Goal: Information Seeking & Learning: Learn about a topic

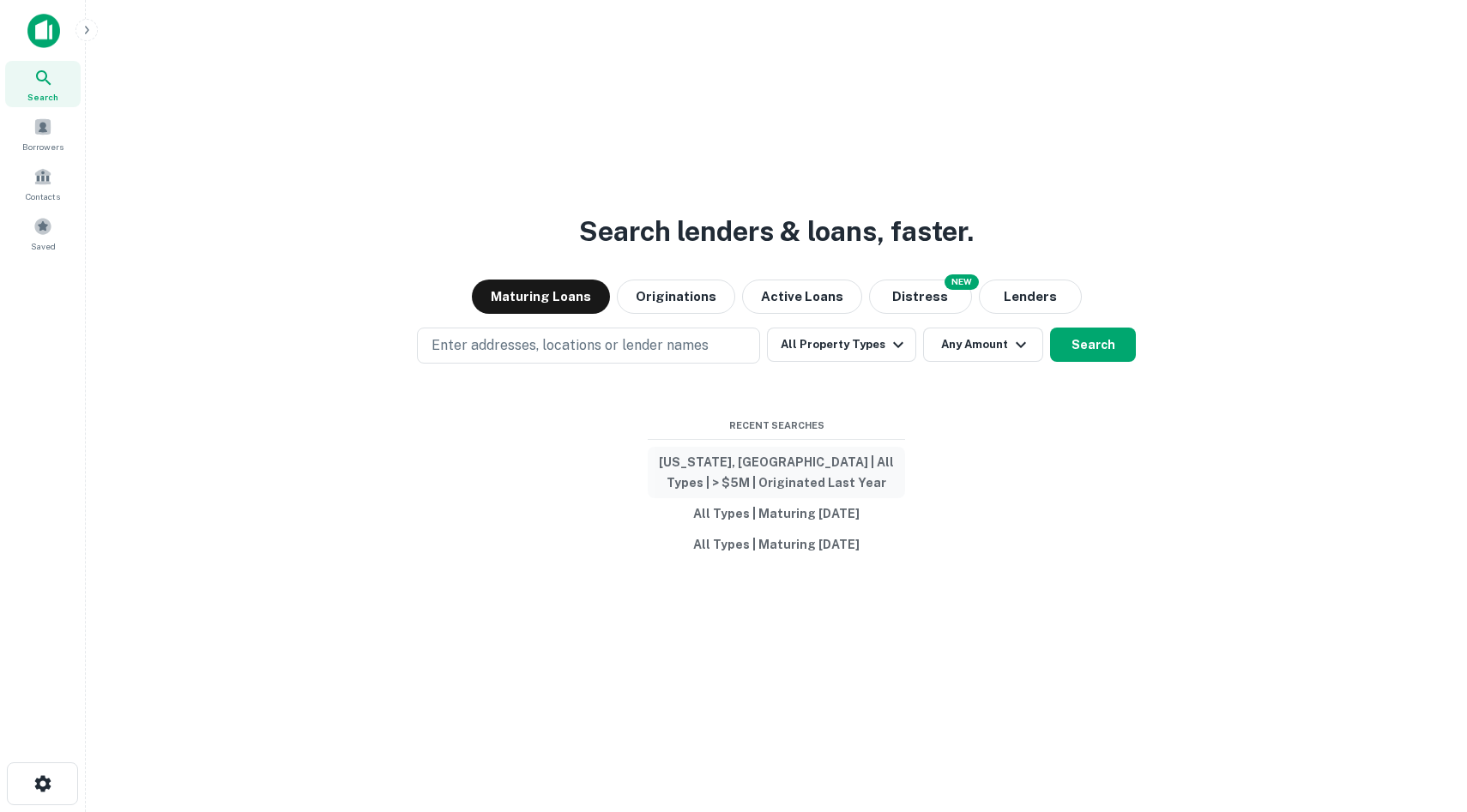
click at [784, 477] on button "California, USA | All Types | > $5M | Originated Last Year" at bounding box center [776, 473] width 257 height 51
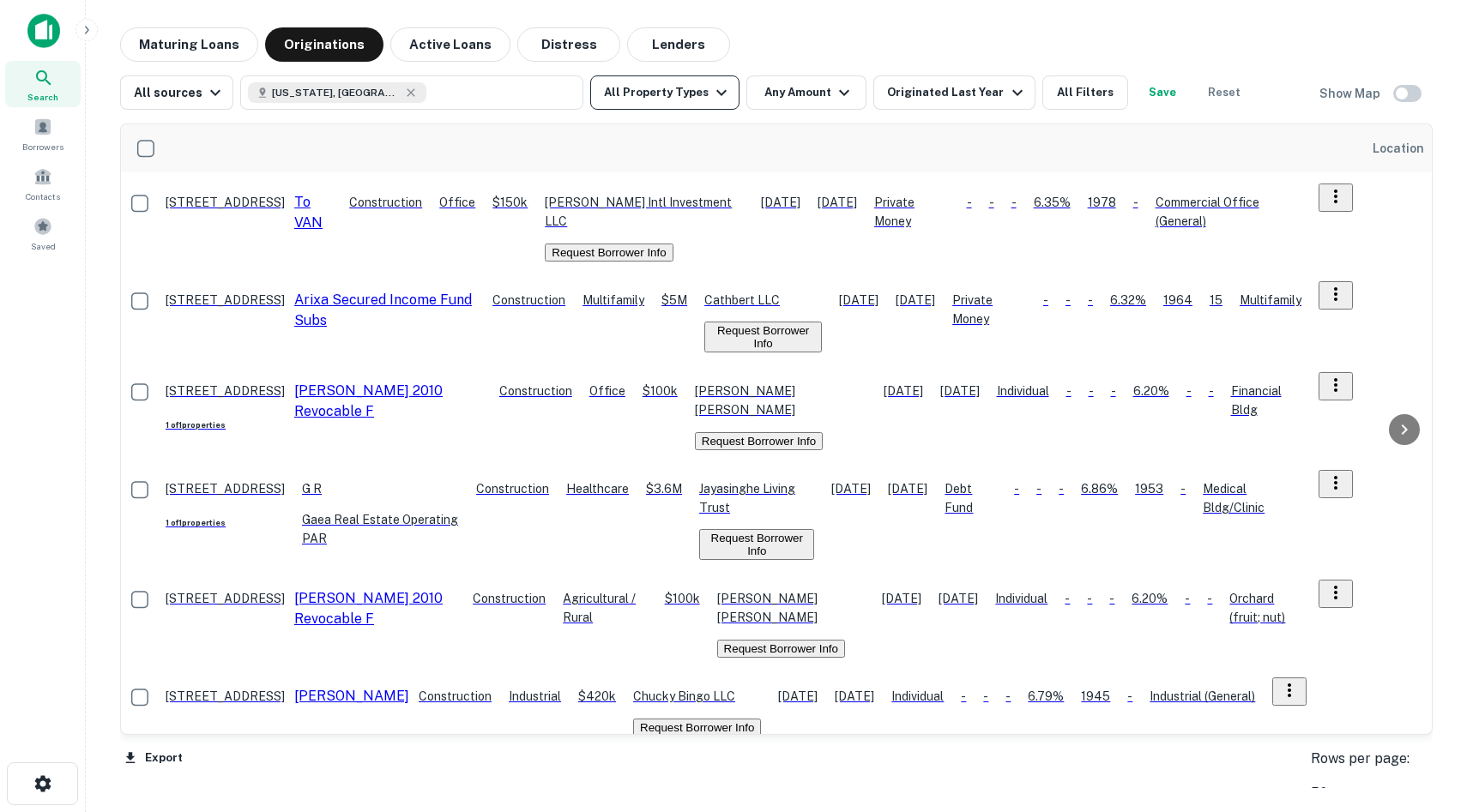
click at [711, 91] on icon "button" at bounding box center [721, 93] width 21 height 21
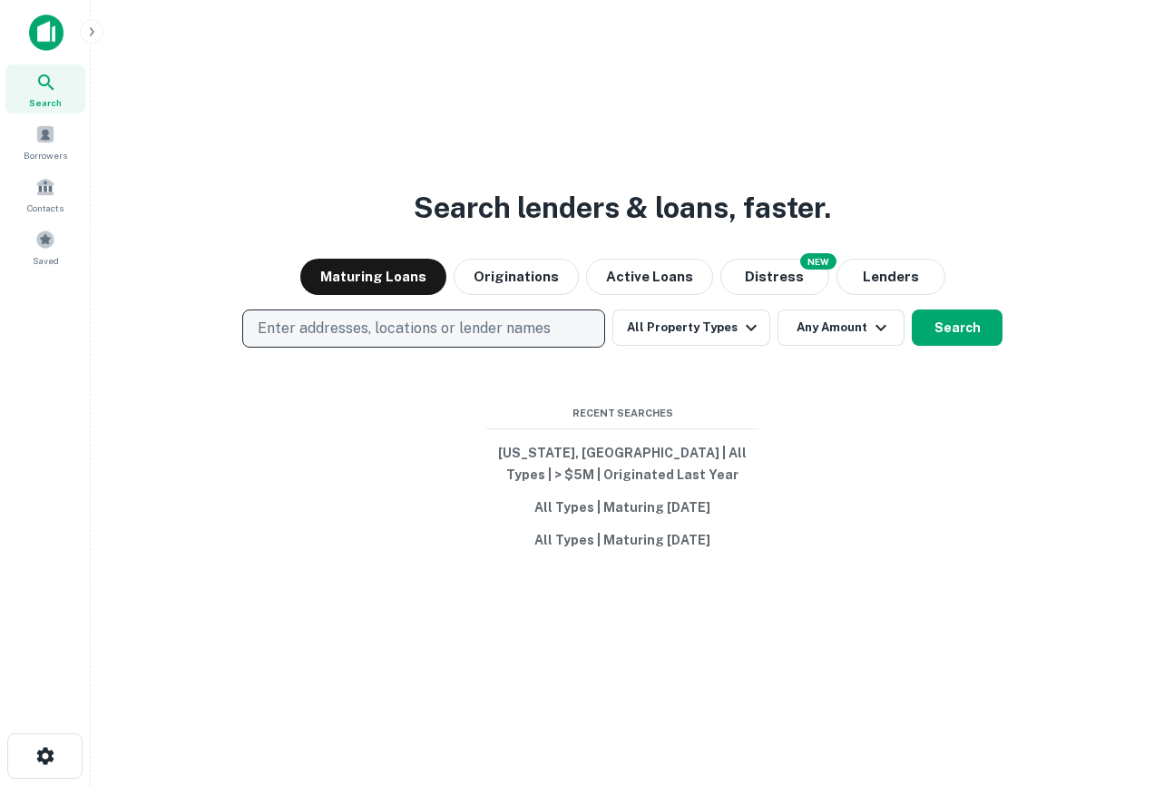
click at [388, 345] on button "Enter addresses, locations or lender names" at bounding box center [423, 328] width 363 height 38
type input "*"
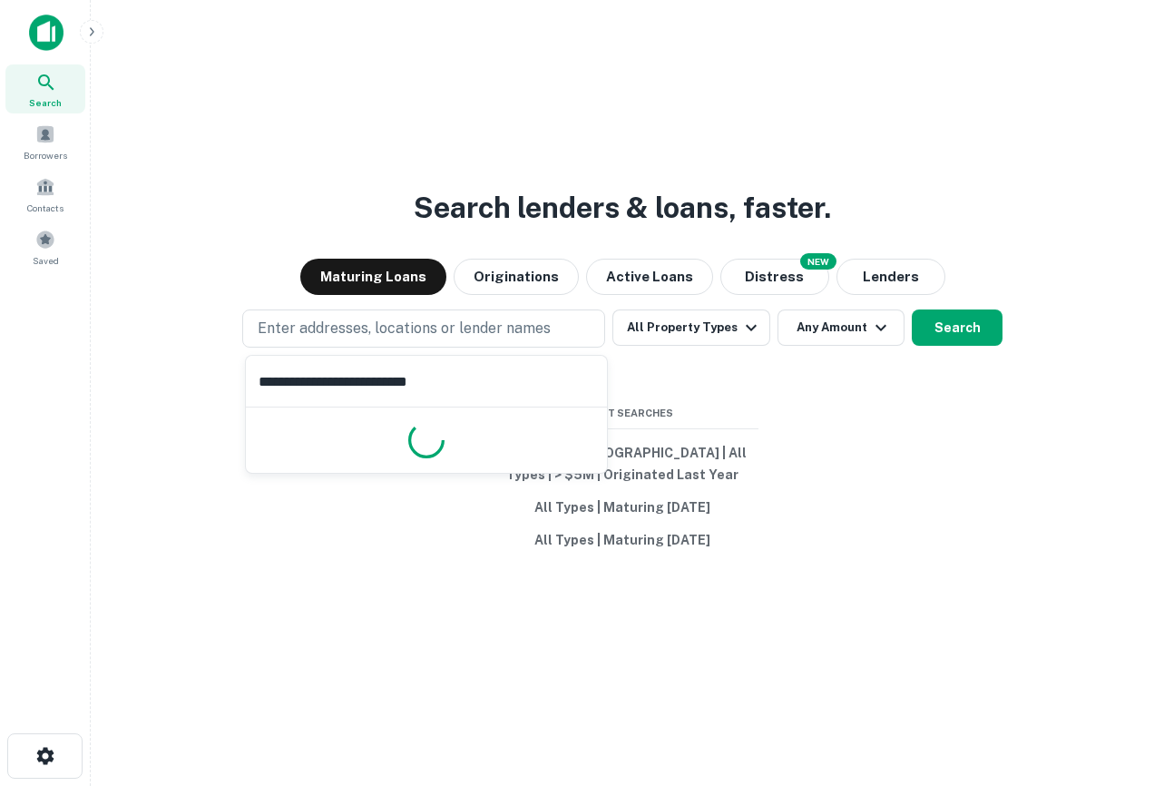
type input "**********"
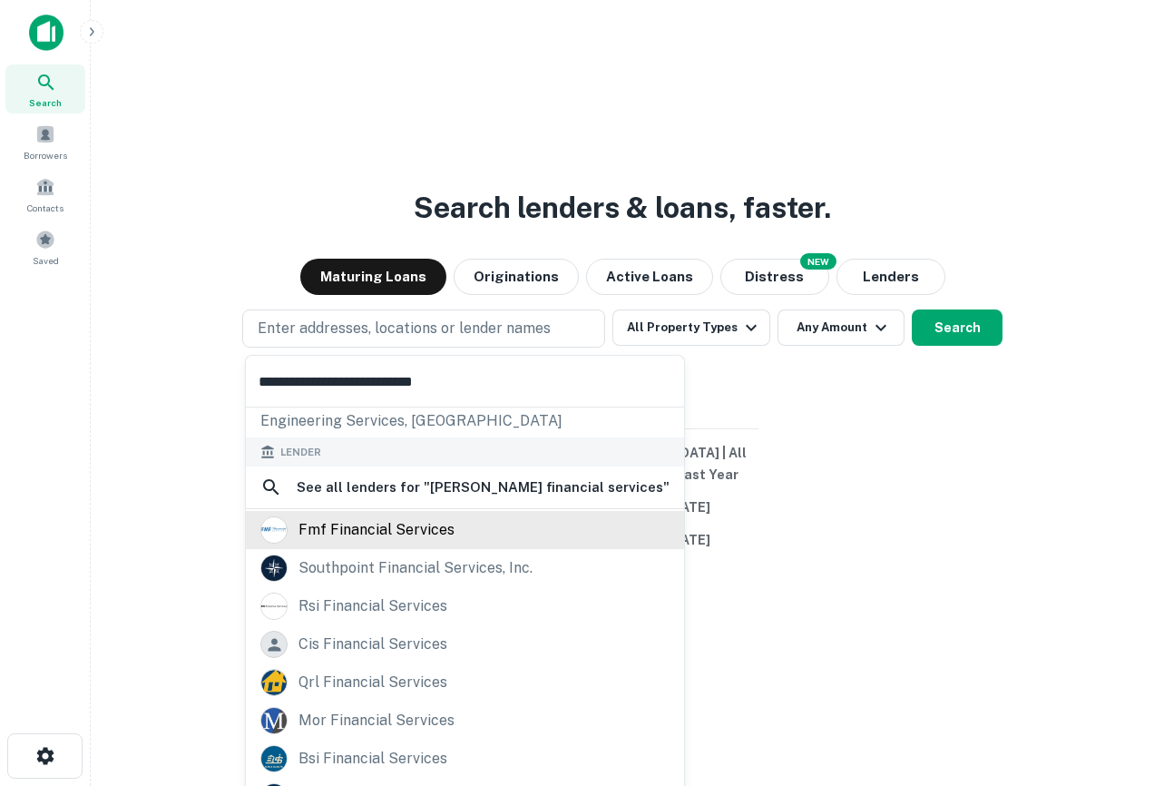
scroll to position [194, 0]
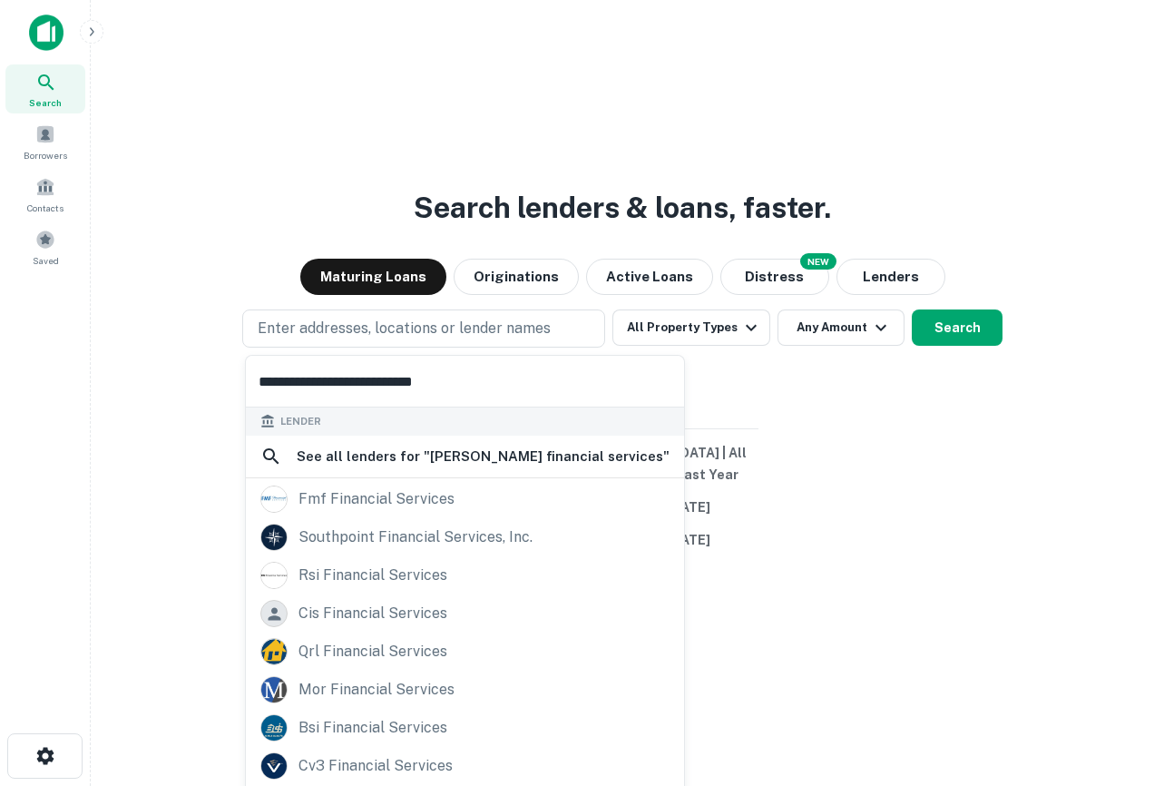
drag, startPoint x: 183, startPoint y: 377, endPoint x: 107, endPoint y: 377, distance: 76.2
click at [107, 377] on body "**********" at bounding box center [577, 393] width 1154 height 786
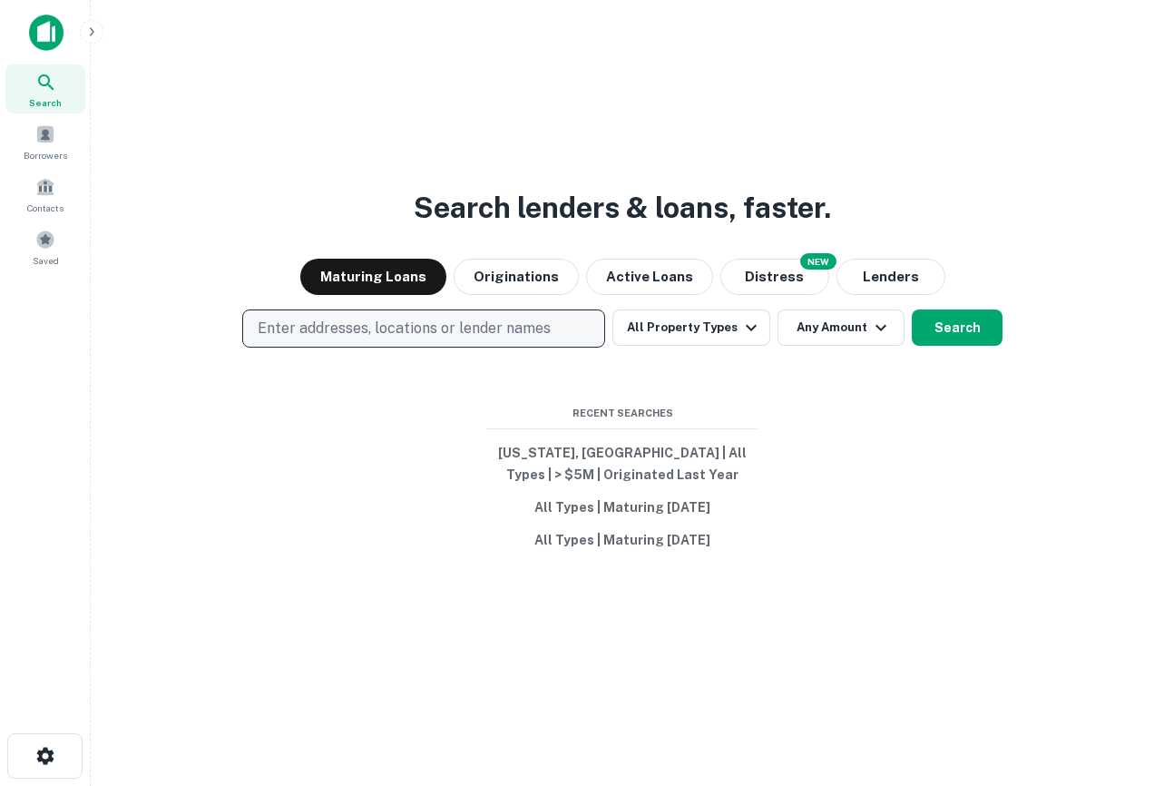
click at [433, 327] on p "Enter addresses, locations or lender names" at bounding box center [404, 329] width 293 height 22
type input "**********"
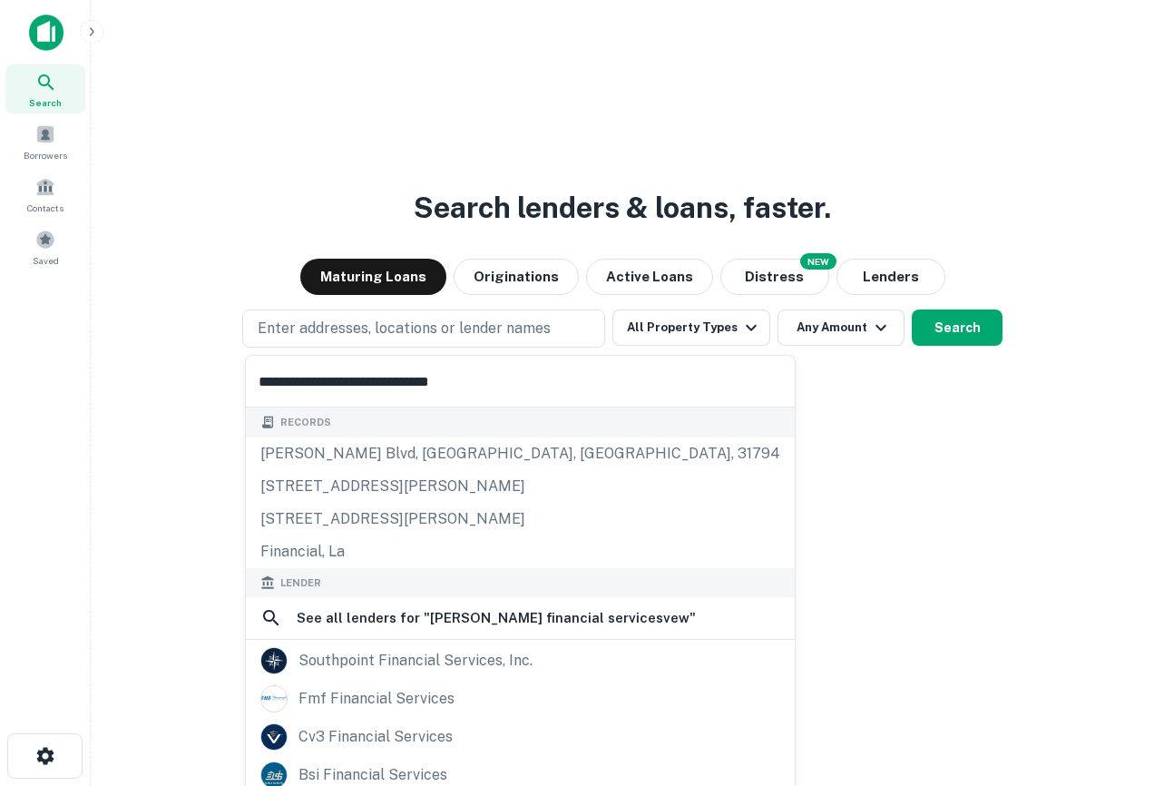
drag, startPoint x: 495, startPoint y: 375, endPoint x: 52, endPoint y: 370, distance: 442.8
click at [52, 370] on body "**********" at bounding box center [577, 393] width 1154 height 786
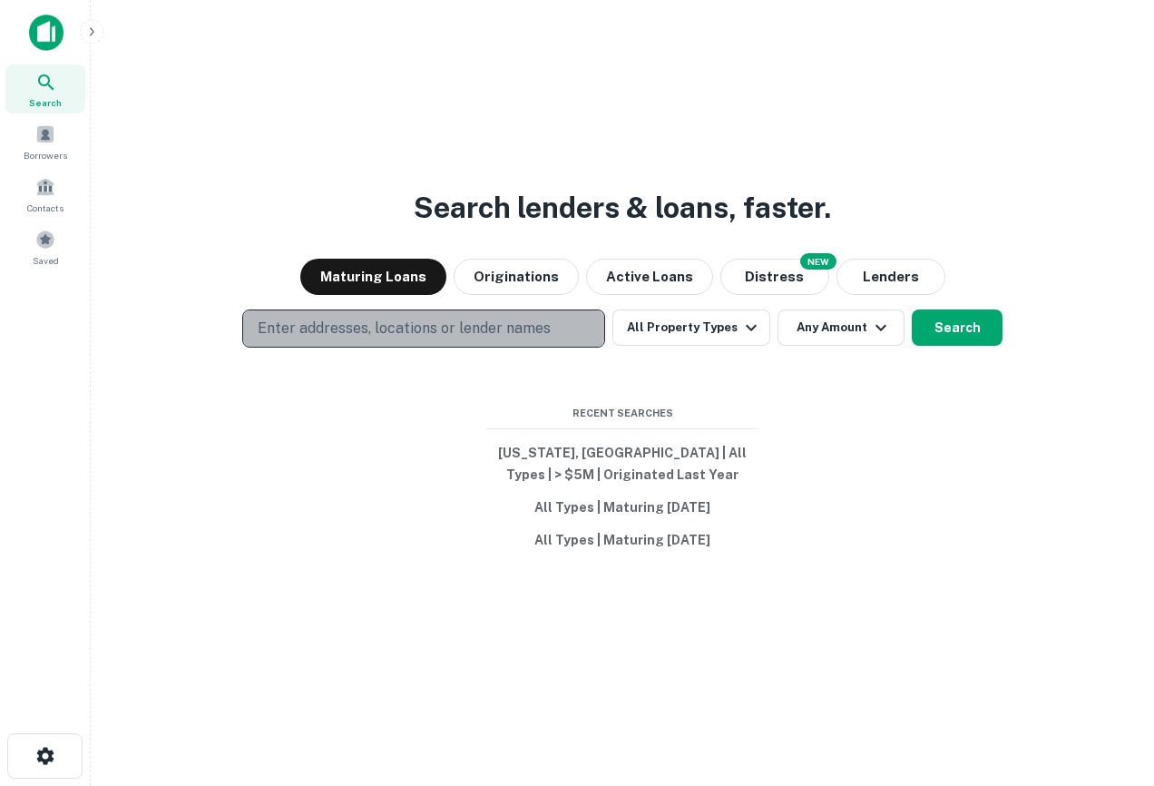
click at [475, 336] on p "Enter addresses, locations or lender names" at bounding box center [404, 329] width 293 height 22
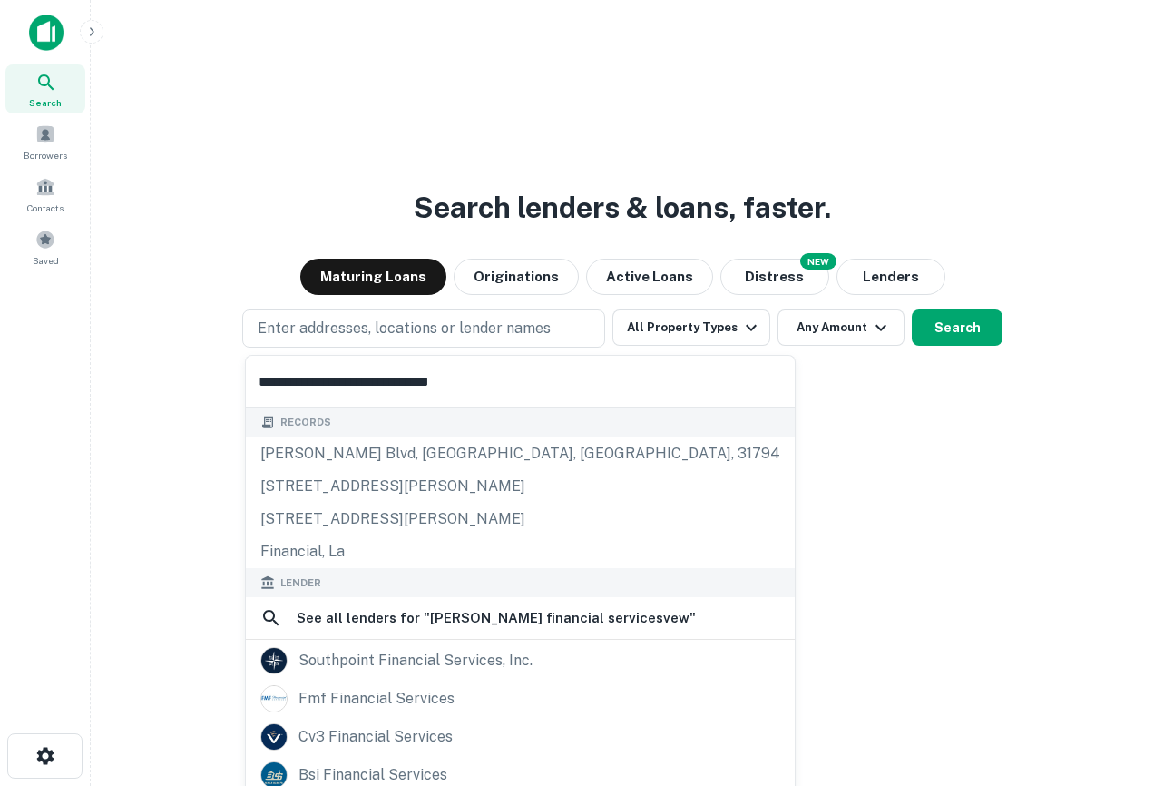
click at [449, 386] on input "**********" at bounding box center [520, 381] width 549 height 51
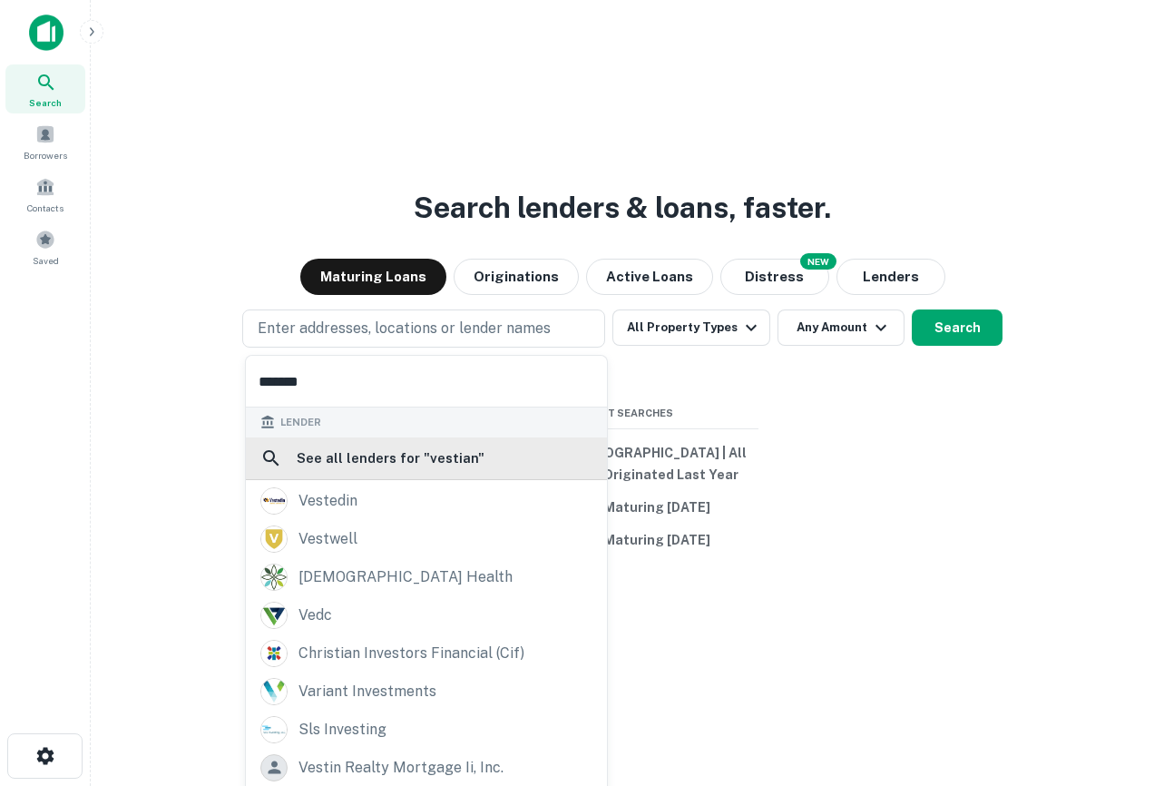
type input "*******"
click at [406, 450] on h6 "See all lenders for " vestian "" at bounding box center [391, 458] width 188 height 22
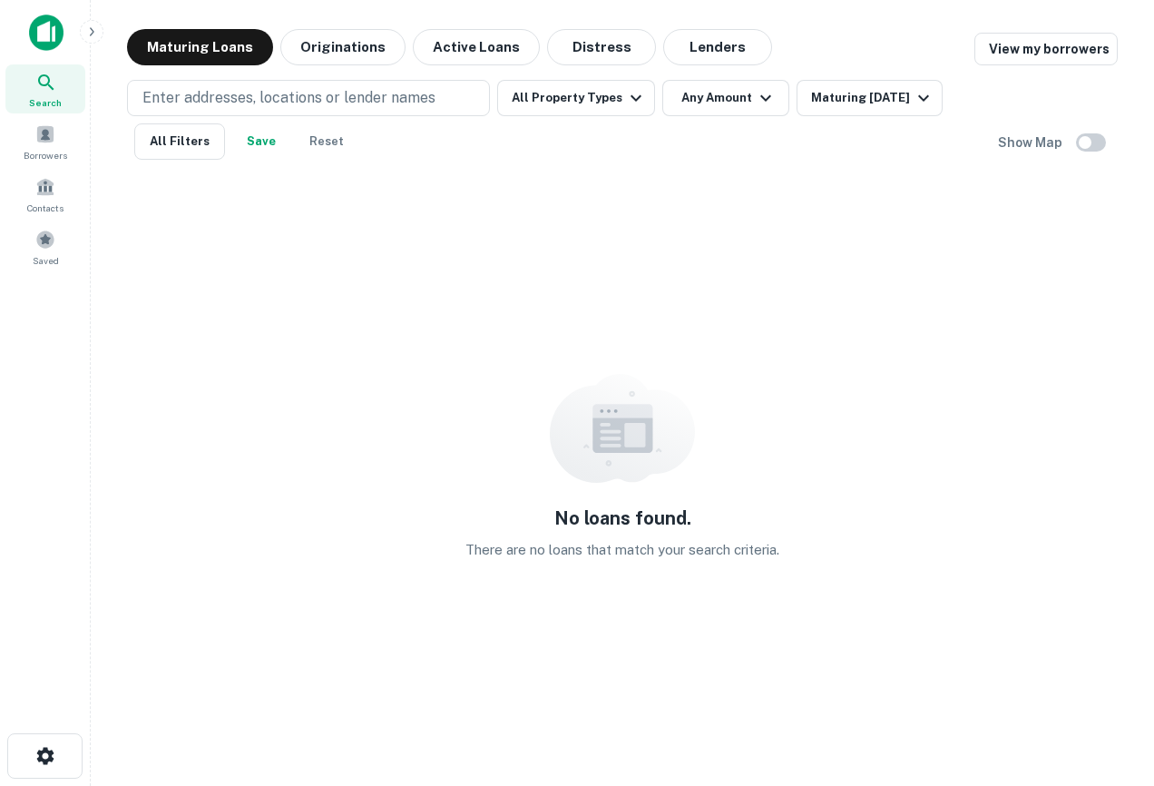
click at [59, 44] on img at bounding box center [46, 33] width 34 height 36
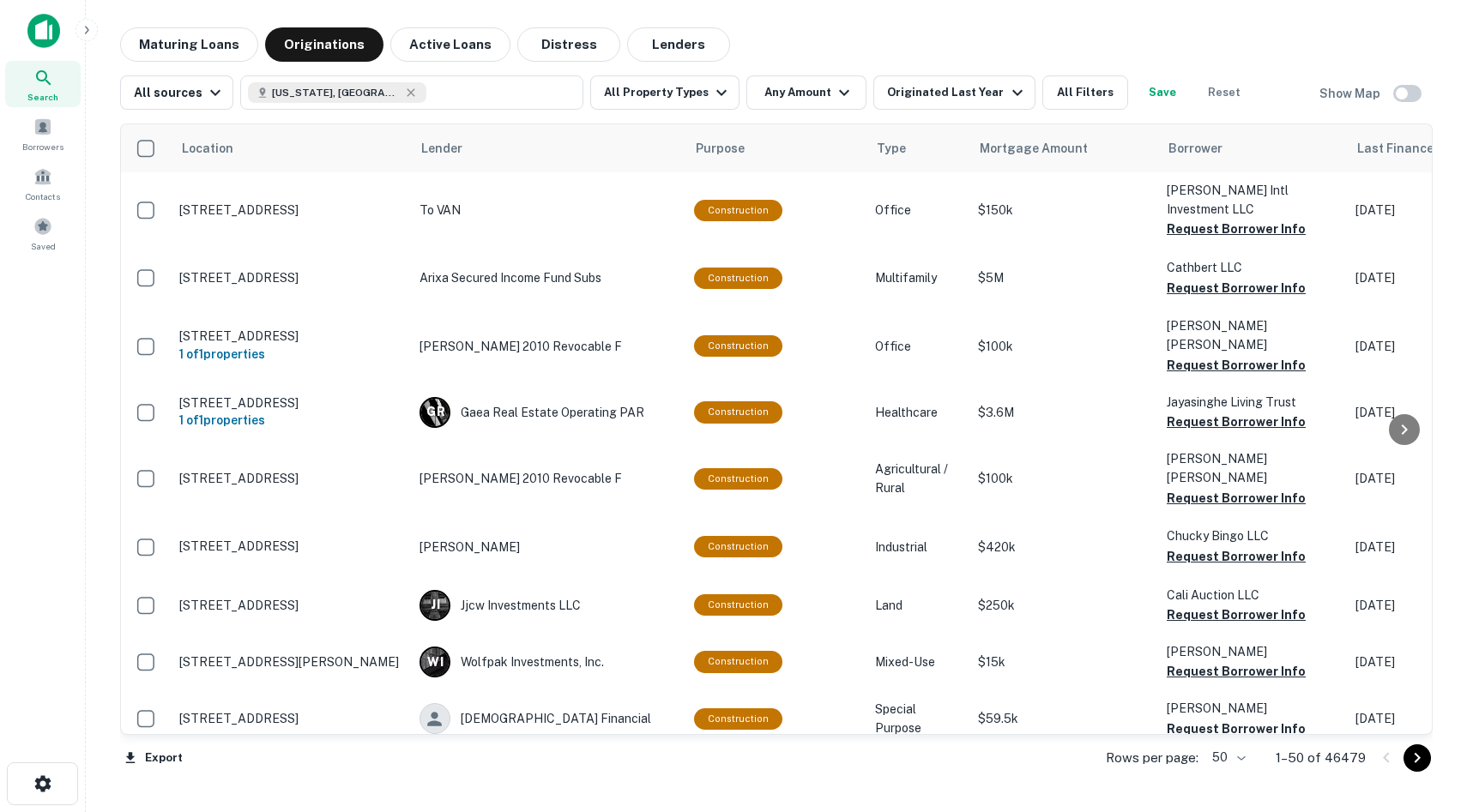
click at [195, 21] on main "Maturing Loans Originations Active Loans Distress Lenders All sources [US_STATE…" at bounding box center [776, 406] width 1381 height 812
click at [210, 31] on button "Maturing Loans" at bounding box center [189, 44] width 138 height 34
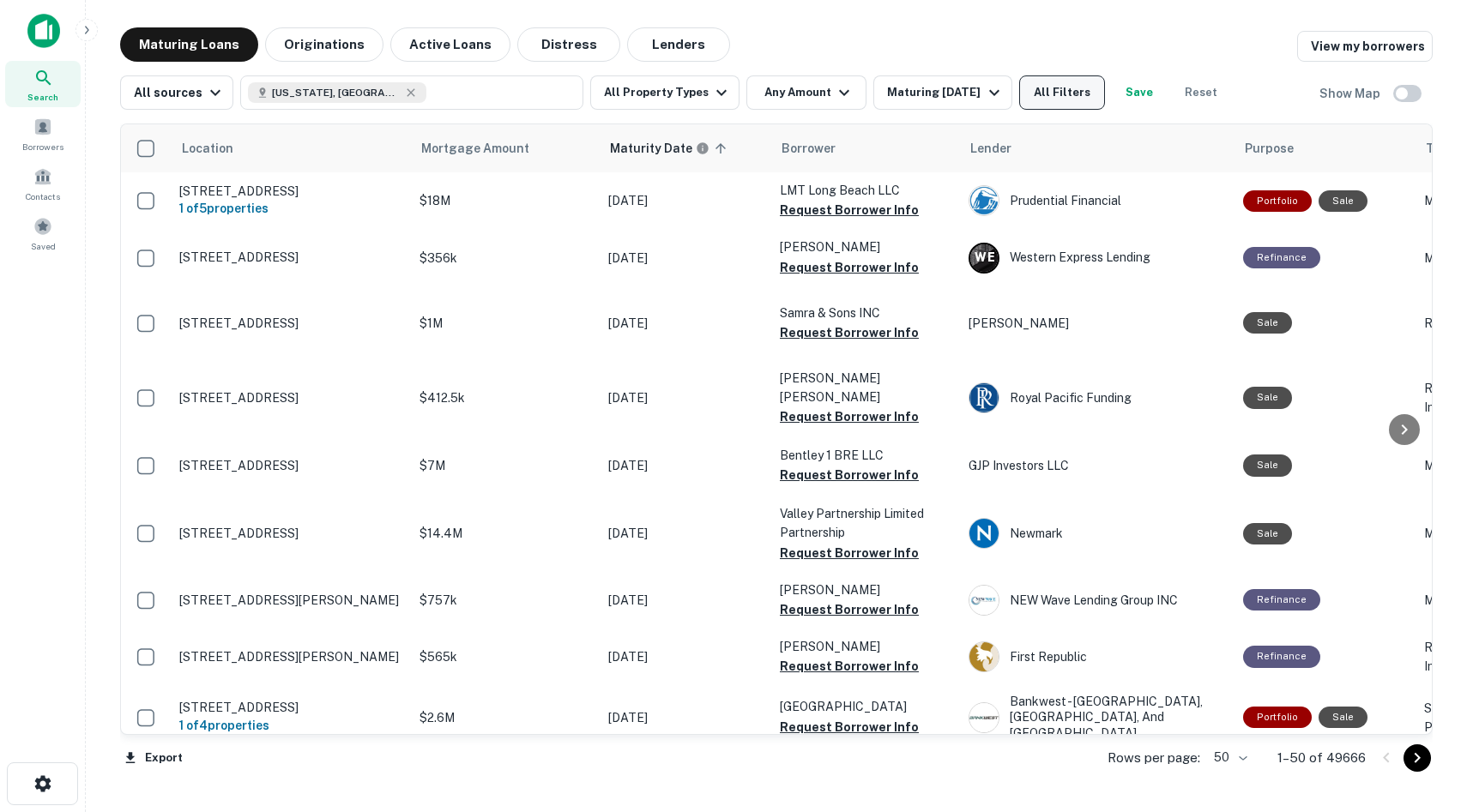
click at [1048, 93] on button "All Filters" at bounding box center [1061, 93] width 86 height 34
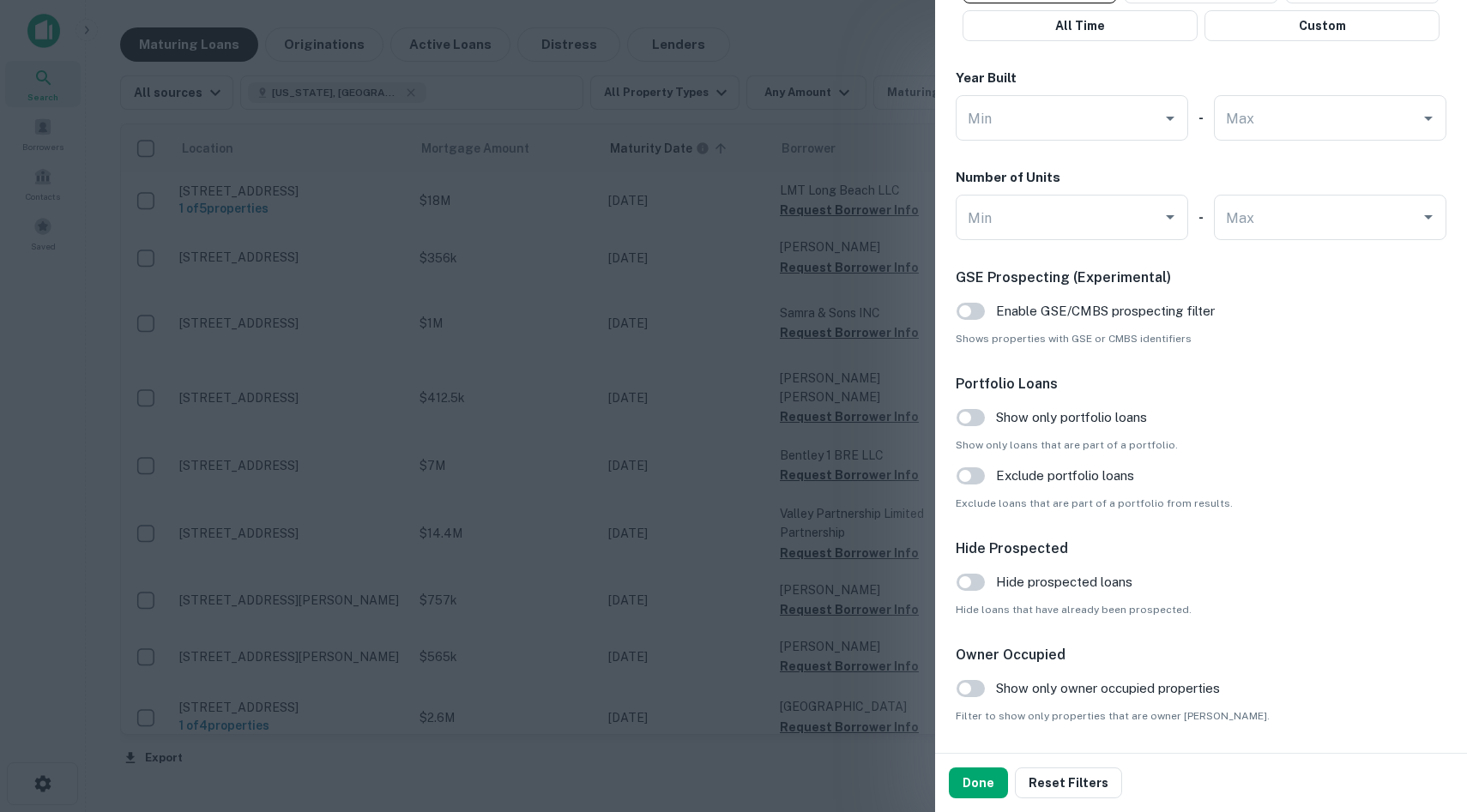
scroll to position [1600, 0]
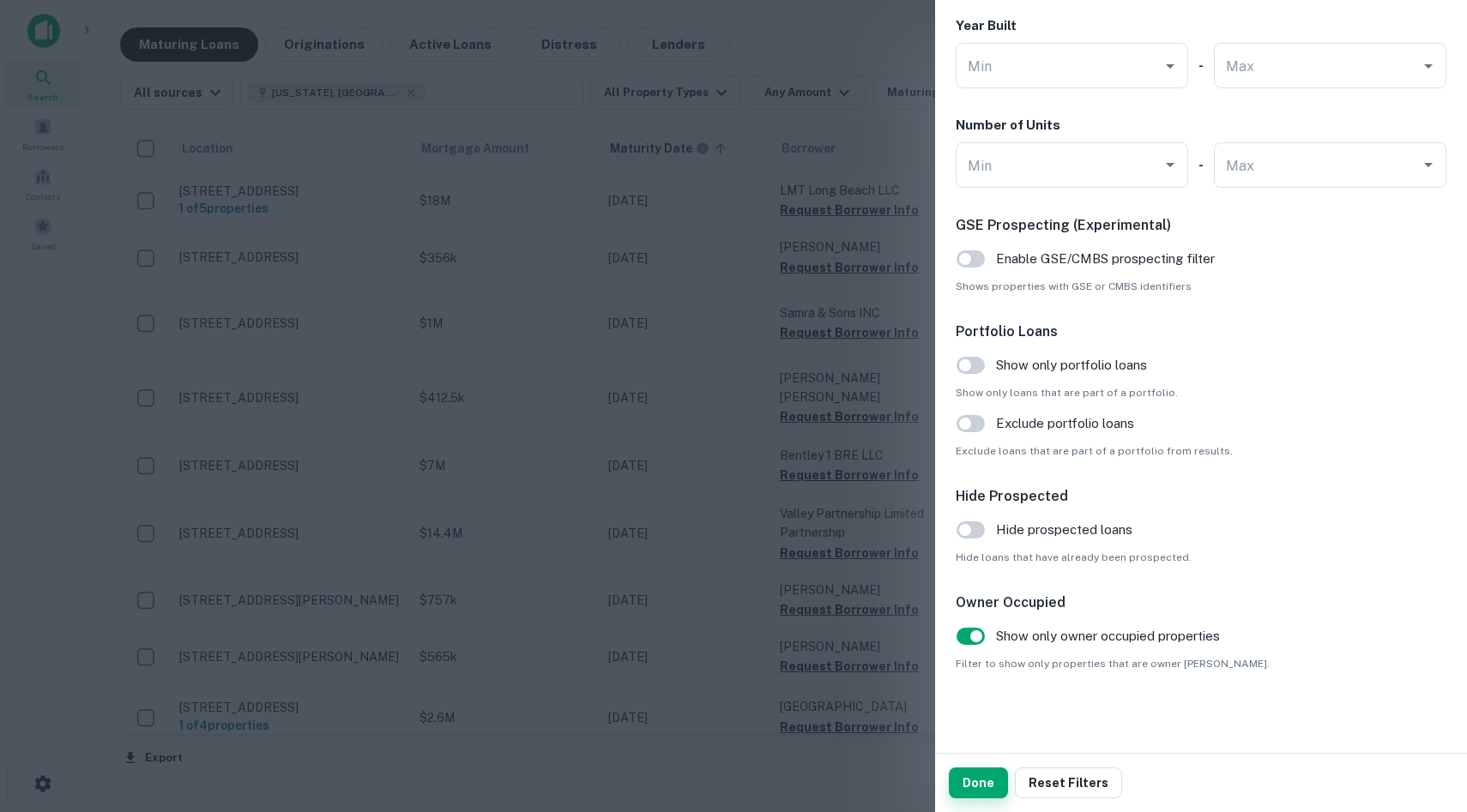
click at [975, 798] on button "Done" at bounding box center [978, 783] width 60 height 31
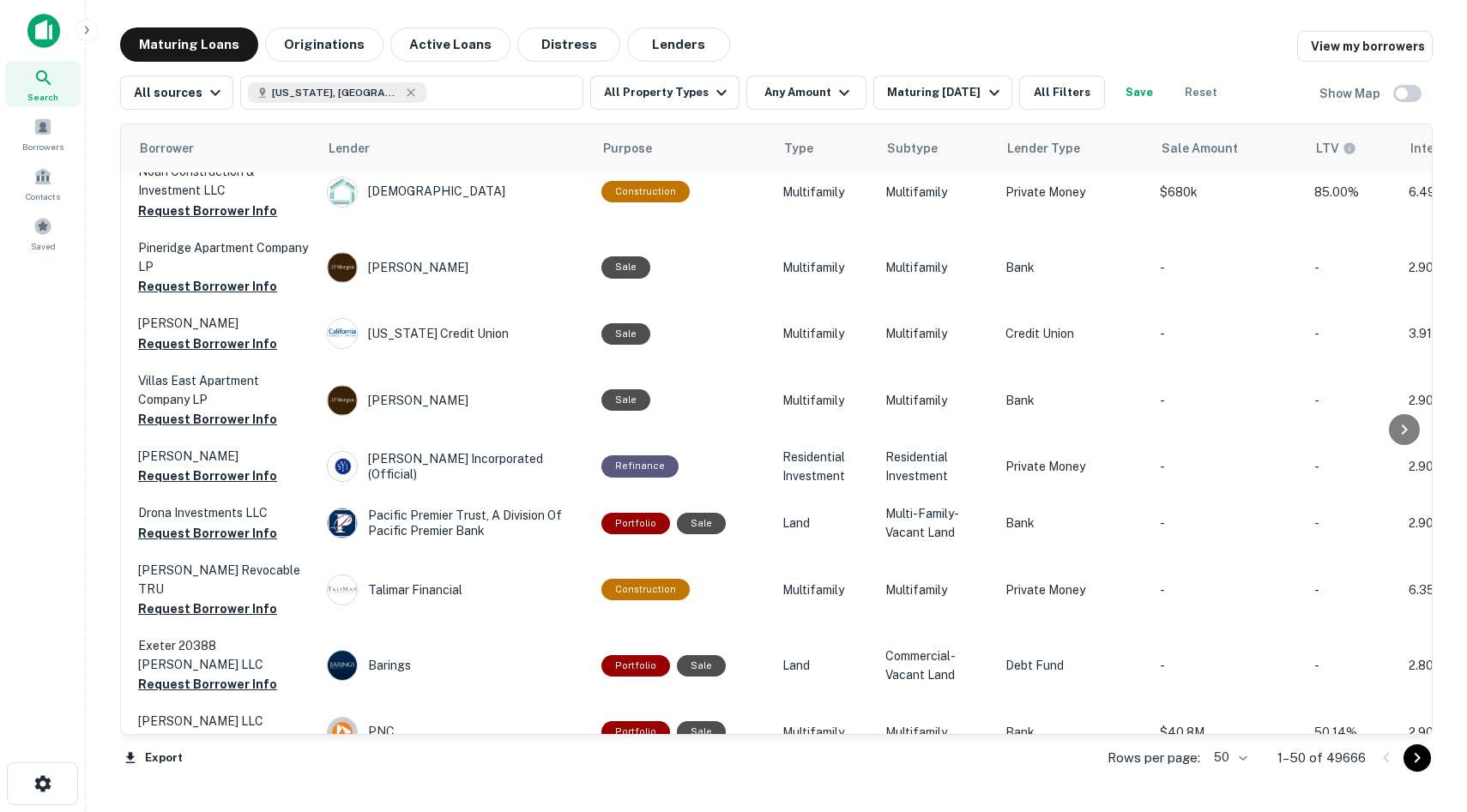
scroll to position [2613, 0]
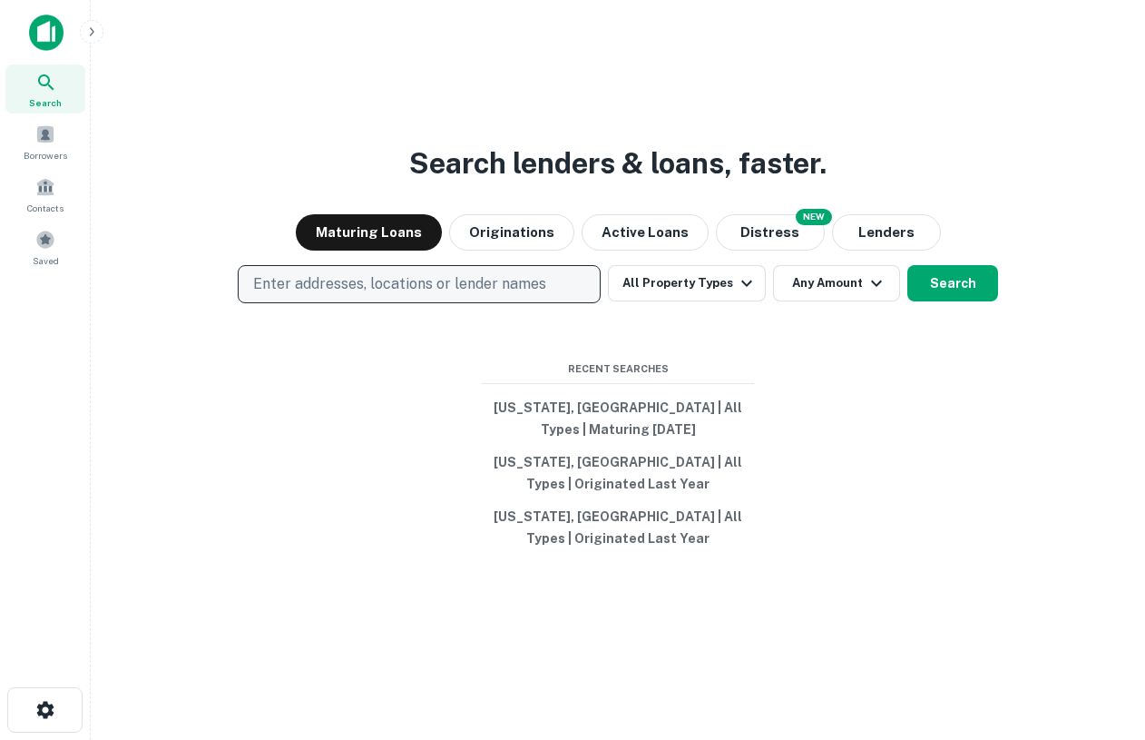
click at [436, 279] on p "Enter addresses, locations or lender names" at bounding box center [399, 284] width 293 height 22
type input "**********"
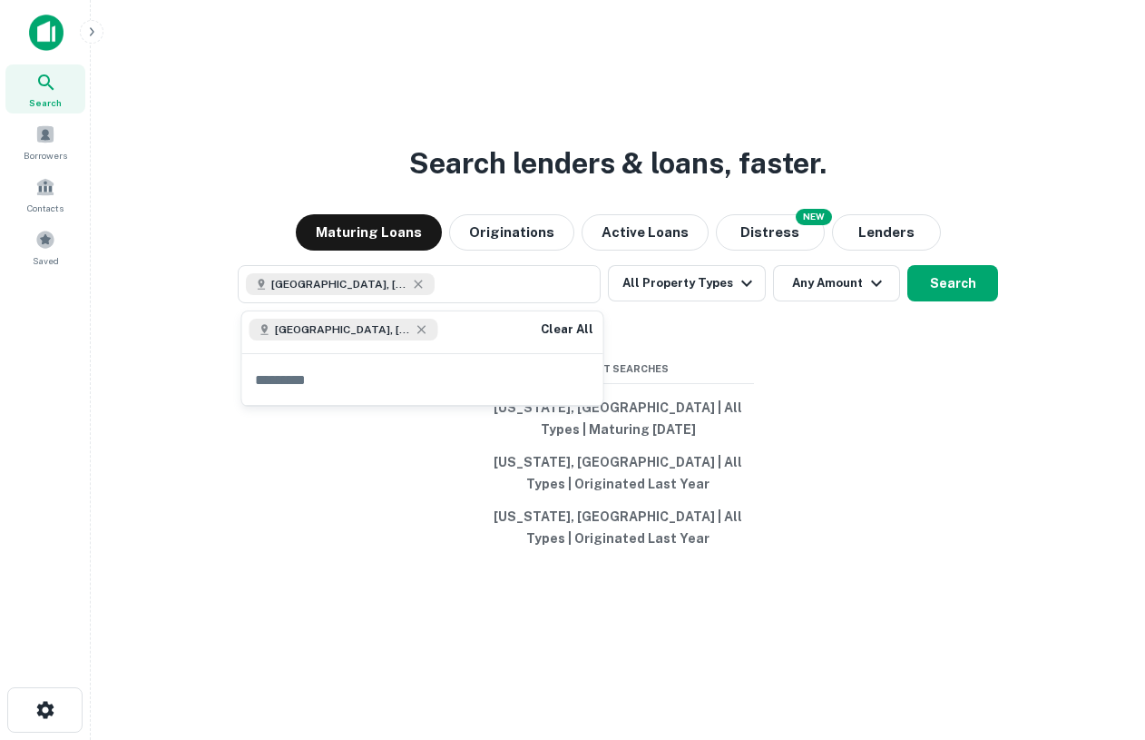
click at [926, 440] on div "Search lenders & loans, faster. Maturing Loans Originations Active Loans NEW Di…" at bounding box center [617, 414] width 1025 height 740
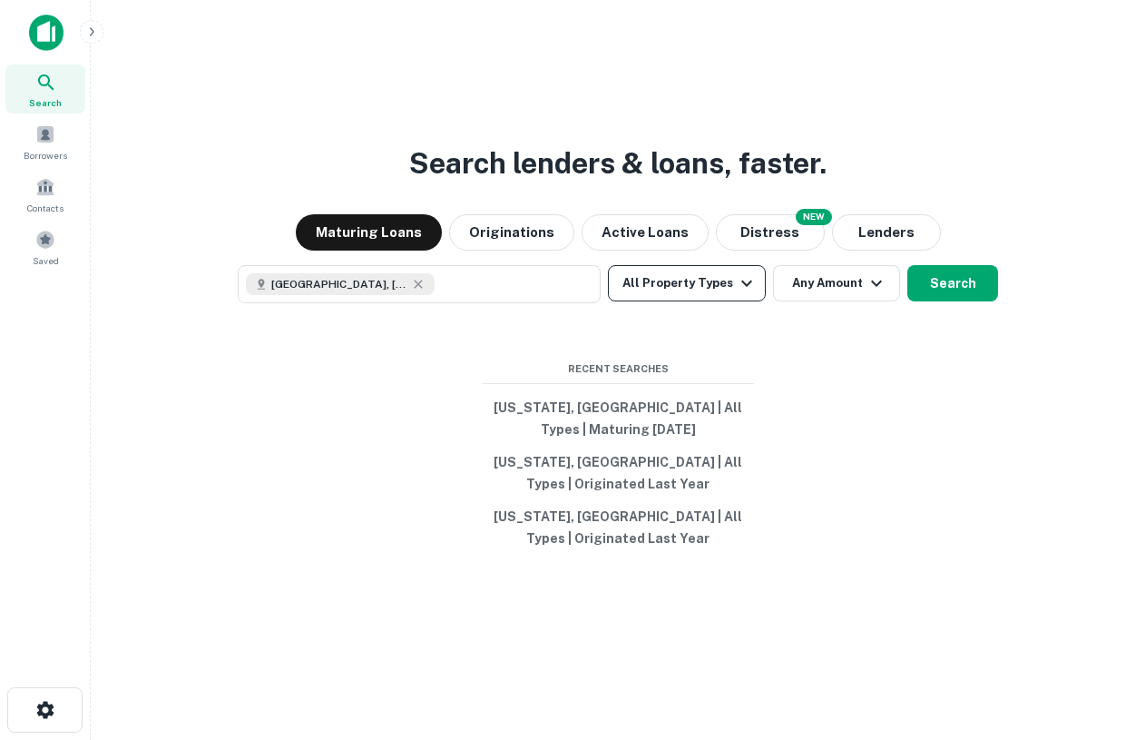
click at [736, 287] on icon "button" at bounding box center [747, 283] width 22 height 22
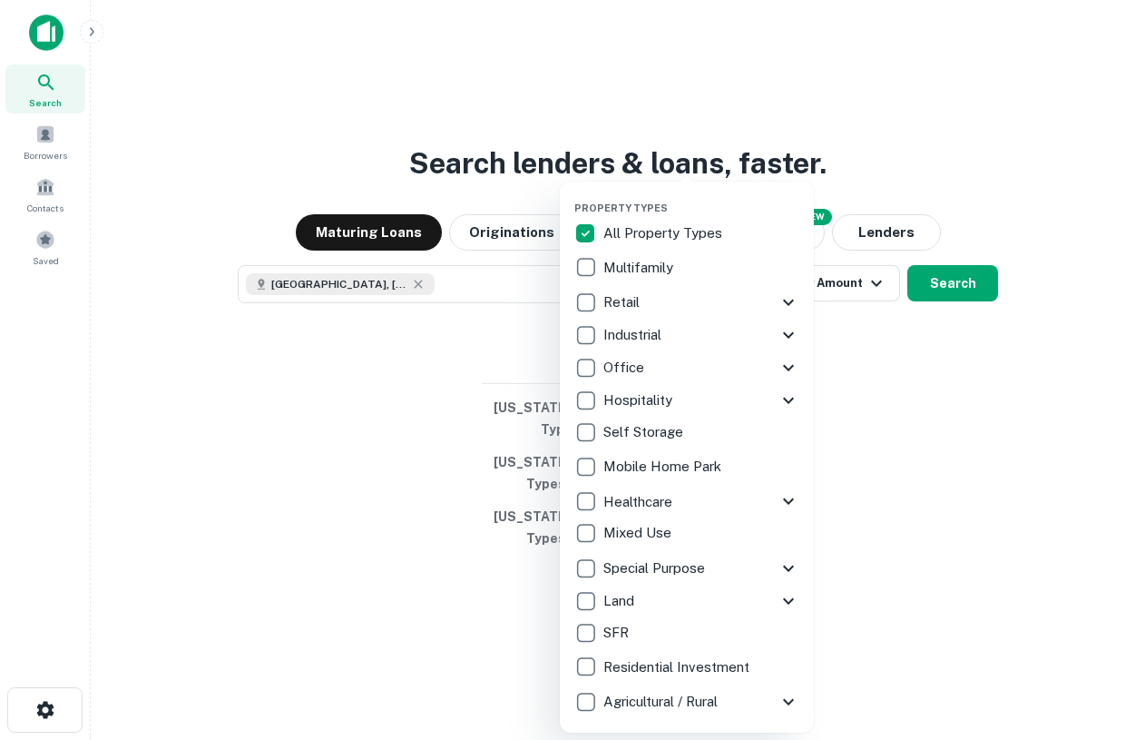
click at [787, 302] on icon at bounding box center [789, 302] width 22 height 22
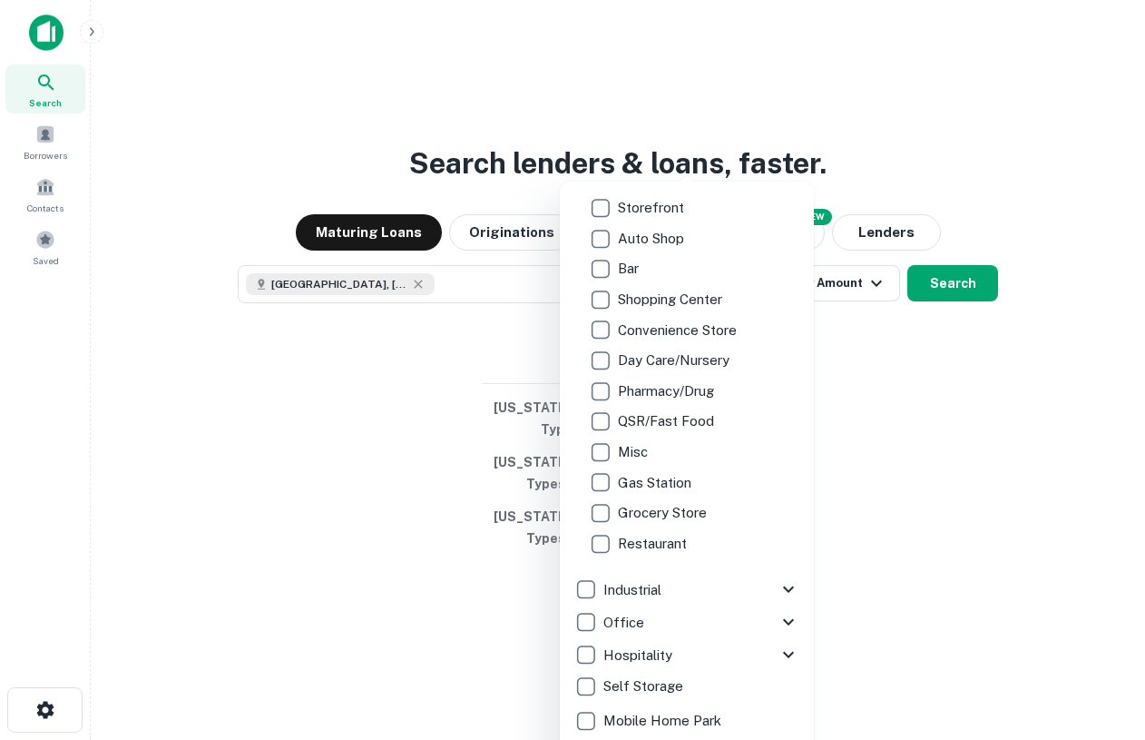
scroll to position [152, 0]
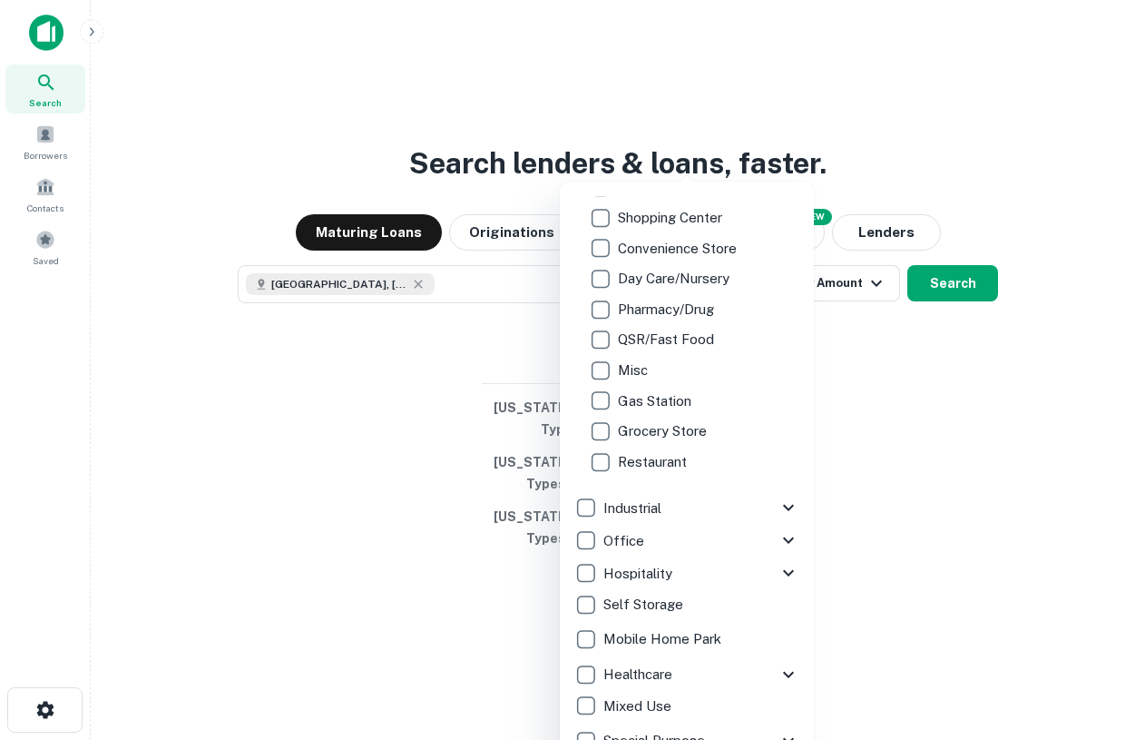
click at [782, 505] on icon at bounding box center [789, 507] width 22 height 22
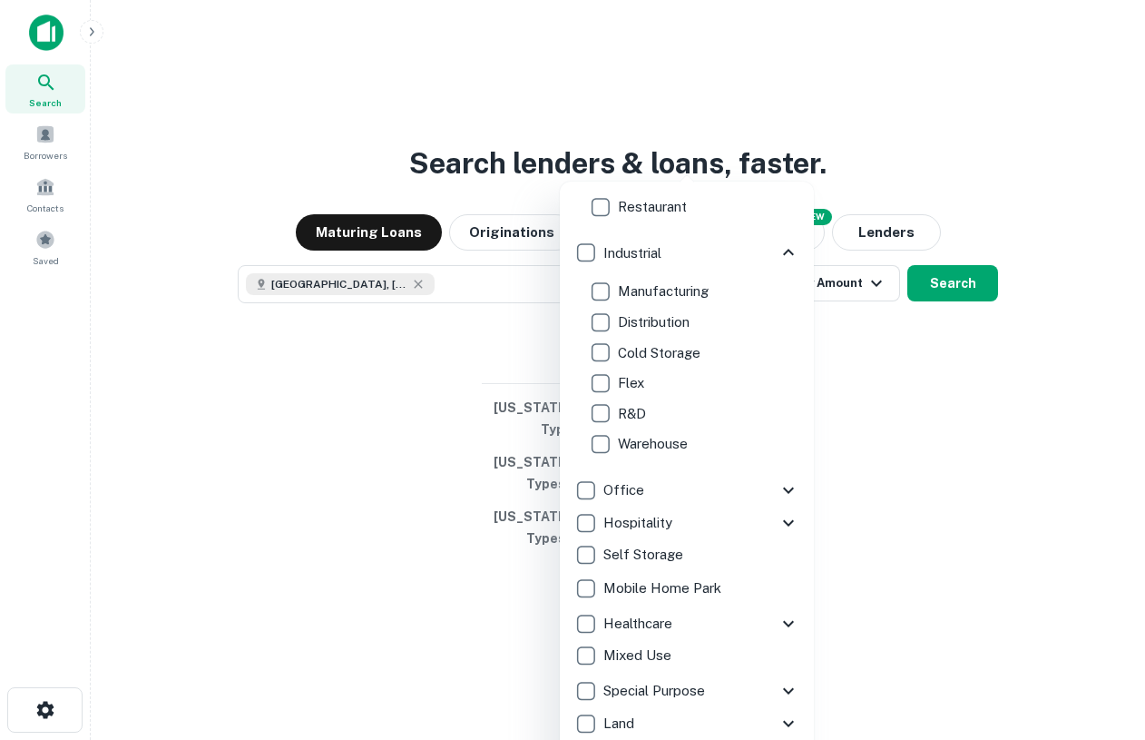
scroll to position [477, 0]
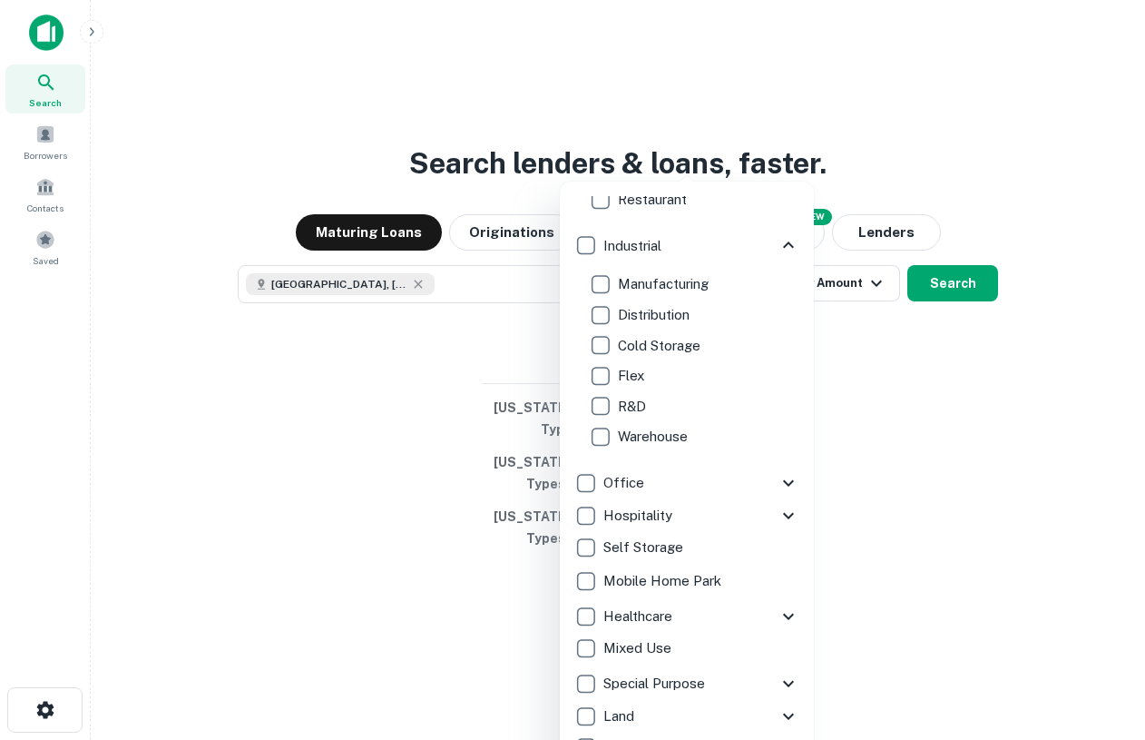
click at [784, 478] on icon at bounding box center [789, 483] width 22 height 22
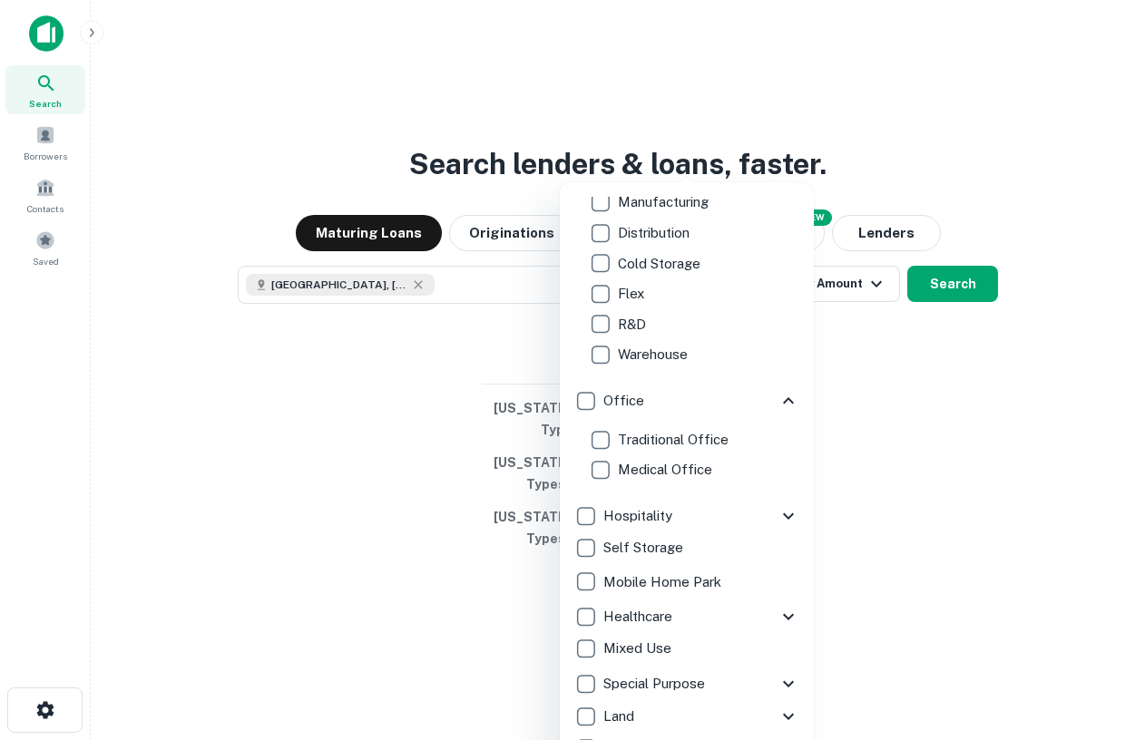
scroll to position [616, 0]
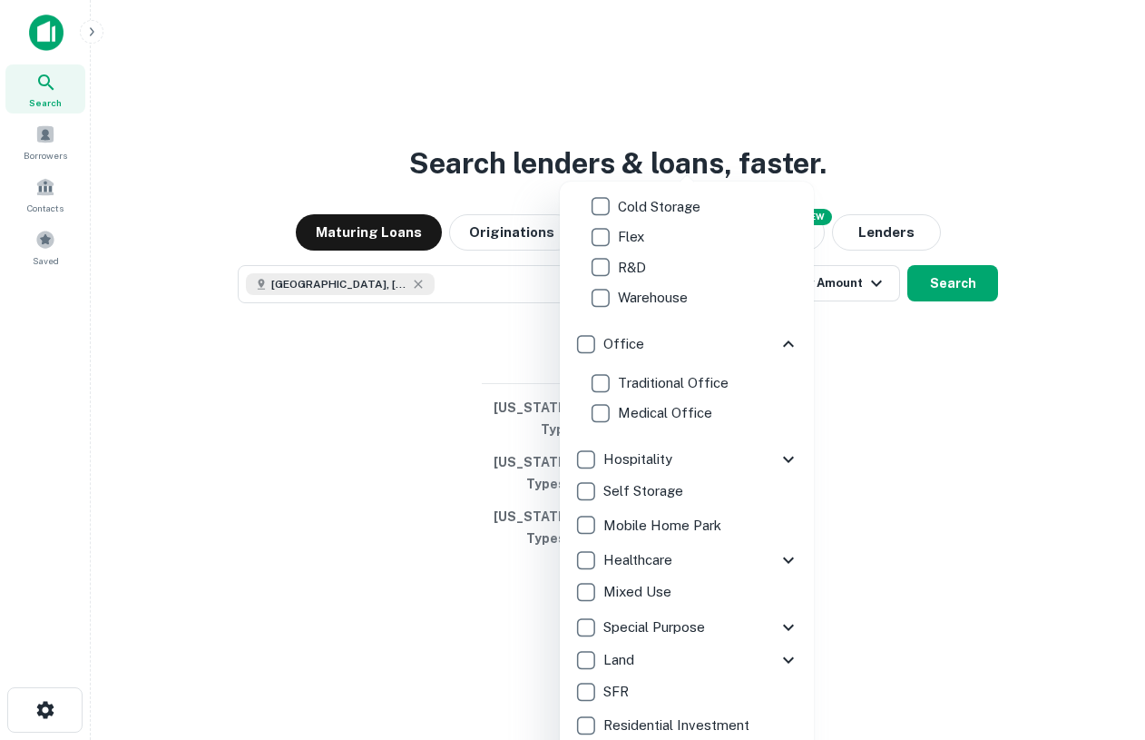
click at [927, 459] on div at bounding box center [572, 370] width 1145 height 740
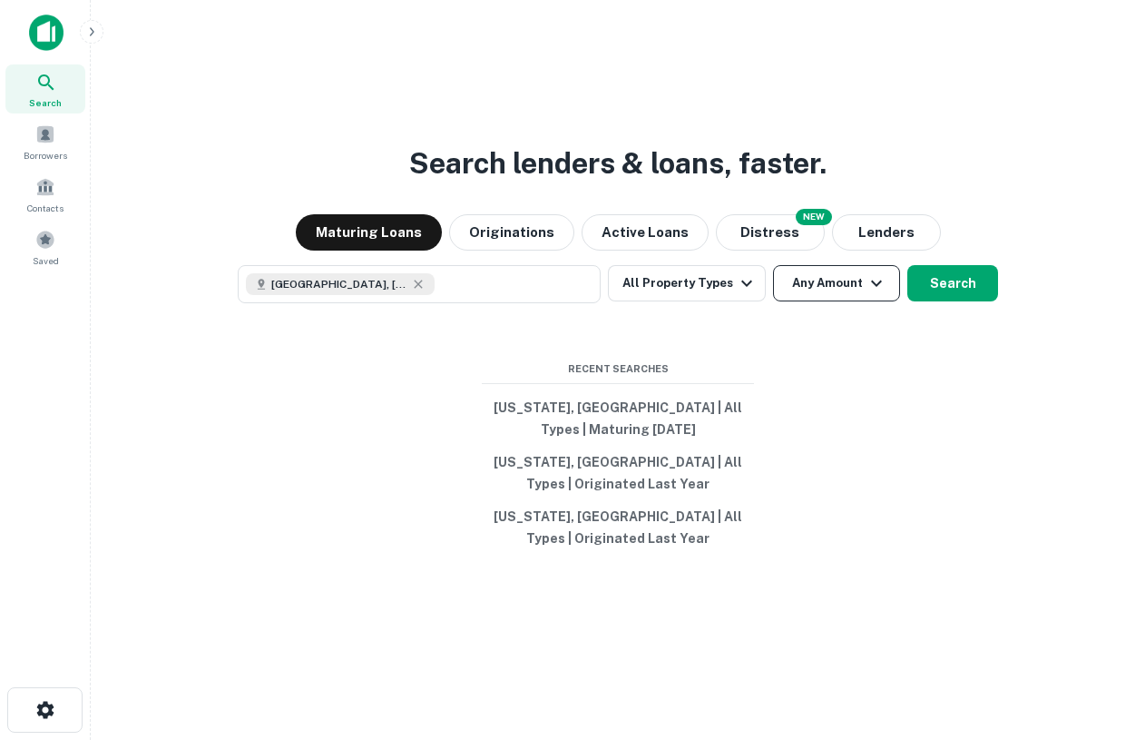
click at [801, 280] on button "Any Amount" at bounding box center [836, 283] width 127 height 36
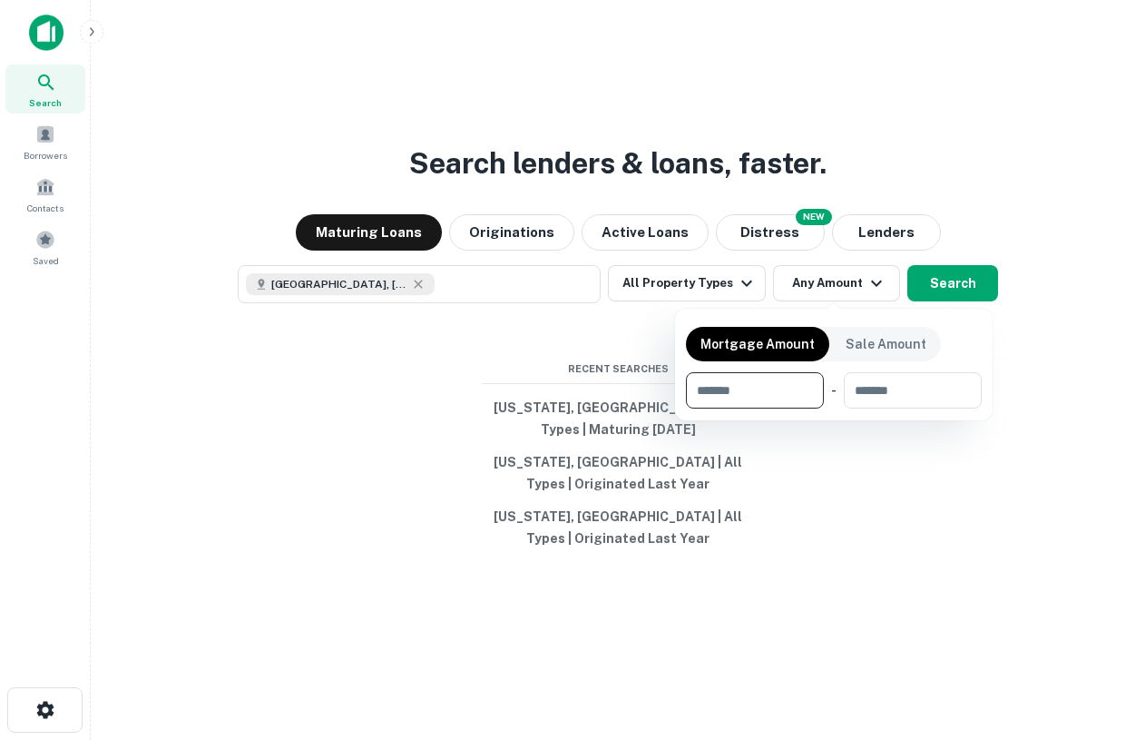
click at [903, 491] on div at bounding box center [572, 370] width 1145 height 740
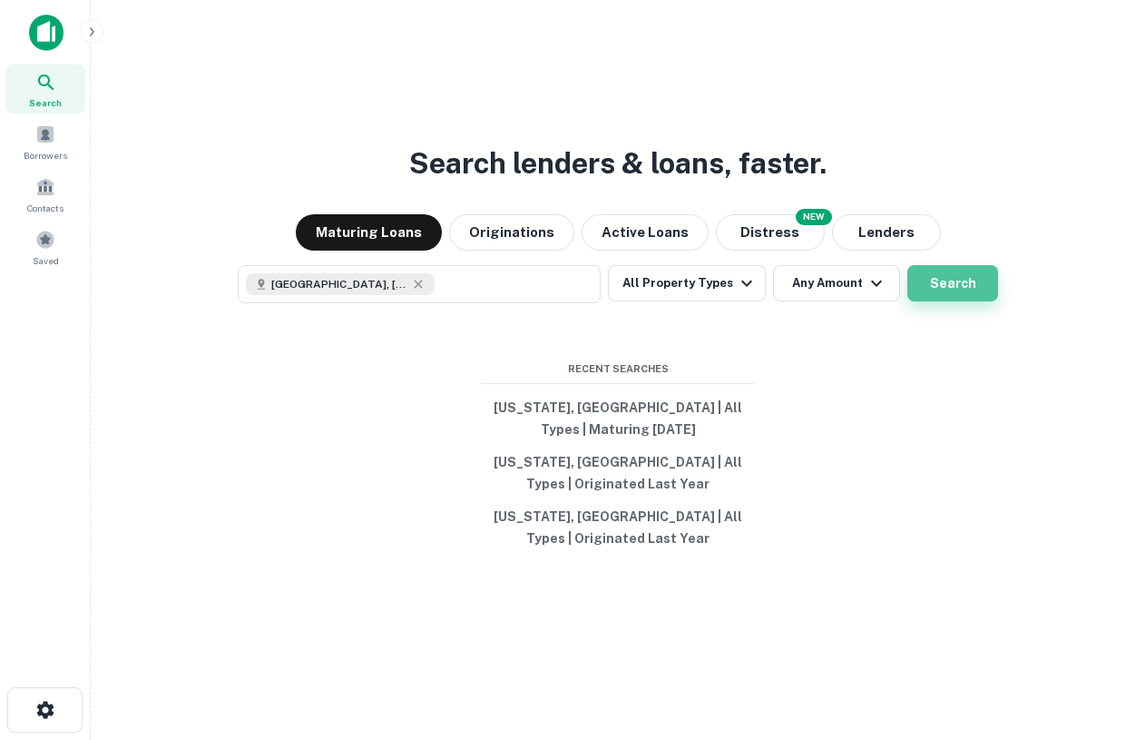
click at [965, 288] on button "Search" at bounding box center [952, 283] width 91 height 36
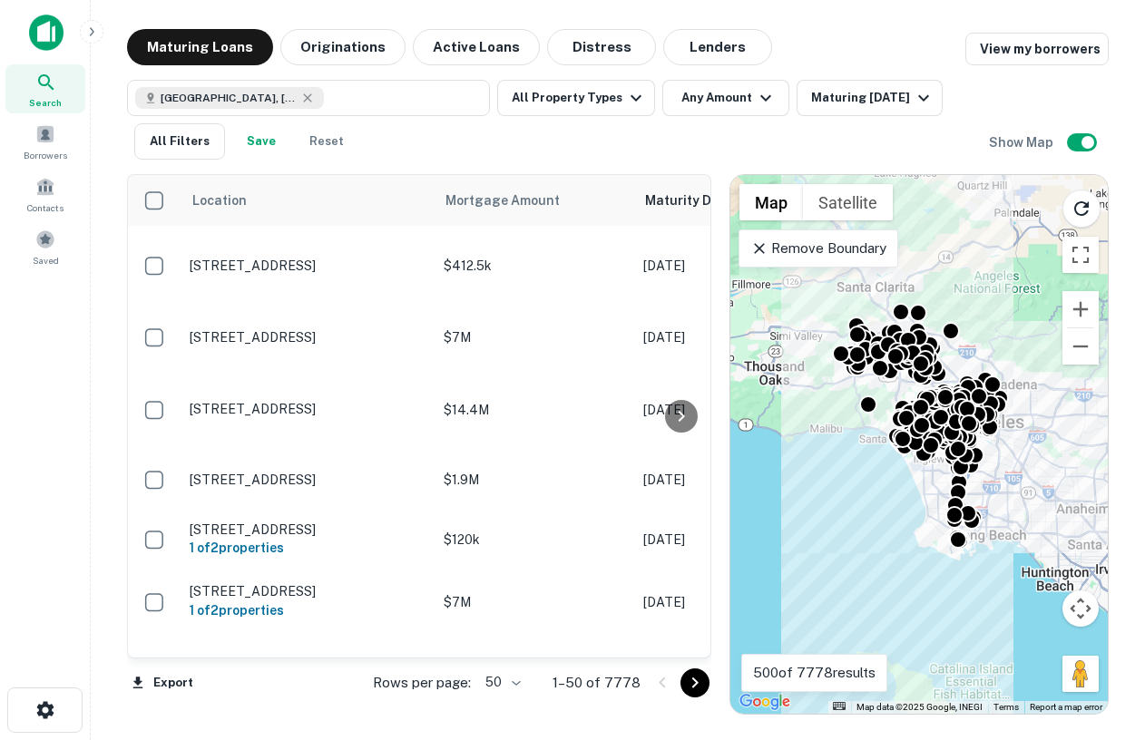
click at [803, 250] on p "Remove Boundary" at bounding box center [817, 249] width 135 height 22
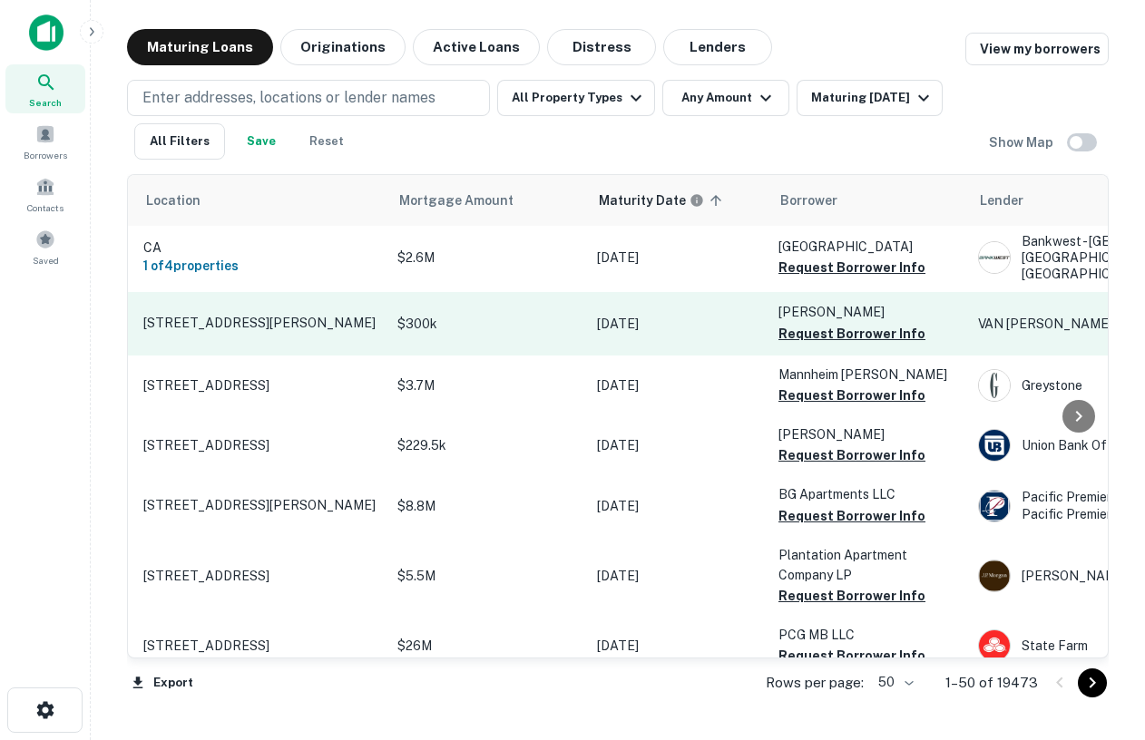
scroll to position [6, 49]
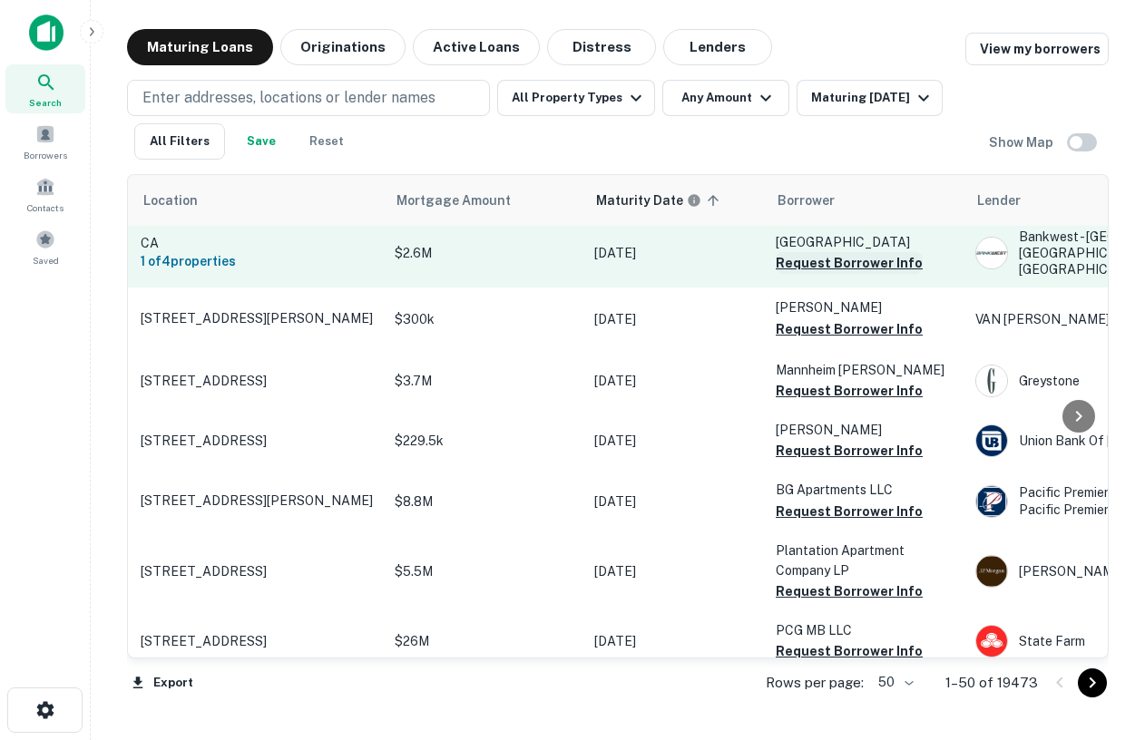
click at [820, 274] on button "Request Borrower Info" at bounding box center [849, 263] width 147 height 22
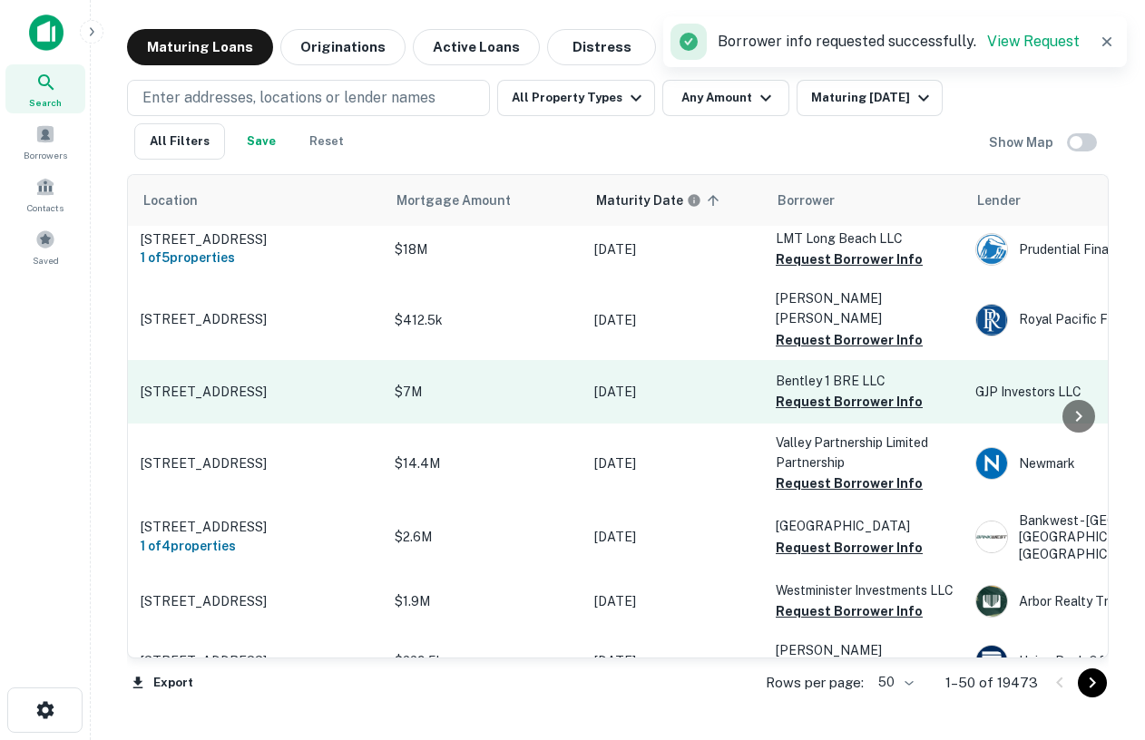
click at [821, 360] on td "Bentley 1 BRE LLC Request Borrower Info" at bounding box center [867, 392] width 200 height 64
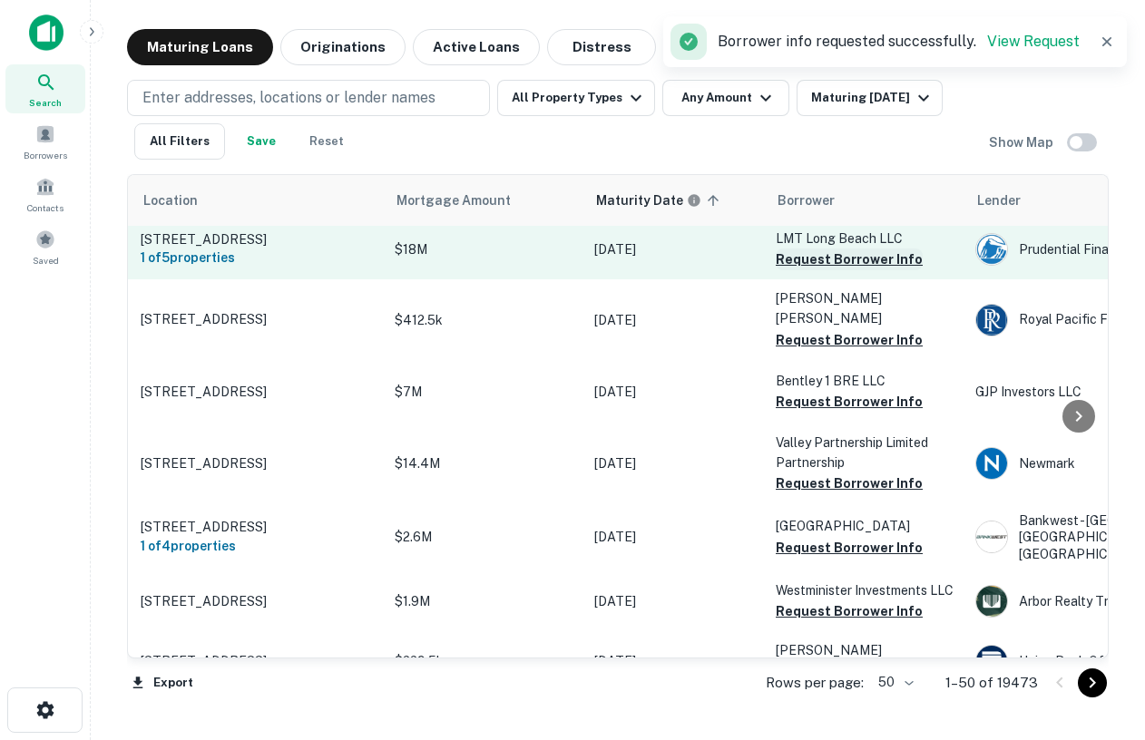
click at [826, 259] on button "Request Borrower Info" at bounding box center [849, 260] width 147 height 22
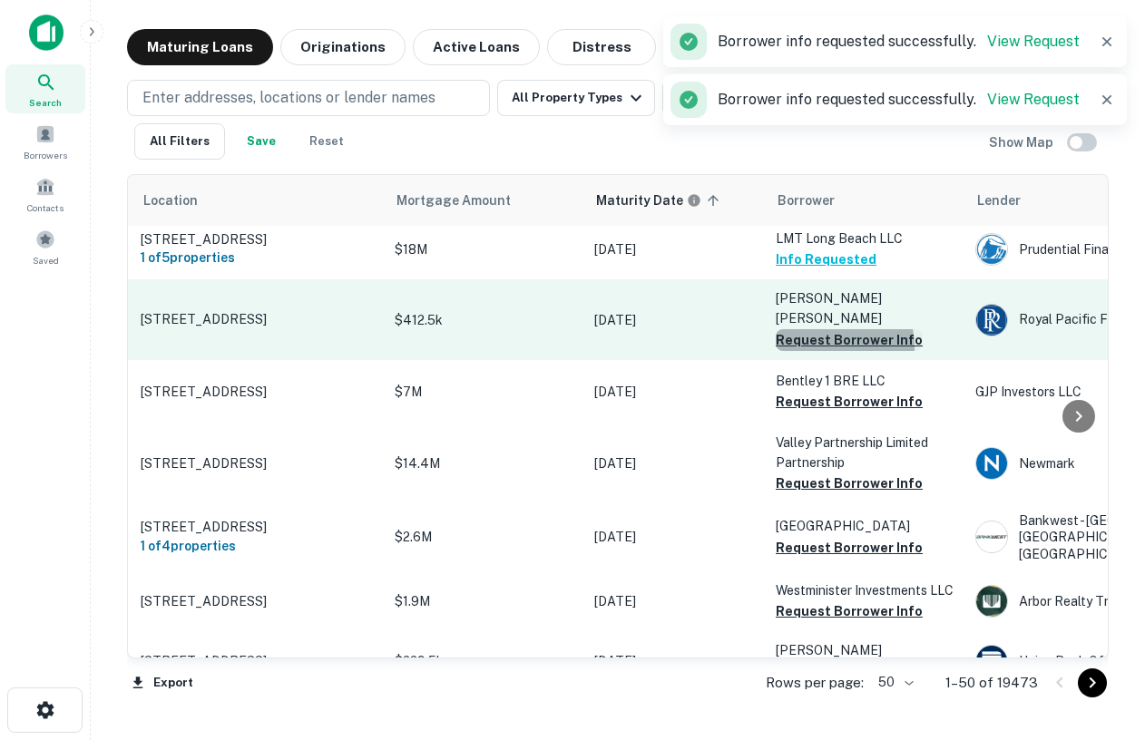
click at [826, 329] on button "Request Borrower Info" at bounding box center [849, 340] width 147 height 22
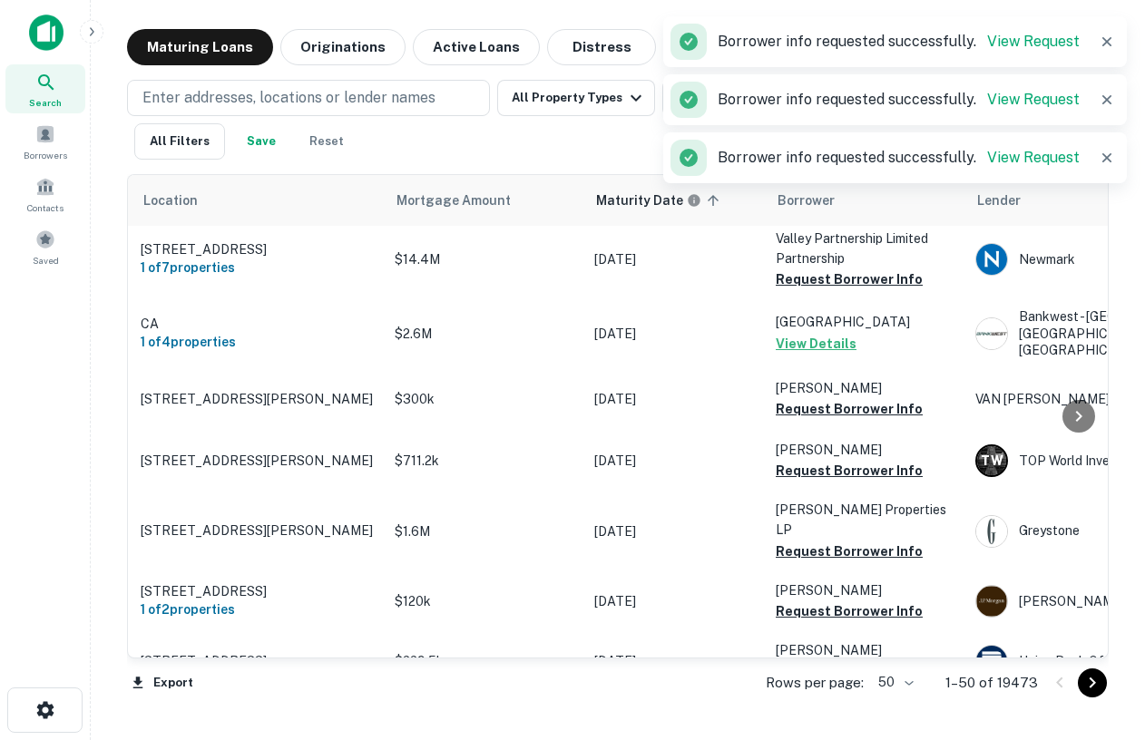
scroll to position [17, 49]
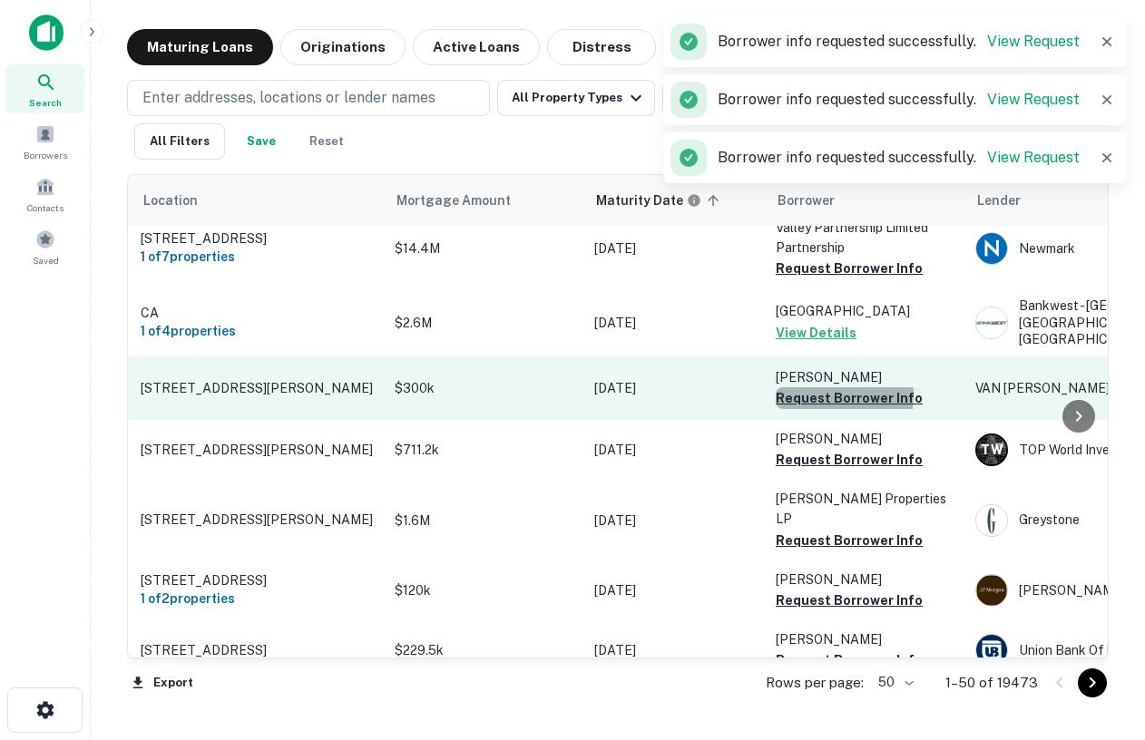
click at [823, 408] on button "Request Borrower Info" at bounding box center [849, 398] width 147 height 22
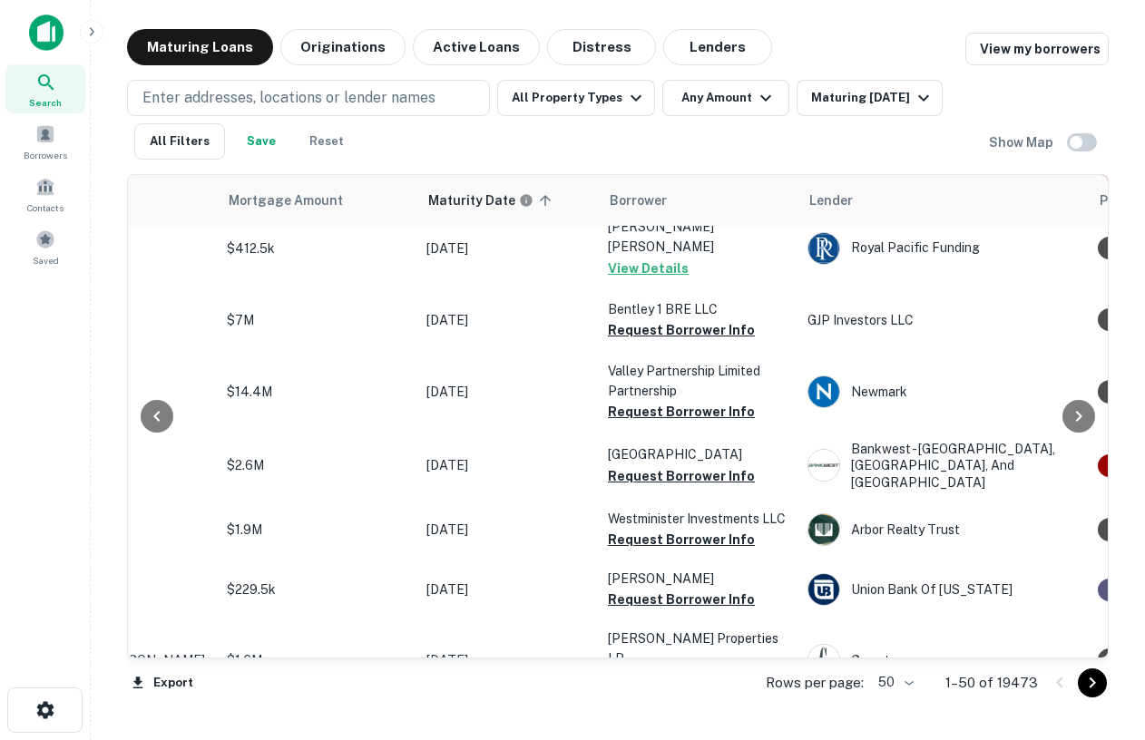
scroll to position [78, 181]
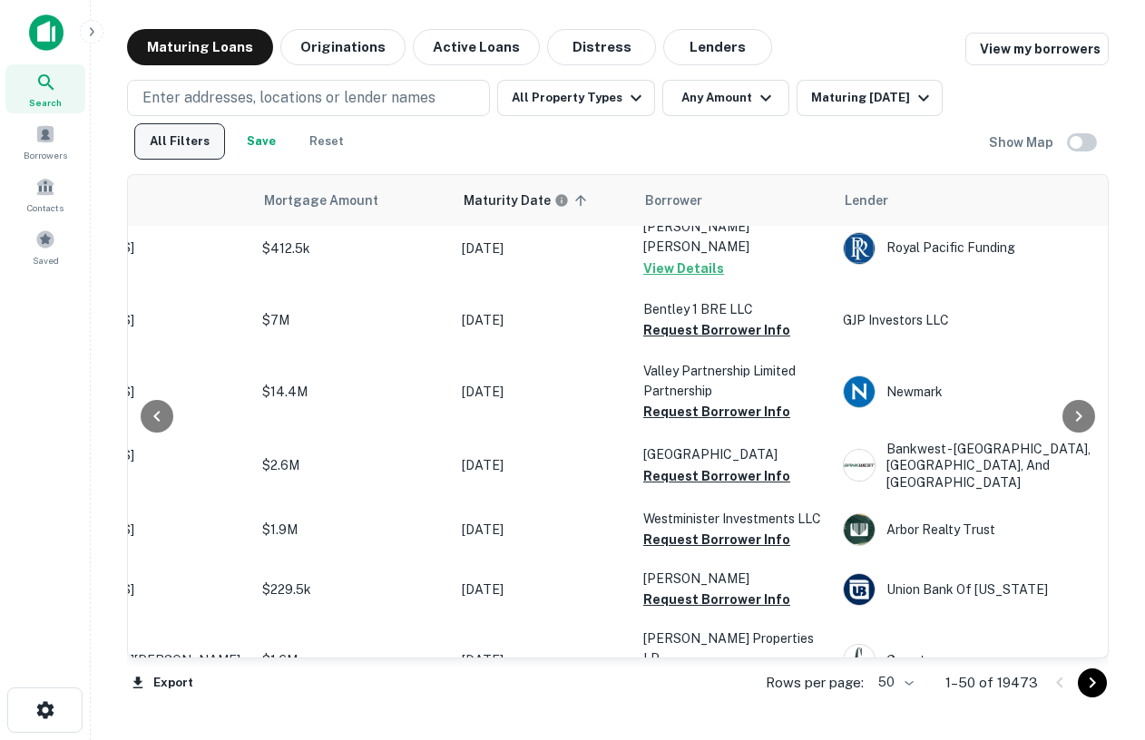
click at [171, 152] on button "All Filters" at bounding box center [179, 141] width 91 height 36
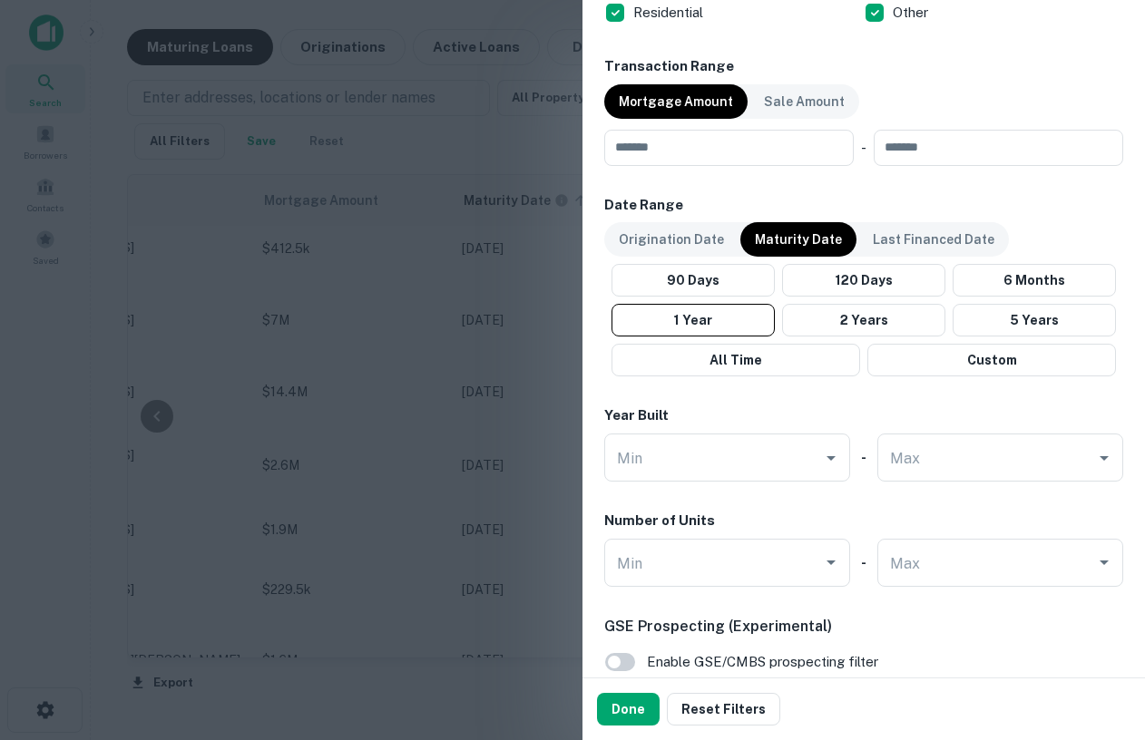
scroll to position [1312, 0]
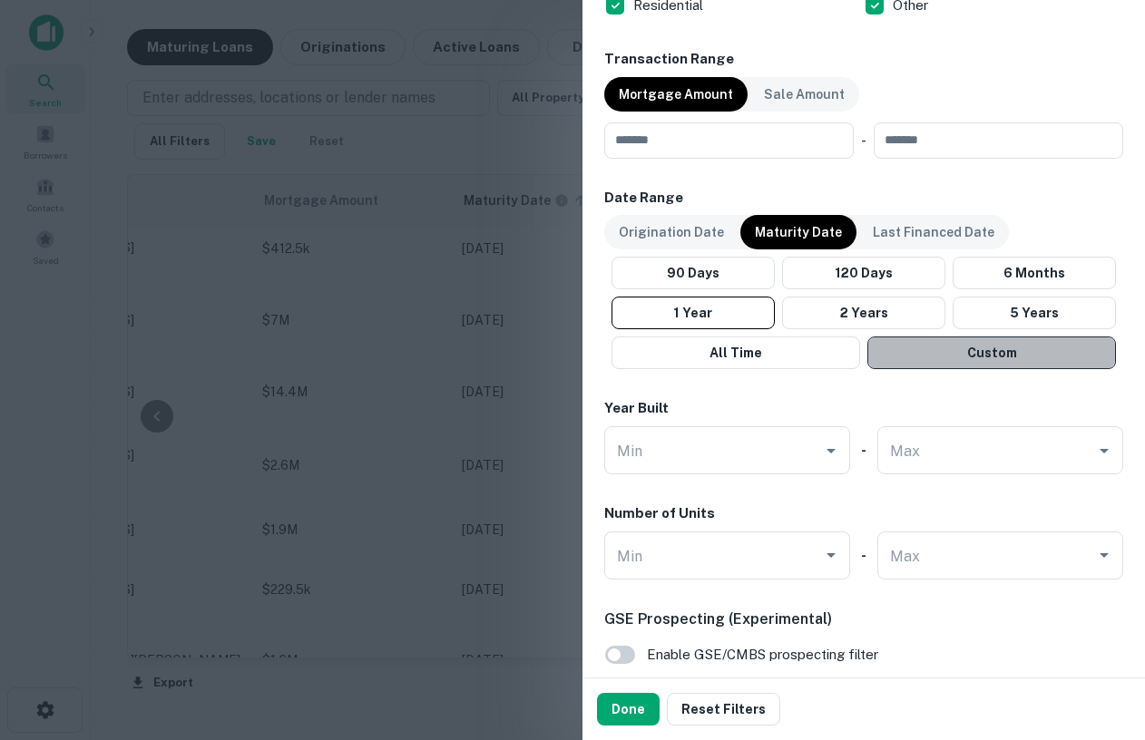
click at [955, 358] on button "Custom" at bounding box center [991, 353] width 249 height 33
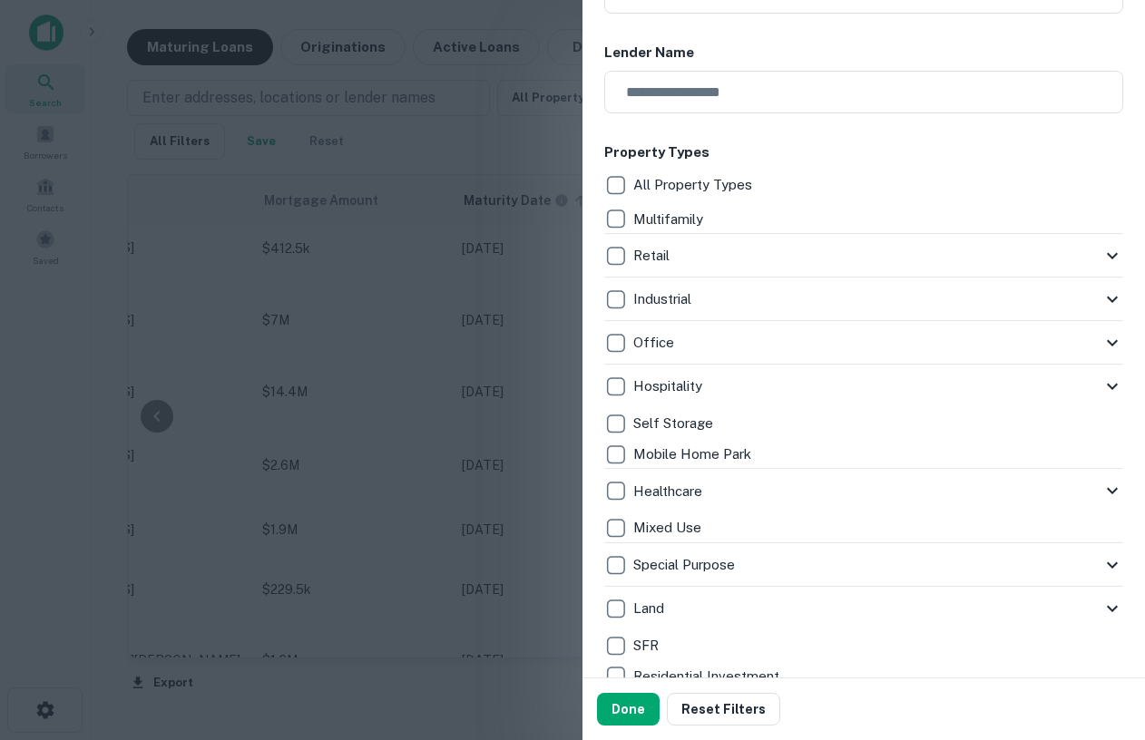
scroll to position [0, 0]
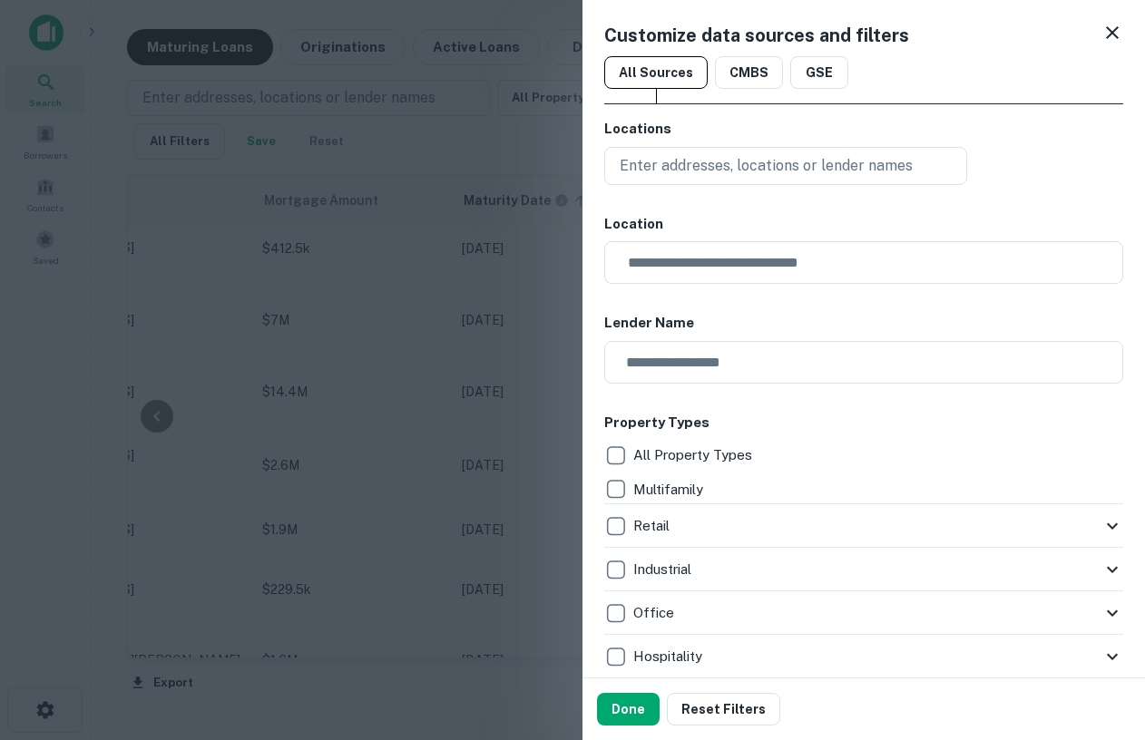
click at [1104, 34] on icon at bounding box center [1113, 33] width 22 height 22
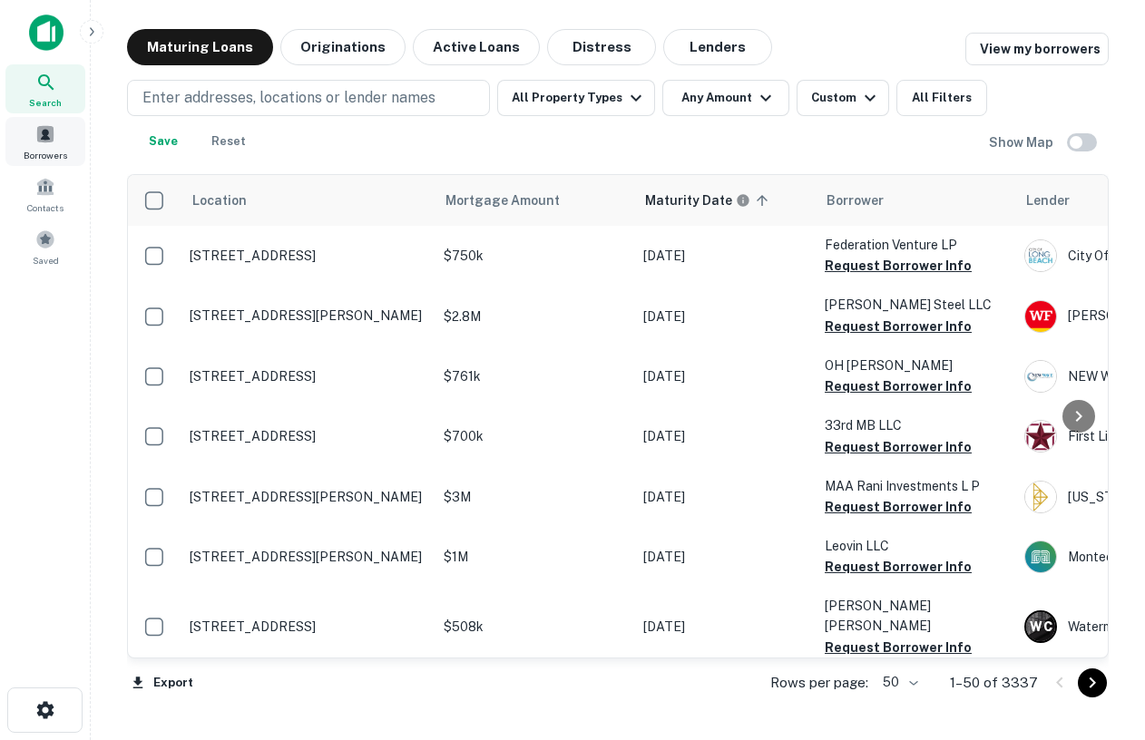
click at [64, 126] on div "Borrowers" at bounding box center [45, 141] width 80 height 49
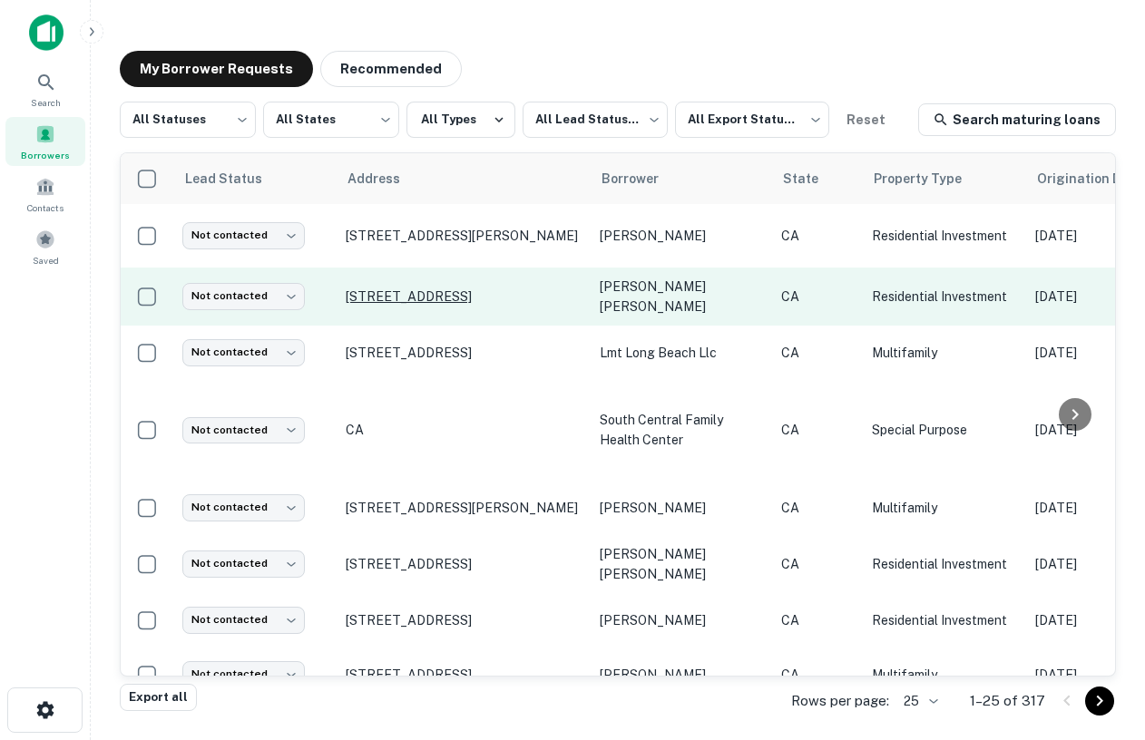
click at [453, 289] on p "[STREET_ADDRESS]" at bounding box center [464, 297] width 236 height 16
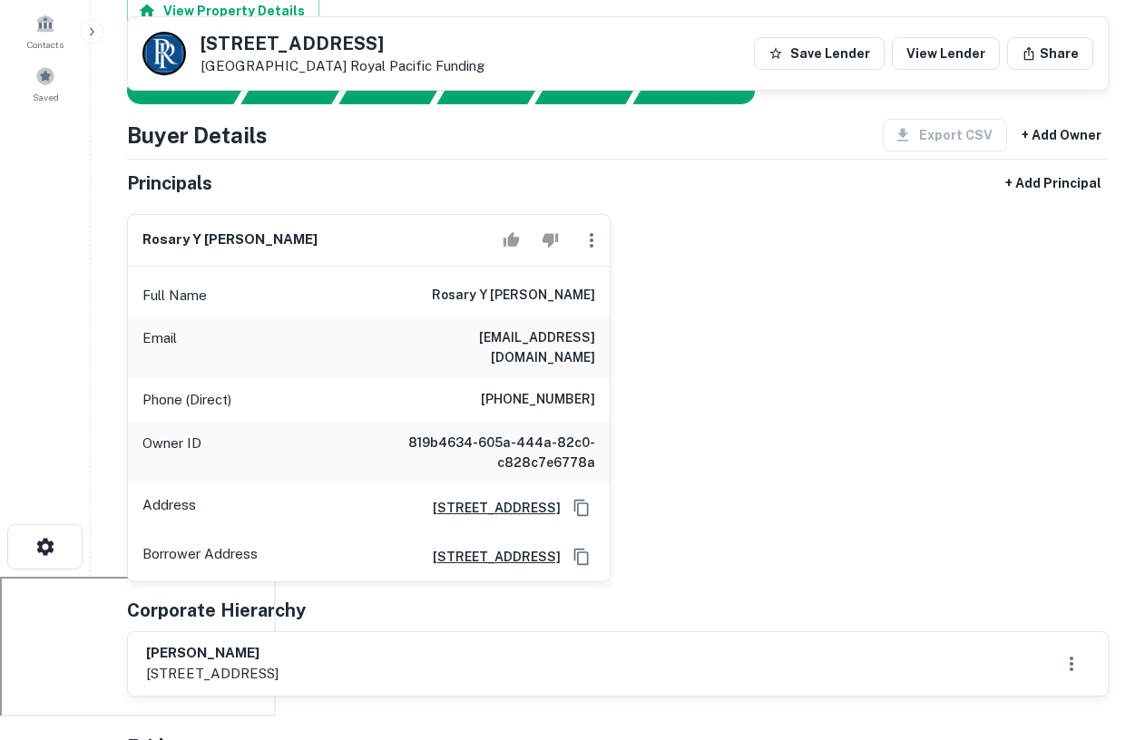
scroll to position [47, 0]
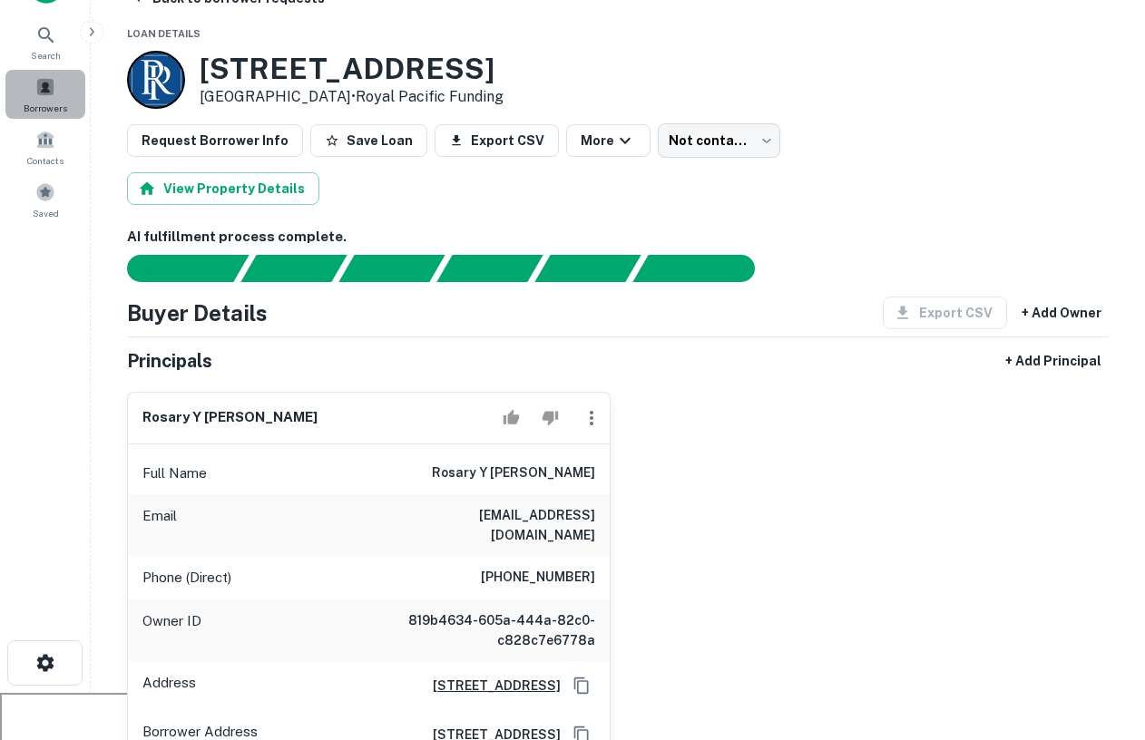
click at [47, 97] on div "Borrowers" at bounding box center [45, 94] width 80 height 49
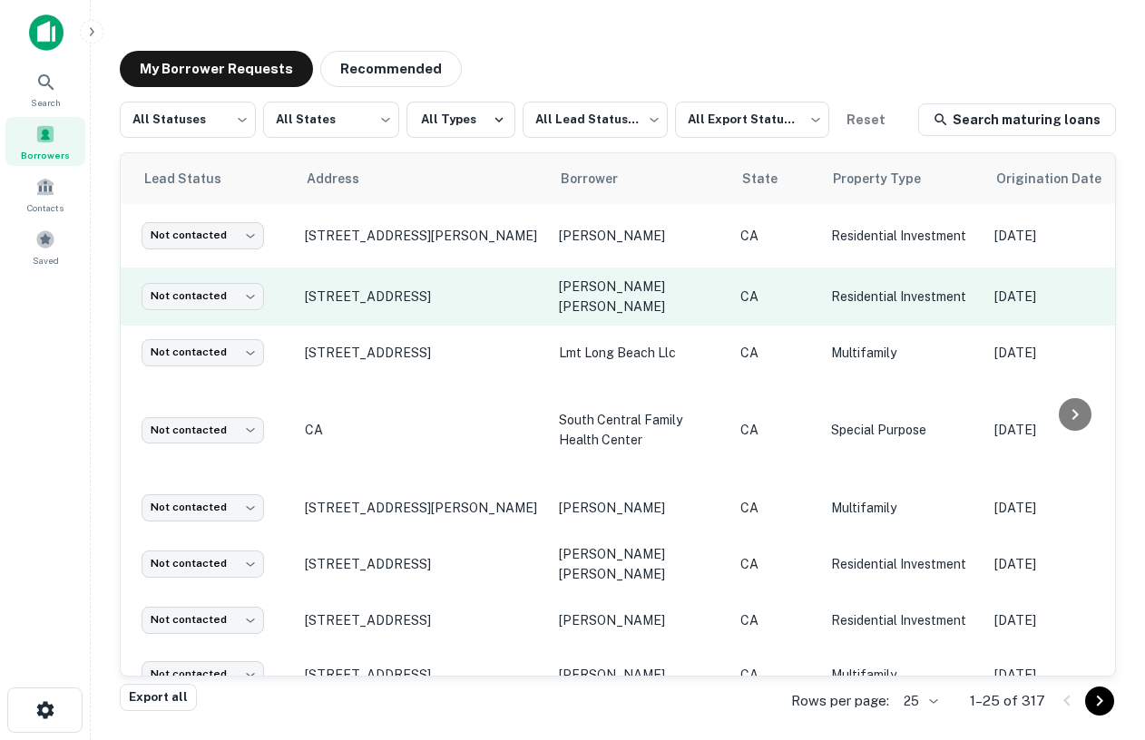
scroll to position [0, 47]
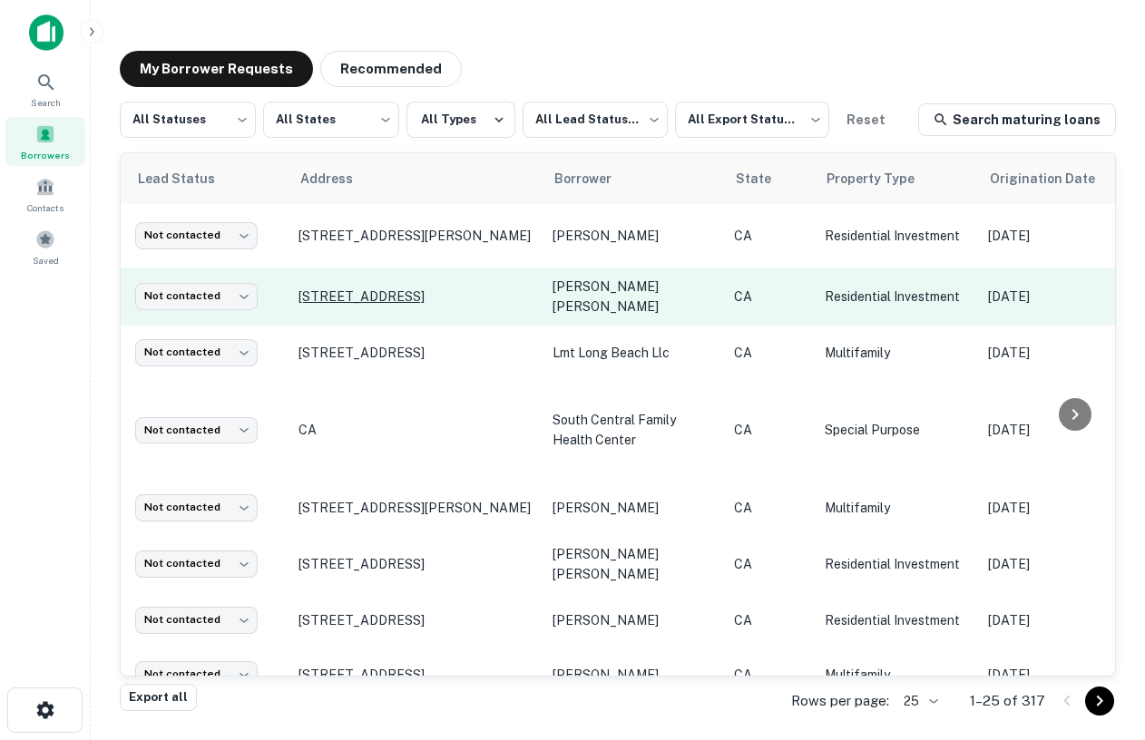
drag, startPoint x: 446, startPoint y: 286, endPoint x: 445, endPoint y: 301, distance: 15.5
click at [446, 303] on p "[STREET_ADDRESS]" at bounding box center [417, 297] width 236 height 16
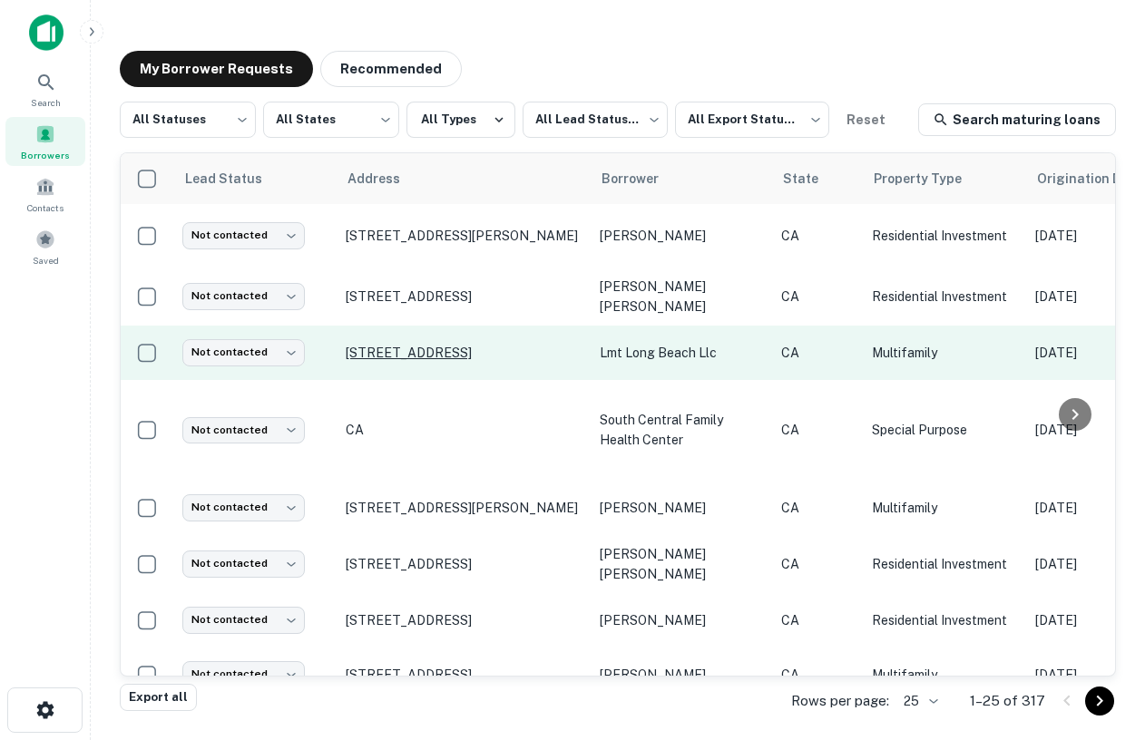
click at [465, 348] on p "761 E 46th St Long Beach, CA 90807" at bounding box center [464, 353] width 236 height 16
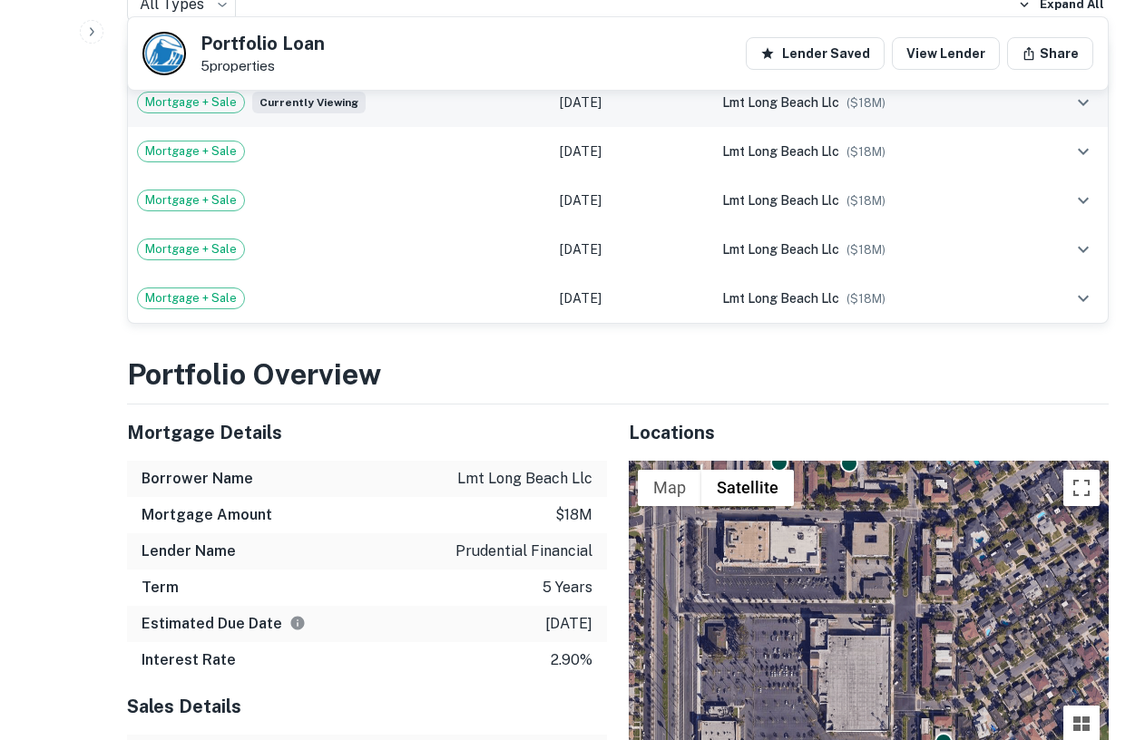
scroll to position [973, 0]
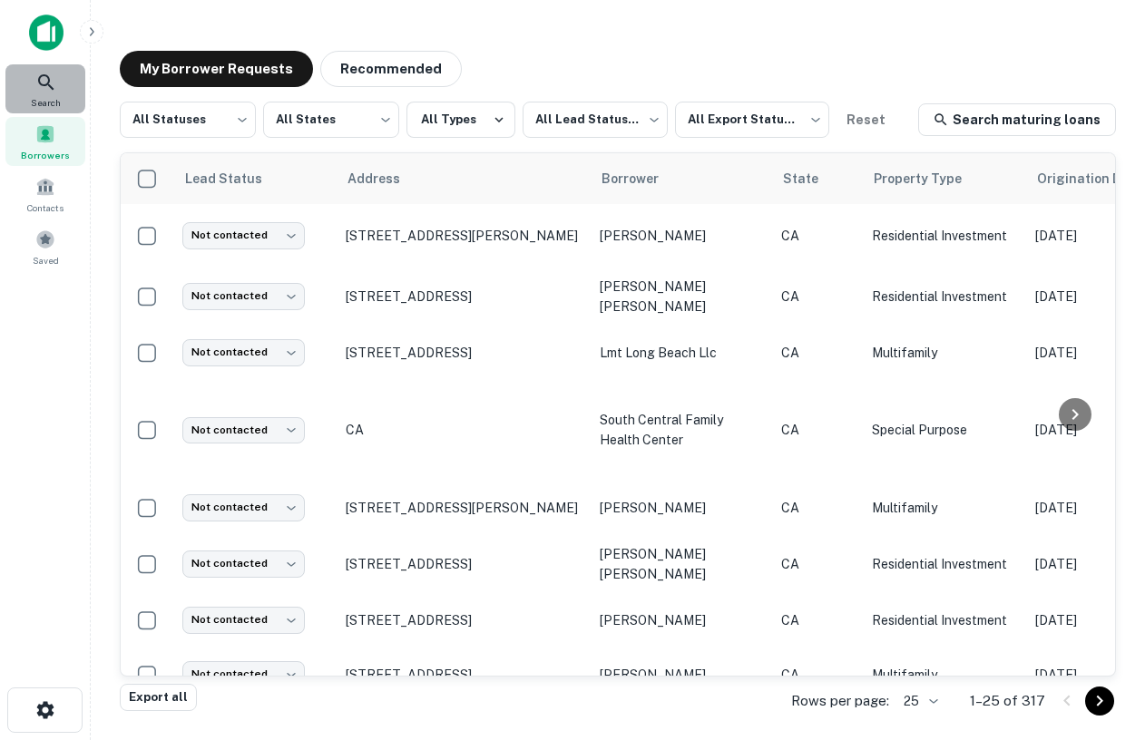
click at [46, 79] on icon at bounding box center [46, 83] width 22 height 22
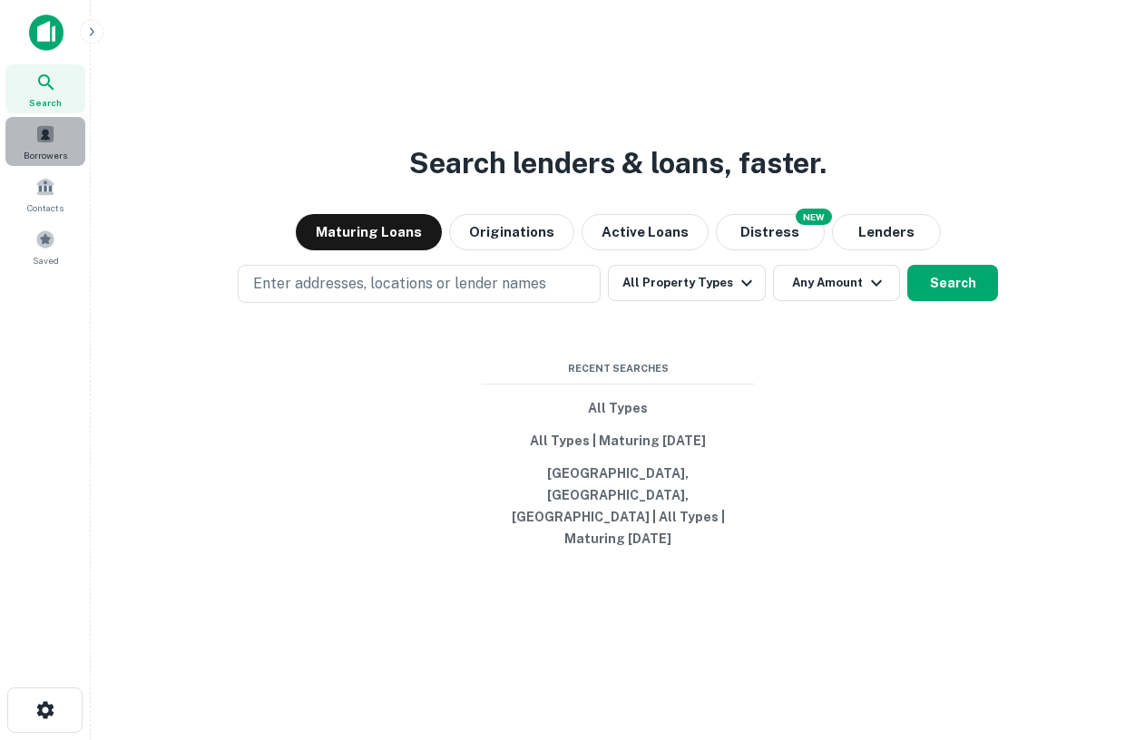
click at [42, 143] on div "Borrowers" at bounding box center [45, 141] width 80 height 49
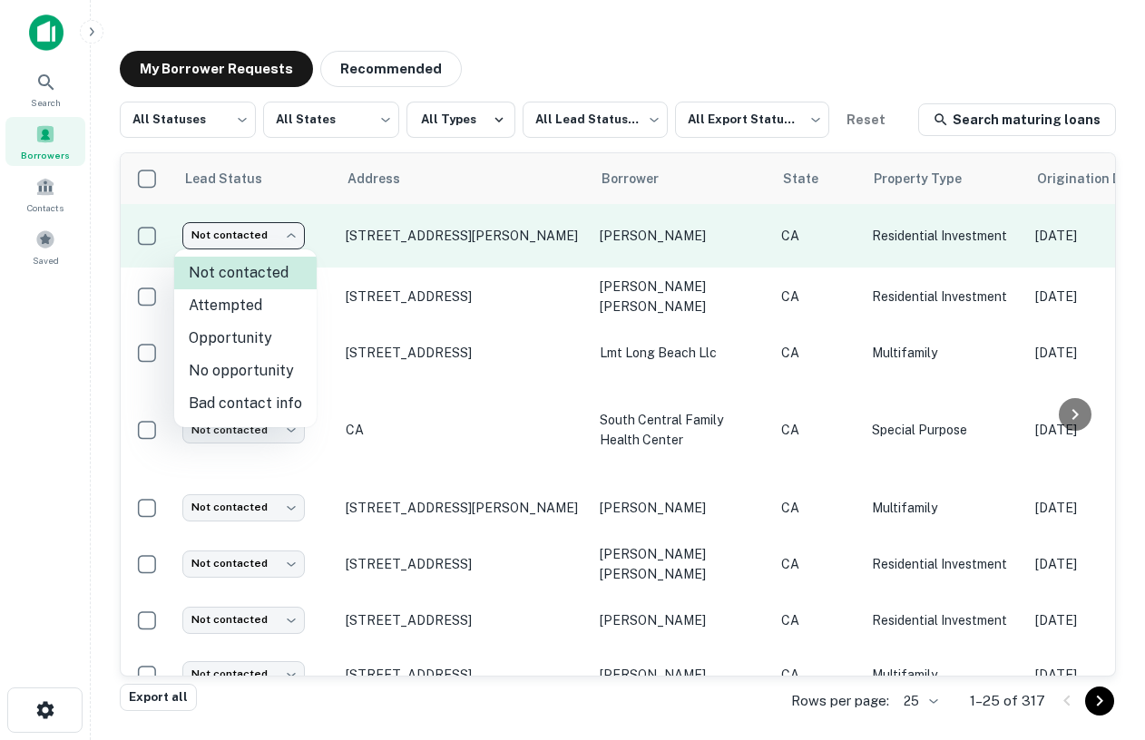
click at [272, 242] on body "Search Borrowers Contacts Saved My Borrower Requests Recommended All Statuses *…" at bounding box center [572, 370] width 1145 height 740
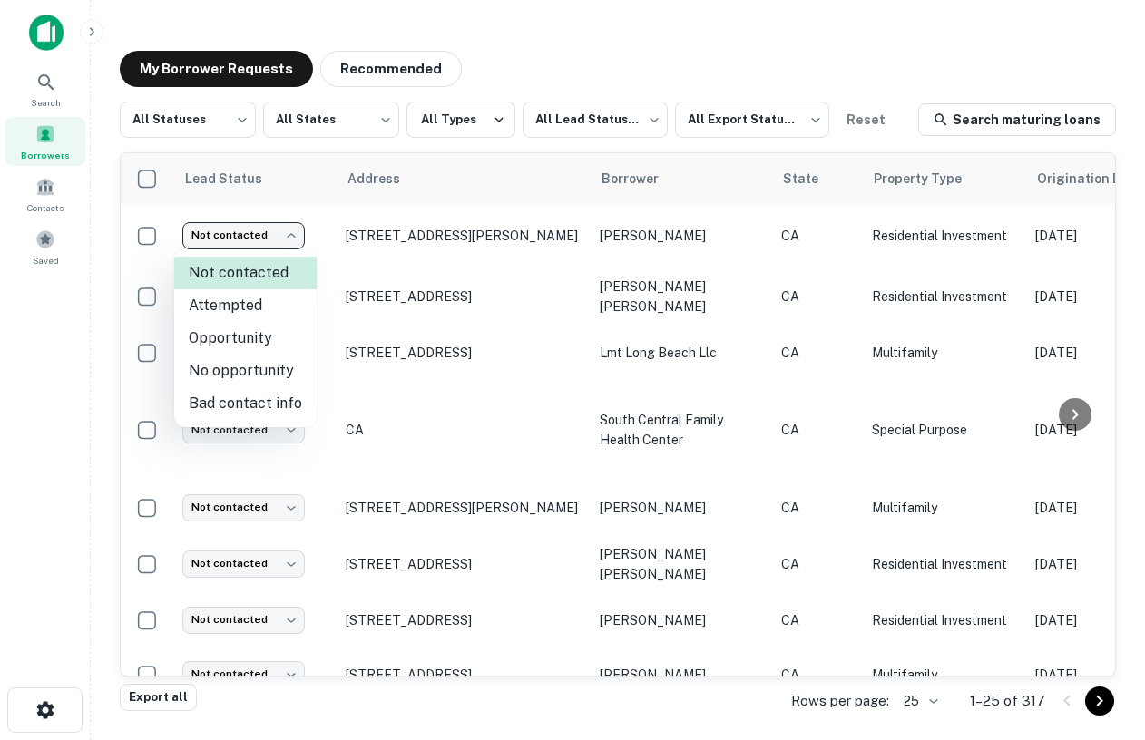
click at [614, 324] on div at bounding box center [572, 370] width 1145 height 740
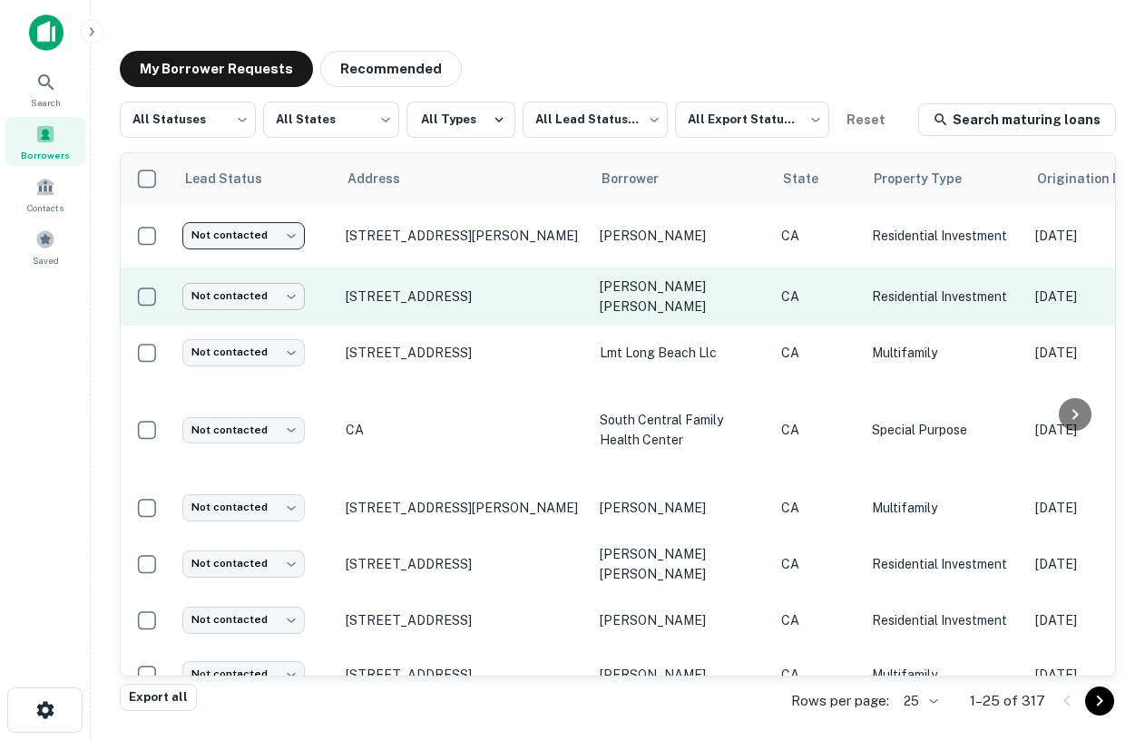
click at [235, 299] on body "Search Borrowers Contacts Saved My Borrower Requests Recommended All Statuses *…" at bounding box center [572, 370] width 1145 height 740
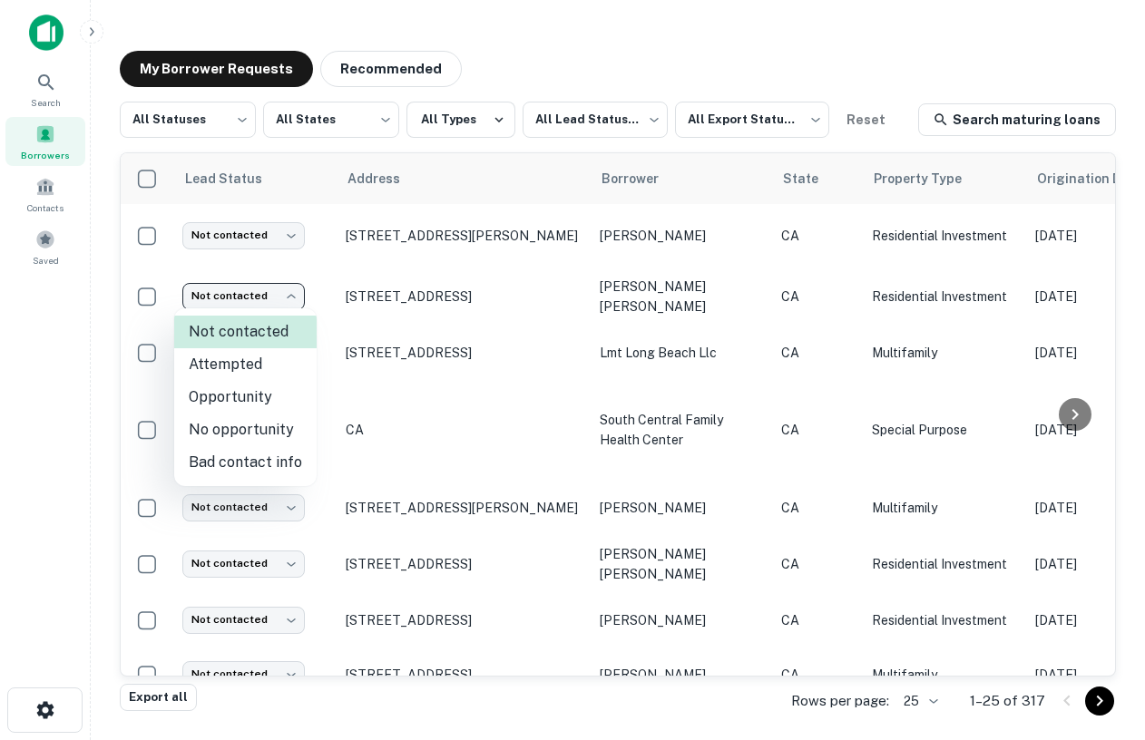
click at [465, 387] on div at bounding box center [572, 370] width 1145 height 740
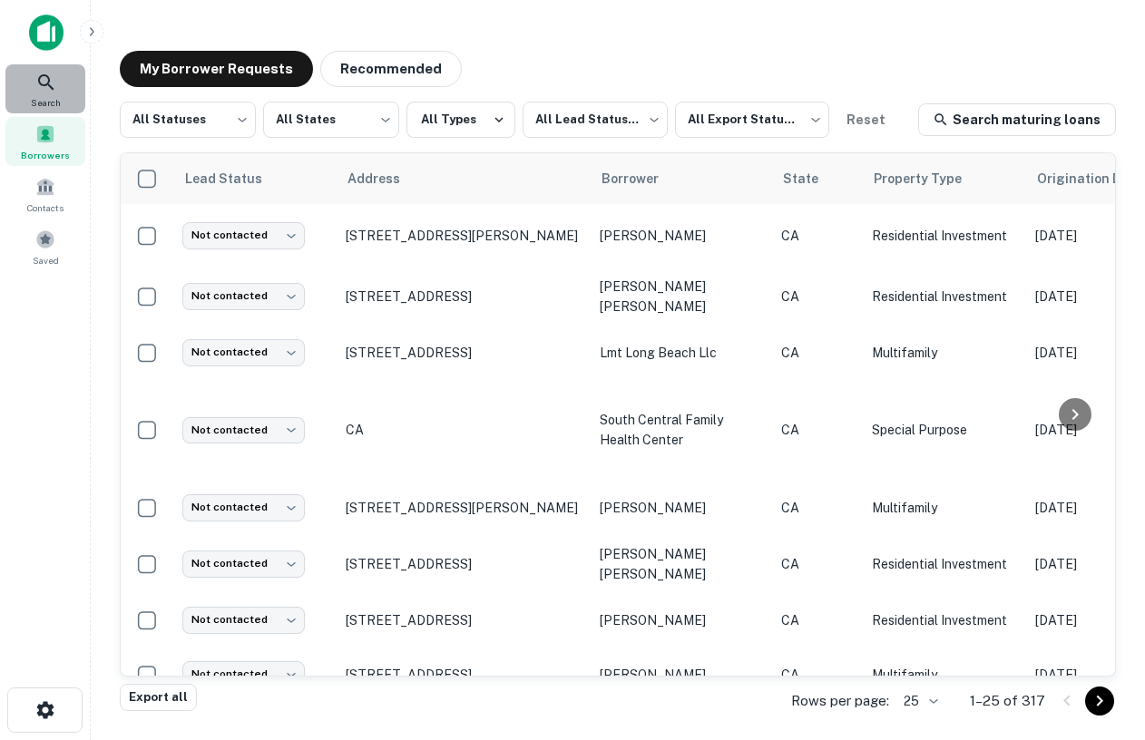
click at [54, 87] on icon at bounding box center [46, 83] width 22 height 22
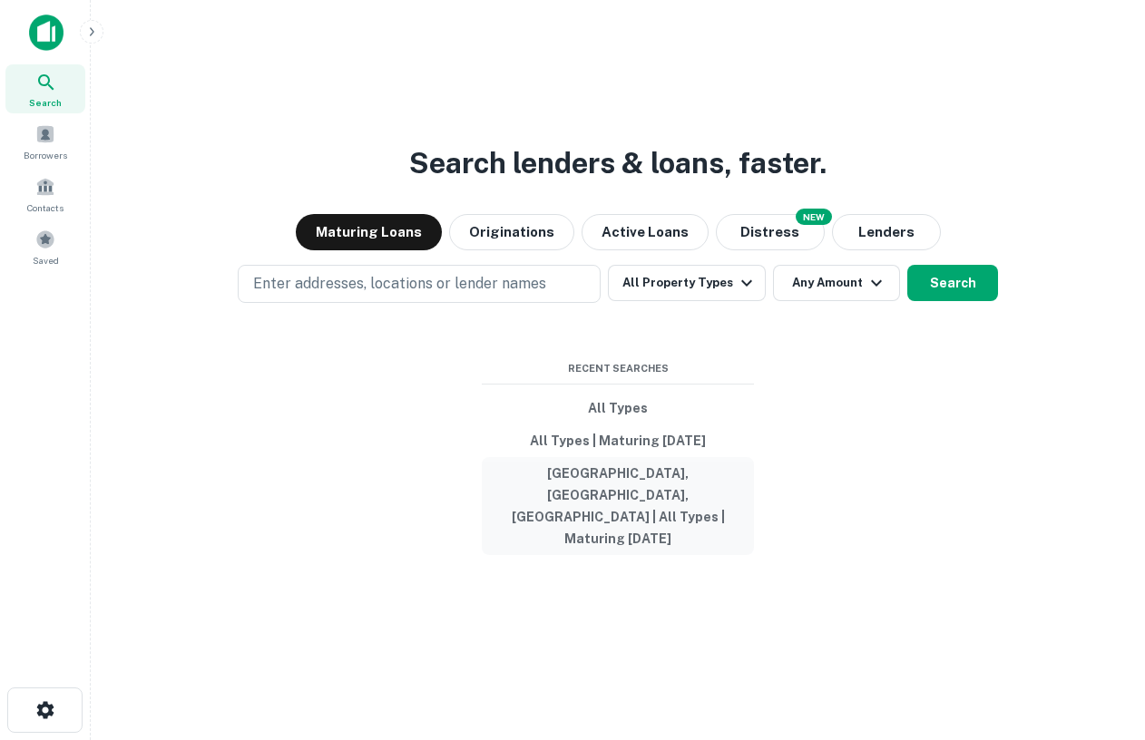
click at [675, 508] on button "[GEOGRAPHIC_DATA], [GEOGRAPHIC_DATA], [GEOGRAPHIC_DATA] | All Types | Maturing …" at bounding box center [618, 506] width 272 height 98
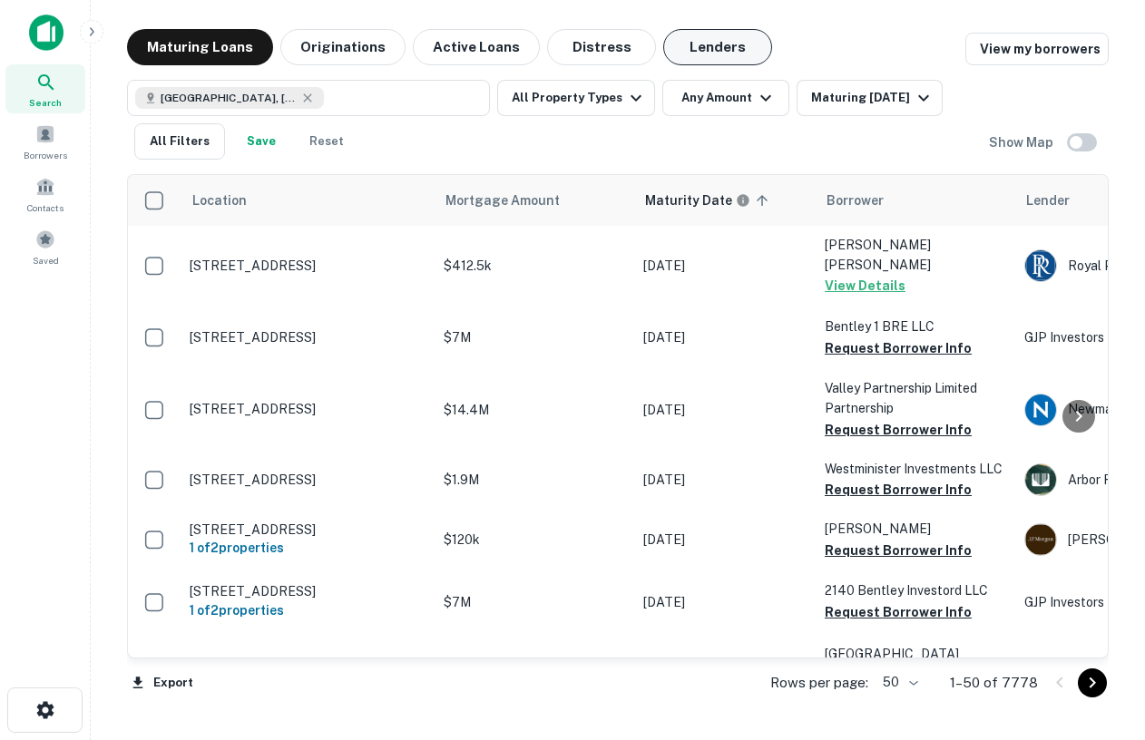
click at [695, 48] on button "Lenders" at bounding box center [717, 47] width 109 height 36
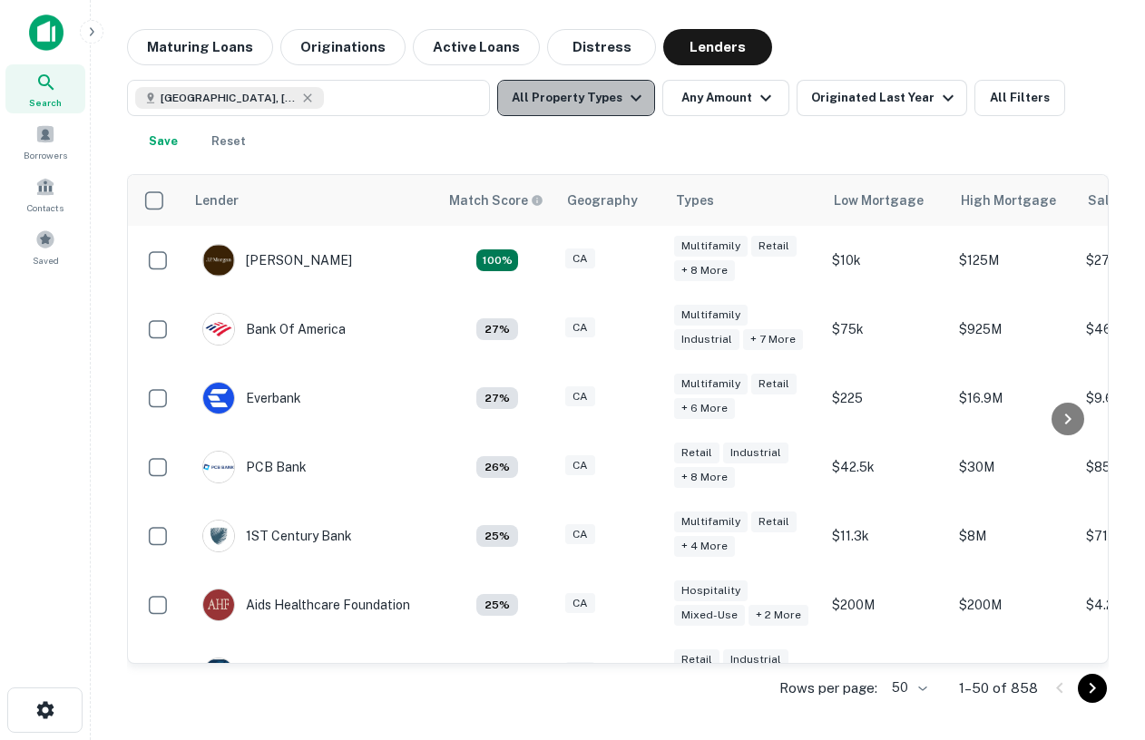
click at [625, 103] on icon "button" at bounding box center [636, 98] width 22 height 22
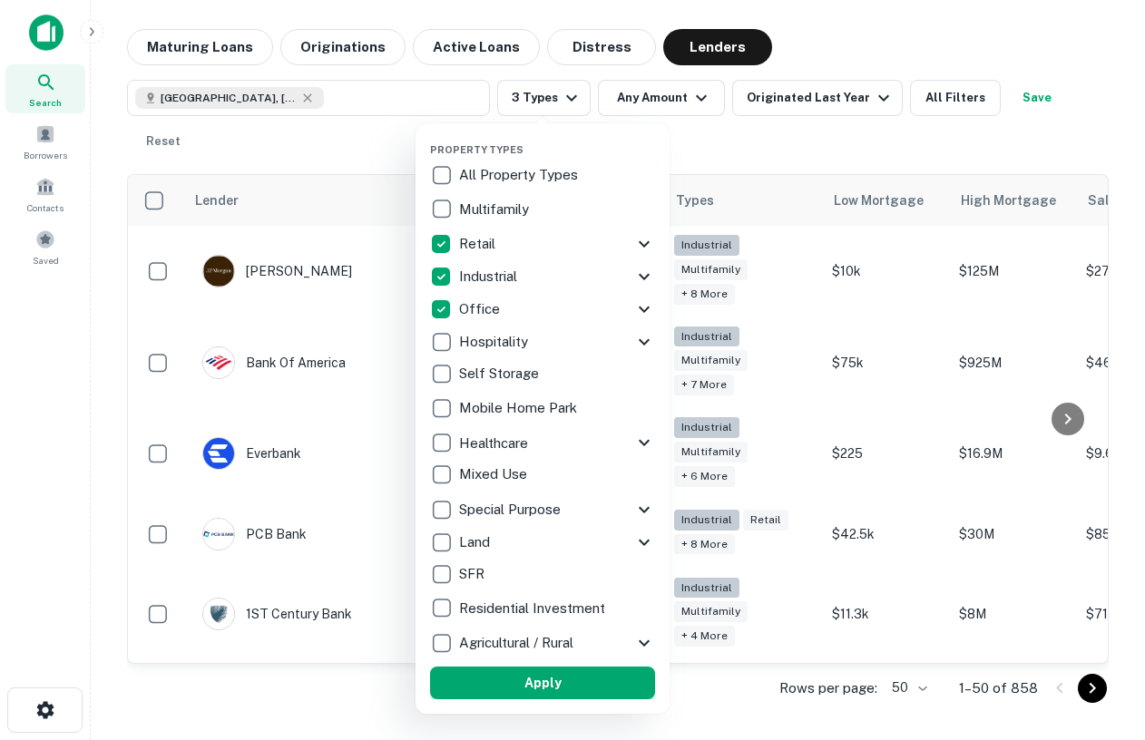
click at [525, 681] on button "Apply" at bounding box center [542, 683] width 225 height 33
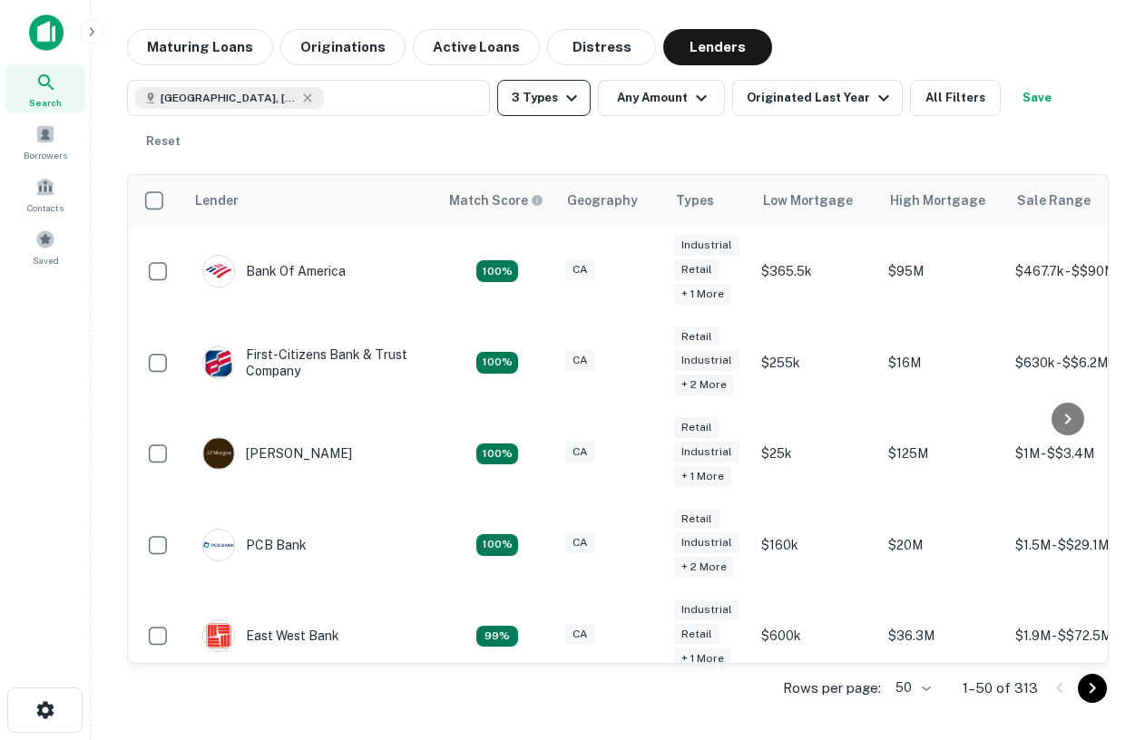
click at [527, 95] on button "3 Types" at bounding box center [543, 98] width 93 height 36
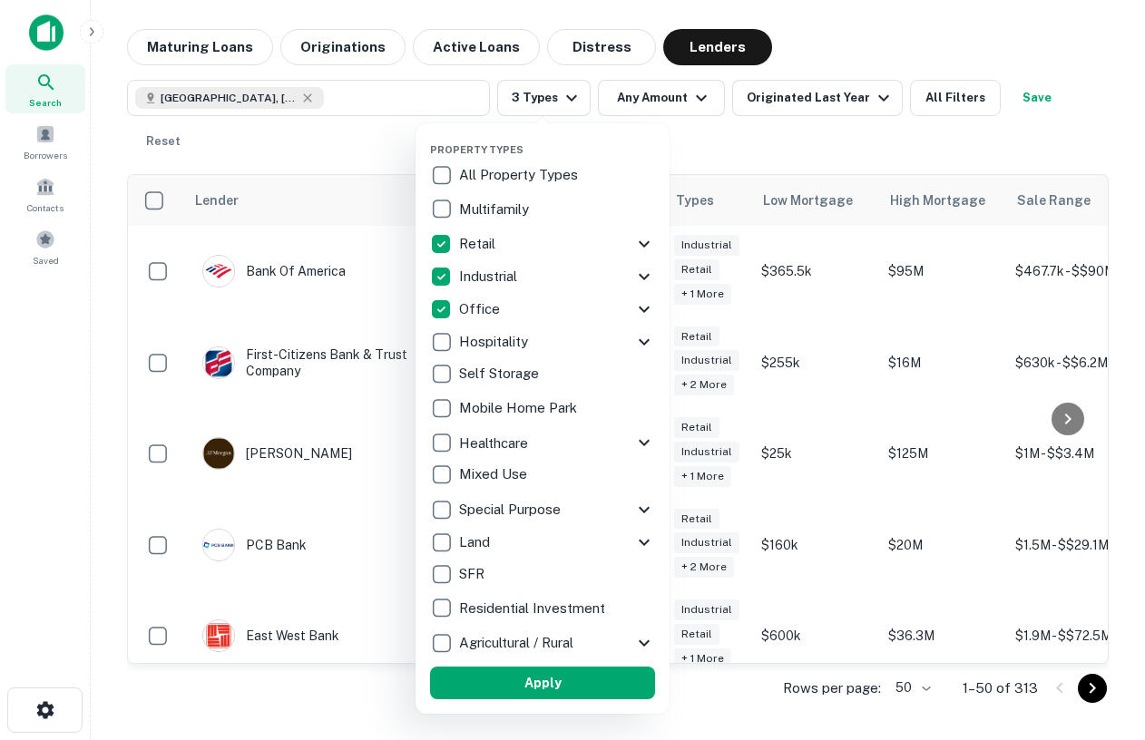
click at [735, 144] on div at bounding box center [572, 370] width 1145 height 740
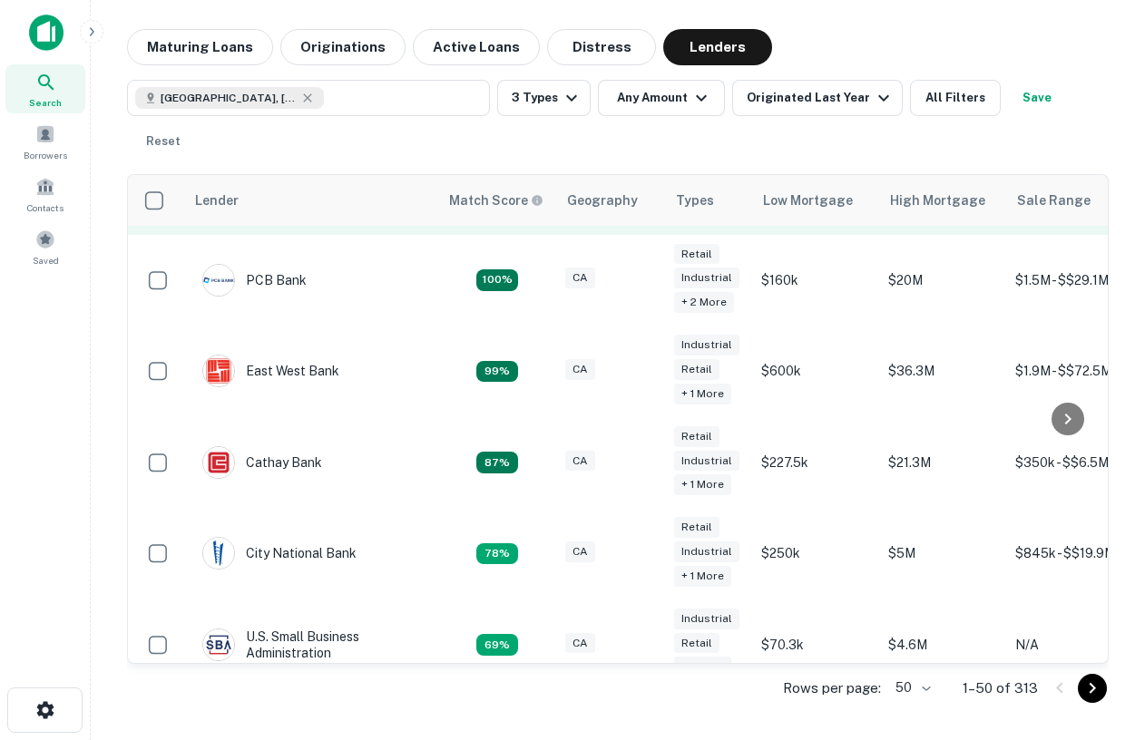
scroll to position [286, 0]
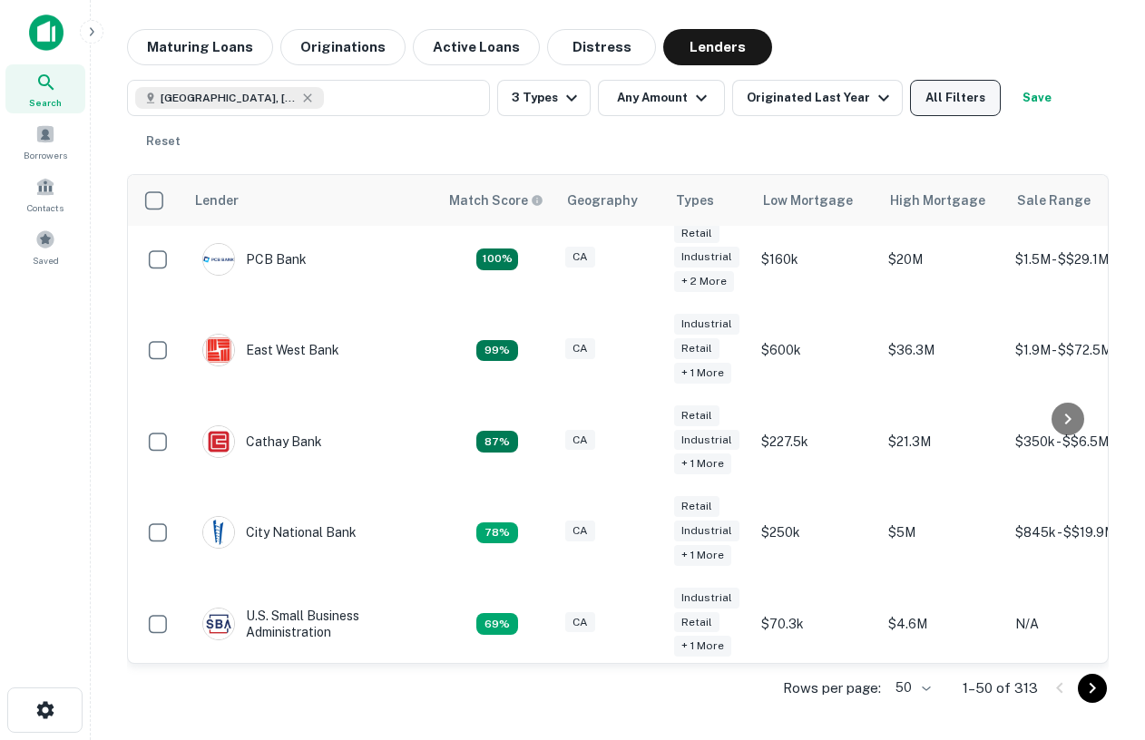
click at [961, 98] on button "All Filters" at bounding box center [955, 98] width 91 height 36
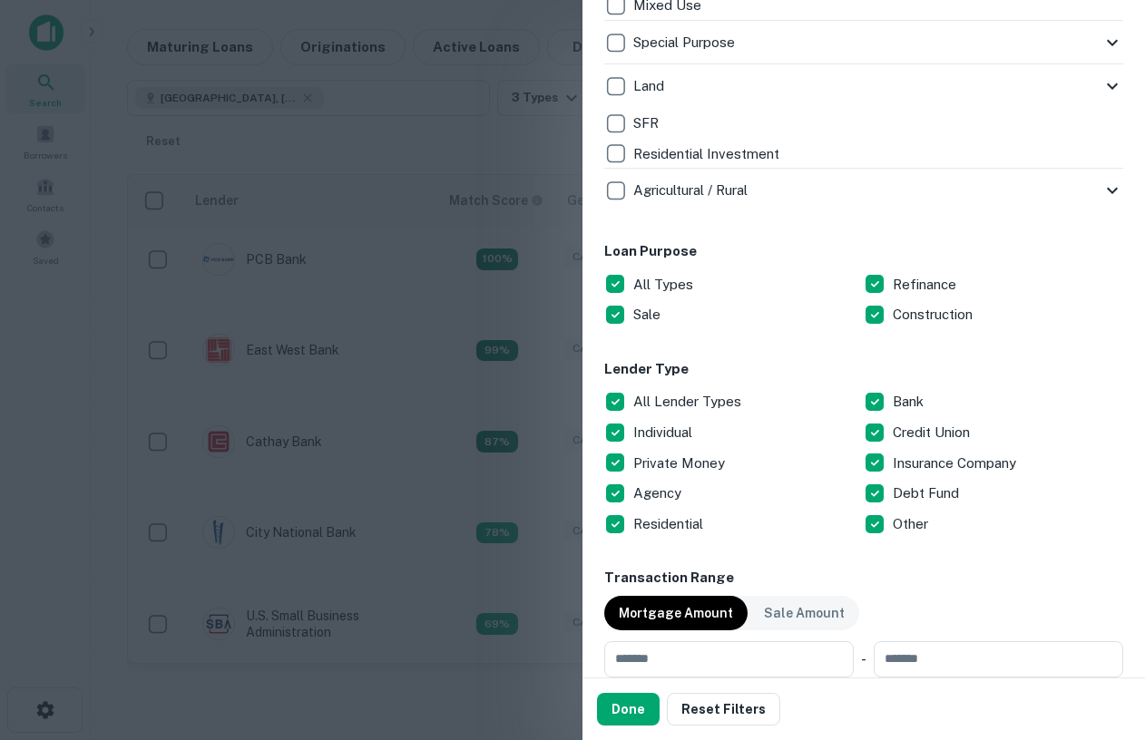
scroll to position [803, 0]
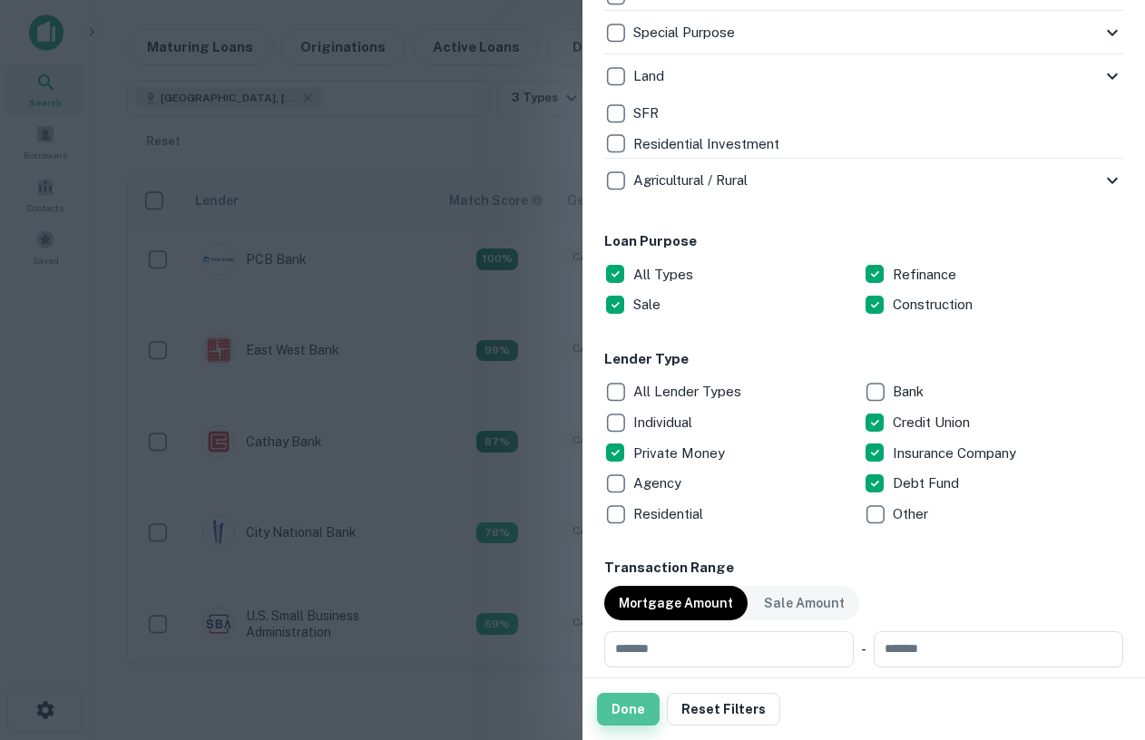
click at [629, 702] on button "Done" at bounding box center [628, 709] width 63 height 33
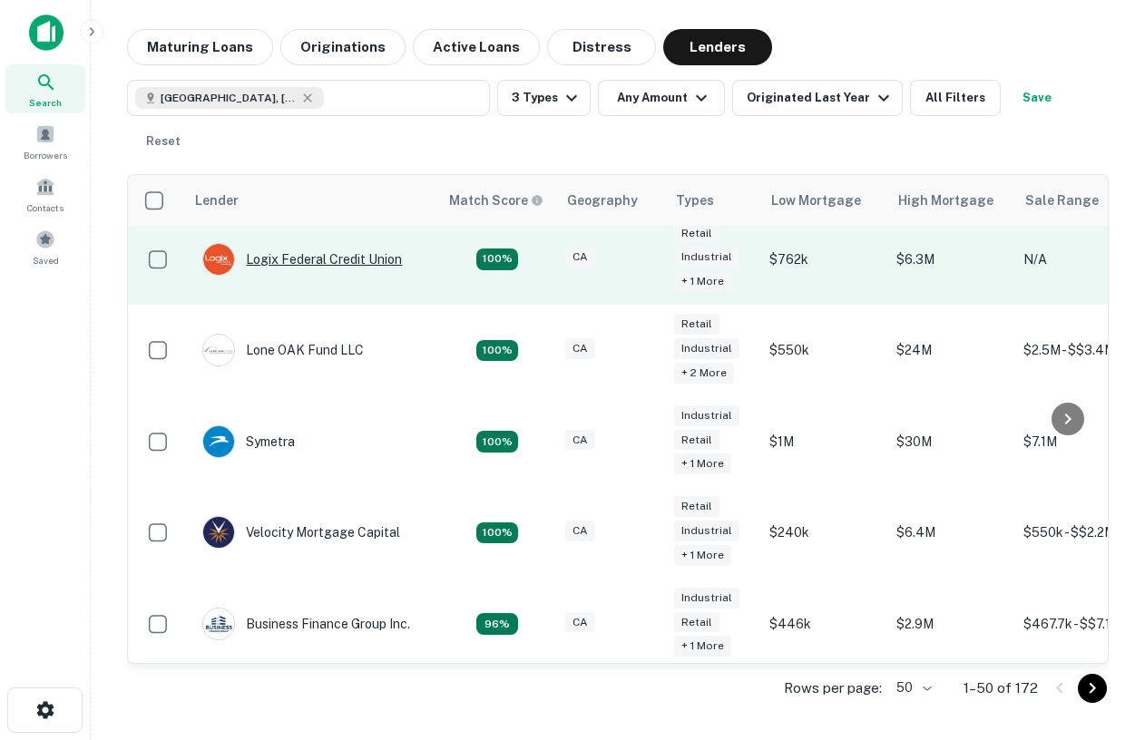
click at [348, 260] on div "Logix Federal Credit Union" at bounding box center [302, 259] width 200 height 33
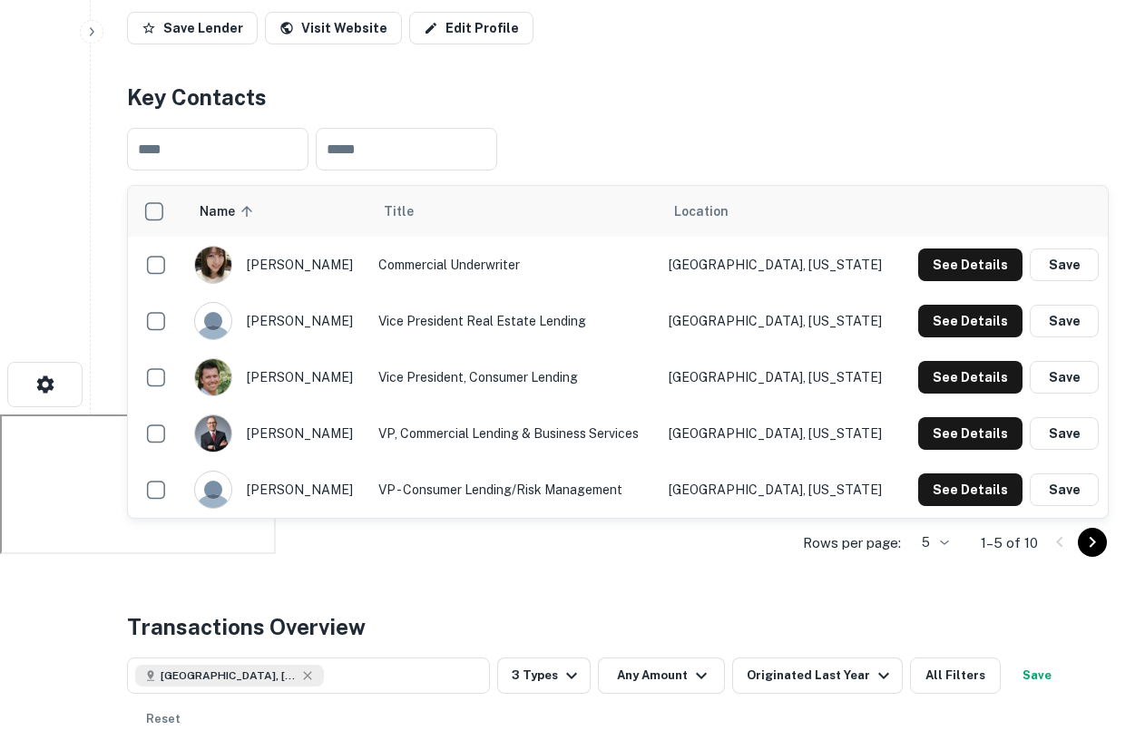
scroll to position [337, 0]
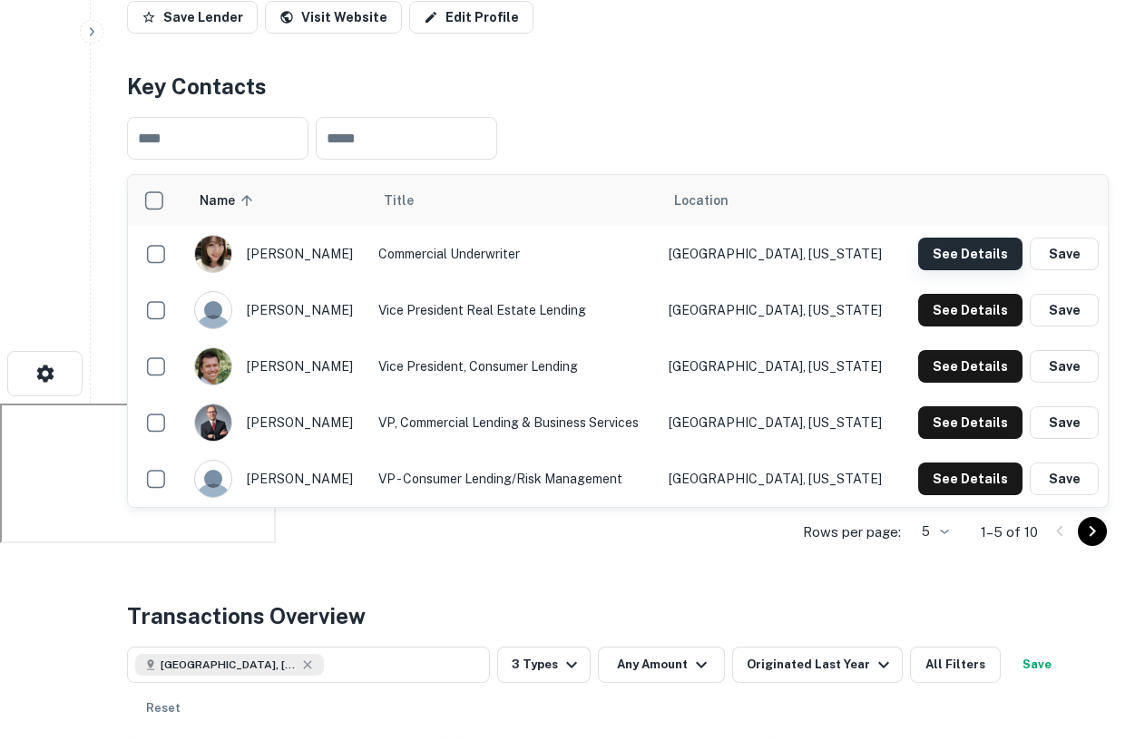
click at [958, 252] on button "See Details" at bounding box center [970, 254] width 104 height 33
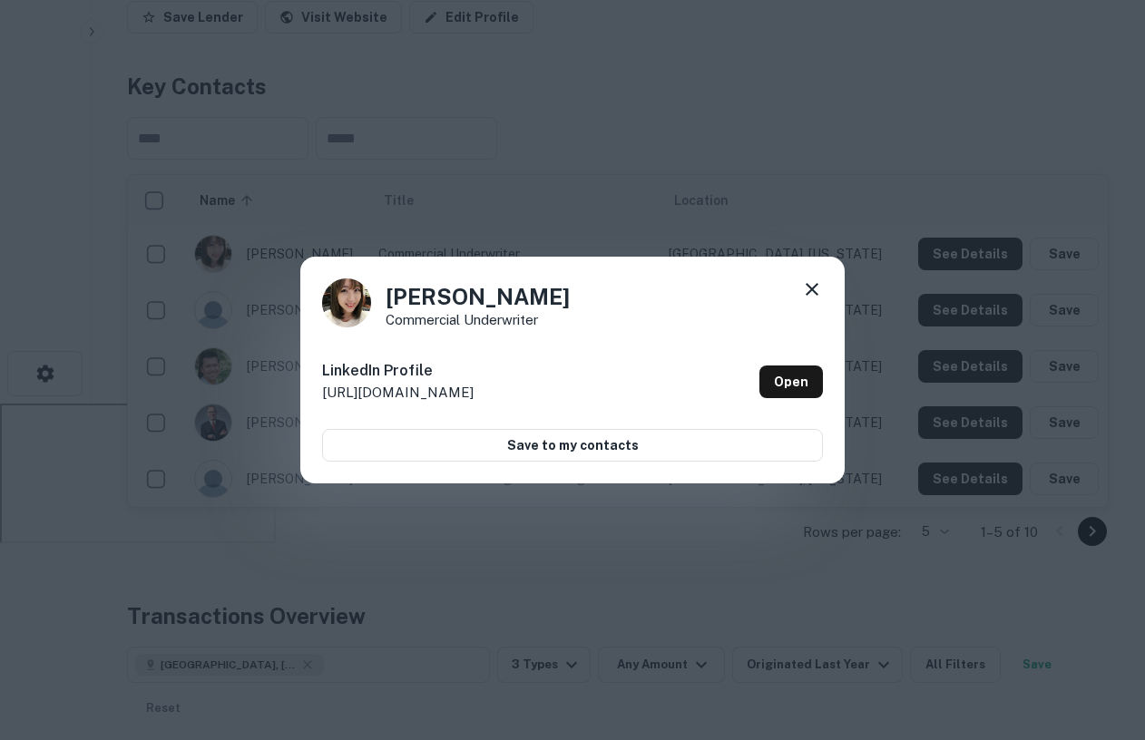
click at [816, 285] on icon at bounding box center [812, 289] width 13 height 13
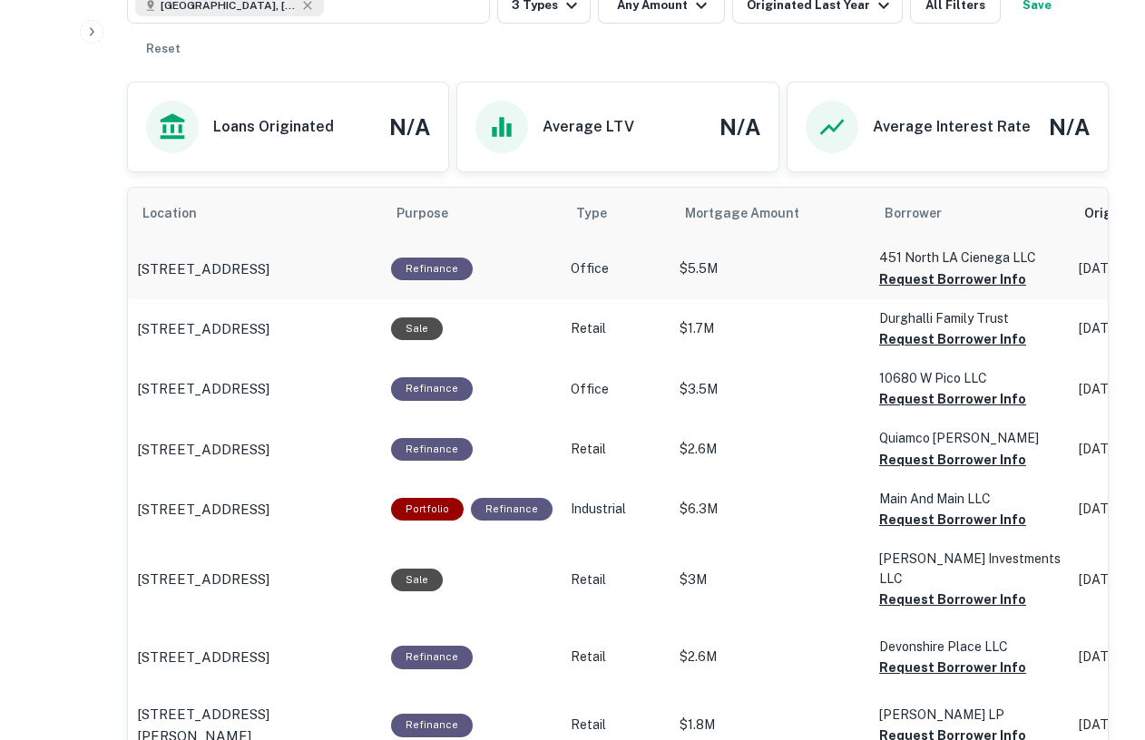
scroll to position [846, 0]
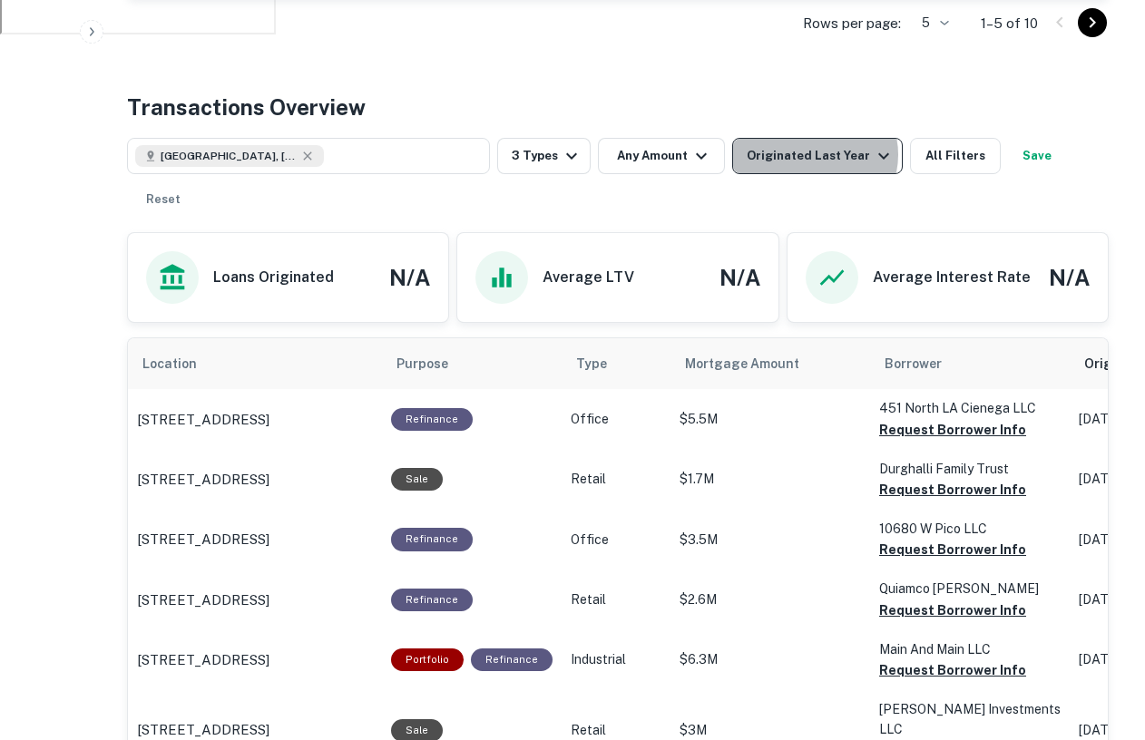
click at [811, 154] on div "Originated Last Year" at bounding box center [821, 156] width 148 height 22
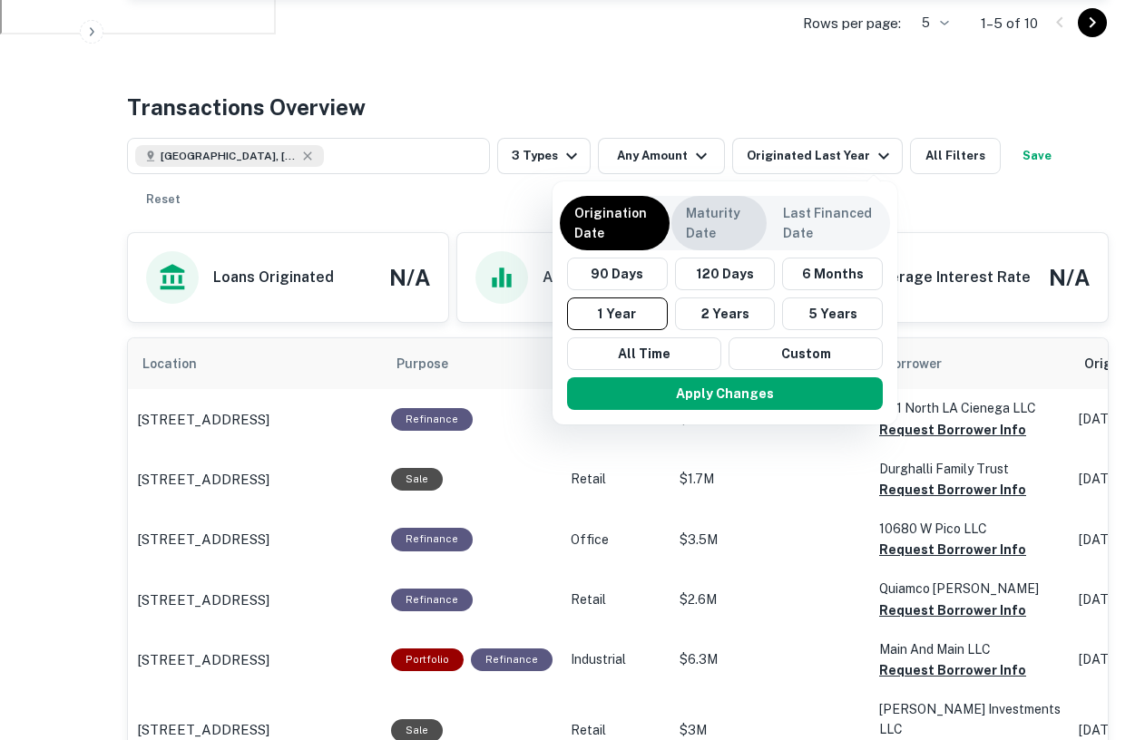
click at [728, 216] on p "Maturity Date" at bounding box center [719, 223] width 66 height 40
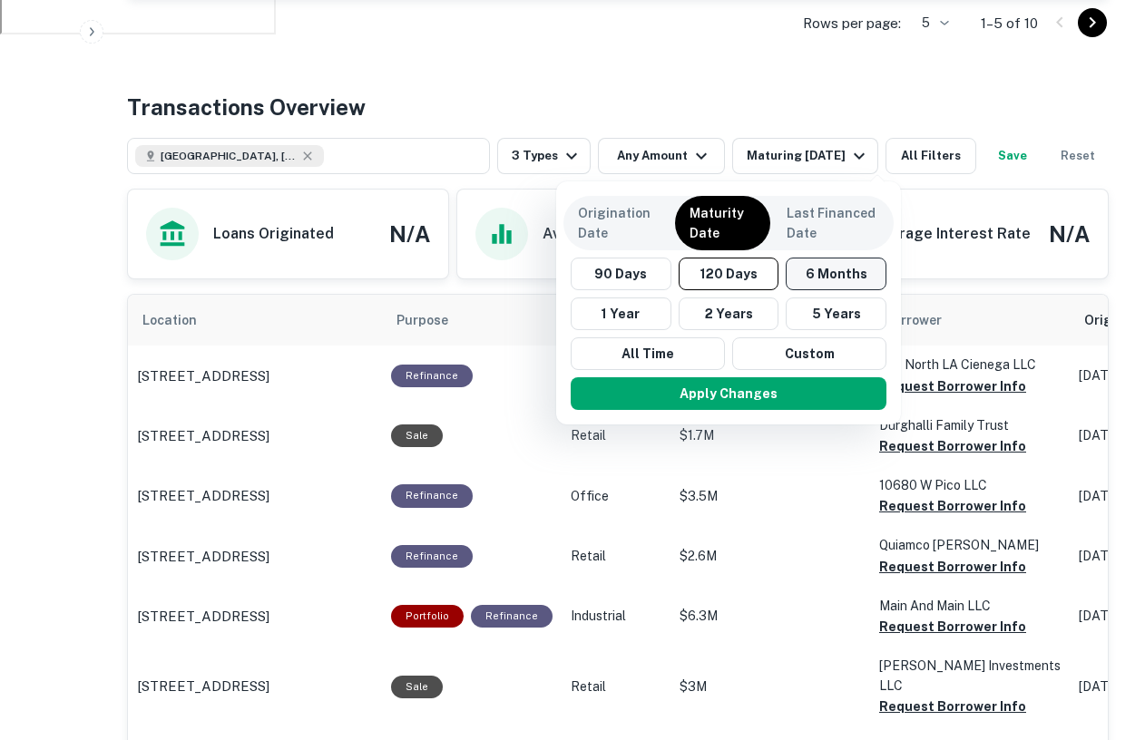
click at [814, 281] on button "6 Months" at bounding box center [836, 274] width 101 height 33
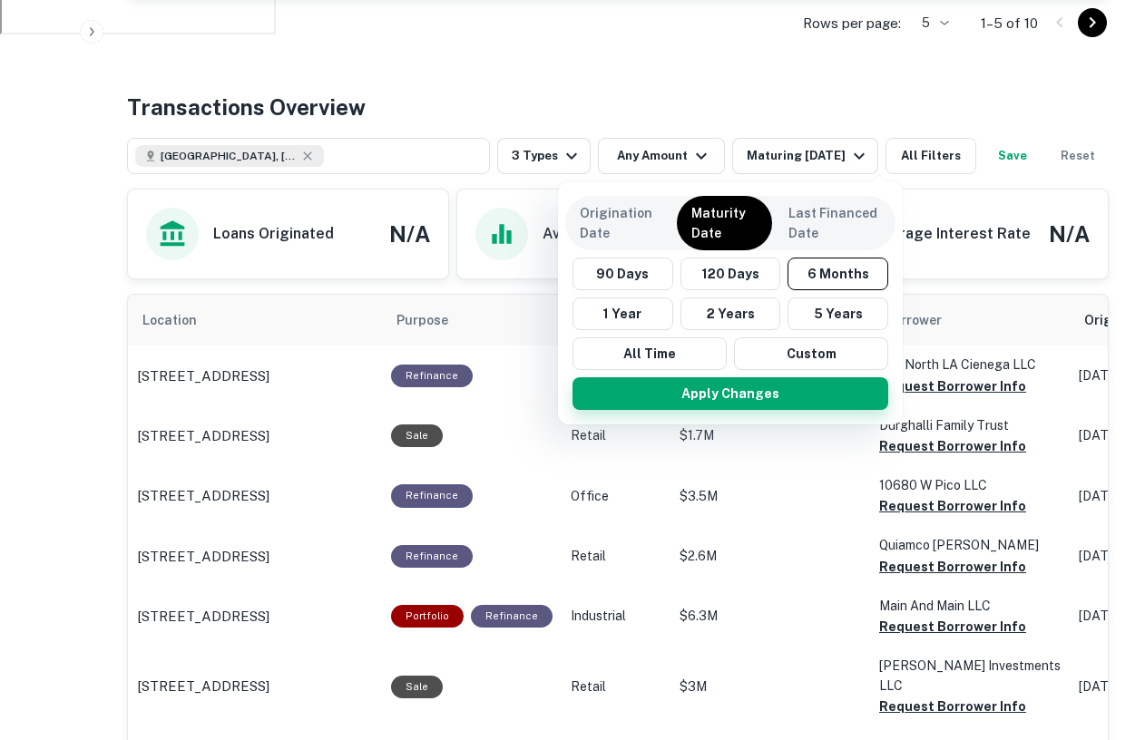
click at [765, 396] on button "Apply Changes" at bounding box center [731, 393] width 316 height 33
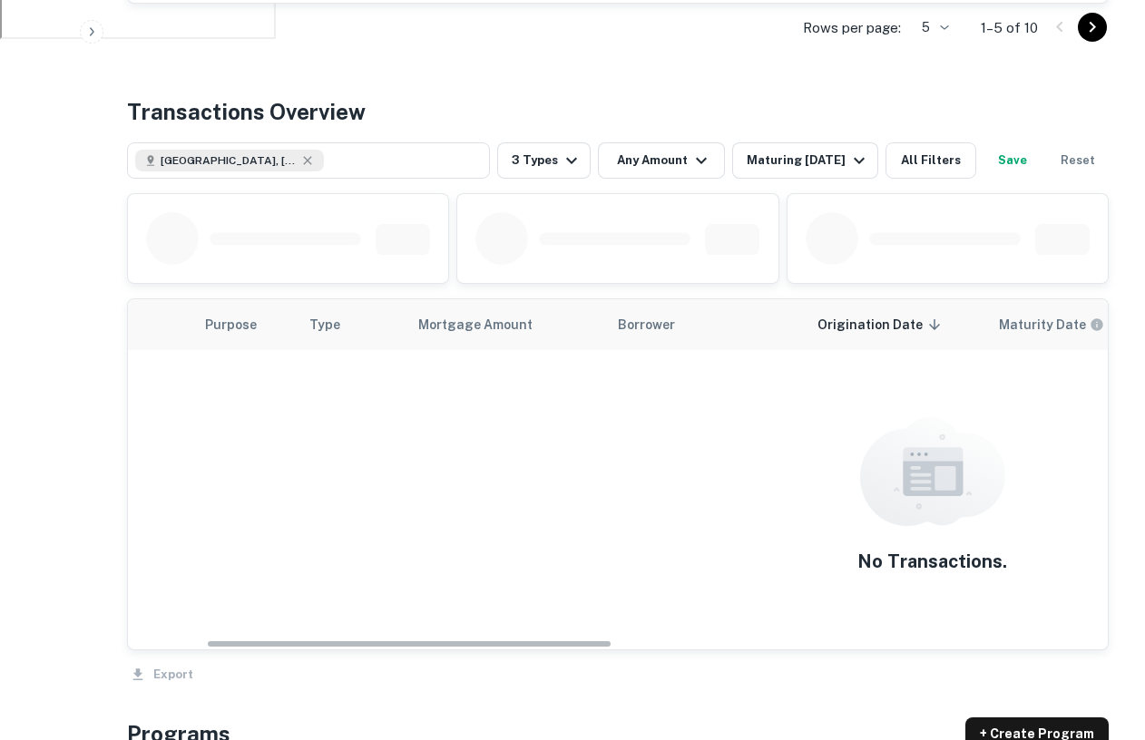
scroll to position [0, 190]
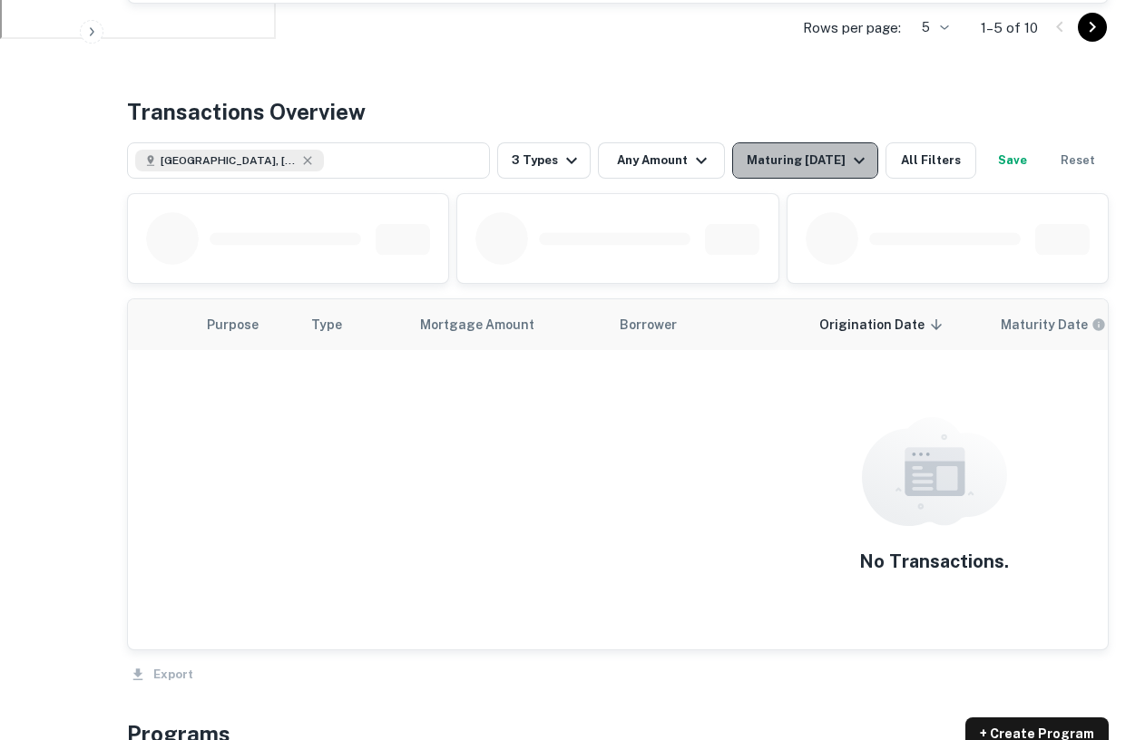
click at [807, 165] on div "Maturing In 6 Months" at bounding box center [808, 161] width 123 height 22
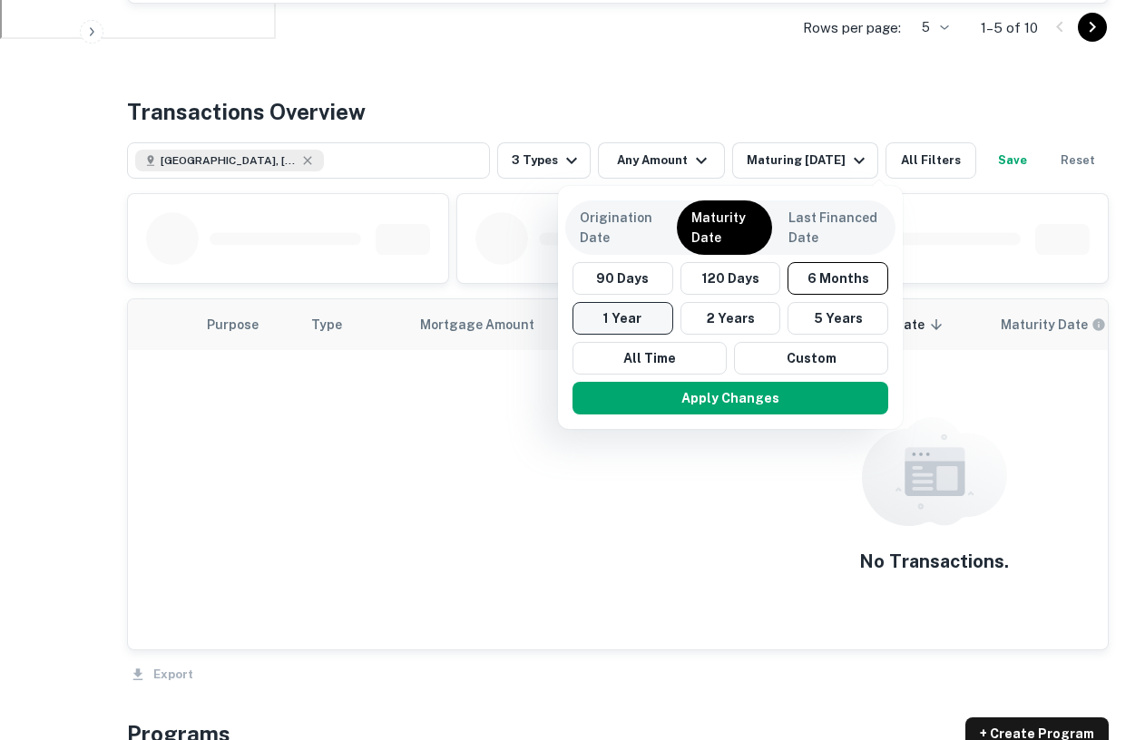
click at [641, 317] on button "1 Year" at bounding box center [623, 318] width 101 height 33
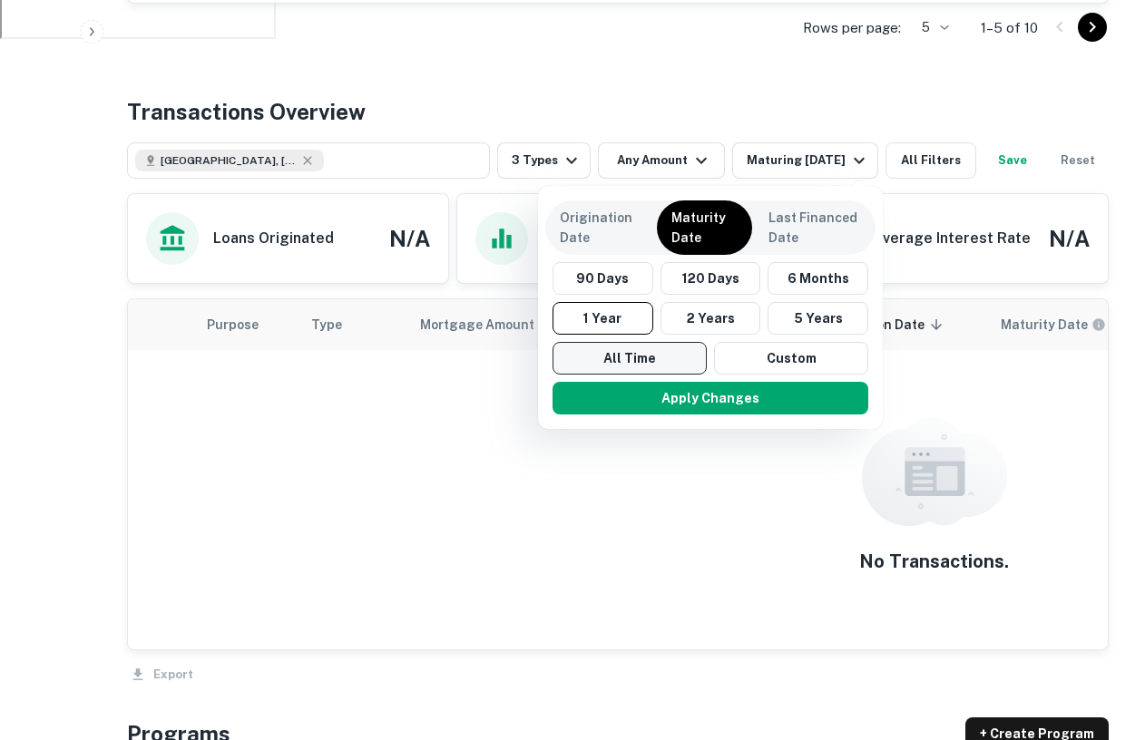
click at [648, 354] on button "All Time" at bounding box center [630, 358] width 154 height 33
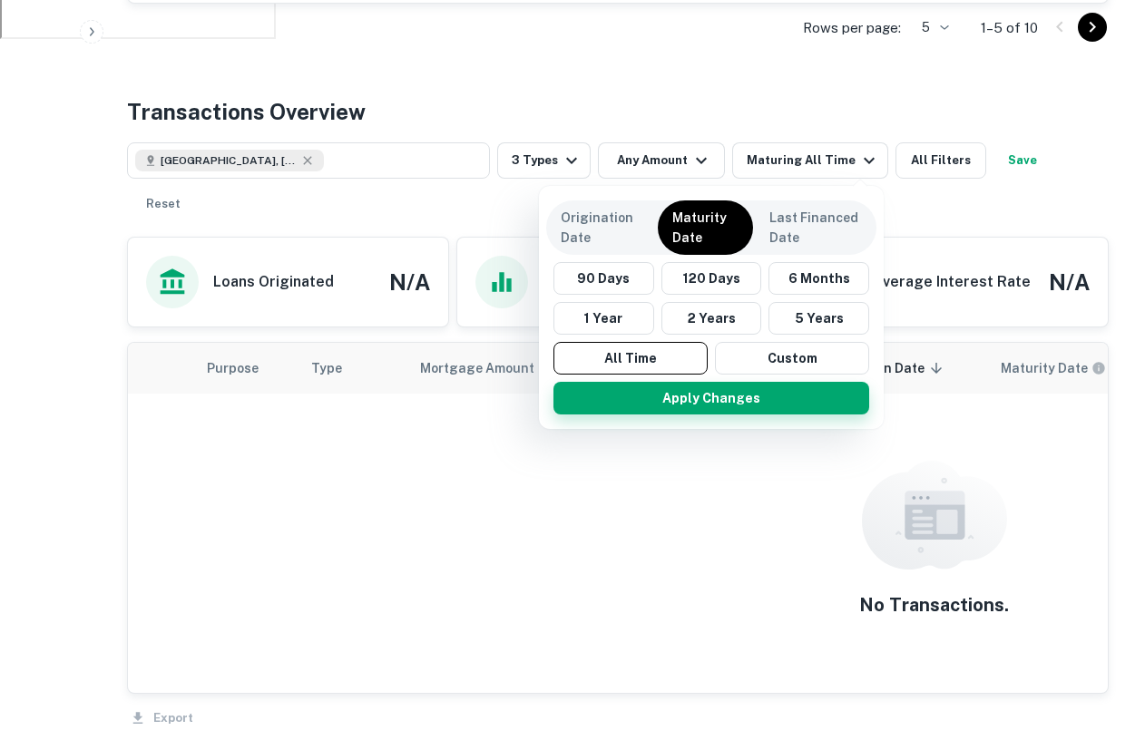
click at [691, 407] on button "Apply Changes" at bounding box center [712, 398] width 316 height 33
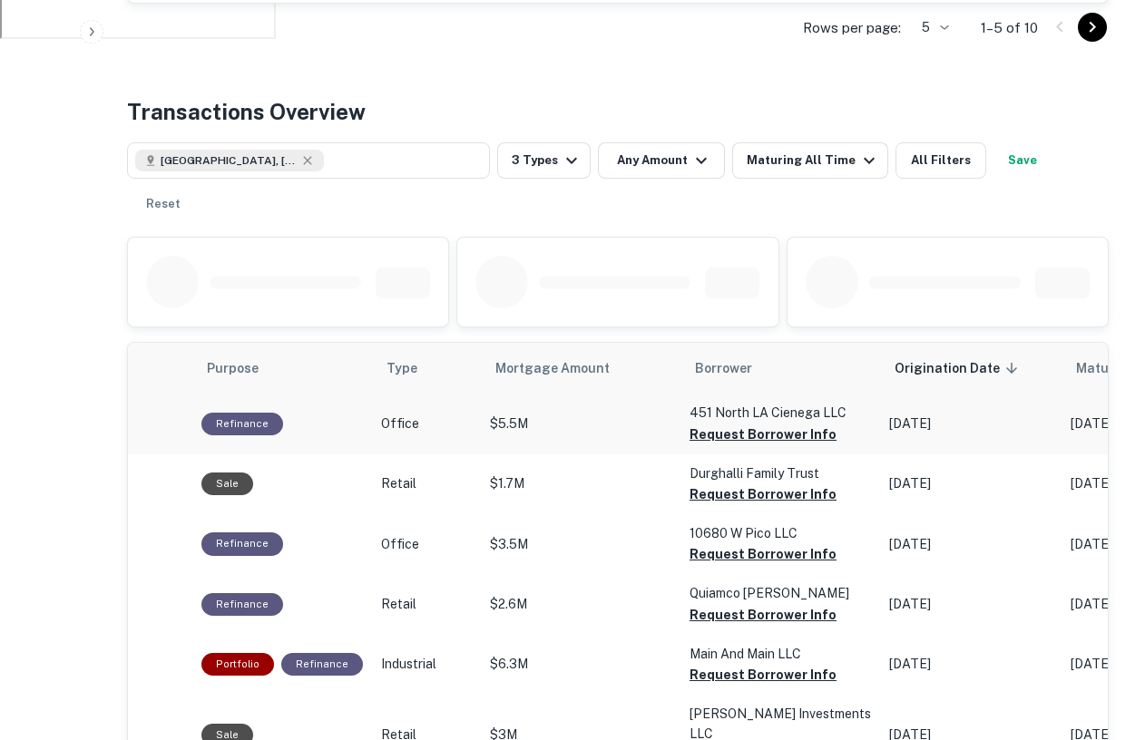
scroll to position [0, 428]
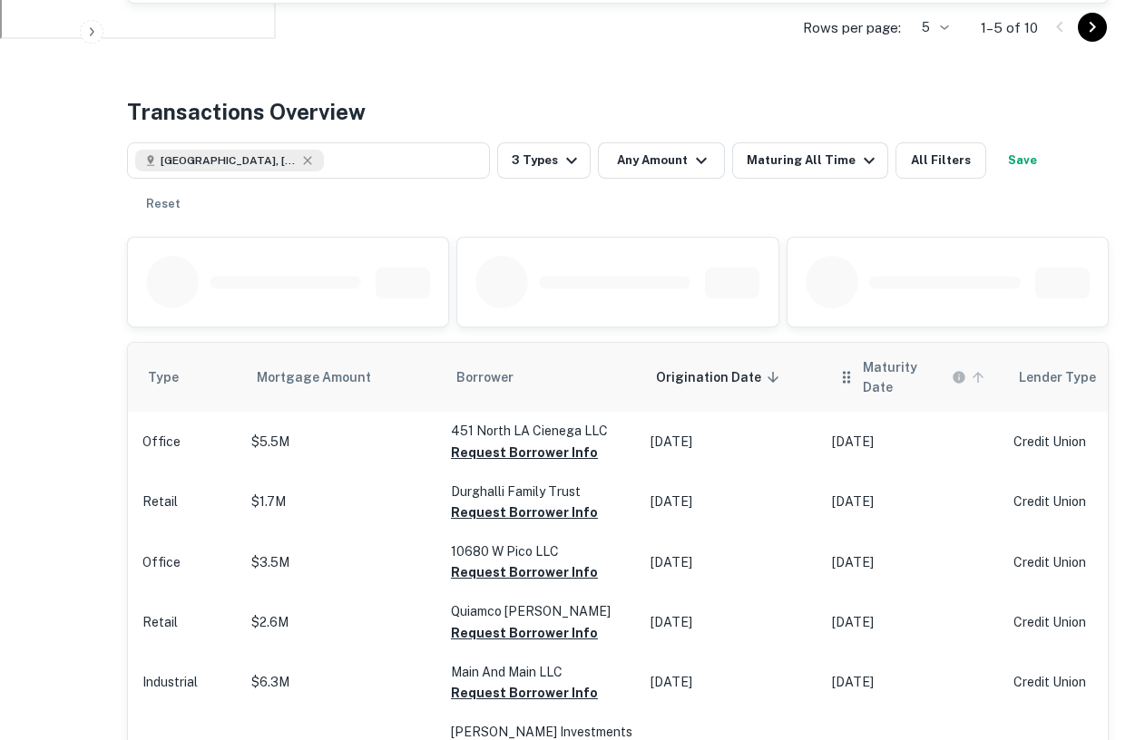
click at [863, 358] on h6 "Maturity Date" at bounding box center [905, 378] width 85 height 40
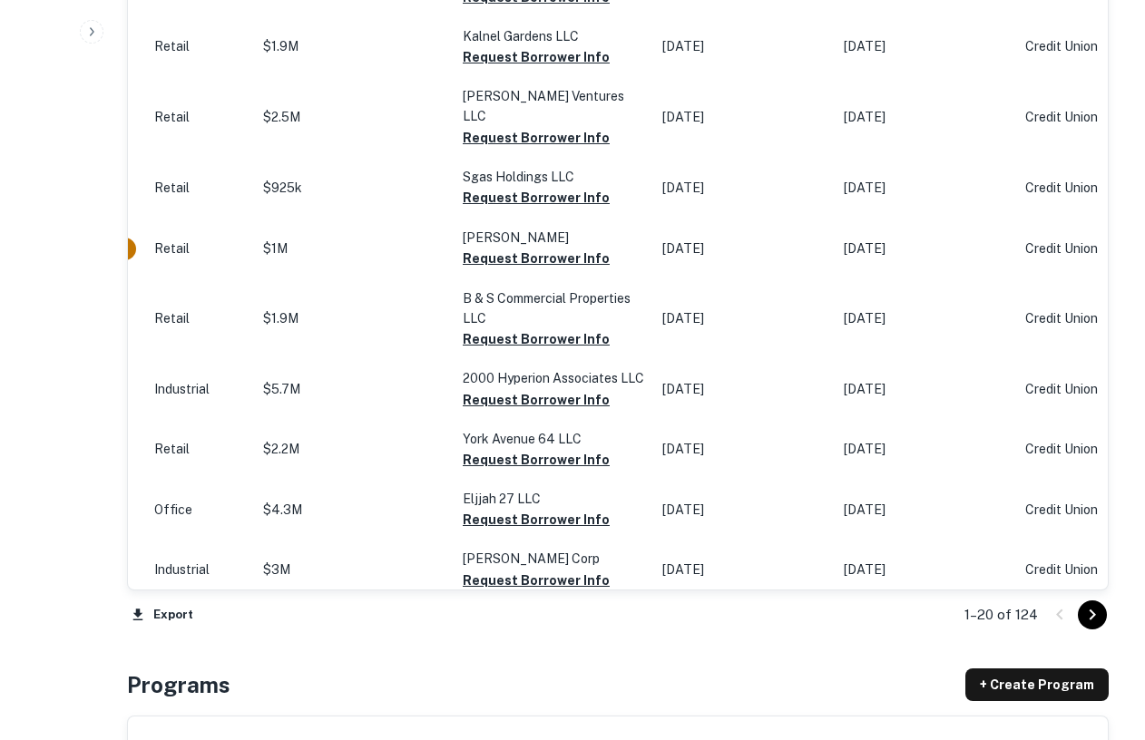
click at [1093, 610] on icon "Go to next page" at bounding box center [1093, 615] width 6 height 11
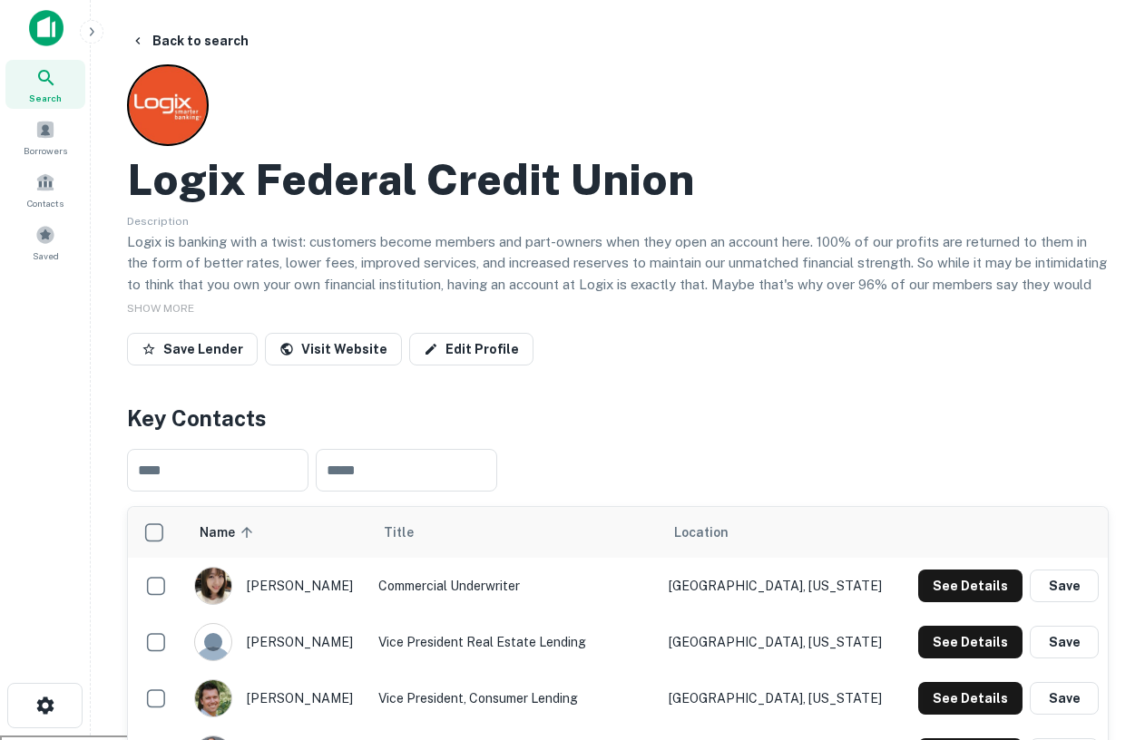
scroll to position [1, 0]
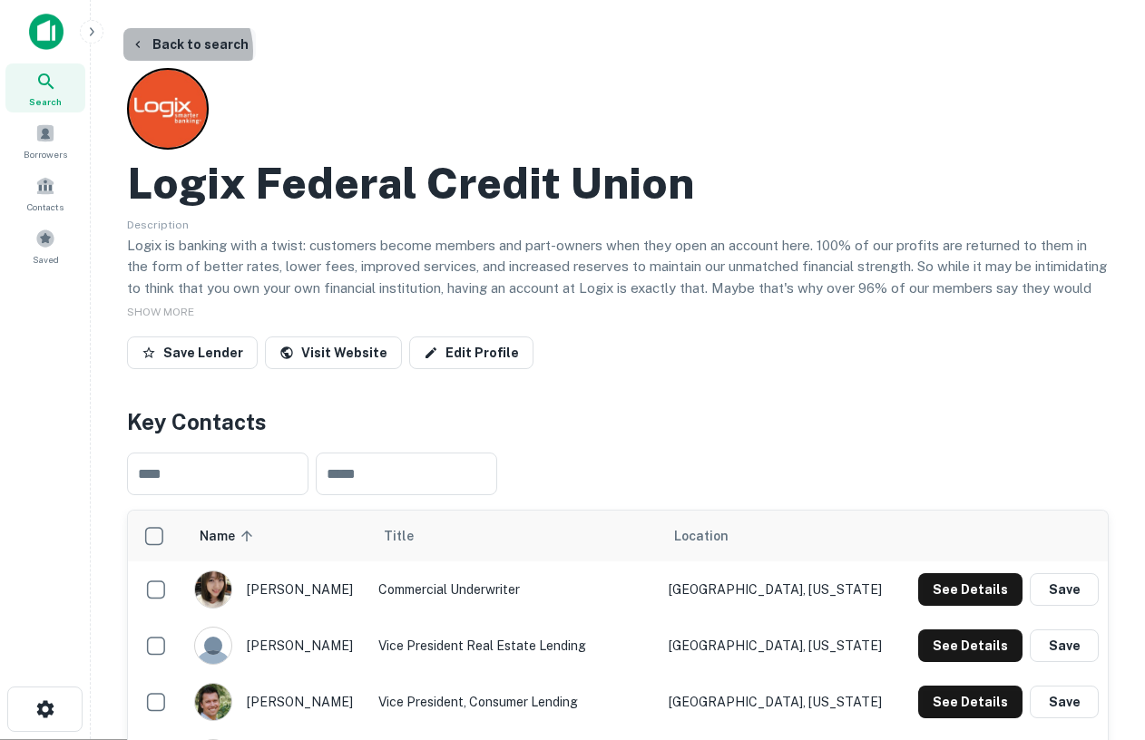
click at [173, 51] on button "Back to search" at bounding box center [189, 44] width 132 height 33
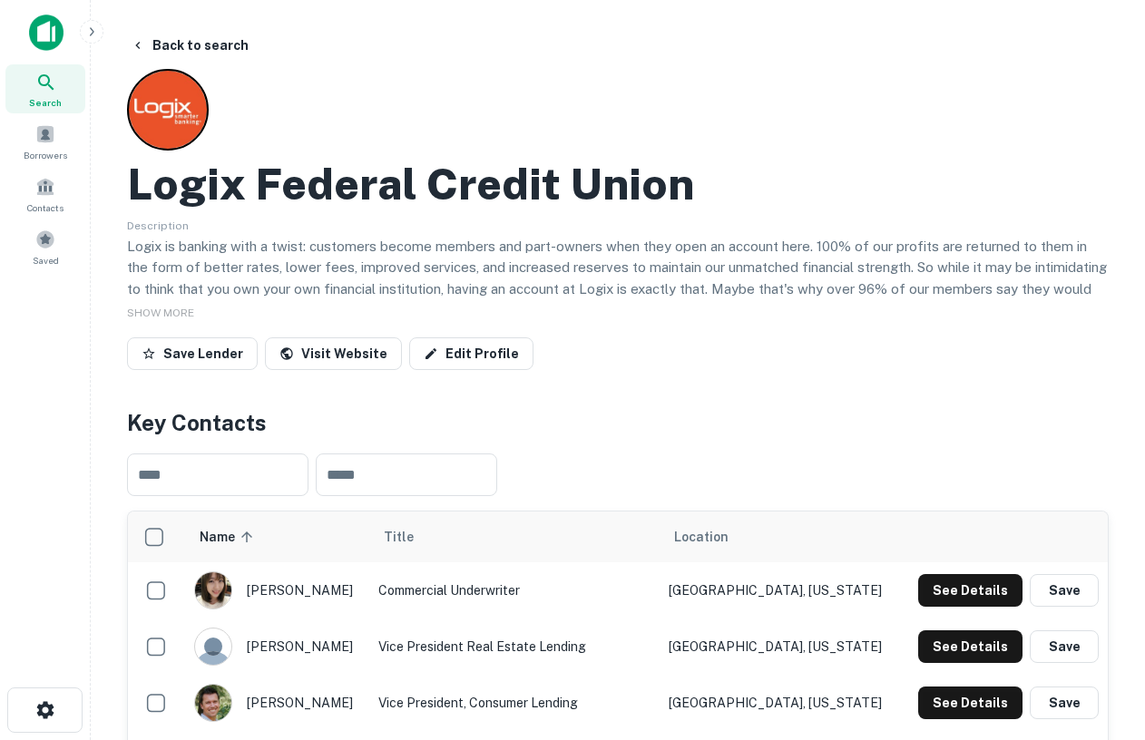
drag, startPoint x: 166, startPoint y: 84, endPoint x: 166, endPoint y: 69, distance: 15.4
click at [166, 69] on div at bounding box center [168, 110] width 82 height 82
click at [46, 85] on icon at bounding box center [46, 83] width 22 height 22
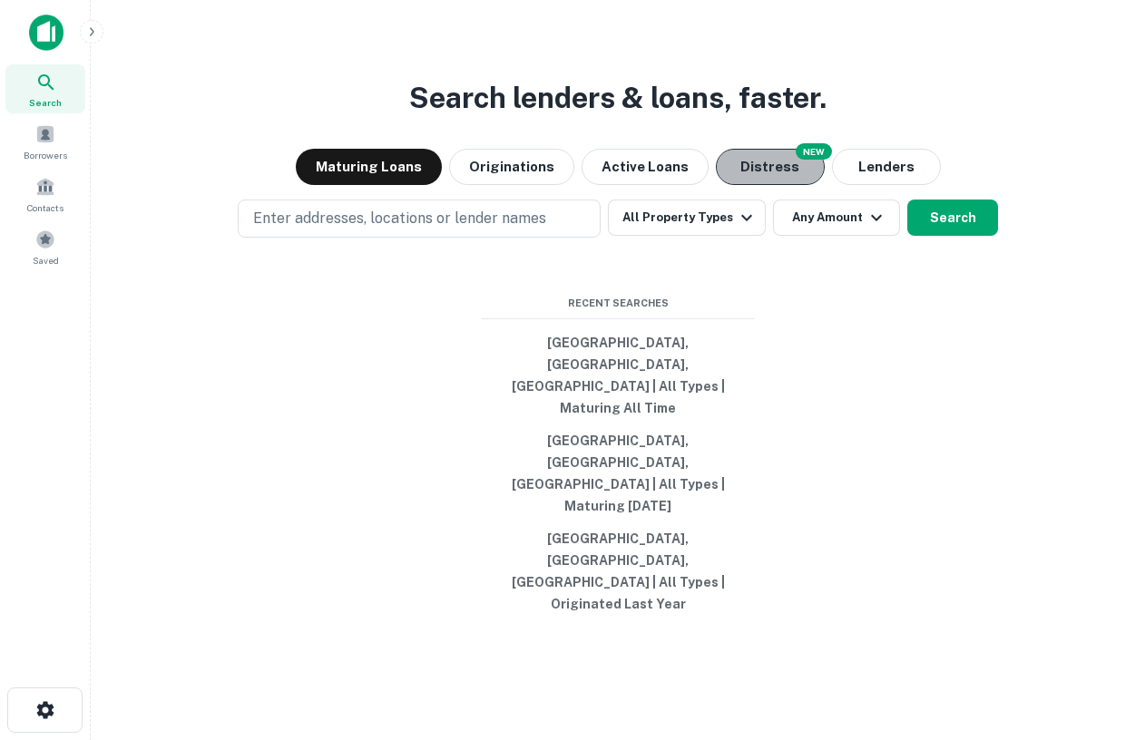
click at [776, 185] on button "Distress" at bounding box center [770, 167] width 109 height 36
click at [621, 411] on button "[GEOGRAPHIC_DATA], [GEOGRAPHIC_DATA], [GEOGRAPHIC_DATA] | All Types | Maturing …" at bounding box center [618, 376] width 272 height 98
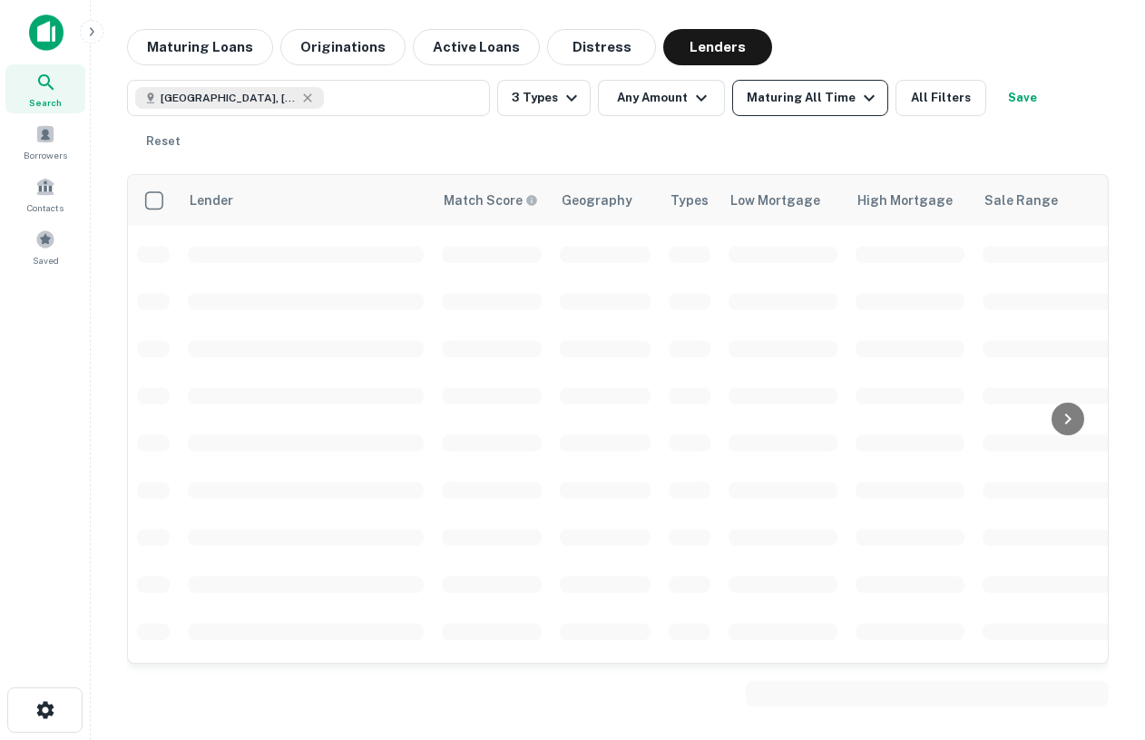
scroll to position [286, 0]
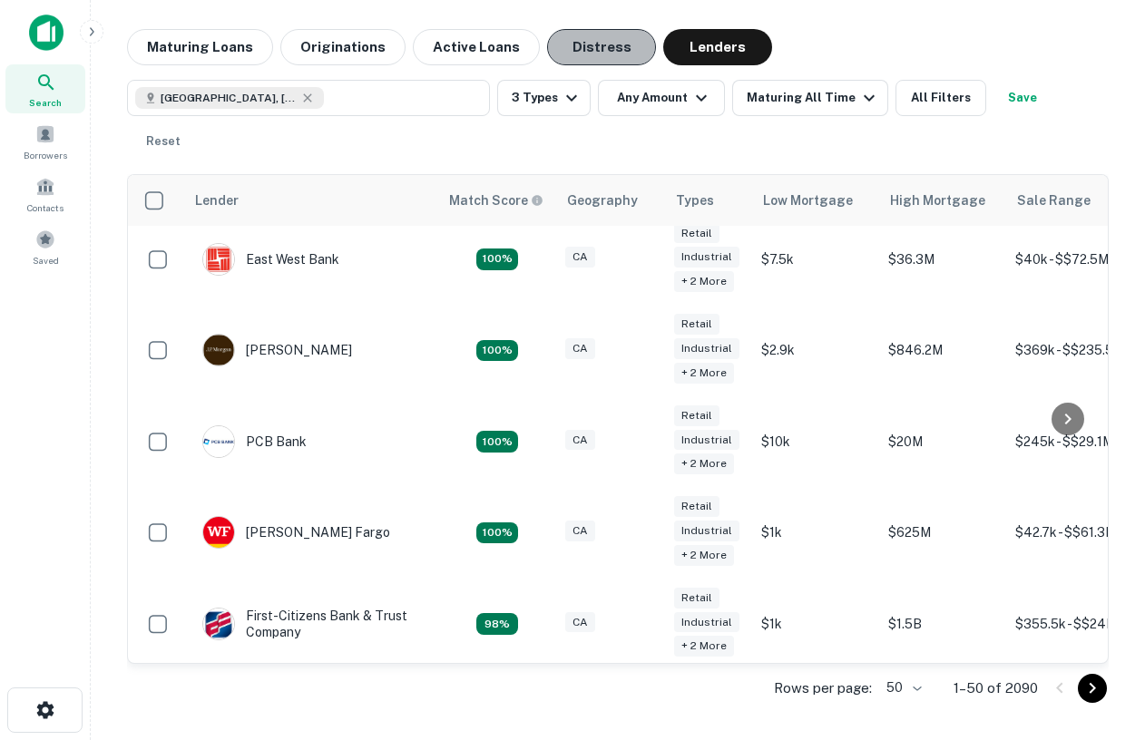
click at [585, 52] on button "Distress" at bounding box center [601, 47] width 109 height 36
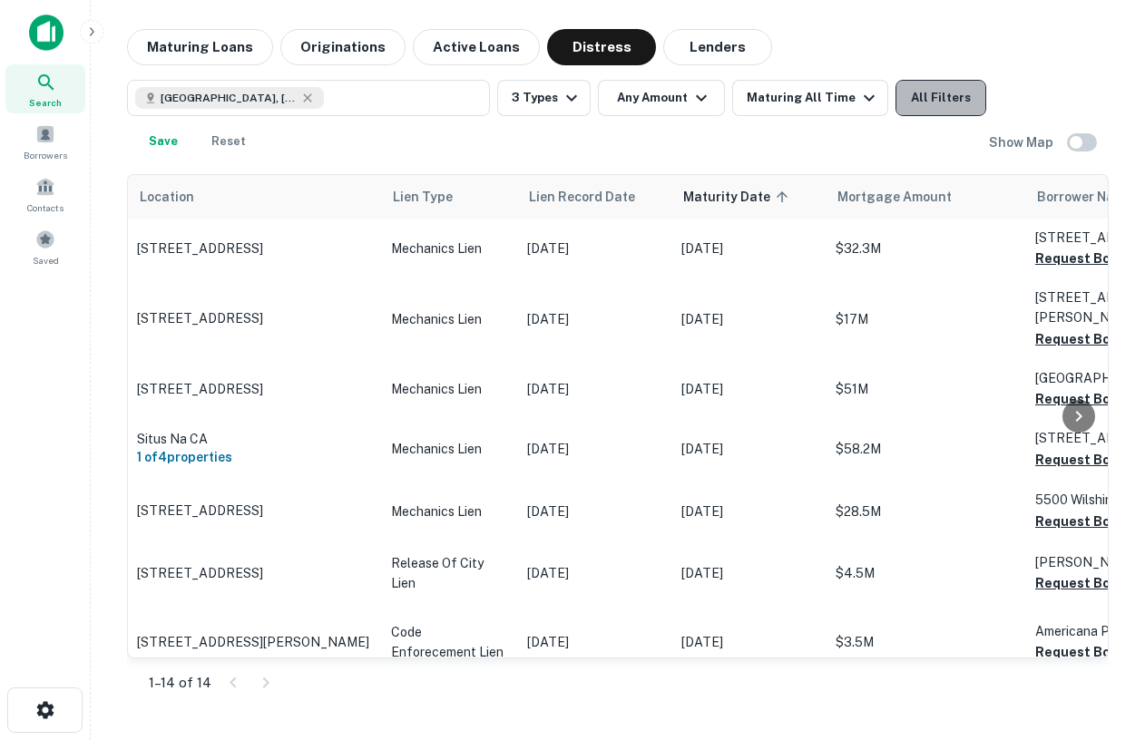
click at [950, 98] on button "All Filters" at bounding box center [941, 98] width 91 height 36
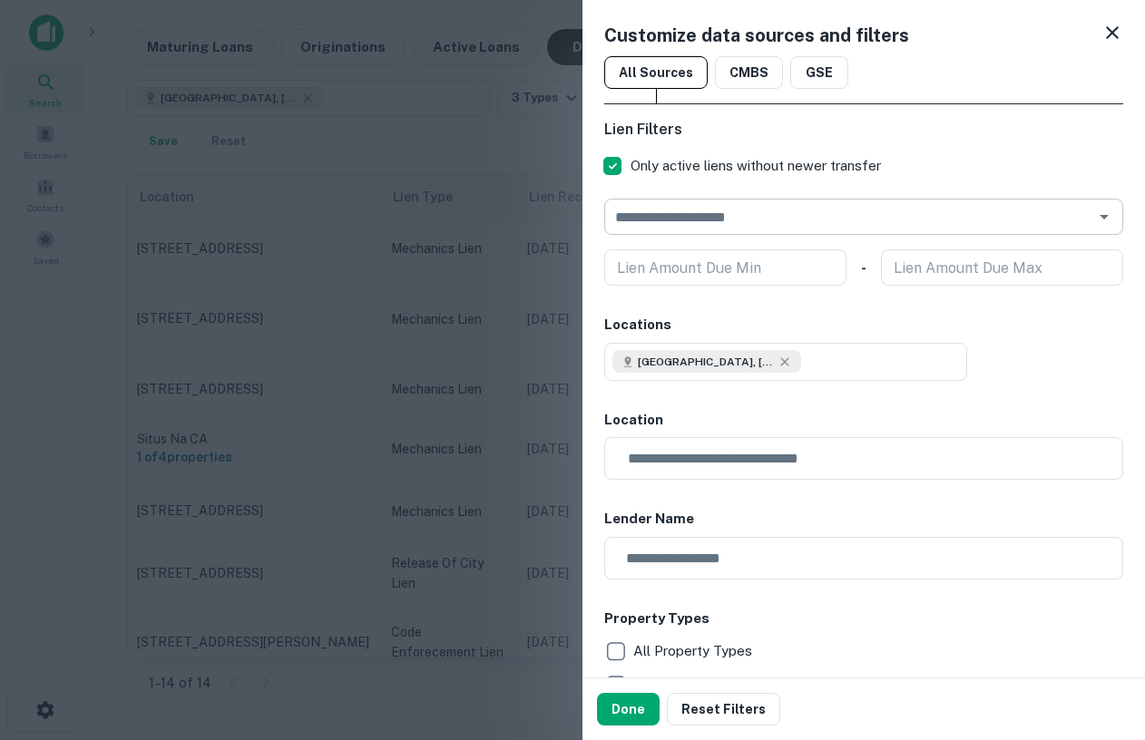
click at [717, 208] on input "text" at bounding box center [849, 216] width 478 height 25
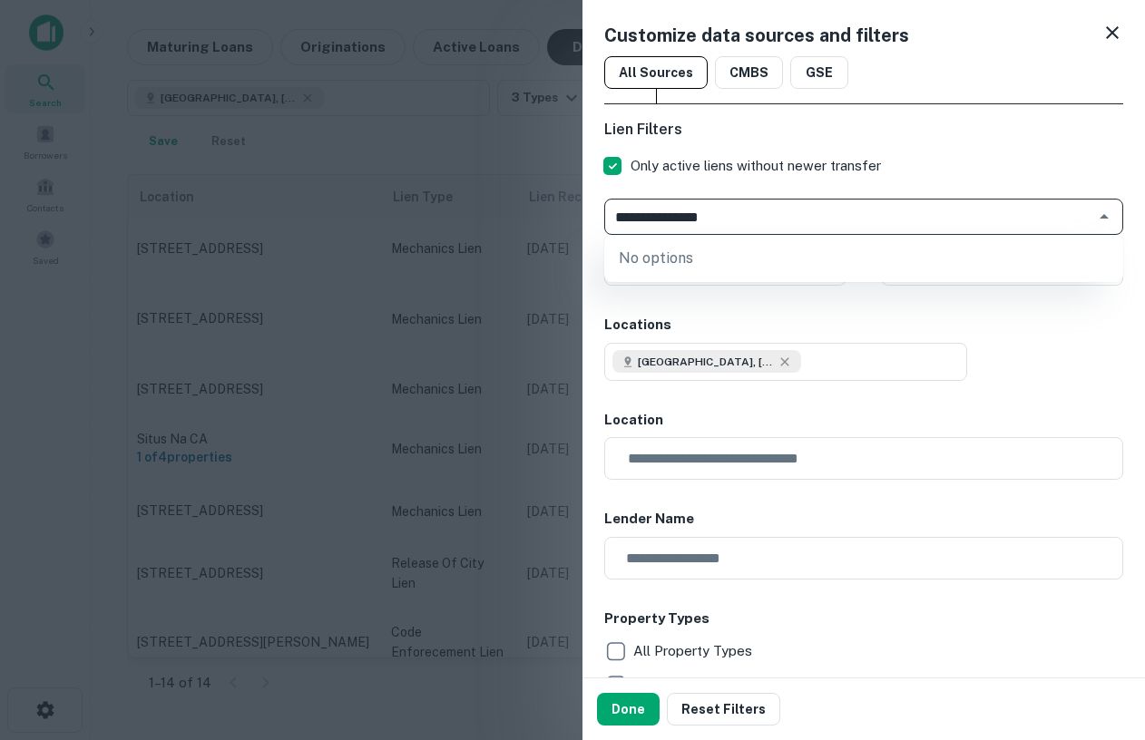
type input "**********"
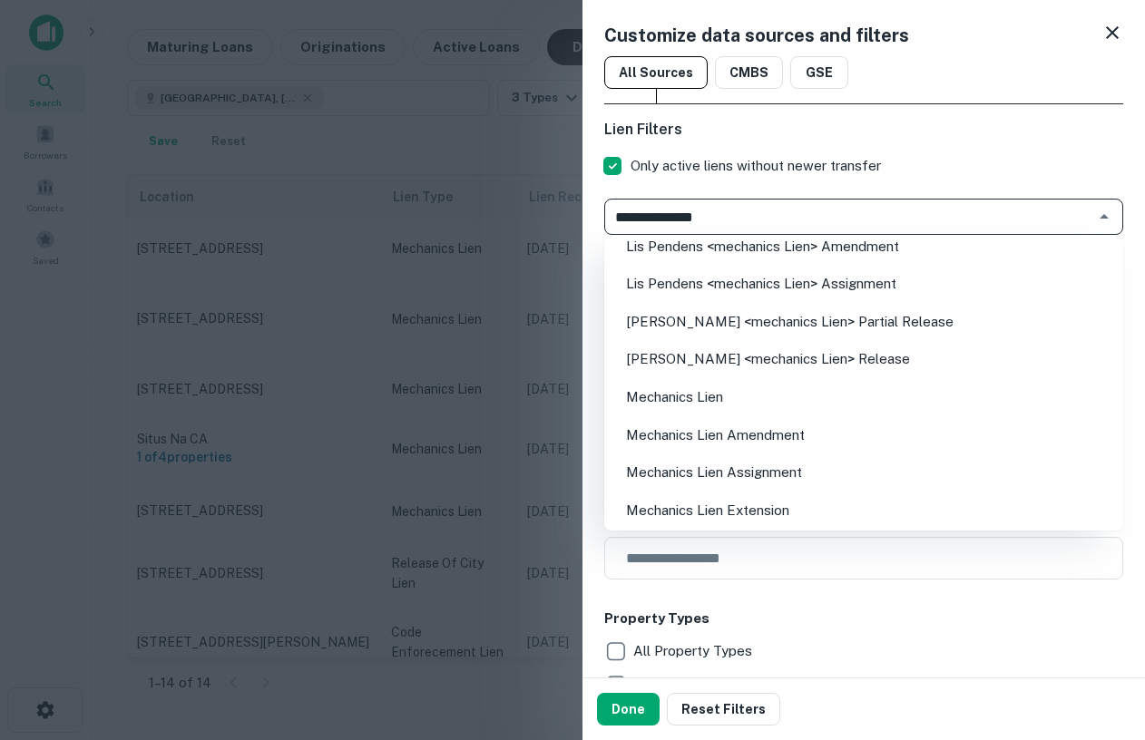
scroll to position [132, 0]
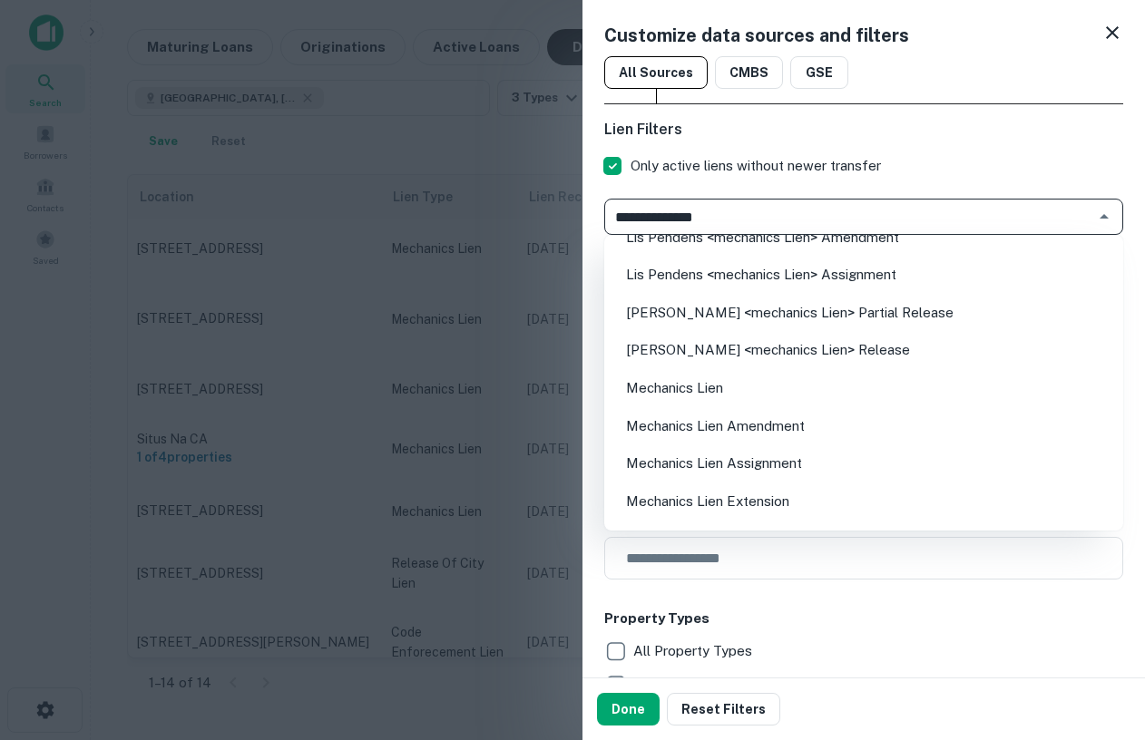
click at [722, 387] on li "Mechanics Lien" at bounding box center [864, 388] width 505 height 33
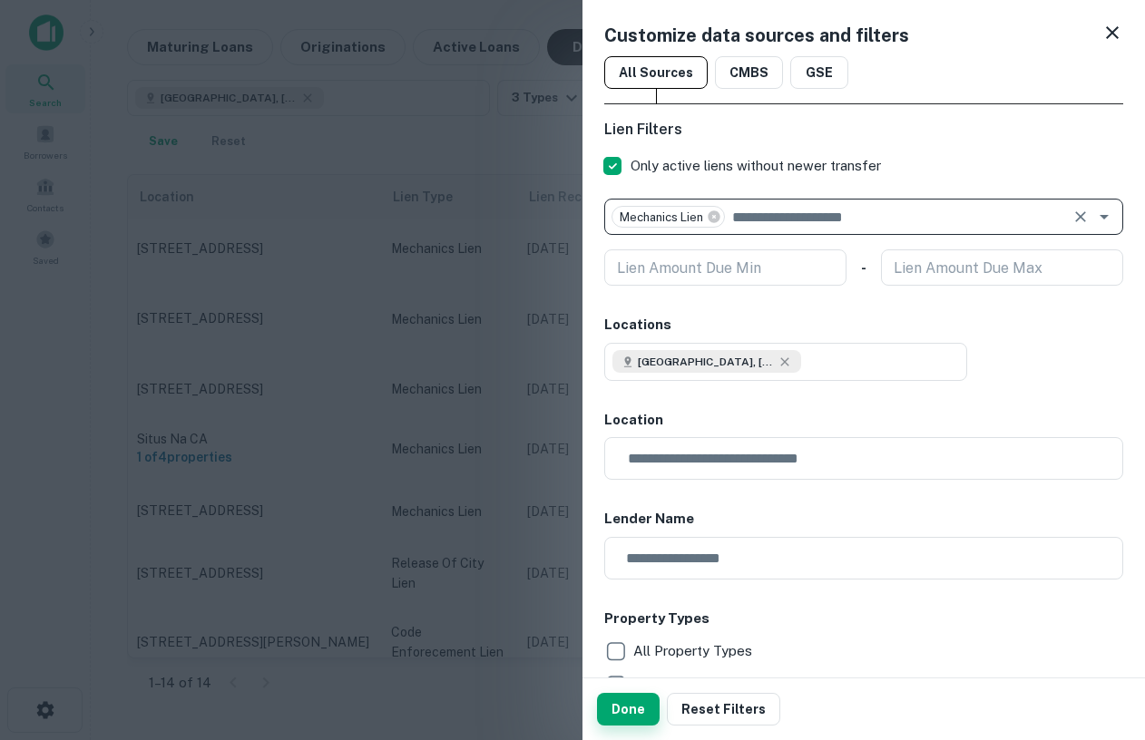
click at [634, 724] on button "Done" at bounding box center [628, 709] width 63 height 33
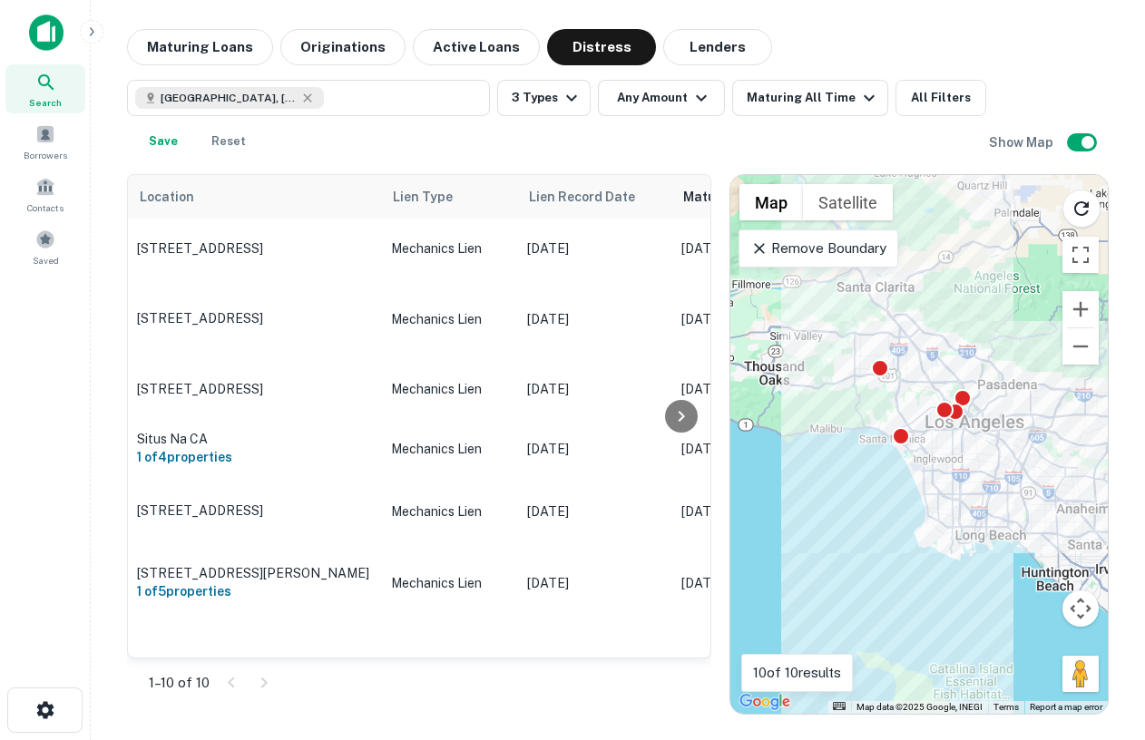
click at [805, 254] on p "Remove Boundary" at bounding box center [817, 249] width 135 height 22
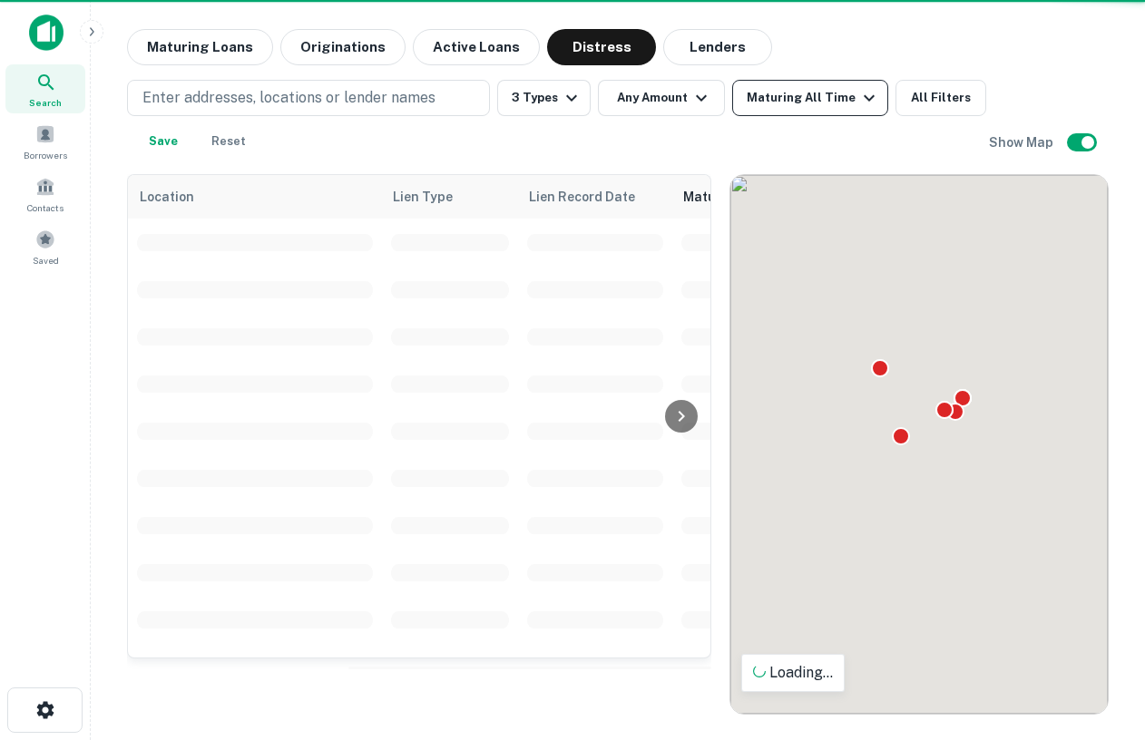
click at [832, 110] on button "Maturing All Time" at bounding box center [810, 98] width 156 height 36
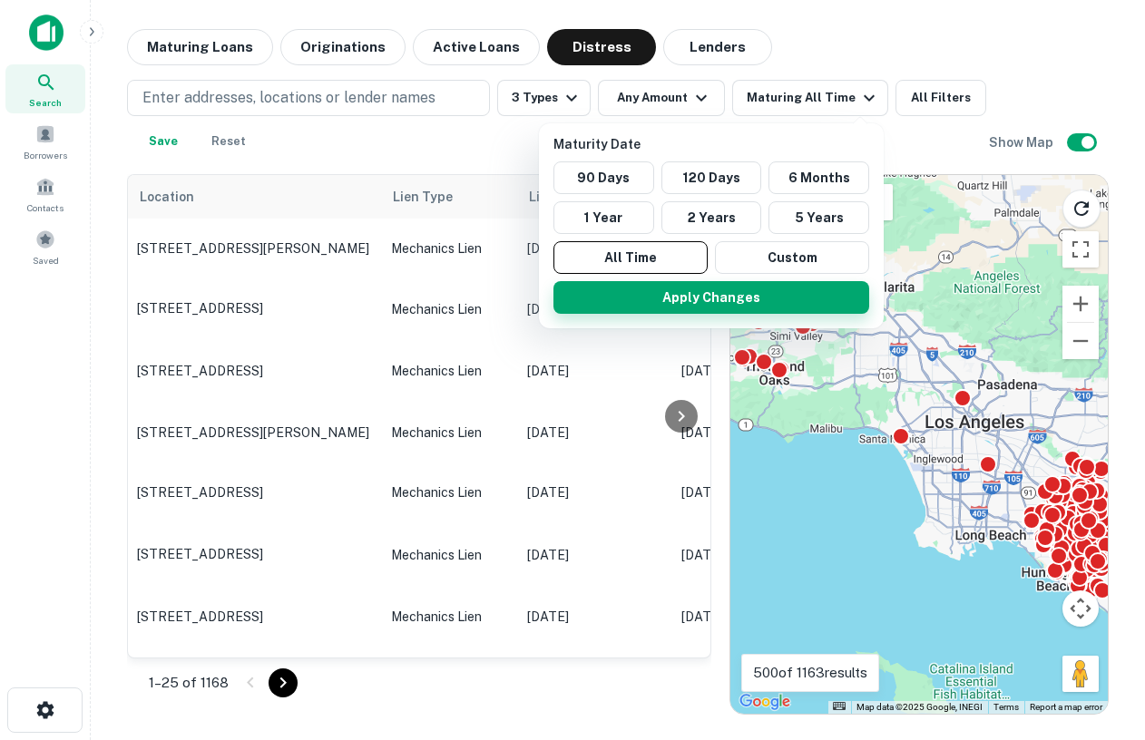
click at [697, 301] on button "Apply Changes" at bounding box center [712, 297] width 316 height 33
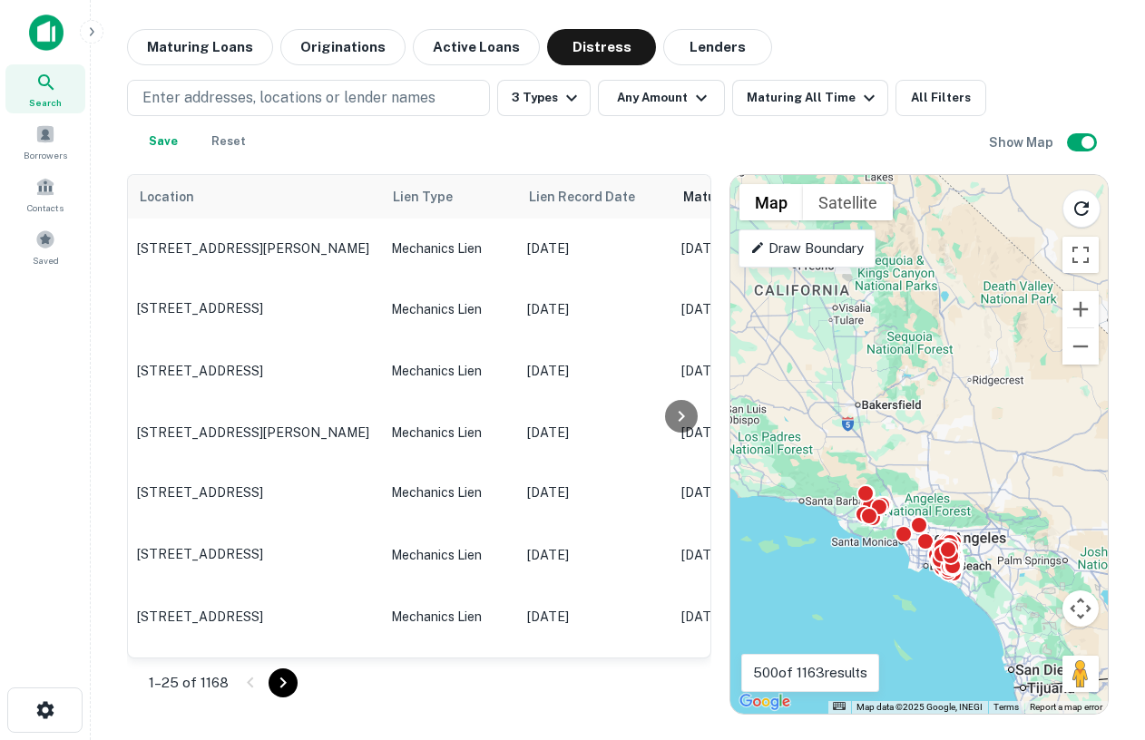
drag, startPoint x: 906, startPoint y: 301, endPoint x: 894, endPoint y: 524, distance: 222.7
click at [894, 524] on div "To activate drag with keyboard, press Alt + Enter. Once in keyboard drag state,…" at bounding box center [918, 444] width 377 height 539
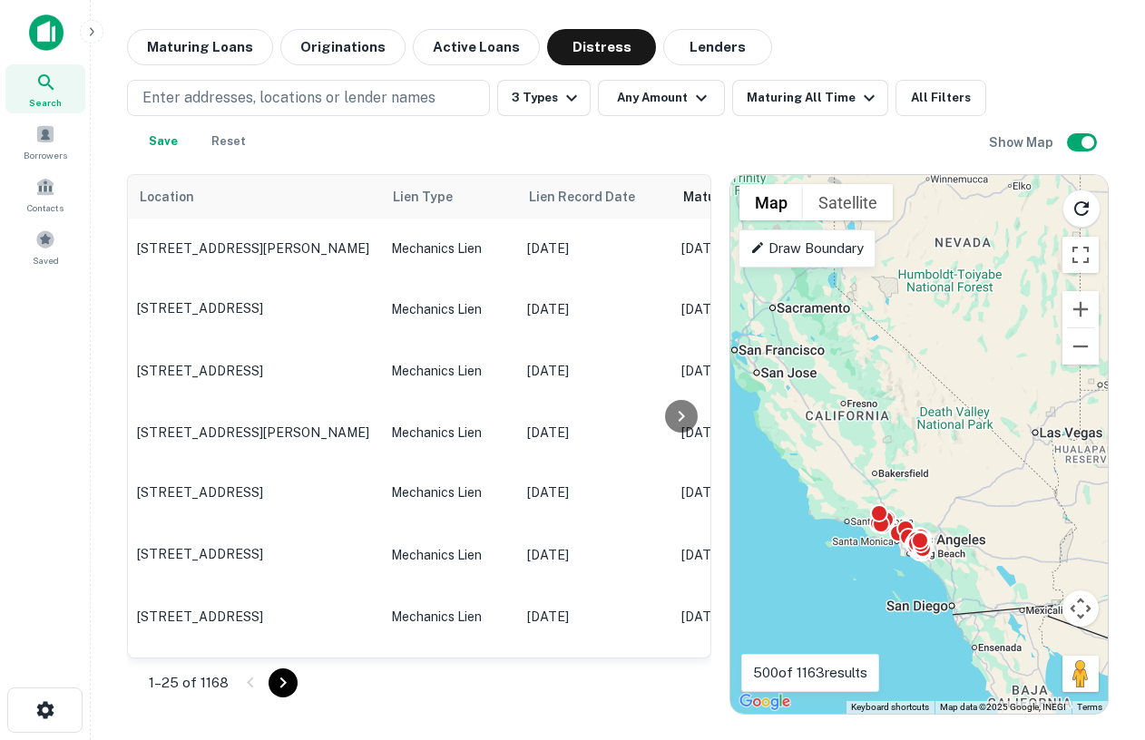
drag, startPoint x: 996, startPoint y: 552, endPoint x: 950, endPoint y: 552, distance: 46.3
click at [950, 552] on div "To activate drag with keyboard, press Alt + Enter. Once in keyboard drag state,…" at bounding box center [918, 444] width 377 height 539
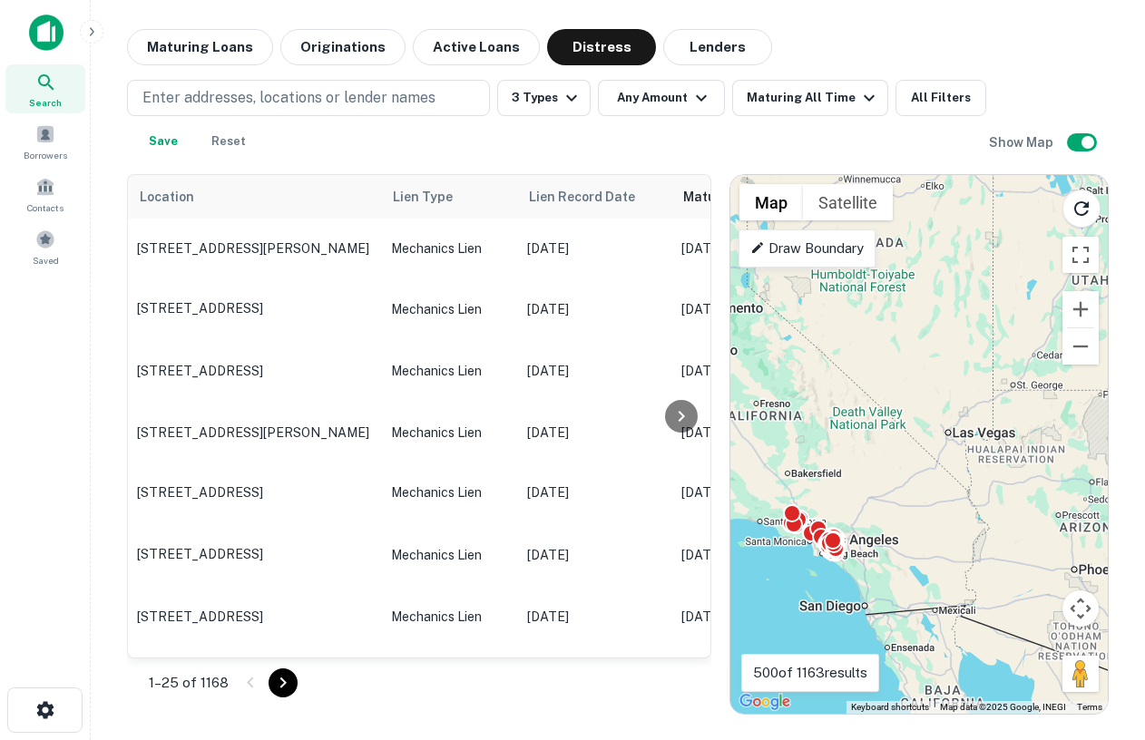
click at [1078, 205] on icon "Reload search area" at bounding box center [1082, 209] width 22 height 22
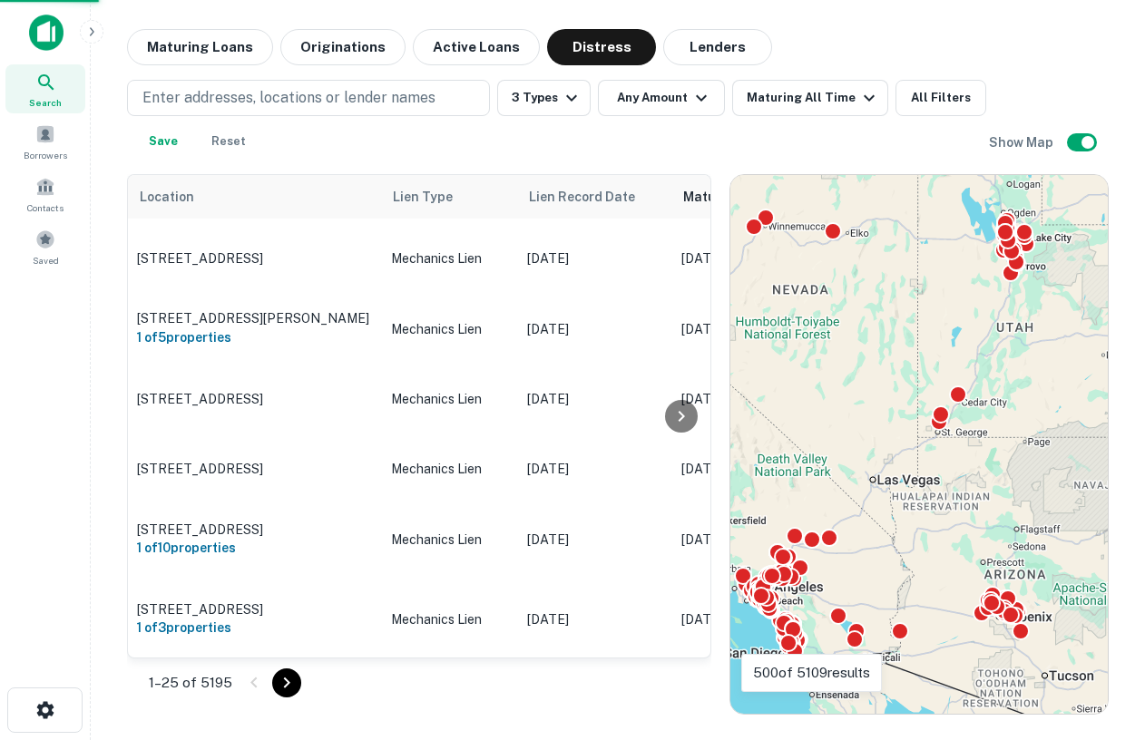
click at [897, 441] on div "To activate drag with keyboard, press Alt + Enter. Once in keyboard drag state,…" at bounding box center [918, 444] width 377 height 539
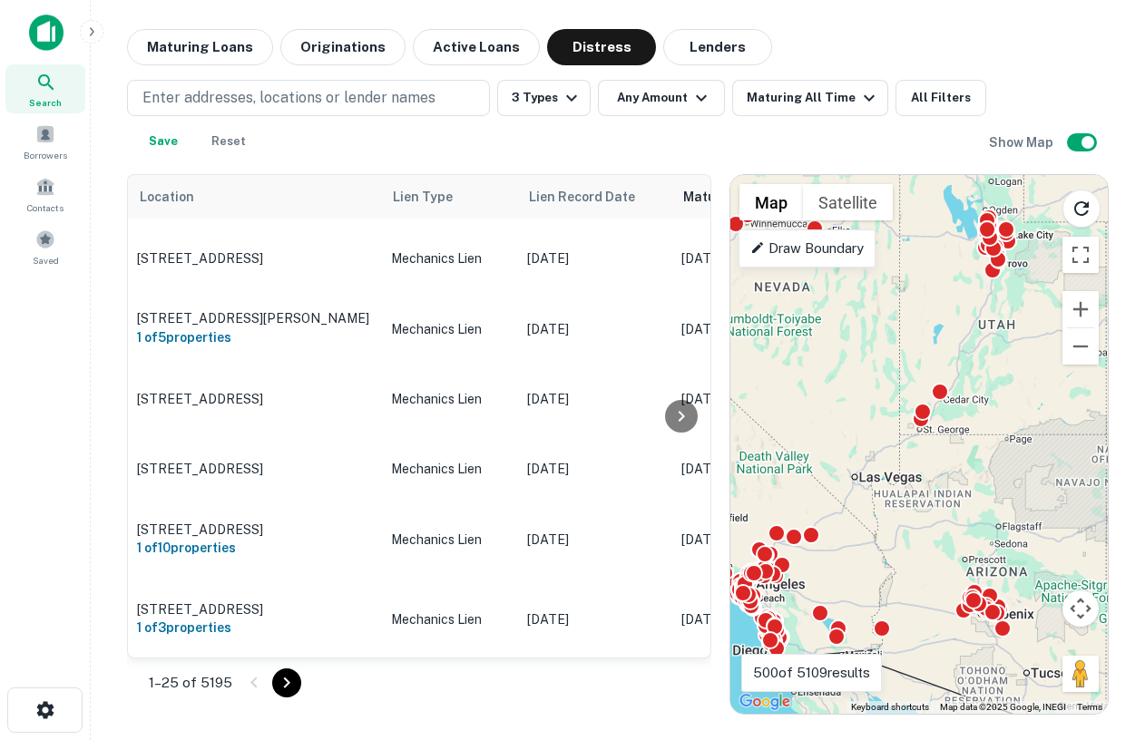
click at [1004, 486] on div "To activate drag with keyboard, press Alt + Enter. Once in keyboard drag state,…" at bounding box center [918, 444] width 377 height 539
click at [927, 102] on button "All Filters" at bounding box center [941, 98] width 91 height 36
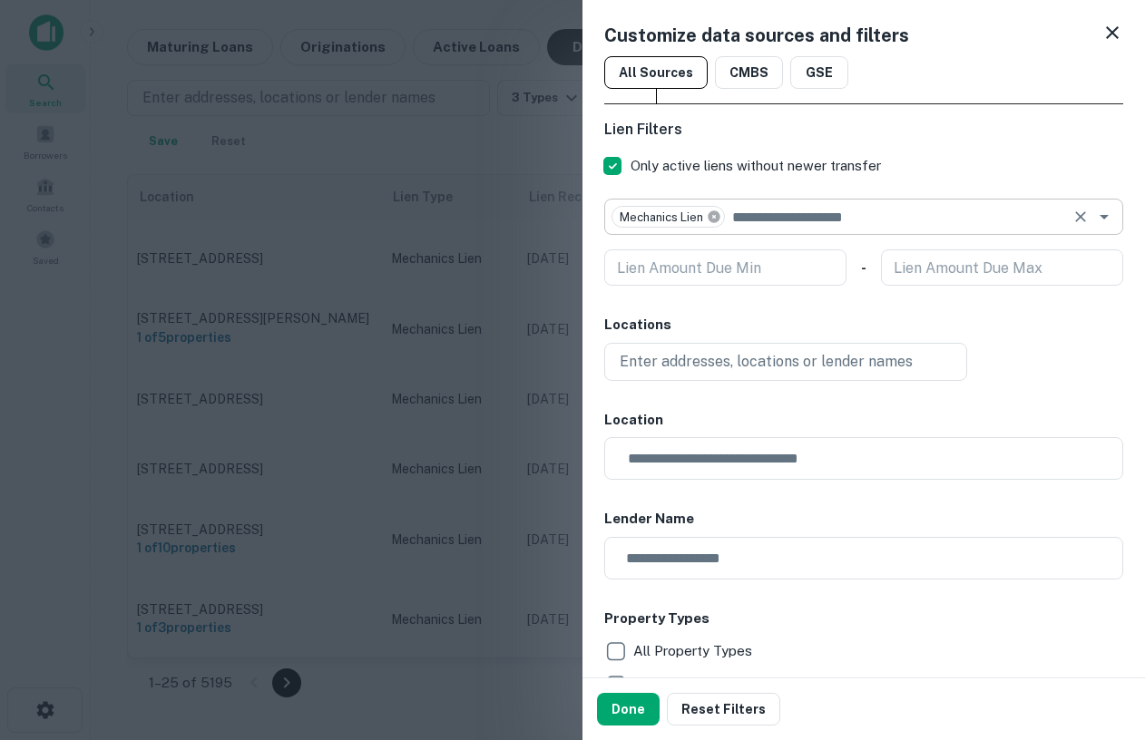
click at [720, 215] on icon at bounding box center [714, 217] width 12 height 12
click at [616, 712] on button "Done" at bounding box center [628, 709] width 63 height 33
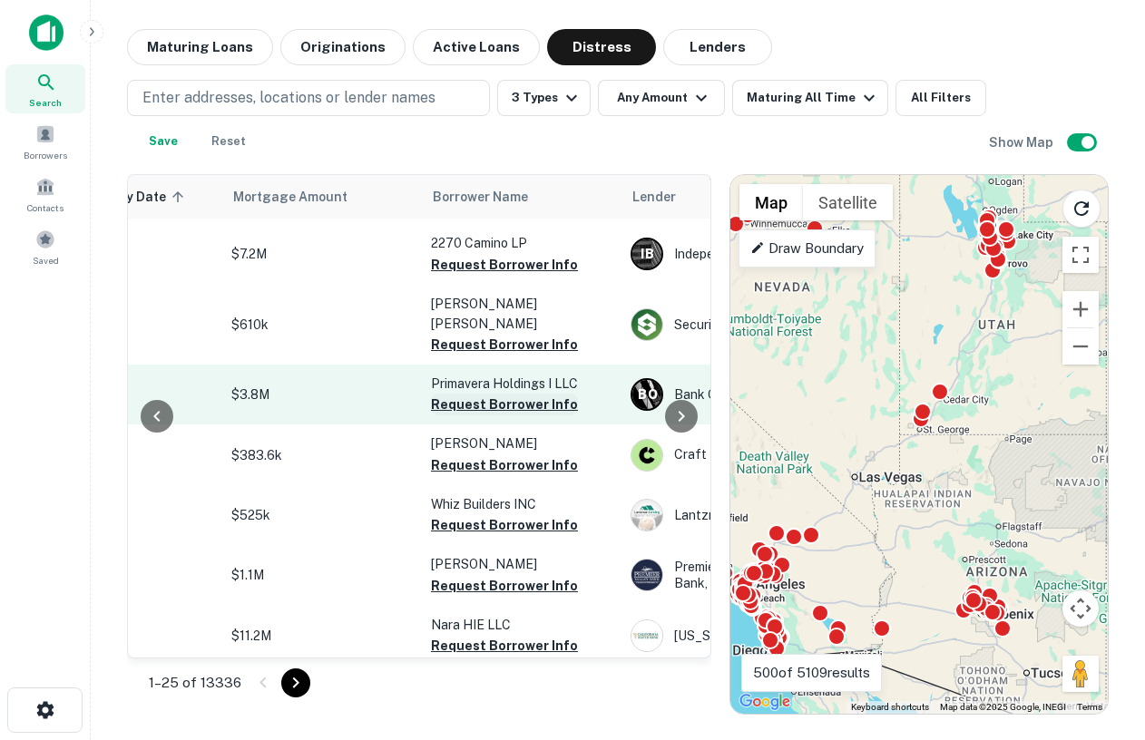
scroll to position [3048, 604]
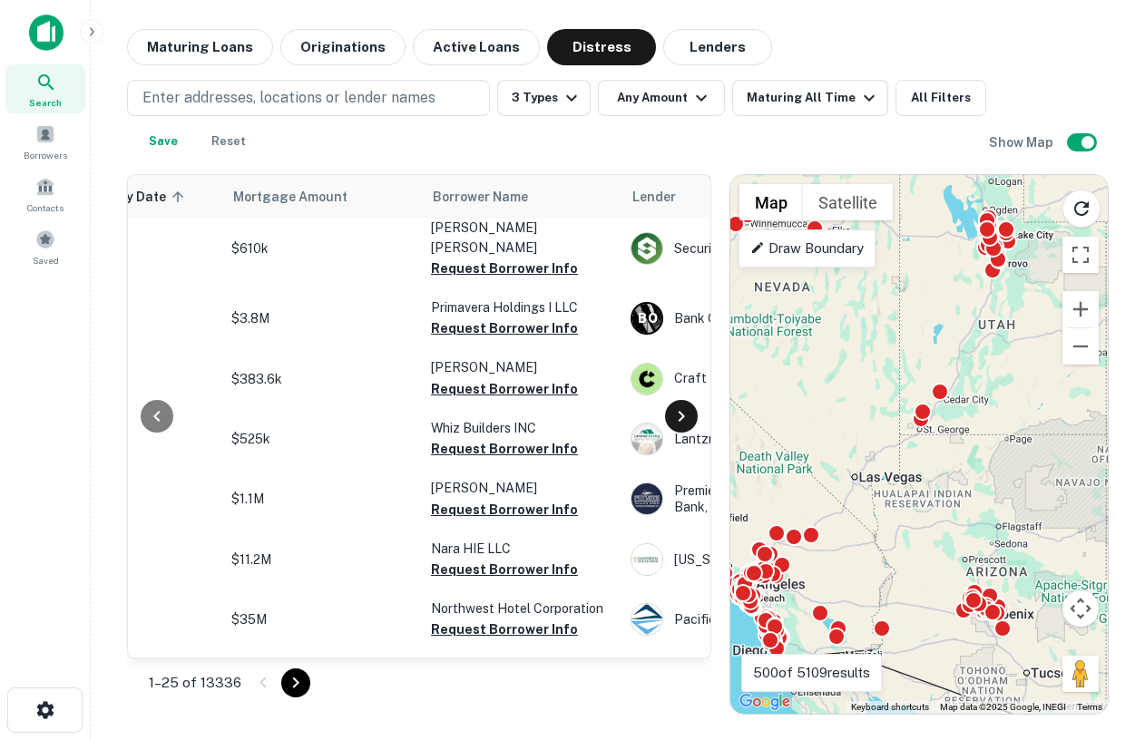
click at [684, 420] on icon at bounding box center [682, 417] width 22 height 22
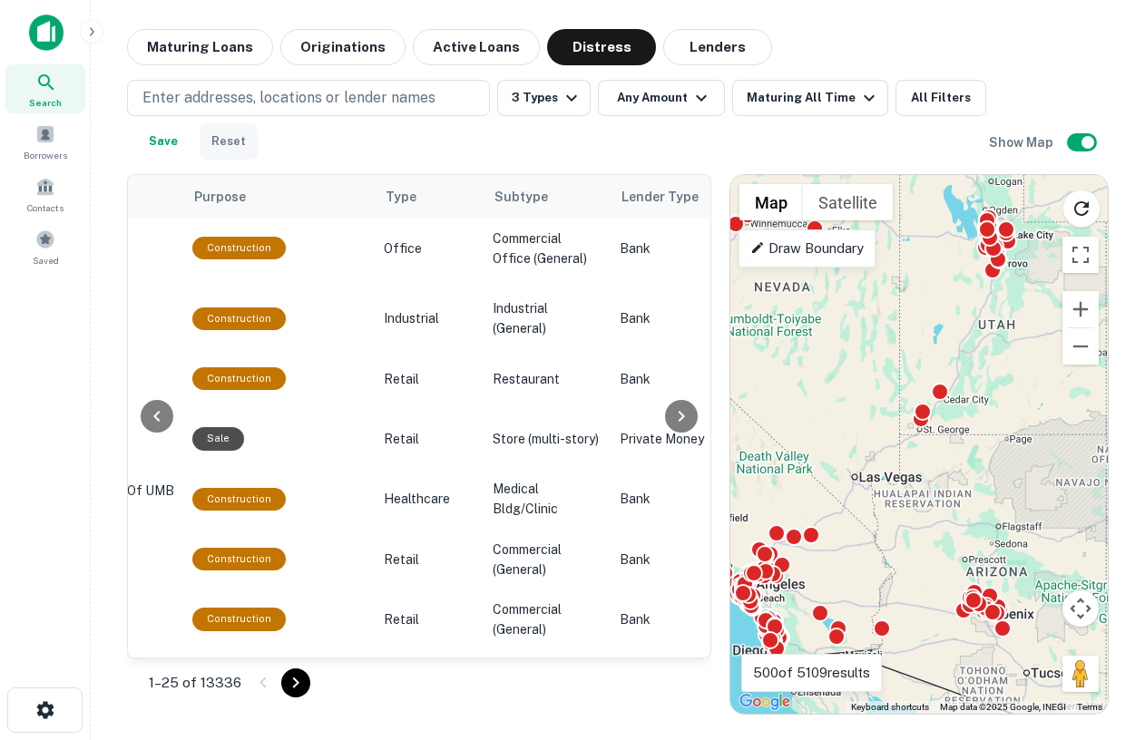
scroll to position [3048, 1367]
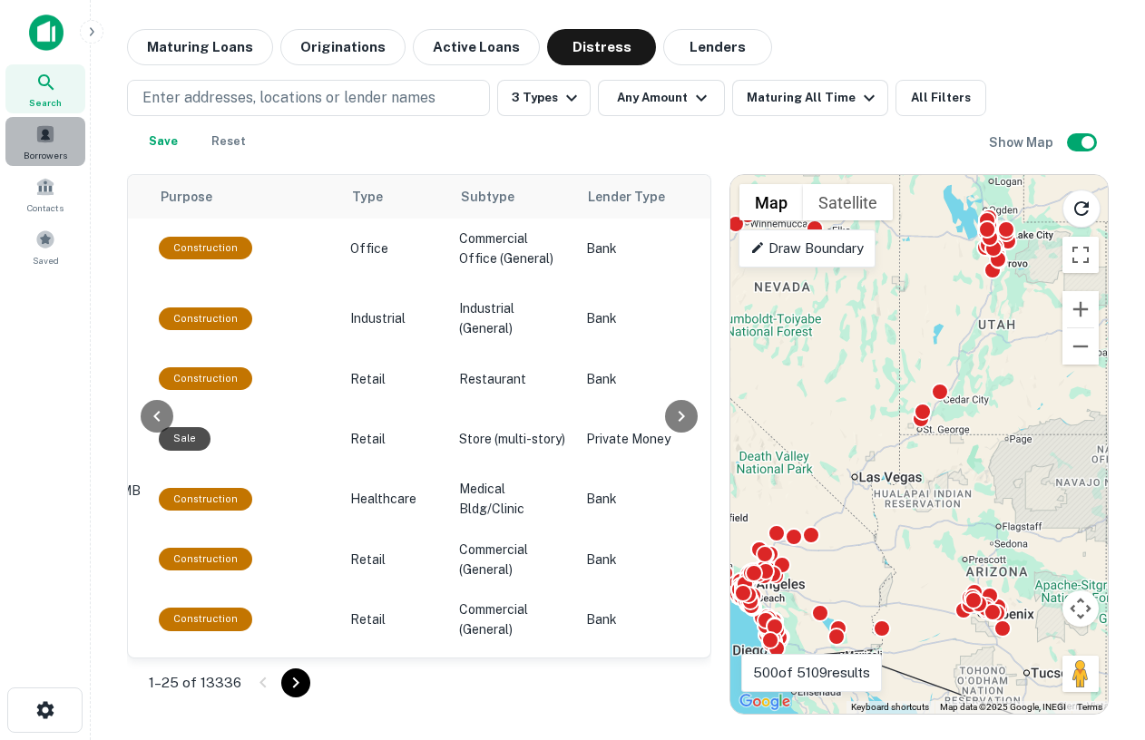
click at [39, 130] on span at bounding box center [45, 134] width 20 height 20
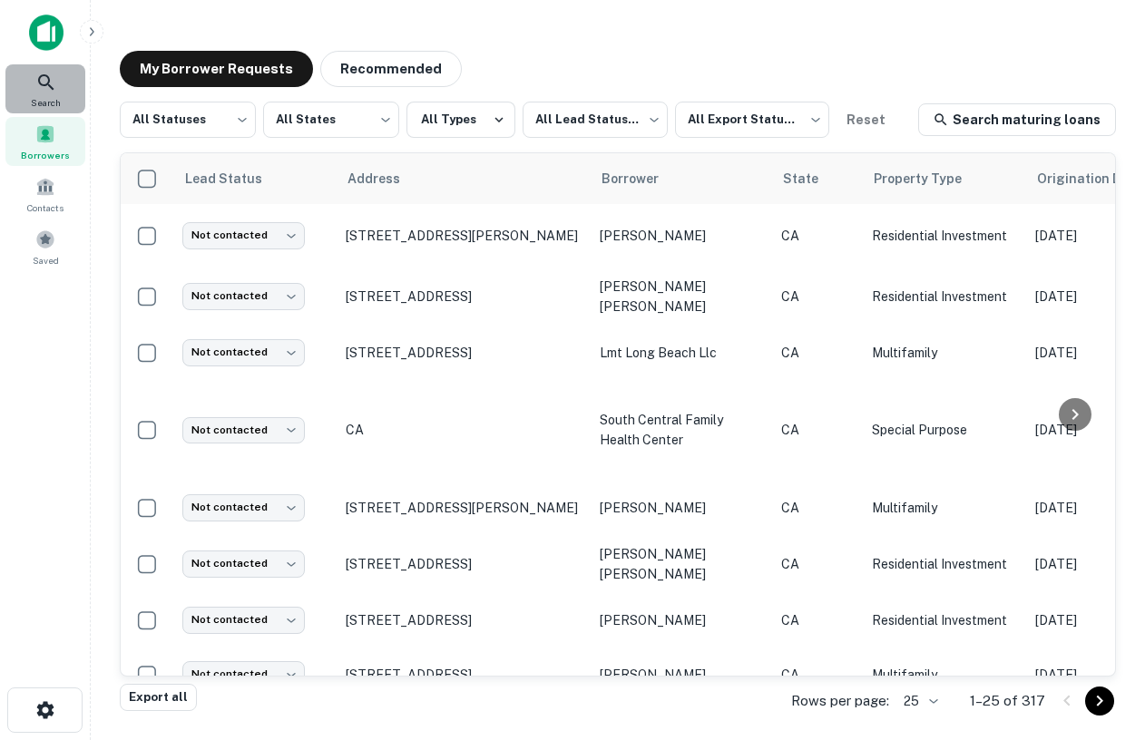
click at [47, 74] on icon at bounding box center [46, 83] width 22 height 22
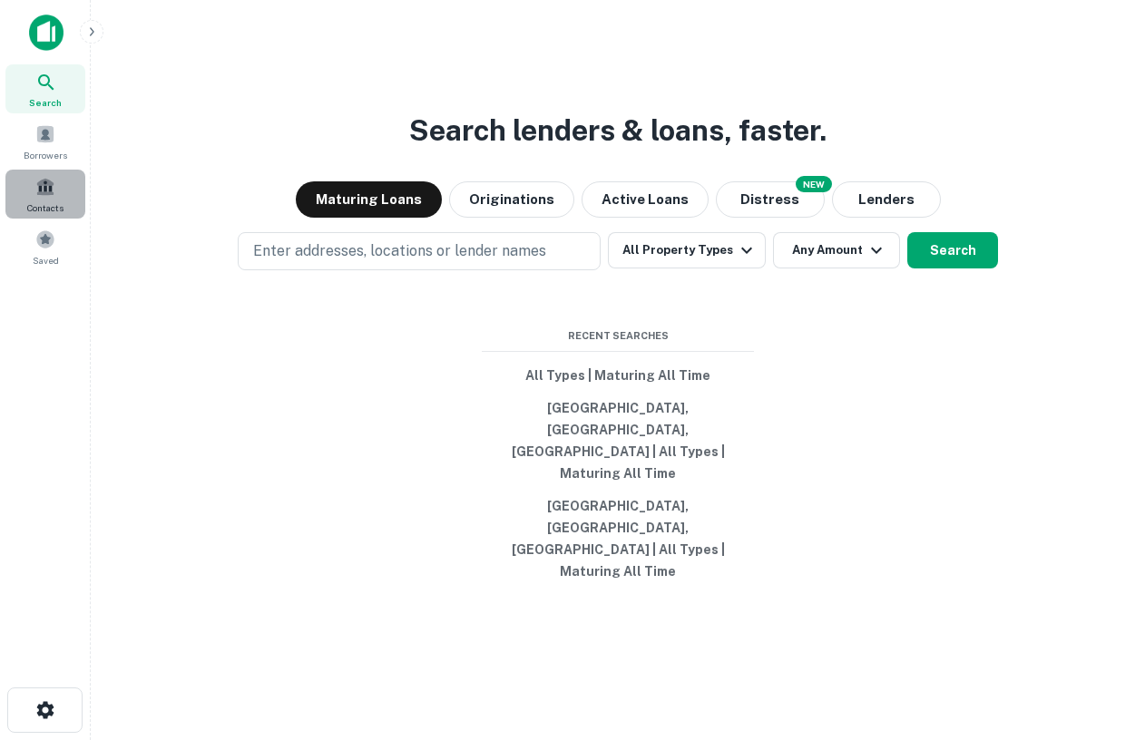
click at [65, 200] on div "Contacts" at bounding box center [45, 194] width 80 height 49
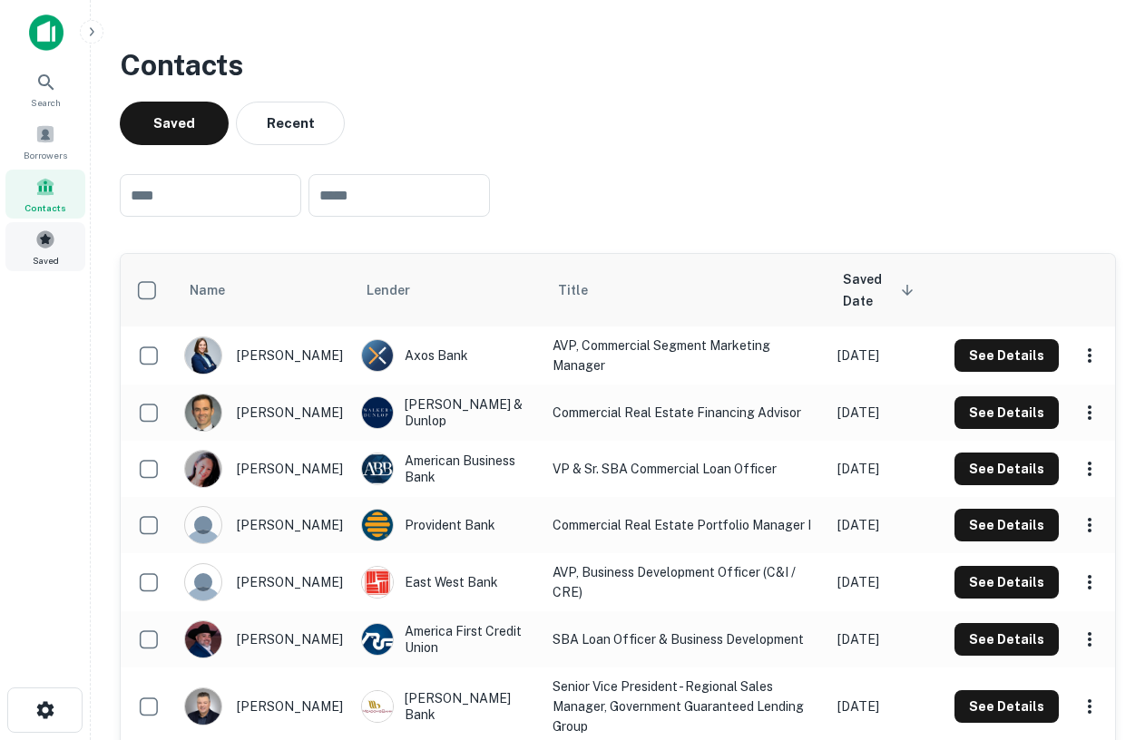
click at [45, 260] on span "Saved" at bounding box center [46, 260] width 26 height 15
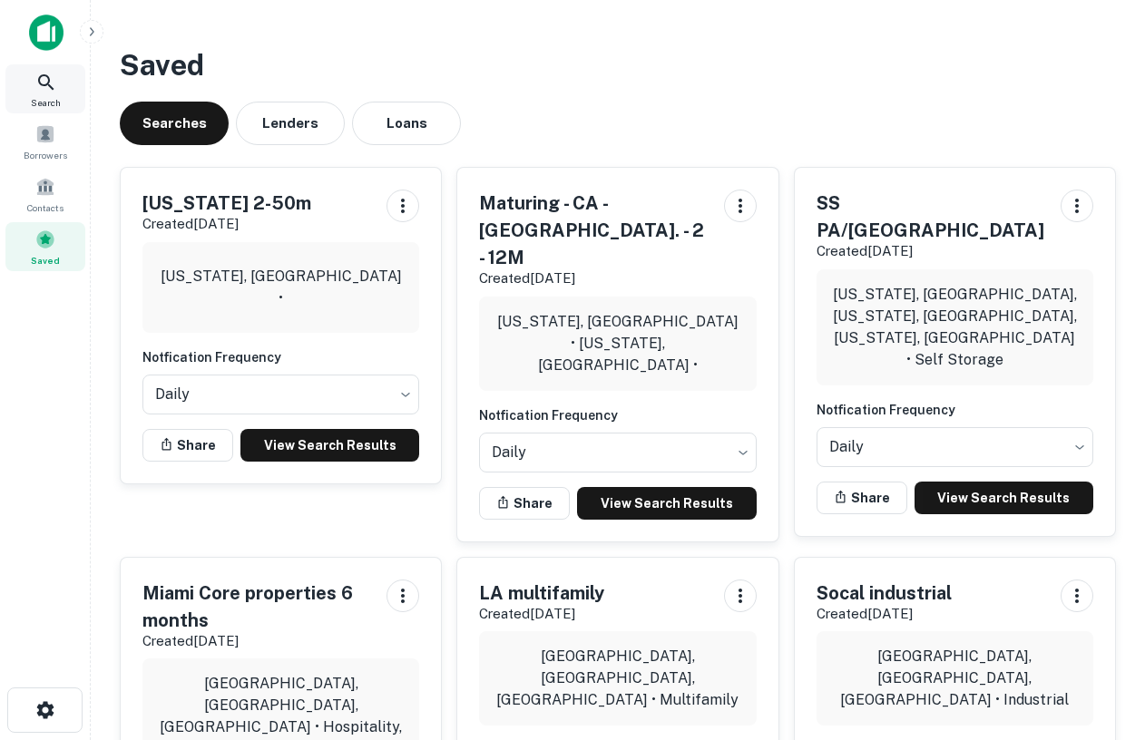
click at [34, 88] on div "Search" at bounding box center [45, 88] width 80 height 49
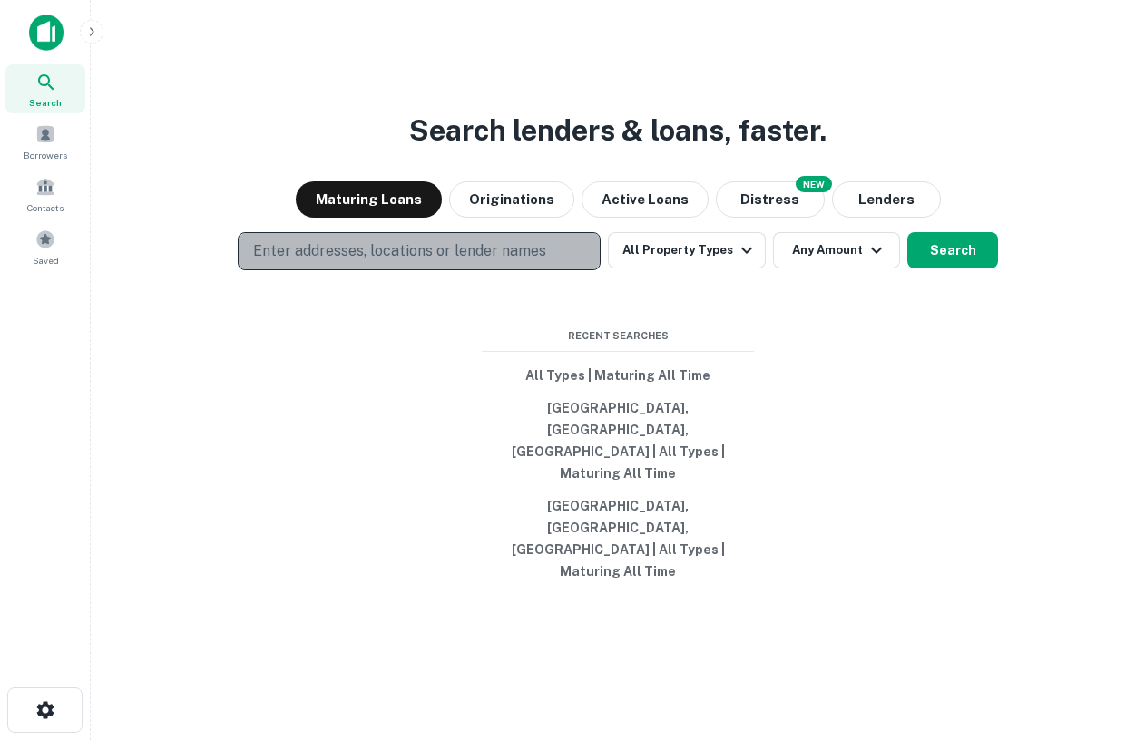
click at [416, 270] on button "Enter addresses, locations or lender names" at bounding box center [419, 251] width 363 height 38
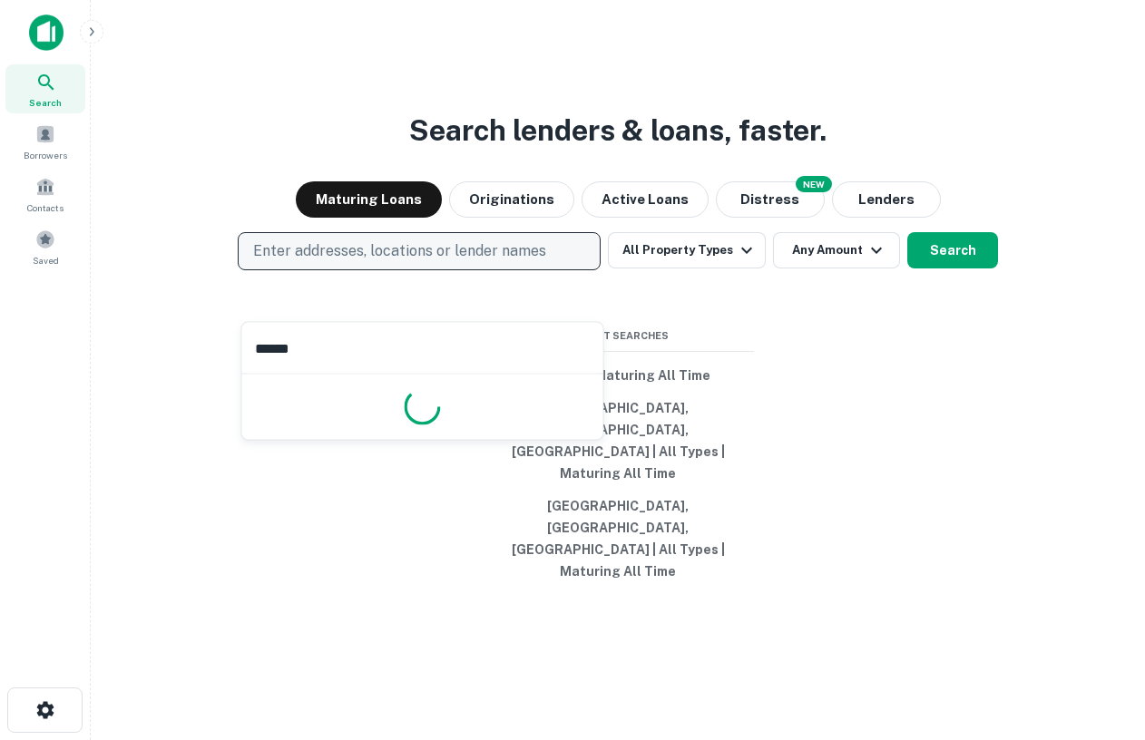
type input "*******"
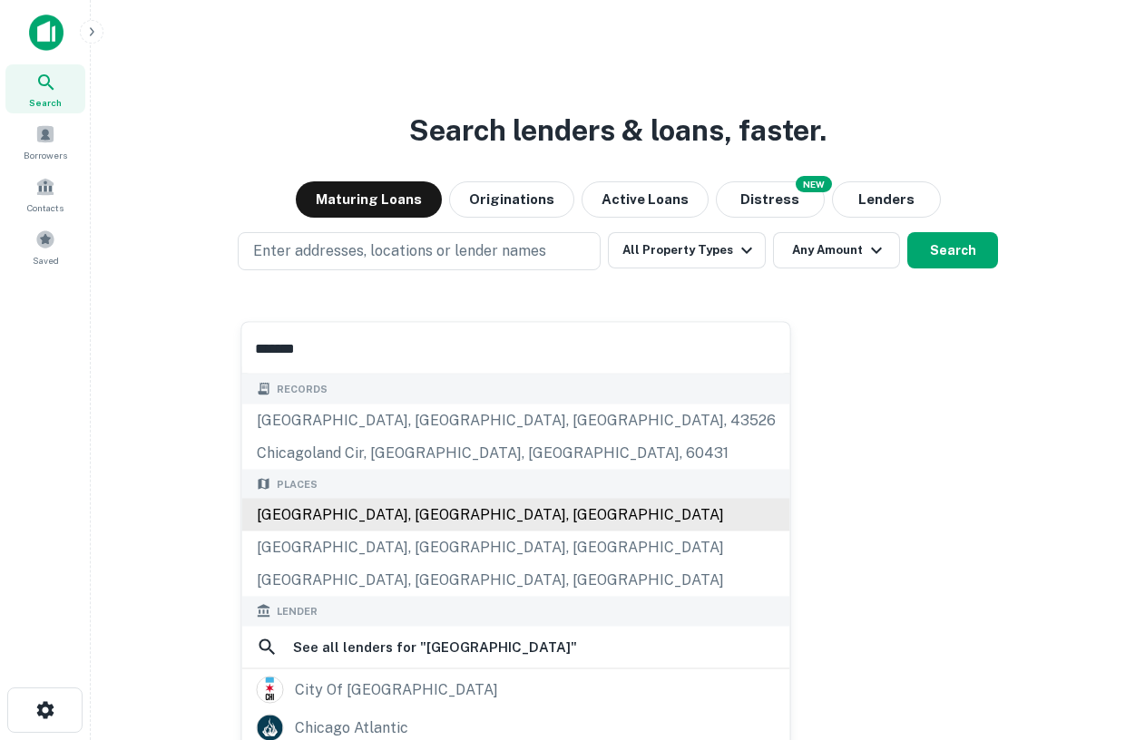
click at [318, 512] on div "[GEOGRAPHIC_DATA], [GEOGRAPHIC_DATA], [GEOGRAPHIC_DATA]" at bounding box center [516, 515] width 548 height 33
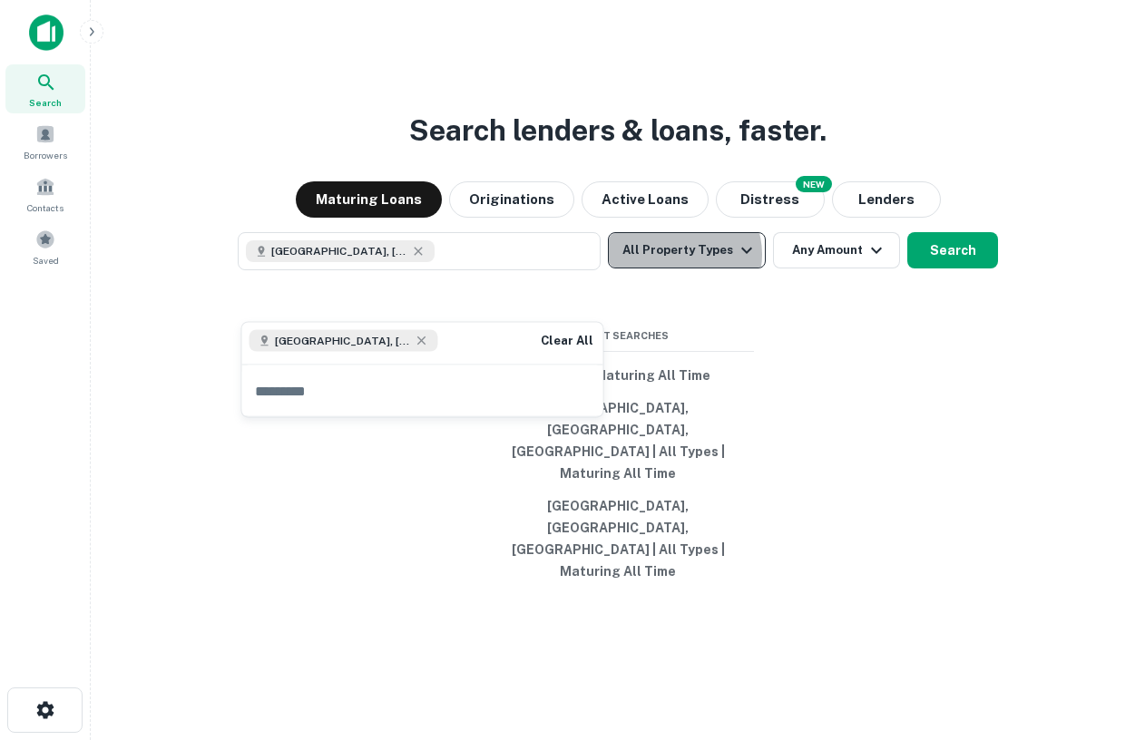
click at [685, 269] on button "All Property Types" at bounding box center [687, 250] width 158 height 36
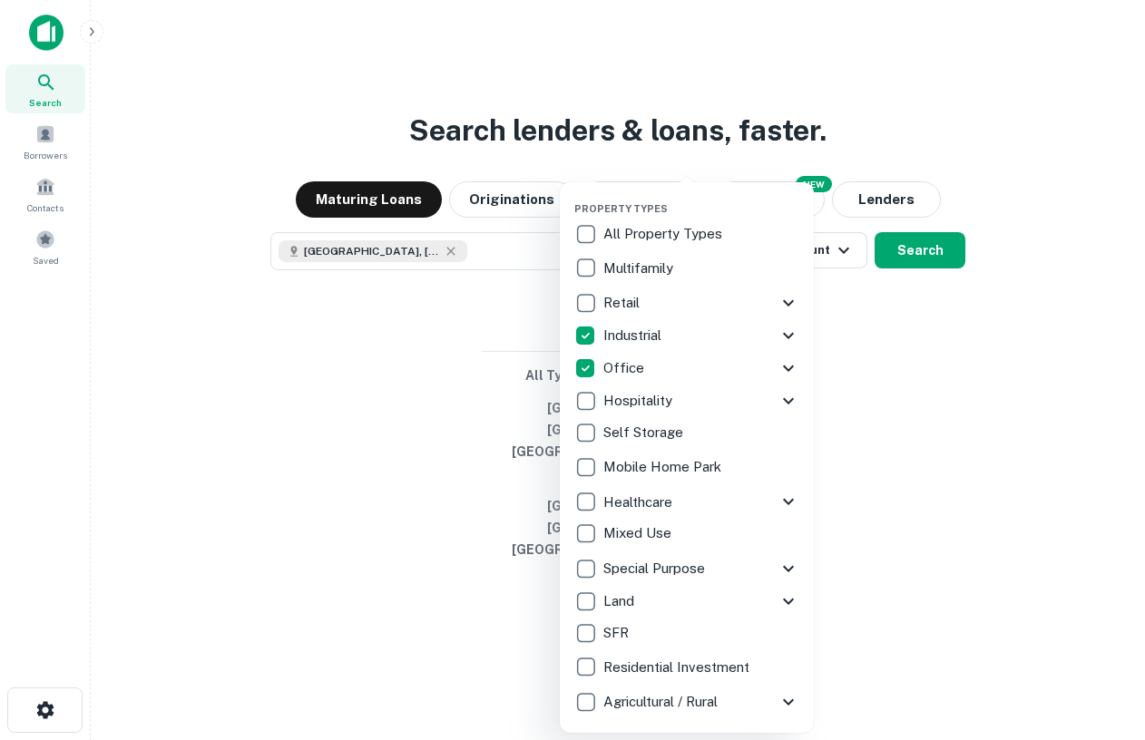
click at [940, 408] on div at bounding box center [572, 370] width 1145 height 740
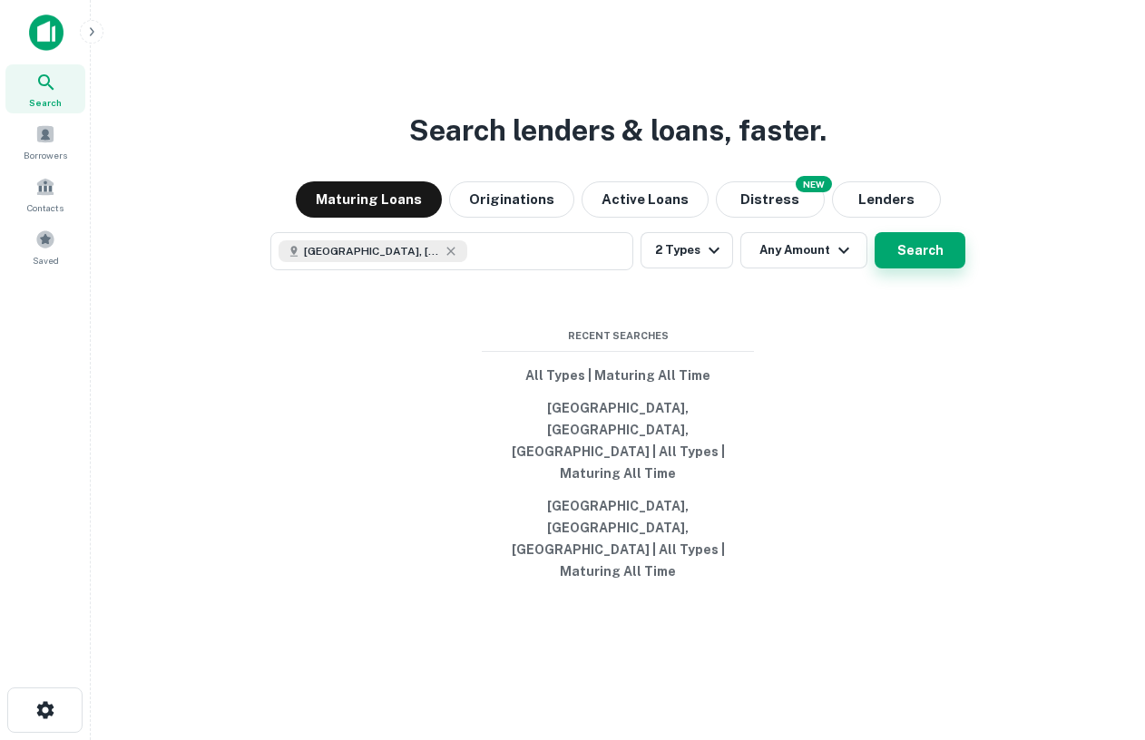
click at [938, 269] on button "Search" at bounding box center [920, 250] width 91 height 36
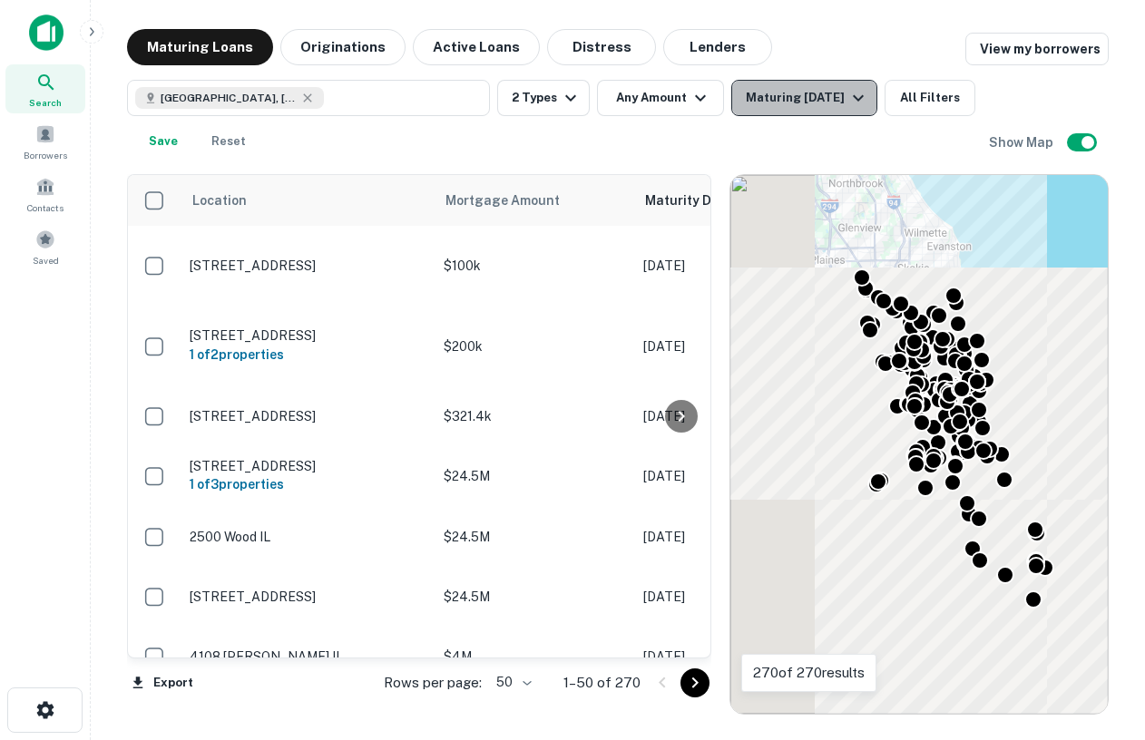
click at [841, 89] on div "Maturing [DATE]" at bounding box center [807, 98] width 123 height 22
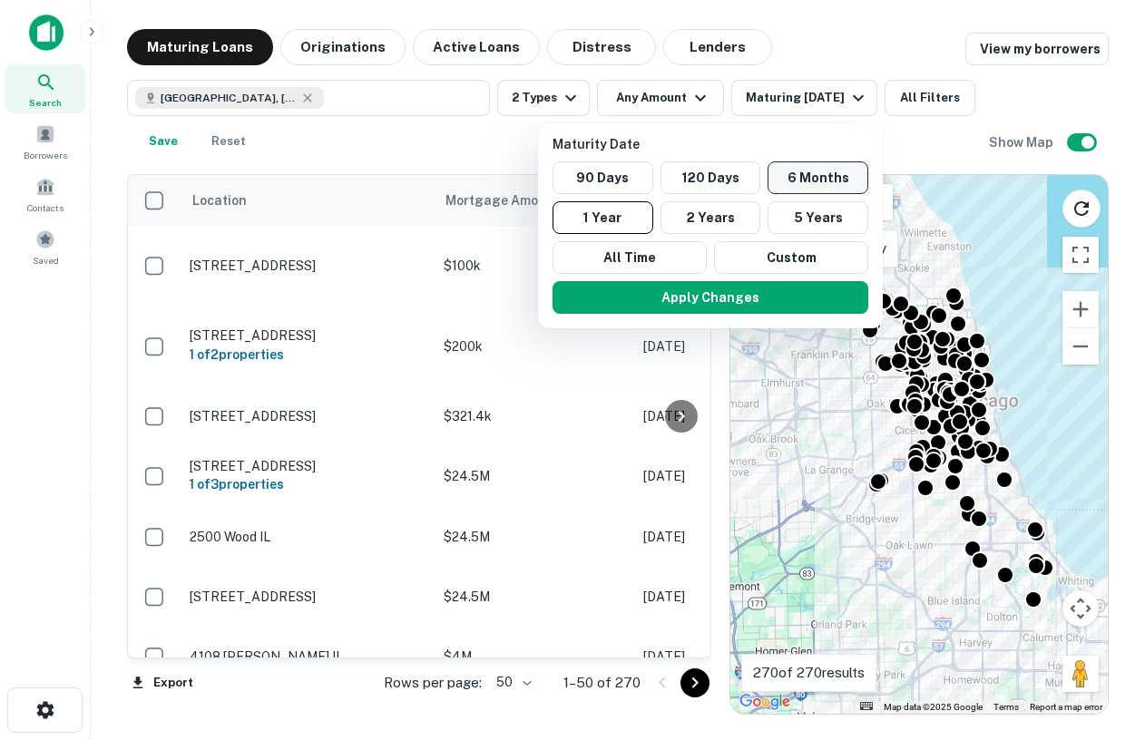
click at [808, 168] on button "6 Months" at bounding box center [818, 178] width 101 height 33
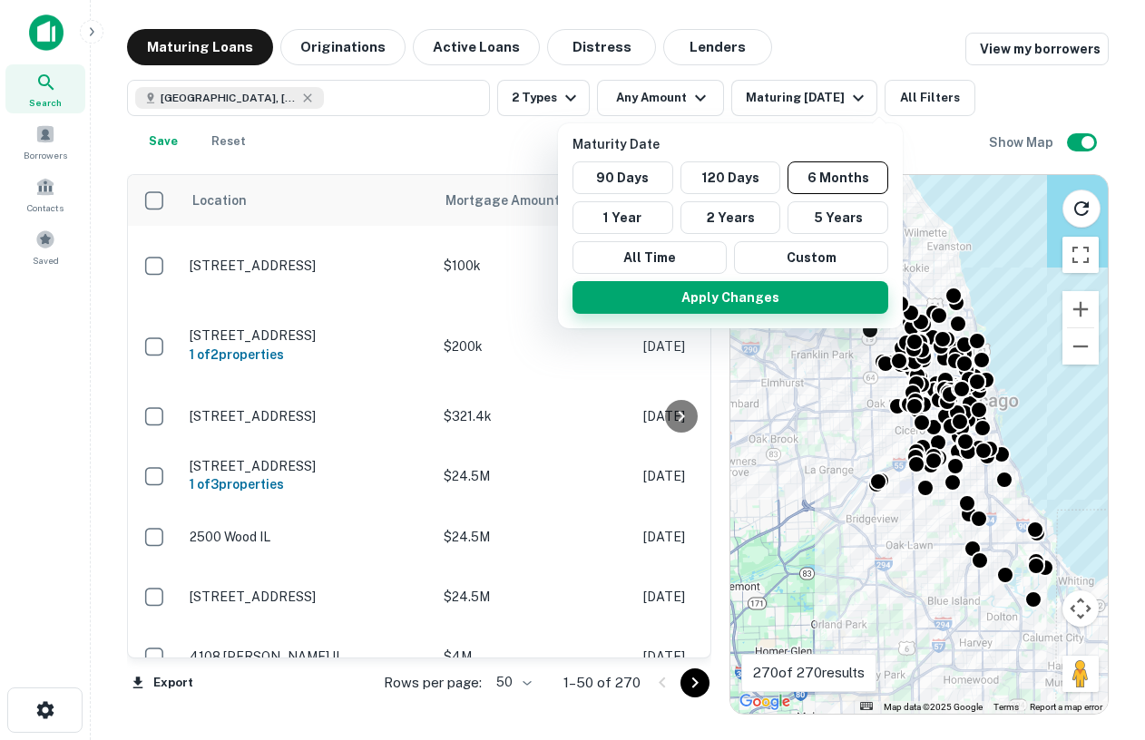
click at [792, 290] on button "Apply Changes" at bounding box center [731, 297] width 316 height 33
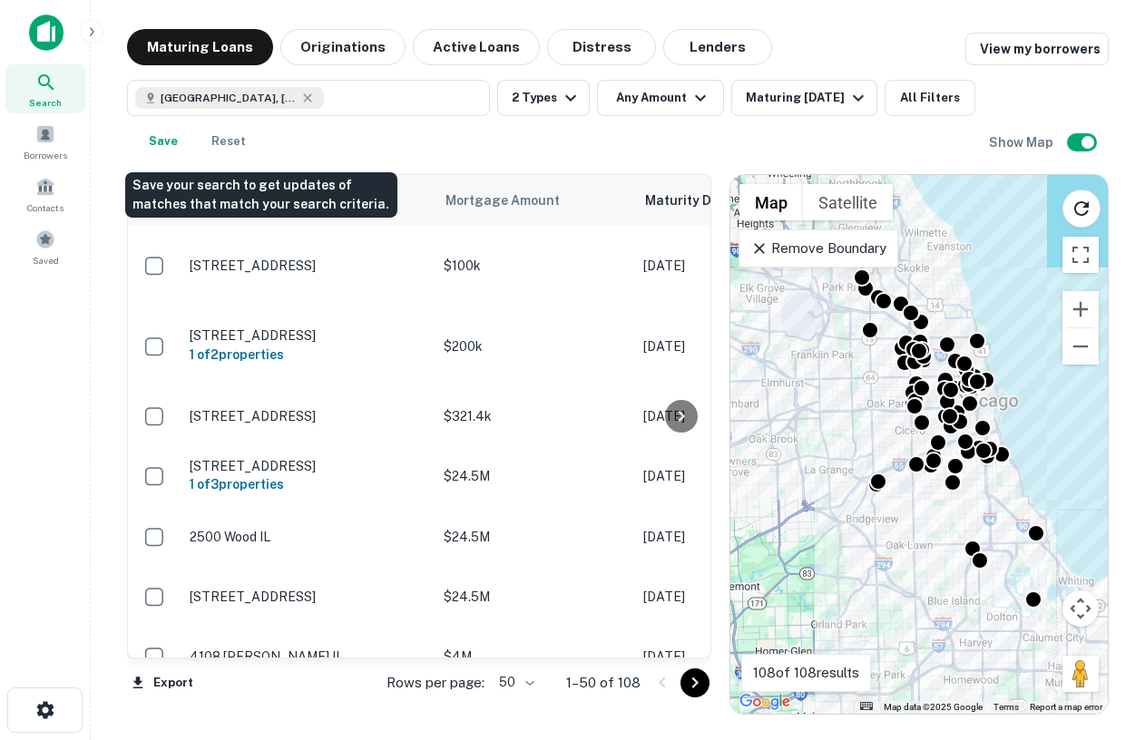
click at [192, 142] on button "Save" at bounding box center [163, 141] width 58 height 36
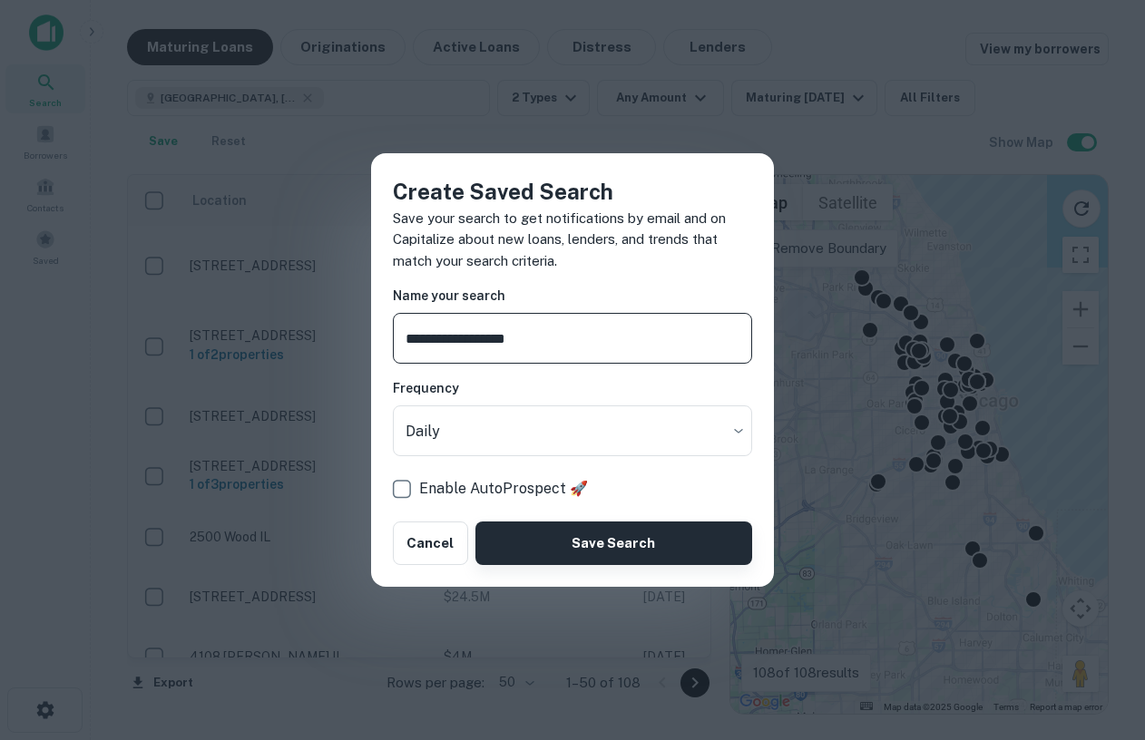
type input "**********"
click at [599, 553] on button "Save Search" at bounding box center [613, 544] width 277 height 44
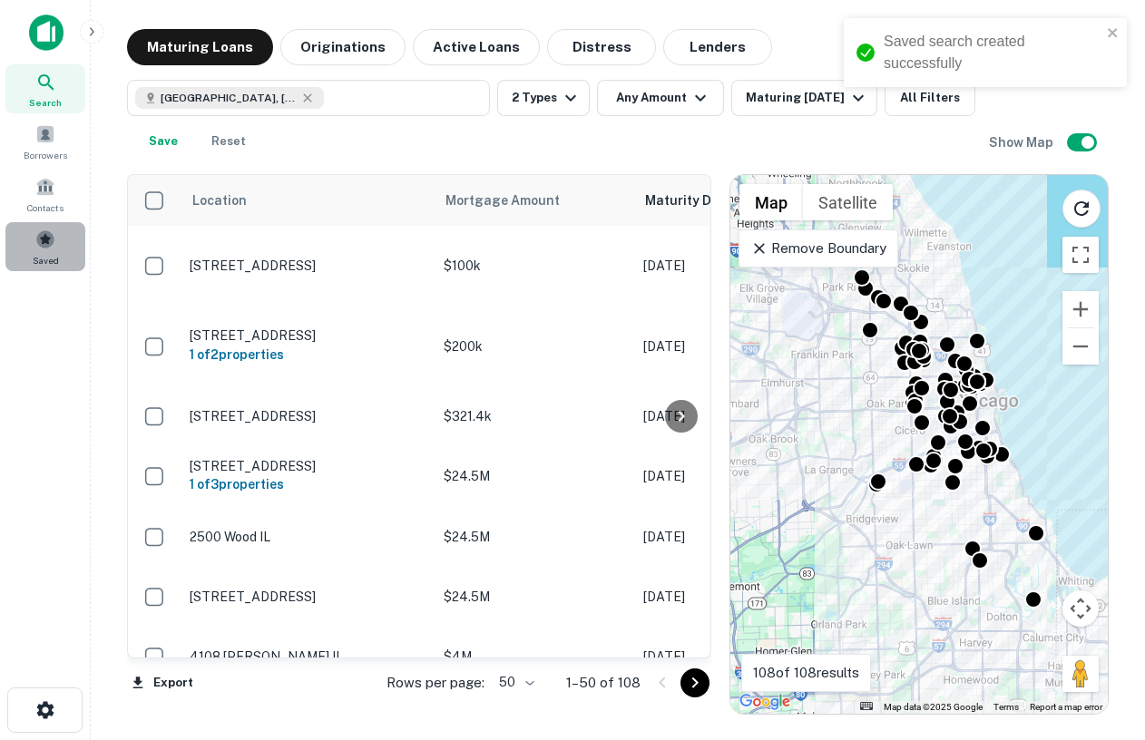
click at [45, 233] on span at bounding box center [45, 240] width 20 height 20
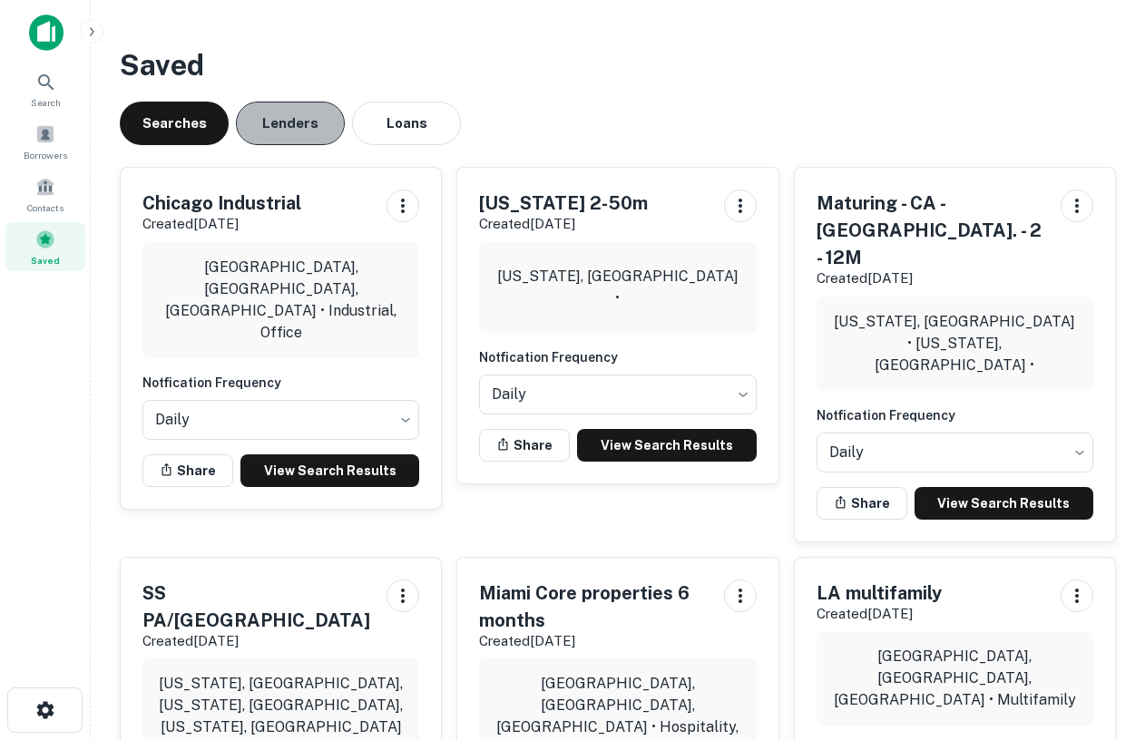
click at [310, 125] on button "Lenders" at bounding box center [290, 124] width 109 height 44
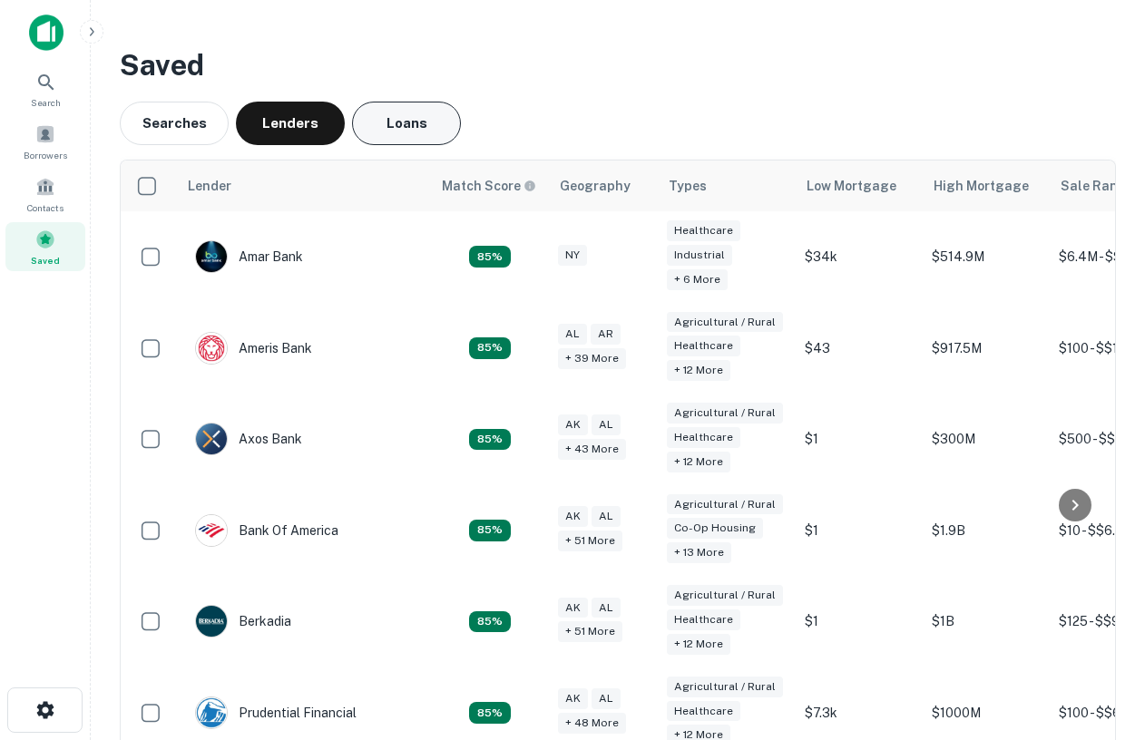
click at [380, 119] on button "Loans" at bounding box center [406, 124] width 109 height 44
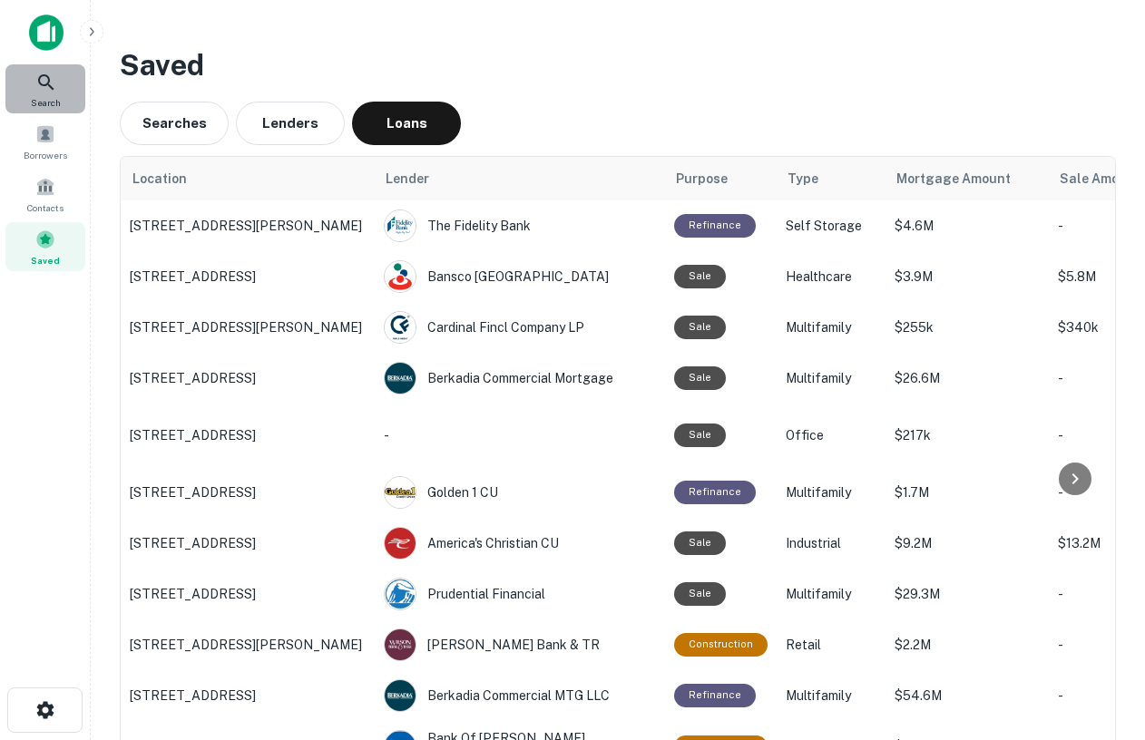
click at [38, 92] on icon at bounding box center [46, 83] width 22 height 22
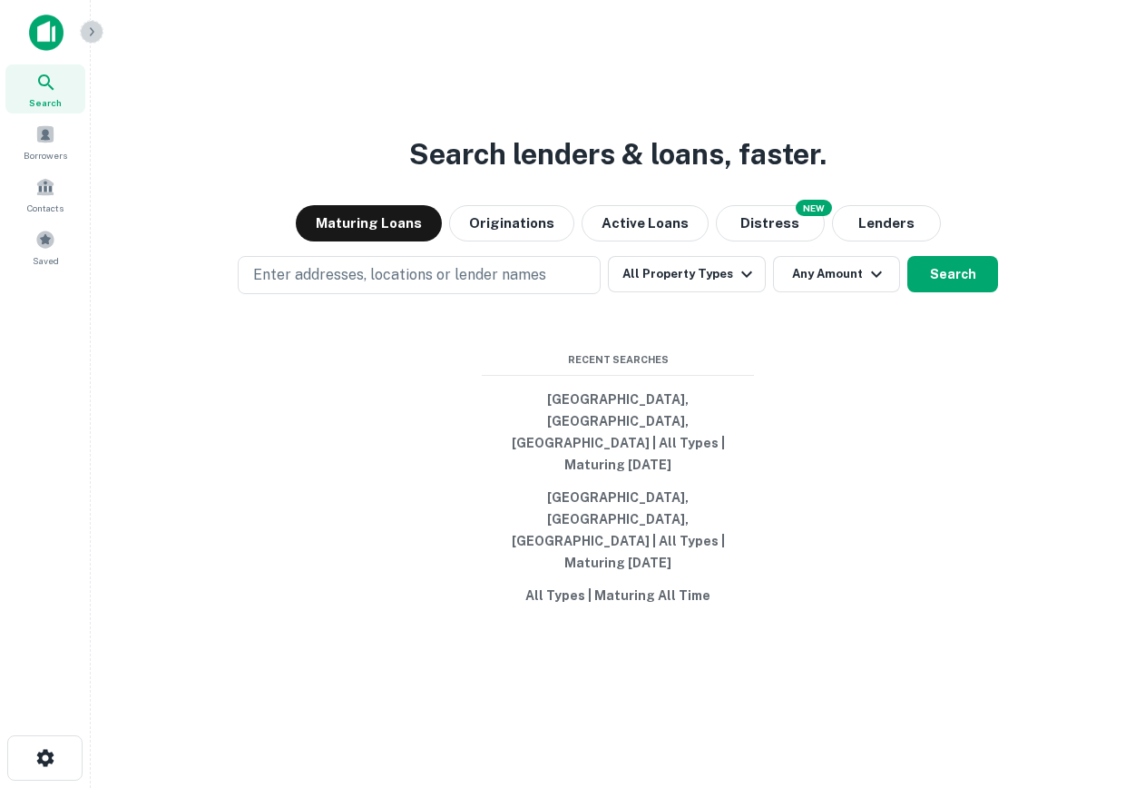
click at [91, 34] on icon "button" at bounding box center [92, 31] width 5 height 8
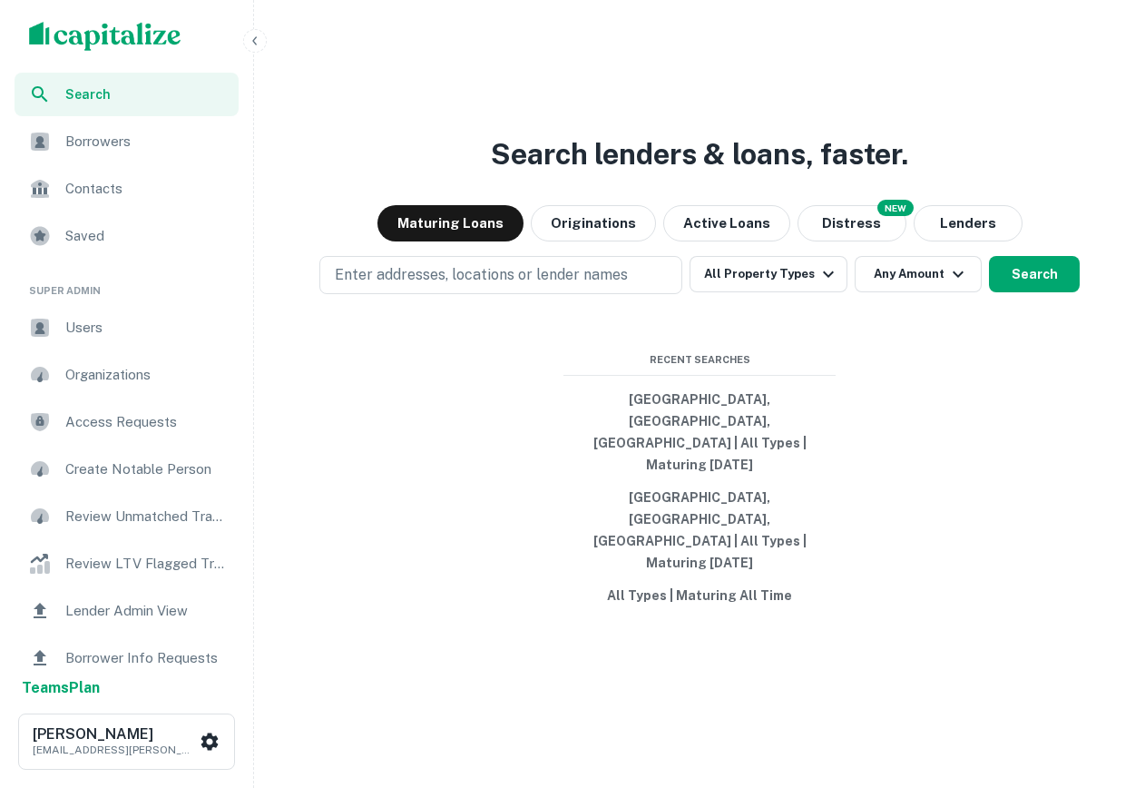
scroll to position [206, 0]
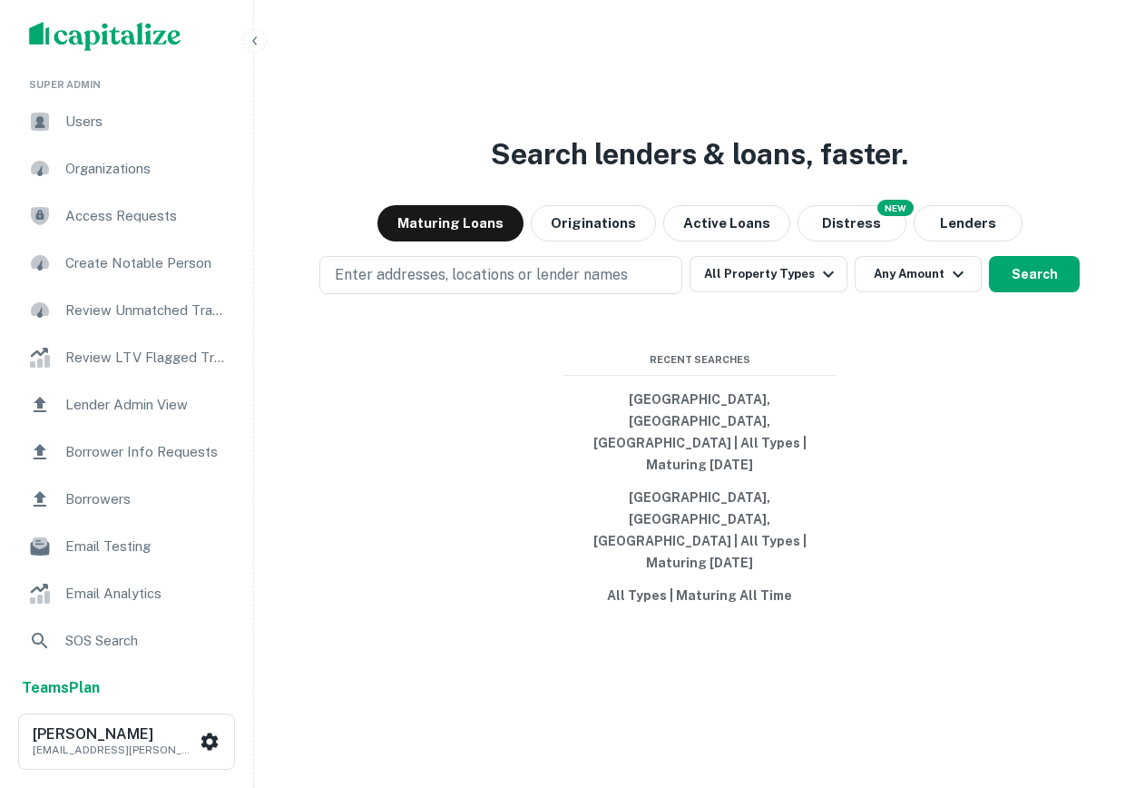
click at [73, 111] on span "Users" at bounding box center [146, 122] width 162 height 22
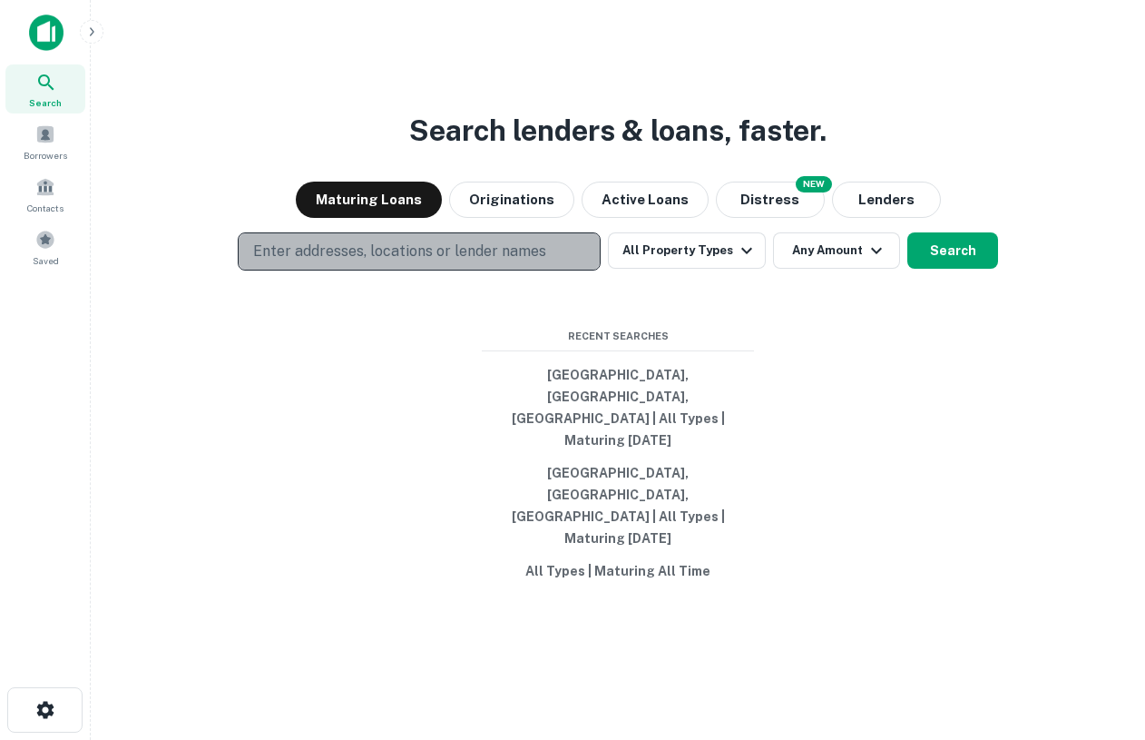
click at [534, 262] on p "Enter addresses, locations or lender names" at bounding box center [399, 251] width 293 height 22
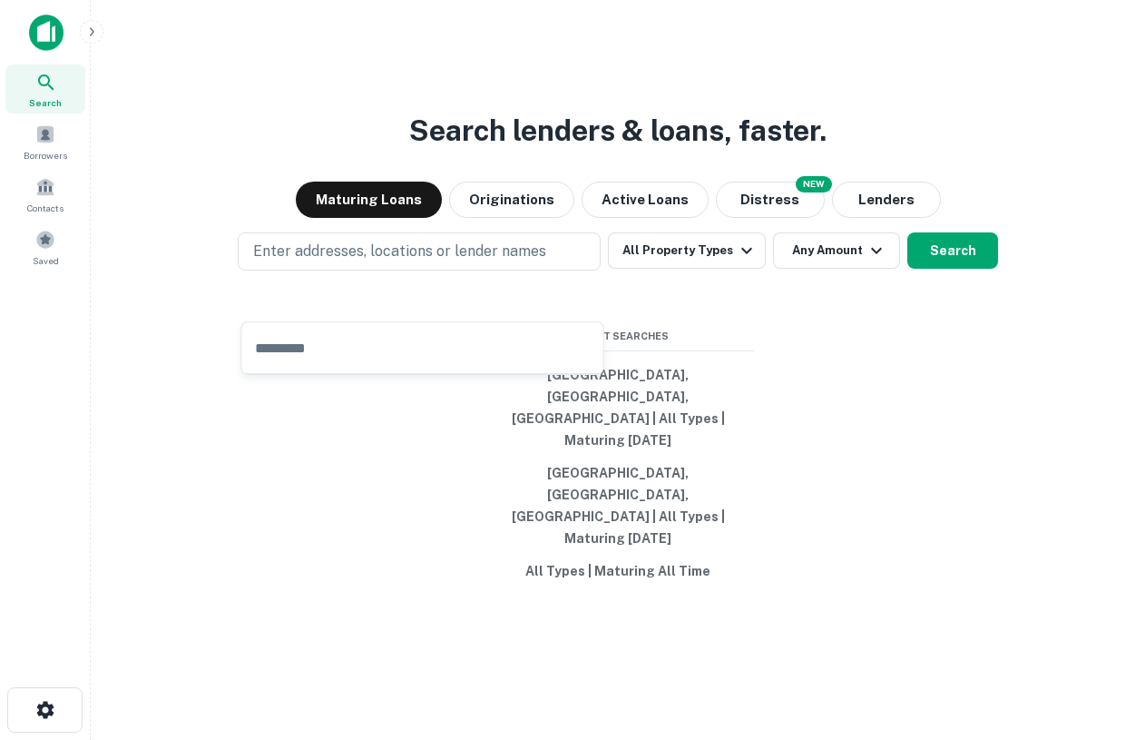
click at [880, 185] on div "Search lenders & loans, faster. Maturing Loans Originations Active Loans NEW Di…" at bounding box center [617, 414] width 1025 height 740
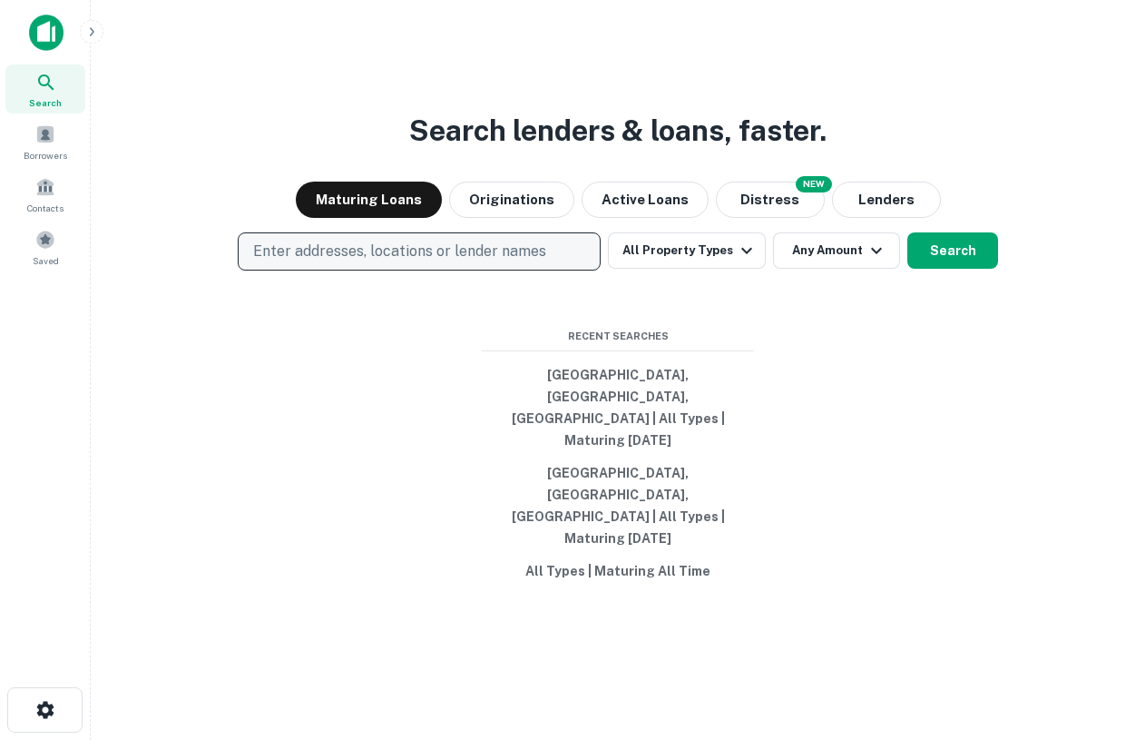
click at [450, 262] on p "Enter addresses, locations or lender names" at bounding box center [399, 251] width 293 height 22
type input "*****"
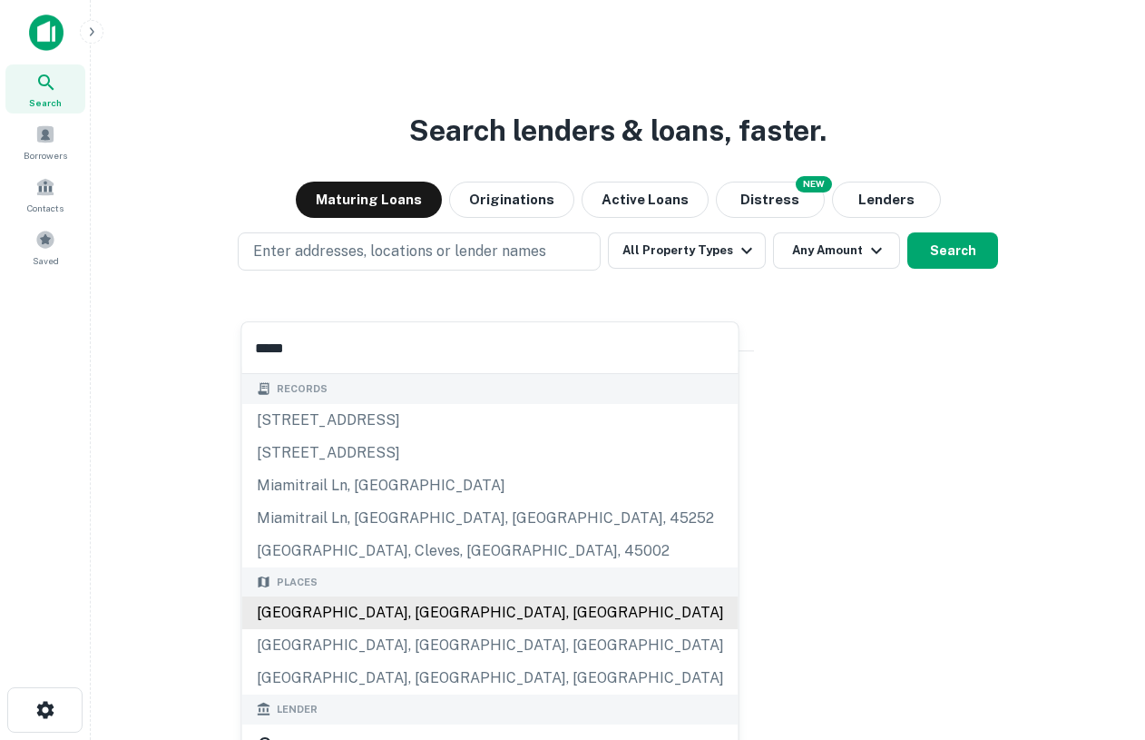
click at [299, 615] on div "[GEOGRAPHIC_DATA], [GEOGRAPHIC_DATA], [GEOGRAPHIC_DATA]" at bounding box center [490, 612] width 496 height 33
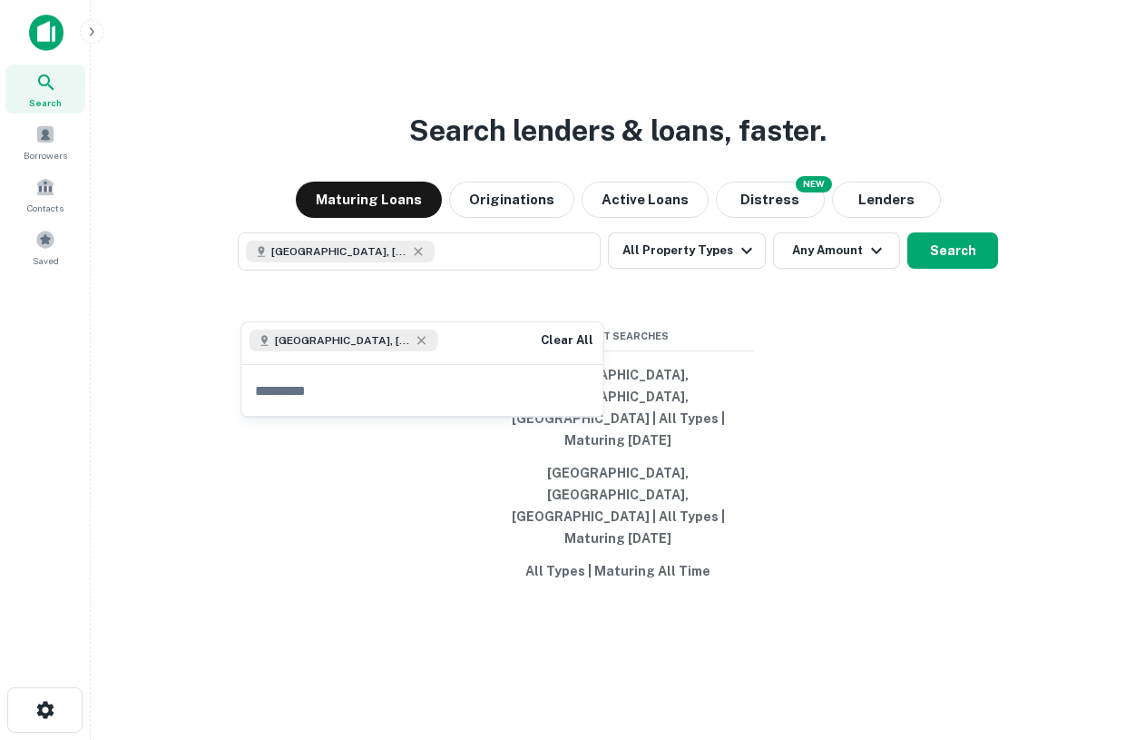
click at [845, 461] on div "Search lenders & loans, faster. Maturing Loans Originations Active Loans NEW Di…" at bounding box center [617, 414] width 1025 height 740
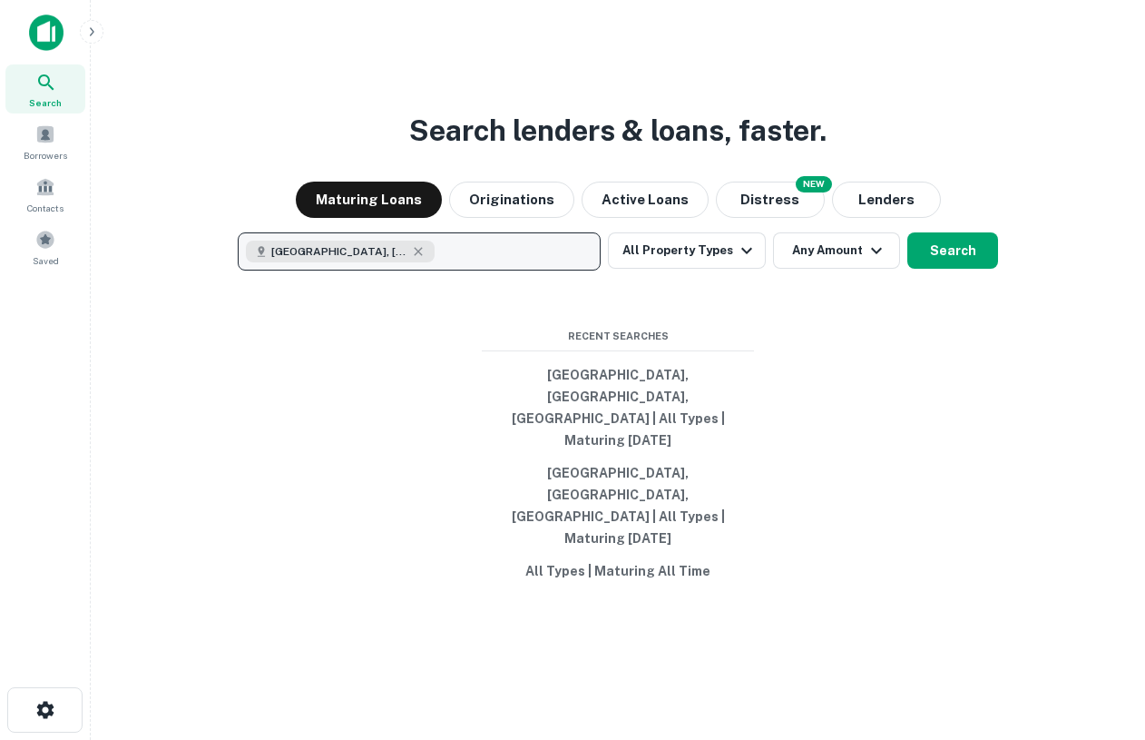
click at [406, 270] on button "Miami, FL, USA" at bounding box center [419, 251] width 363 height 38
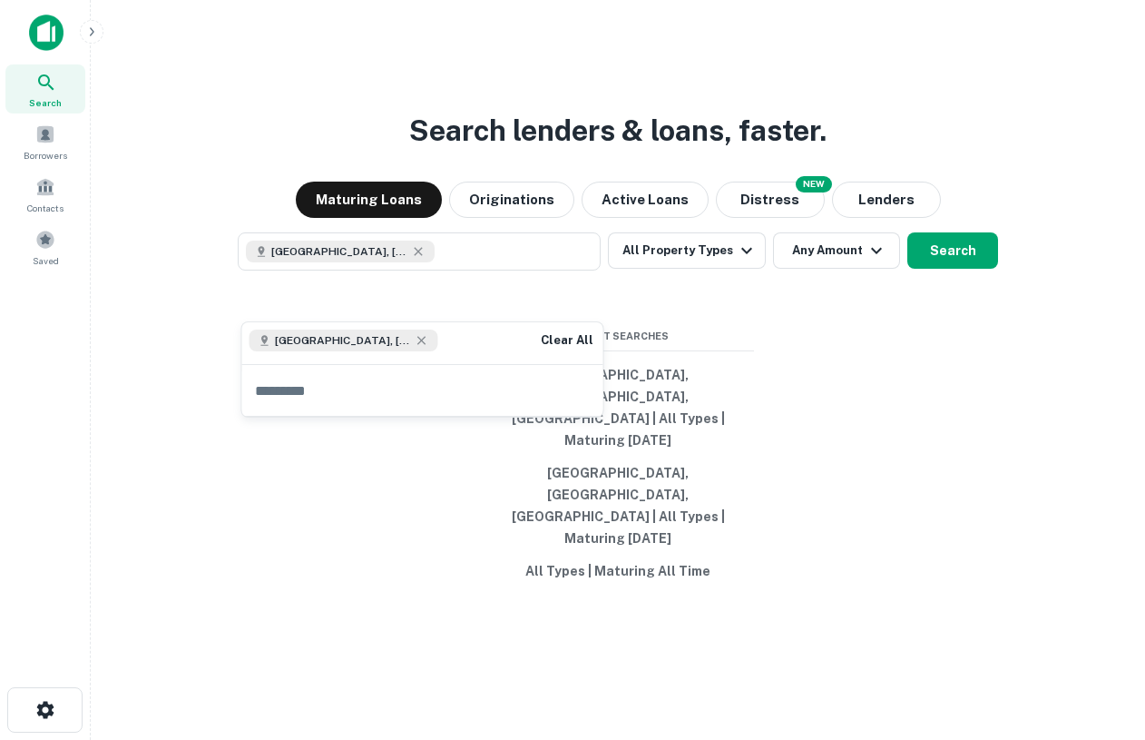
click at [913, 448] on div "Search lenders & loans, faster. Maturing Loans Originations Active Loans NEW Di…" at bounding box center [617, 414] width 1025 height 740
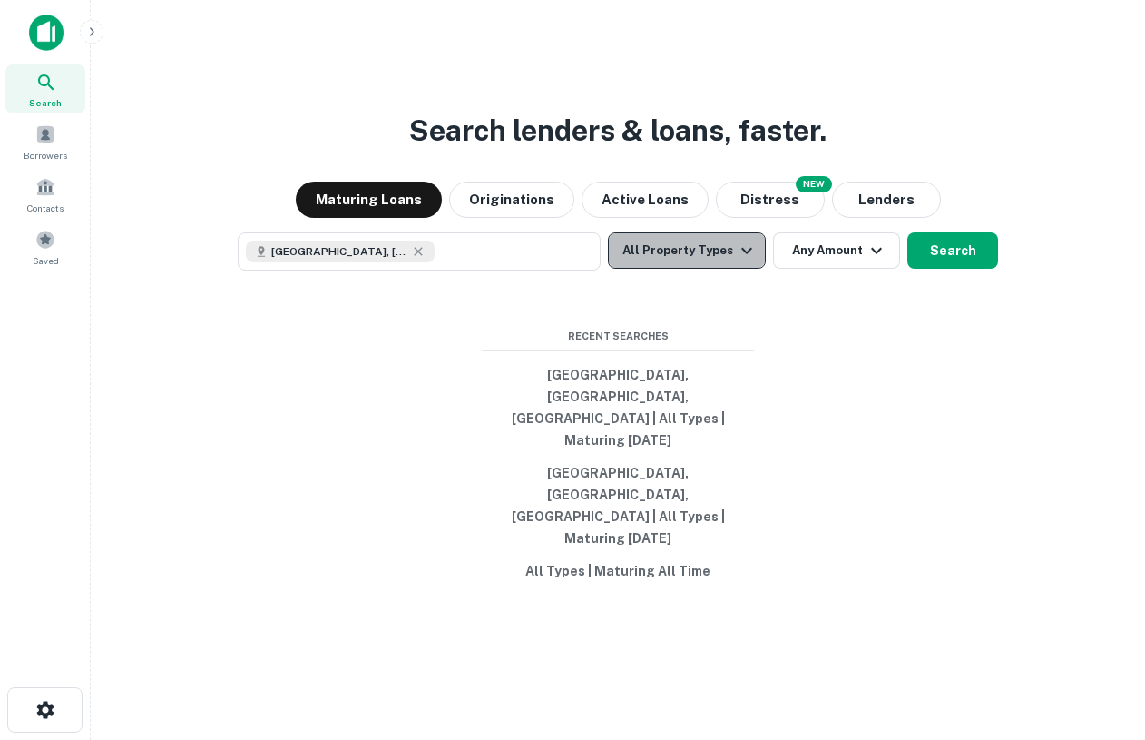
click at [713, 269] on button "All Property Types" at bounding box center [687, 250] width 158 height 36
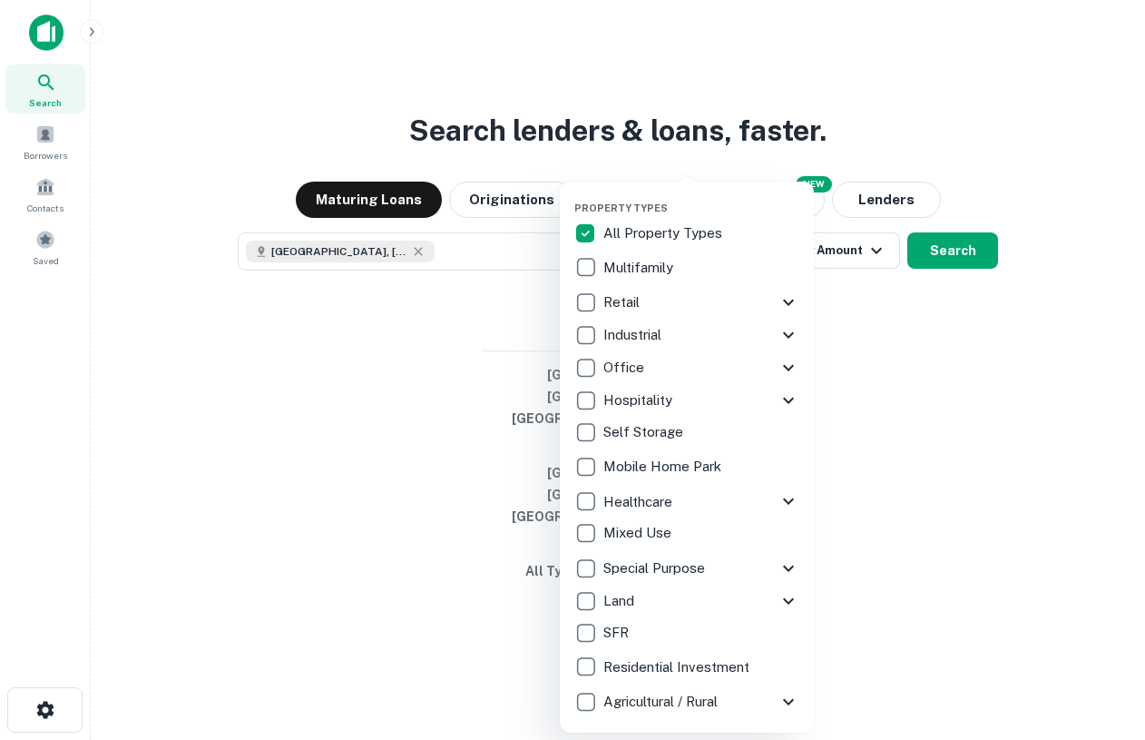
click at [791, 335] on icon at bounding box center [788, 335] width 11 height 6
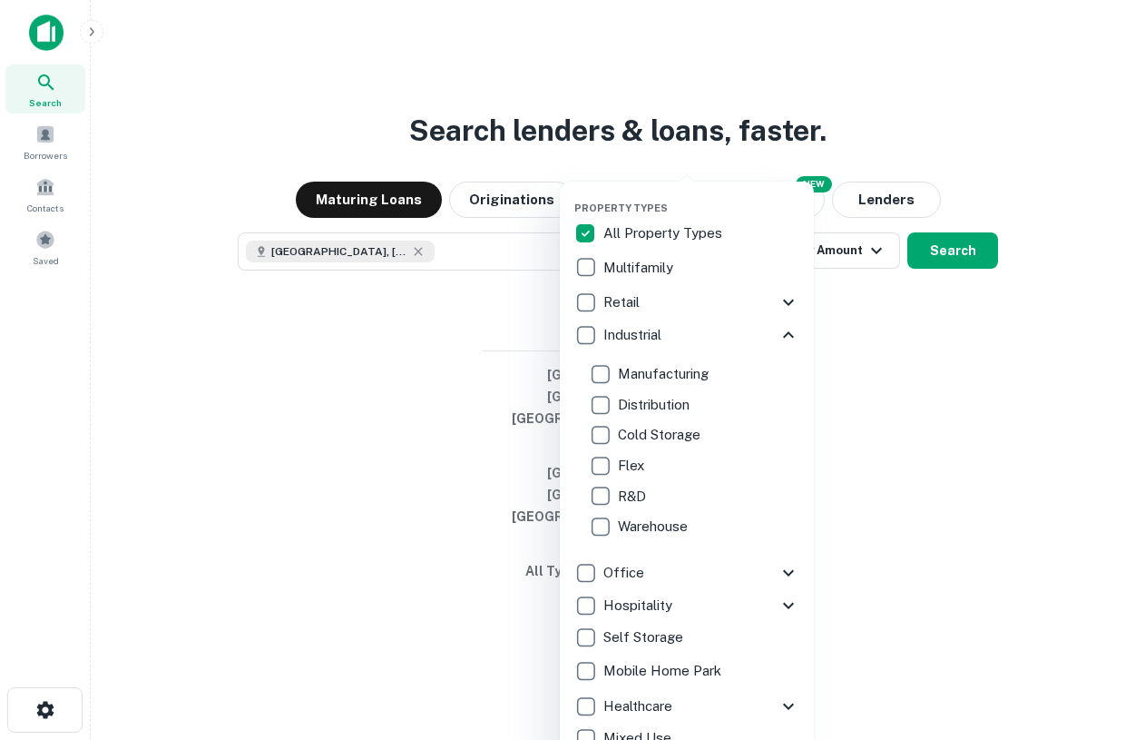
click at [791, 329] on icon at bounding box center [789, 335] width 22 height 22
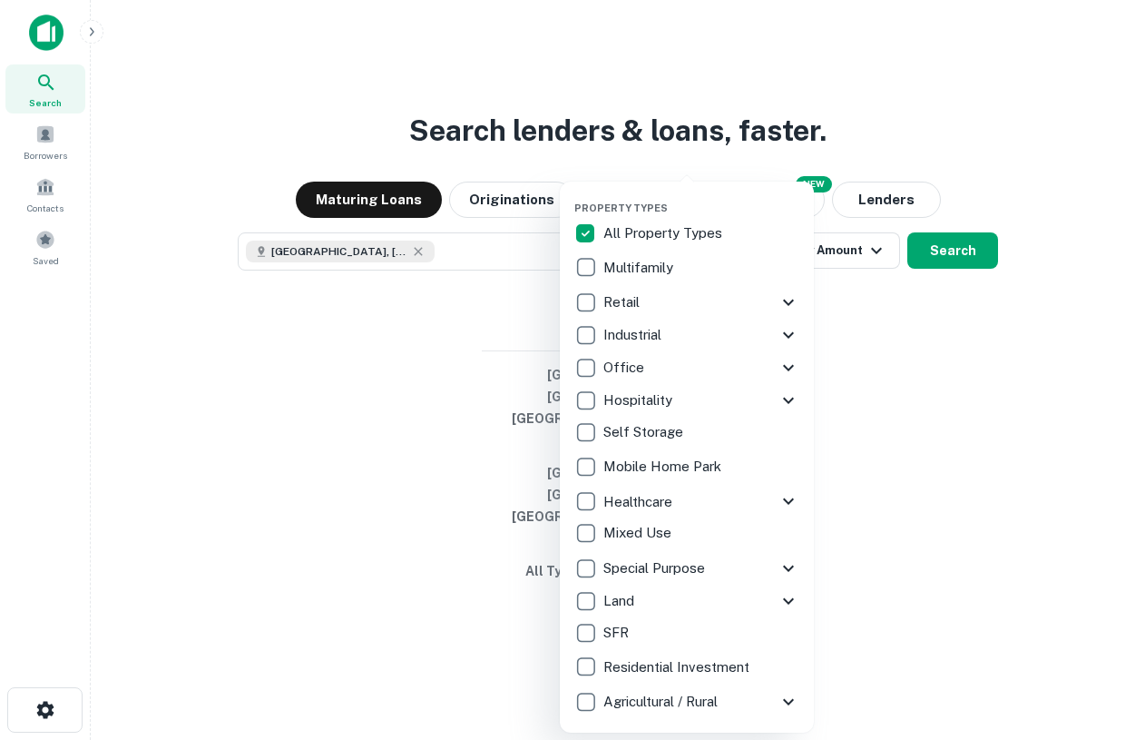
click at [789, 403] on icon at bounding box center [788, 400] width 11 height 6
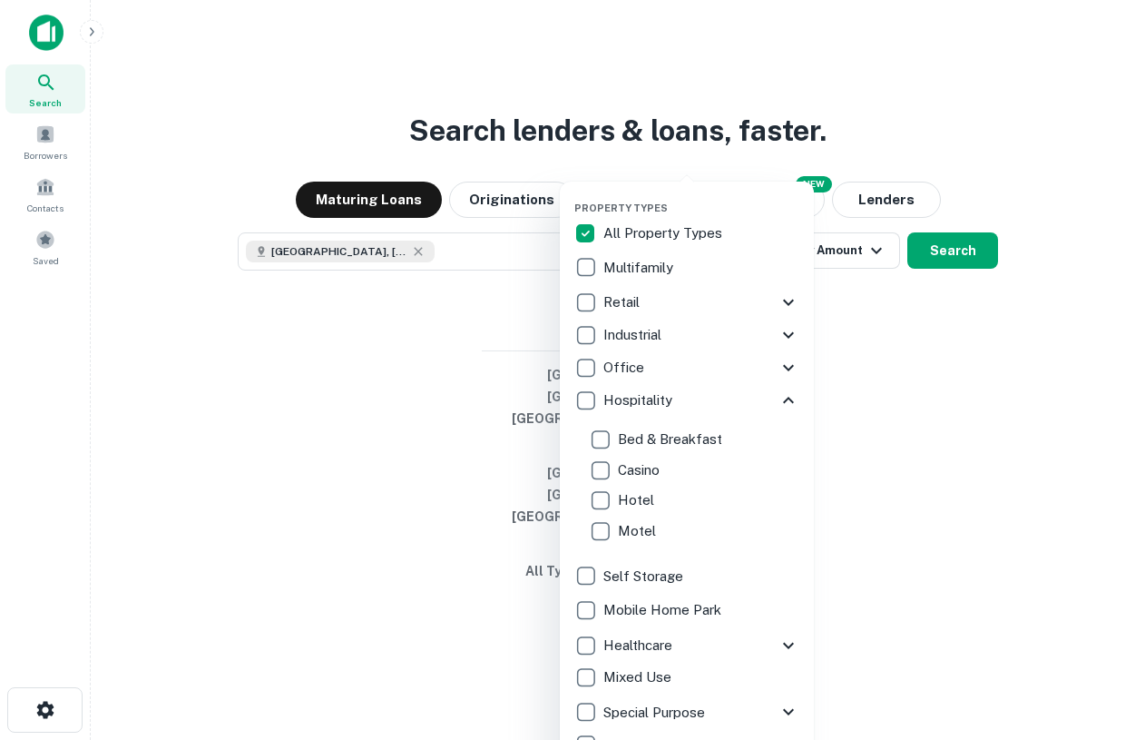
click at [787, 404] on icon at bounding box center [789, 400] width 22 height 22
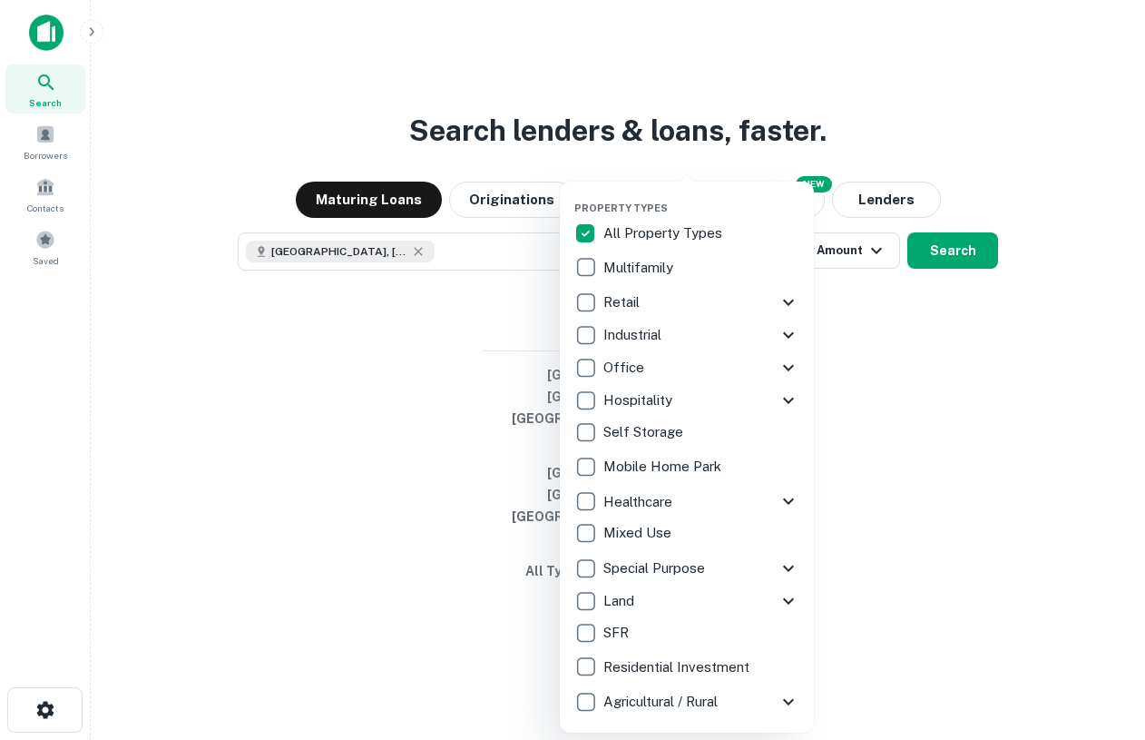
click at [965, 302] on div at bounding box center [572, 370] width 1145 height 740
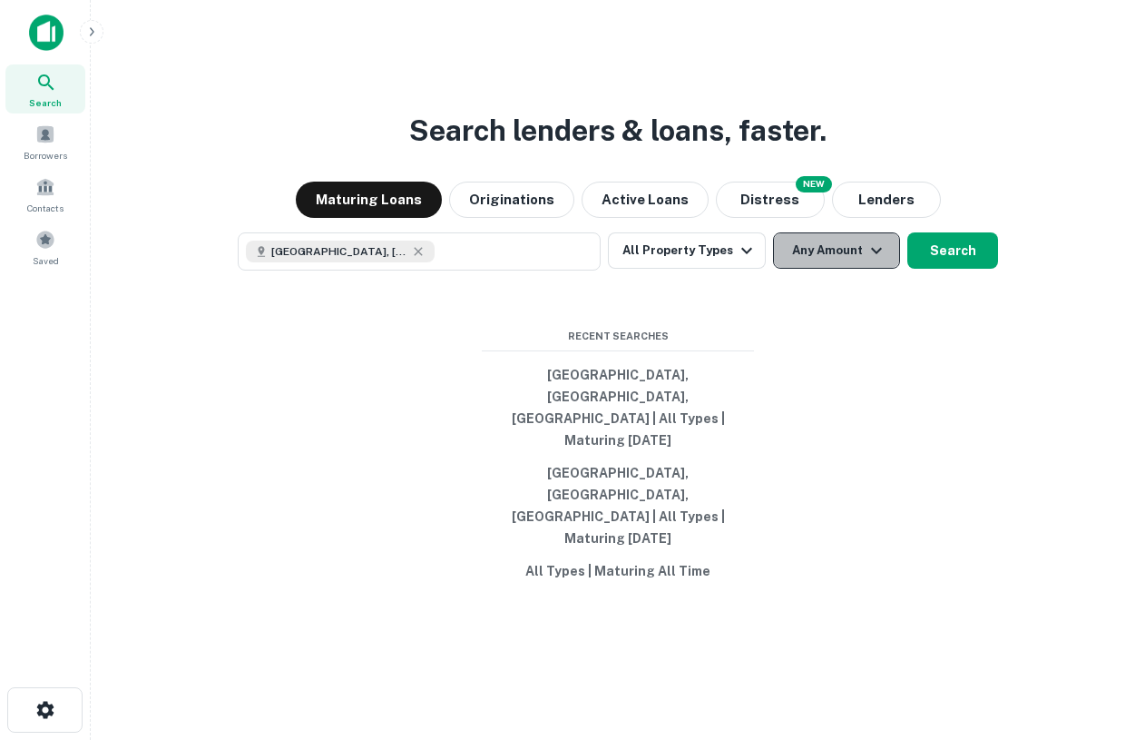
click at [803, 269] on button "Any Amount" at bounding box center [836, 250] width 127 height 36
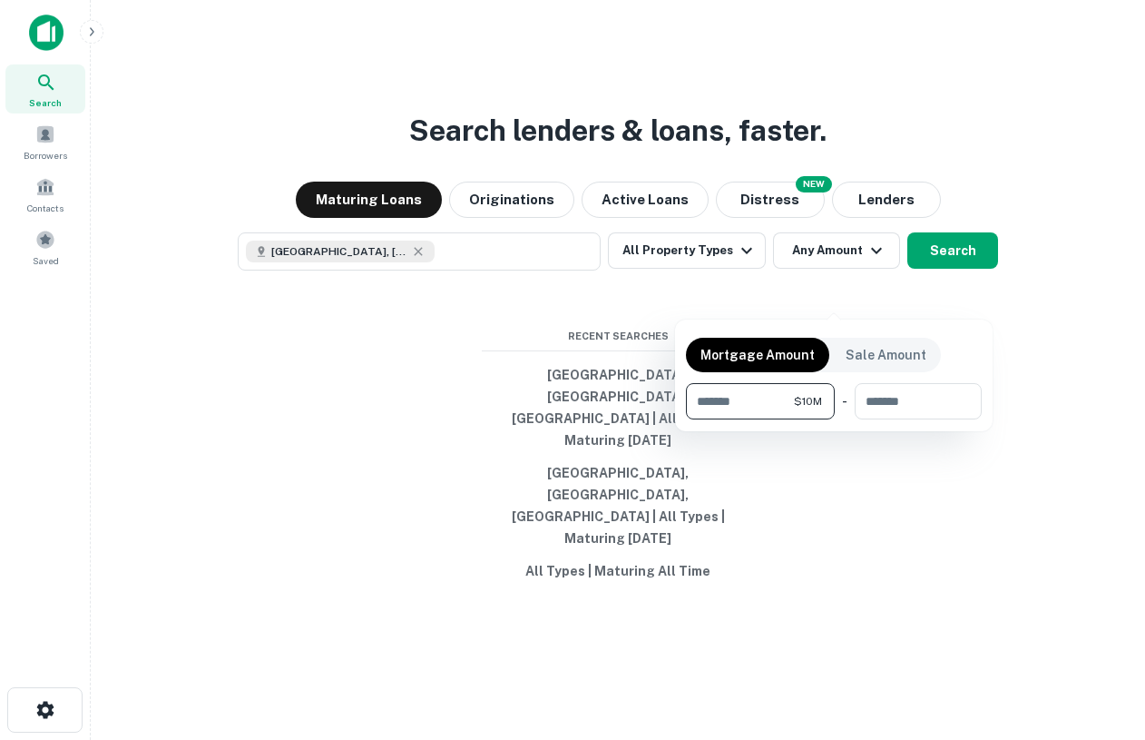
type input "********"
click at [1034, 490] on div at bounding box center [572, 370] width 1145 height 740
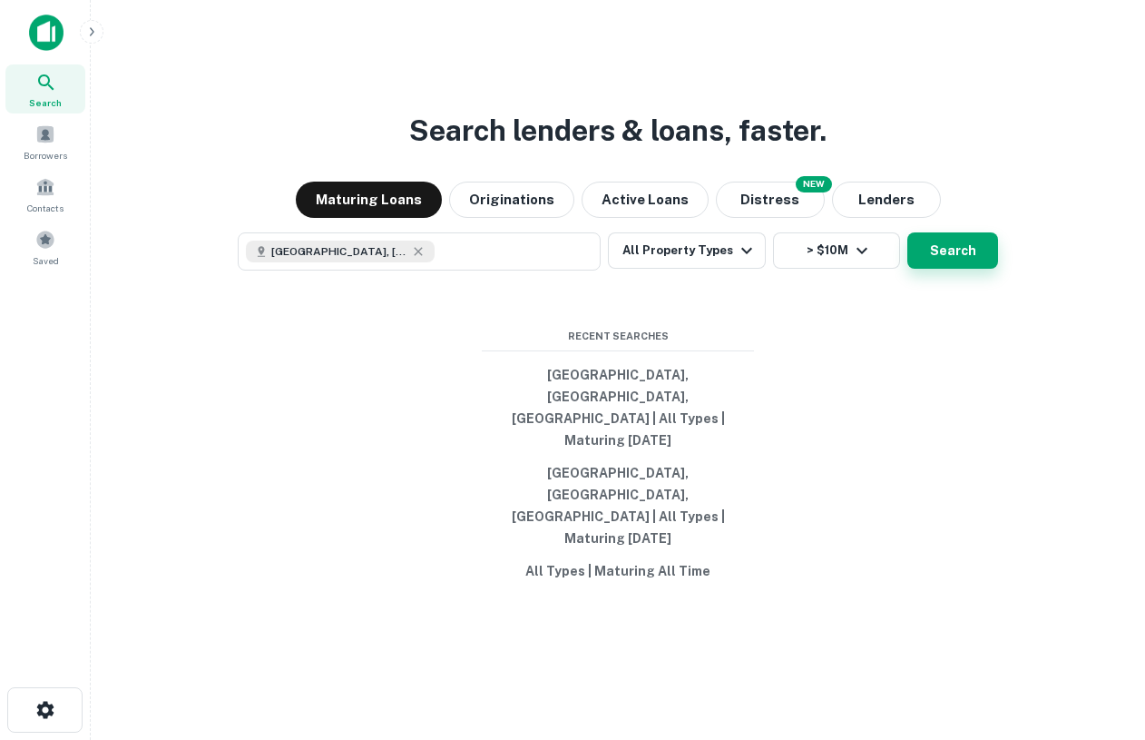
click at [946, 269] on button "Search" at bounding box center [952, 250] width 91 height 36
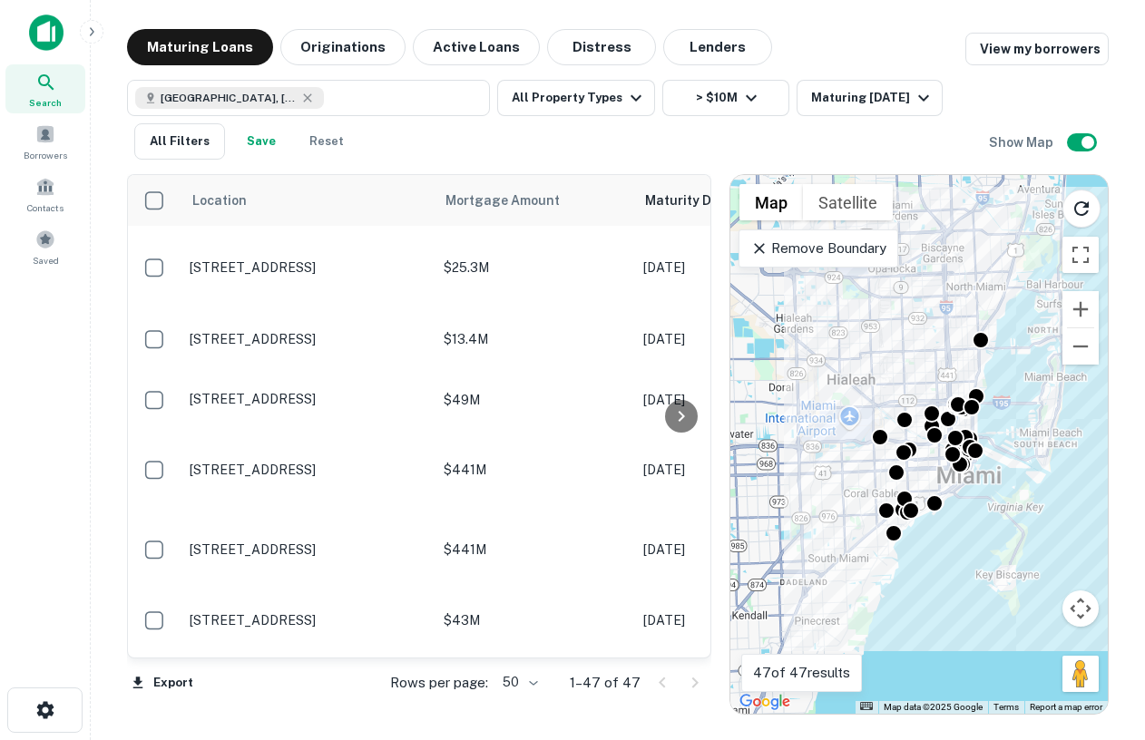
click at [846, 239] on p "Remove Boundary" at bounding box center [817, 249] width 135 height 22
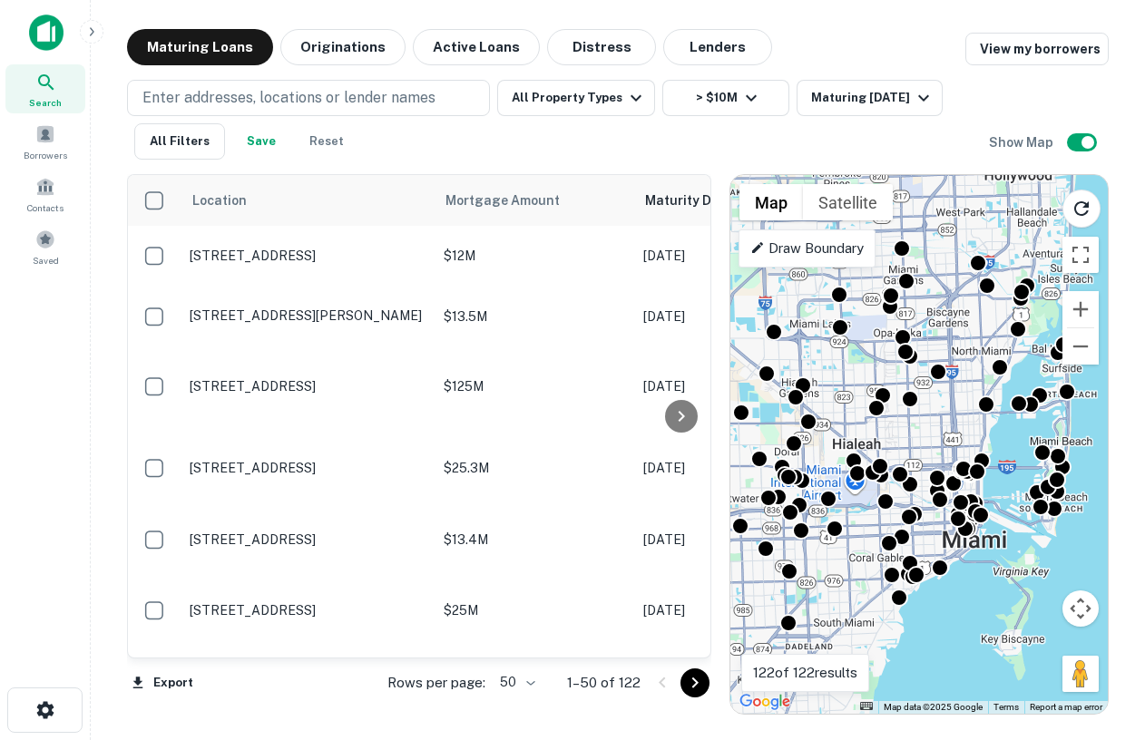
drag, startPoint x: 980, startPoint y: 299, endPoint x: 983, endPoint y: 370, distance: 71.7
click at [983, 370] on div "To activate drag with keyboard, press Alt + Enter. Once in keyboard drag state,…" at bounding box center [918, 444] width 377 height 539
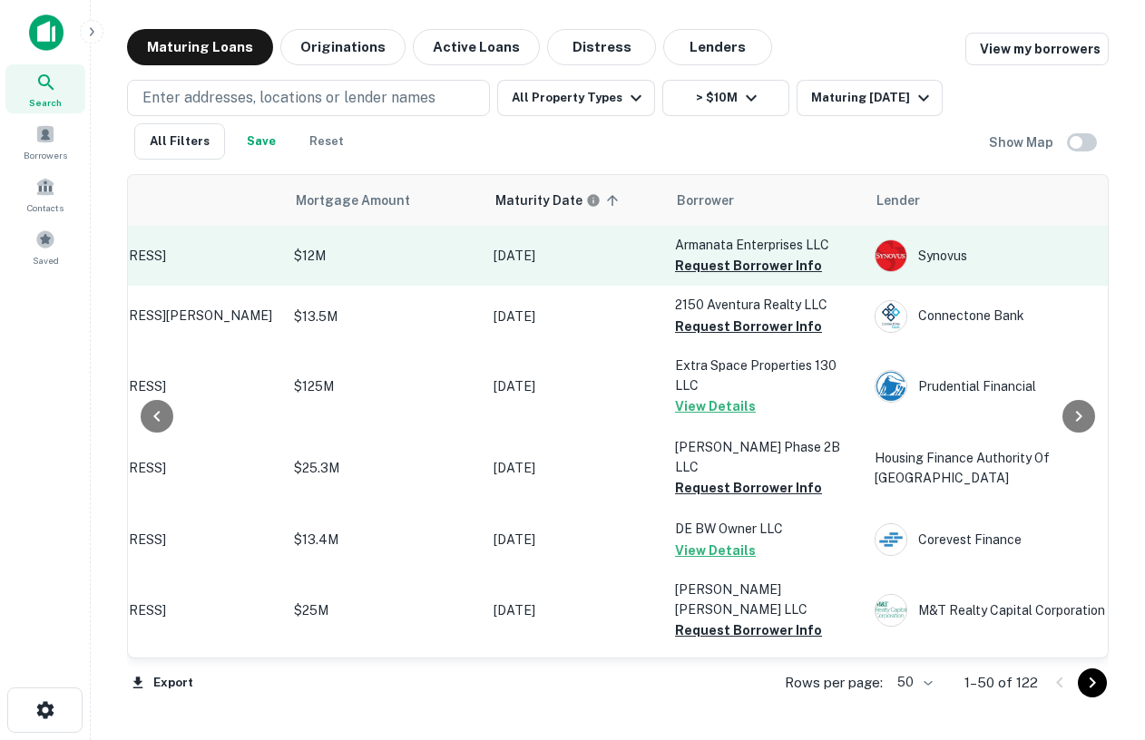
scroll to position [0, 152]
click at [730, 267] on button "Request Borrower Info" at bounding box center [745, 266] width 147 height 22
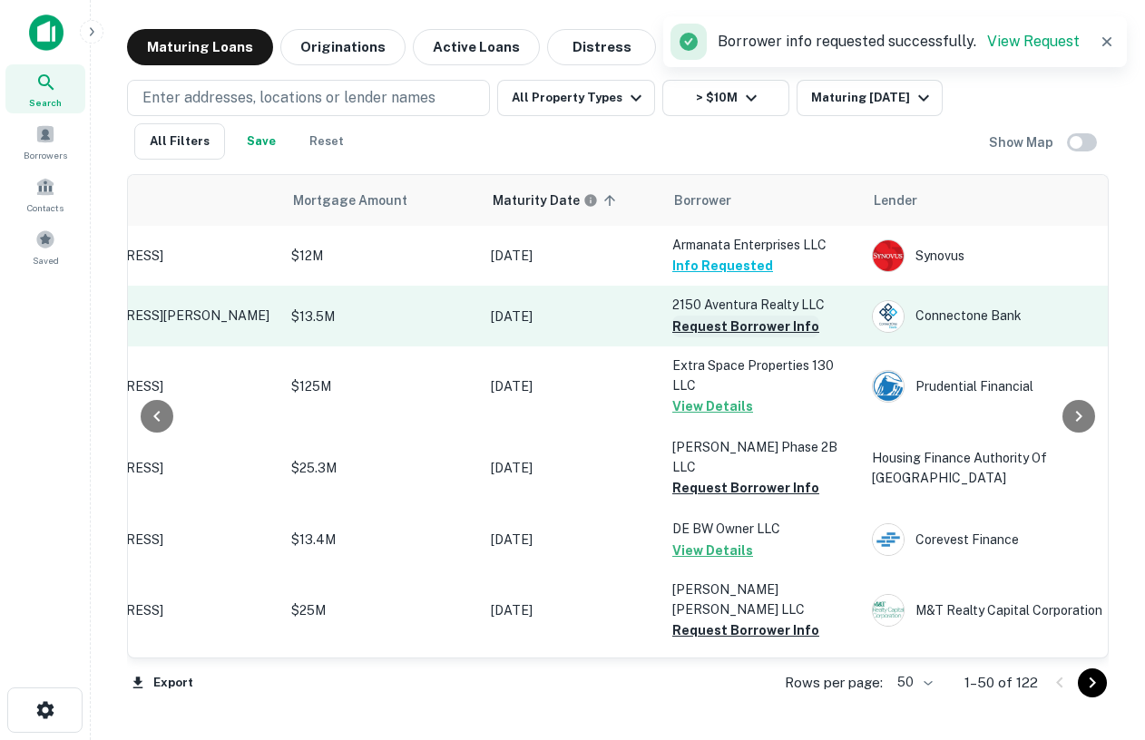
click at [729, 328] on button "Request Borrower Info" at bounding box center [745, 327] width 147 height 22
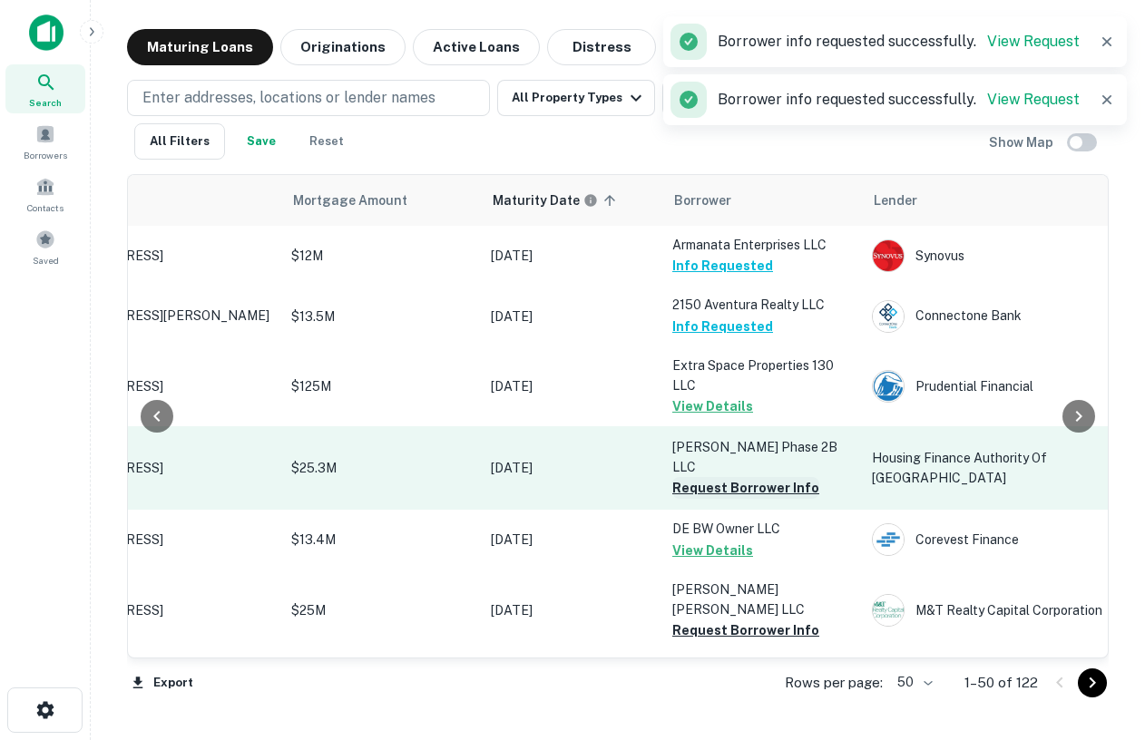
click at [726, 477] on button "Request Borrower Info" at bounding box center [745, 488] width 147 height 22
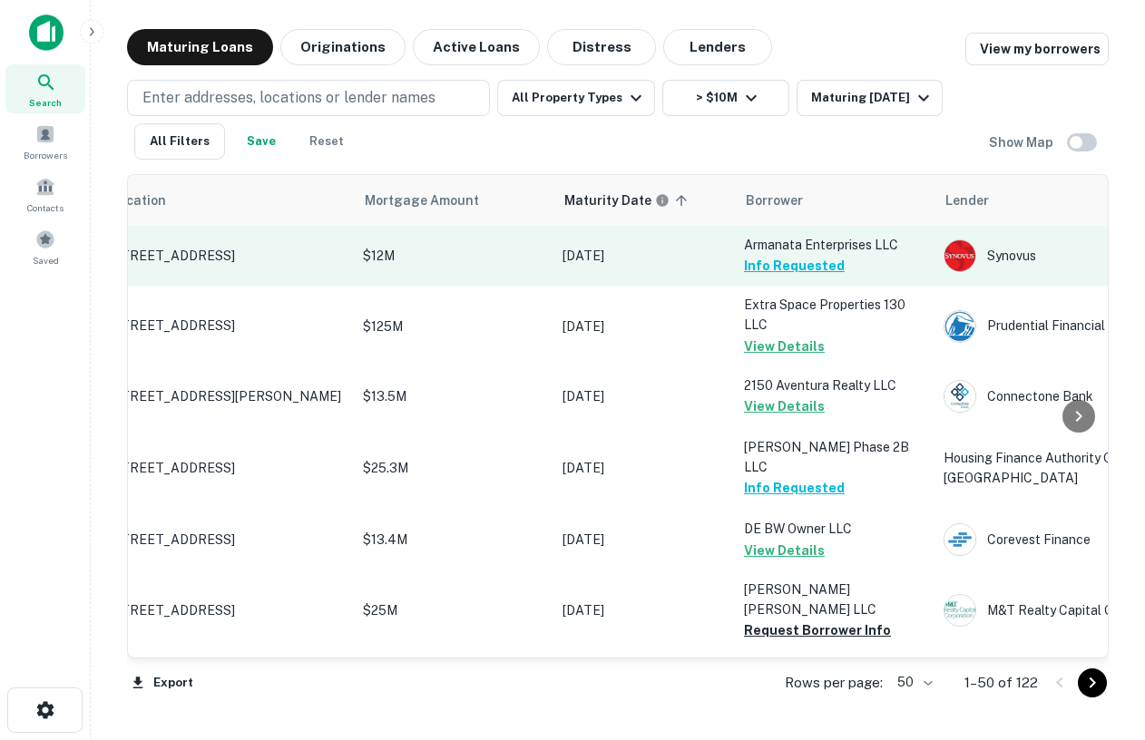
scroll to position [0, 0]
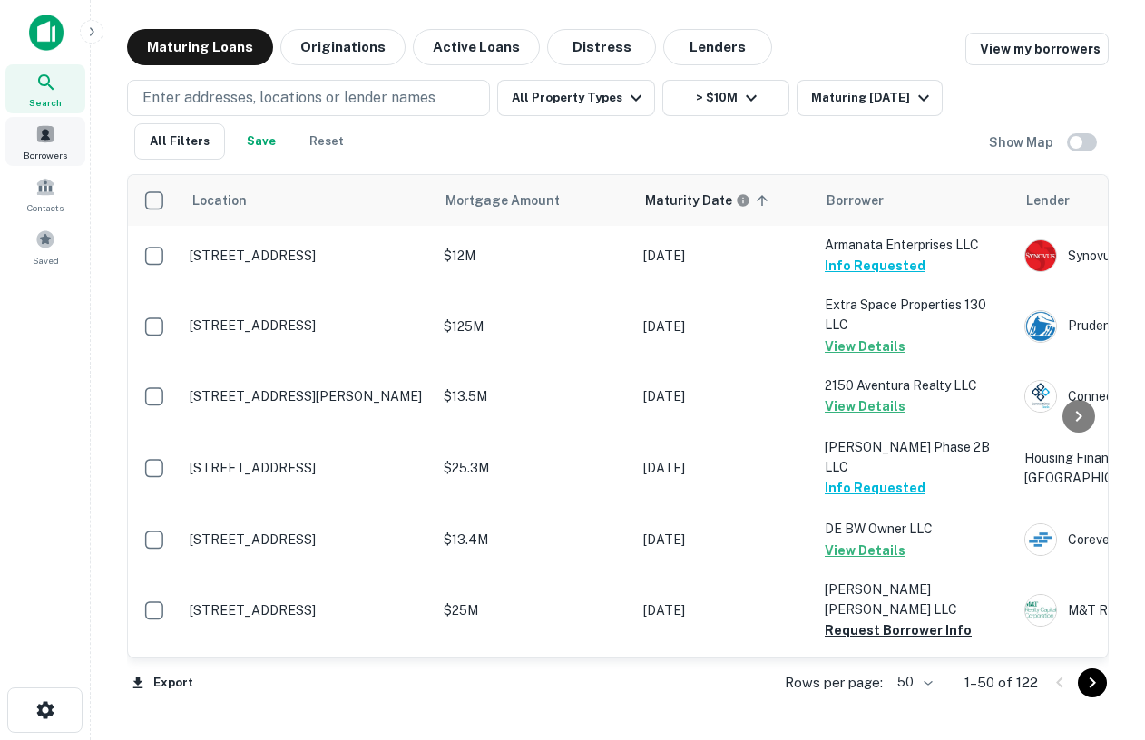
click at [42, 141] on span at bounding box center [45, 134] width 20 height 20
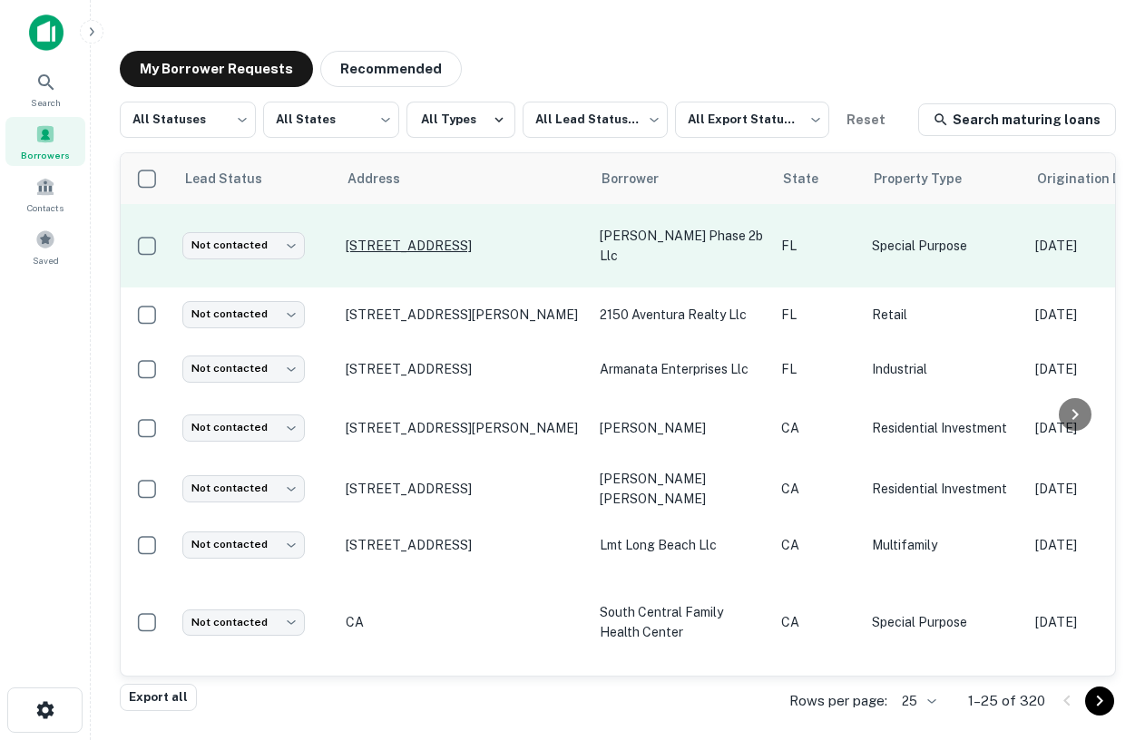
click at [475, 246] on p "[STREET_ADDRESS]" at bounding box center [464, 246] width 236 height 16
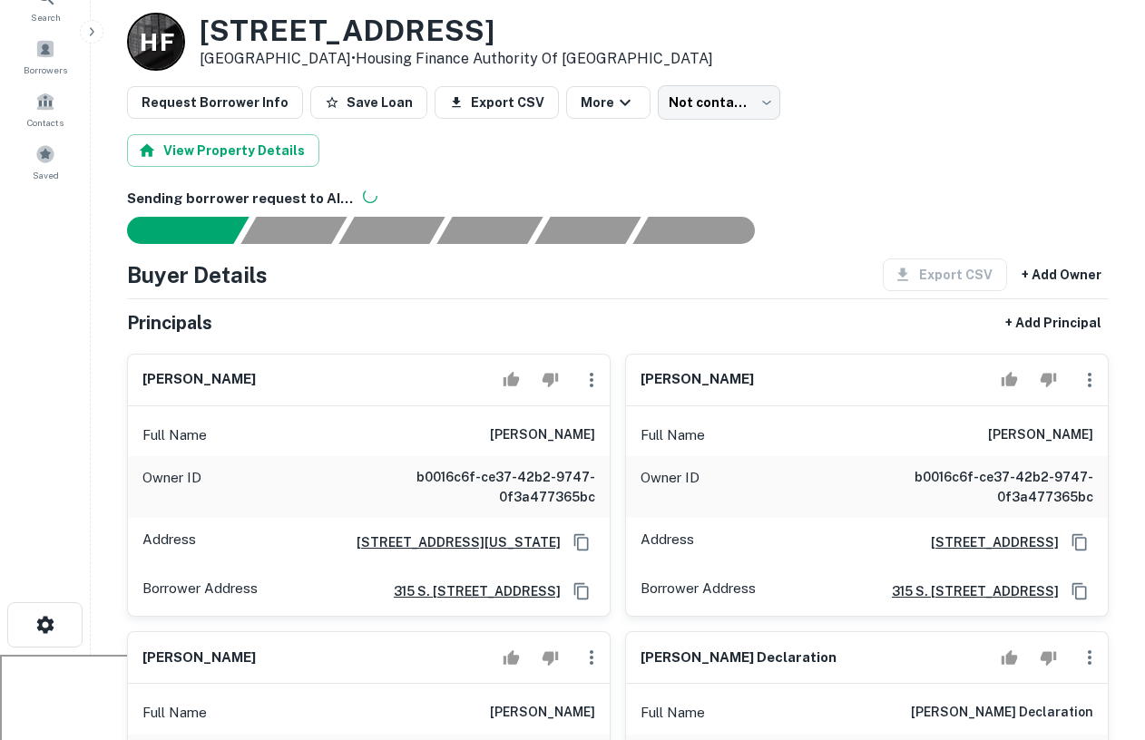
scroll to position [34, 0]
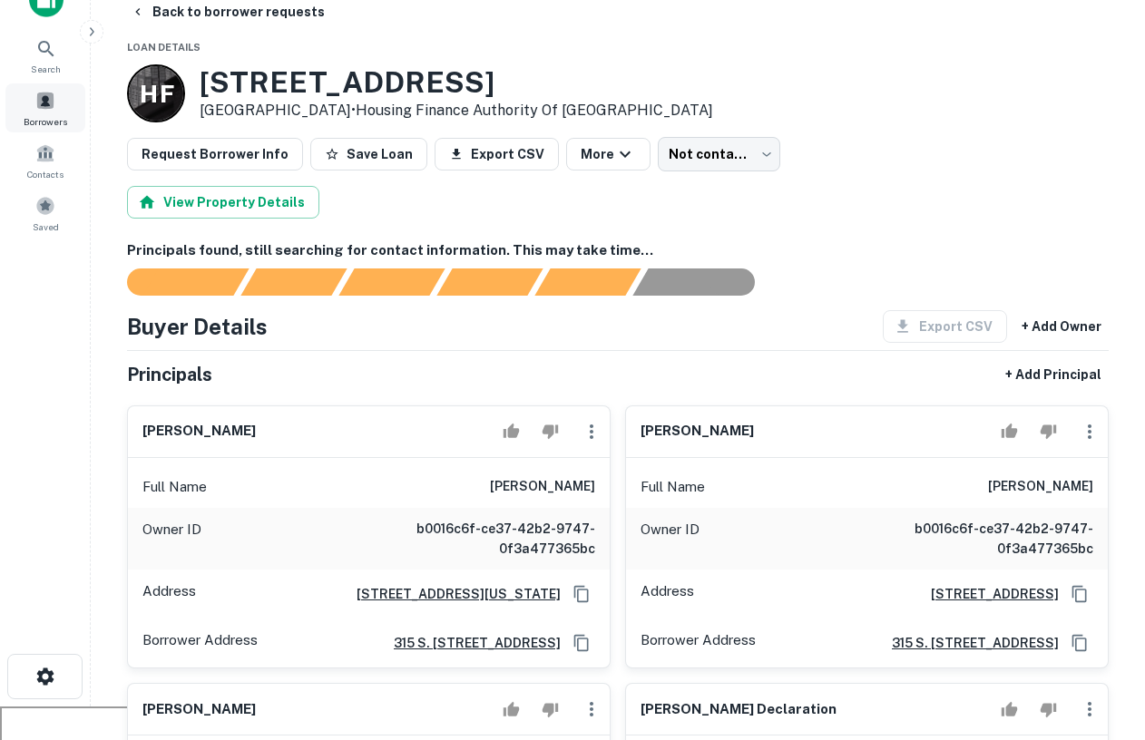
click at [54, 108] on span at bounding box center [45, 101] width 20 height 20
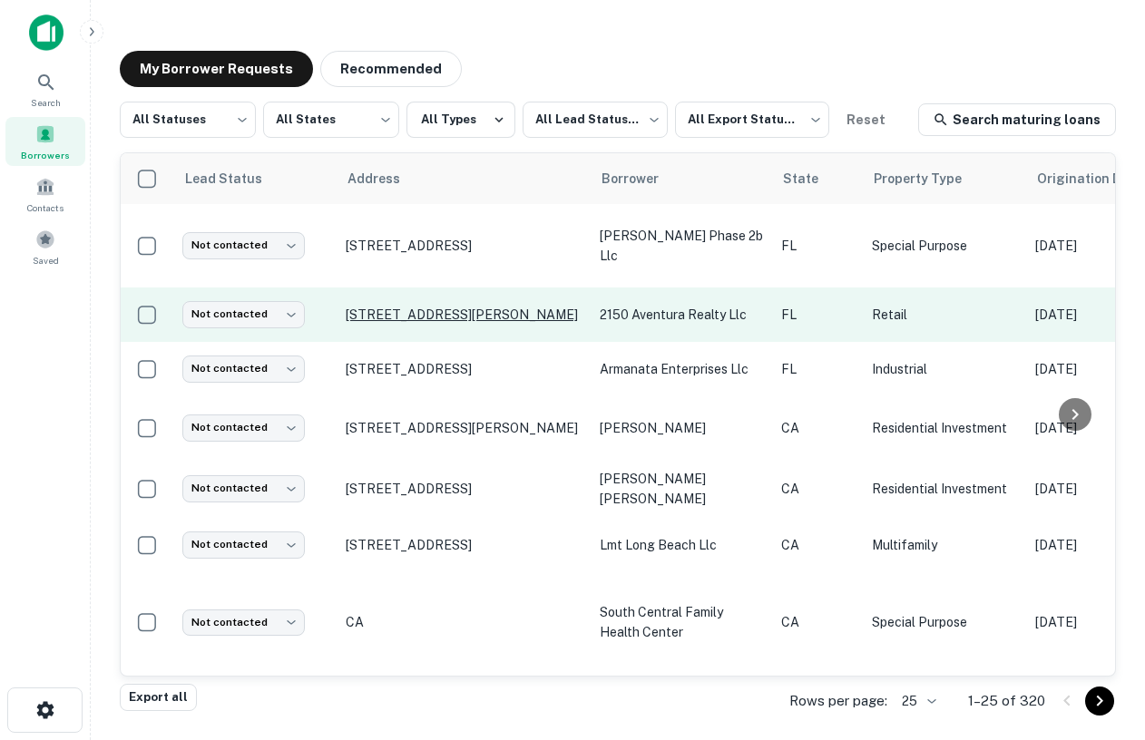
click at [530, 307] on p "[STREET_ADDRESS][PERSON_NAME]" at bounding box center [464, 315] width 236 height 16
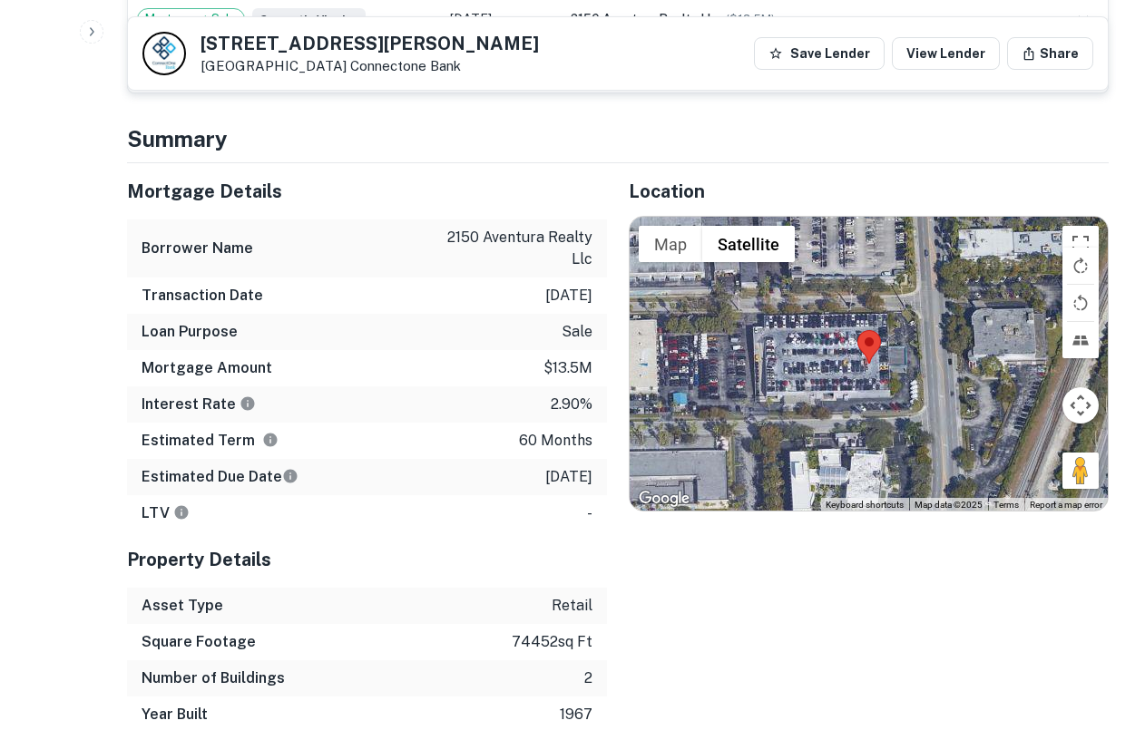
scroll to position [1329, 0]
click at [812, 330] on div at bounding box center [869, 365] width 478 height 294
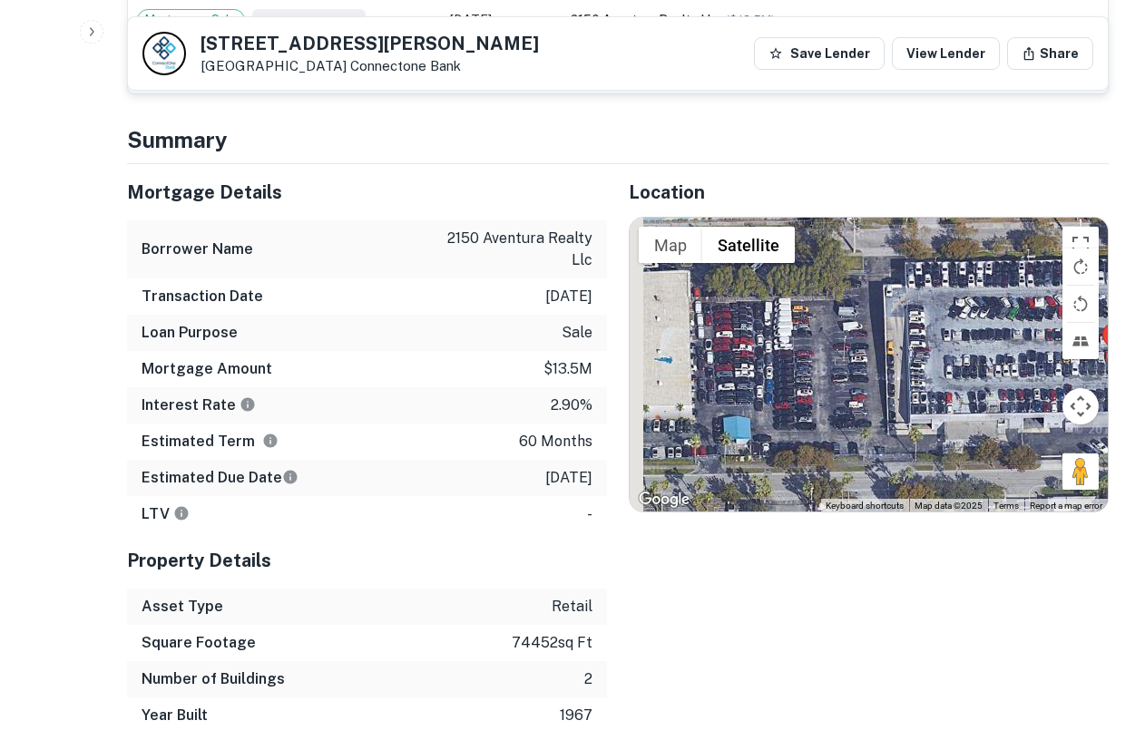
drag, startPoint x: 812, startPoint y: 330, endPoint x: 1019, endPoint y: 322, distance: 207.0
click at [1019, 322] on div at bounding box center [869, 365] width 478 height 294
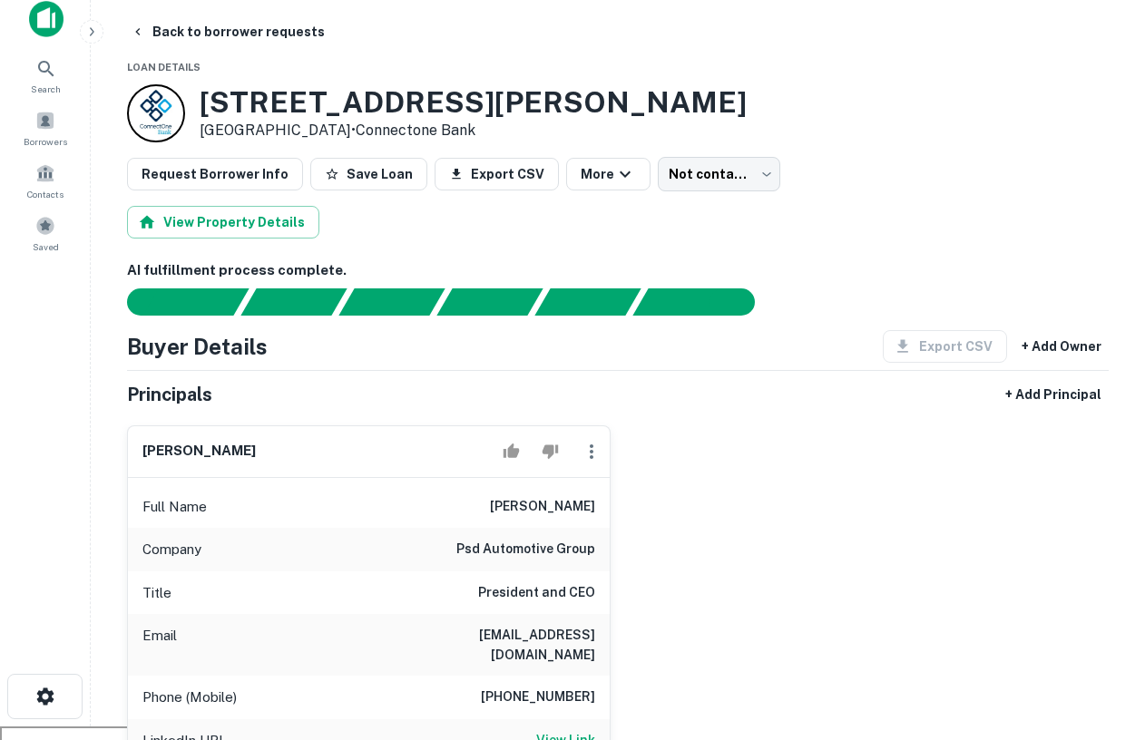
scroll to position [0, 0]
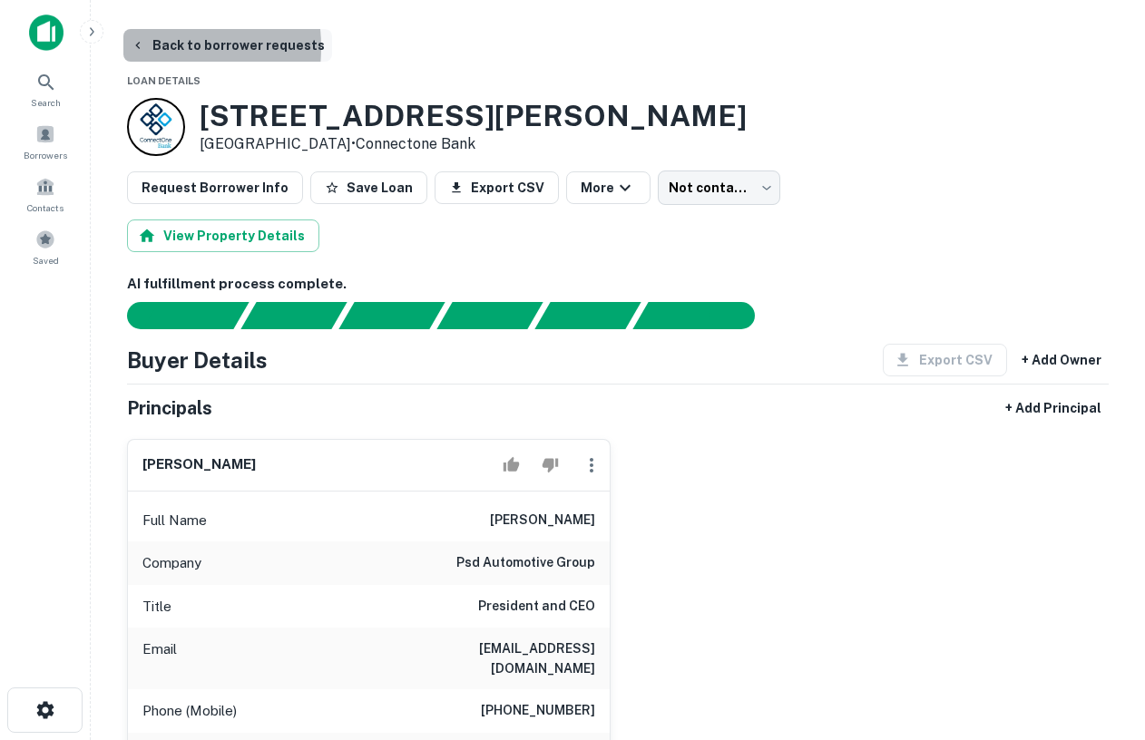
click at [139, 47] on icon "button" at bounding box center [138, 45] width 15 height 15
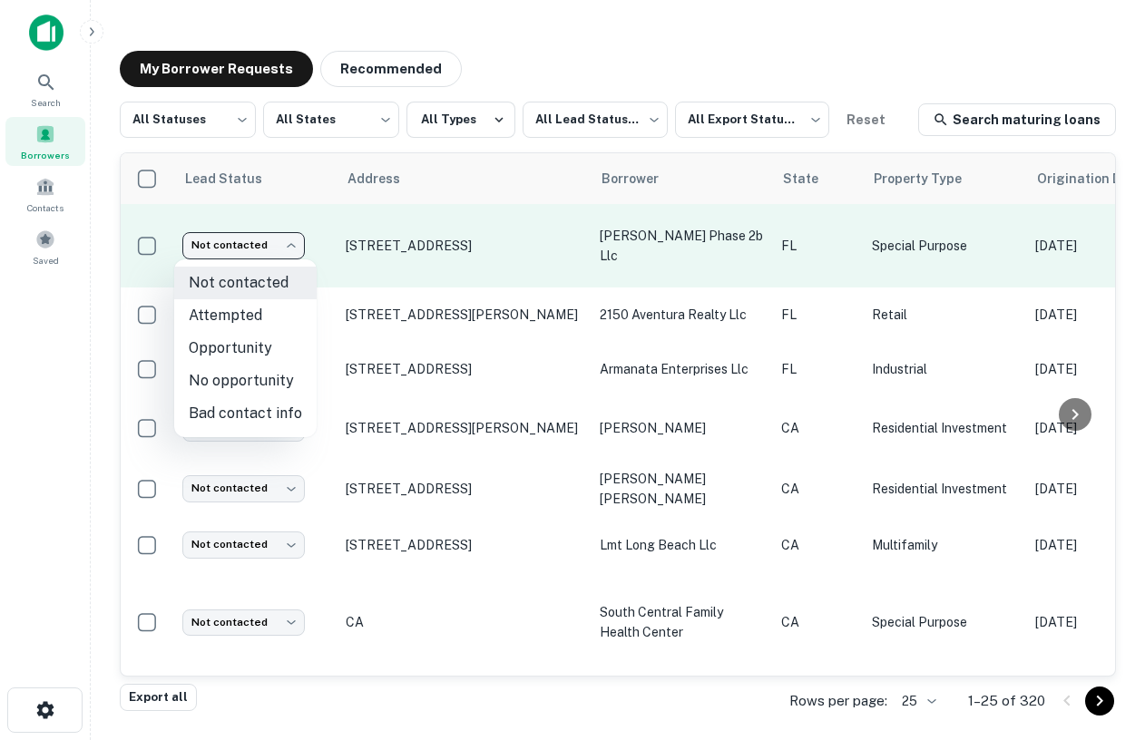
click at [263, 251] on body "Search Borrowers Contacts Saved My Borrower Requests Recommended All Statuses *…" at bounding box center [572, 370] width 1145 height 740
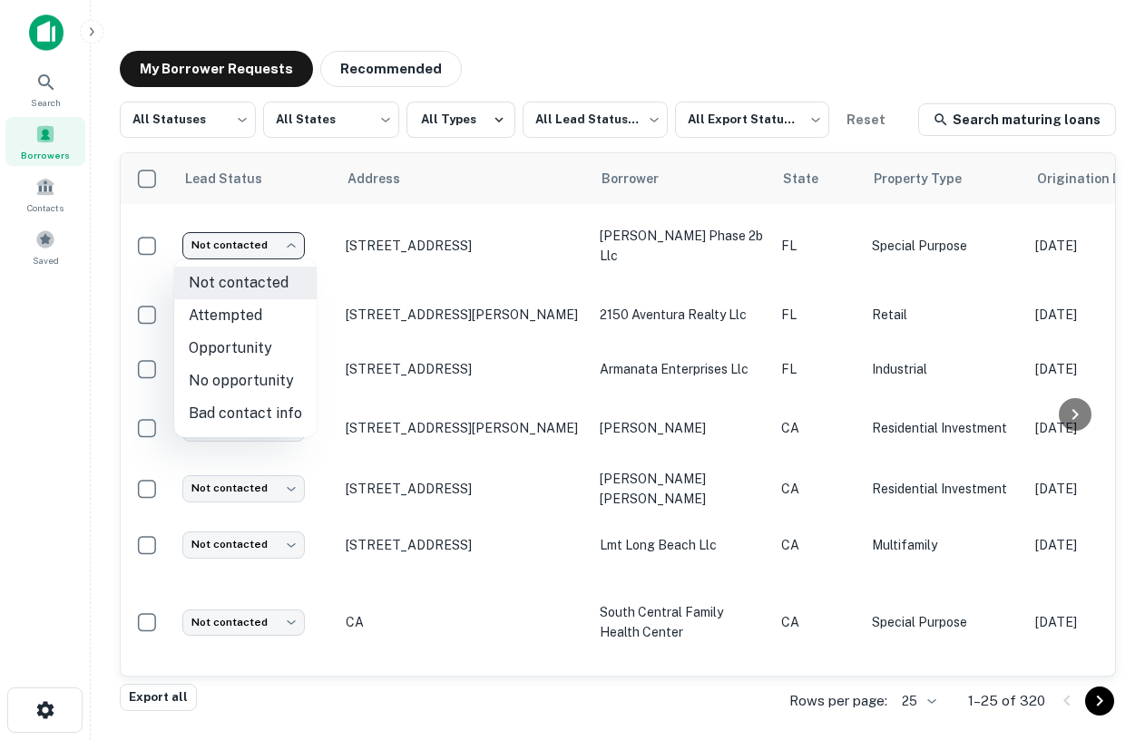
click at [526, 345] on div at bounding box center [572, 370] width 1145 height 740
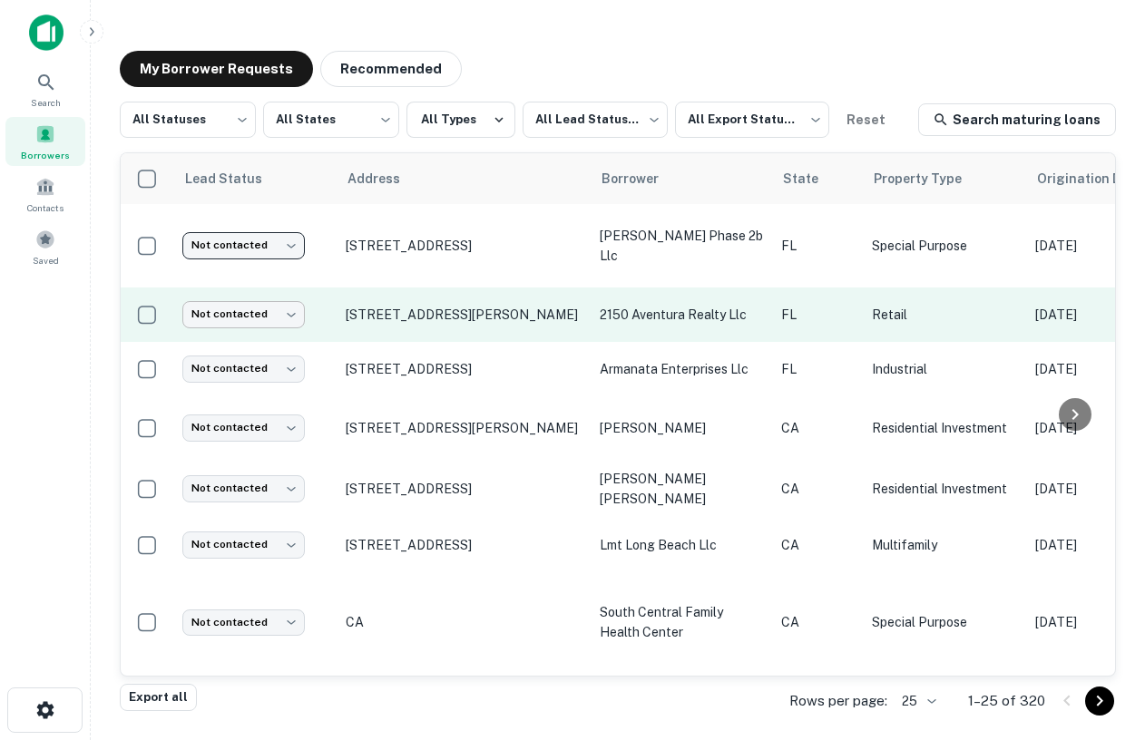
click at [266, 310] on body "Search Borrowers Contacts Saved My Borrower Requests Recommended All Statuses *…" at bounding box center [572, 370] width 1145 height 740
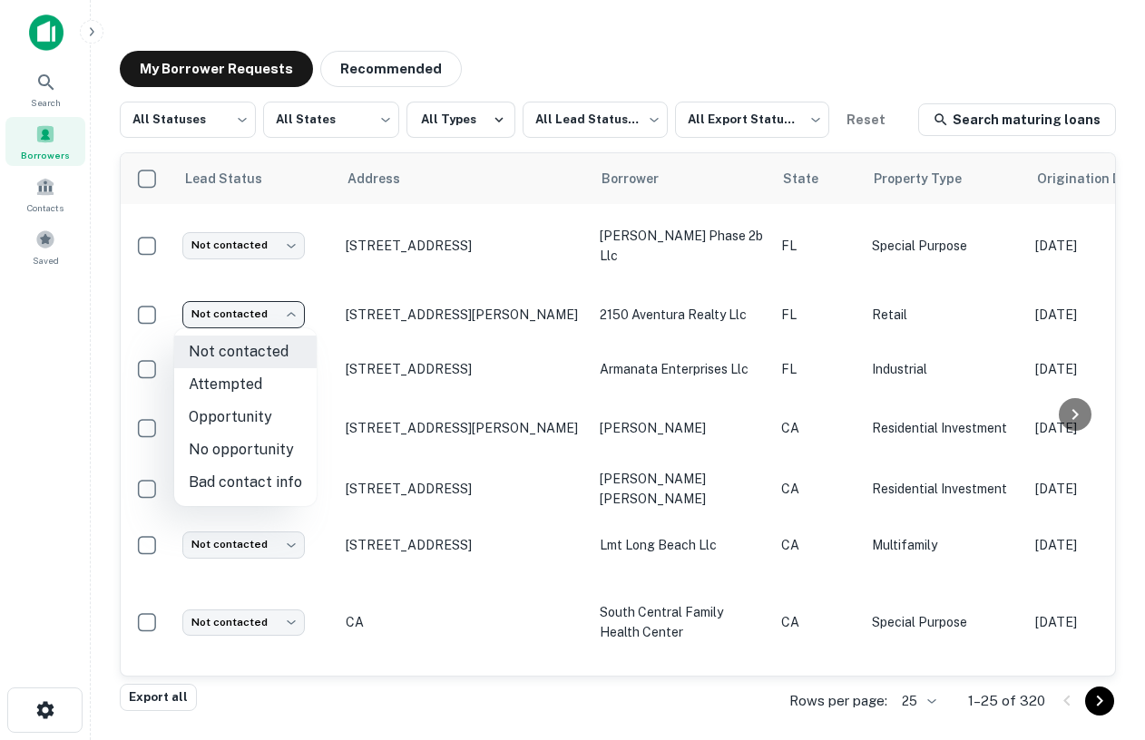
click at [678, 53] on div at bounding box center [572, 370] width 1145 height 740
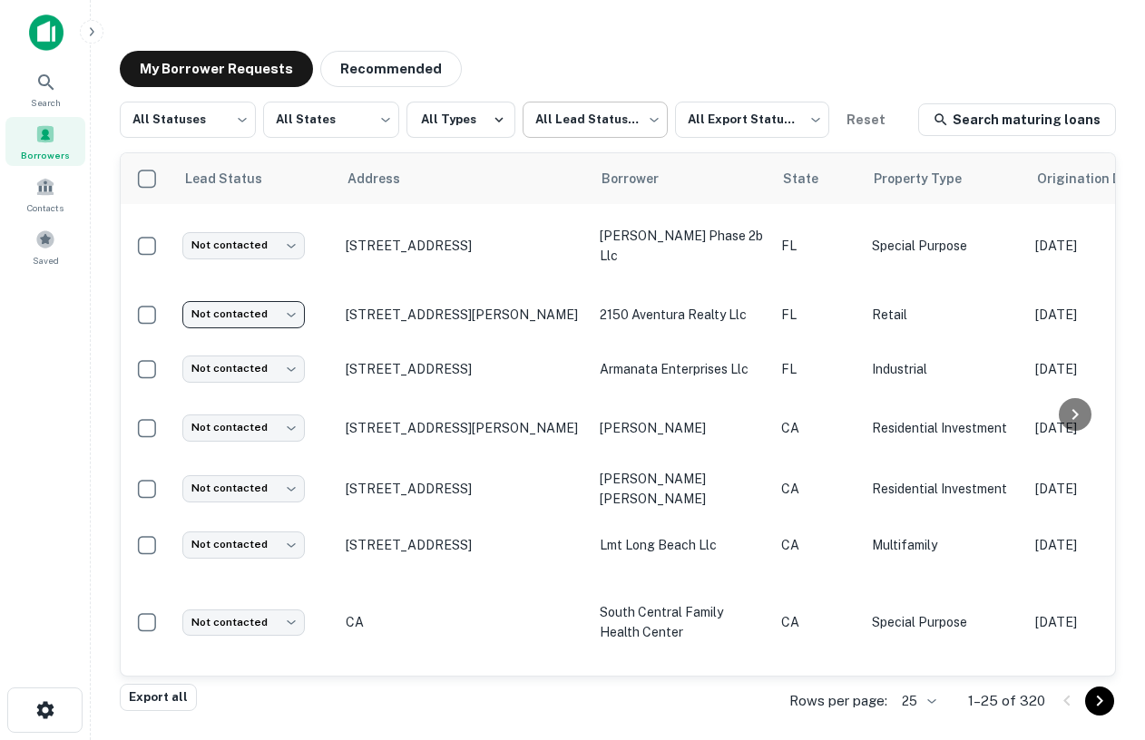
click at [603, 122] on body "Search Borrowers Contacts Saved My Borrower Requests Recommended All Statuses *…" at bounding box center [572, 370] width 1145 height 740
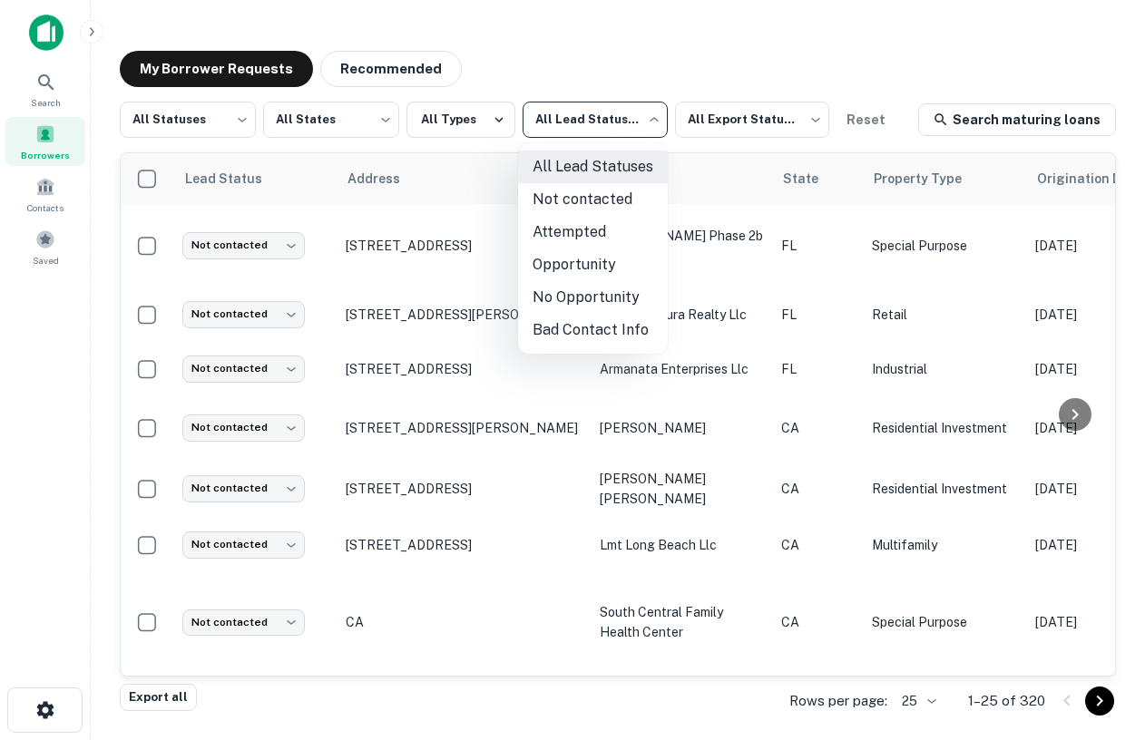
click at [577, 266] on li "Opportunity" at bounding box center [593, 265] width 150 height 33
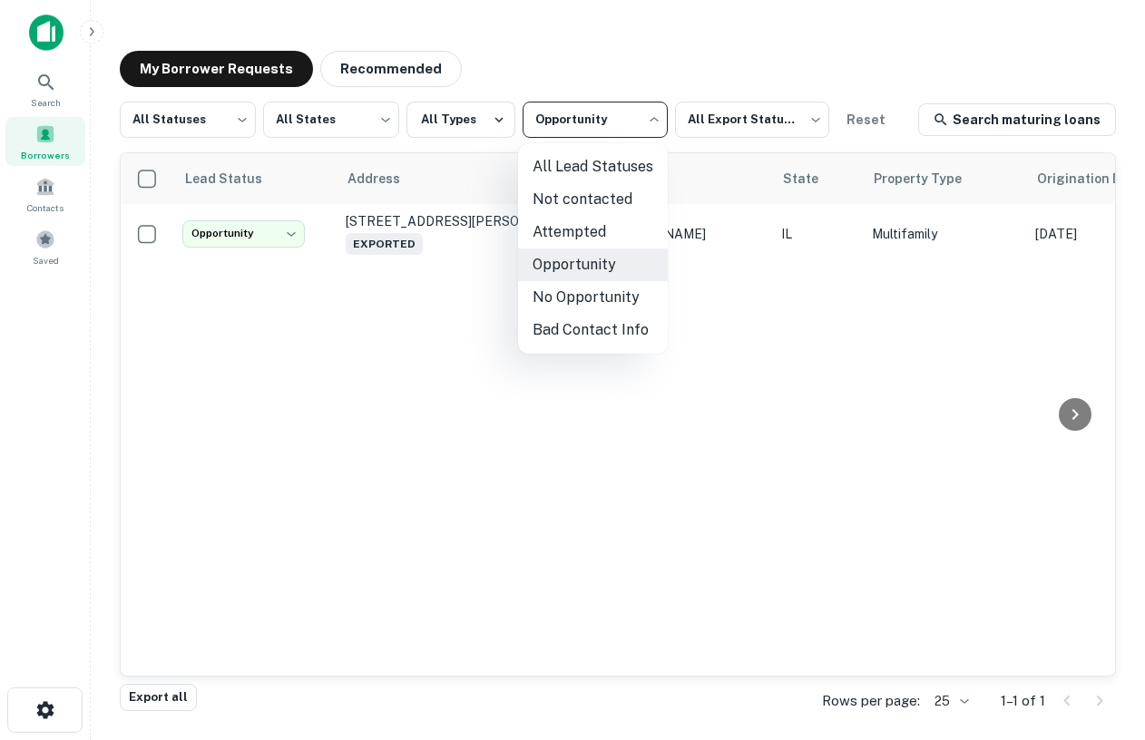
click at [631, 115] on body "**********" at bounding box center [572, 370] width 1145 height 740
click at [587, 161] on li "All Lead Statuses" at bounding box center [593, 167] width 150 height 33
type input "***"
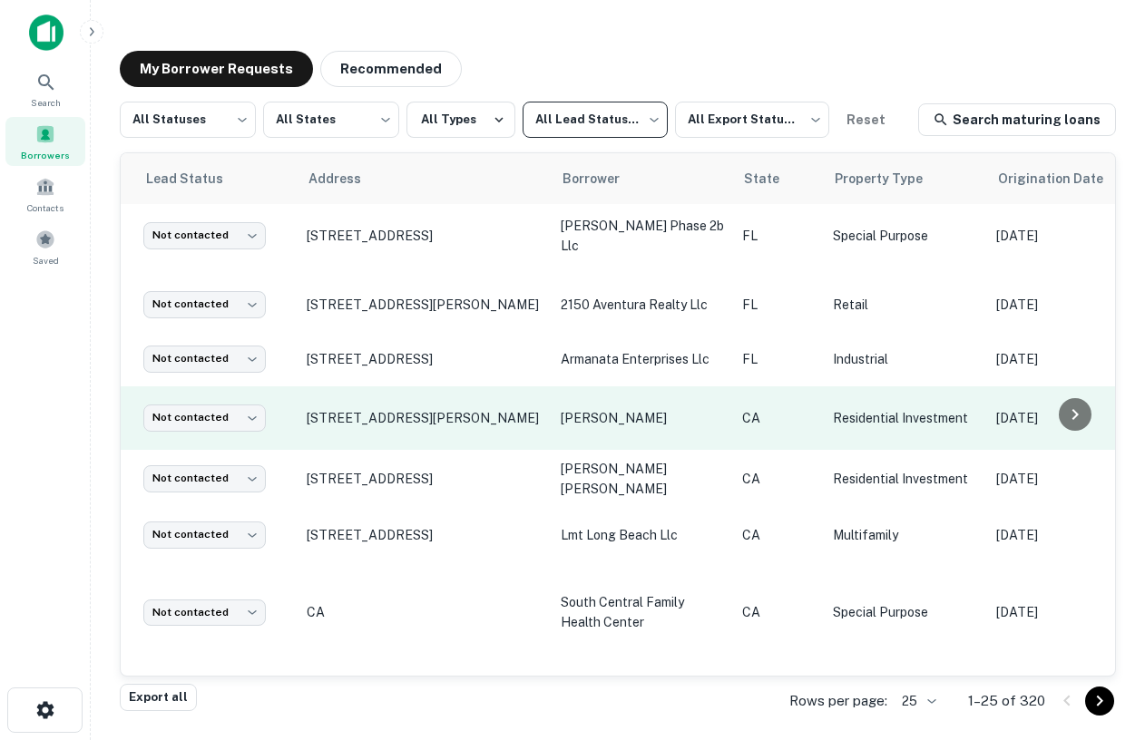
scroll to position [10, 0]
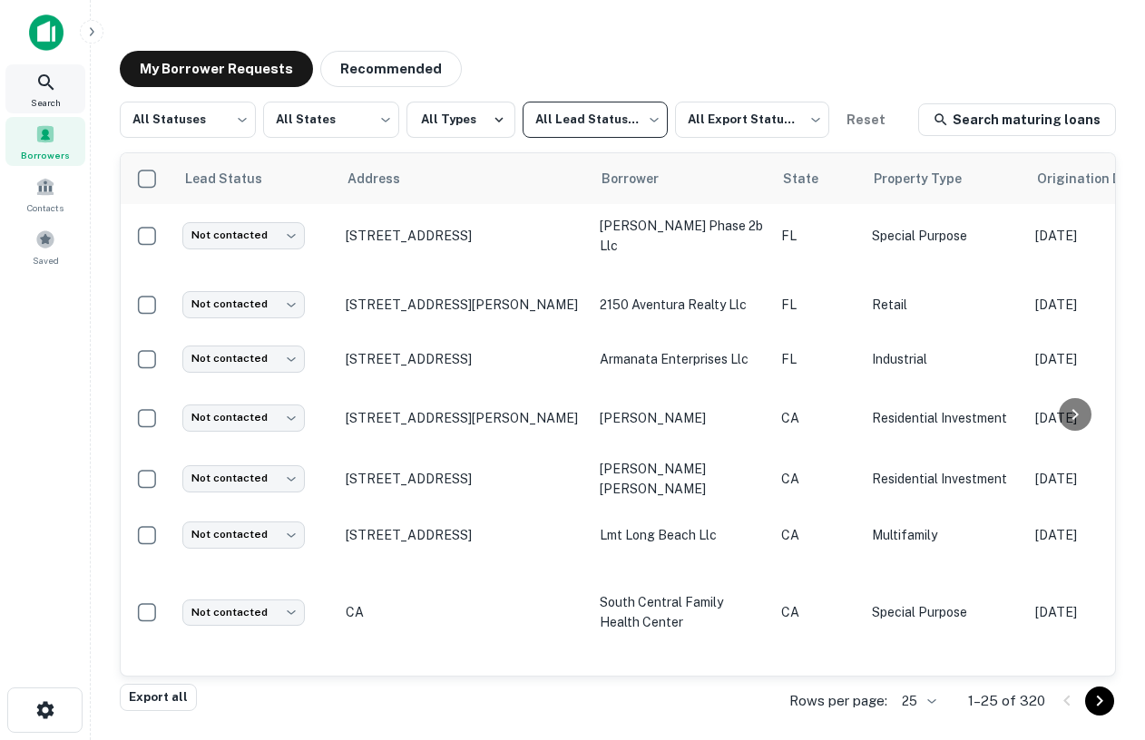
click at [40, 92] on icon at bounding box center [46, 83] width 22 height 22
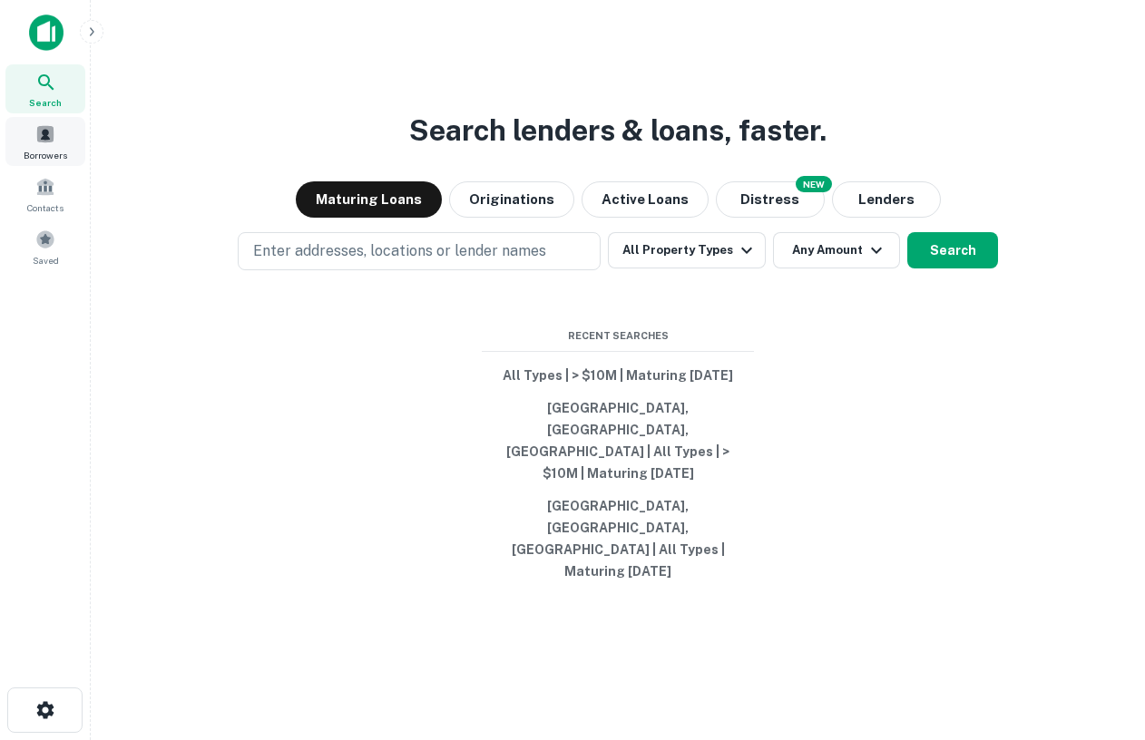
click at [54, 125] on span at bounding box center [45, 134] width 20 height 20
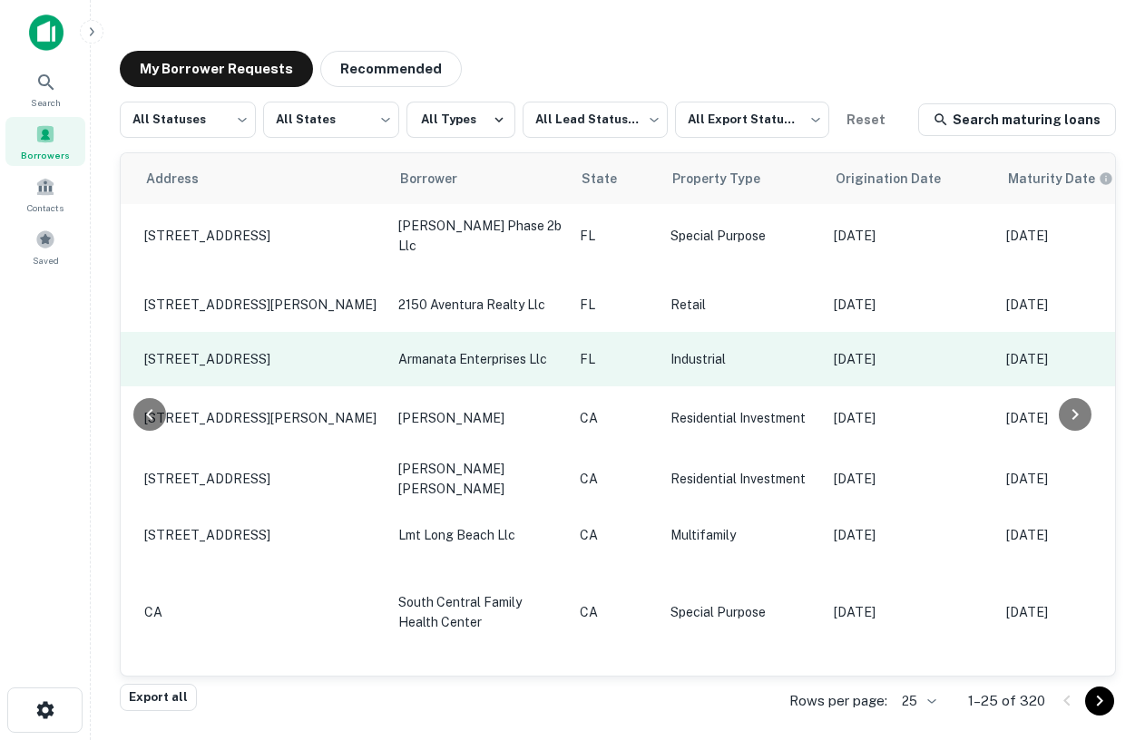
scroll to position [10, 0]
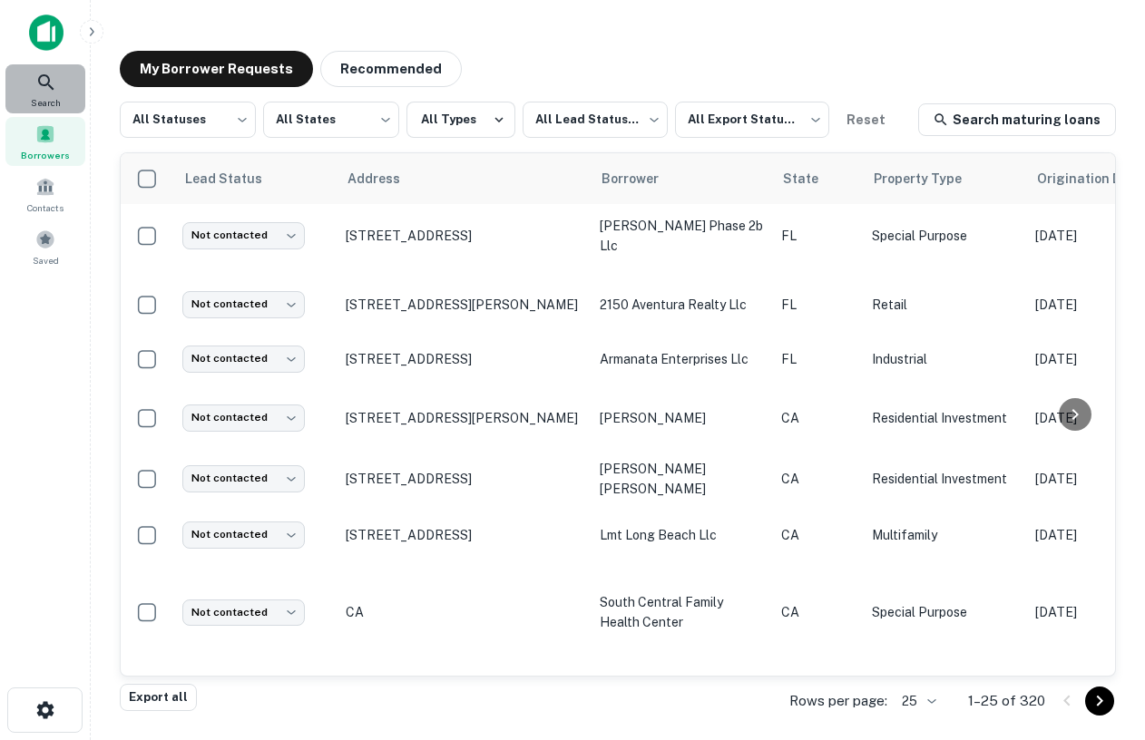
click at [57, 101] on span "Search" at bounding box center [46, 102] width 30 height 15
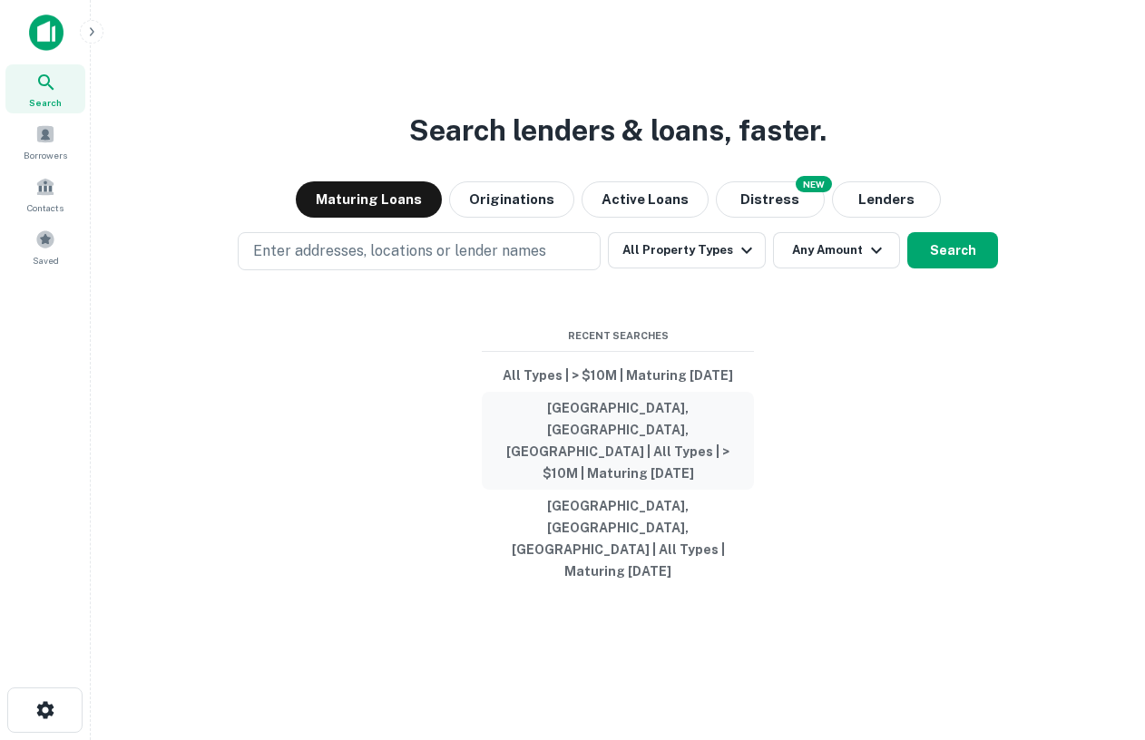
click at [613, 452] on button "[GEOGRAPHIC_DATA], [GEOGRAPHIC_DATA], [GEOGRAPHIC_DATA] | All Types | > $10M | …" at bounding box center [618, 441] width 272 height 98
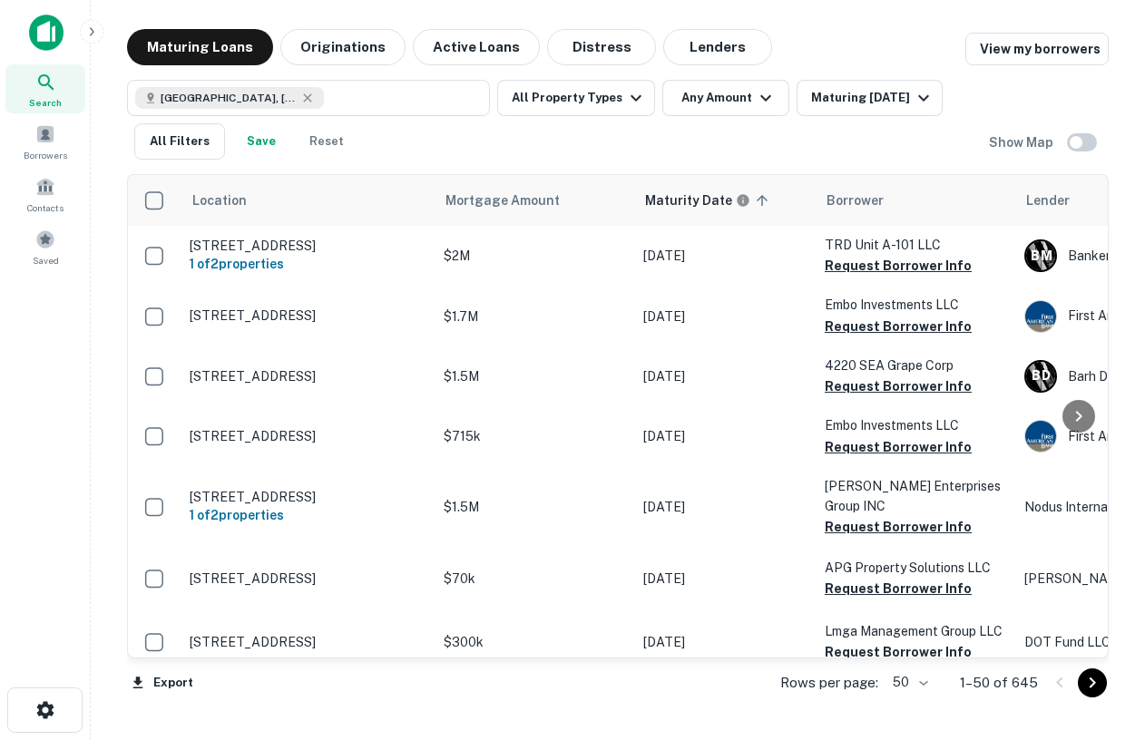
scroll to position [10, 0]
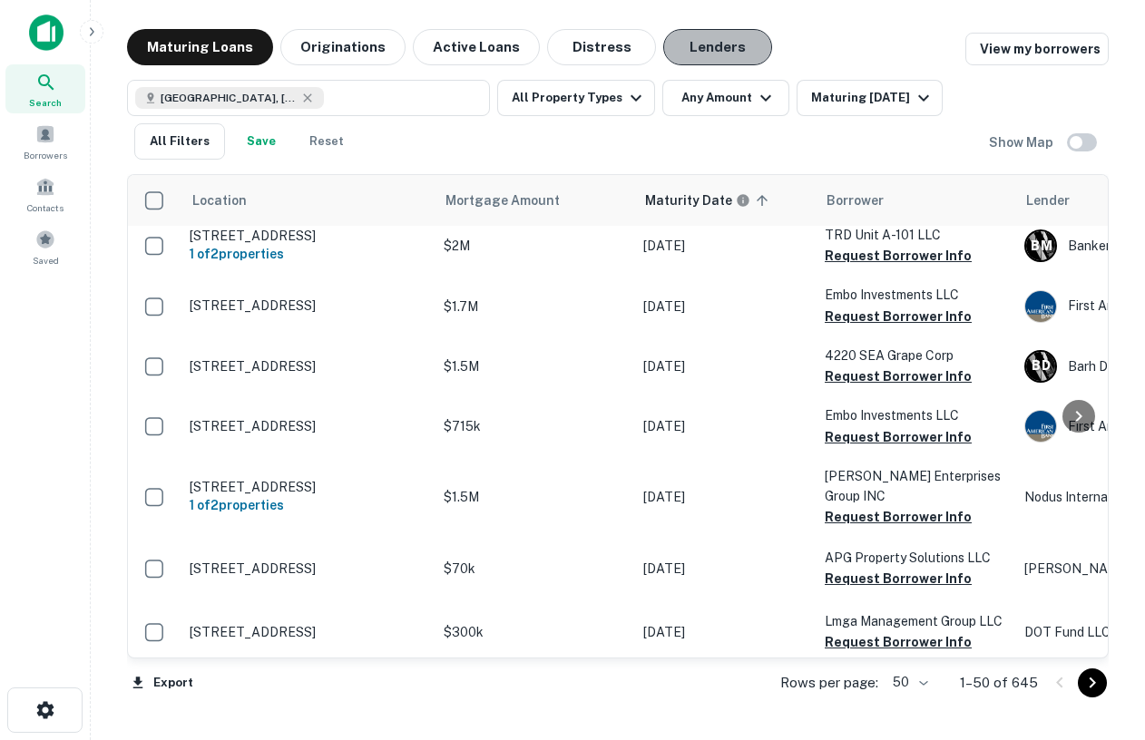
click at [715, 44] on button "Lenders" at bounding box center [717, 47] width 109 height 36
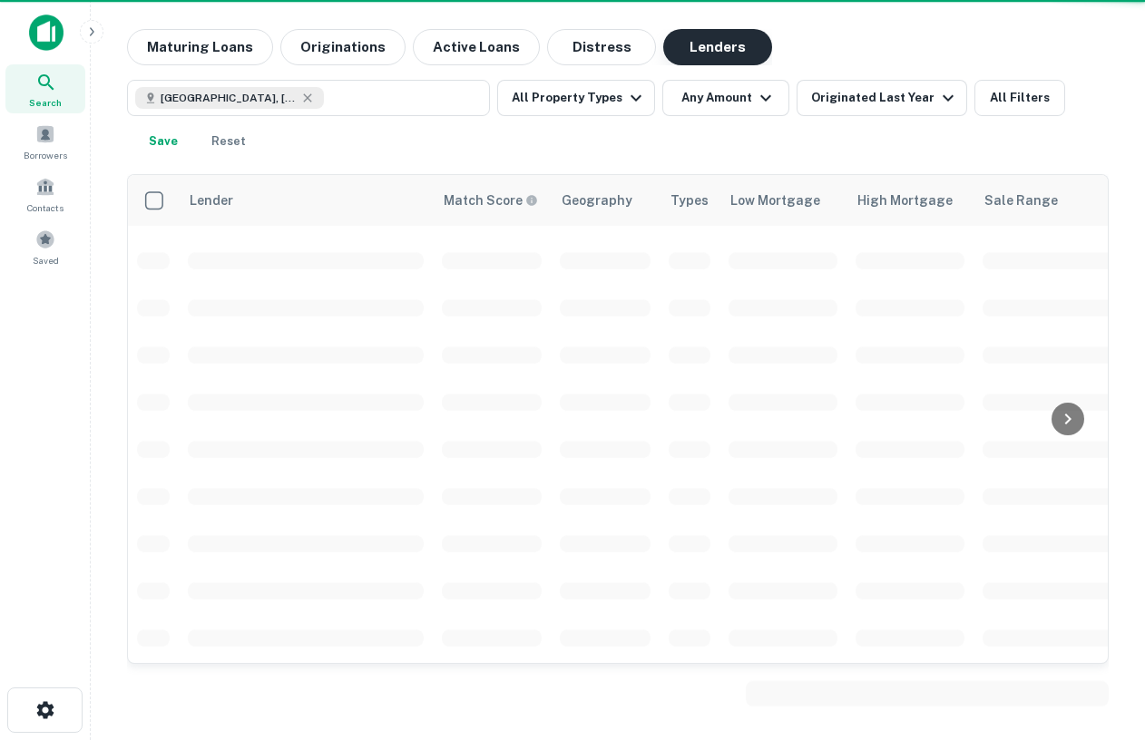
scroll to position [286, 0]
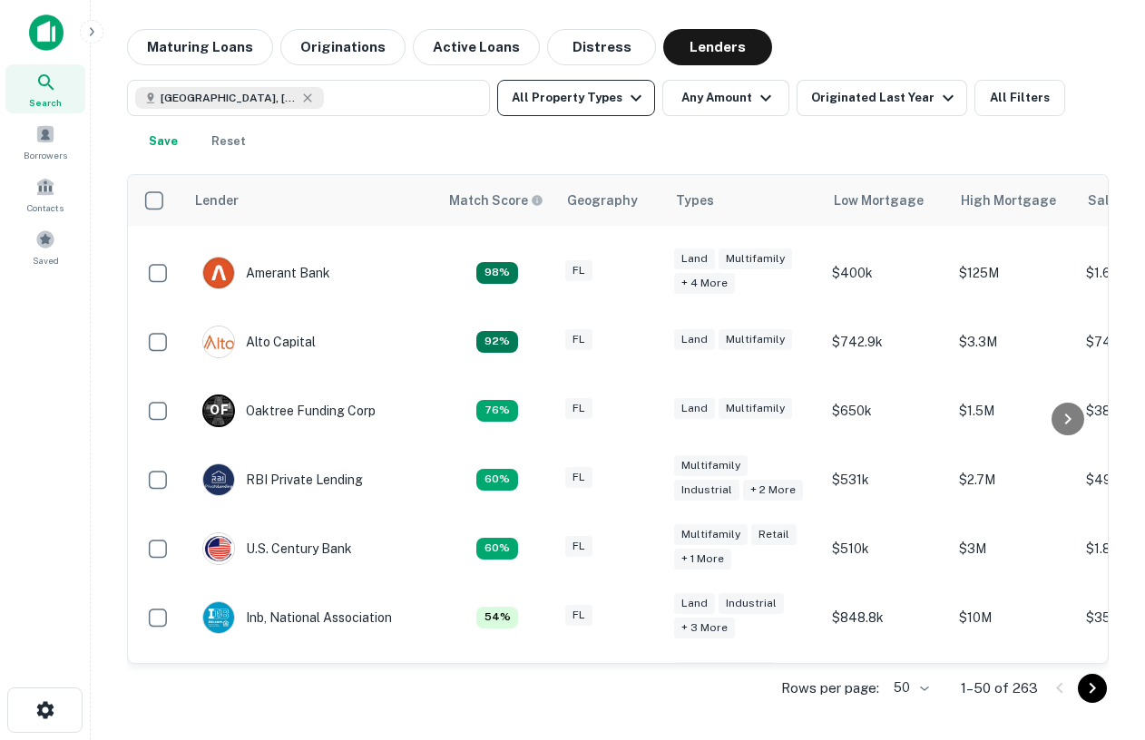
click at [611, 106] on button "All Property Types" at bounding box center [576, 98] width 158 height 36
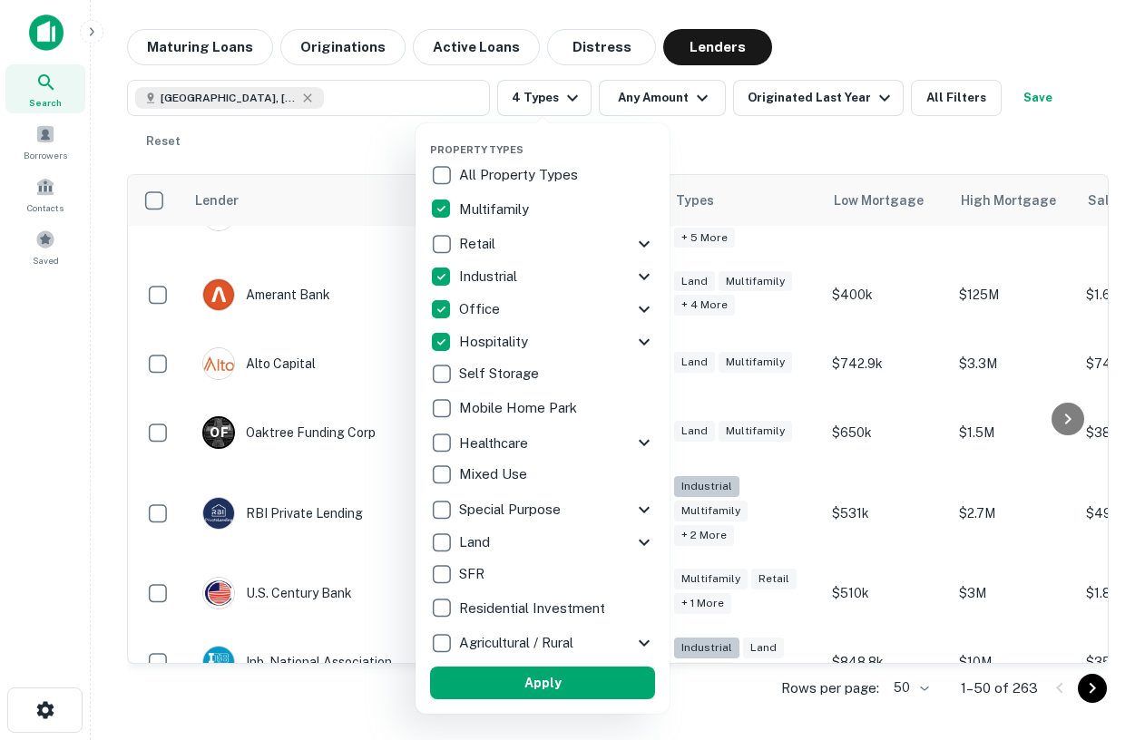
click at [562, 684] on button "Apply" at bounding box center [542, 683] width 225 height 33
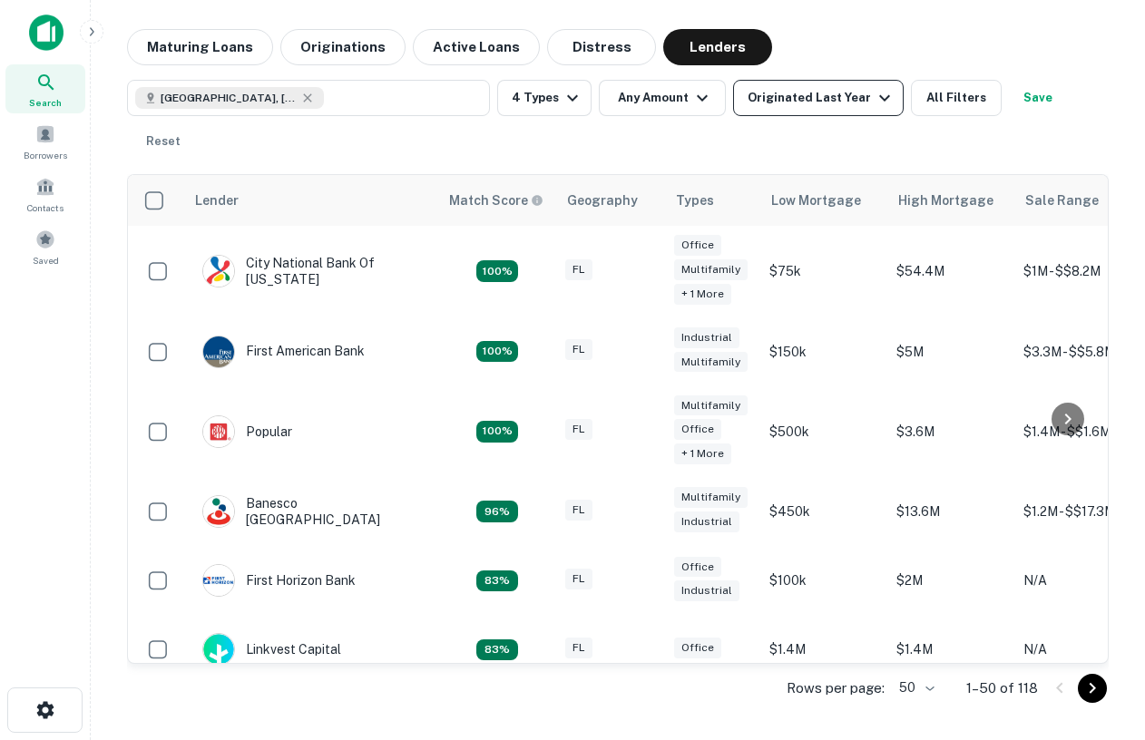
click at [780, 104] on div "Originated Last Year" at bounding box center [822, 98] width 148 height 22
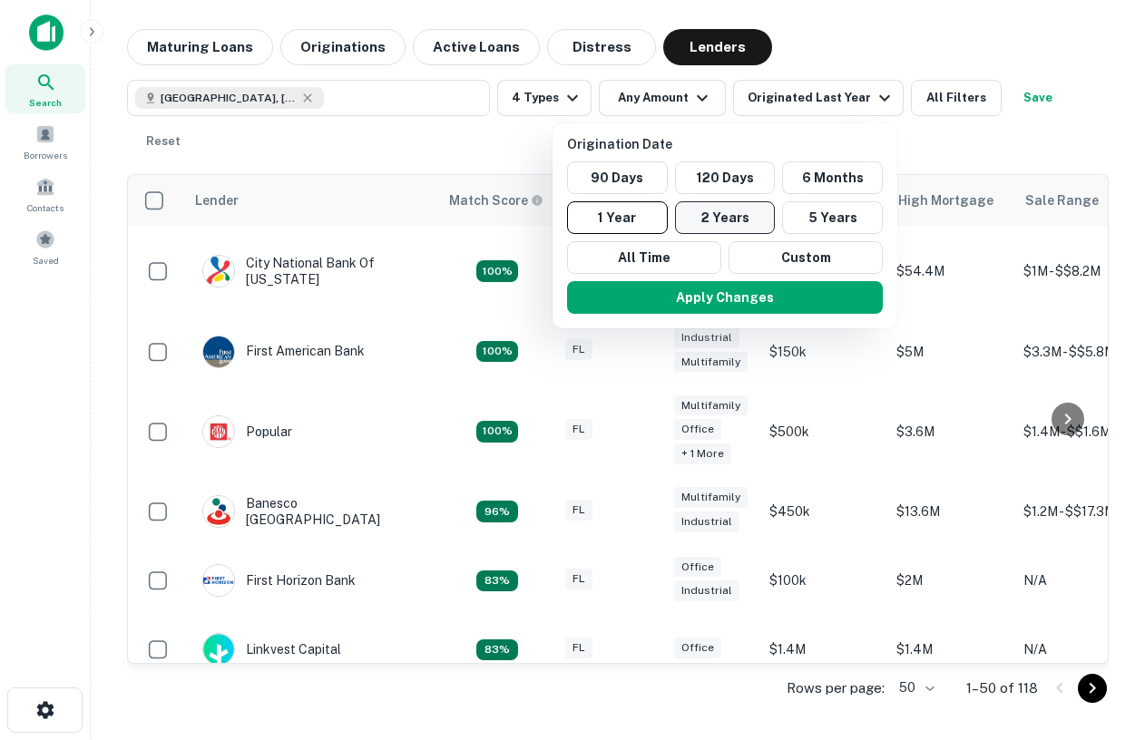
click at [746, 218] on button "2 Years" at bounding box center [725, 217] width 101 height 33
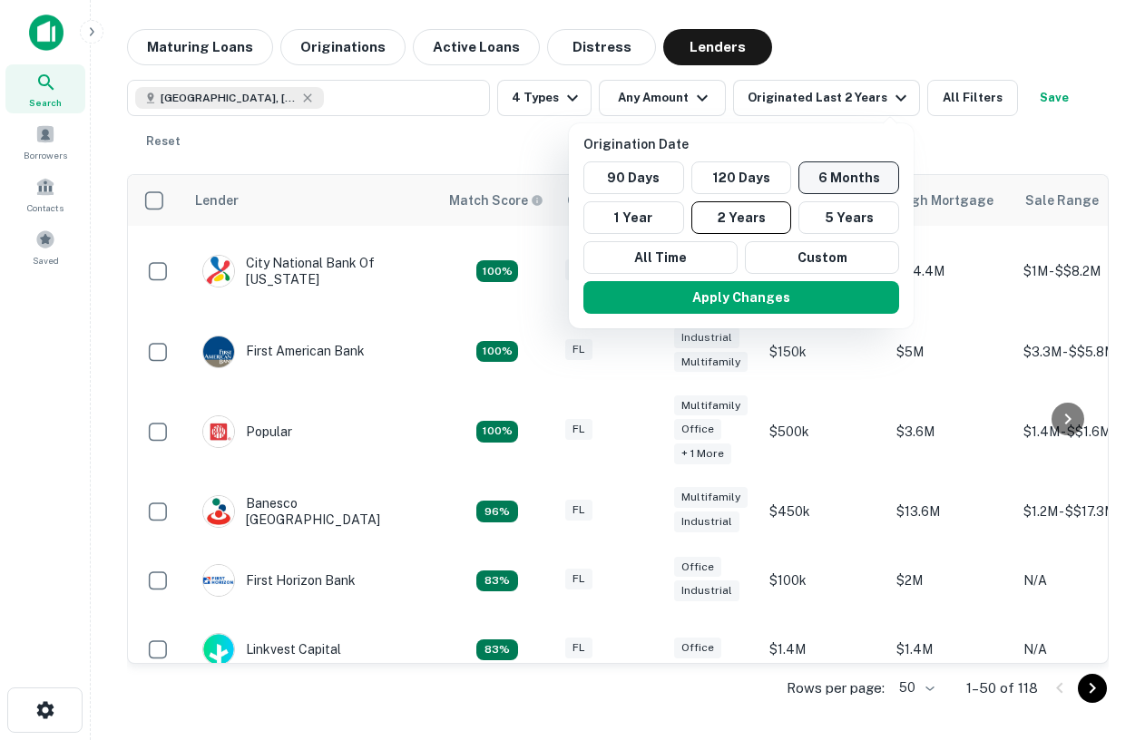
click at [835, 176] on button "6 Months" at bounding box center [849, 178] width 101 height 33
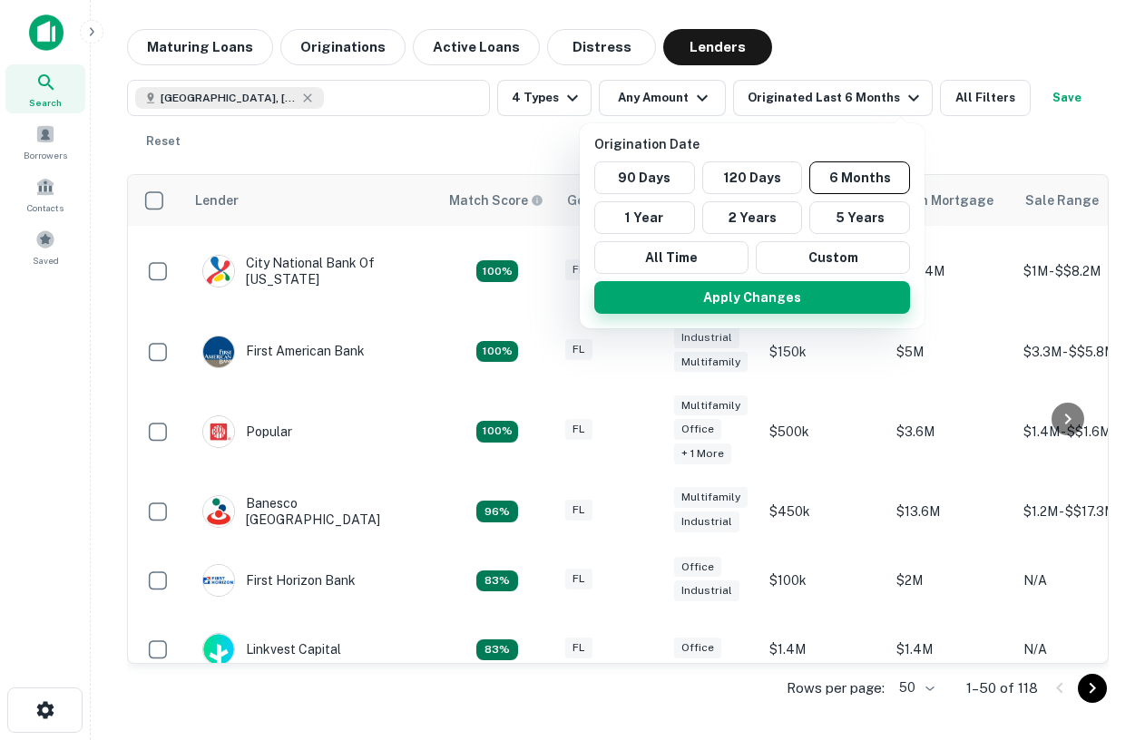
click at [767, 290] on button "Apply Changes" at bounding box center [752, 297] width 316 height 33
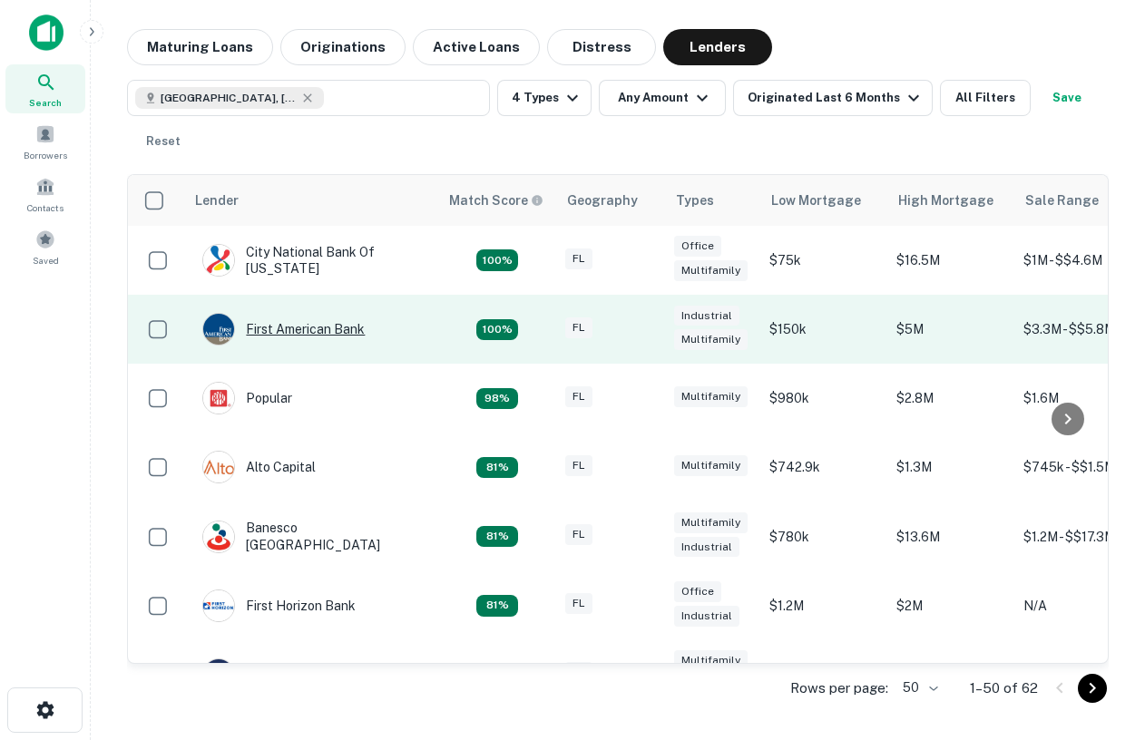
click at [337, 329] on div "First American Bank" at bounding box center [283, 329] width 162 height 33
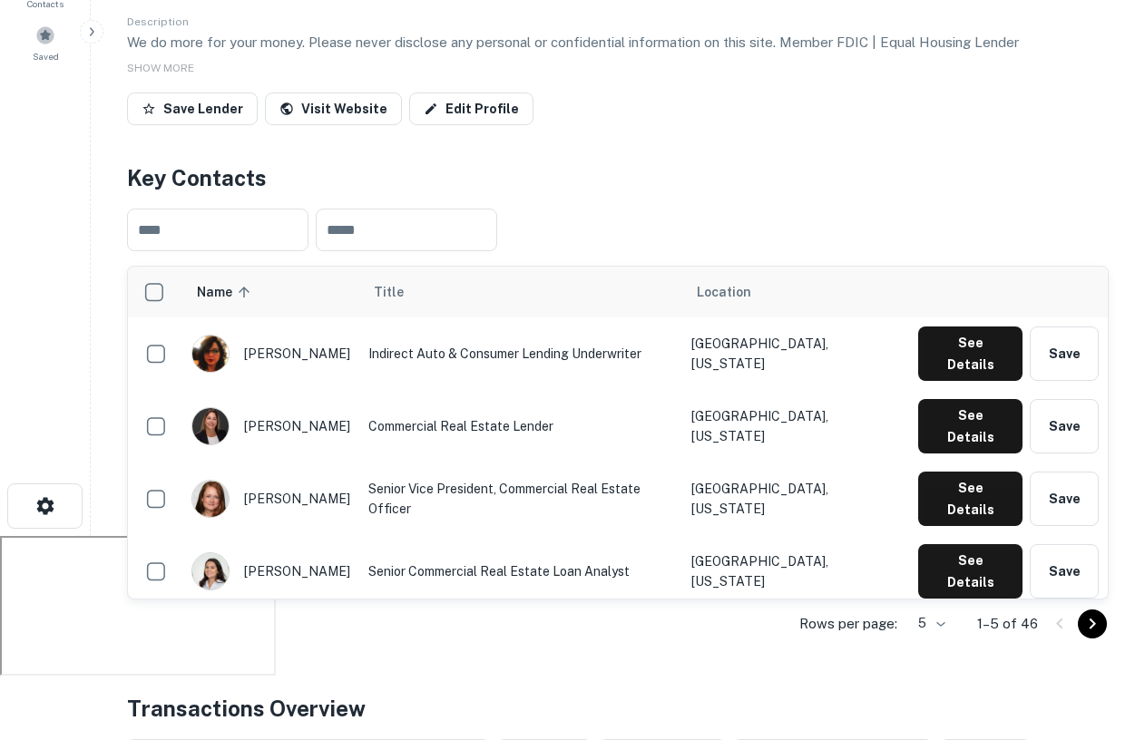
scroll to position [361, 0]
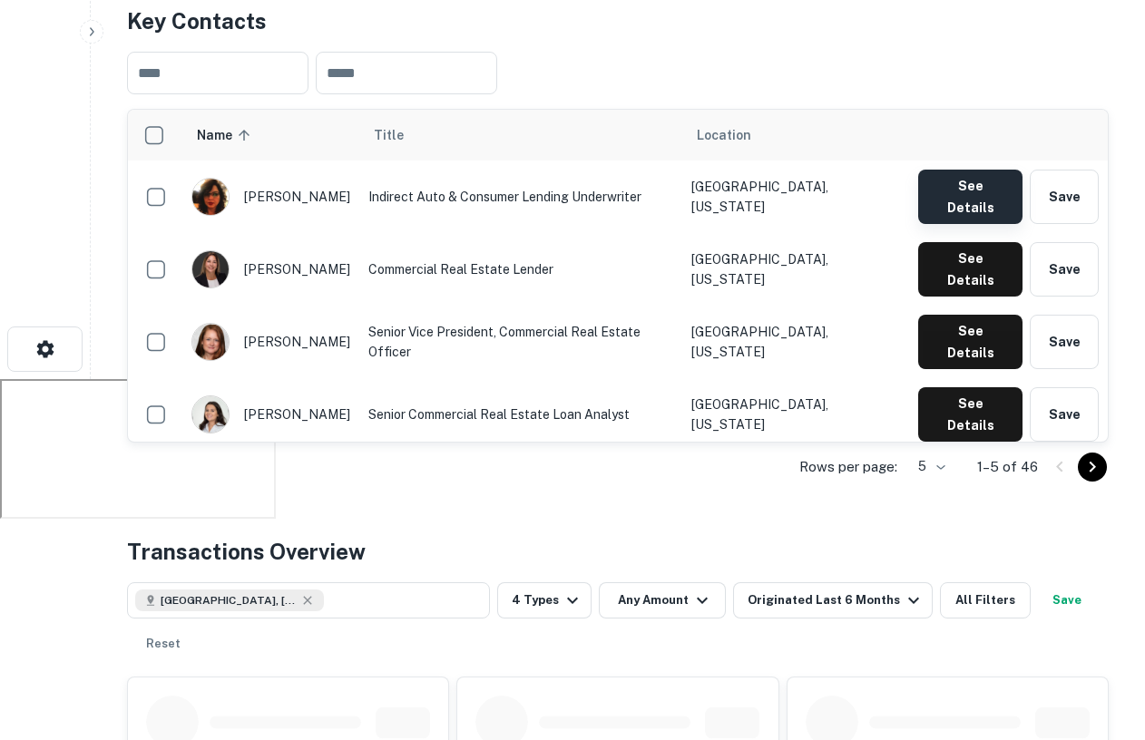
click at [952, 186] on button "See Details" at bounding box center [970, 197] width 104 height 54
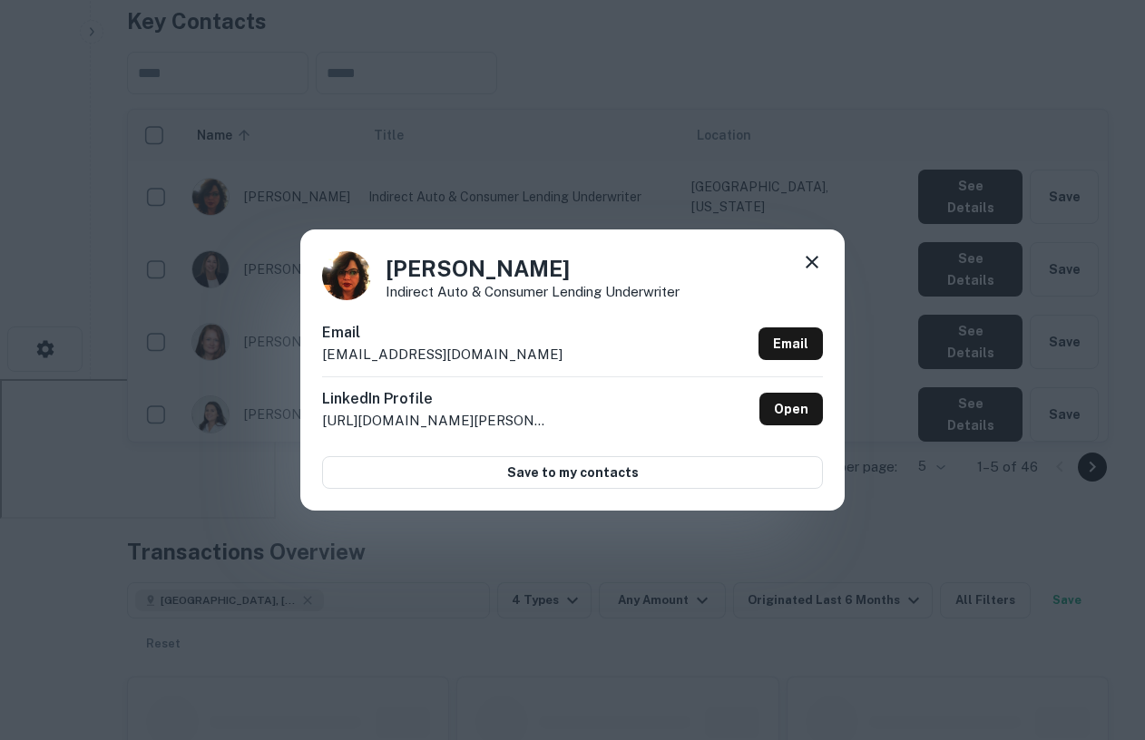
click at [810, 254] on icon at bounding box center [812, 262] width 22 height 22
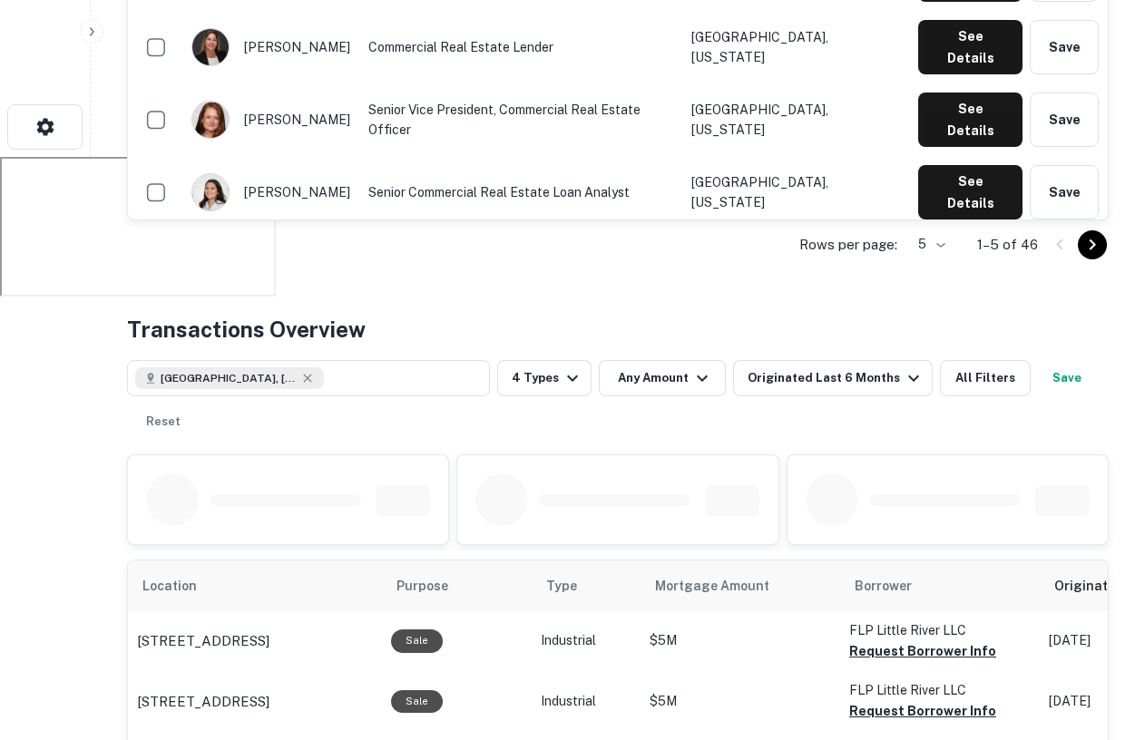
scroll to position [844, 0]
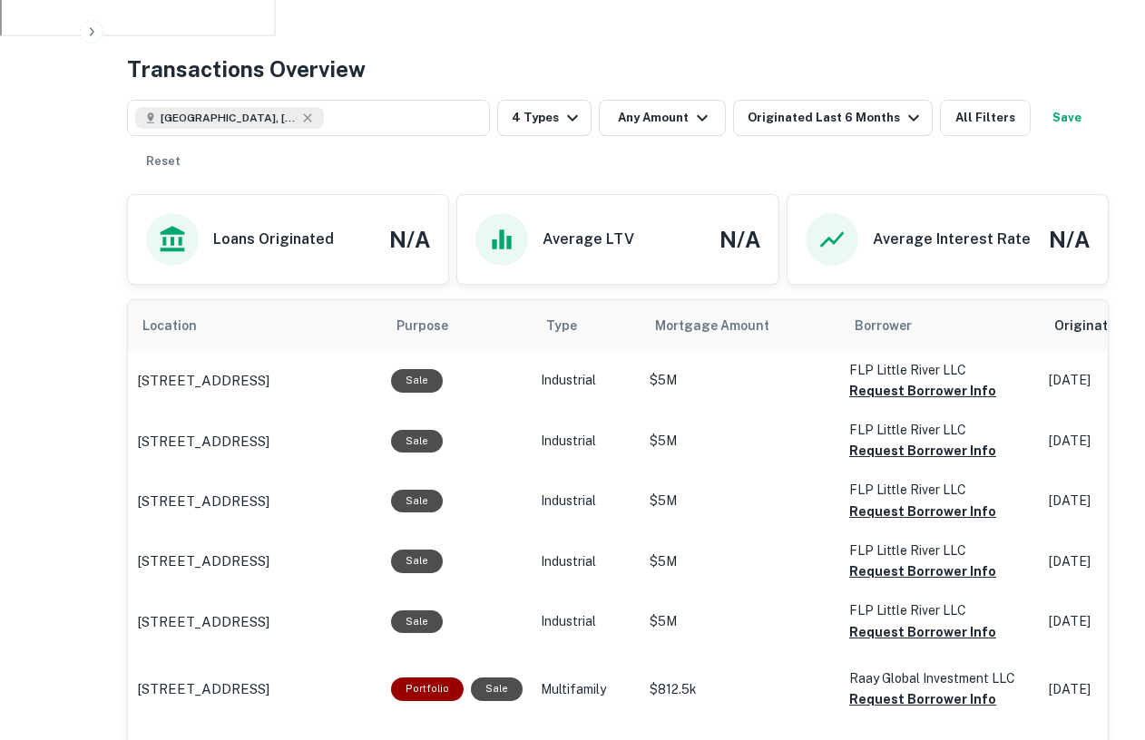
click at [828, 95] on div "[GEOGRAPHIC_DATA], [GEOGRAPHIC_DATA], [GEOGRAPHIC_DATA] 4 Types Any Amount Orig…" at bounding box center [618, 132] width 982 height 94
click at [829, 111] on div "Originated Last 6 Months" at bounding box center [836, 118] width 177 height 22
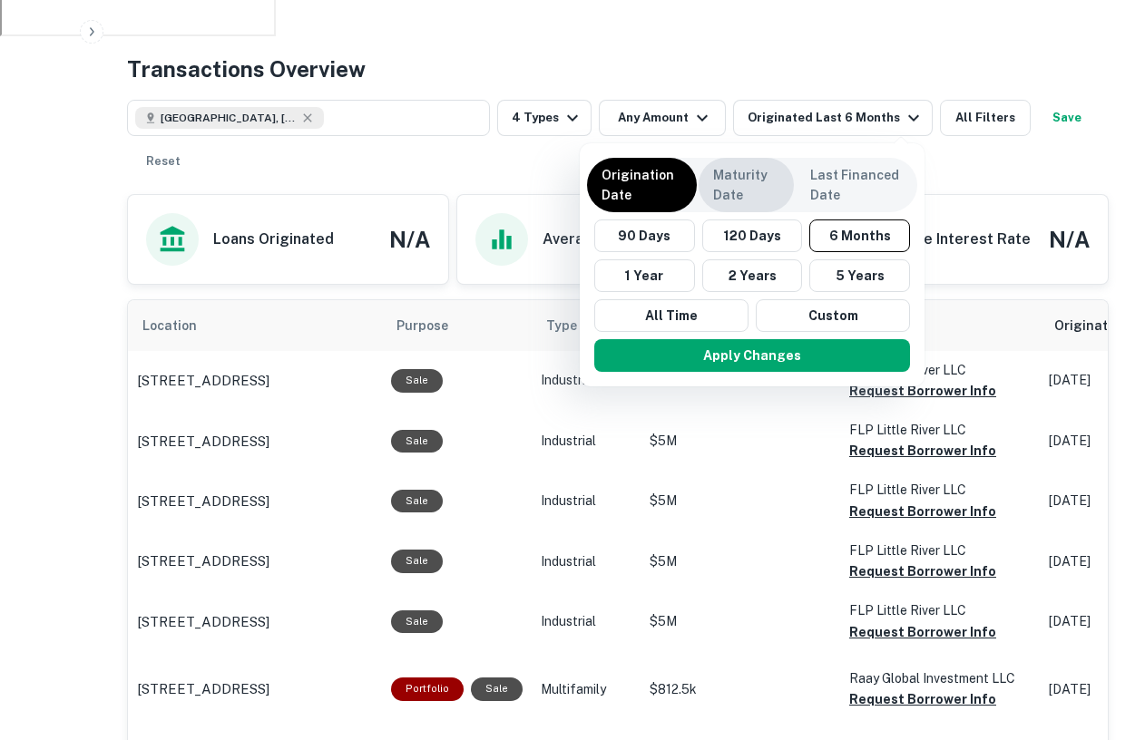
click at [767, 169] on p "Maturity Date" at bounding box center [746, 185] width 66 height 40
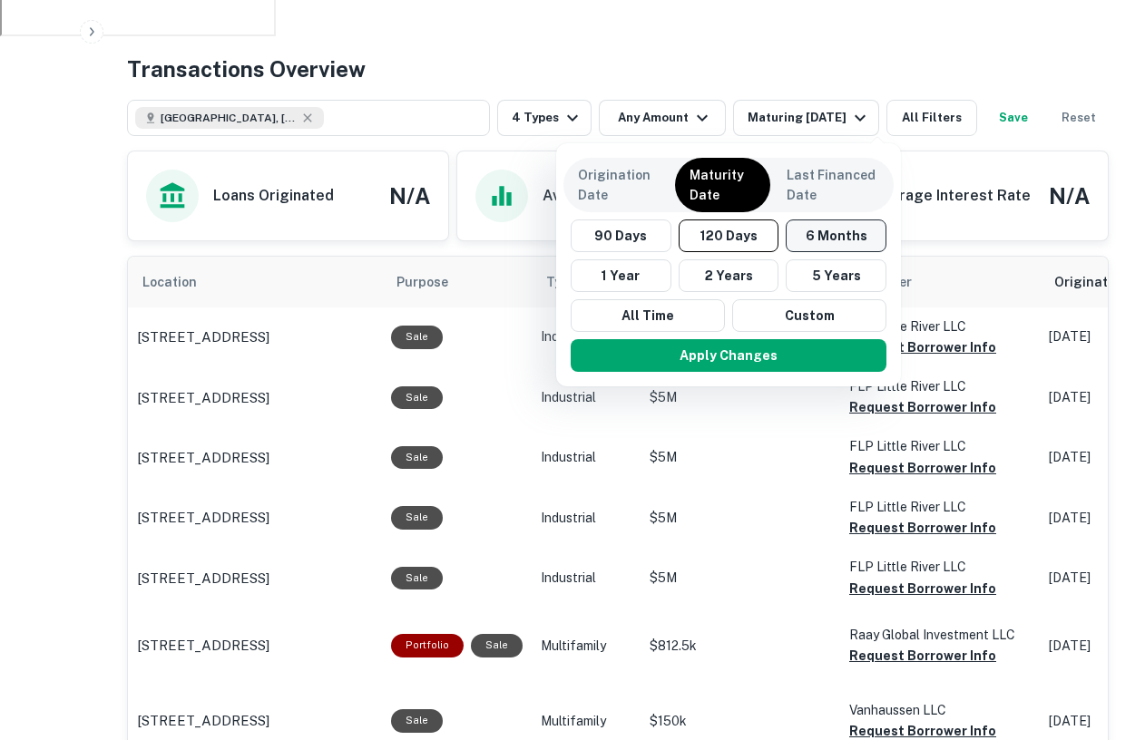
click at [803, 238] on button "6 Months" at bounding box center [836, 236] width 101 height 33
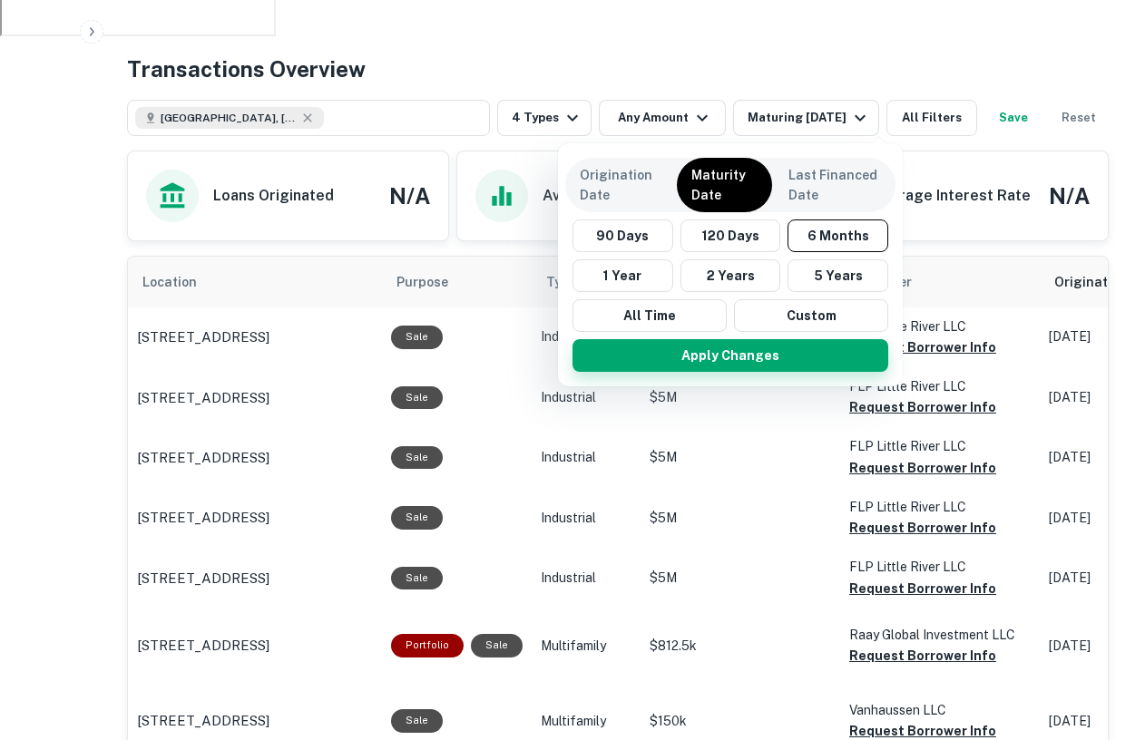
click at [769, 361] on button "Apply Changes" at bounding box center [731, 355] width 316 height 33
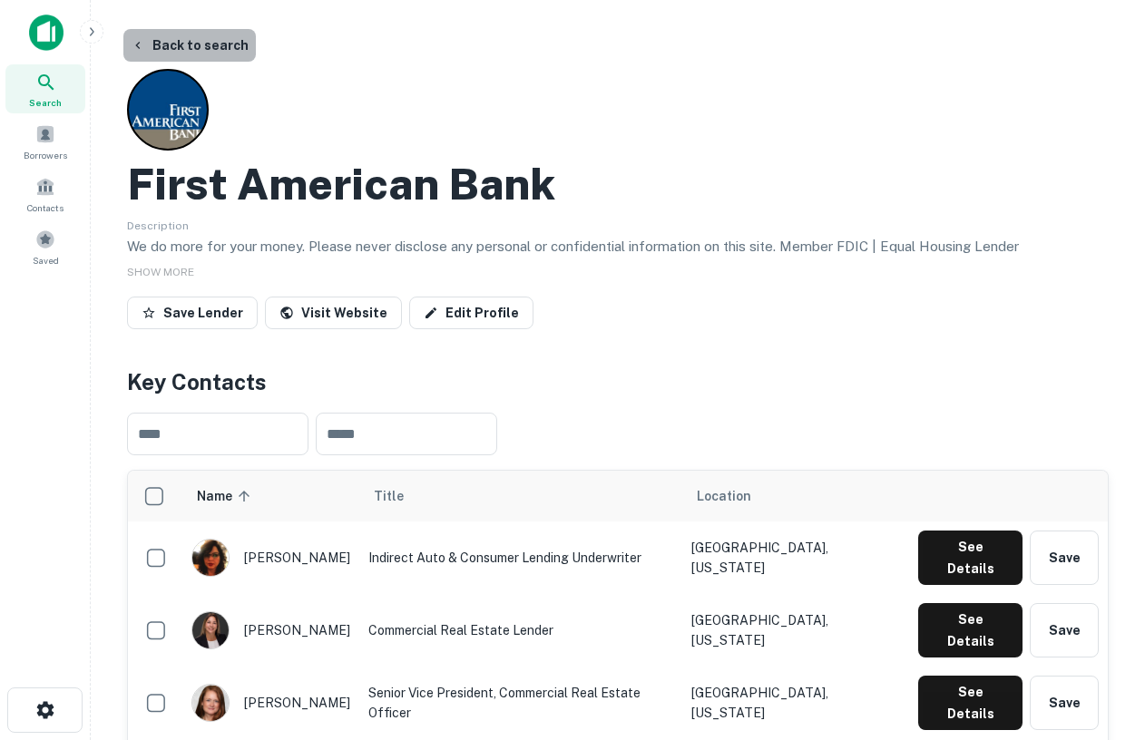
click at [213, 60] on button "Back to search" at bounding box center [189, 45] width 132 height 33
click at [186, 37] on button "Back to search" at bounding box center [189, 45] width 132 height 33
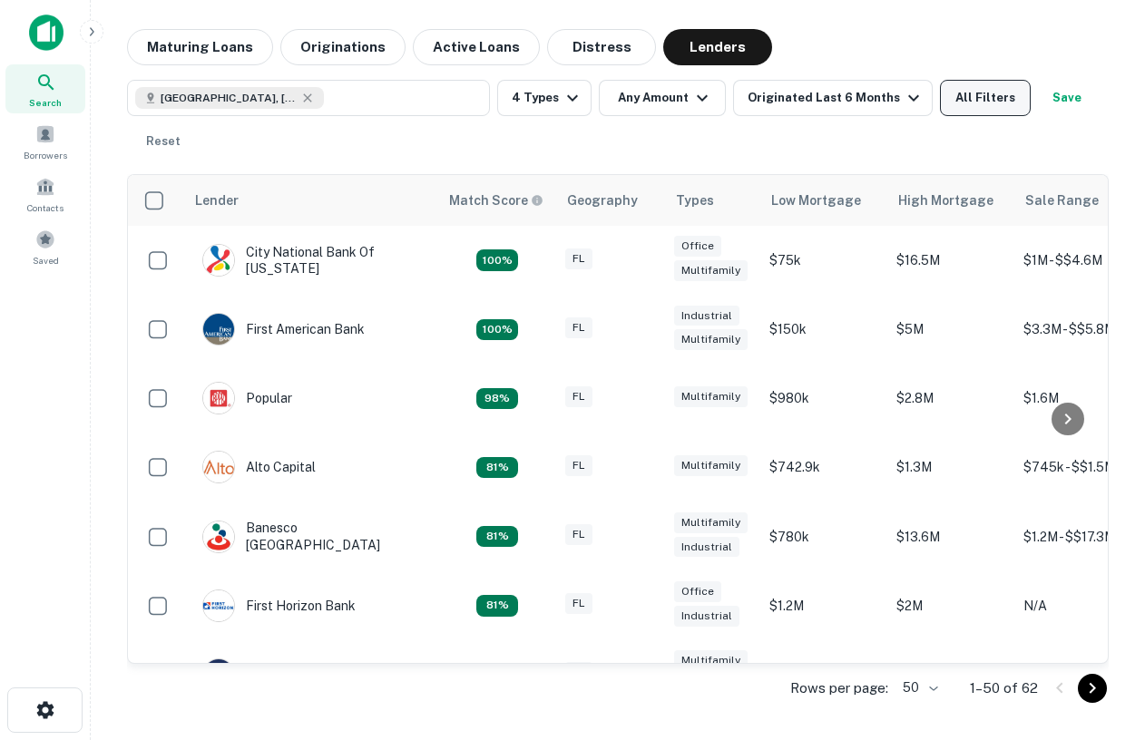
click at [955, 86] on button "All Filters" at bounding box center [985, 98] width 91 height 36
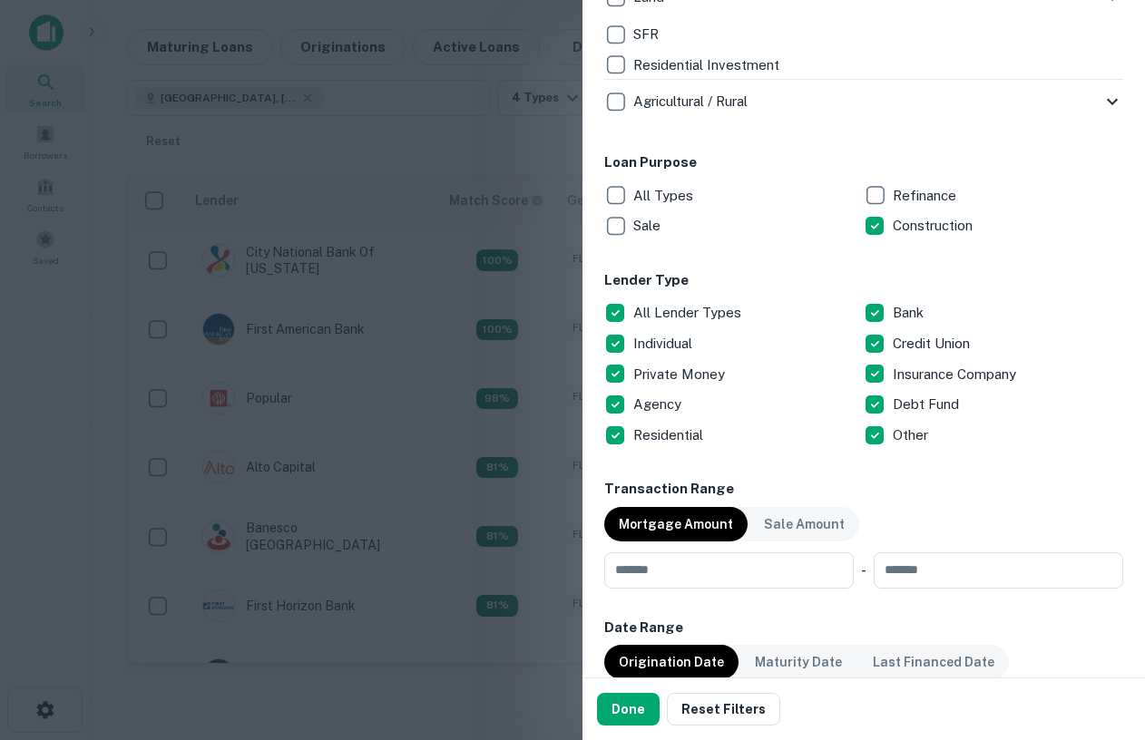
scroll to position [880, 0]
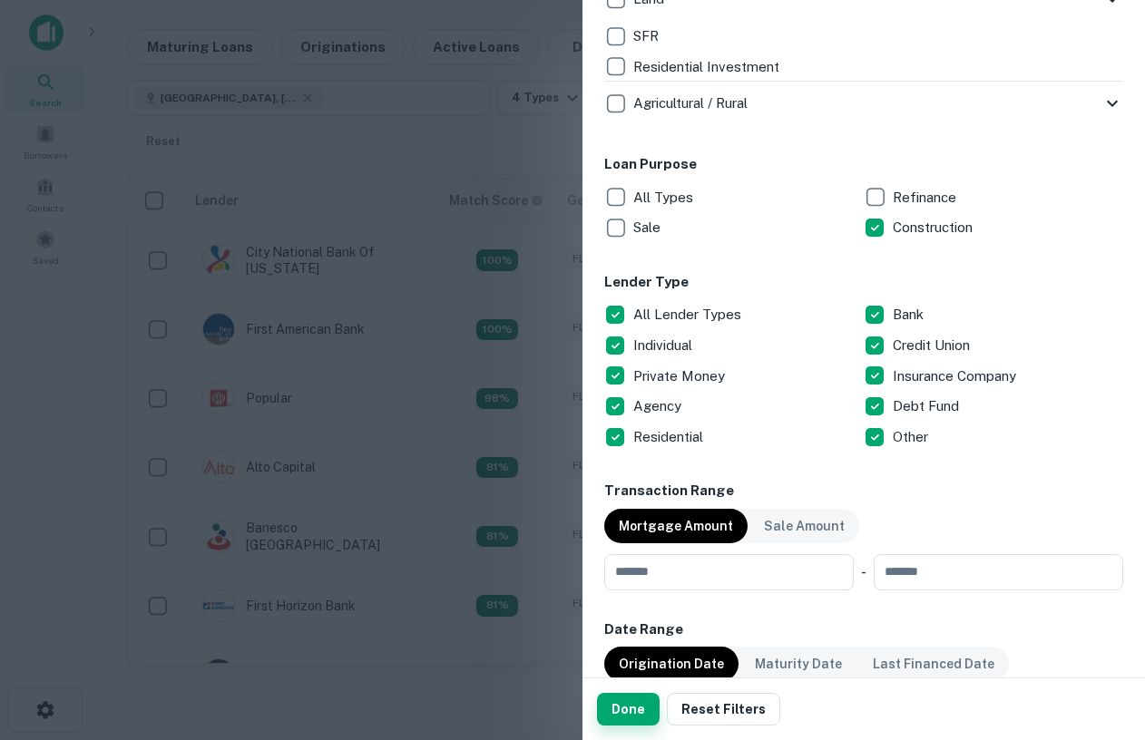
click at [648, 711] on button "Done" at bounding box center [628, 709] width 63 height 33
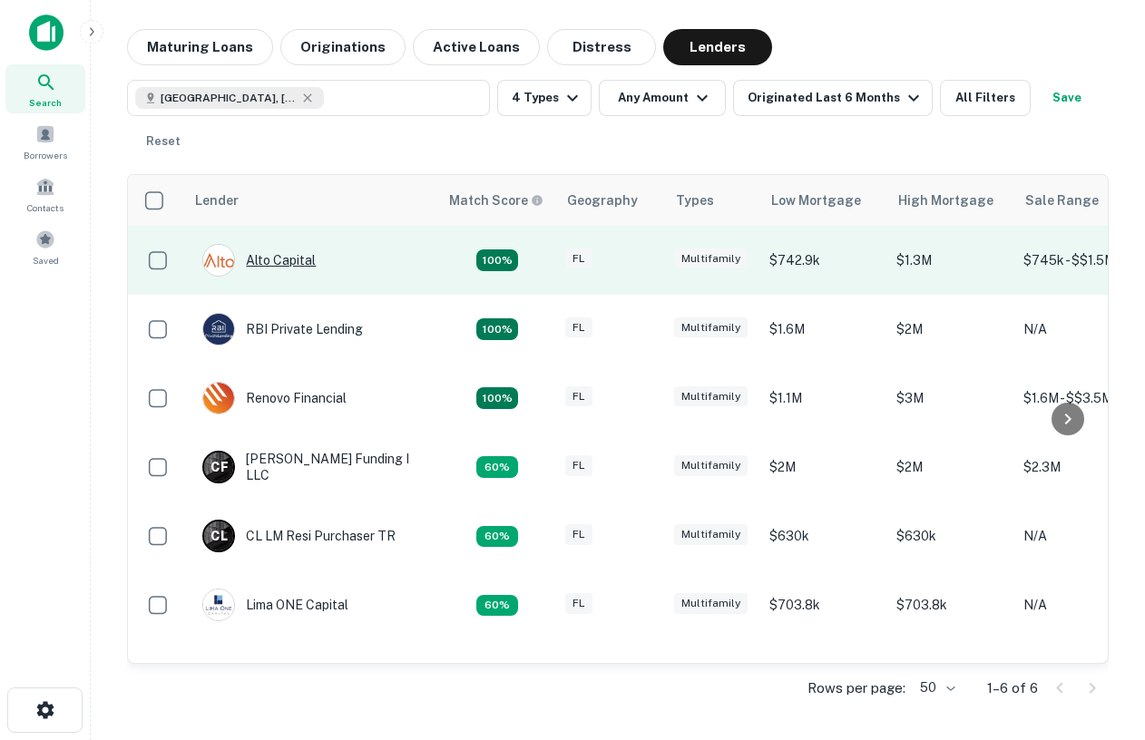
click at [284, 259] on div "Alto Capital" at bounding box center [258, 260] width 113 height 33
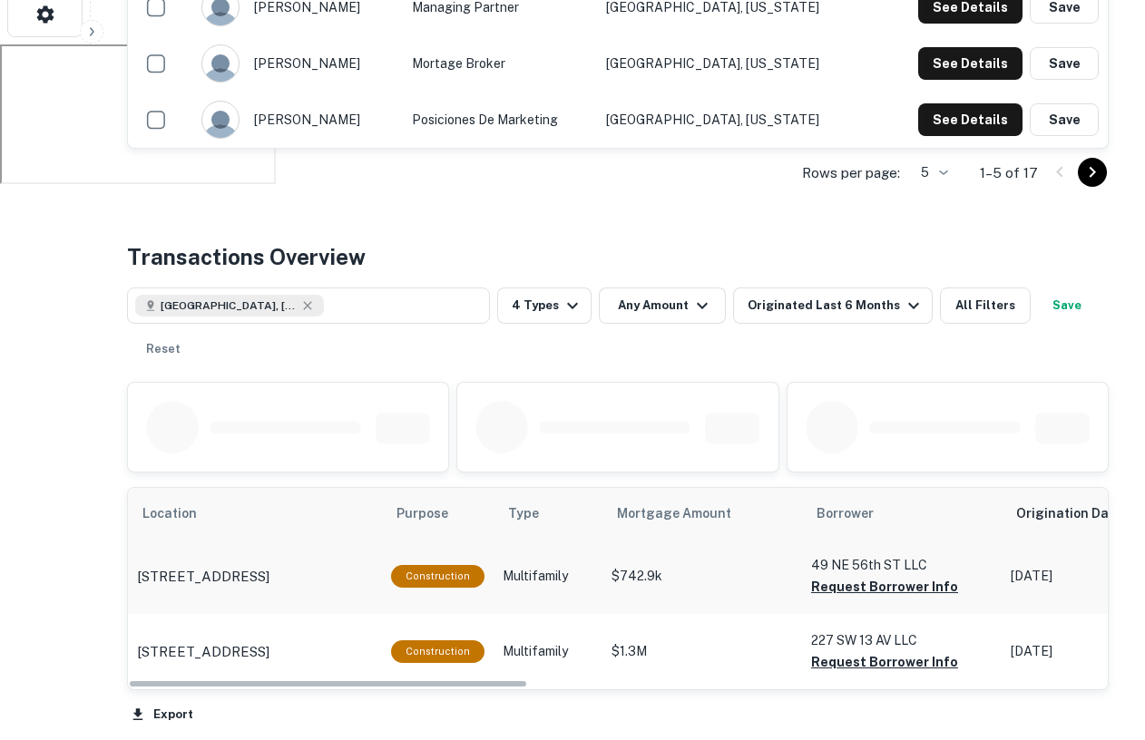
scroll to position [811, 0]
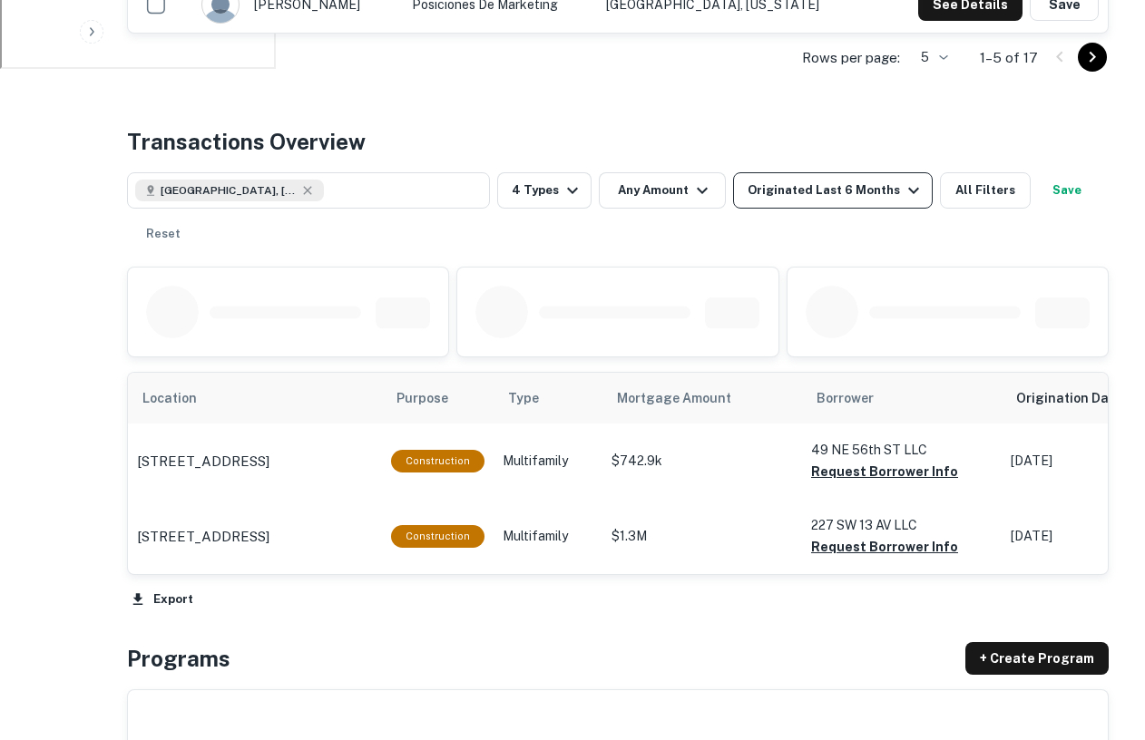
click at [836, 201] on div "Originated Last 6 Months" at bounding box center [836, 191] width 177 height 22
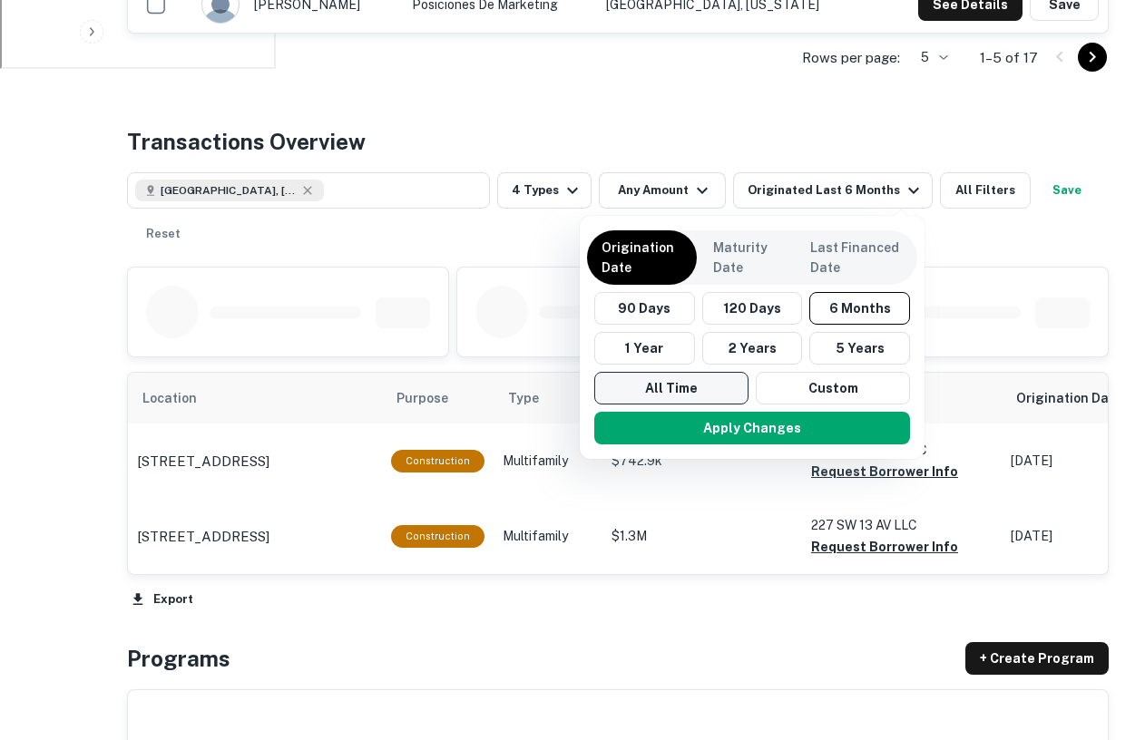
click at [692, 385] on button "All Time" at bounding box center [671, 388] width 154 height 33
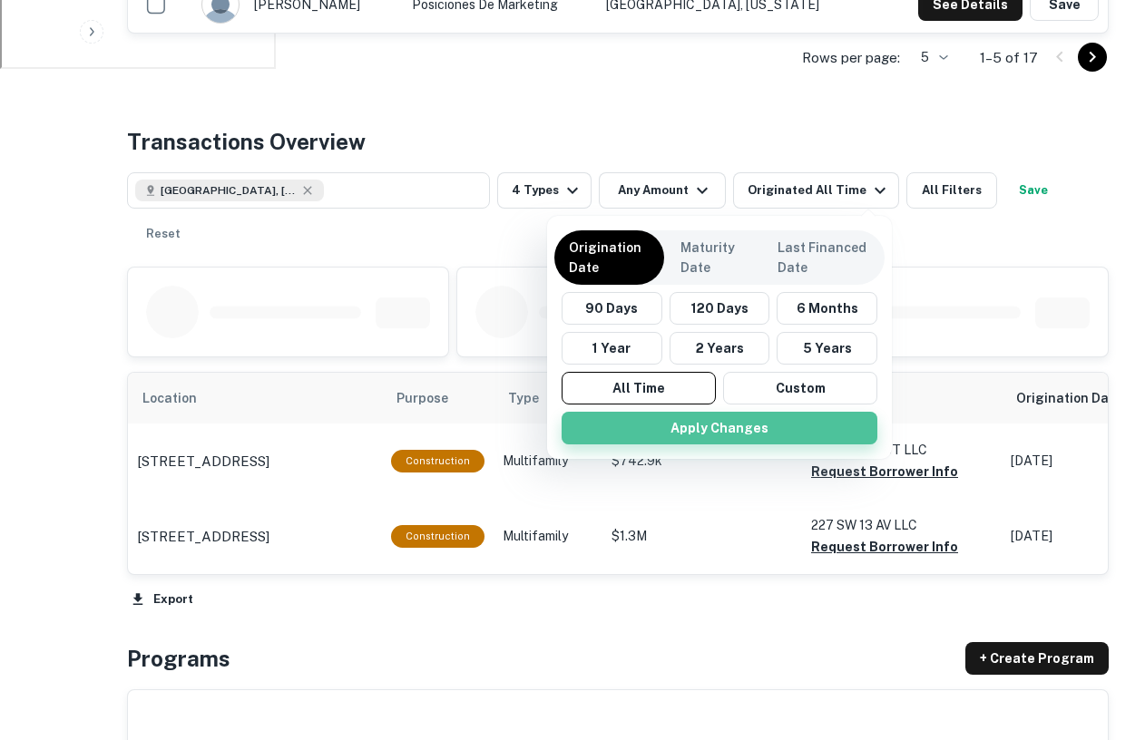
click at [699, 439] on button "Apply Changes" at bounding box center [720, 428] width 316 height 33
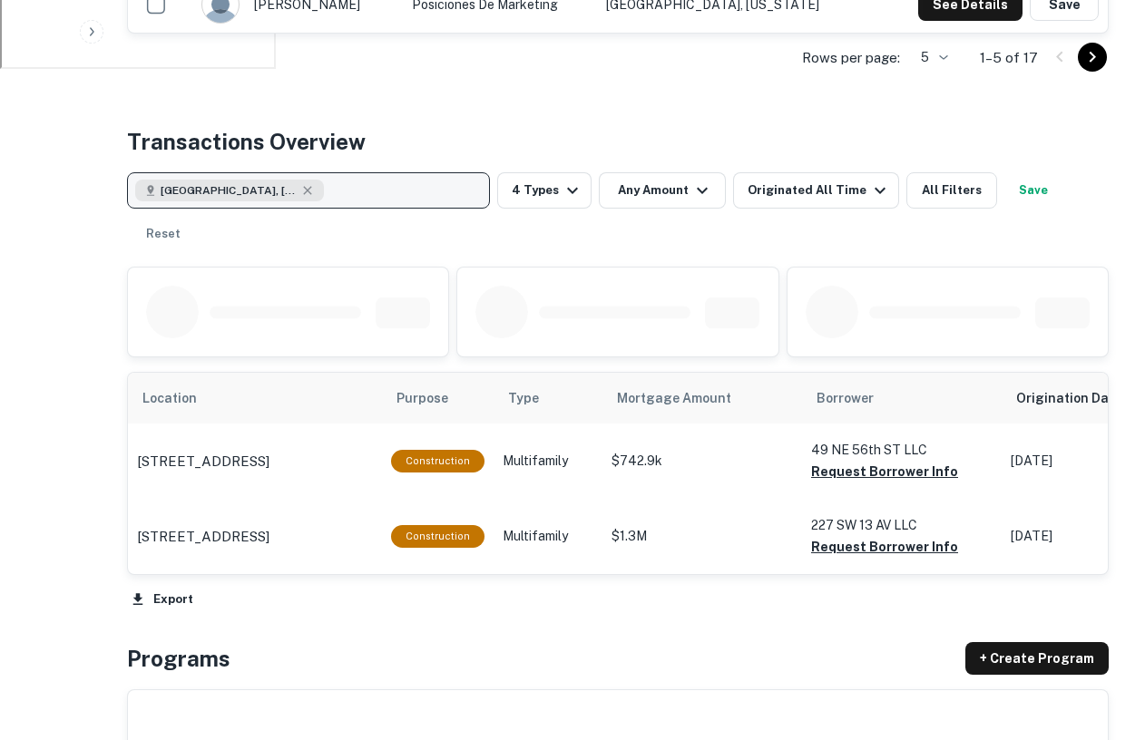
click at [286, 191] on button "[GEOGRAPHIC_DATA], [GEOGRAPHIC_DATA], [GEOGRAPHIC_DATA]" at bounding box center [308, 190] width 363 height 36
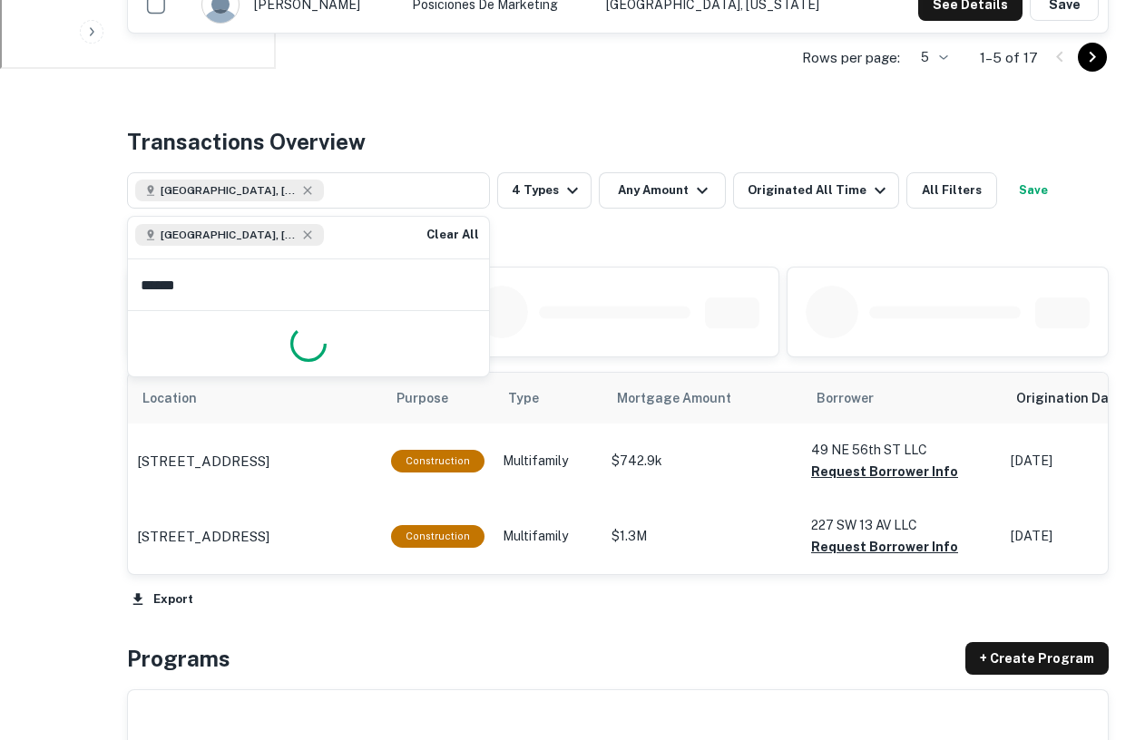
type input "*******"
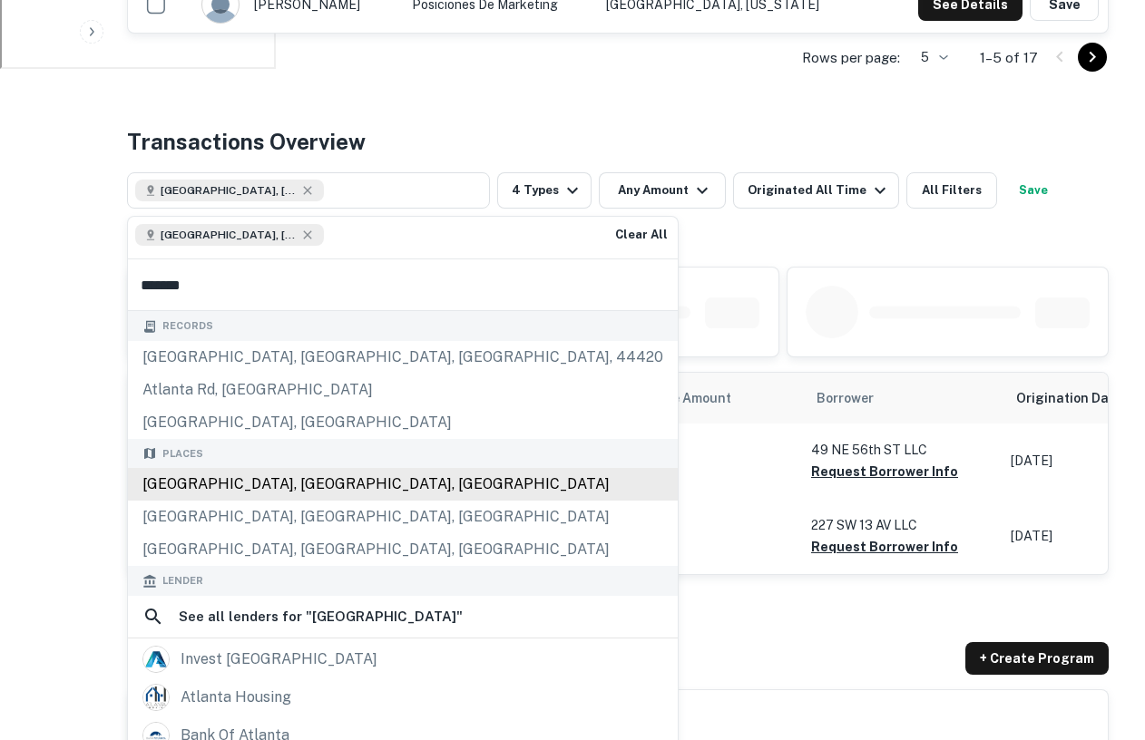
click at [225, 495] on div "[GEOGRAPHIC_DATA], [GEOGRAPHIC_DATA], [GEOGRAPHIC_DATA]" at bounding box center [403, 484] width 550 height 33
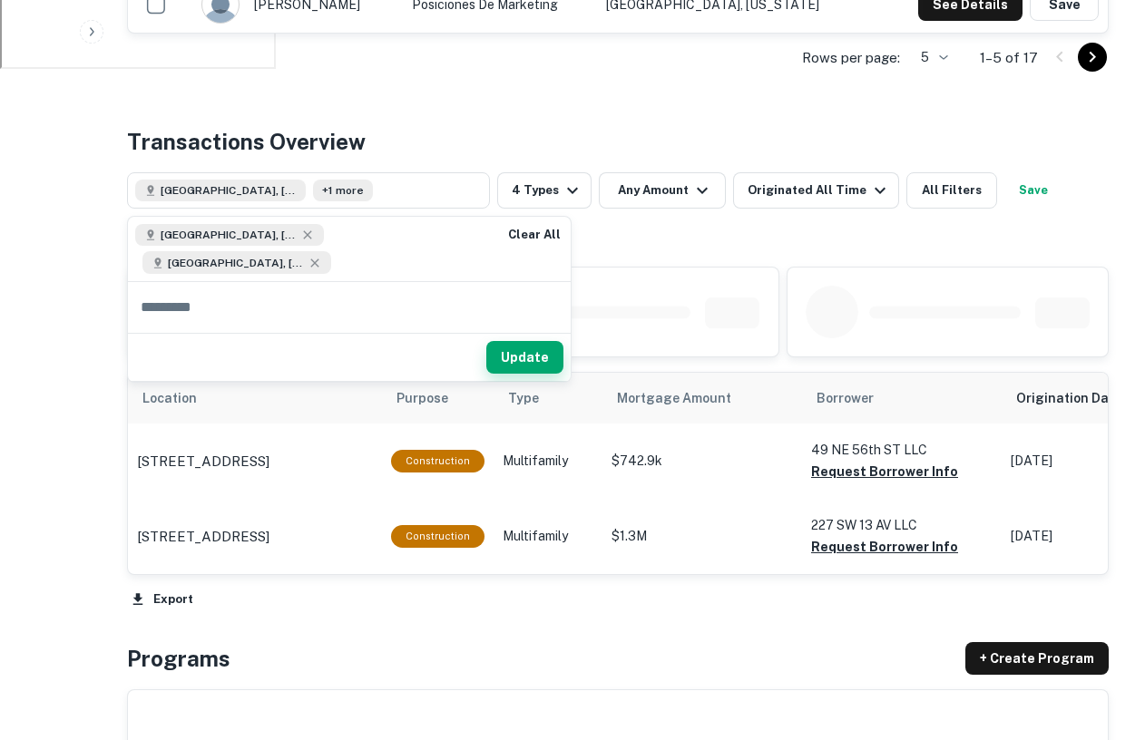
click at [486, 341] on button "Update" at bounding box center [524, 357] width 77 height 33
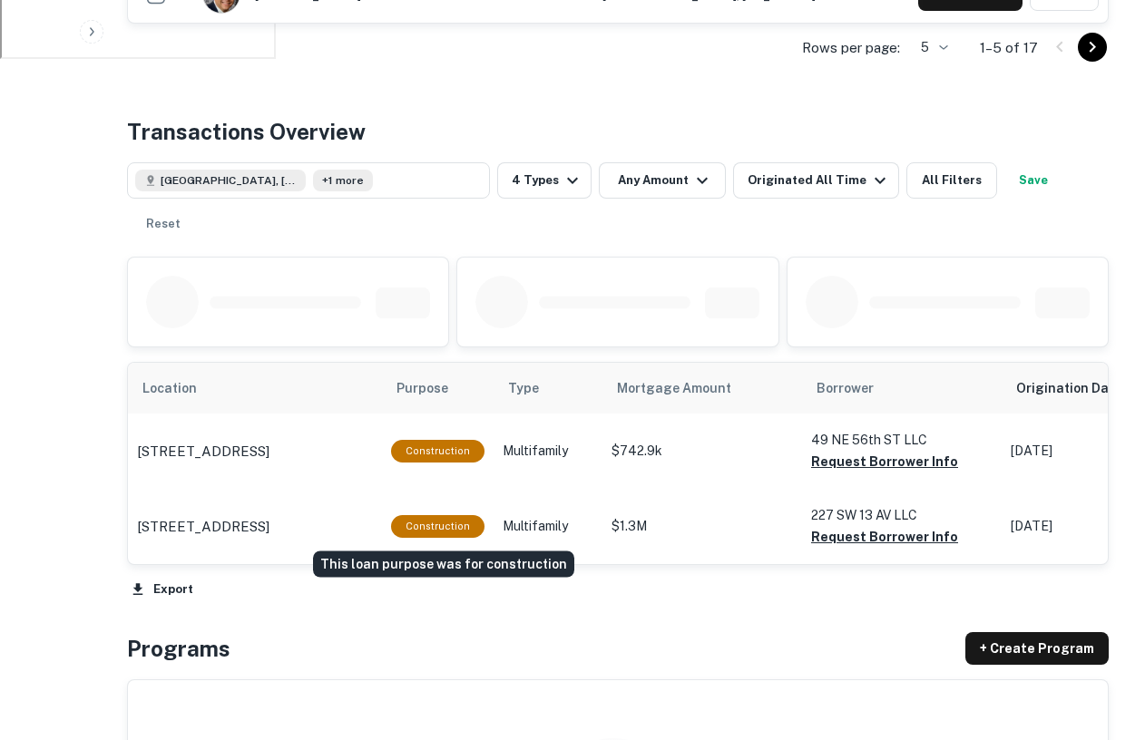
scroll to position [818, 0]
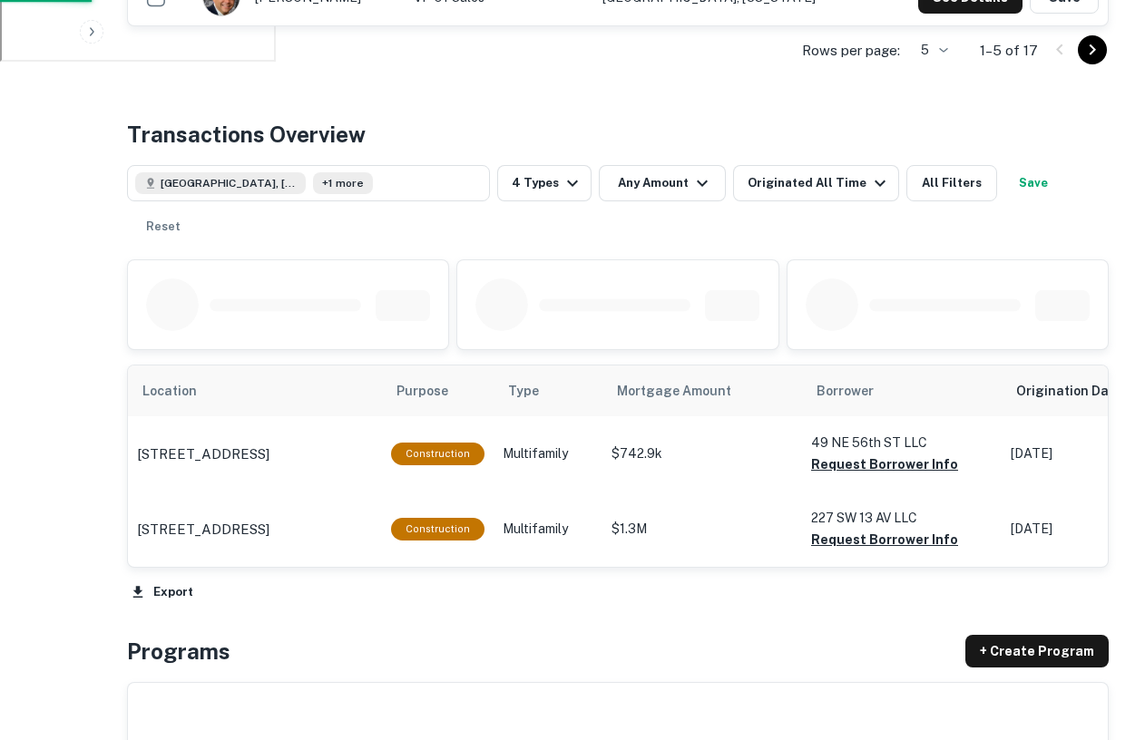
scroll to position [811, 0]
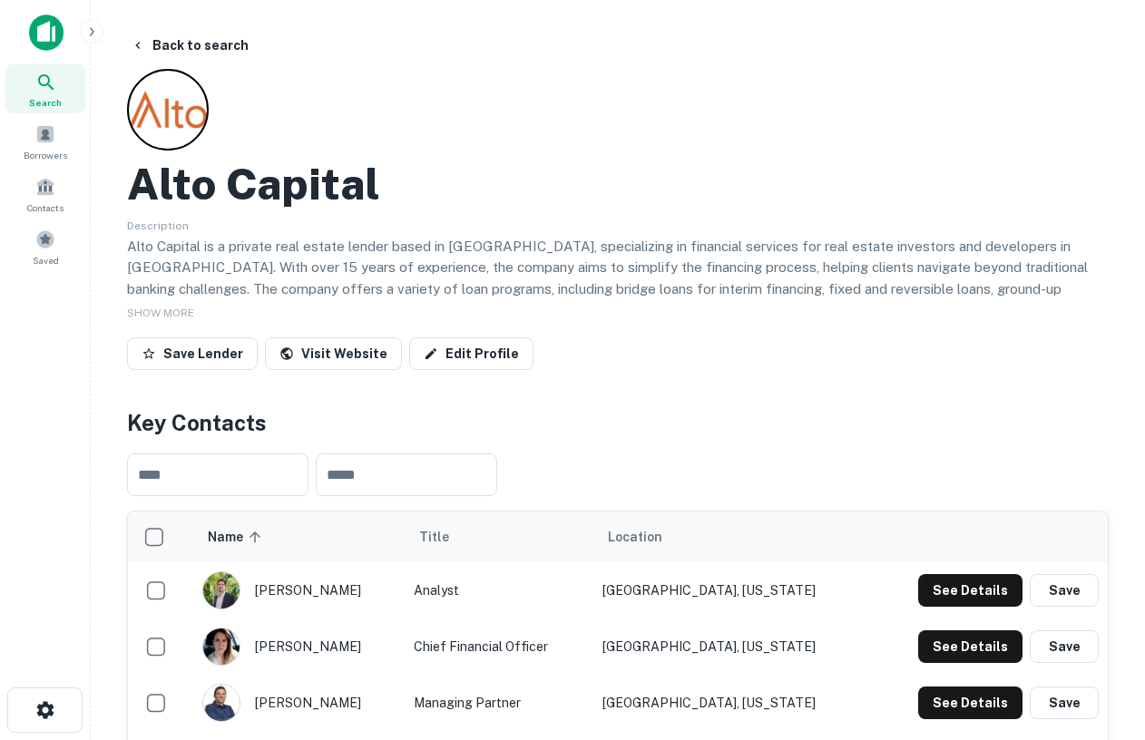
click at [40, 44] on img at bounding box center [46, 33] width 34 height 36
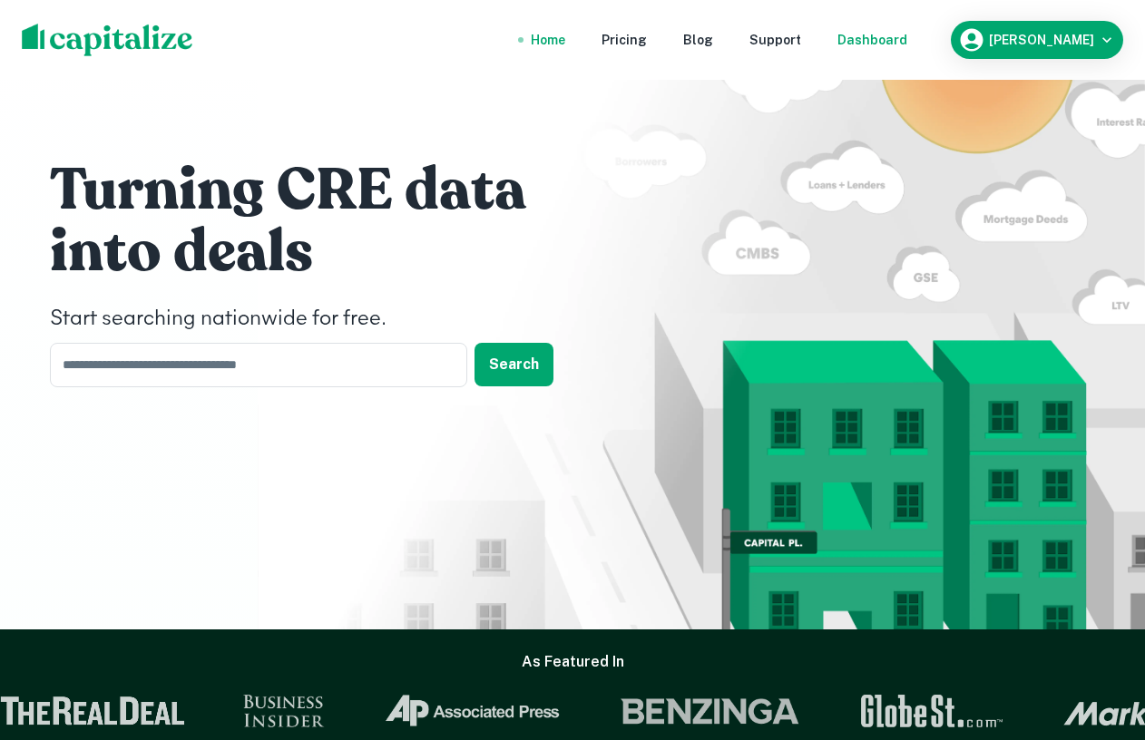
click at [905, 38] on div "Dashboard" at bounding box center [873, 40] width 70 height 20
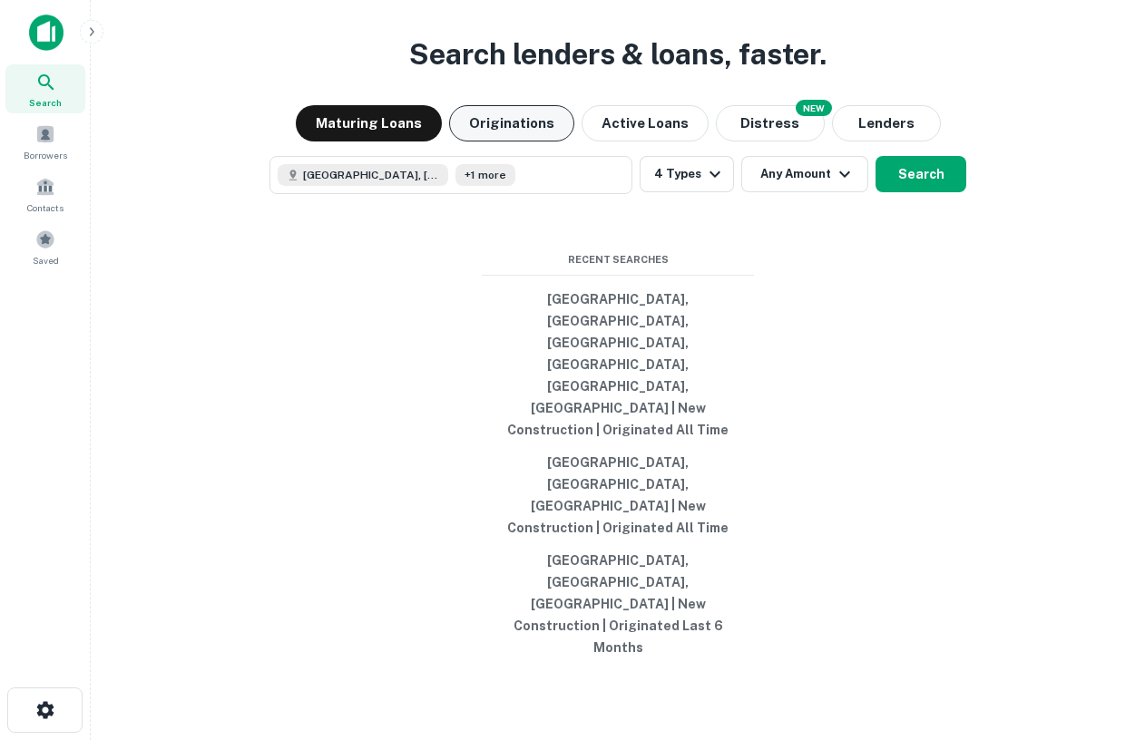
click at [514, 142] on button "Originations" at bounding box center [511, 123] width 125 height 36
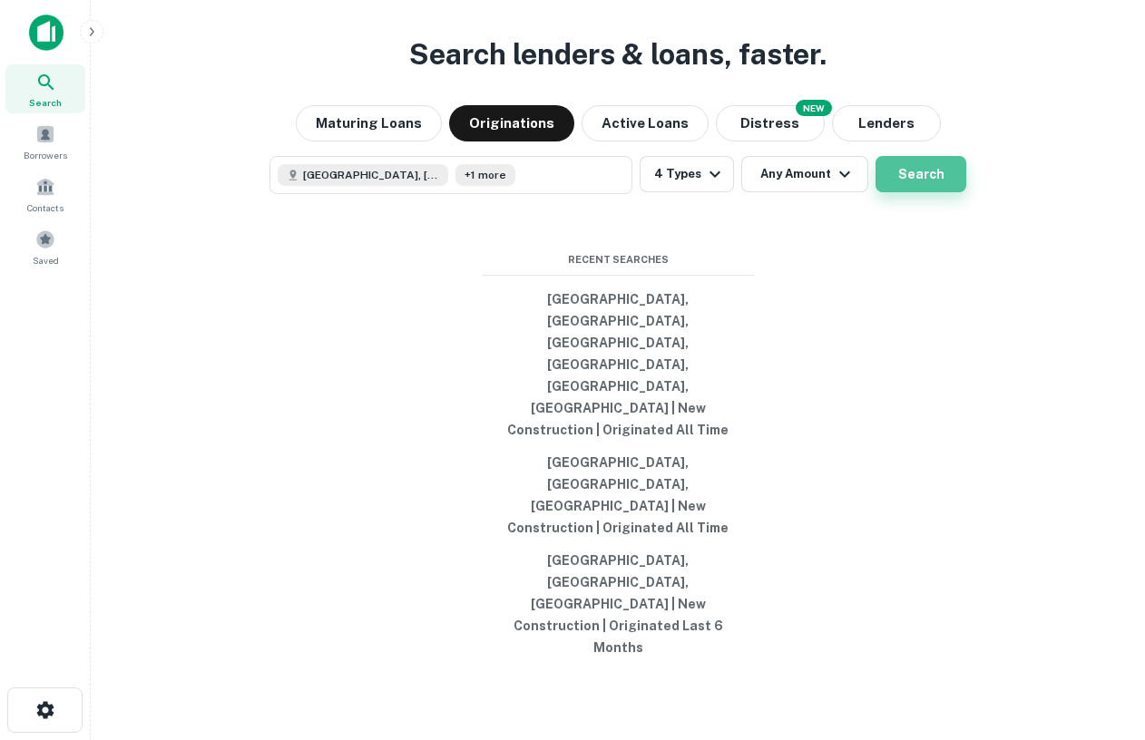
click at [945, 192] on button "Search" at bounding box center [921, 174] width 91 height 36
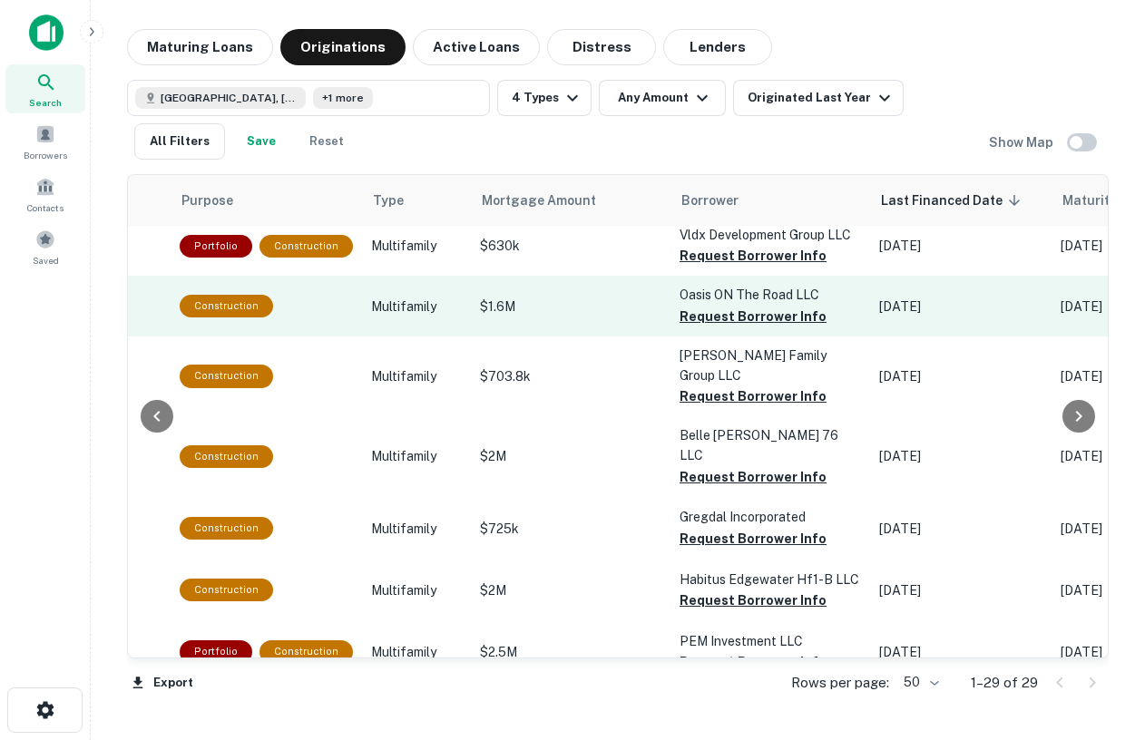
scroll to position [0, 554]
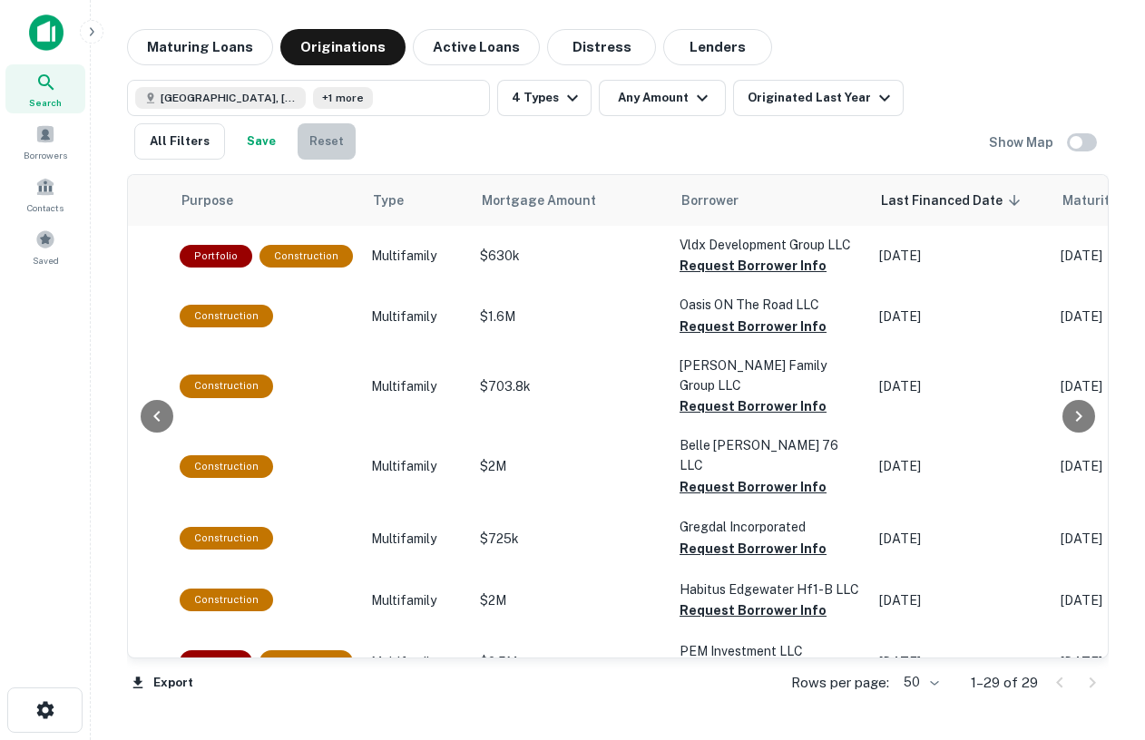
click at [313, 135] on button "Reset" at bounding box center [327, 141] width 58 height 36
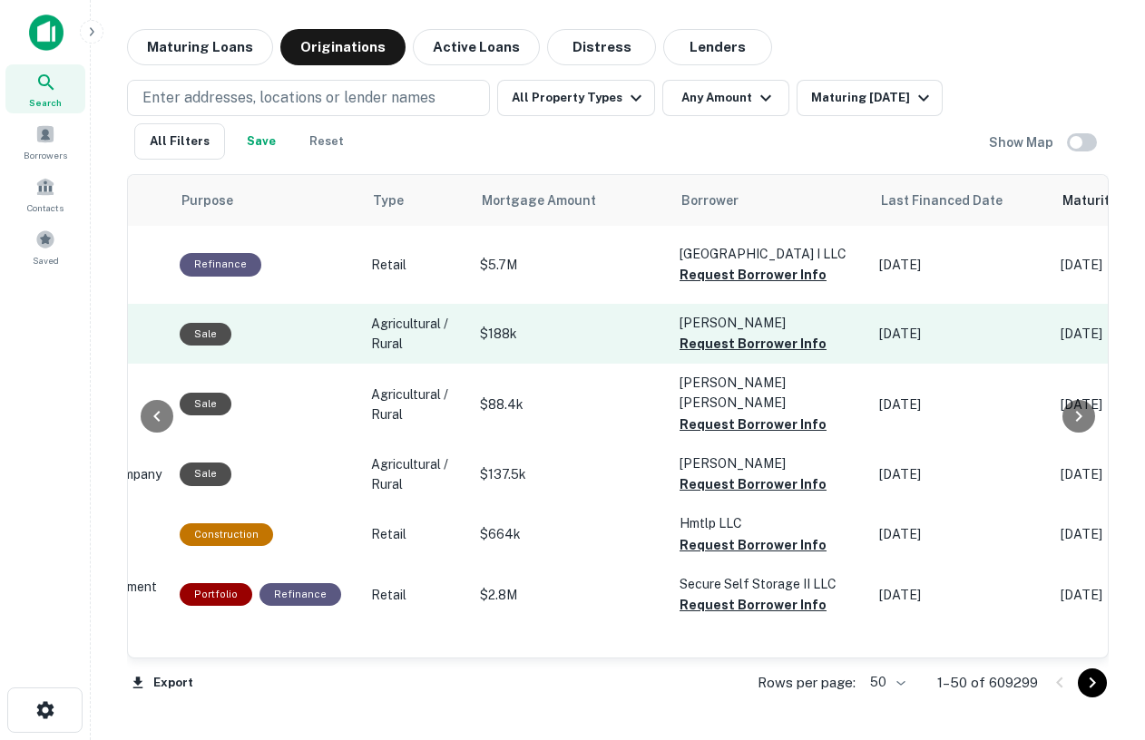
scroll to position [0, 856]
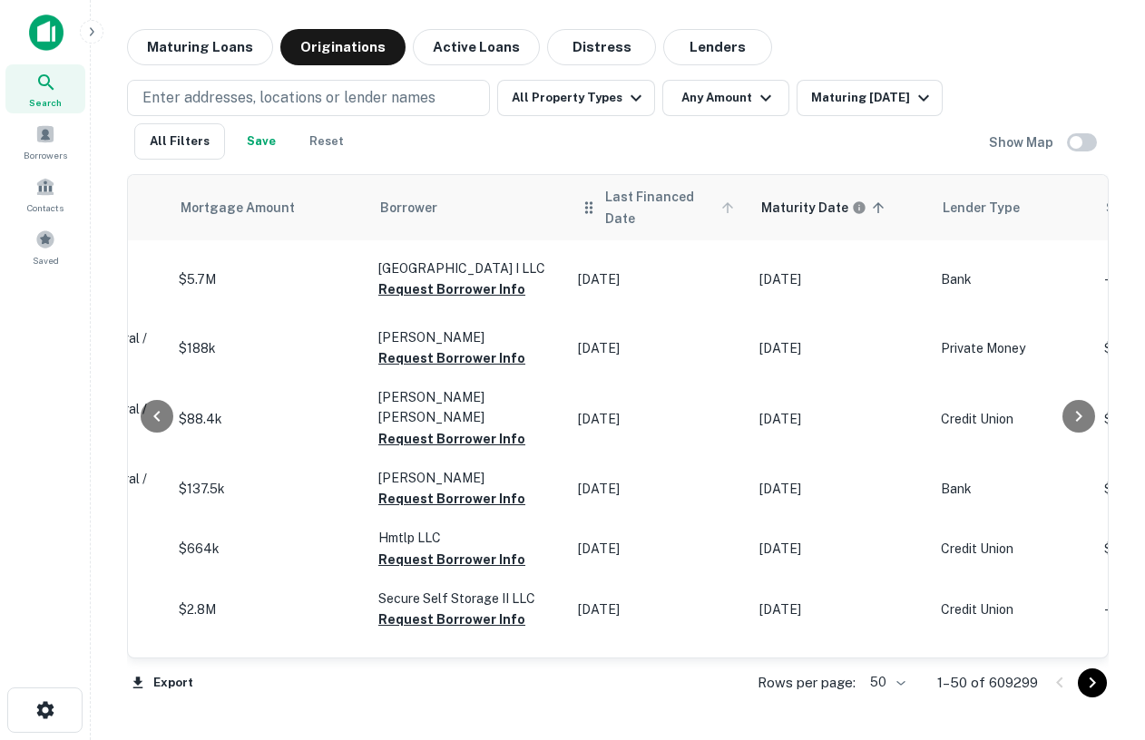
click at [636, 208] on span "Last Financed Date" at bounding box center [672, 208] width 134 height 44
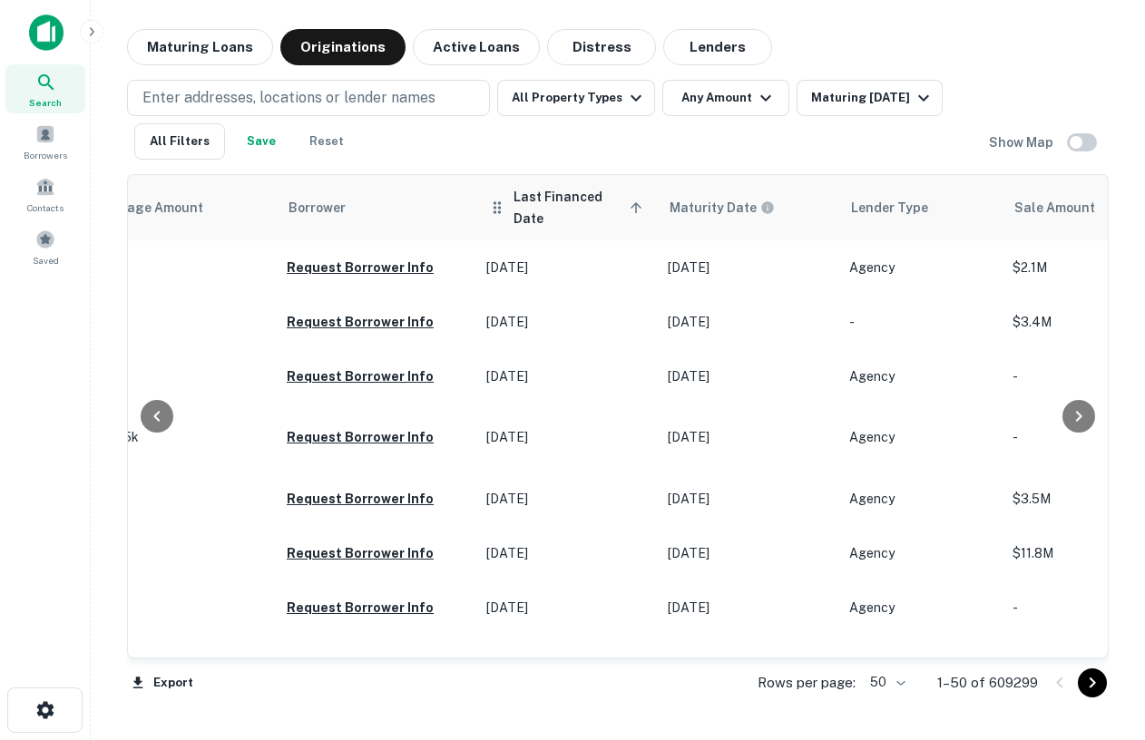
click at [555, 203] on span "Last Financed Date sorted ascending" at bounding box center [581, 208] width 134 height 44
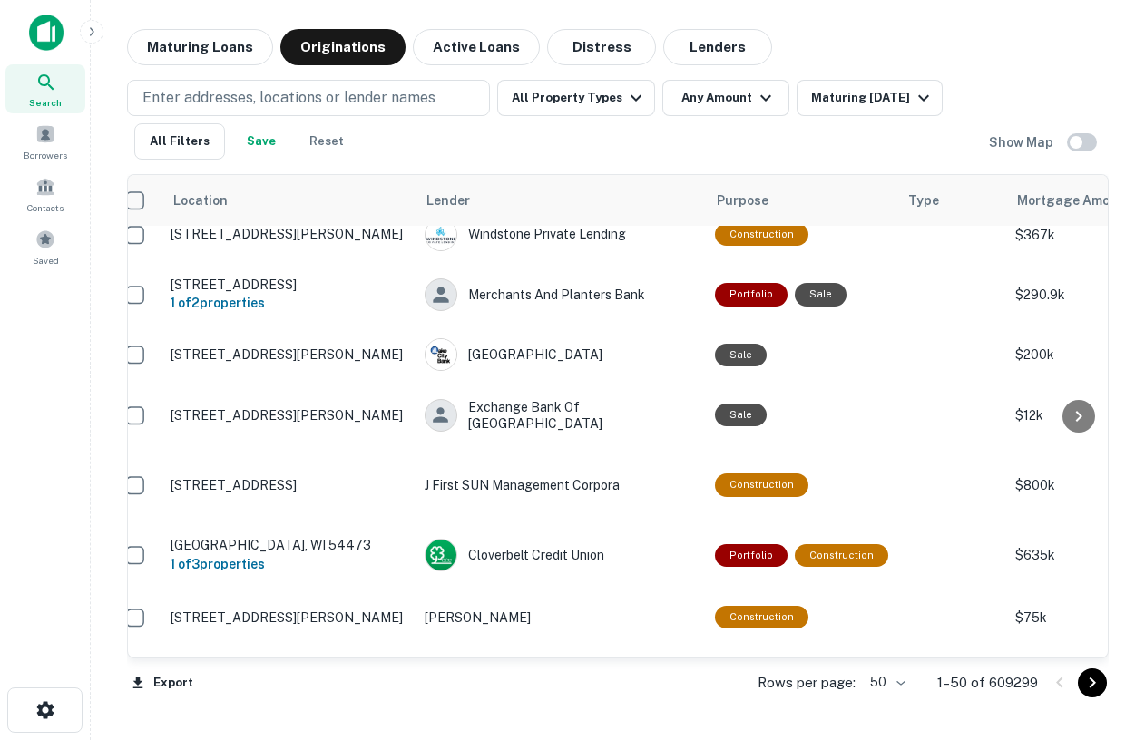
scroll to position [0, 19]
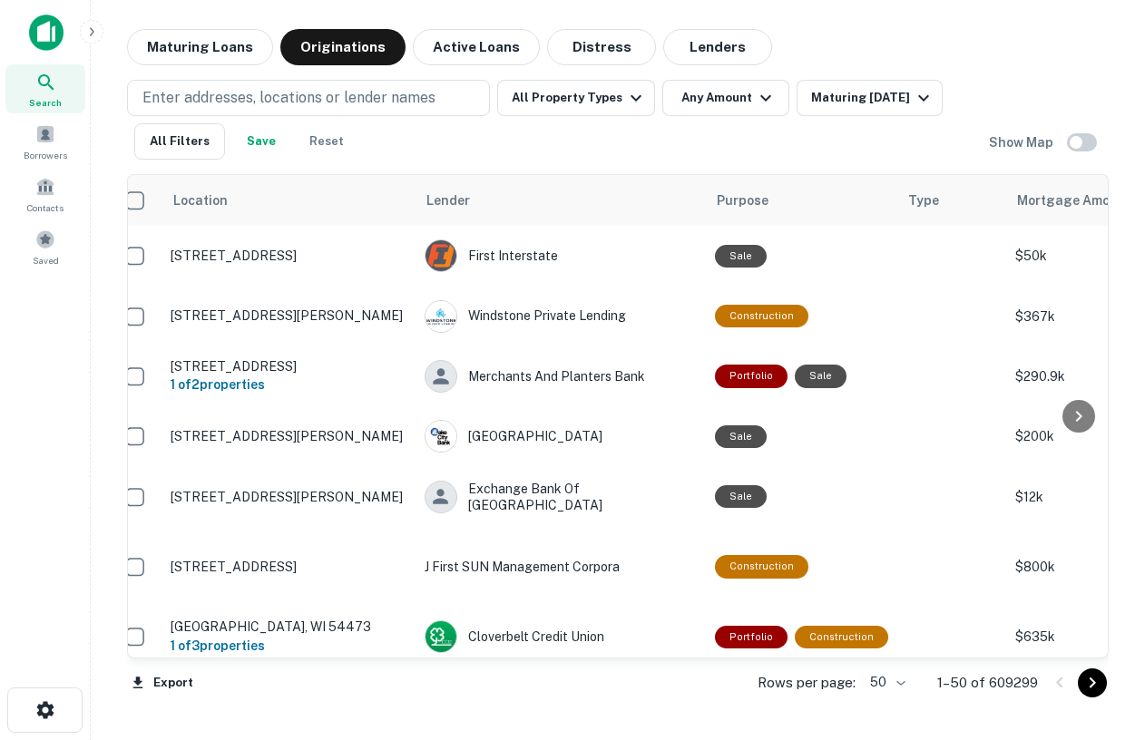
click at [65, 72] on div "Search" at bounding box center [45, 88] width 80 height 49
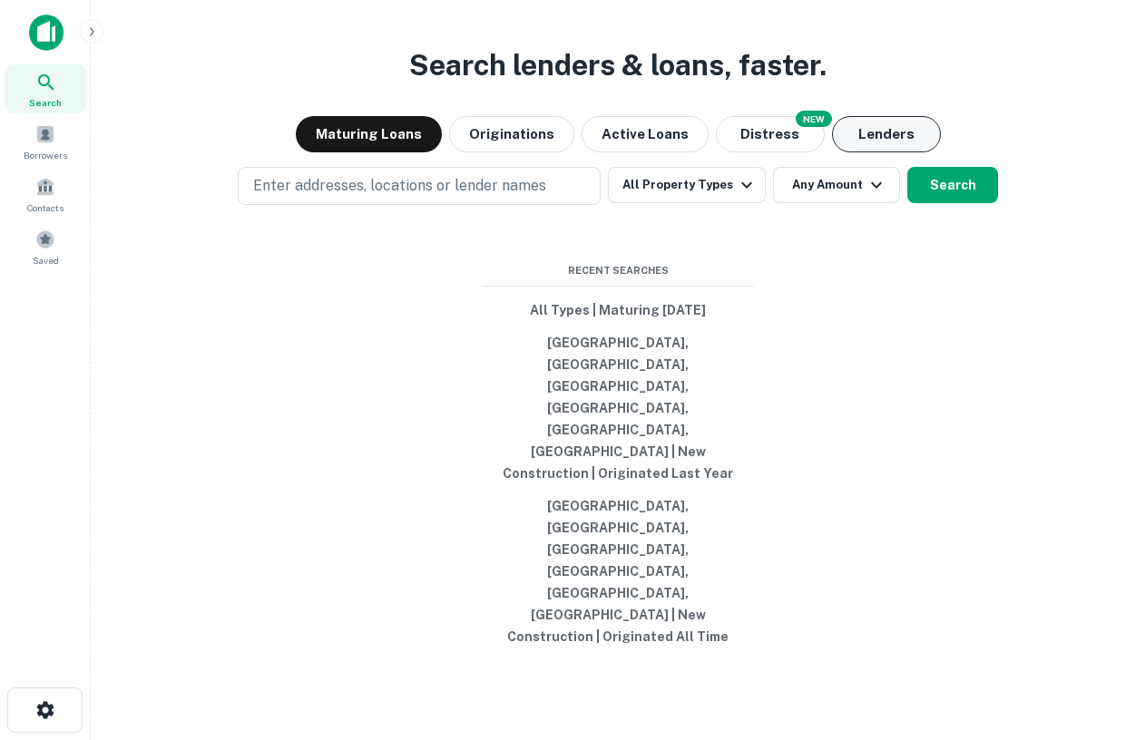
click at [907, 152] on button "Lenders" at bounding box center [886, 134] width 109 height 36
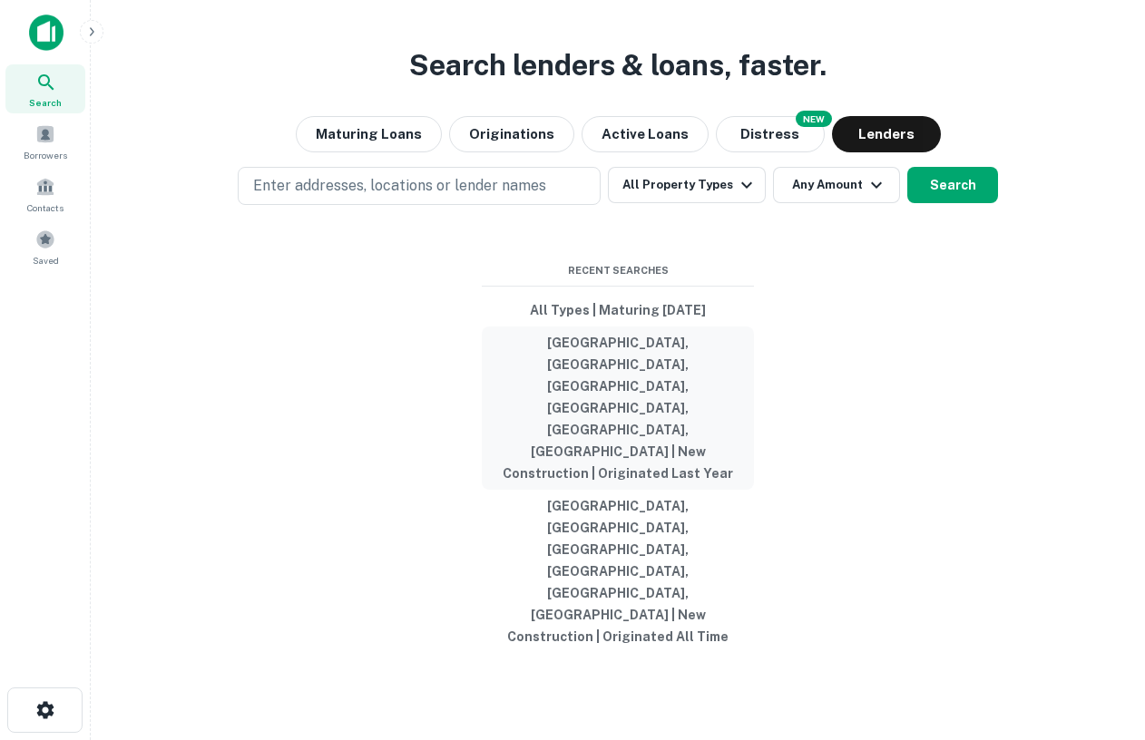
click at [636, 456] on button "[GEOGRAPHIC_DATA], [GEOGRAPHIC_DATA], [GEOGRAPHIC_DATA], [GEOGRAPHIC_DATA], [GE…" at bounding box center [618, 408] width 272 height 163
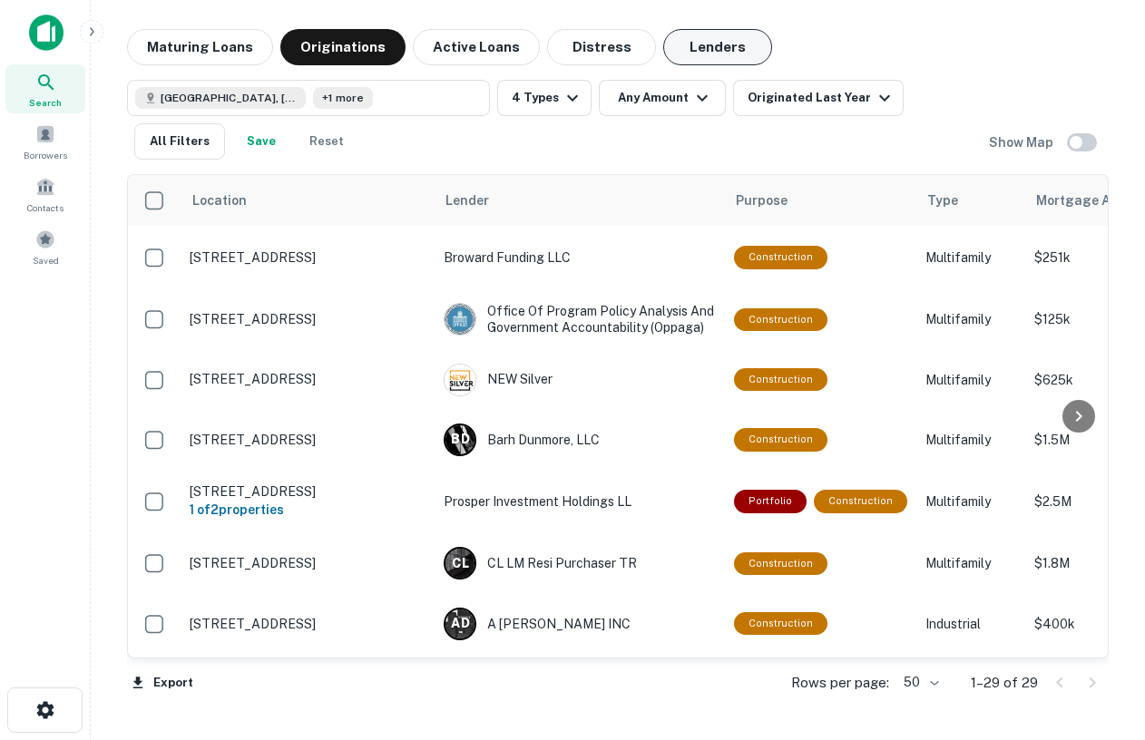
click at [691, 58] on button "Lenders" at bounding box center [717, 47] width 109 height 36
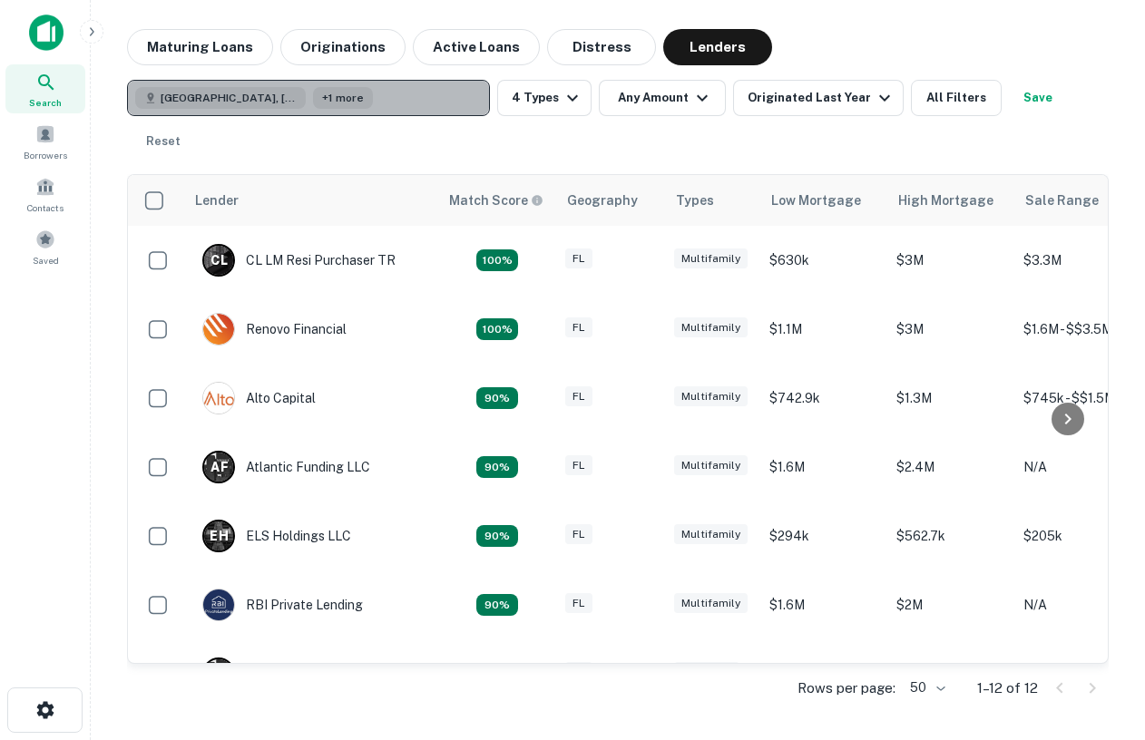
click at [315, 92] on button "[GEOGRAPHIC_DATA], [GEOGRAPHIC_DATA], [GEOGRAPHIC_DATA] +1 more" at bounding box center [308, 98] width 363 height 36
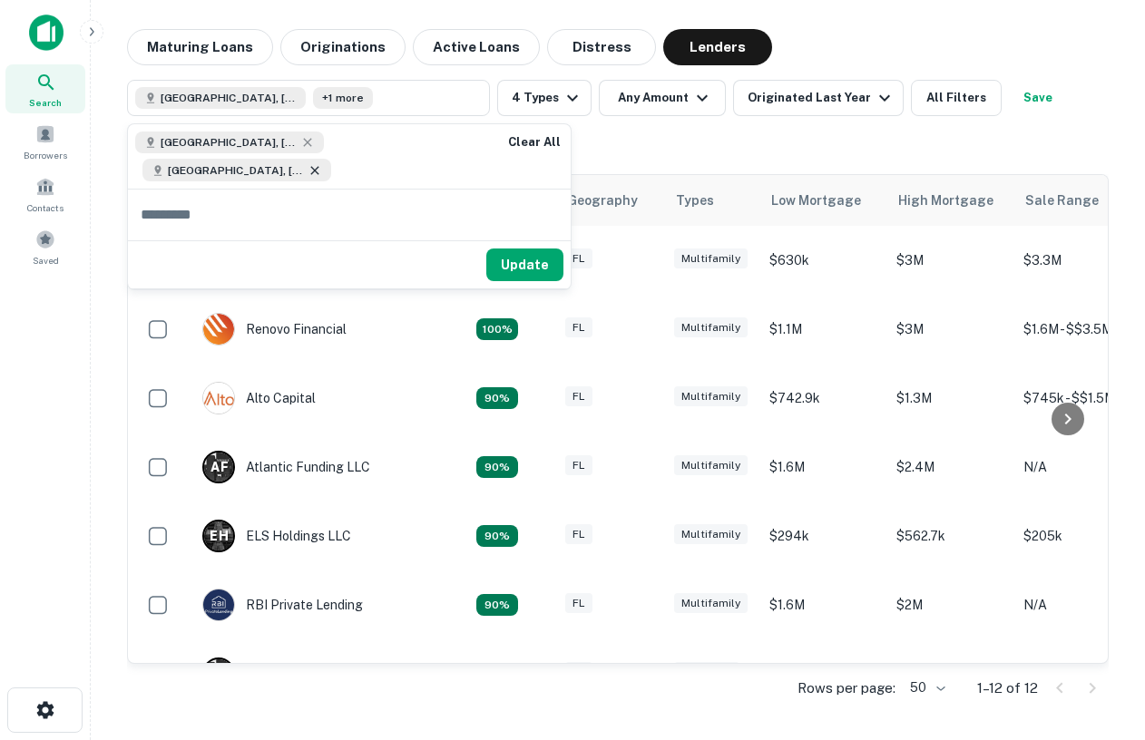
click at [322, 163] on icon at bounding box center [315, 170] width 15 height 15
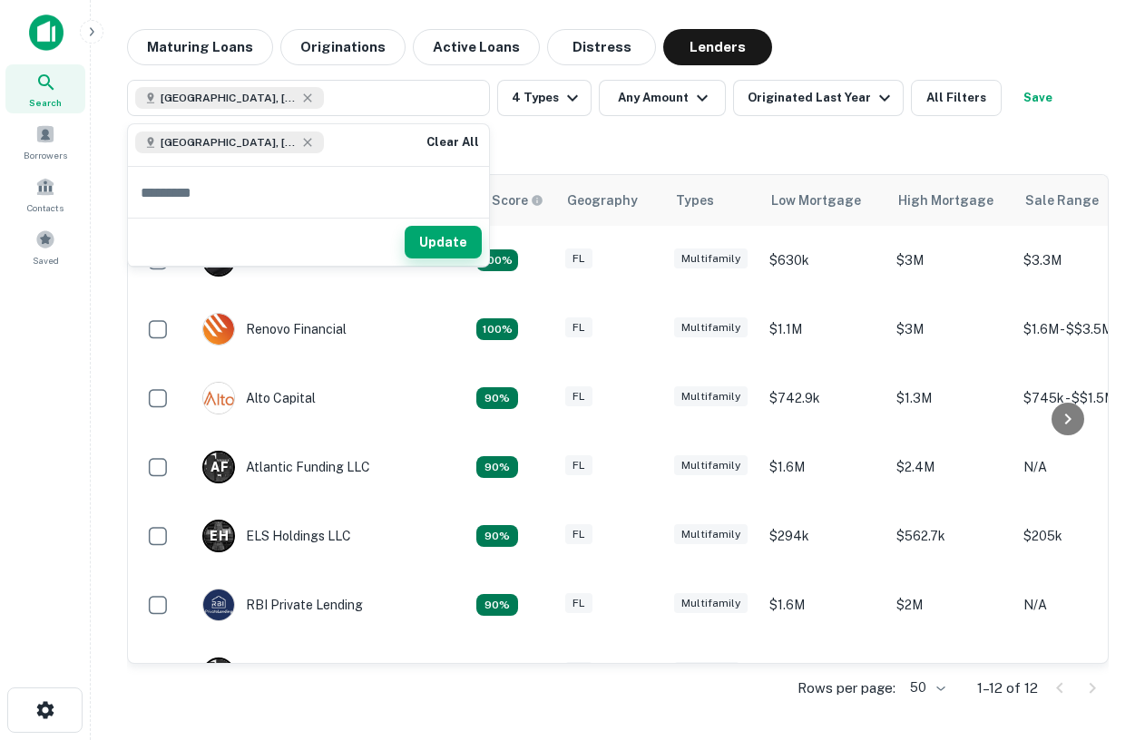
click at [442, 242] on button "Update" at bounding box center [443, 242] width 77 height 33
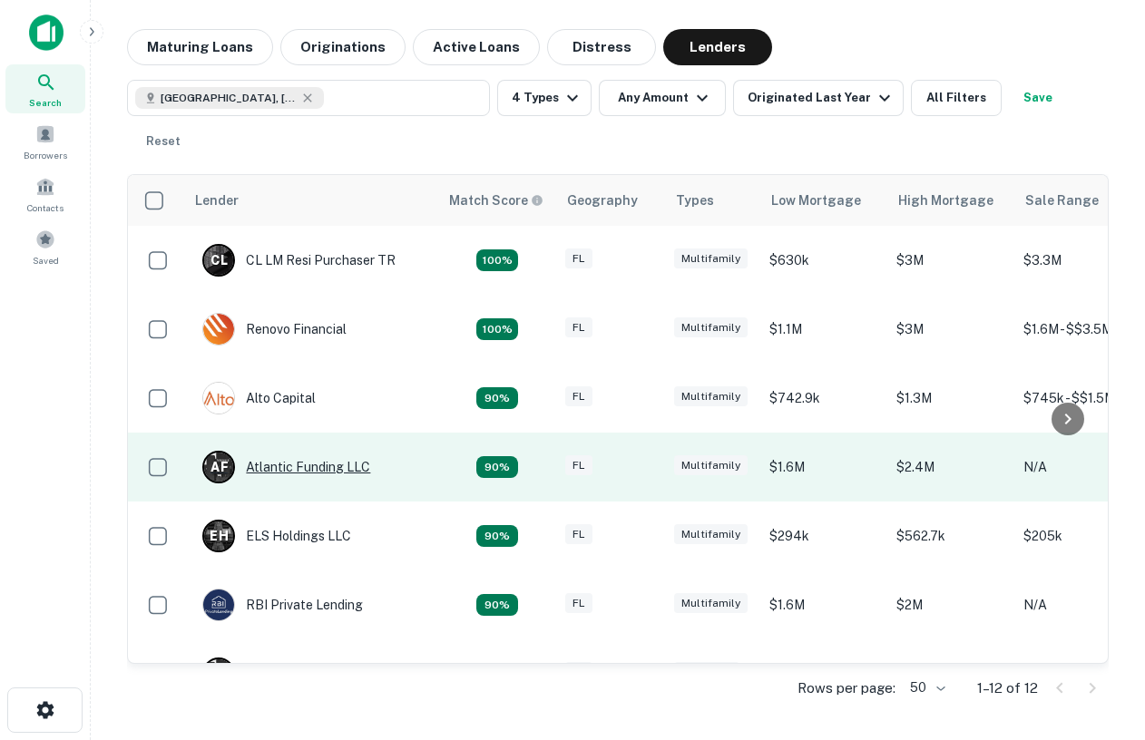
click at [313, 456] on div "A F Atlantic Funding LLC" at bounding box center [286, 467] width 168 height 33
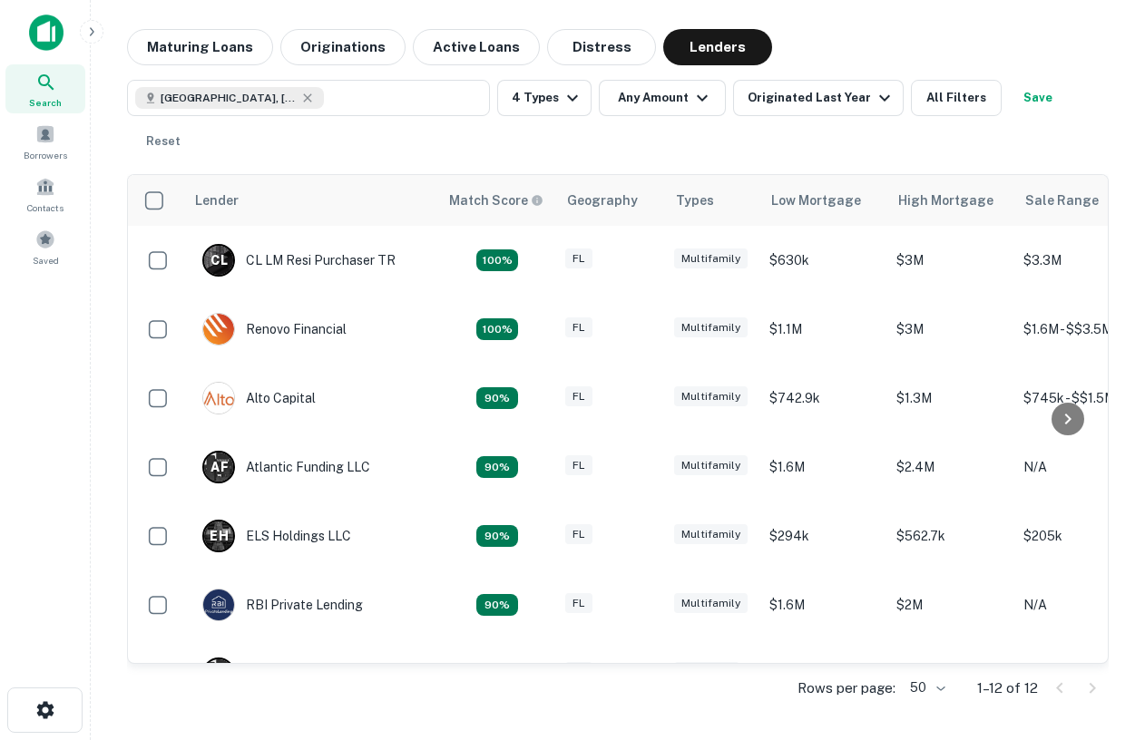
click at [64, 68] on div "Search" at bounding box center [45, 88] width 80 height 49
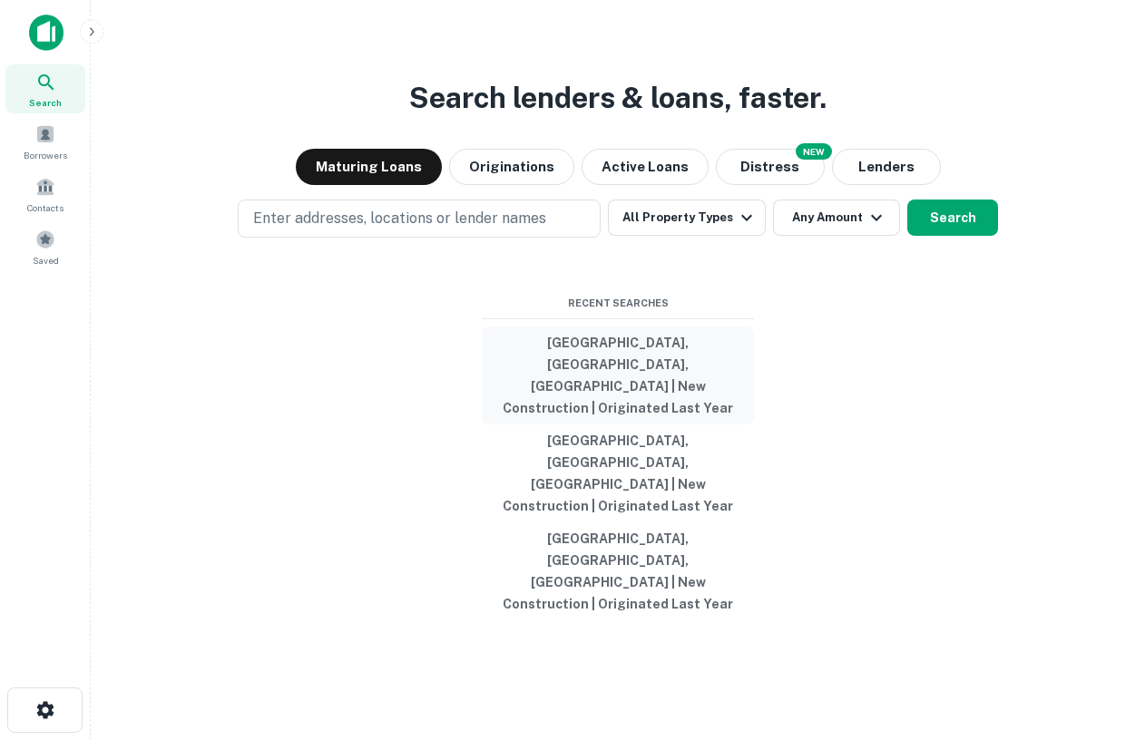
click at [612, 424] on button "Miami, FL, USA | New Construction | Originated Last Year" at bounding box center [618, 376] width 272 height 98
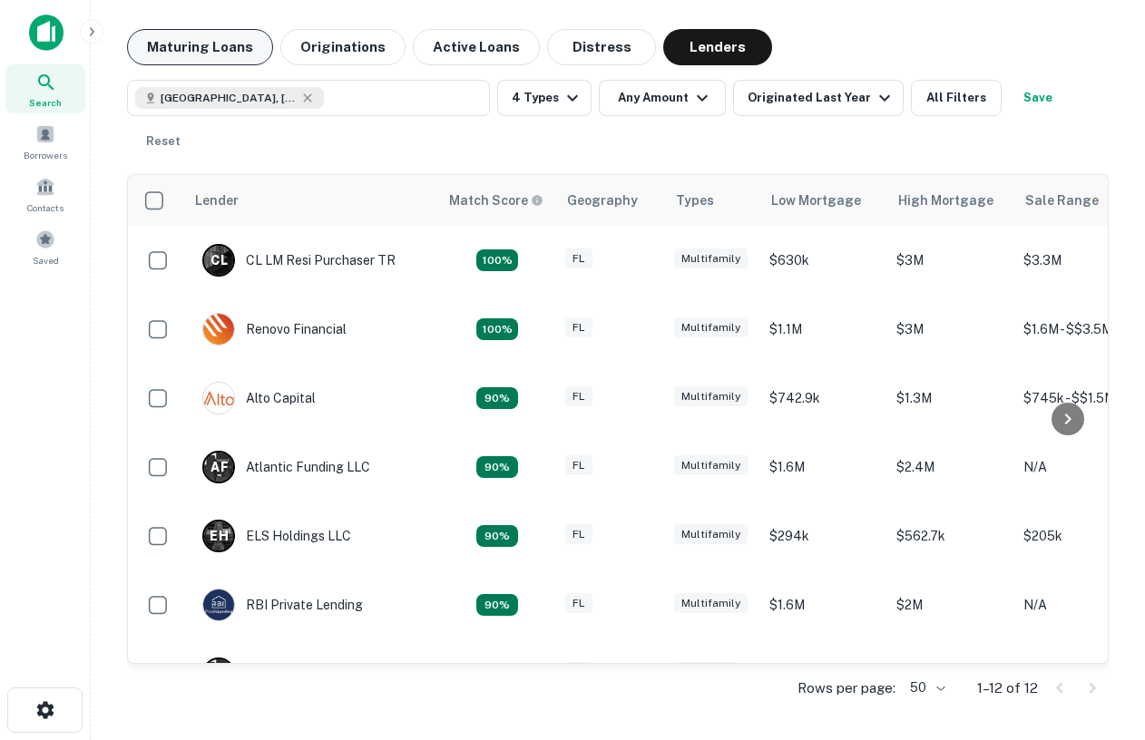
click at [191, 43] on button "Maturing Loans" at bounding box center [200, 47] width 146 height 36
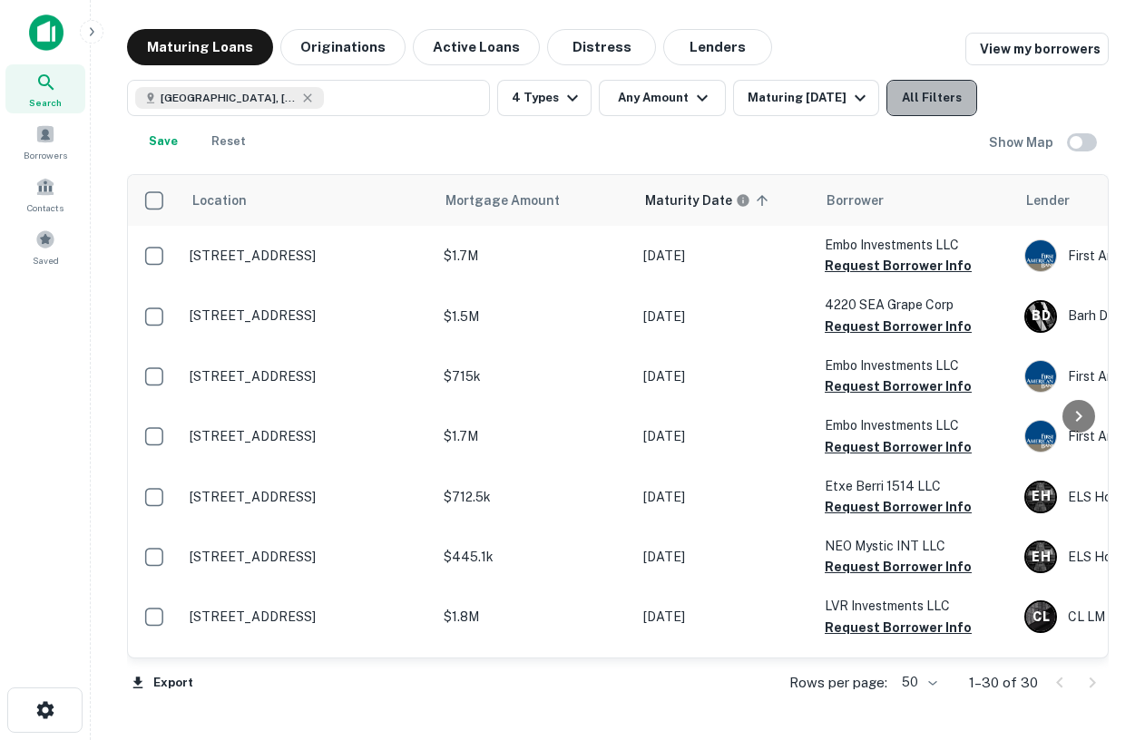
click at [940, 108] on button "All Filters" at bounding box center [932, 98] width 91 height 36
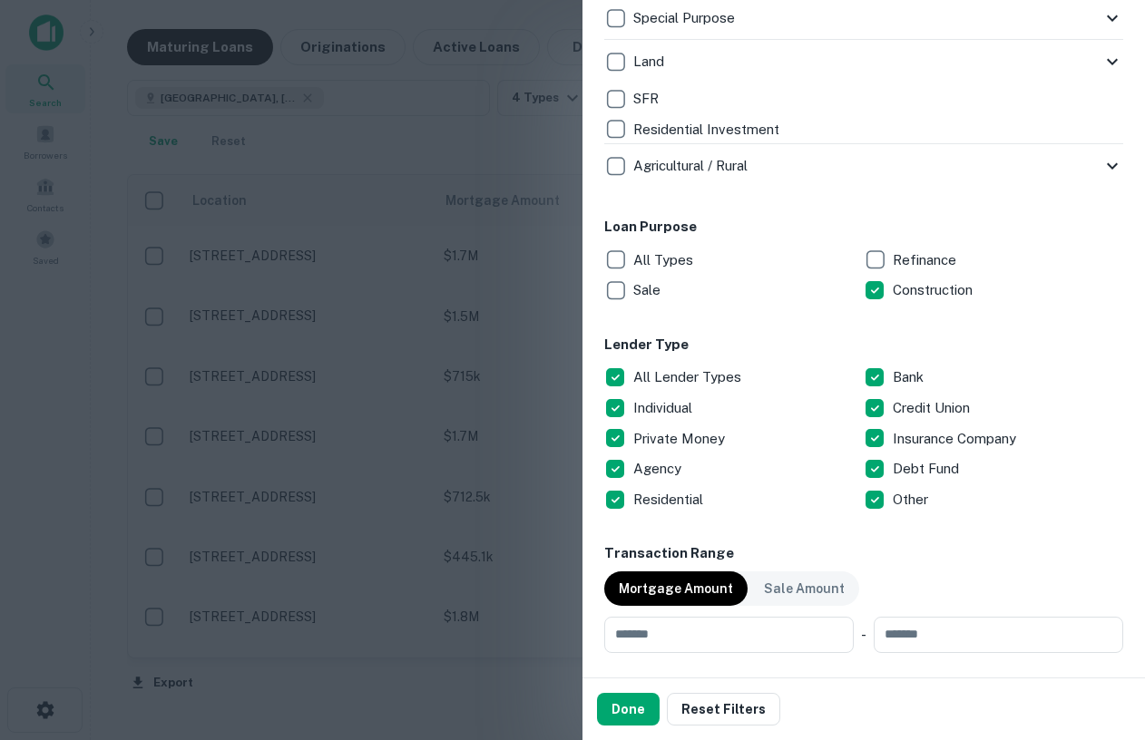
scroll to position [816, 0]
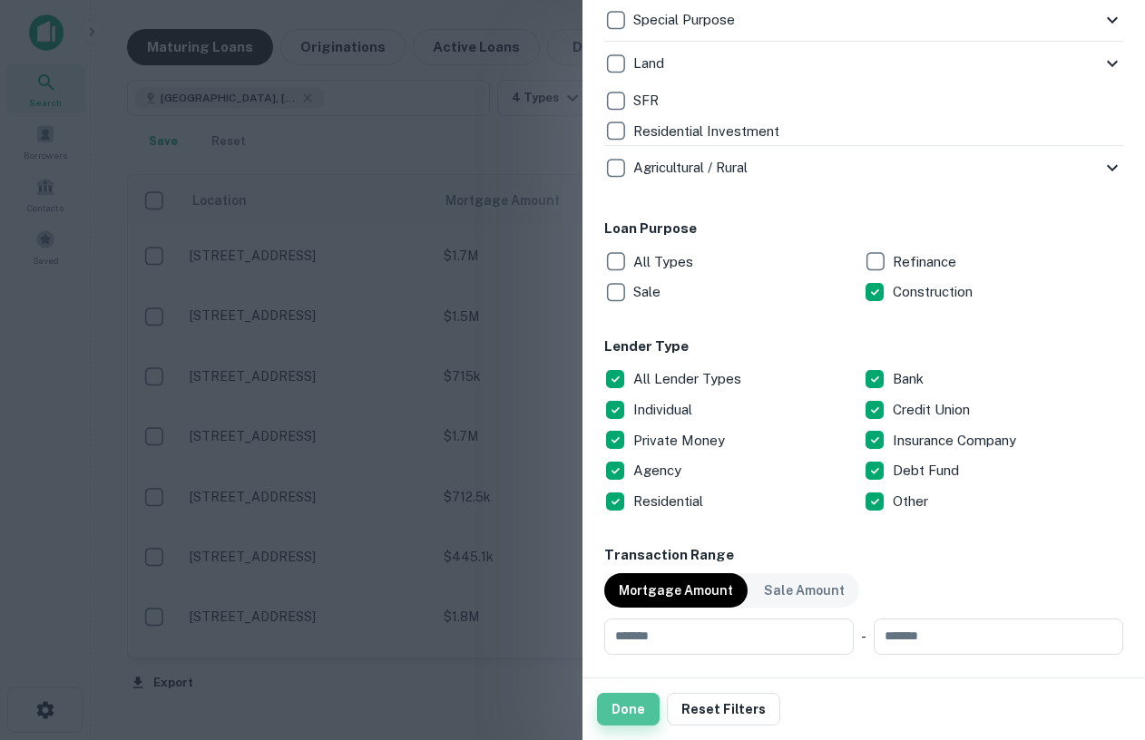
click at [631, 701] on button "Done" at bounding box center [628, 709] width 63 height 33
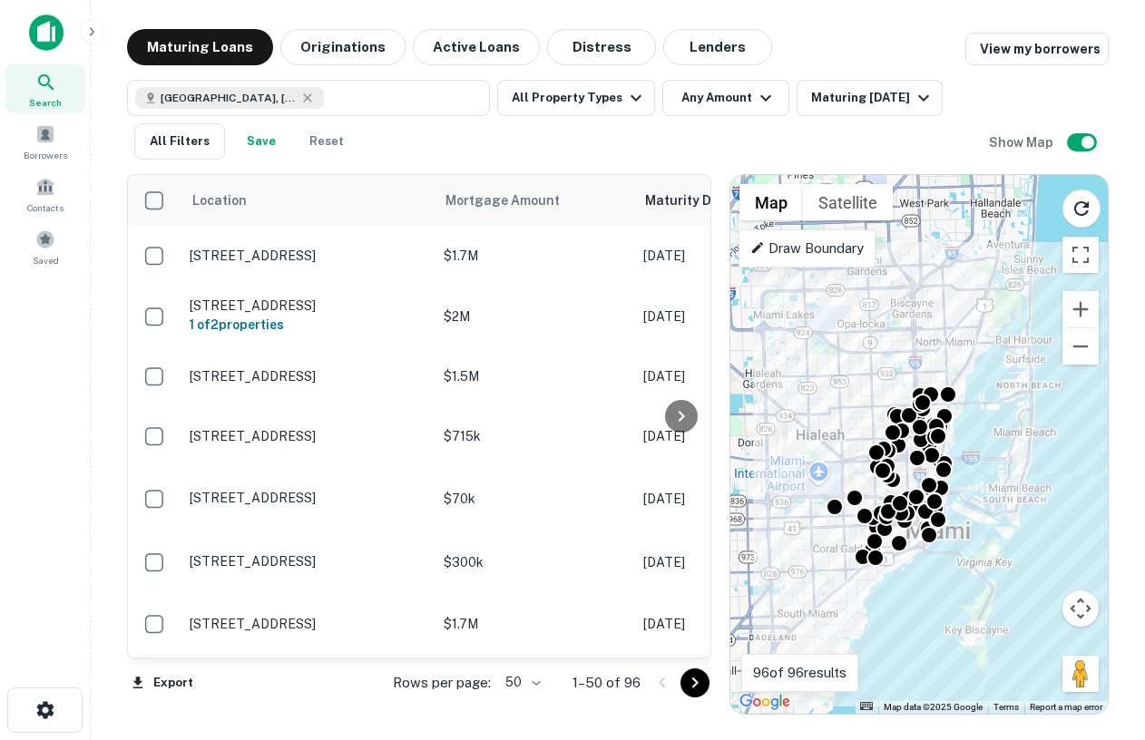
drag, startPoint x: 954, startPoint y: 275, endPoint x: 922, endPoint y: 331, distance: 64.6
click at [922, 331] on div "To activate drag with keyboard, press Alt + Enter. Once in keyboard drag state,…" at bounding box center [918, 444] width 377 height 539
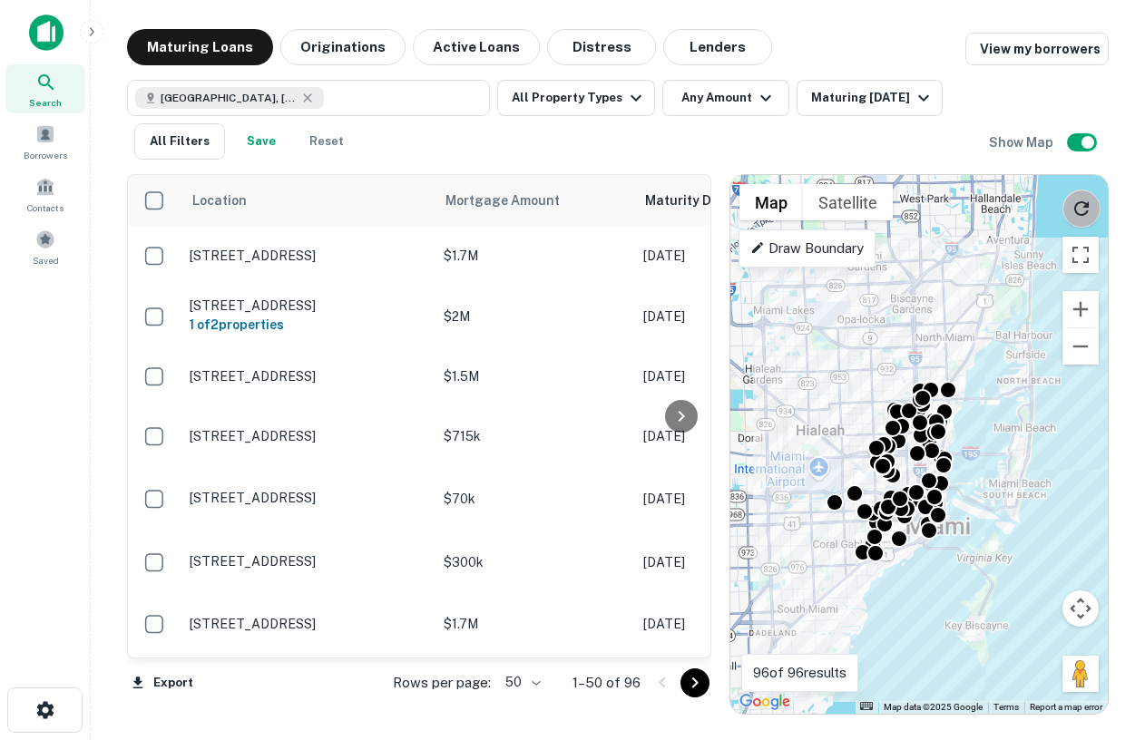
click at [1082, 201] on icon "Reload search area" at bounding box center [1082, 209] width 22 height 22
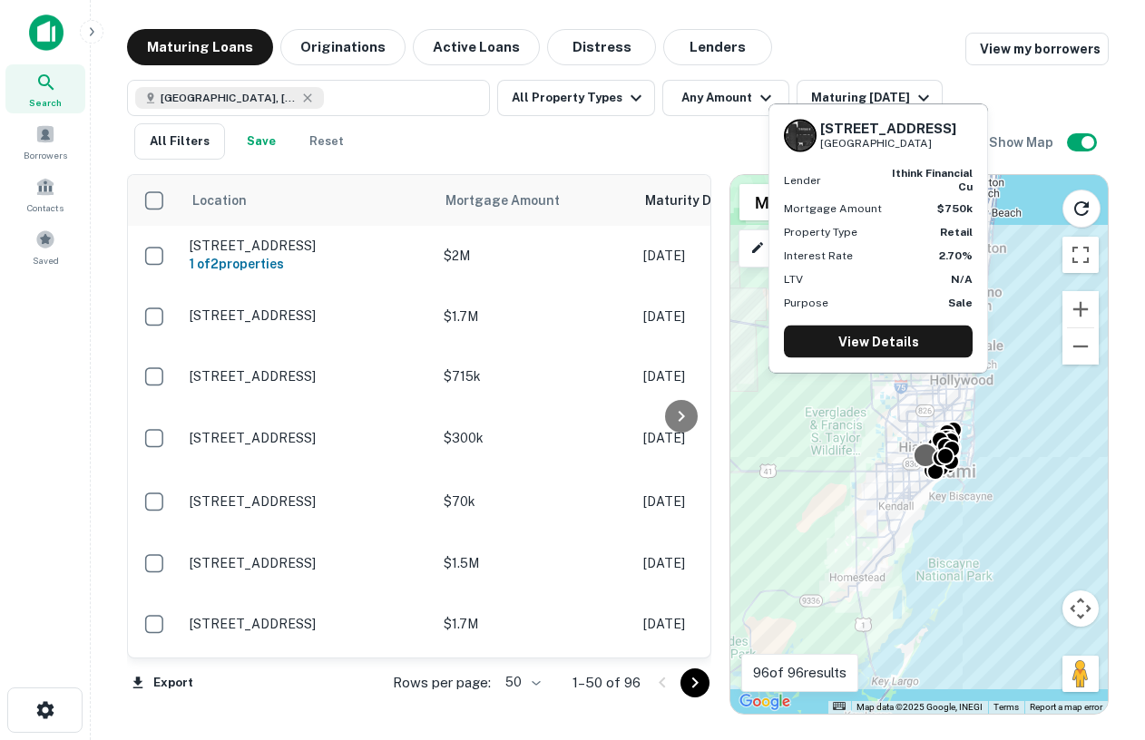
drag, startPoint x: 876, startPoint y: 395, endPoint x: 922, endPoint y: 457, distance: 77.9
click at [922, 457] on div at bounding box center [926, 456] width 26 height 26
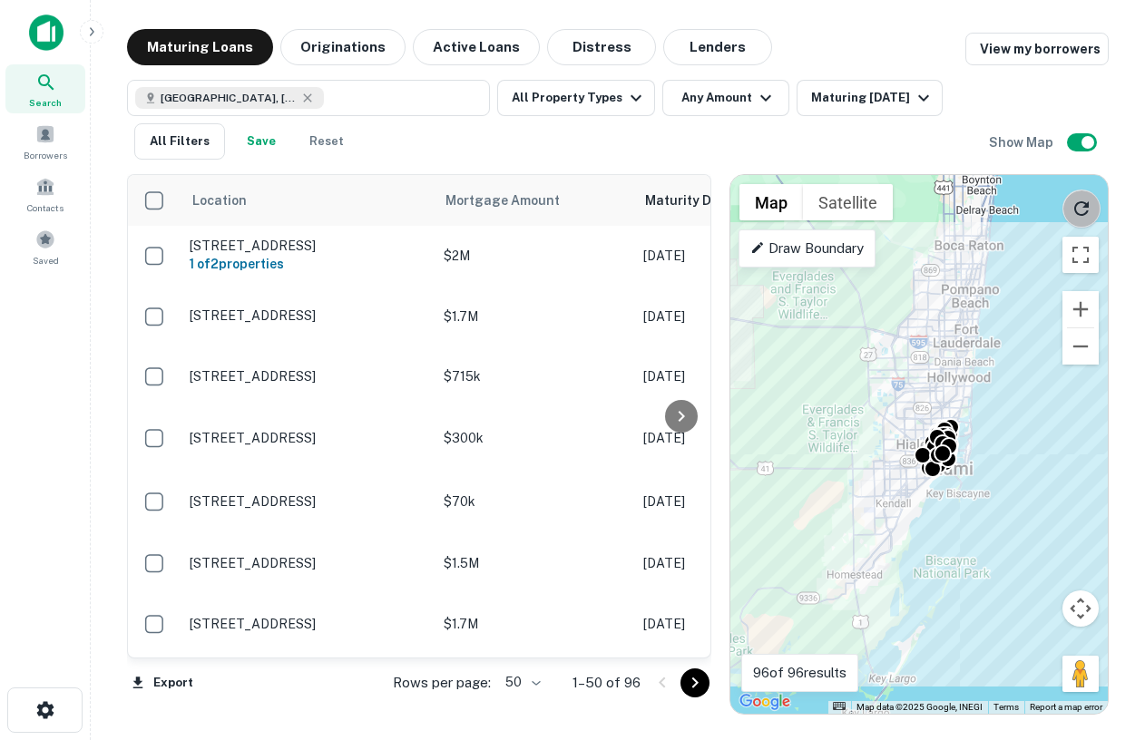
click at [1069, 211] on button "Reload search area" at bounding box center [1082, 209] width 38 height 38
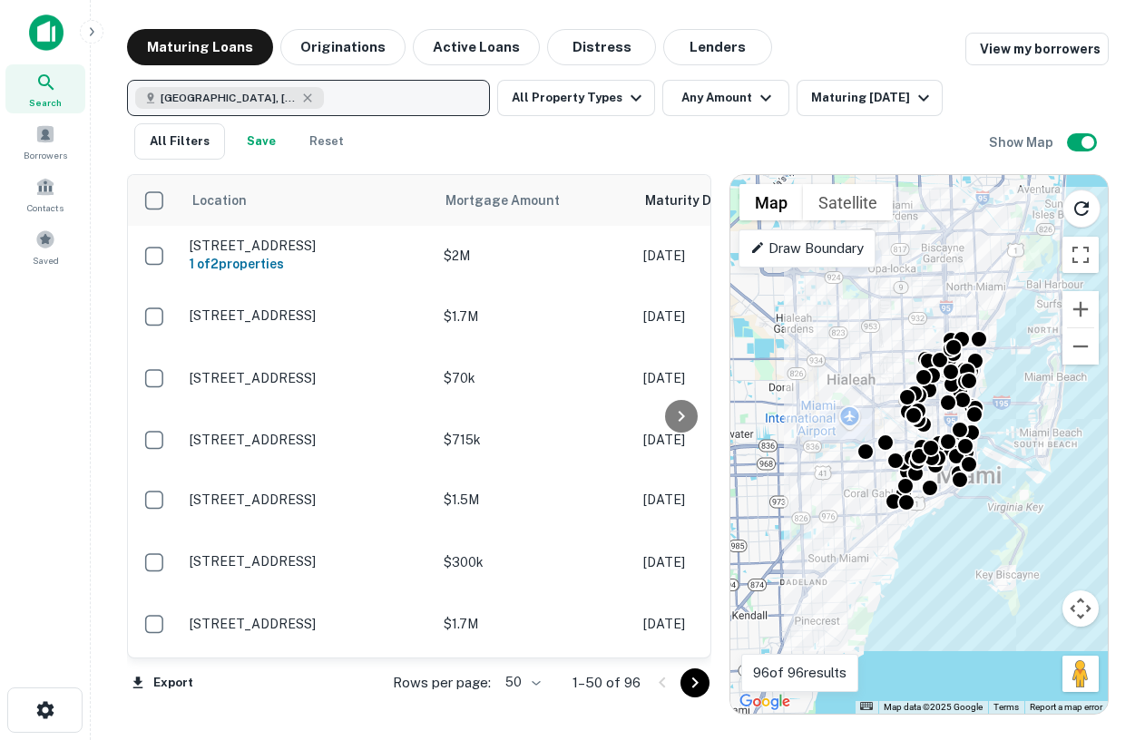
click at [307, 102] on button "Miami, FL, USA" at bounding box center [308, 98] width 363 height 36
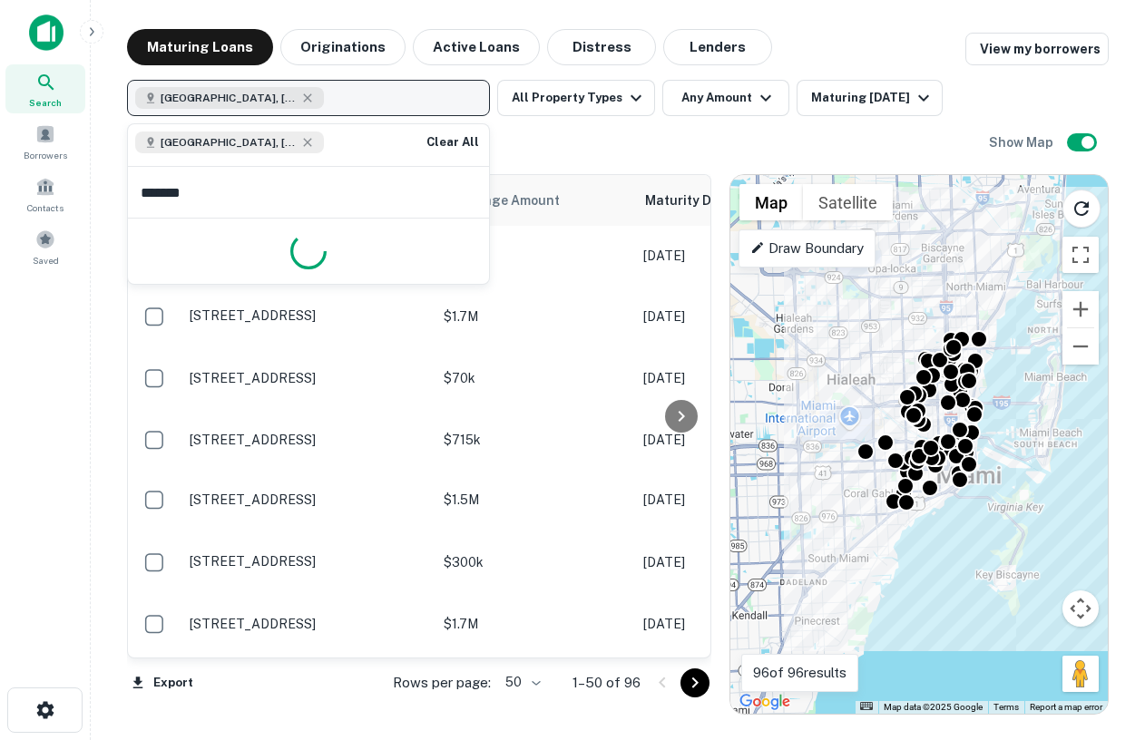
type input "********"
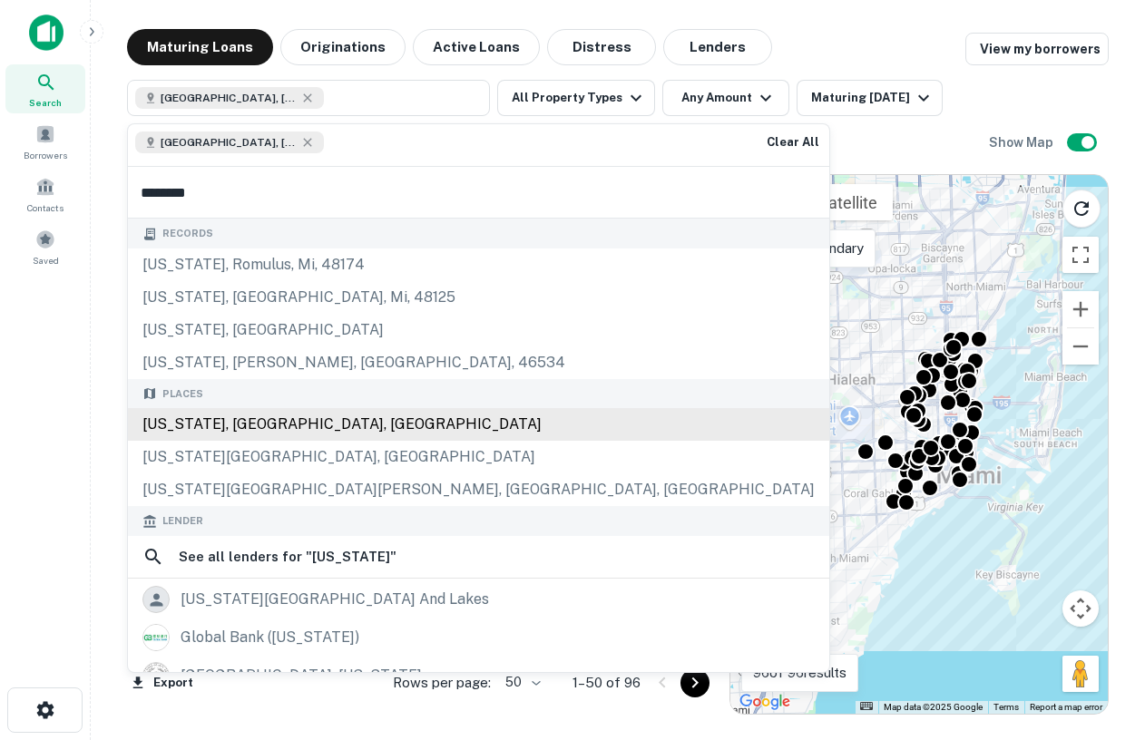
click at [179, 430] on div "New York, NY, USA" at bounding box center [478, 424] width 701 height 33
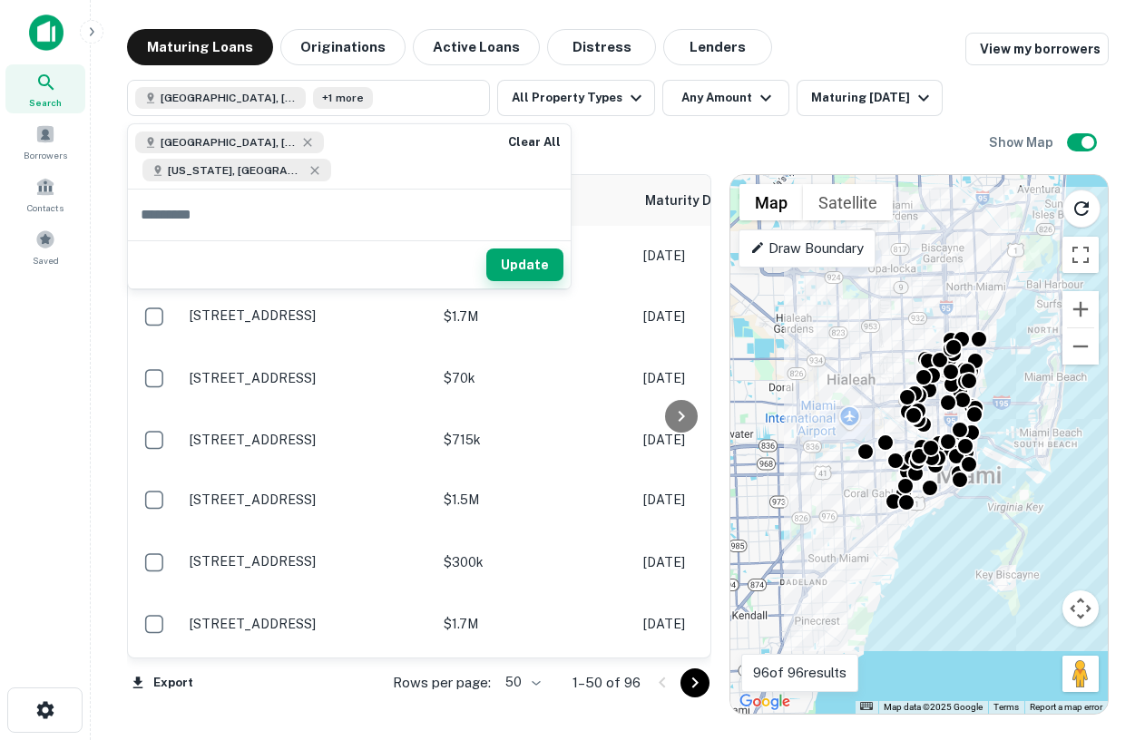
click at [486, 249] on button "Update" at bounding box center [524, 265] width 77 height 33
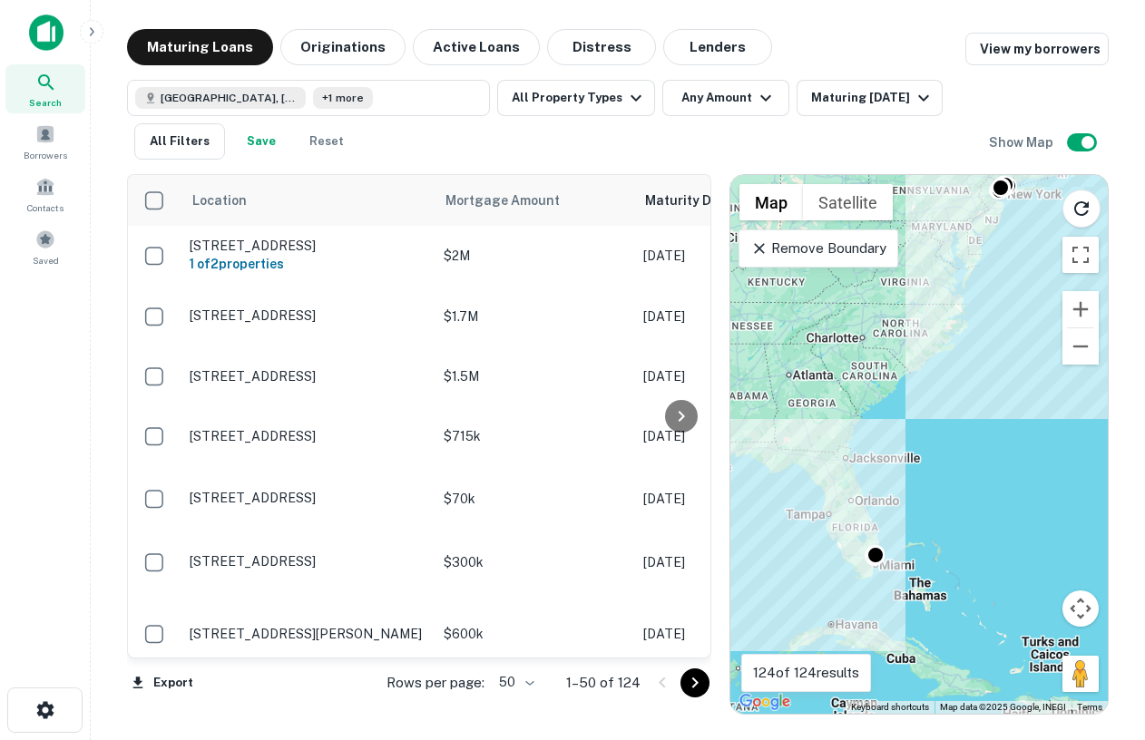
drag, startPoint x: 938, startPoint y: 337, endPoint x: 964, endPoint y: 269, distance: 72.6
click at [964, 269] on div "To activate drag with keyboard, press Alt + Enter. Once in keyboard drag state,…" at bounding box center [918, 444] width 377 height 539
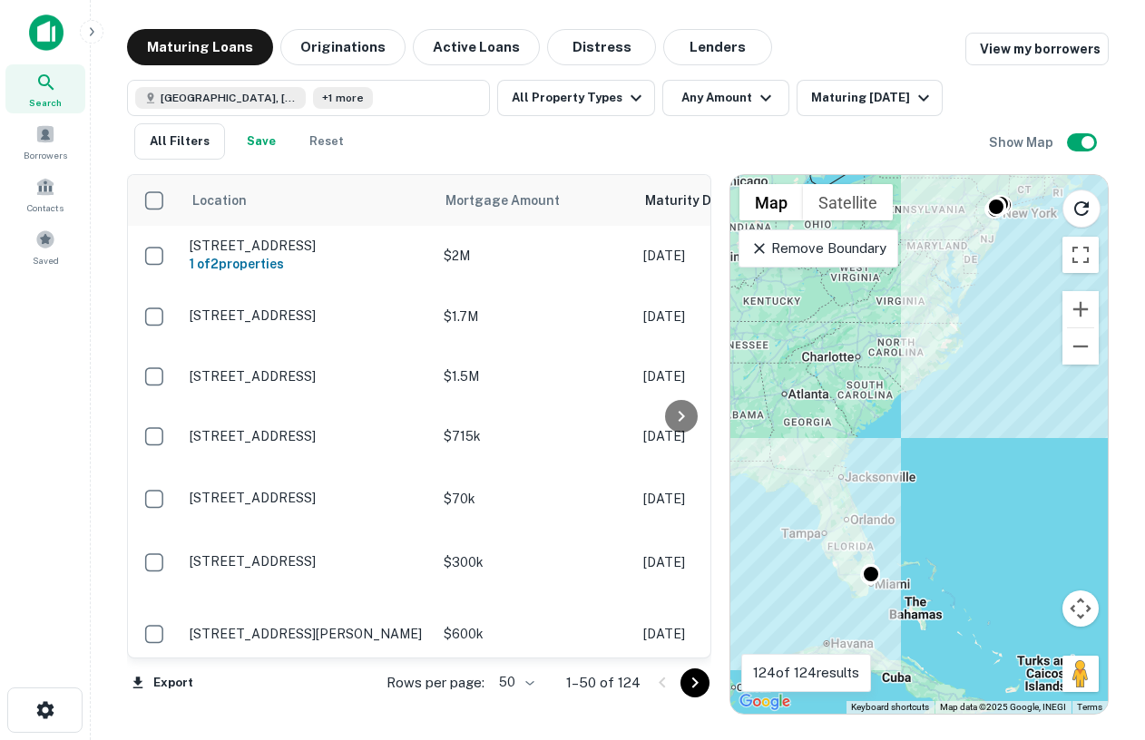
drag, startPoint x: 906, startPoint y: 418, endPoint x: 898, endPoint y: 447, distance: 30.2
click at [898, 447] on div "To activate drag with keyboard, press Alt + Enter. Once in keyboard drag state,…" at bounding box center [918, 444] width 377 height 539
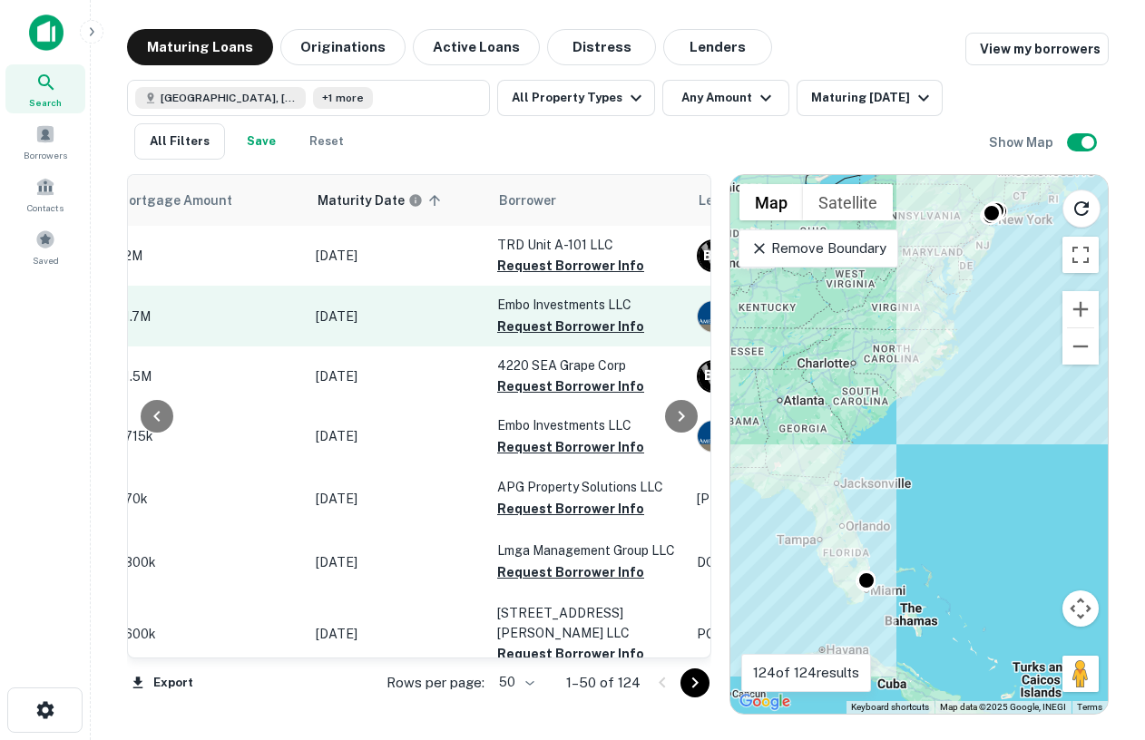
scroll to position [0, 338]
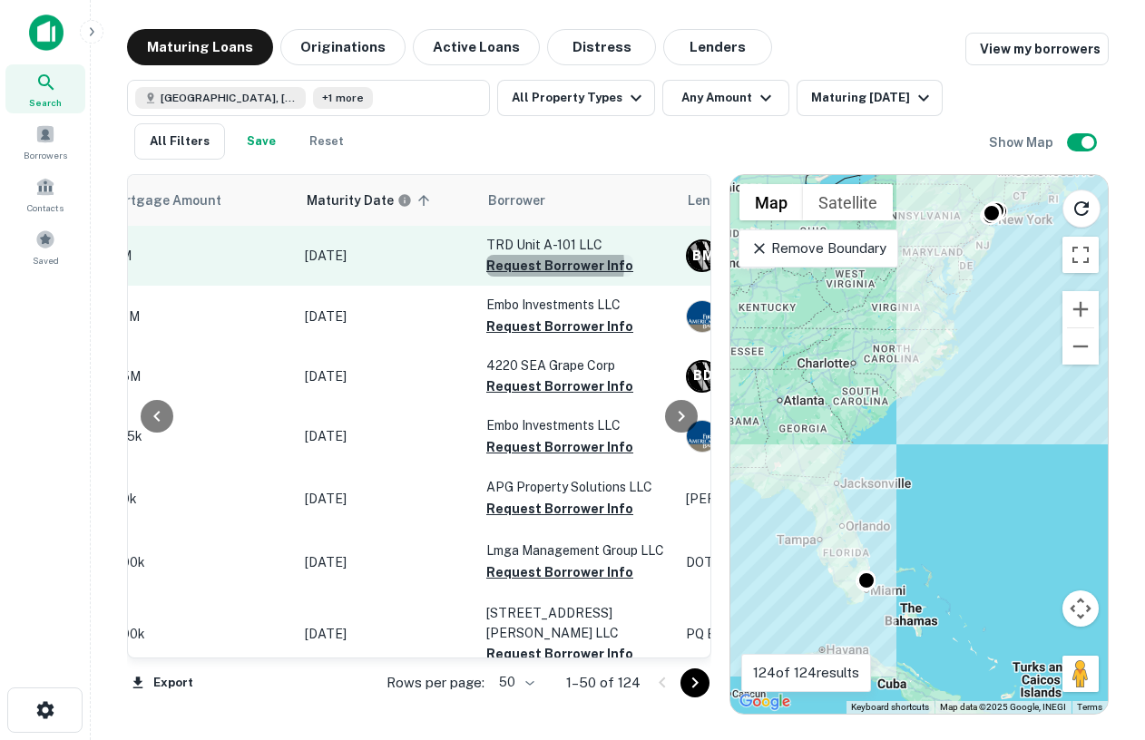
click at [534, 270] on button "Request Borrower Info" at bounding box center [559, 266] width 147 height 22
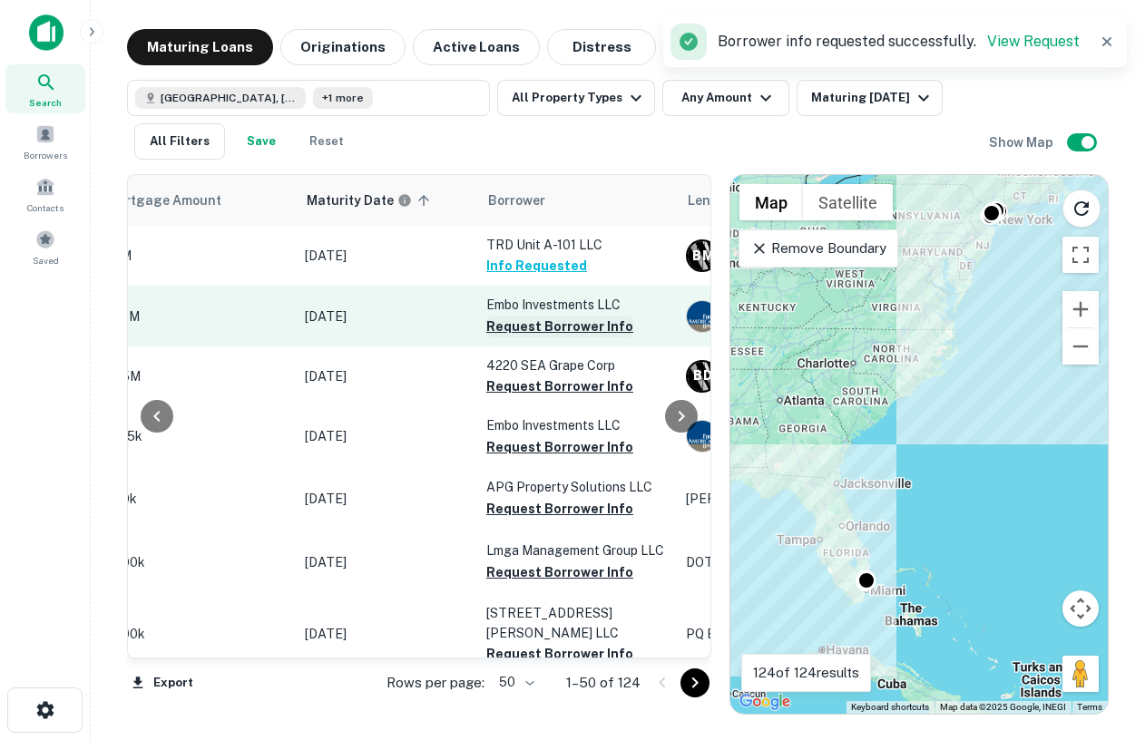
click at [542, 338] on button "Request Borrower Info" at bounding box center [559, 327] width 147 height 22
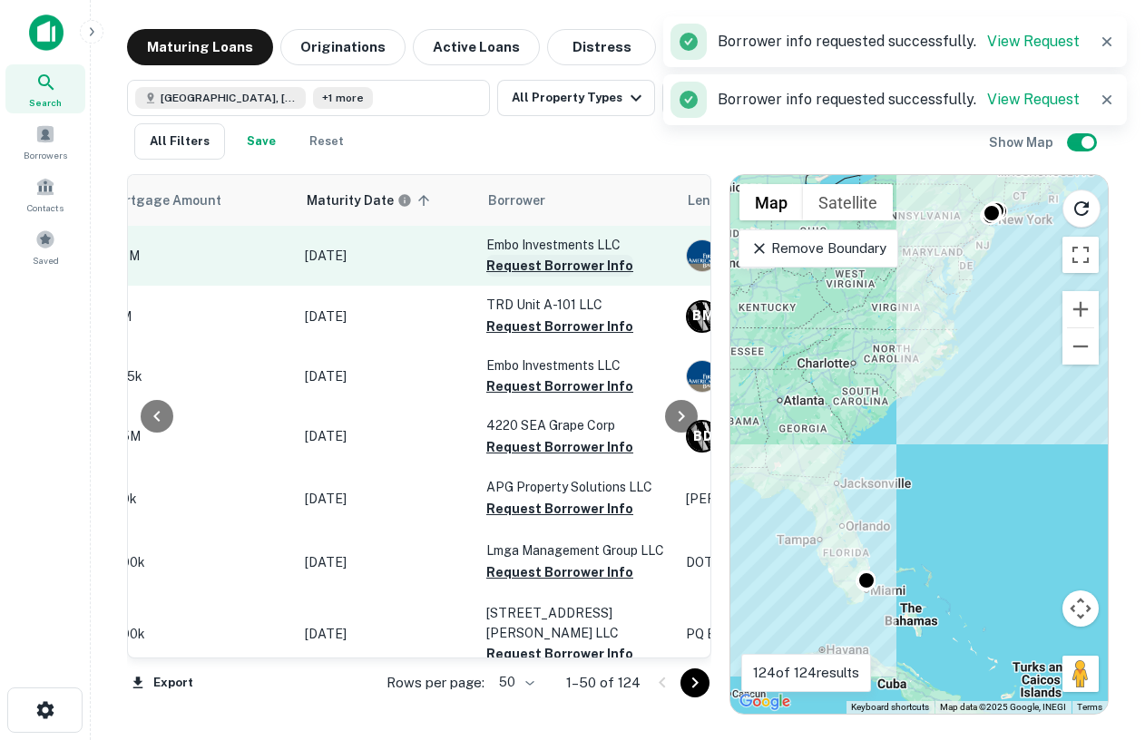
click at [503, 264] on button "Request Borrower Info" at bounding box center [559, 266] width 147 height 22
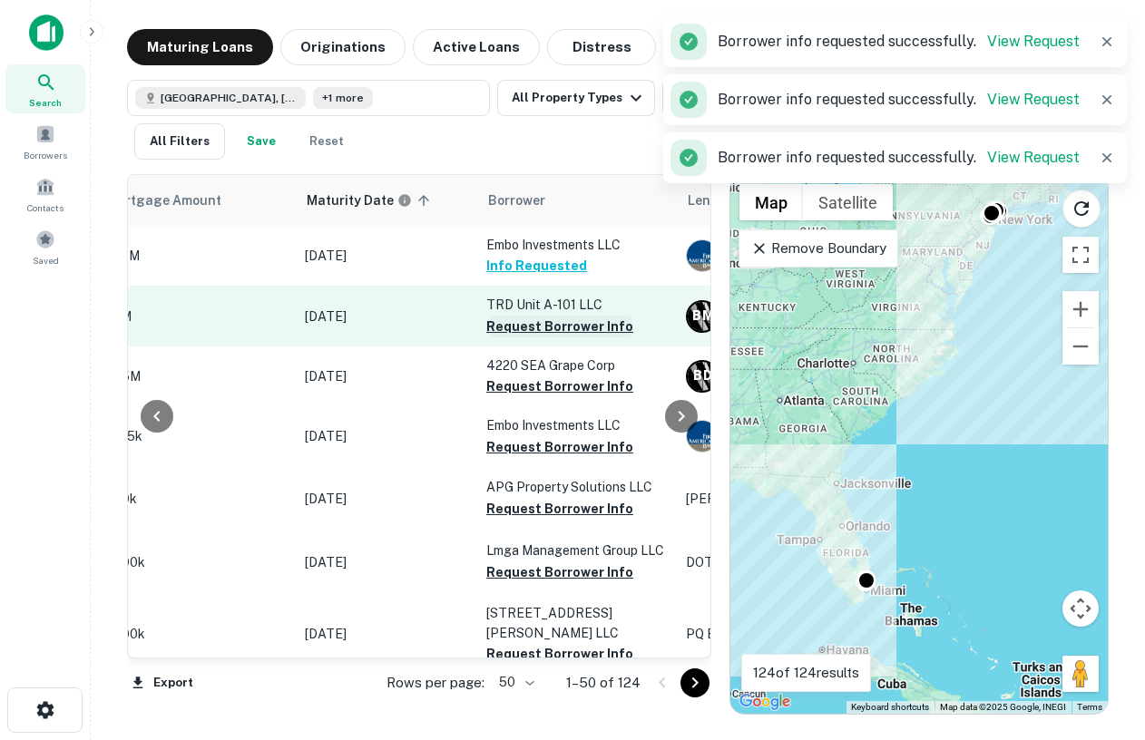
click at [515, 328] on button "Request Borrower Info" at bounding box center [559, 327] width 147 height 22
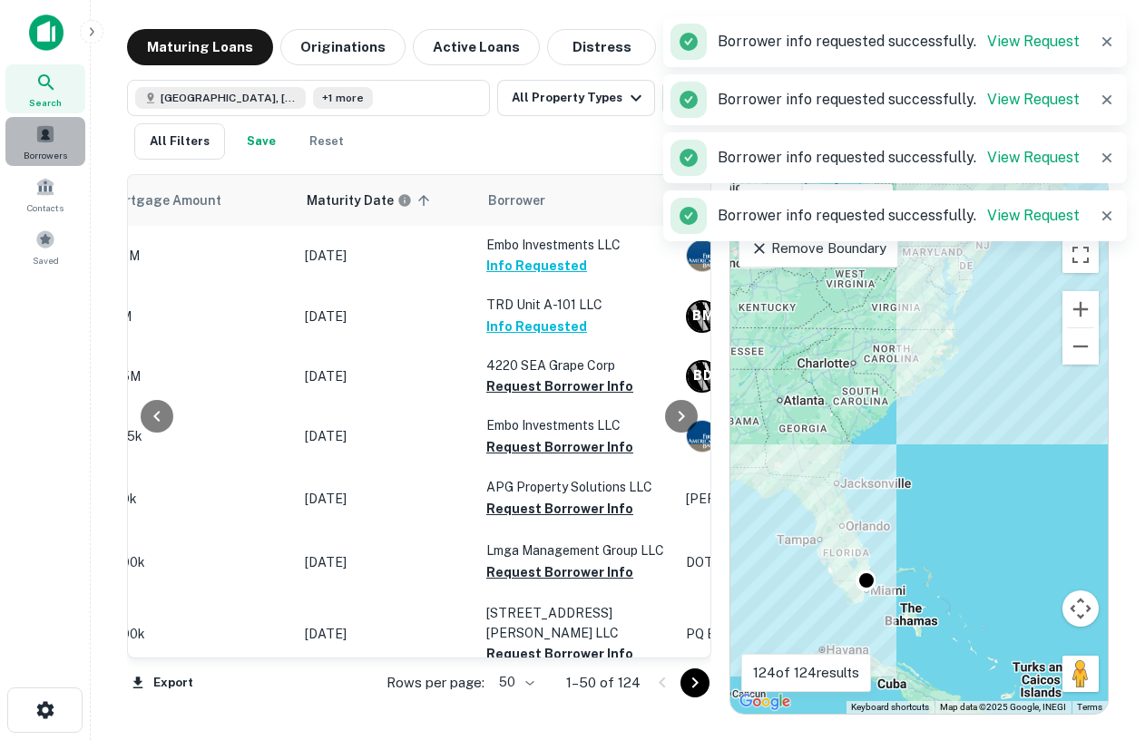
click at [38, 149] on span "Borrowers" at bounding box center [46, 155] width 44 height 15
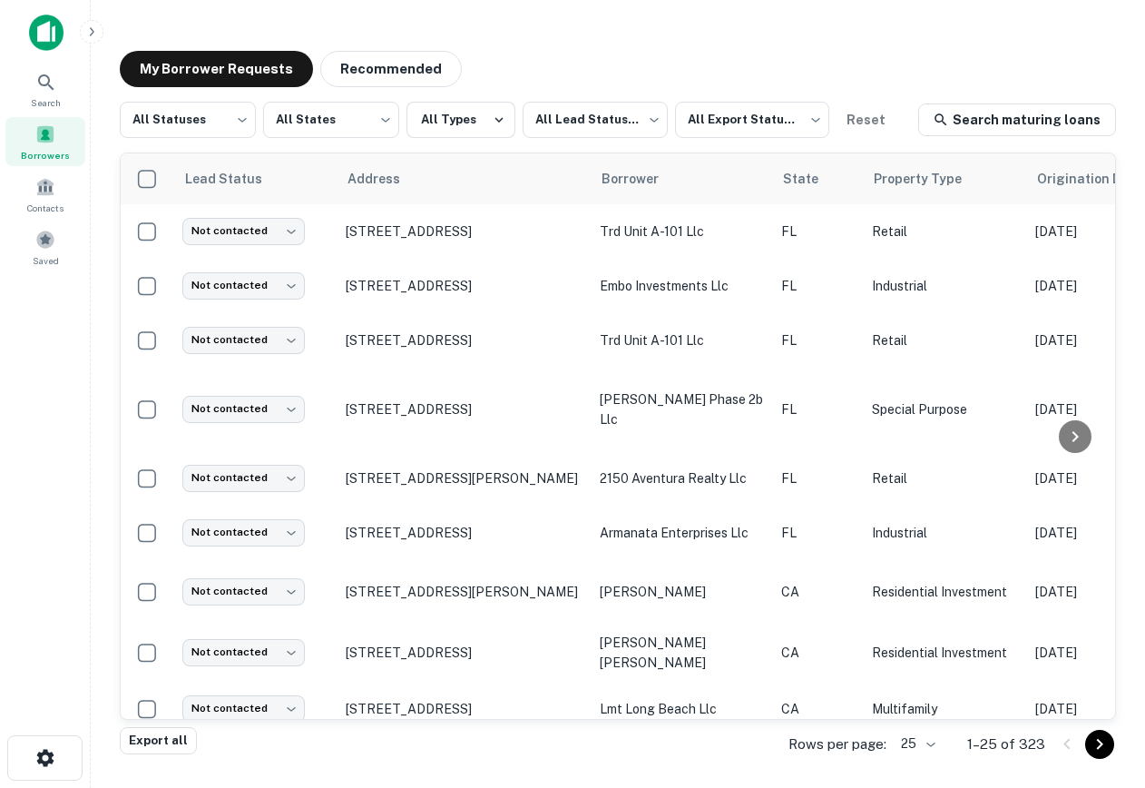
click at [44, 29] on img at bounding box center [46, 33] width 34 height 36
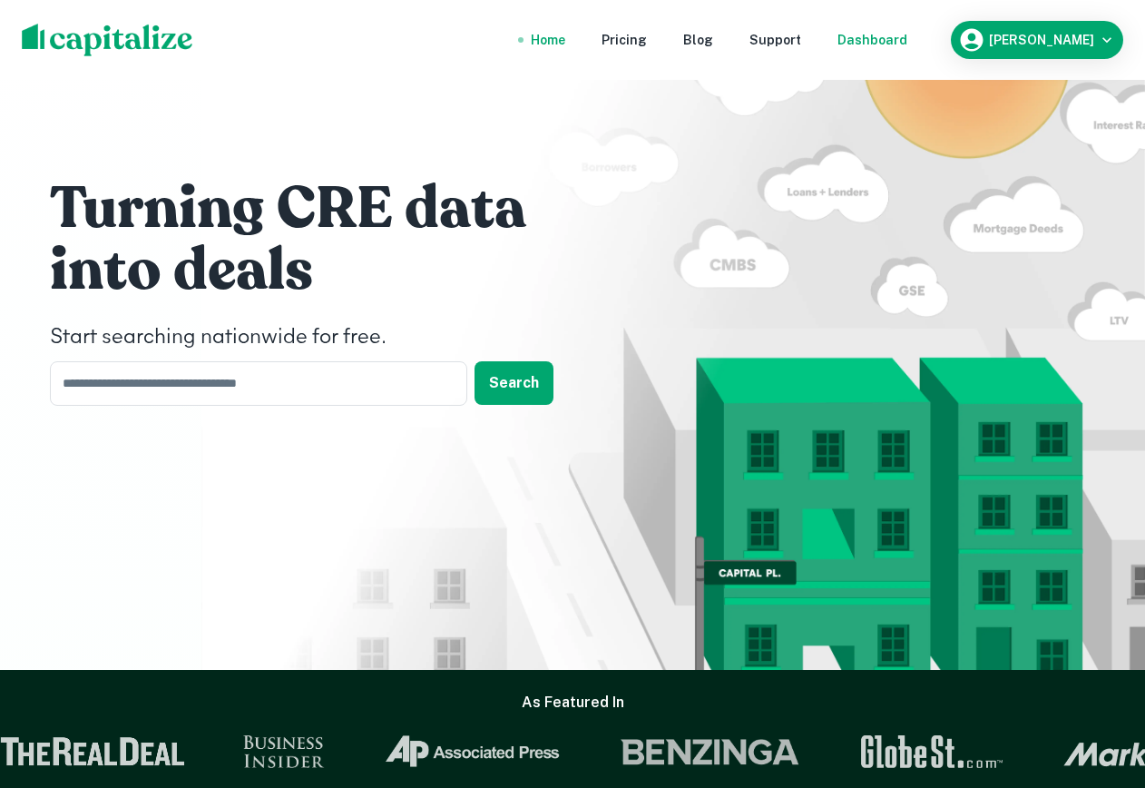
click at [907, 43] on div "Dashboard" at bounding box center [873, 40] width 70 height 20
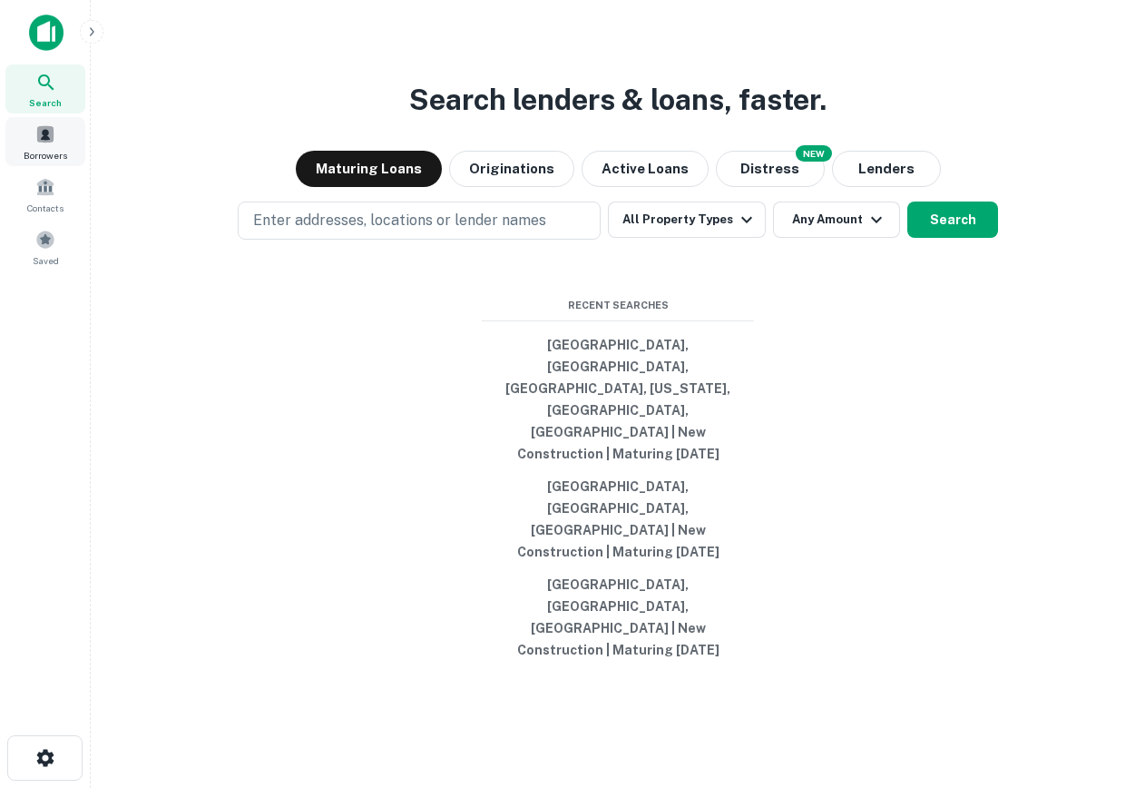
click at [39, 136] on span at bounding box center [45, 134] width 20 height 20
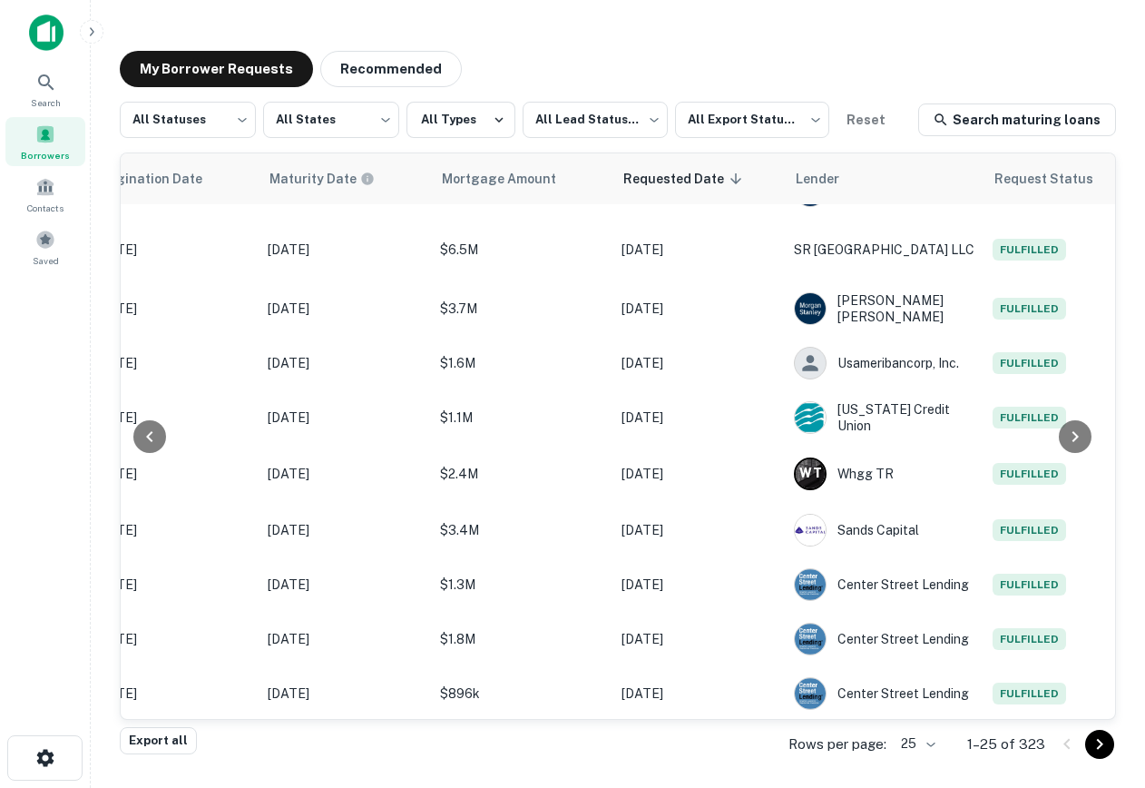
scroll to position [953, 975]
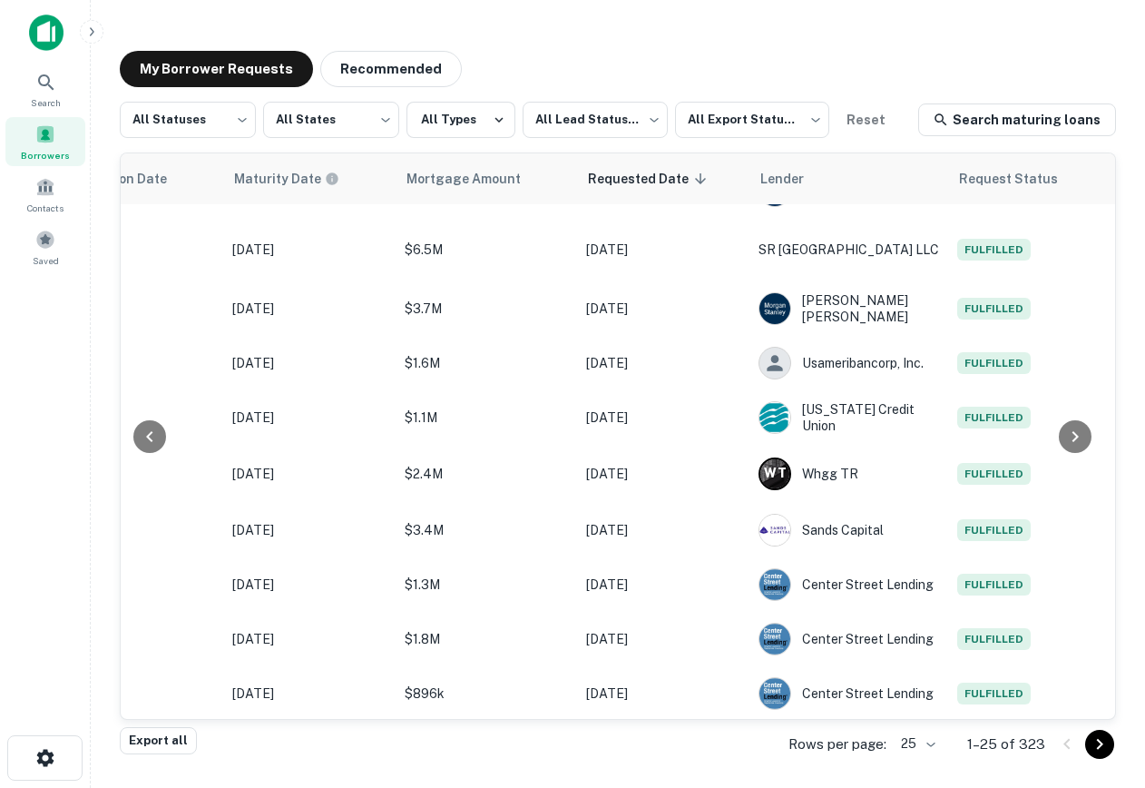
click at [1093, 741] on icon "Go to next page" at bounding box center [1100, 744] width 22 height 22
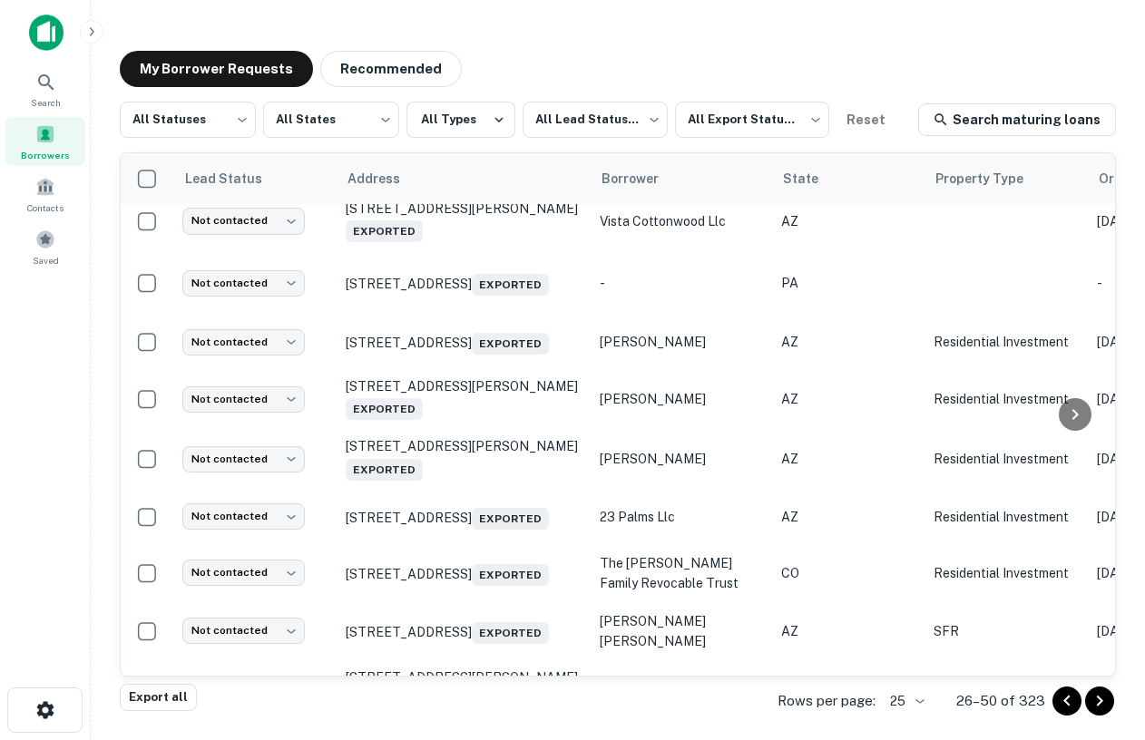
scroll to position [105, 0]
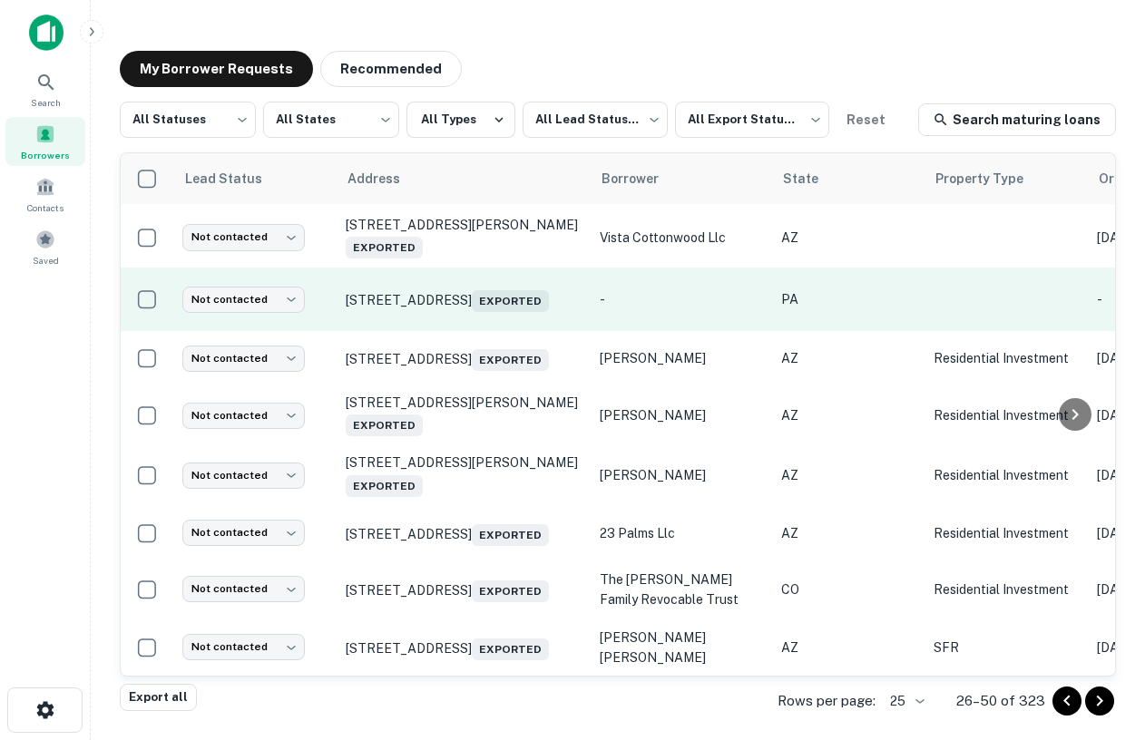
click at [457, 292] on p "[STREET_ADDRESS] Exported" at bounding box center [464, 299] width 236 height 25
click at [403, 300] on p "[STREET_ADDRESS] Exported" at bounding box center [464, 299] width 236 height 25
click at [403, 300] on p "1216 W Norwegian St, Pottsville, PA, 17901 Exported" at bounding box center [464, 299] width 236 height 25
click at [367, 295] on p "1216 W Norwegian St, Pottsville, PA, 17901 Exported" at bounding box center [464, 299] width 236 height 25
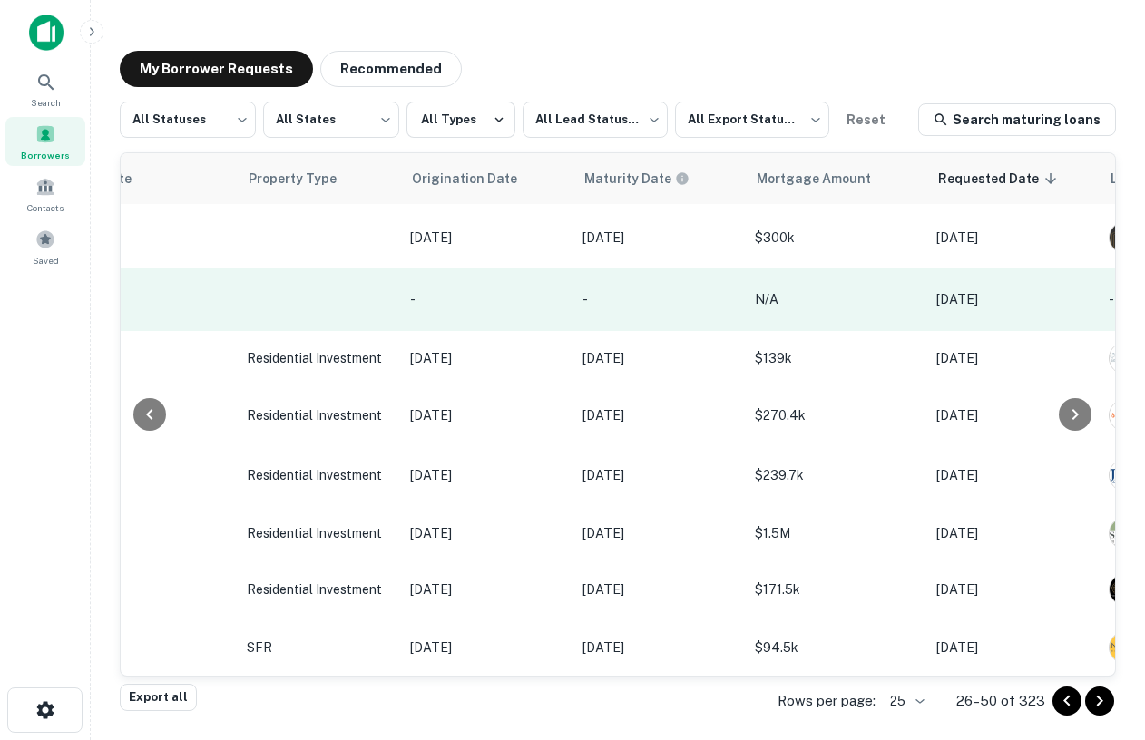
scroll to position [105, 691]
click at [834, 299] on td "N/A" at bounding box center [831, 300] width 181 height 64
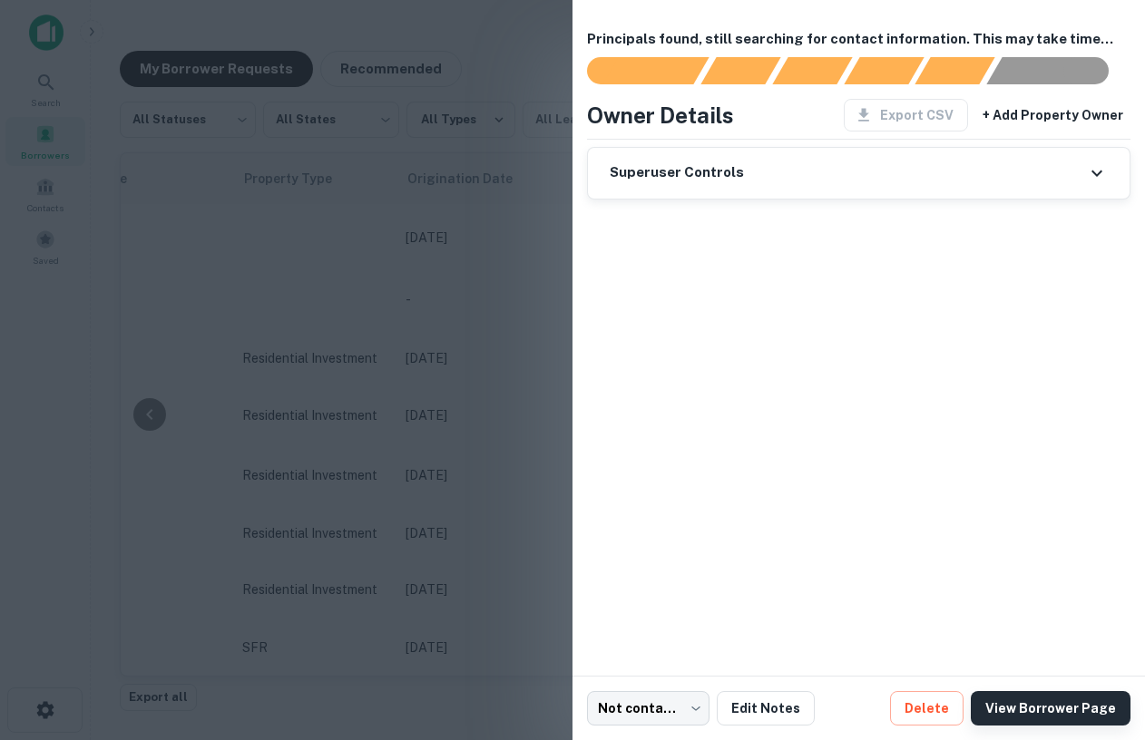
click at [1044, 713] on link "View Borrower Page" at bounding box center [1051, 708] width 160 height 34
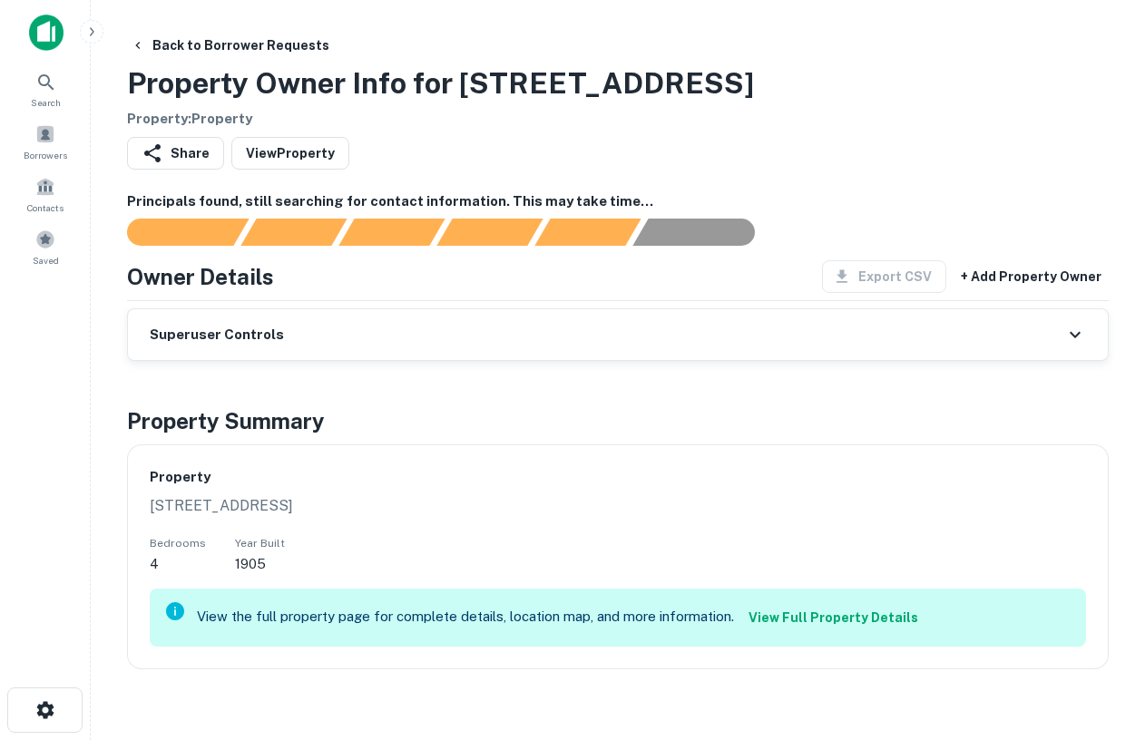
scroll to position [16, 0]
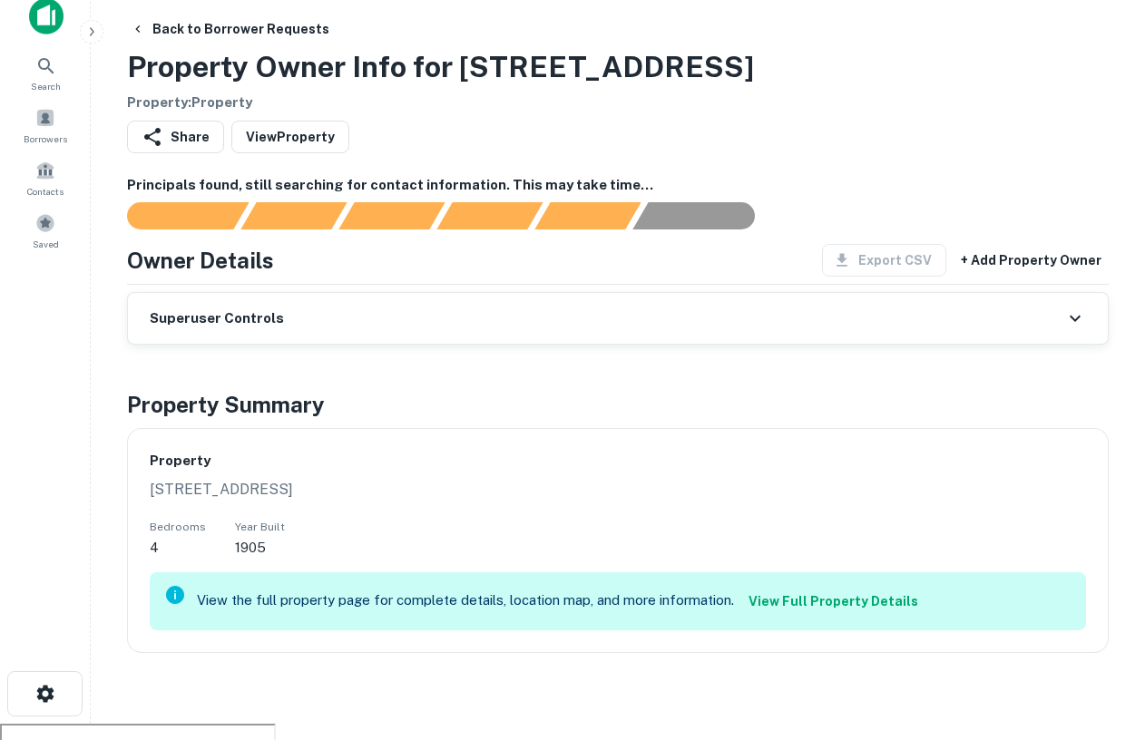
click at [782, 607] on link "View Full Property Details" at bounding box center [833, 601] width 184 height 33
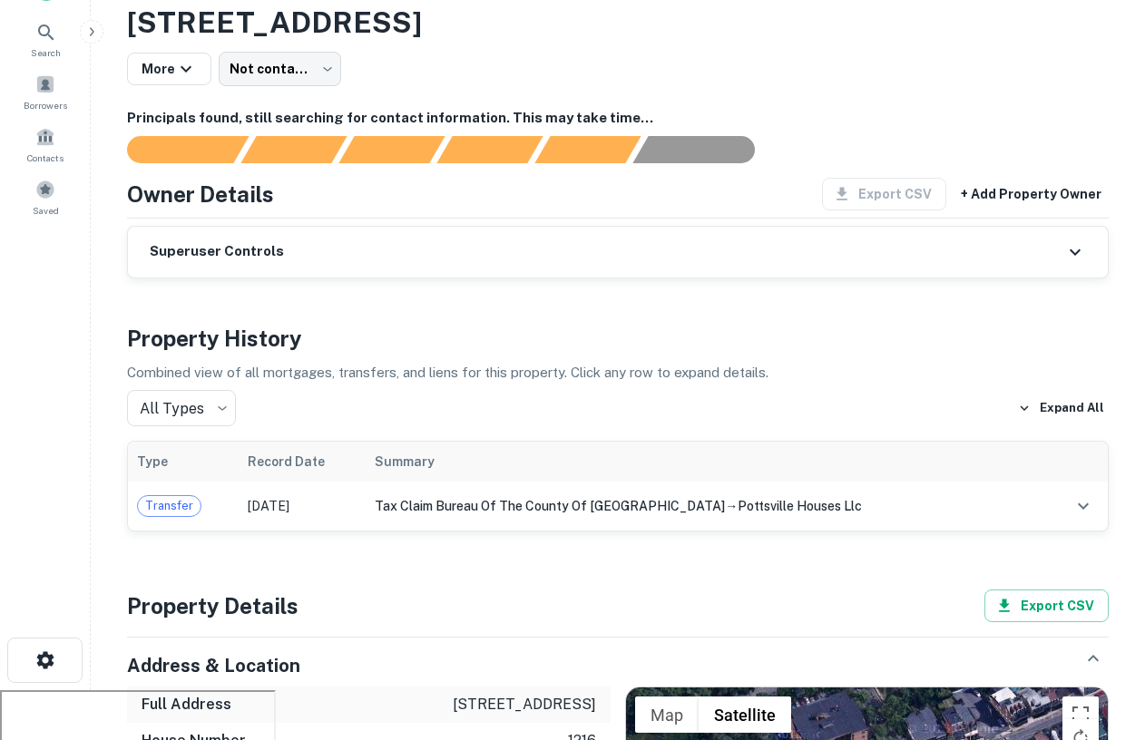
scroll to position [15, 0]
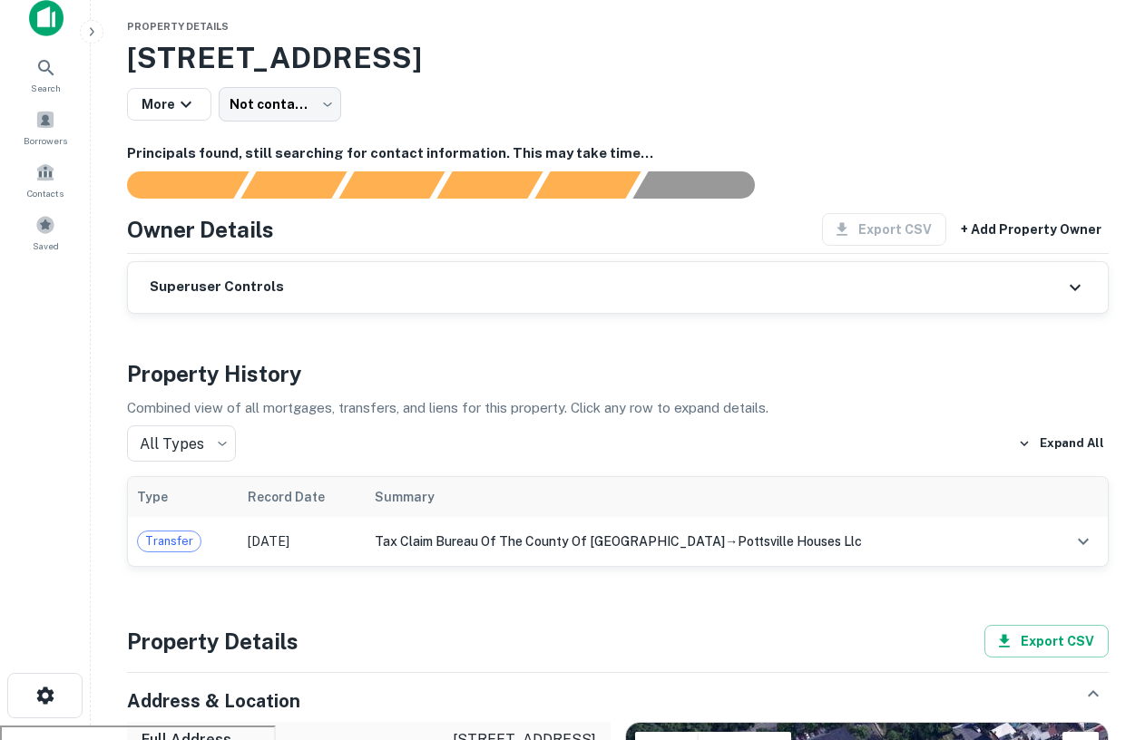
click at [1067, 270] on div "Superuser Controls" at bounding box center [618, 287] width 980 height 51
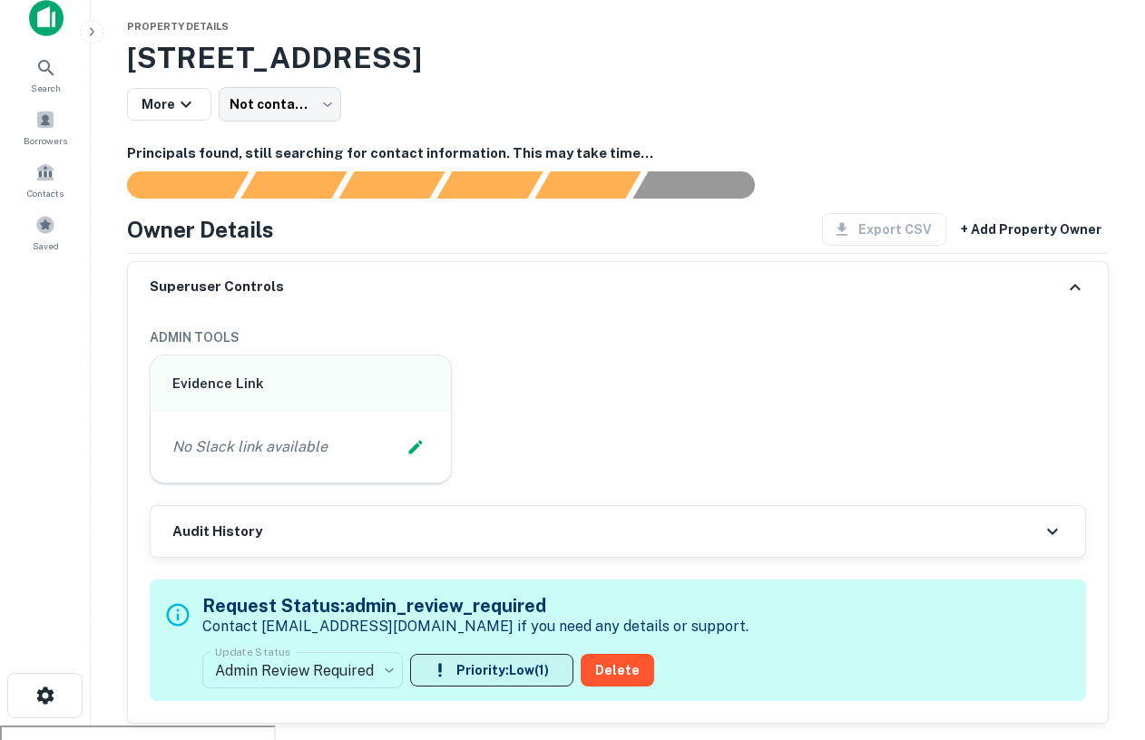
click at [489, 667] on button "Priority: Low ( 1 )" at bounding box center [491, 670] width 163 height 33
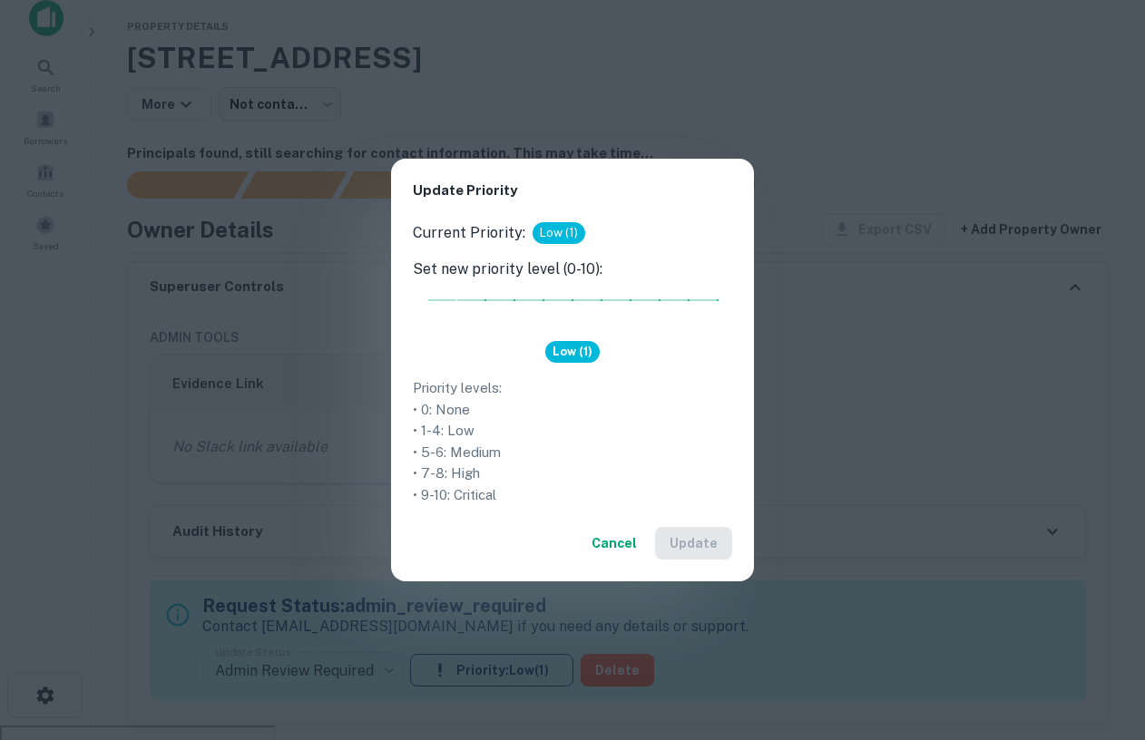
click at [576, 366] on div "Current Priority: Low (1) Set new priority level (0-10): 1 Low (1) Priority lev…" at bounding box center [572, 363] width 363 height 283
click at [354, 414] on div "Update Priority Current Priority: Low (1) Set new priority level (0-10): 1 Low …" at bounding box center [572, 370] width 1145 height 740
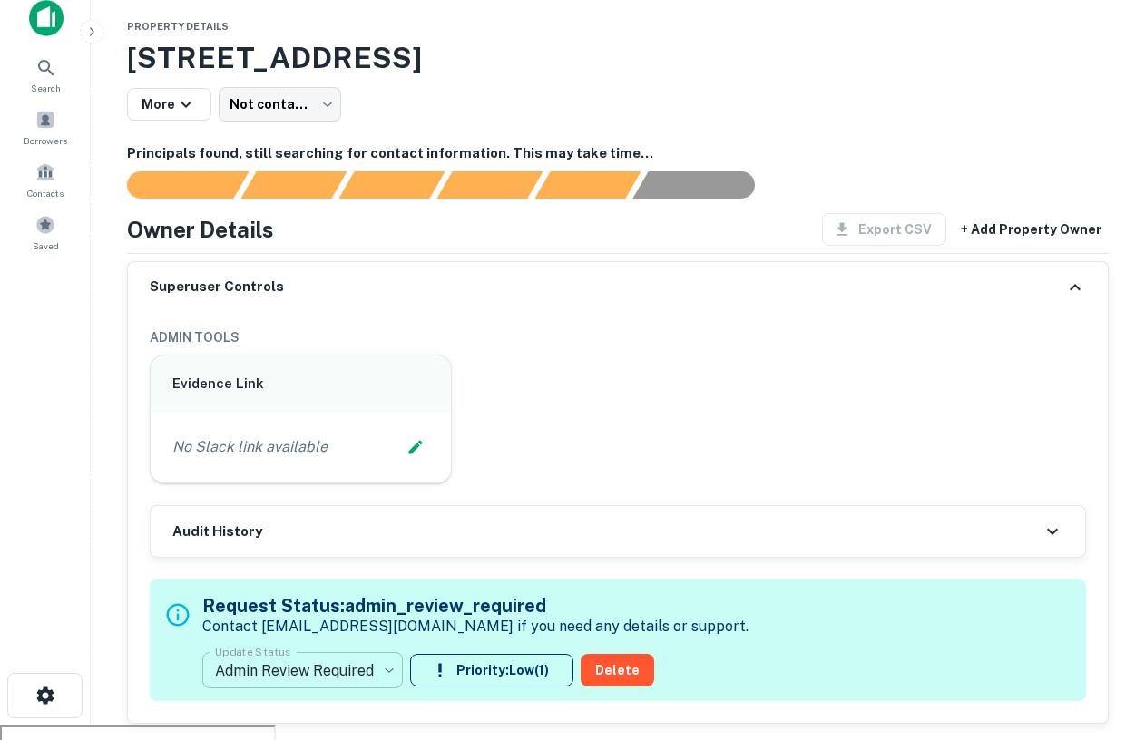
click at [374, 666] on body "**********" at bounding box center [572, 355] width 1145 height 740
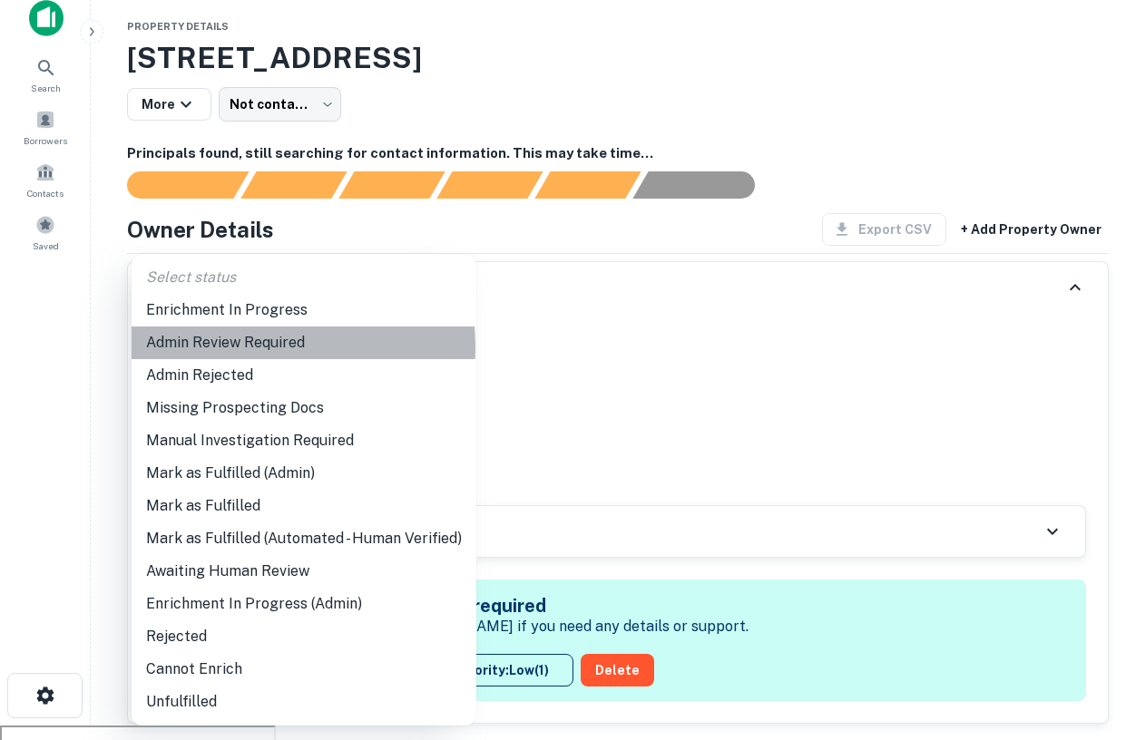
click at [265, 348] on li "Admin Review Required" at bounding box center [304, 343] width 345 height 33
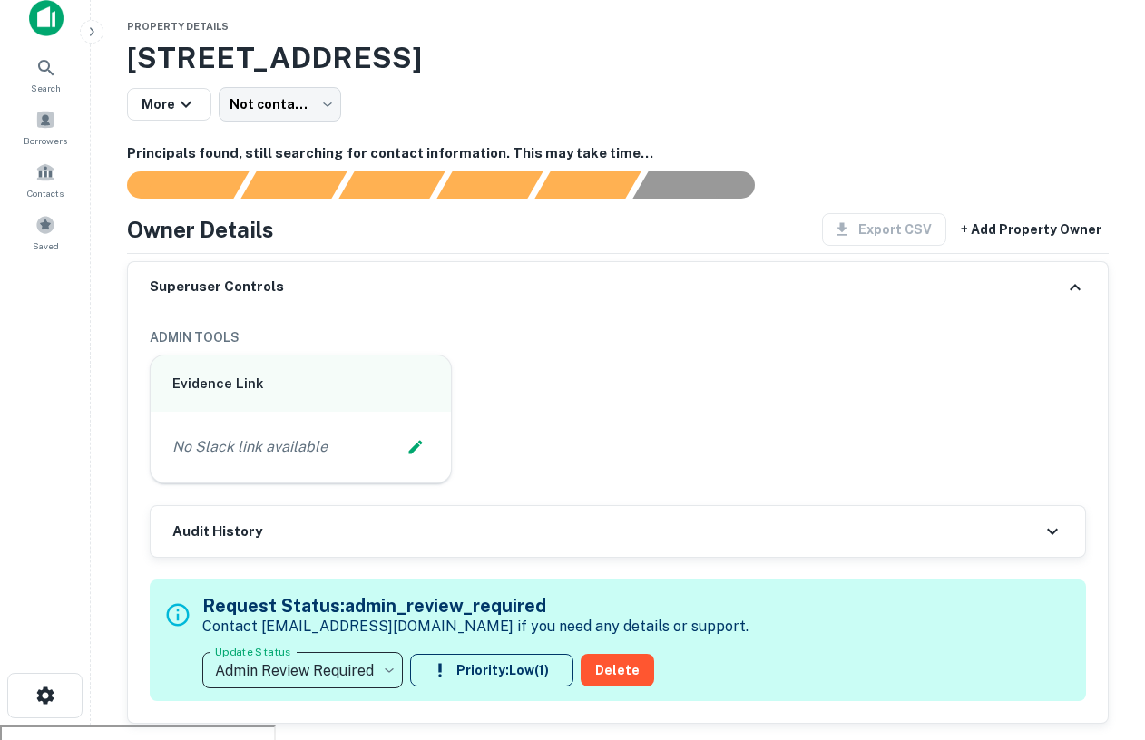
scroll to position [407, 0]
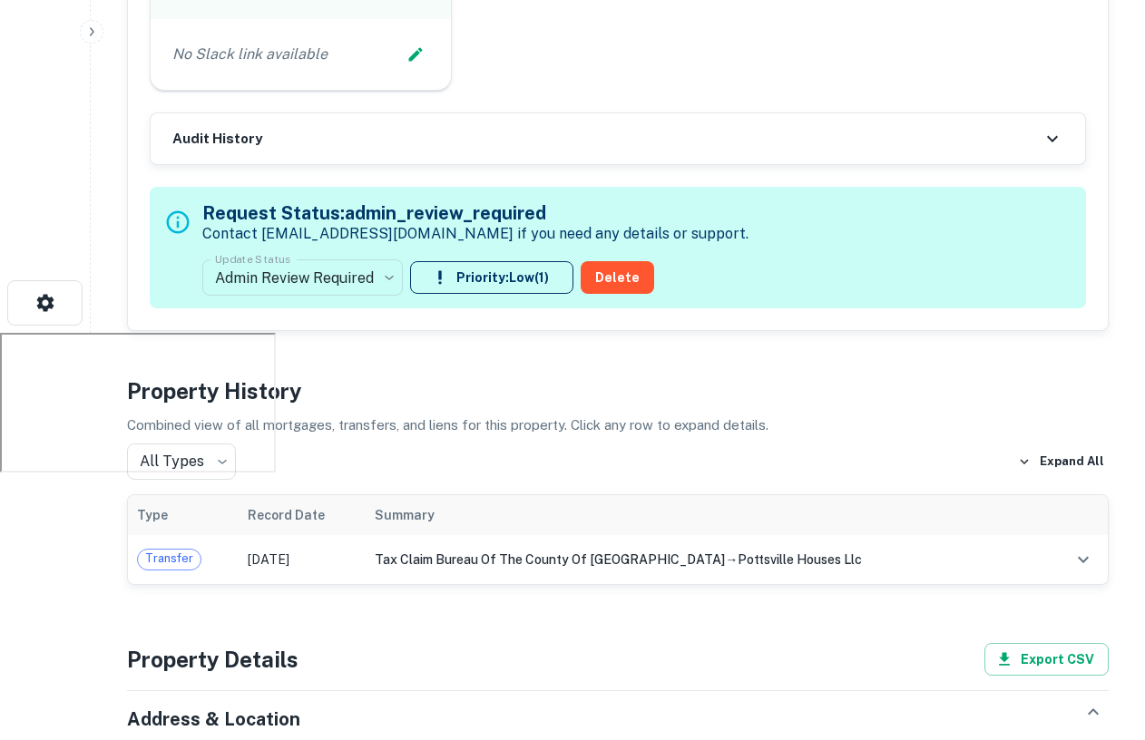
click at [413, 407] on h4 "Property History" at bounding box center [618, 391] width 982 height 33
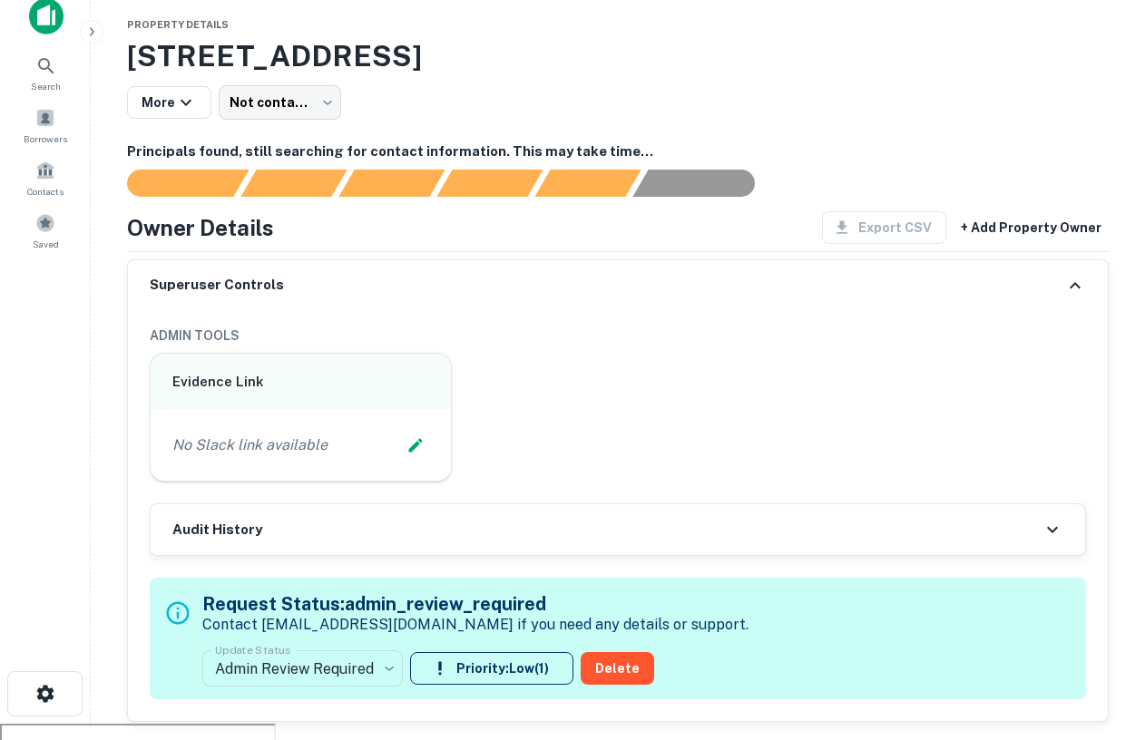
scroll to position [0, 0]
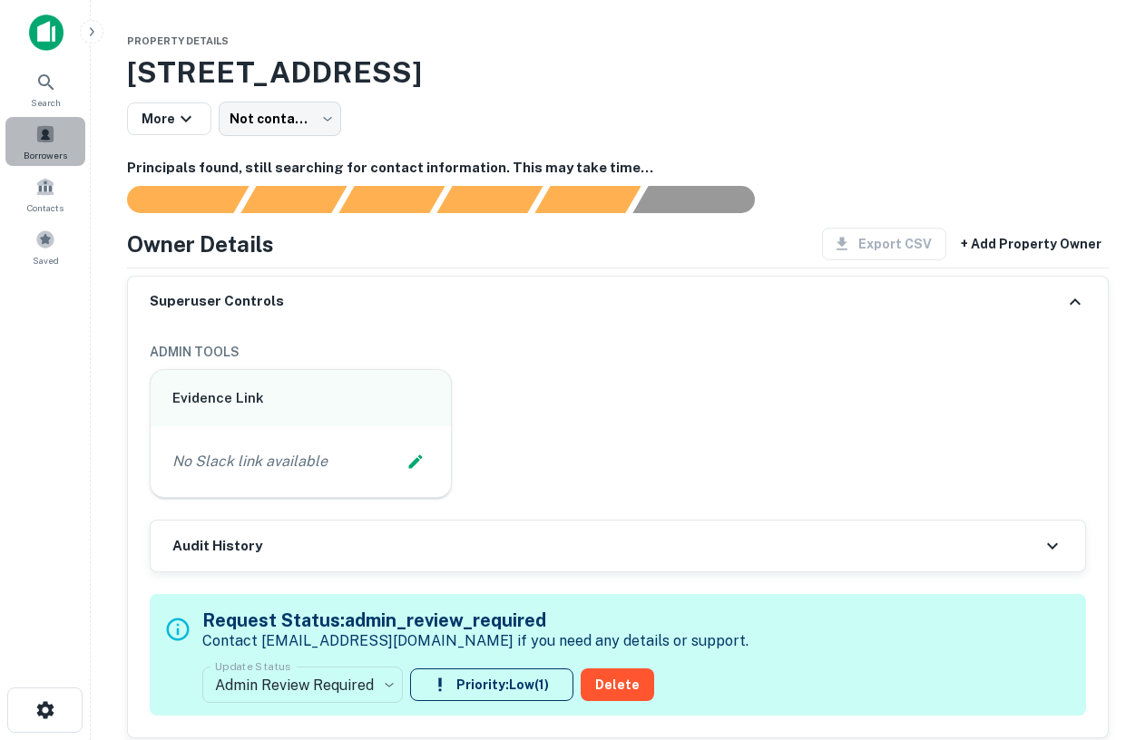
click at [57, 146] on div "Borrowers" at bounding box center [45, 141] width 80 height 49
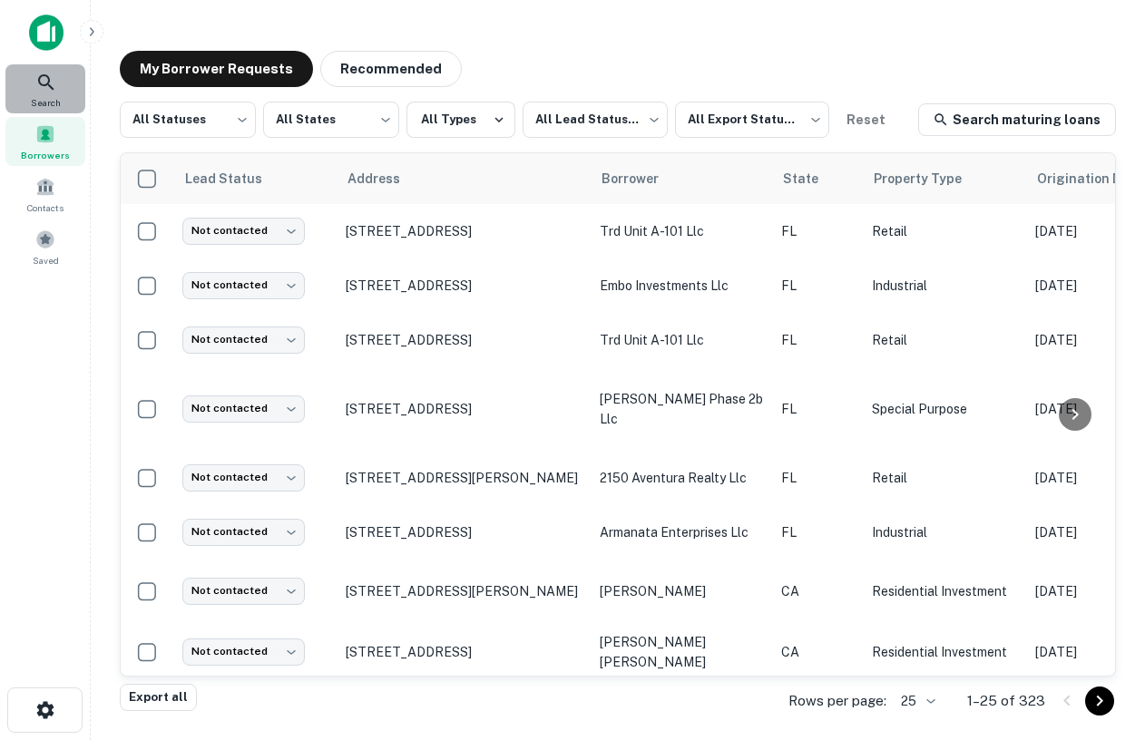
click at [45, 83] on icon at bounding box center [46, 83] width 22 height 22
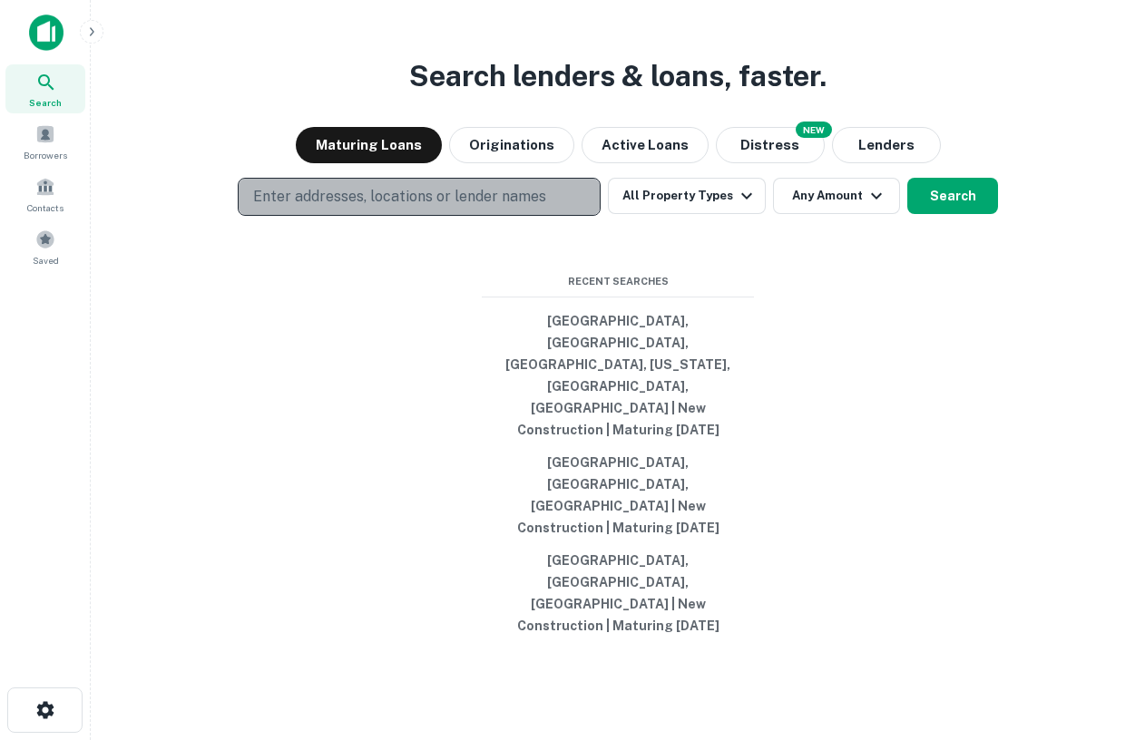
click at [368, 208] on p "Enter addresses, locations or lender names" at bounding box center [399, 197] width 293 height 22
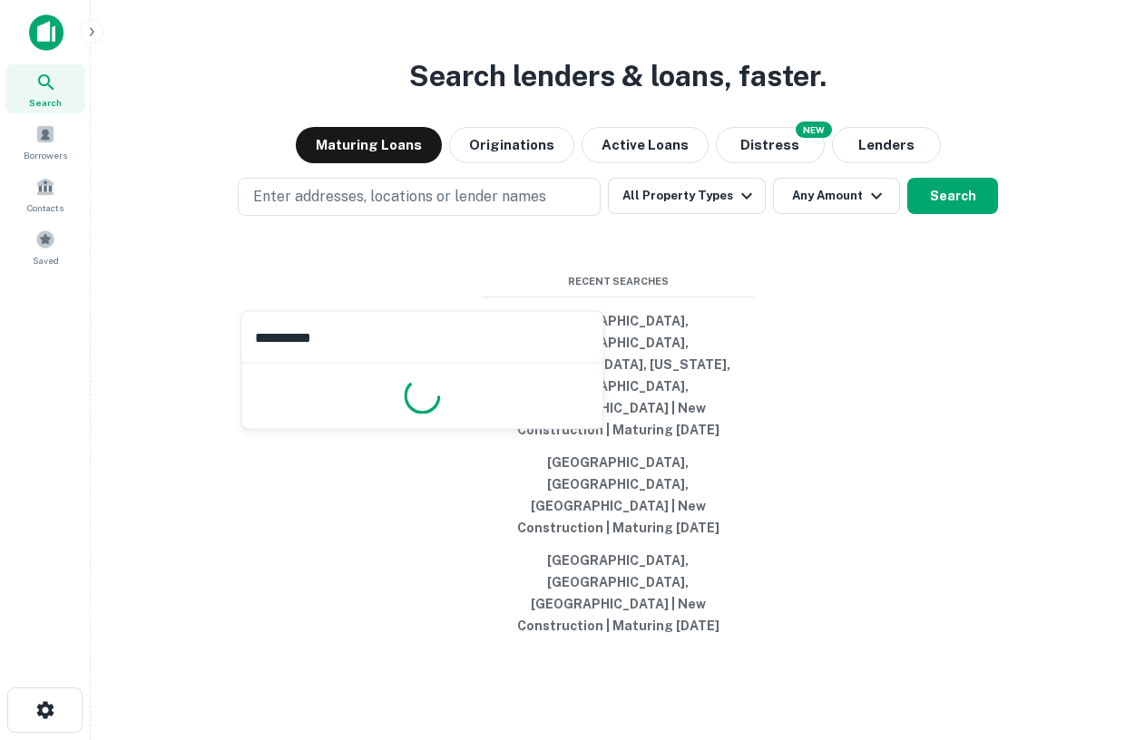
type input "**********"
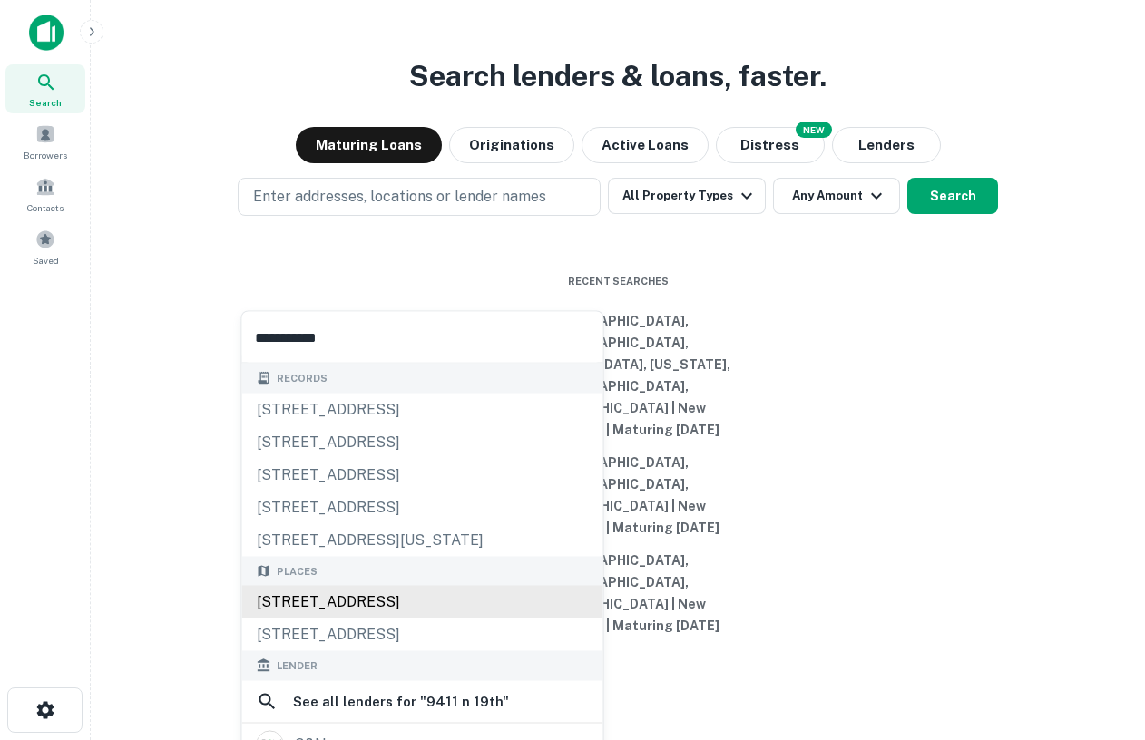
click at [400, 600] on div "Places [STREET_ADDRESS][GEOGRAPHIC_DATA][STREET_ADDRESS][GEOGRAPHIC_DATA]" at bounding box center [422, 603] width 361 height 95
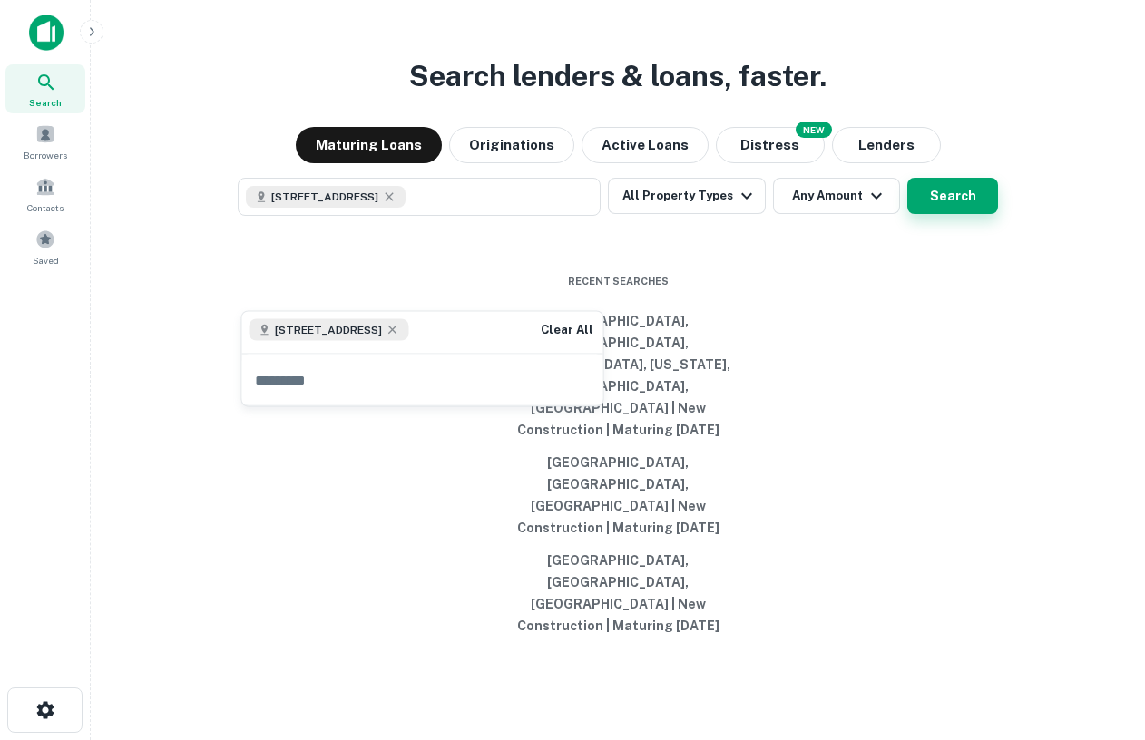
click at [942, 214] on button "Search" at bounding box center [952, 196] width 91 height 36
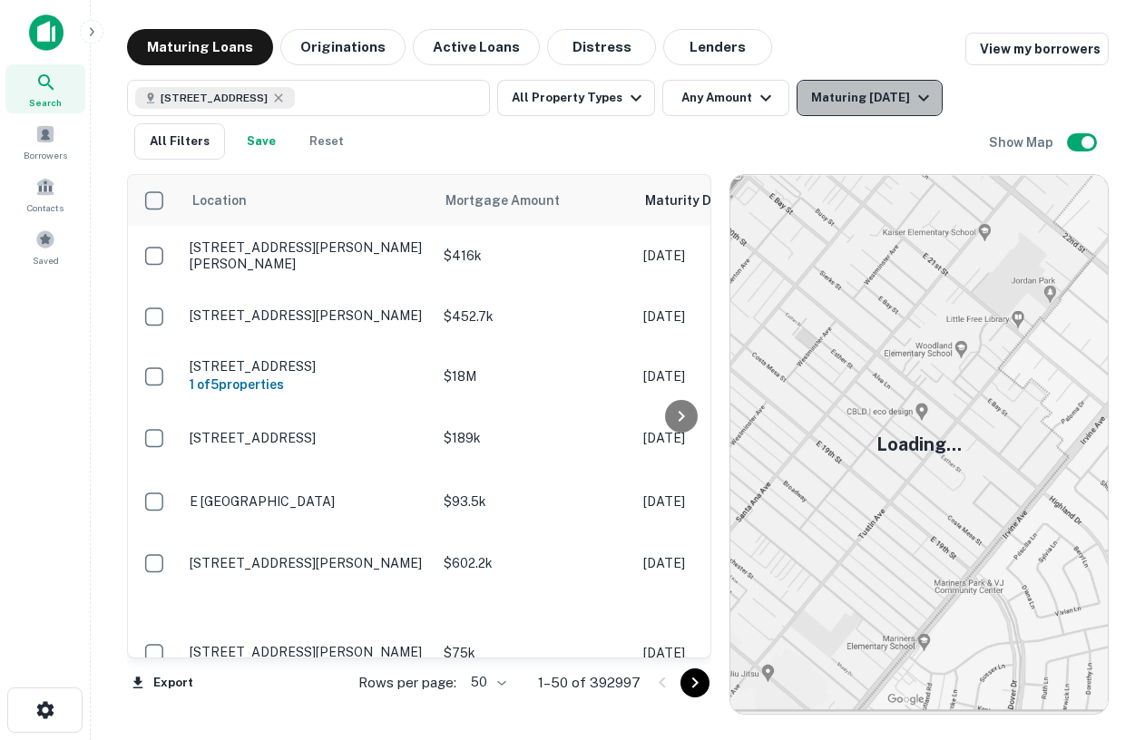
click at [884, 112] on button "Maturing [DATE]" at bounding box center [870, 98] width 146 height 36
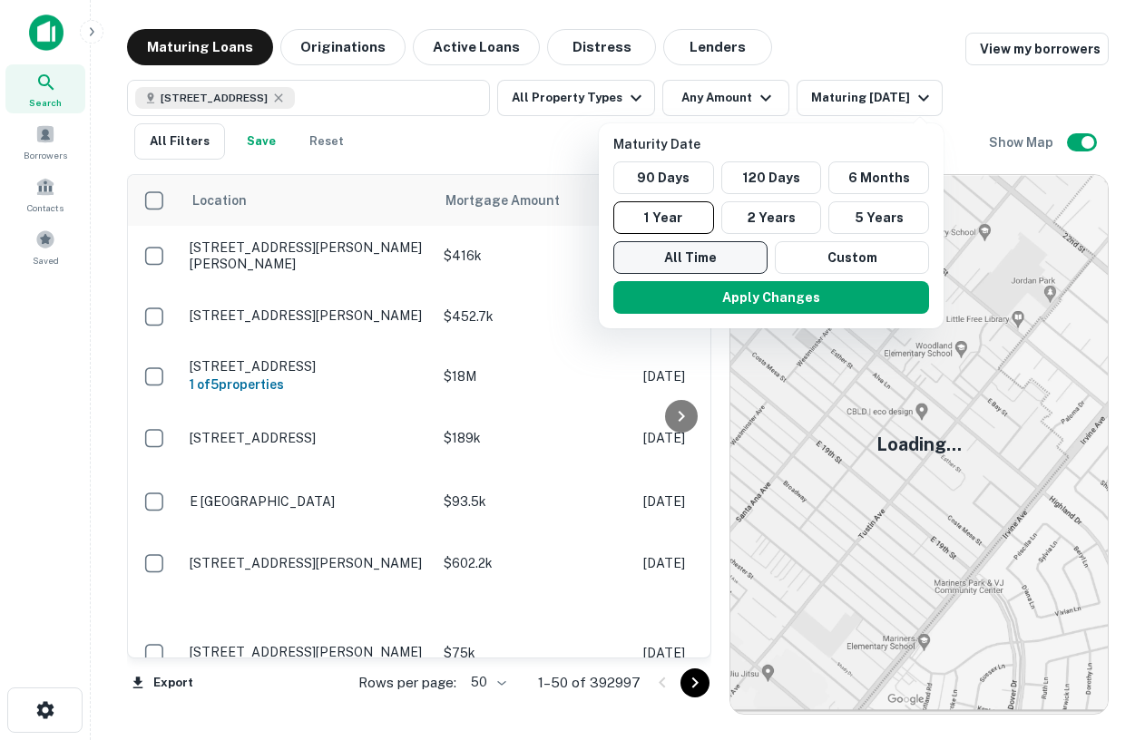
click at [684, 245] on button "All Time" at bounding box center [690, 257] width 154 height 33
click at [740, 317] on div "Apply Changes" at bounding box center [772, 297] width 330 height 47
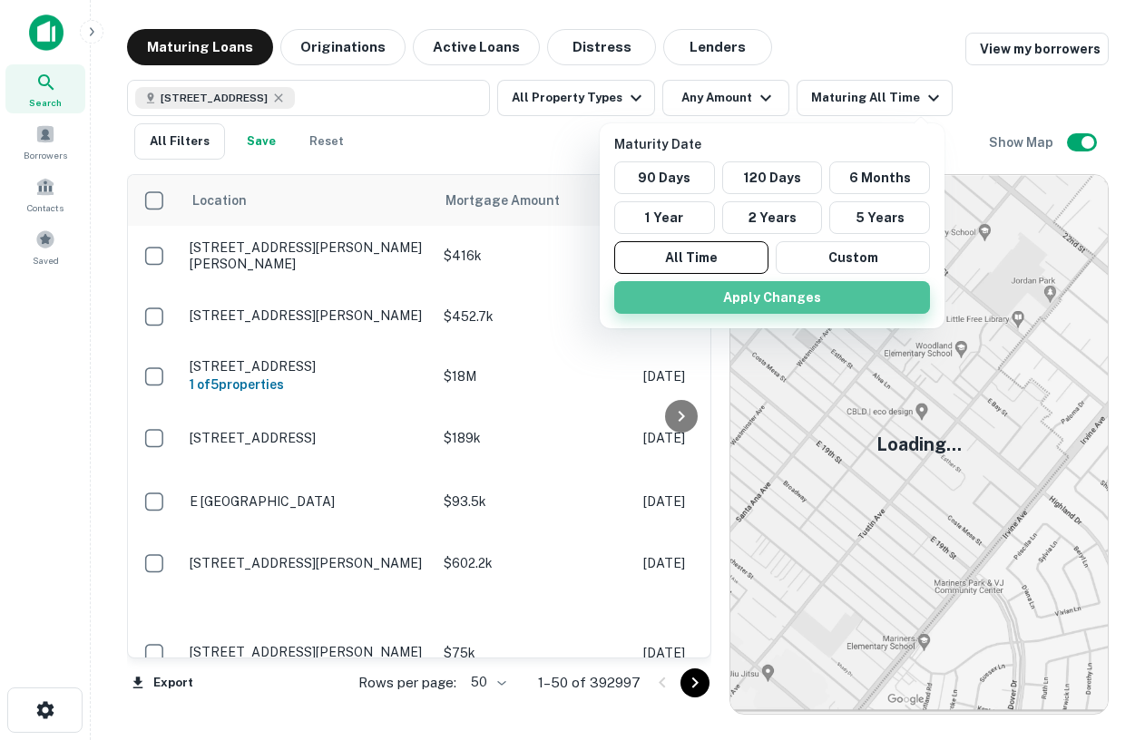
click at [767, 298] on button "Apply Changes" at bounding box center [772, 297] width 316 height 33
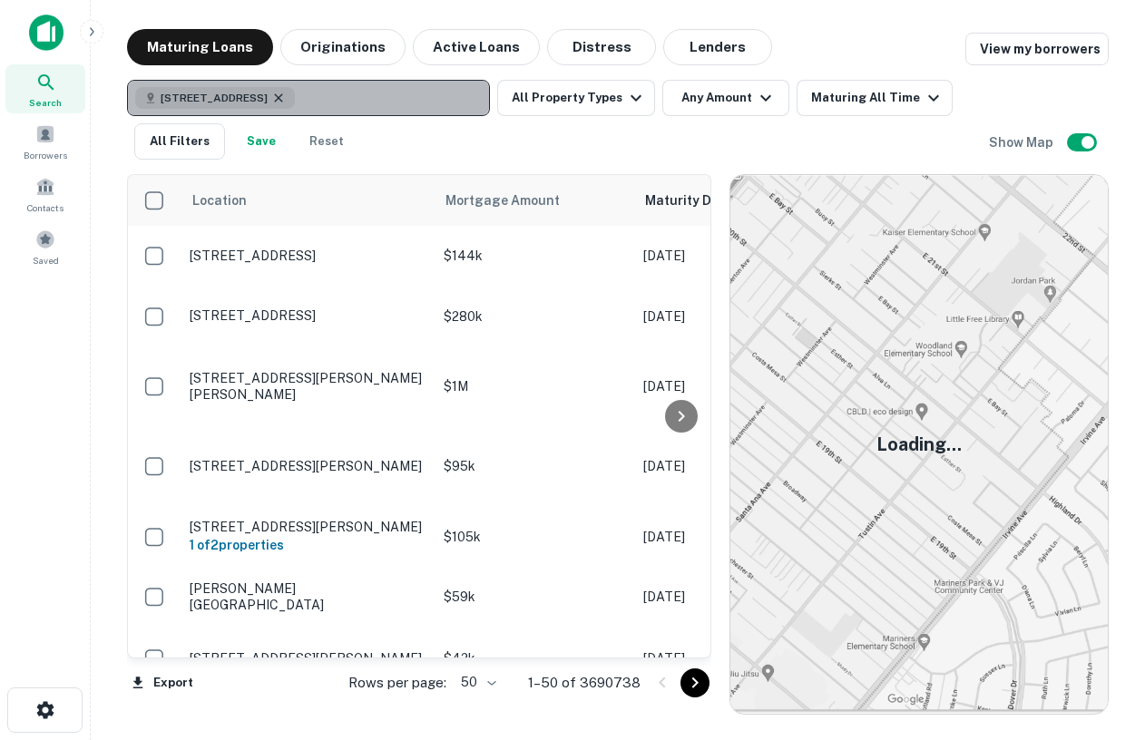
click at [286, 91] on icon "button" at bounding box center [278, 98] width 15 height 15
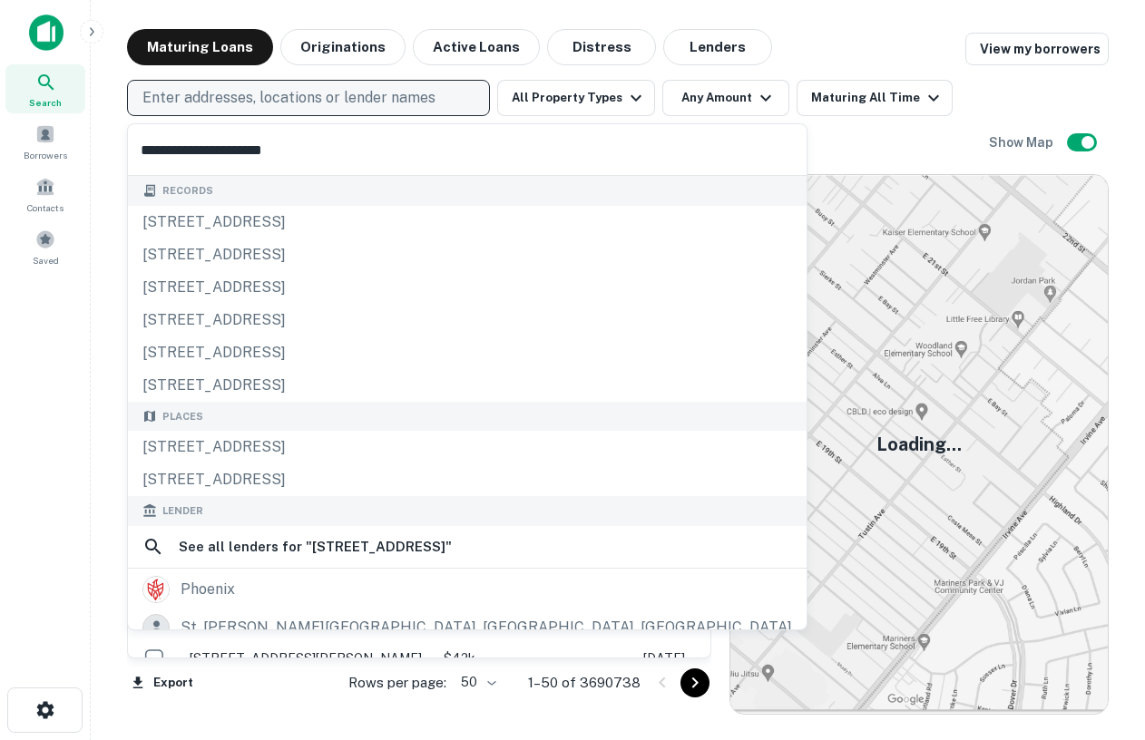
type input "**********"
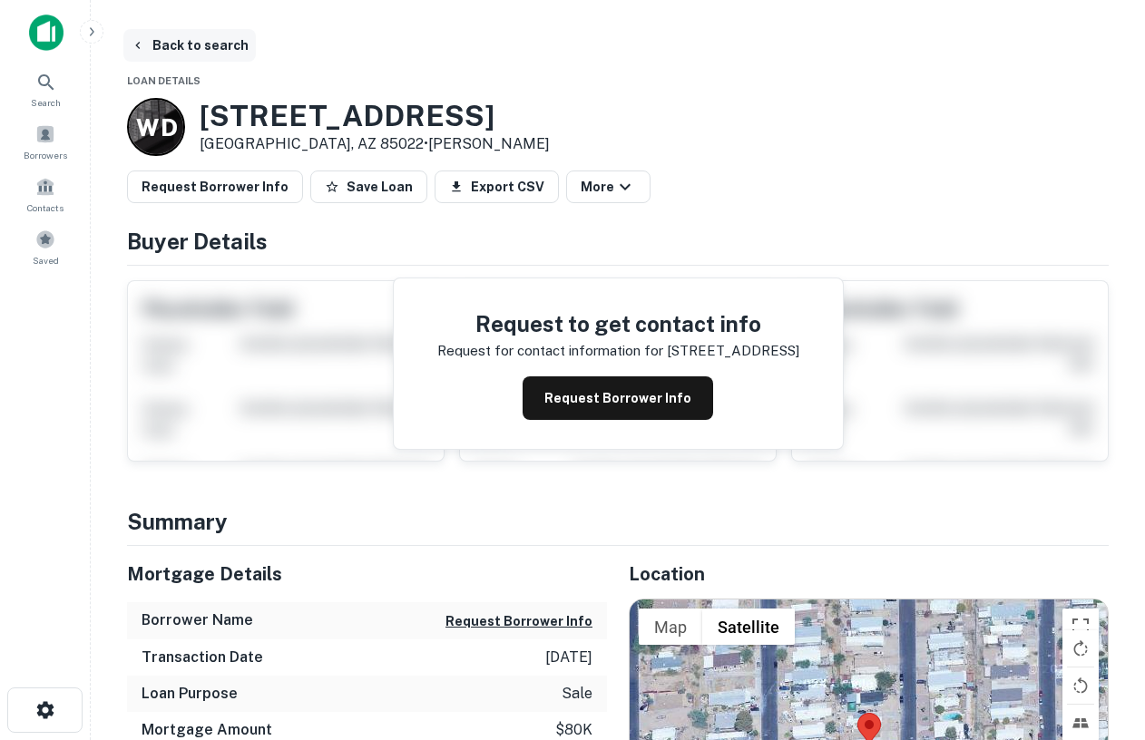
click at [184, 40] on button "Back to search" at bounding box center [189, 45] width 132 height 33
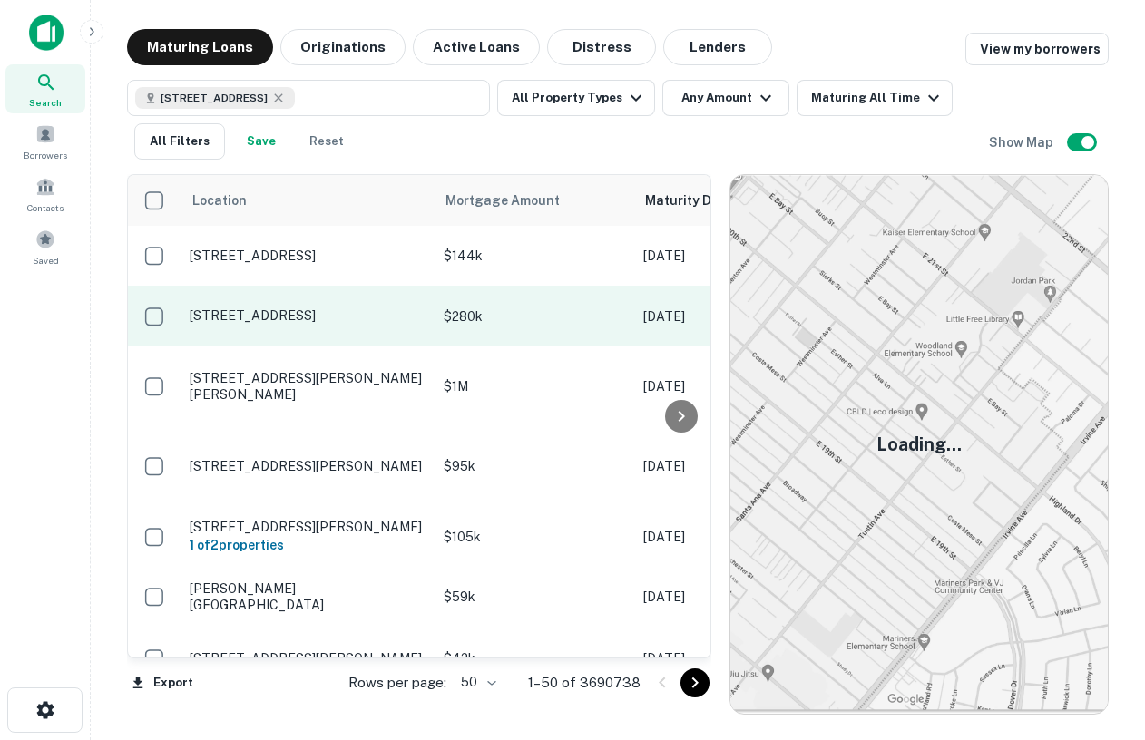
scroll to position [28, 0]
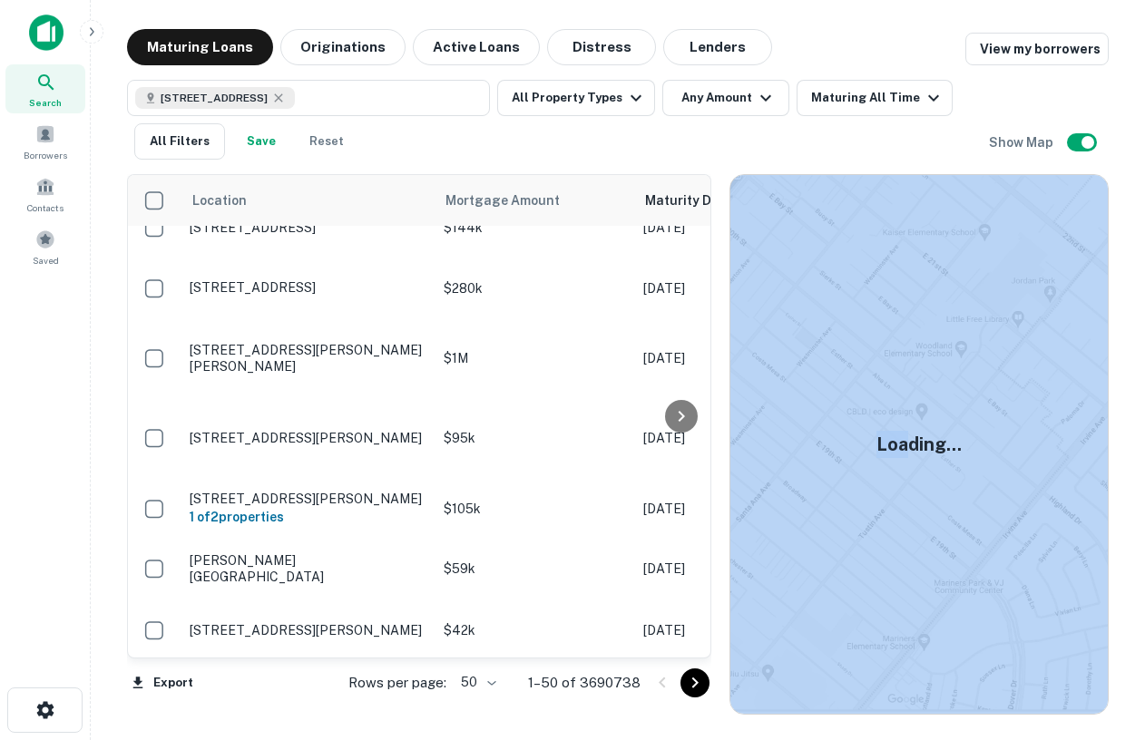
drag, startPoint x: 903, startPoint y: 435, endPoint x: 875, endPoint y: 545, distance: 114.2
click at [875, 545] on div "Loading..." at bounding box center [918, 444] width 377 height 539
click at [937, 469] on img at bounding box center [918, 444] width 377 height 539
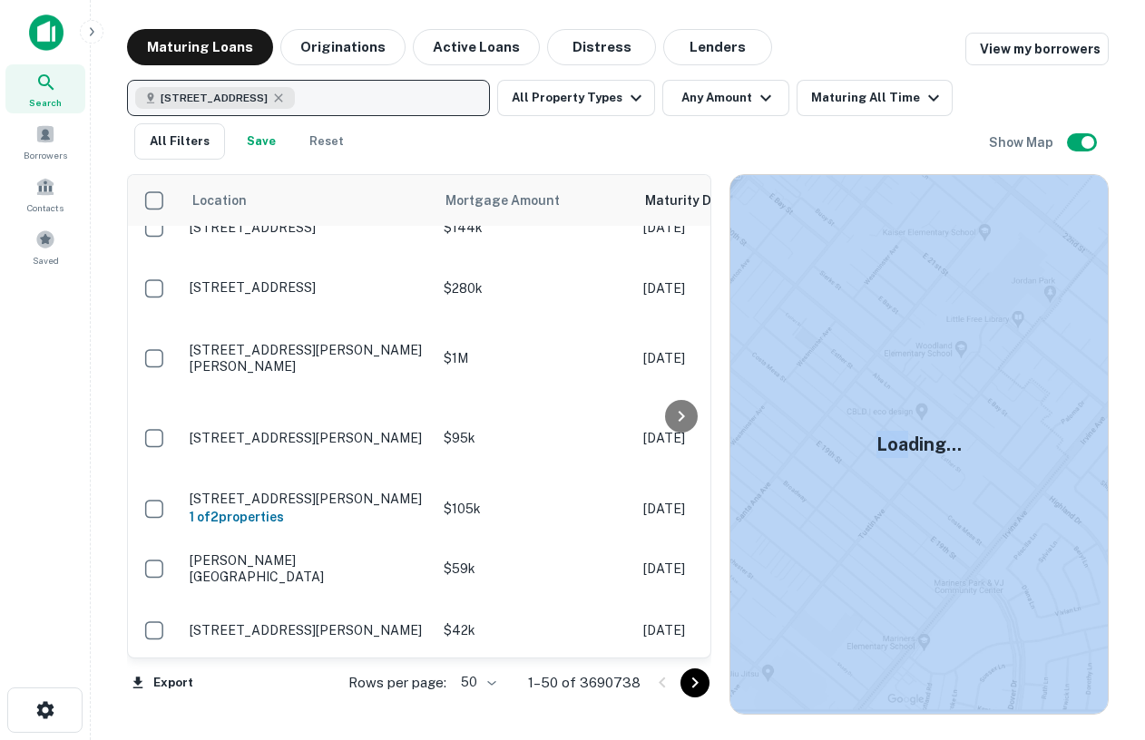
click at [268, 104] on span "9411 N 19th St, Phoenix, AZ 85020, USA" at bounding box center [214, 98] width 107 height 16
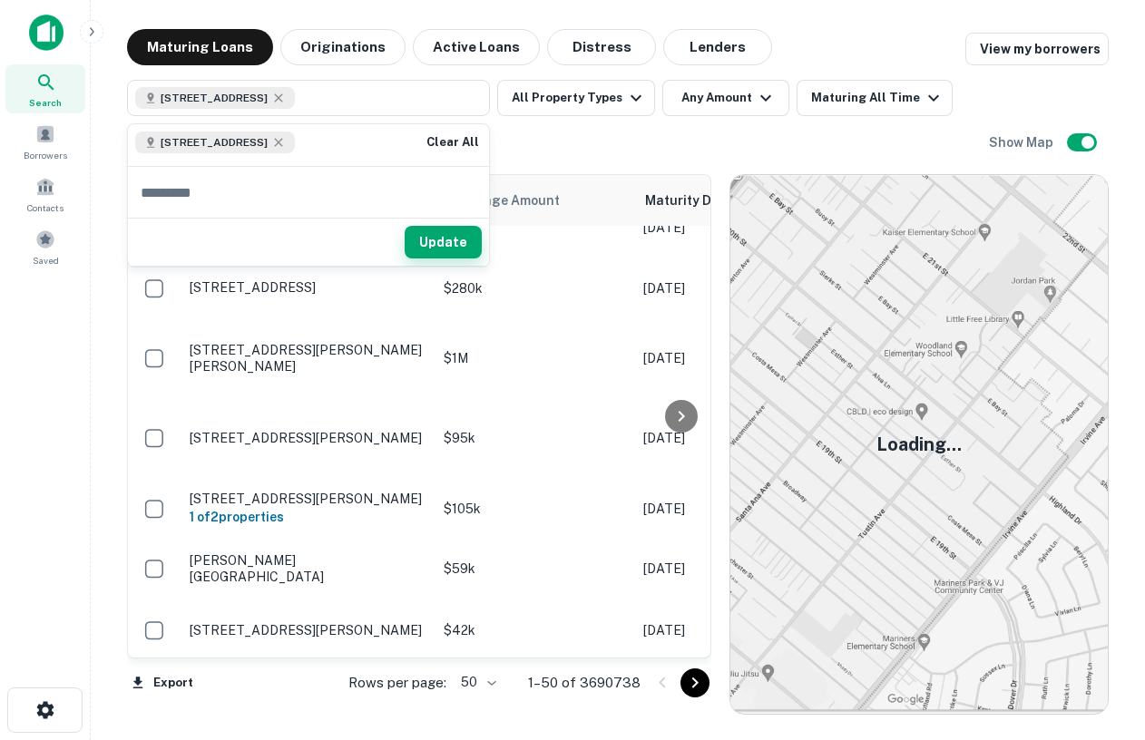
click at [452, 234] on button "Update" at bounding box center [443, 242] width 77 height 33
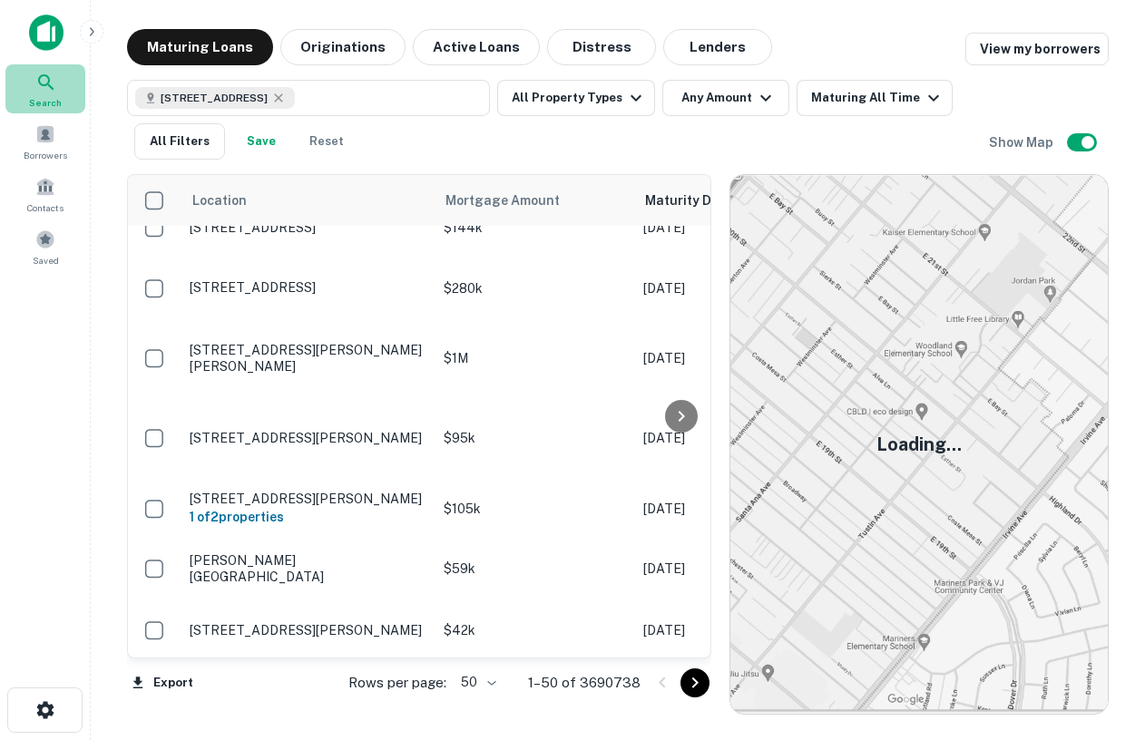
click at [44, 64] on div "Search" at bounding box center [45, 88] width 80 height 49
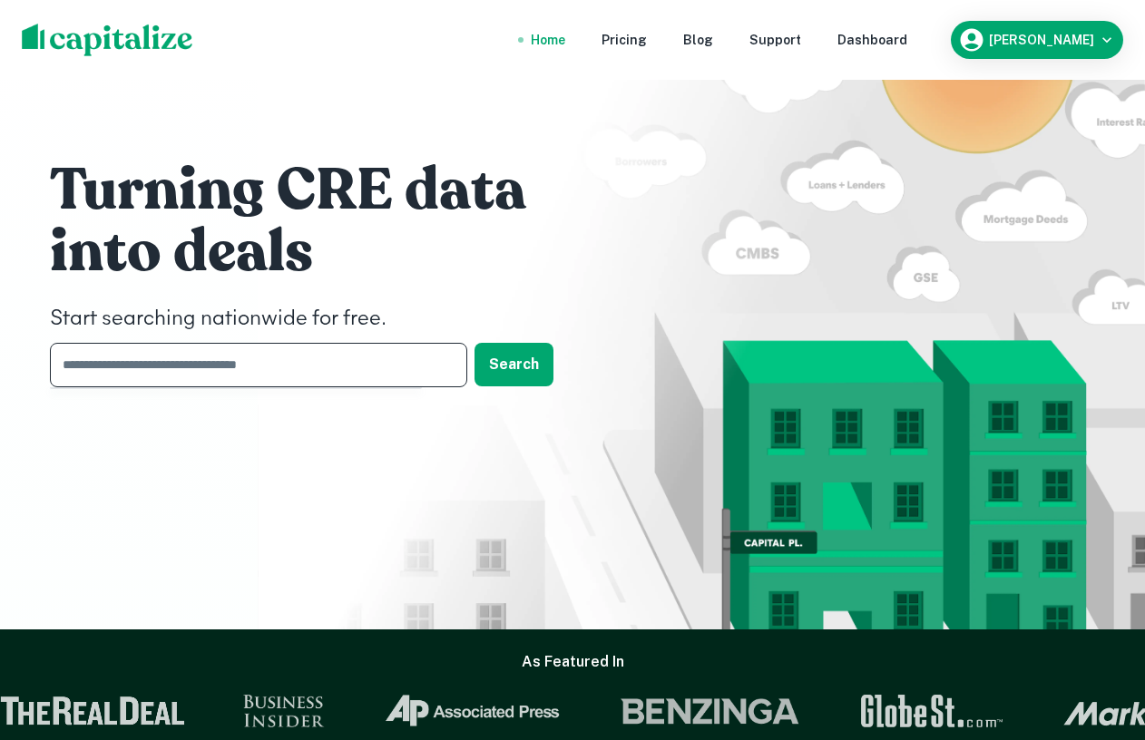
click at [300, 368] on input "text" at bounding box center [252, 365] width 405 height 44
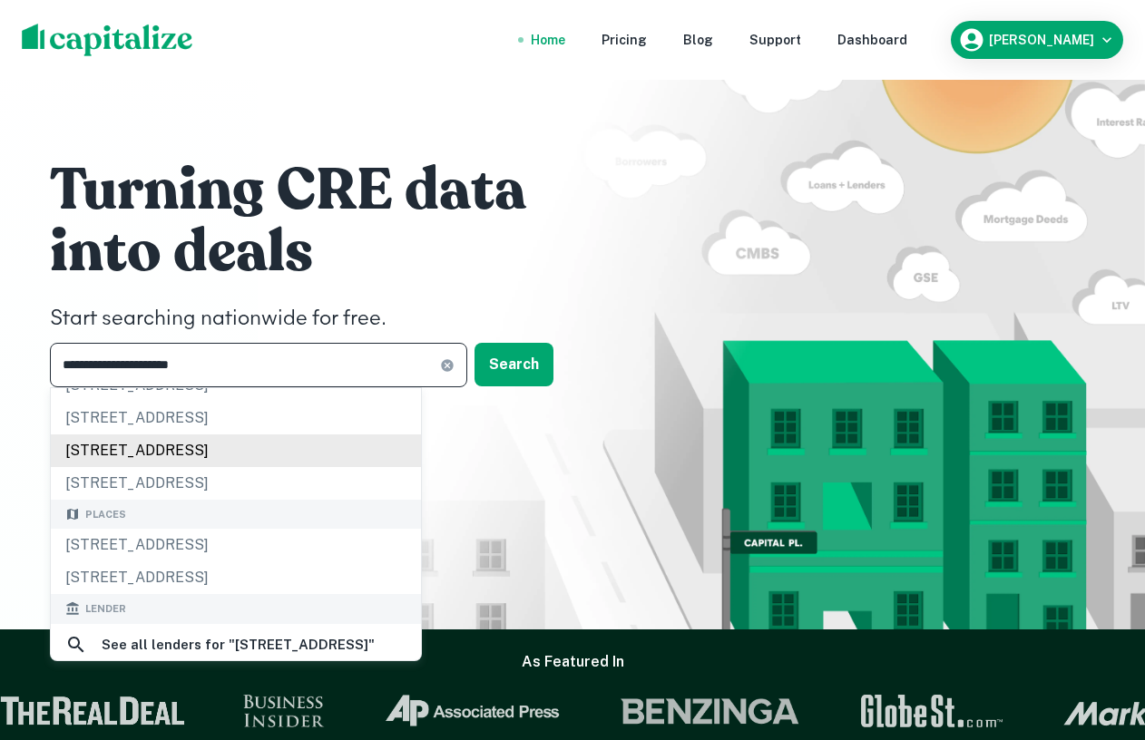
scroll to position [118, 0]
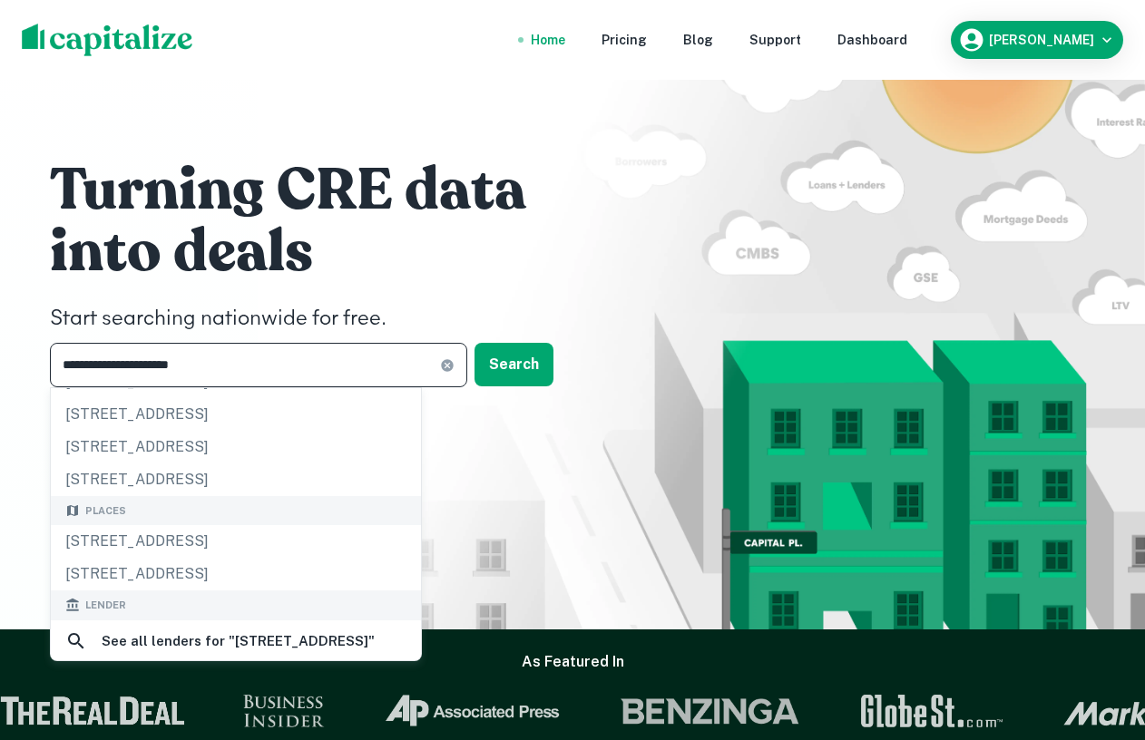
click at [103, 374] on input "**********" at bounding box center [245, 365] width 390 height 44
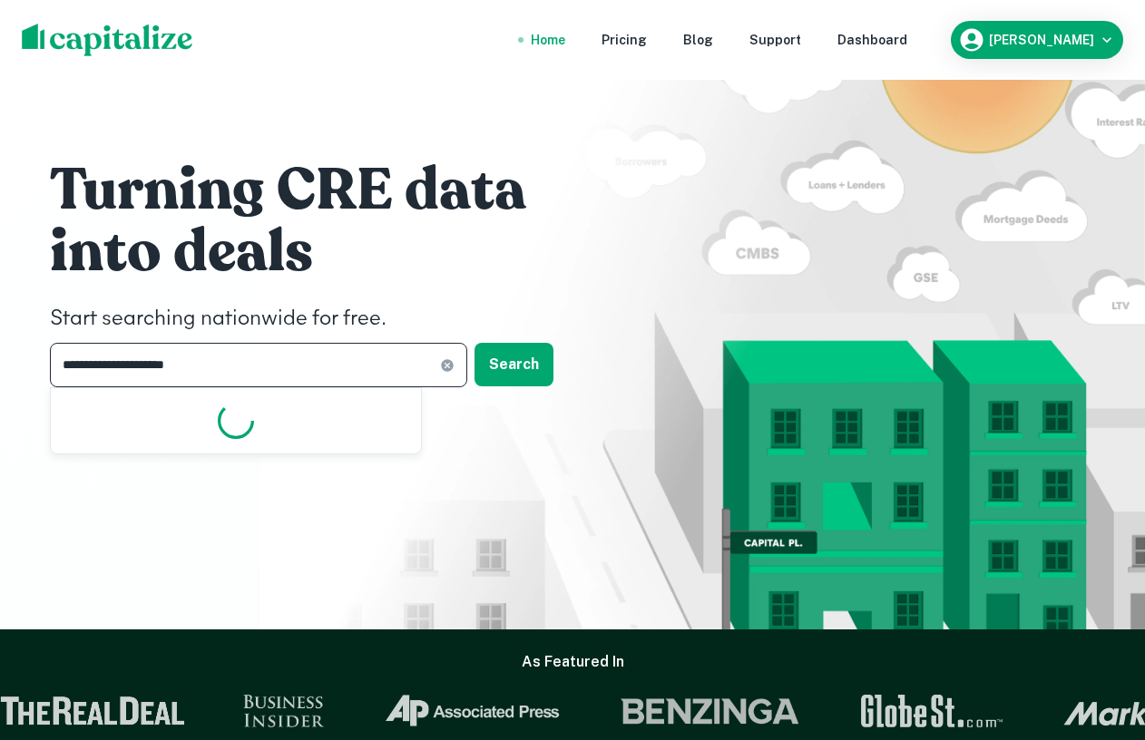
scroll to position [0, 0]
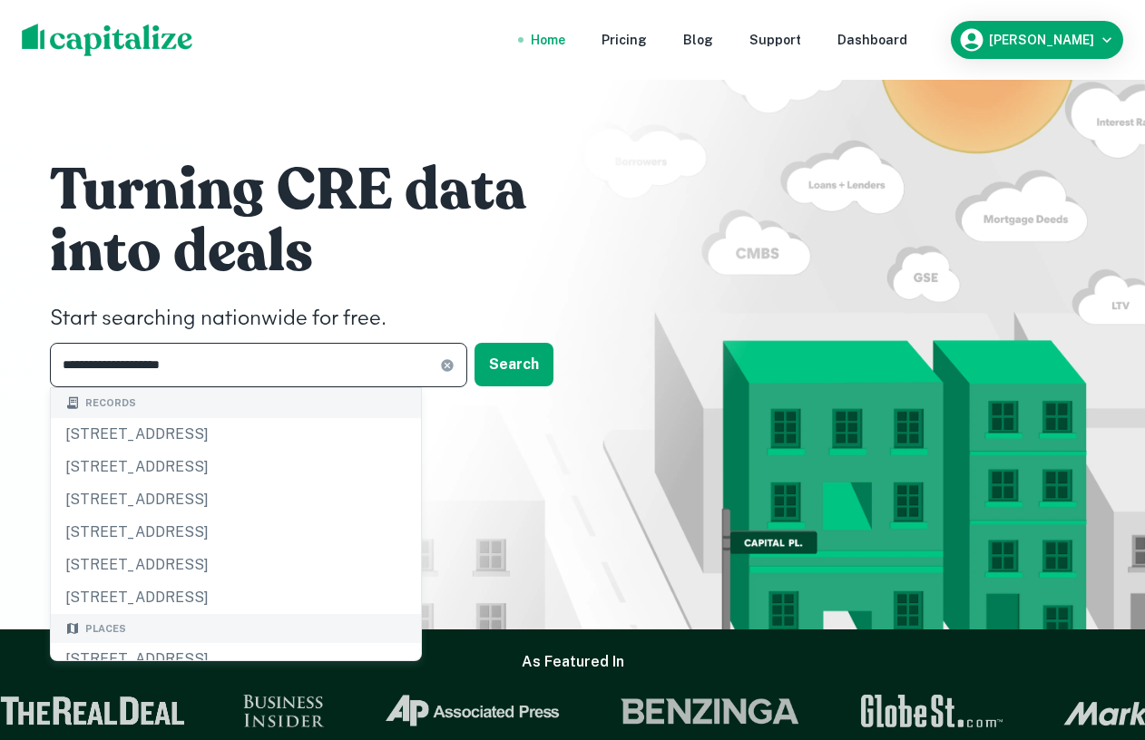
click at [222, 361] on input "**********" at bounding box center [245, 365] width 390 height 44
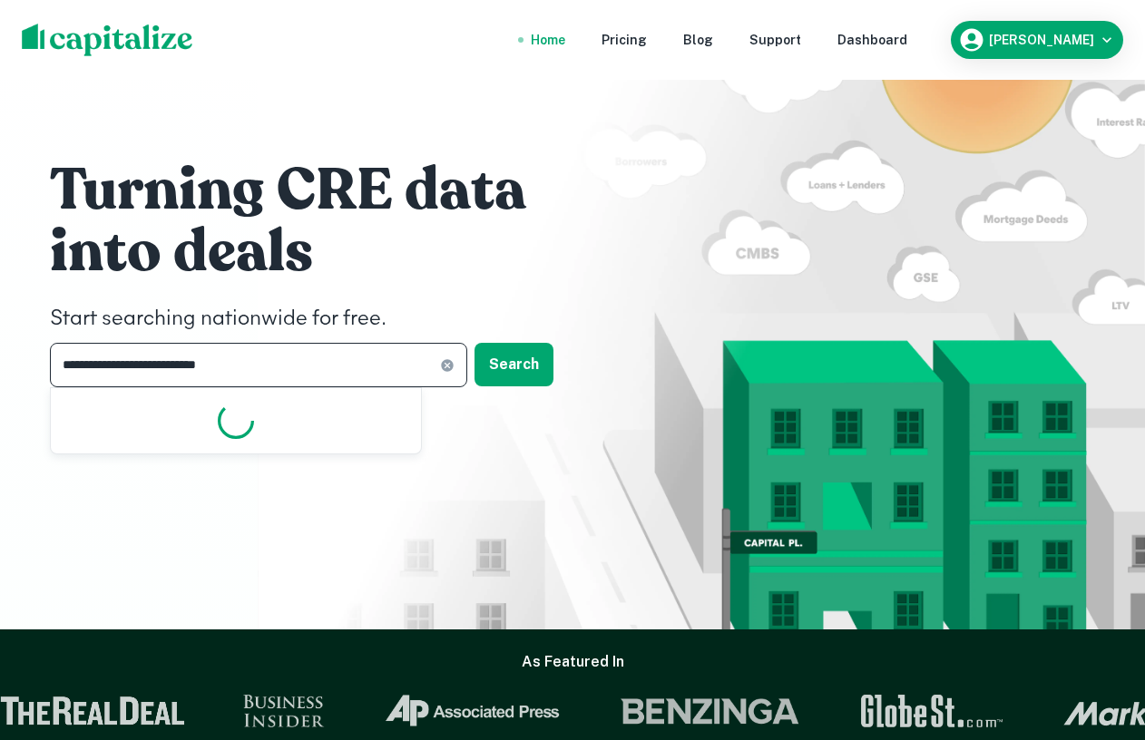
type input "**********"
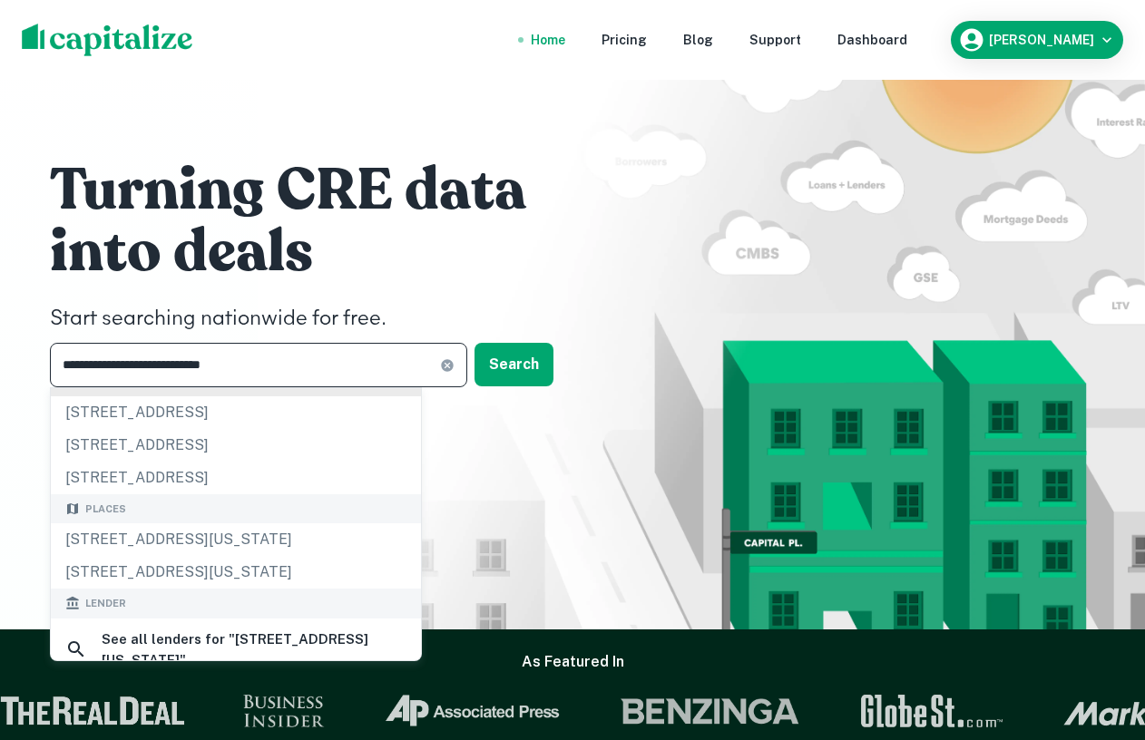
scroll to position [124, 0]
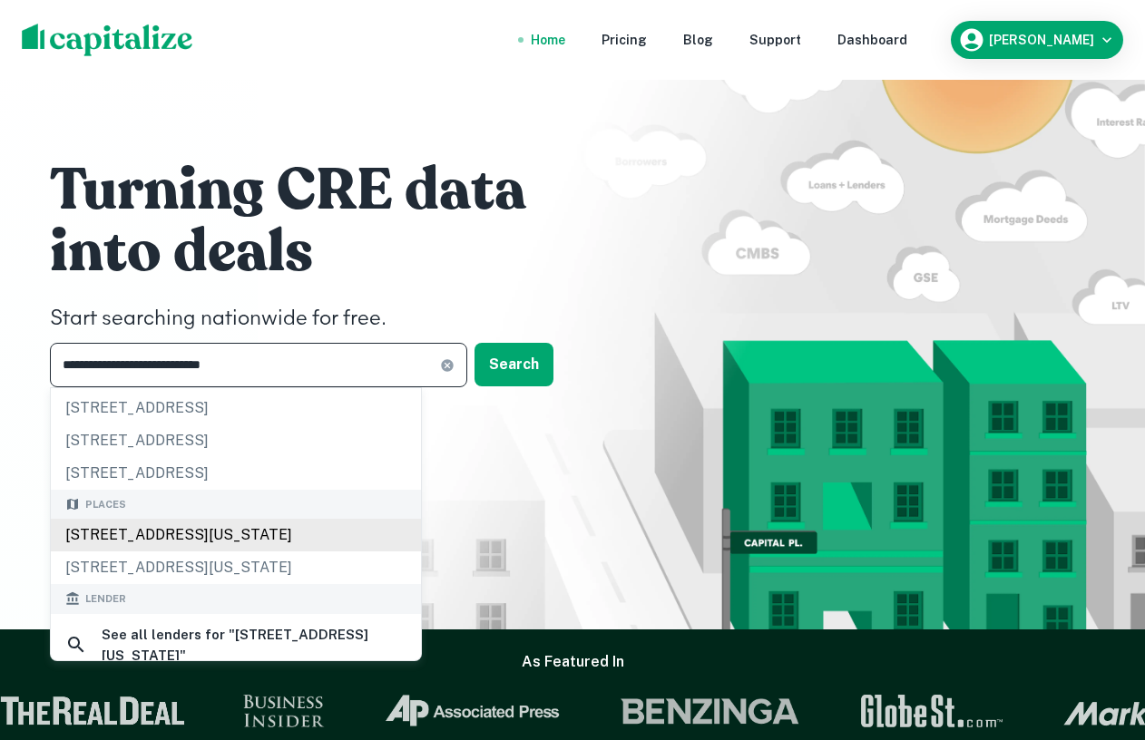
click at [213, 536] on div "[STREET_ADDRESS][US_STATE]" at bounding box center [236, 535] width 370 height 33
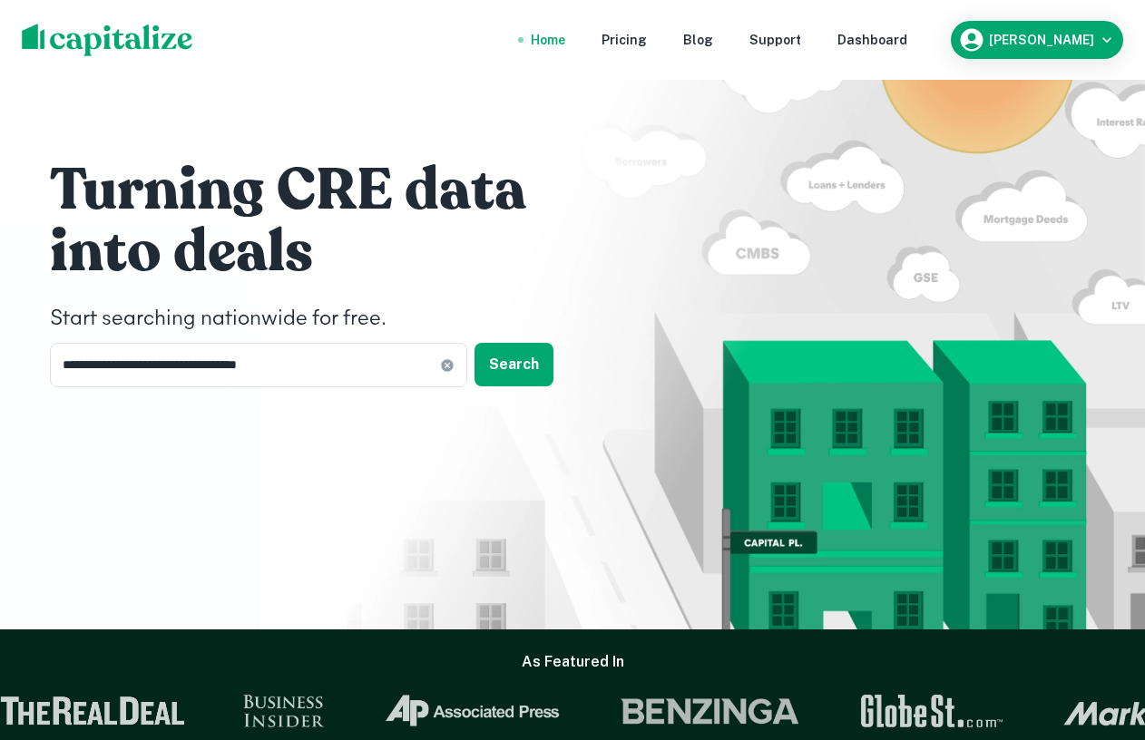
click at [517, 389] on div "**********" at bounding box center [572, 277] width 1089 height 555
click at [515, 377] on button "Search" at bounding box center [514, 365] width 79 height 44
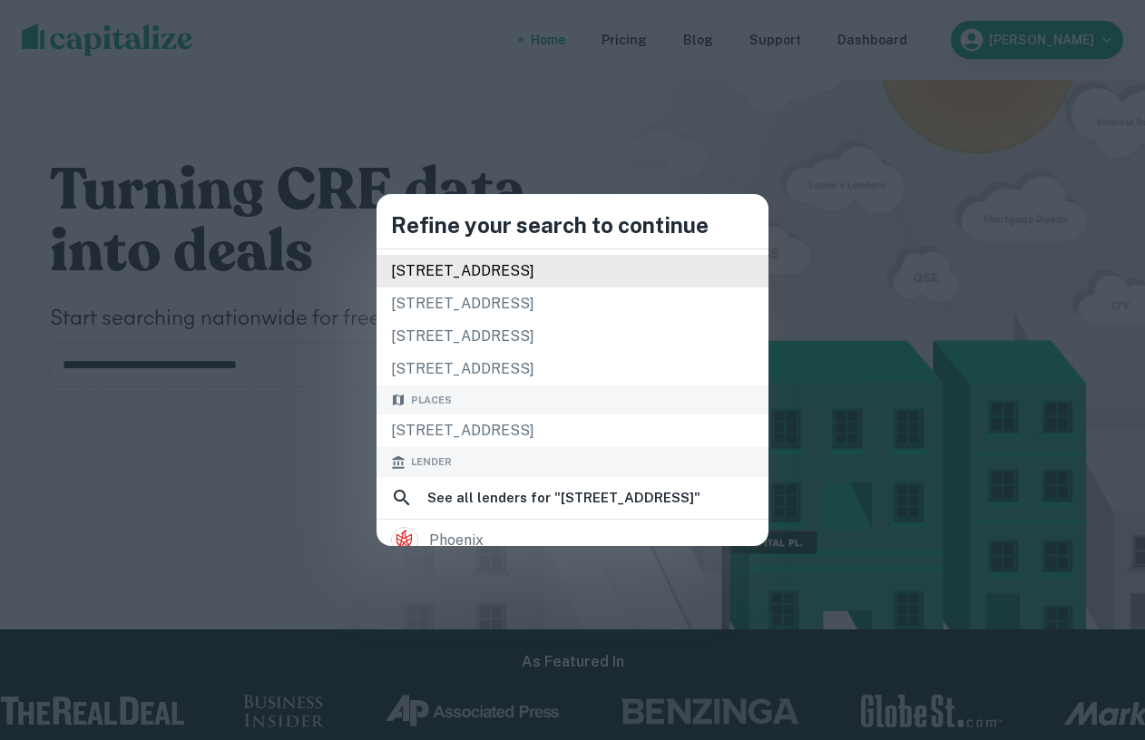
scroll to position [83, 0]
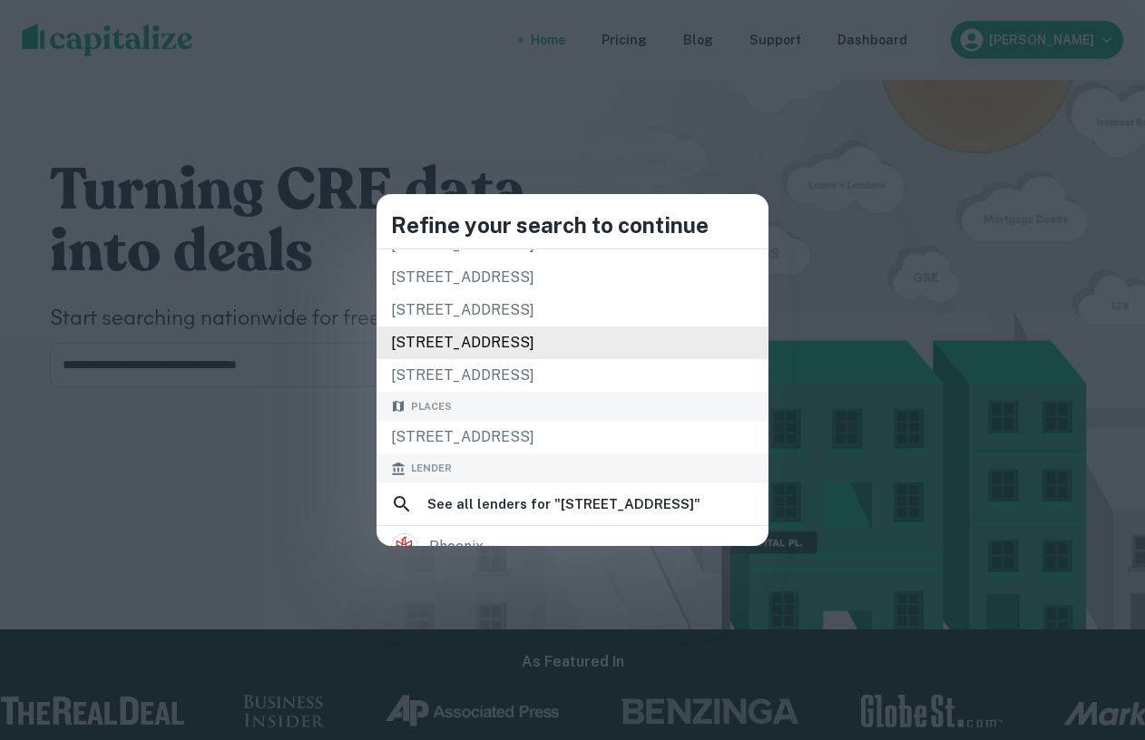
click at [484, 349] on div "[STREET_ADDRESS]" at bounding box center [573, 343] width 392 height 33
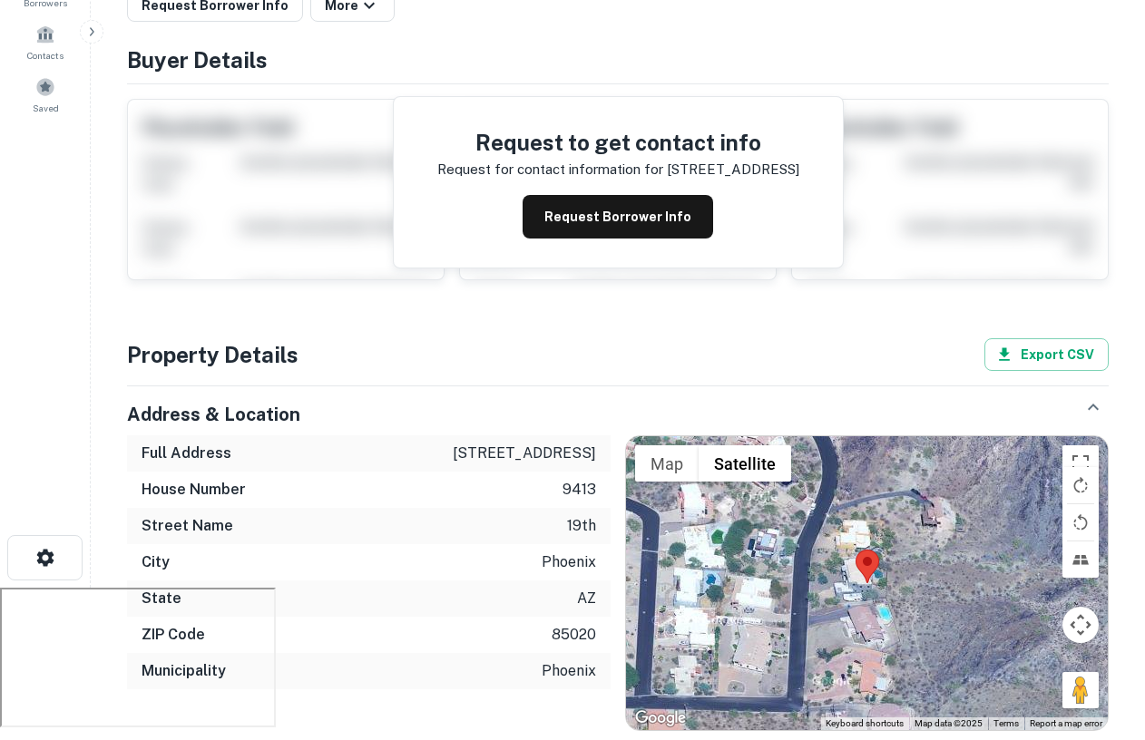
scroll to position [280, 0]
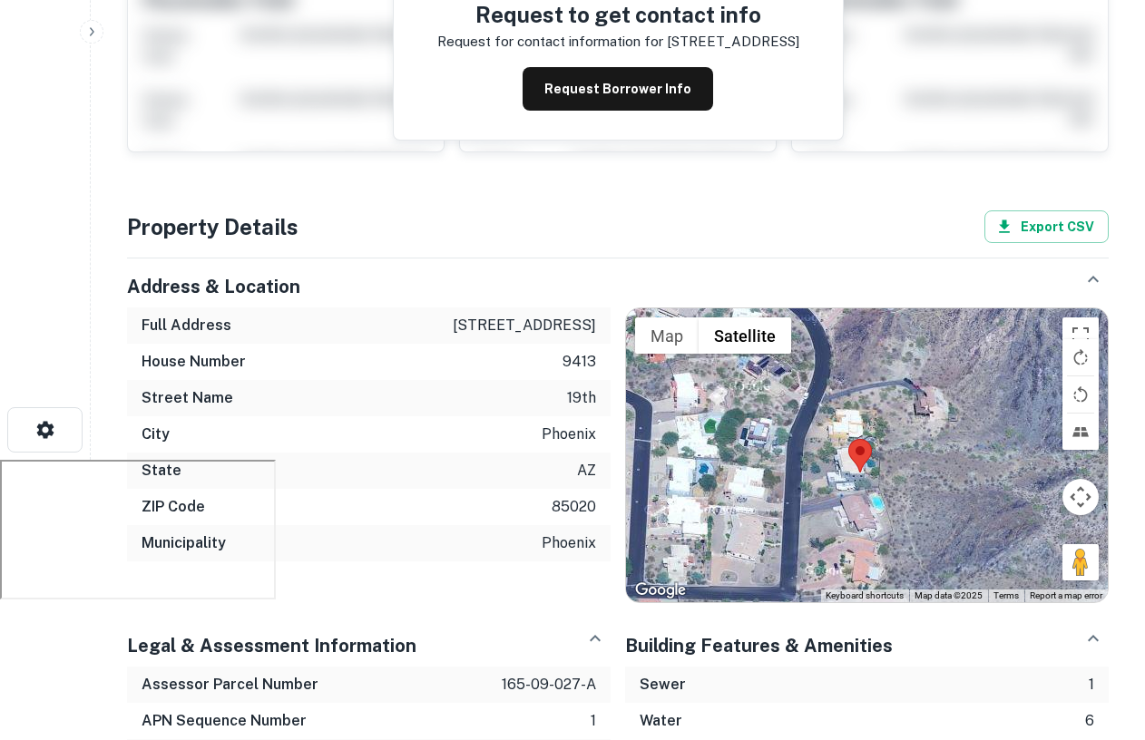
drag, startPoint x: 895, startPoint y: 463, endPoint x: 885, endPoint y: 480, distance: 19.9
click at [886, 483] on div at bounding box center [867, 456] width 482 height 294
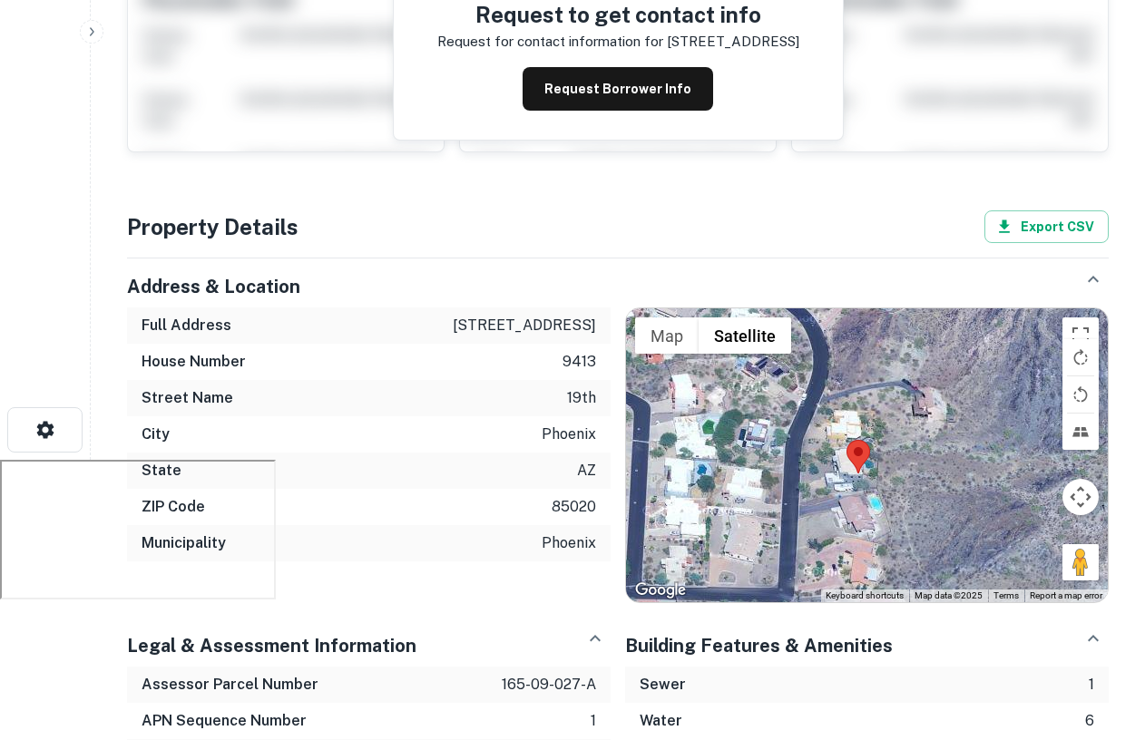
click at [885, 480] on div at bounding box center [867, 456] width 482 height 294
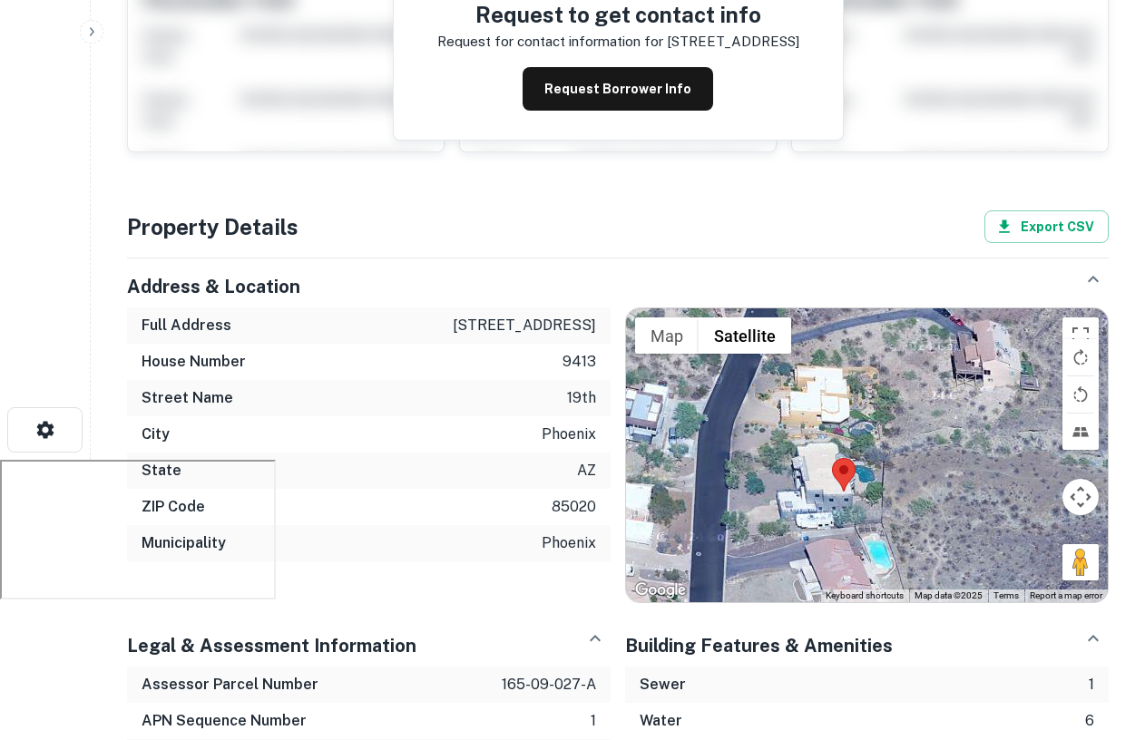
drag, startPoint x: 839, startPoint y: 487, endPoint x: 849, endPoint y: 510, distance: 24.8
click at [851, 512] on div at bounding box center [867, 456] width 482 height 294
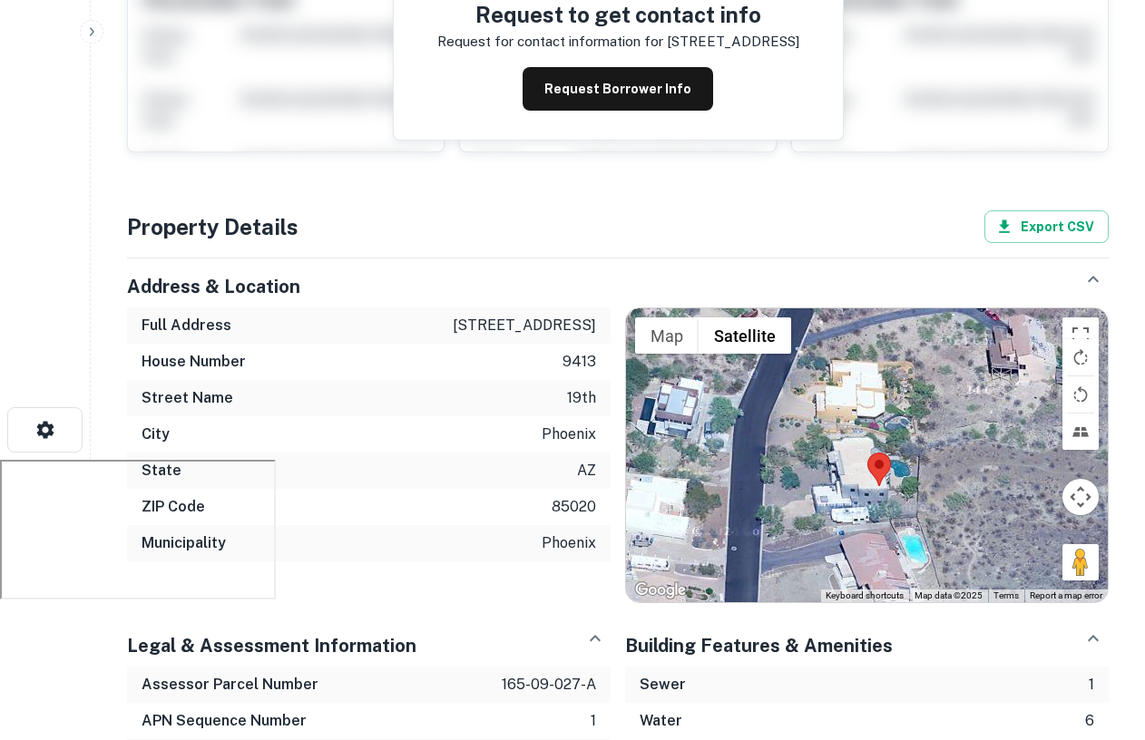
drag, startPoint x: 840, startPoint y: 459, endPoint x: 878, endPoint y: 456, distance: 38.3
click at [867, 453] on area at bounding box center [867, 453] width 0 height 0
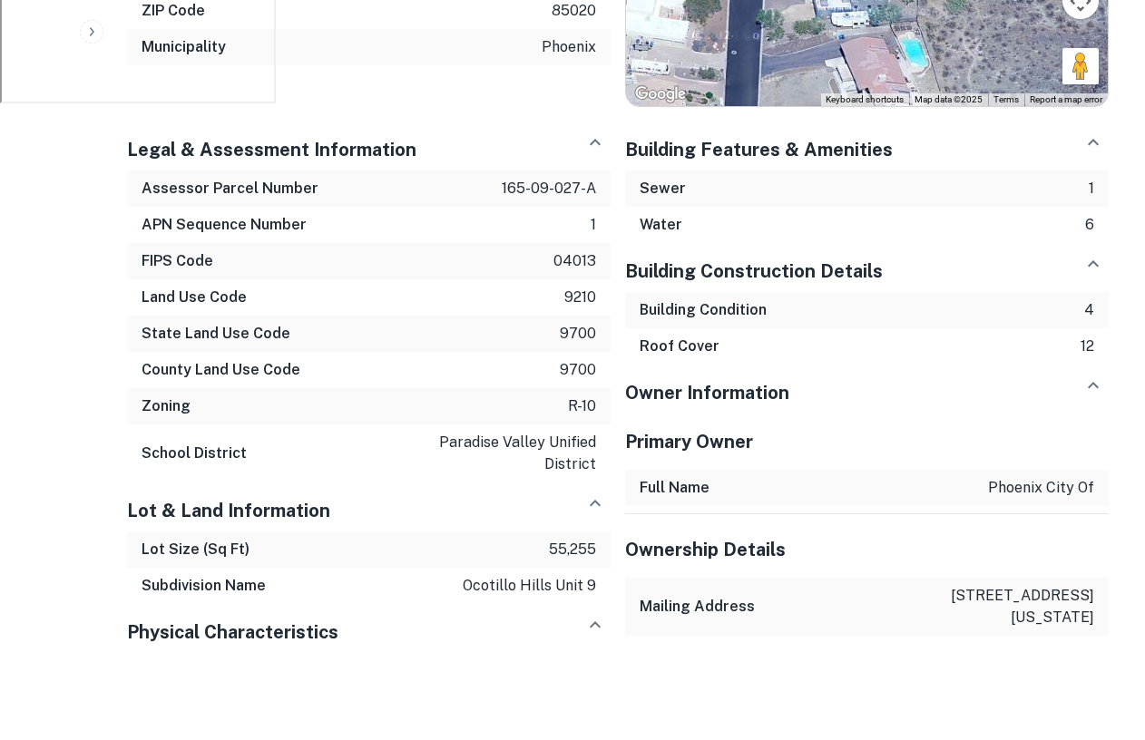
scroll to position [0, 0]
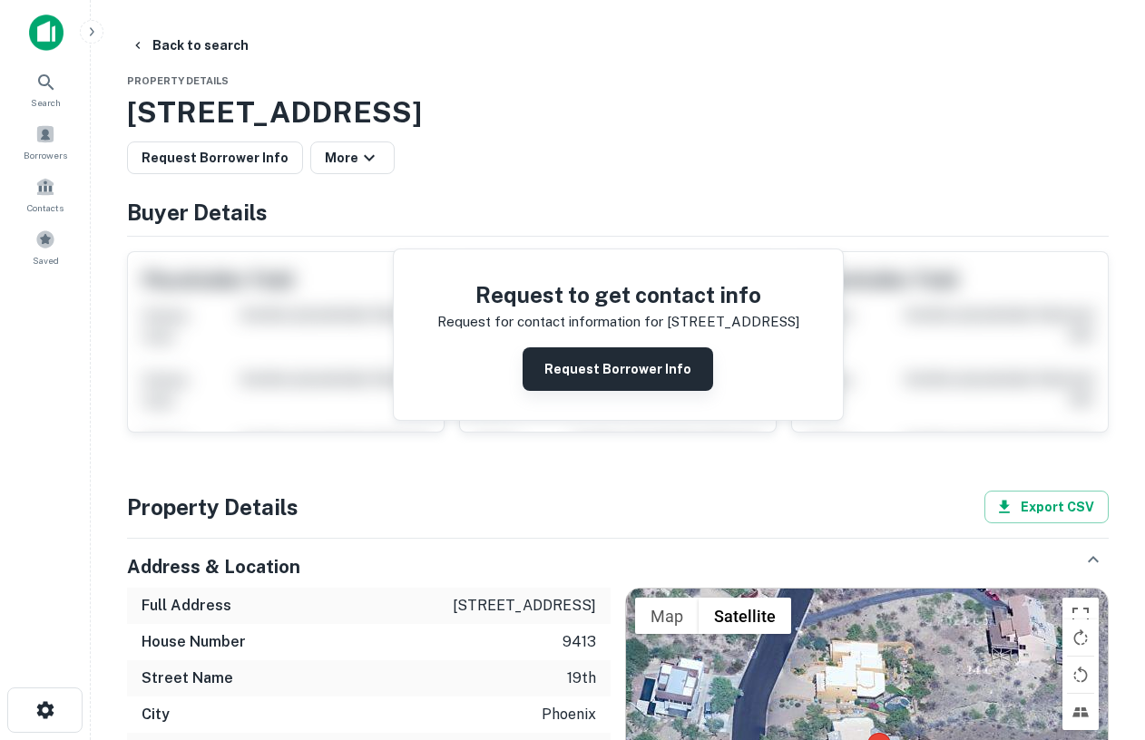
click at [657, 374] on button "Request Borrower Info" at bounding box center [618, 370] width 191 height 44
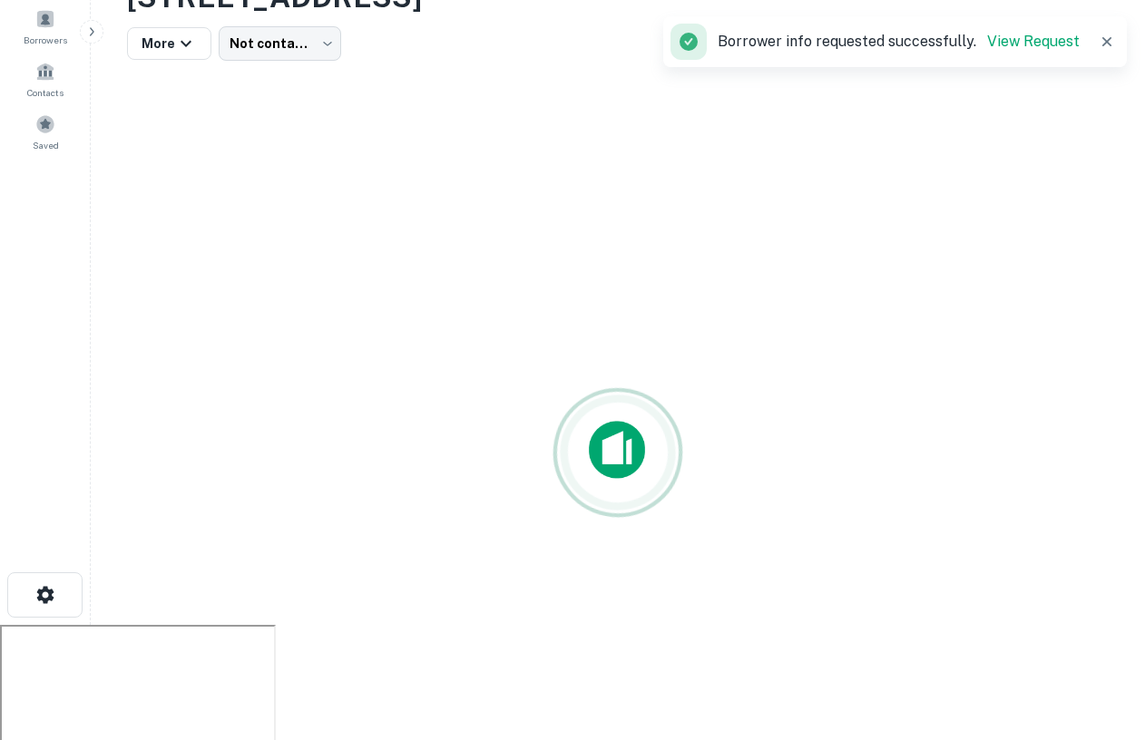
scroll to position [136, 0]
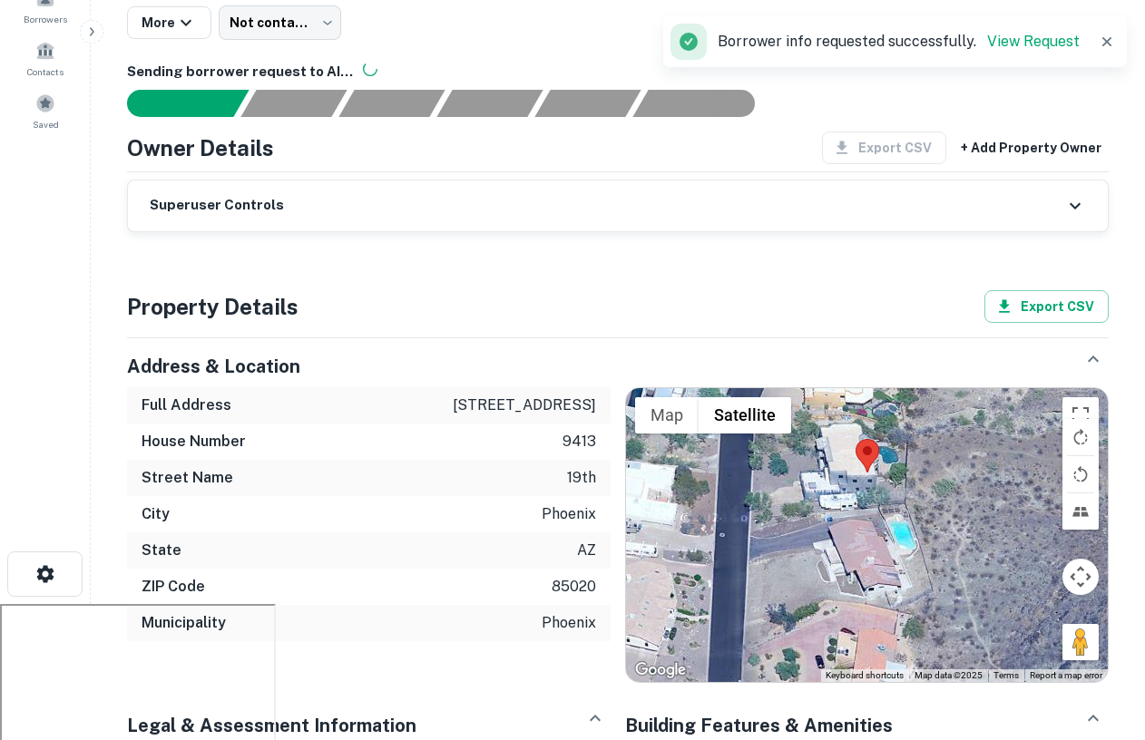
drag, startPoint x: 893, startPoint y: 525, endPoint x: 877, endPoint y: 433, distance: 93.8
click at [878, 432] on div at bounding box center [867, 535] width 482 height 294
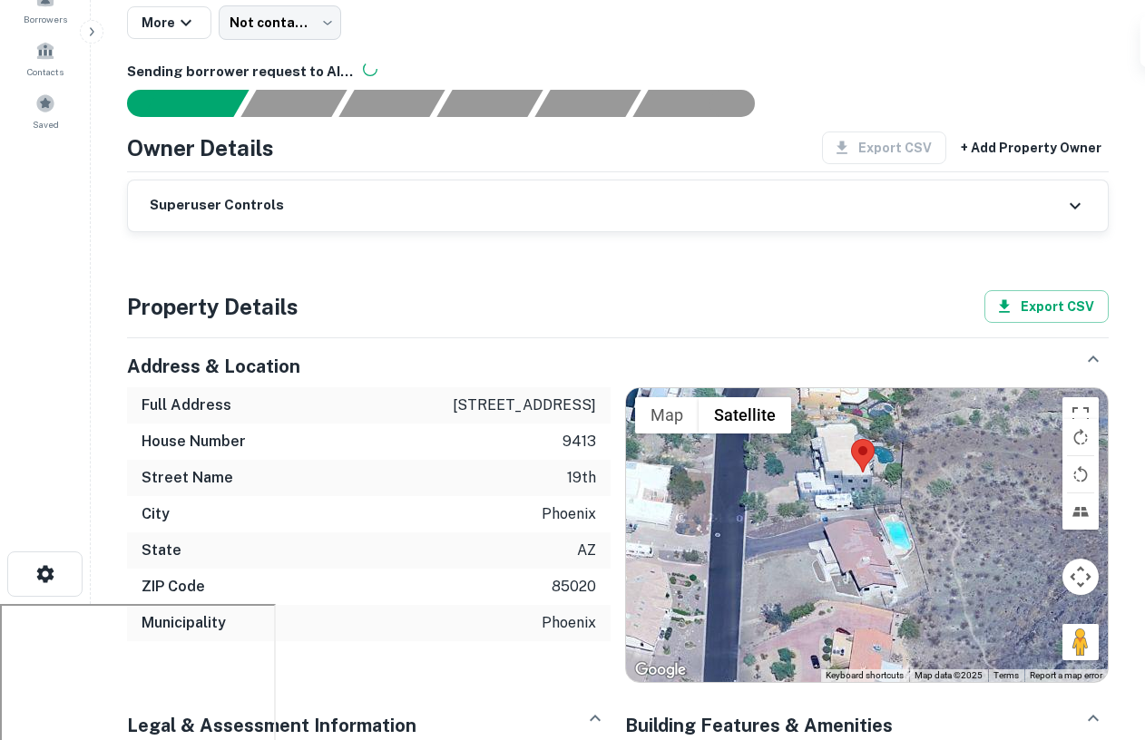
click at [877, 535] on div at bounding box center [867, 535] width 482 height 294
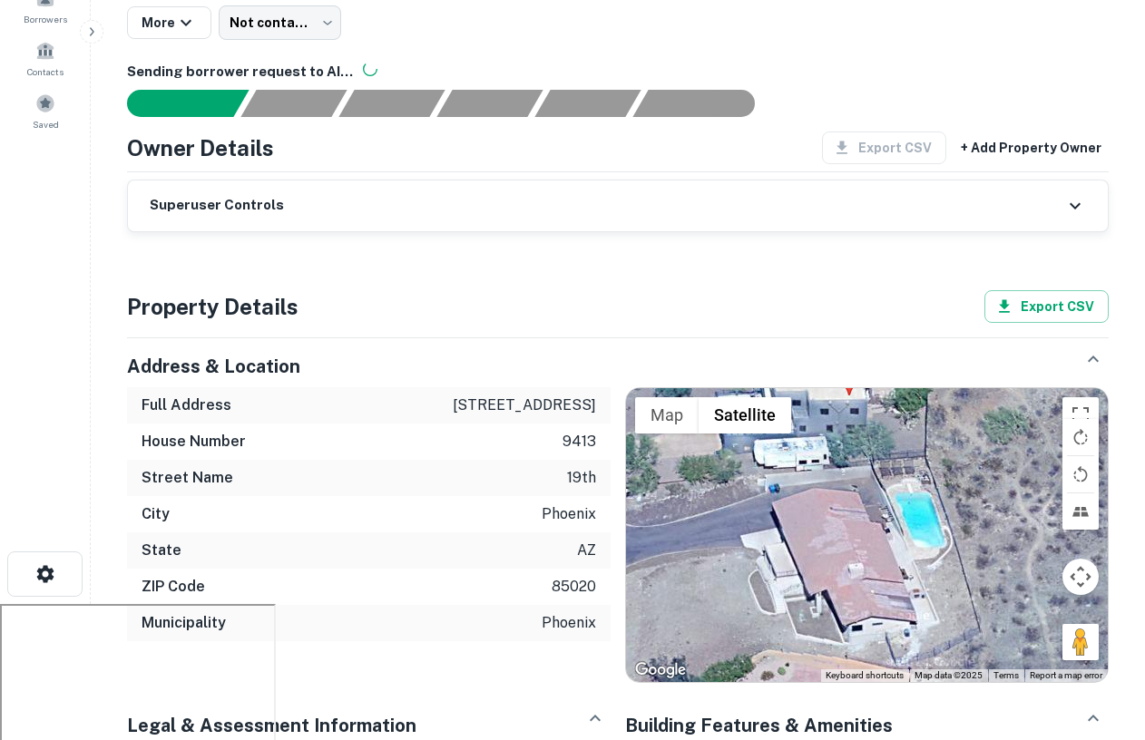
drag, startPoint x: 877, startPoint y: 583, endPoint x: 873, endPoint y: 559, distance: 24.8
click at [874, 559] on div at bounding box center [867, 535] width 482 height 294
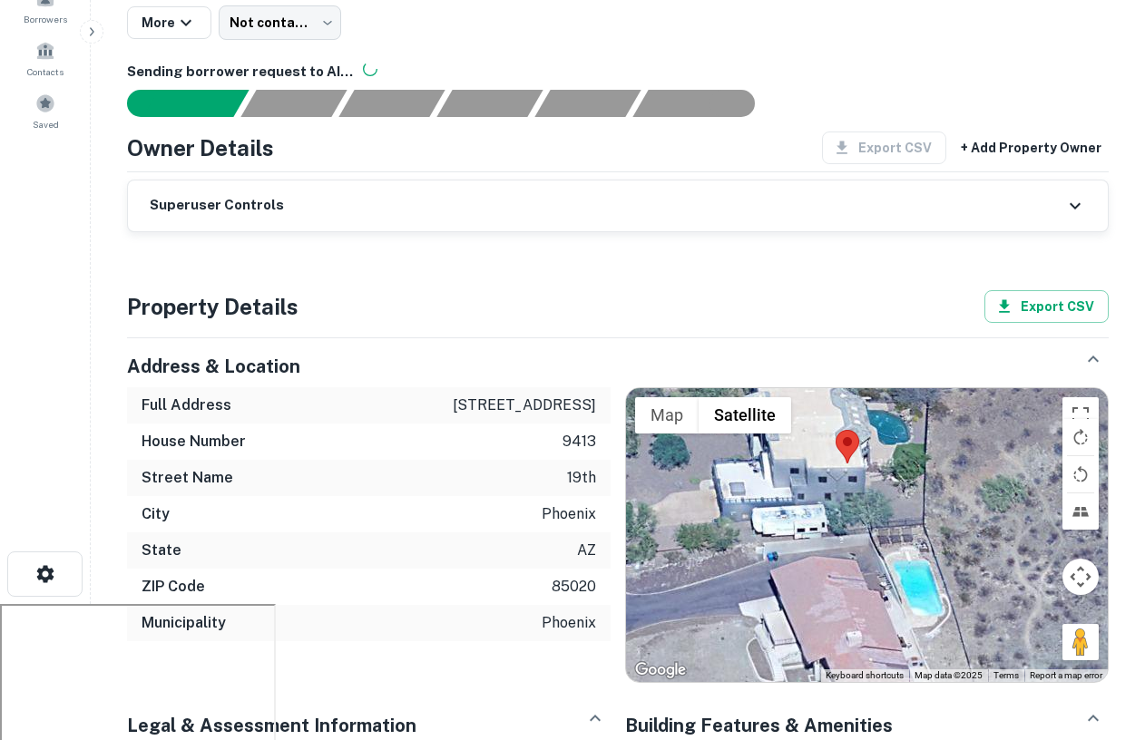
drag, startPoint x: 851, startPoint y: 560, endPoint x: 851, endPoint y: 753, distance: 193.3
click at [851, 604] on html "Search Borrowers Contacts Saved Back to search Property Details [STREET_ADDRESS…" at bounding box center [572, 234] width 1145 height 740
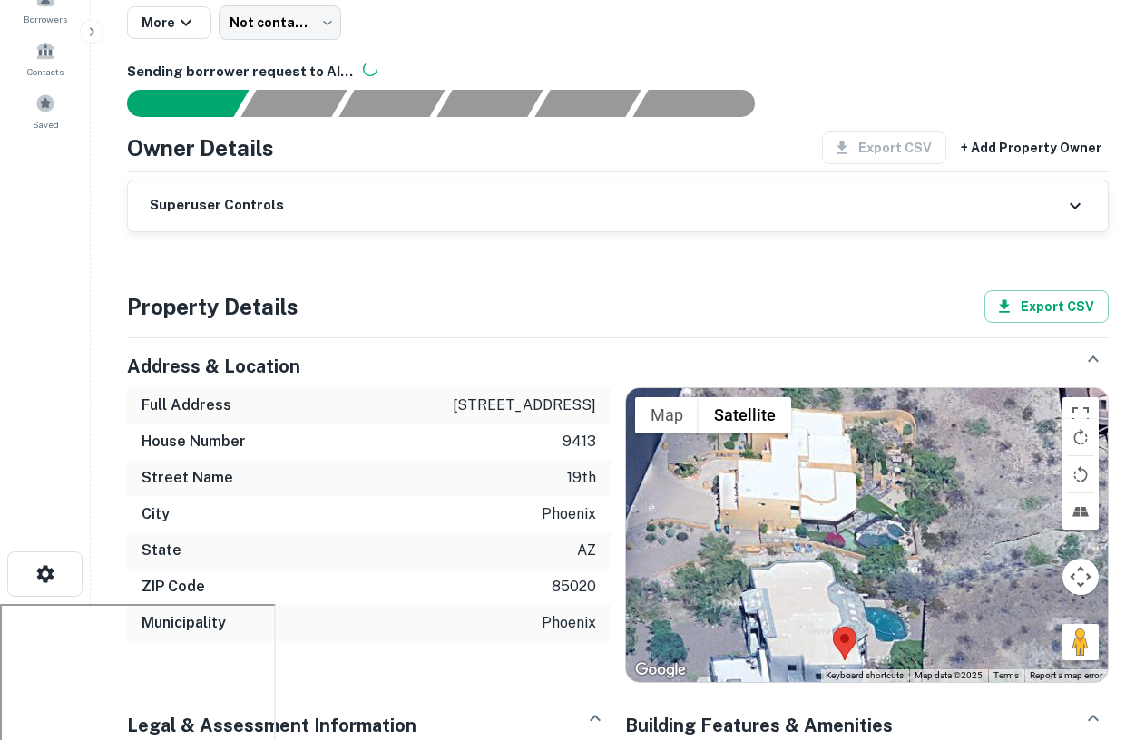
drag, startPoint x: 833, startPoint y: 557, endPoint x: 833, endPoint y: 626, distance: 69.0
click at [833, 626] on div at bounding box center [867, 535] width 482 height 294
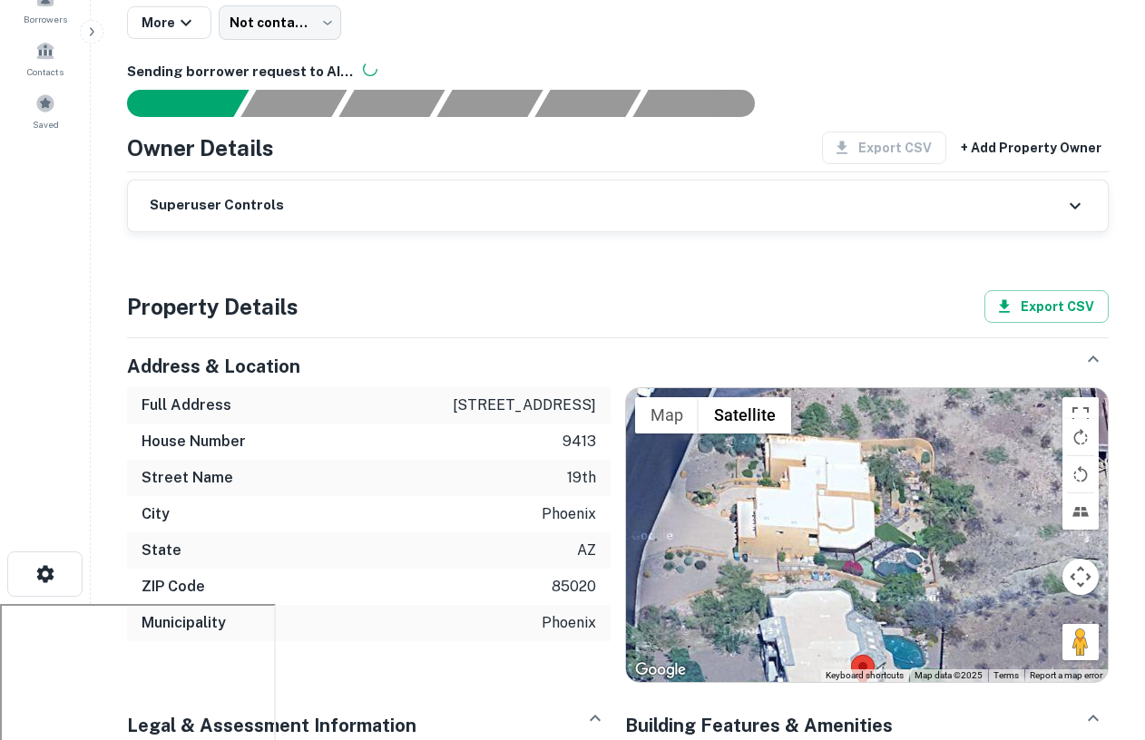
drag, startPoint x: 810, startPoint y: 521, endPoint x: 833, endPoint y: 556, distance: 42.0
click at [835, 556] on div at bounding box center [867, 535] width 482 height 294
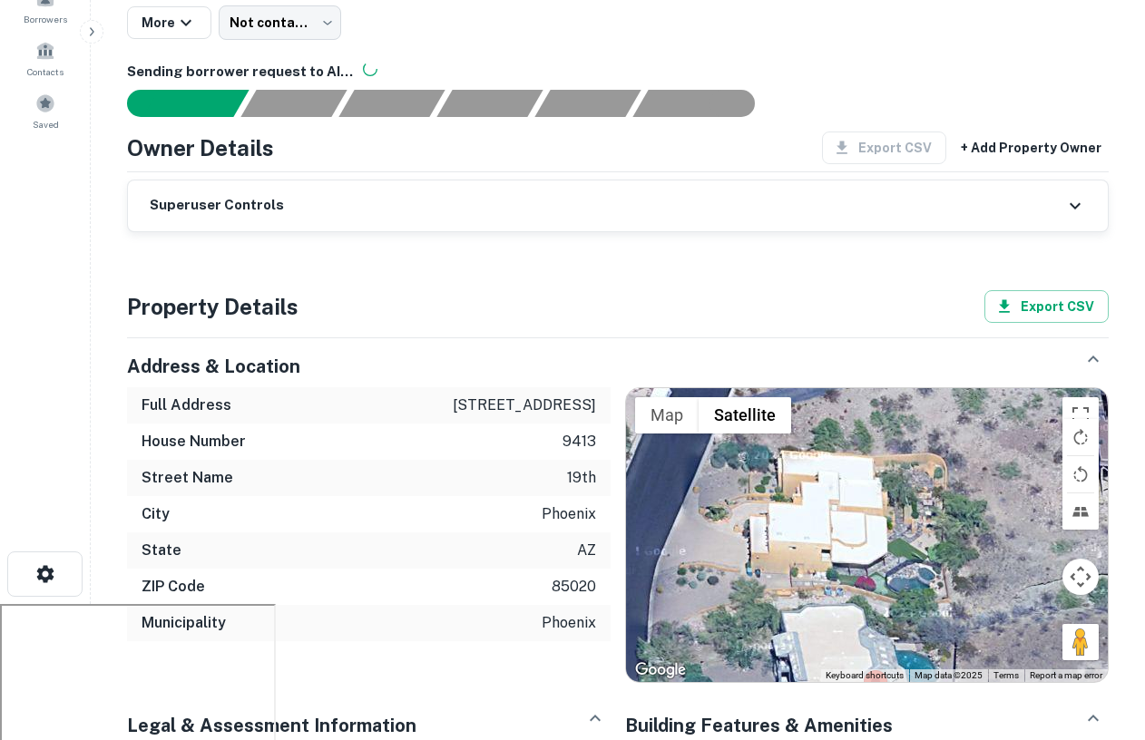
drag, startPoint x: 854, startPoint y: 528, endPoint x: 863, endPoint y: 531, distance: 9.5
click at [863, 531] on div at bounding box center [867, 535] width 482 height 294
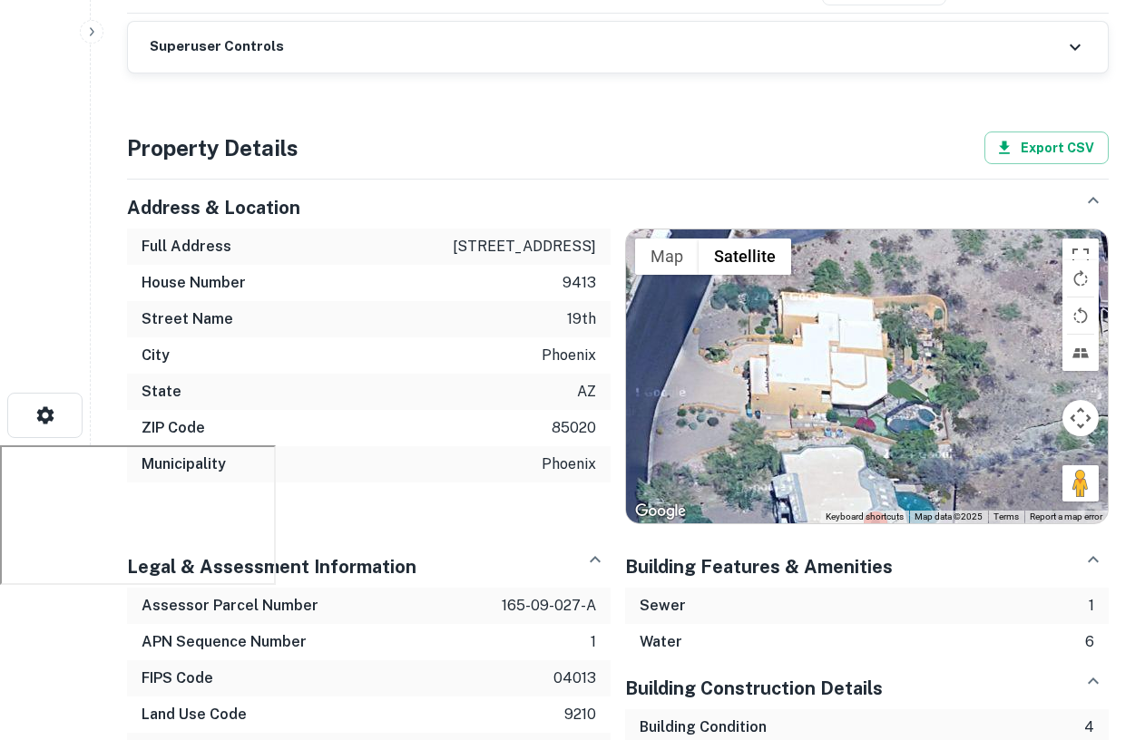
scroll to position [294, 0]
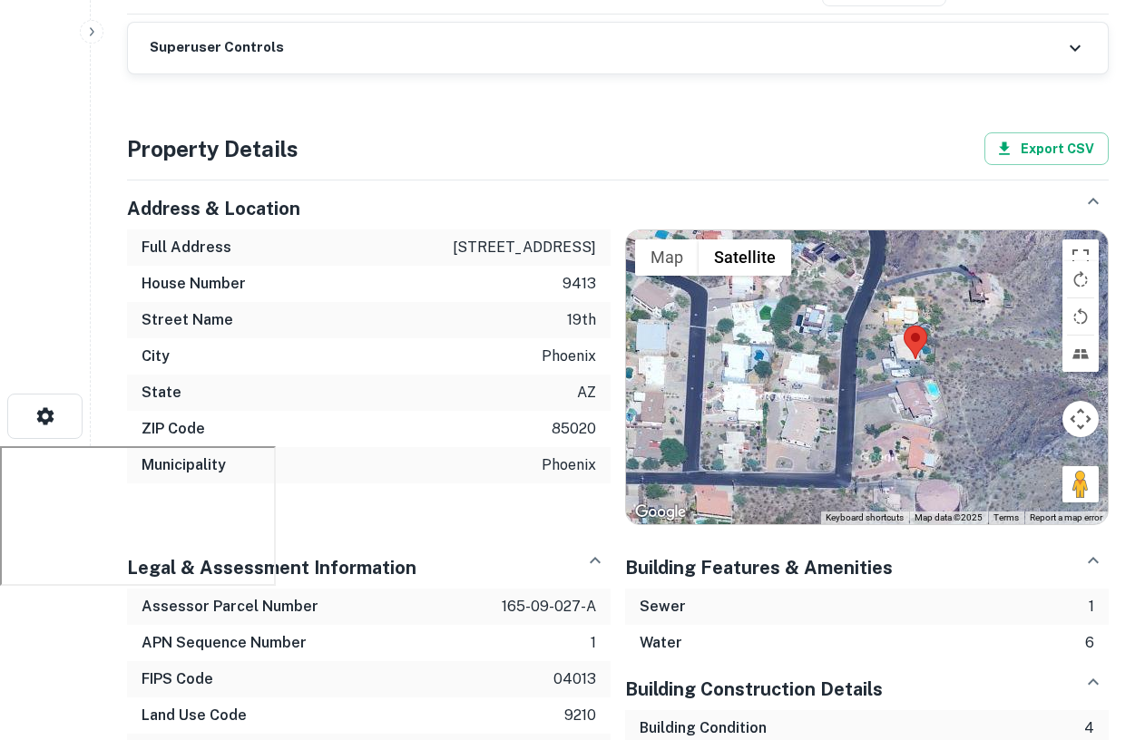
drag, startPoint x: 962, startPoint y: 380, endPoint x: 947, endPoint y: 320, distance: 61.6
click at [947, 320] on div at bounding box center [867, 377] width 482 height 294
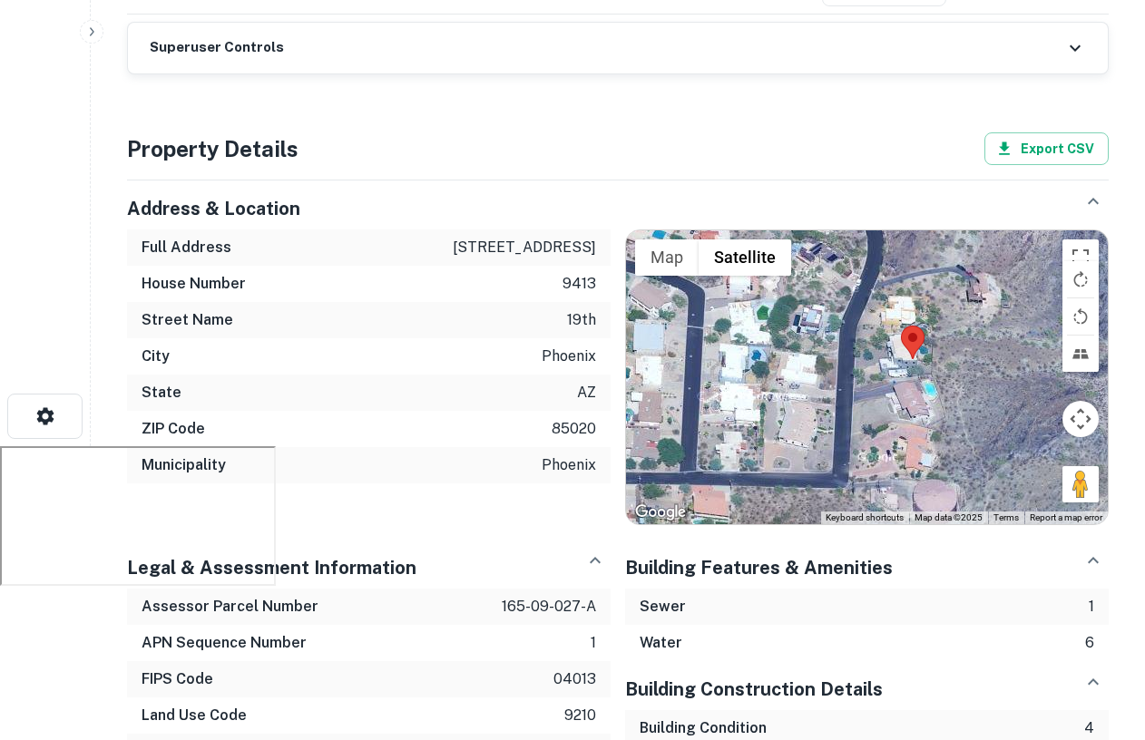
click at [966, 360] on div at bounding box center [867, 377] width 482 height 294
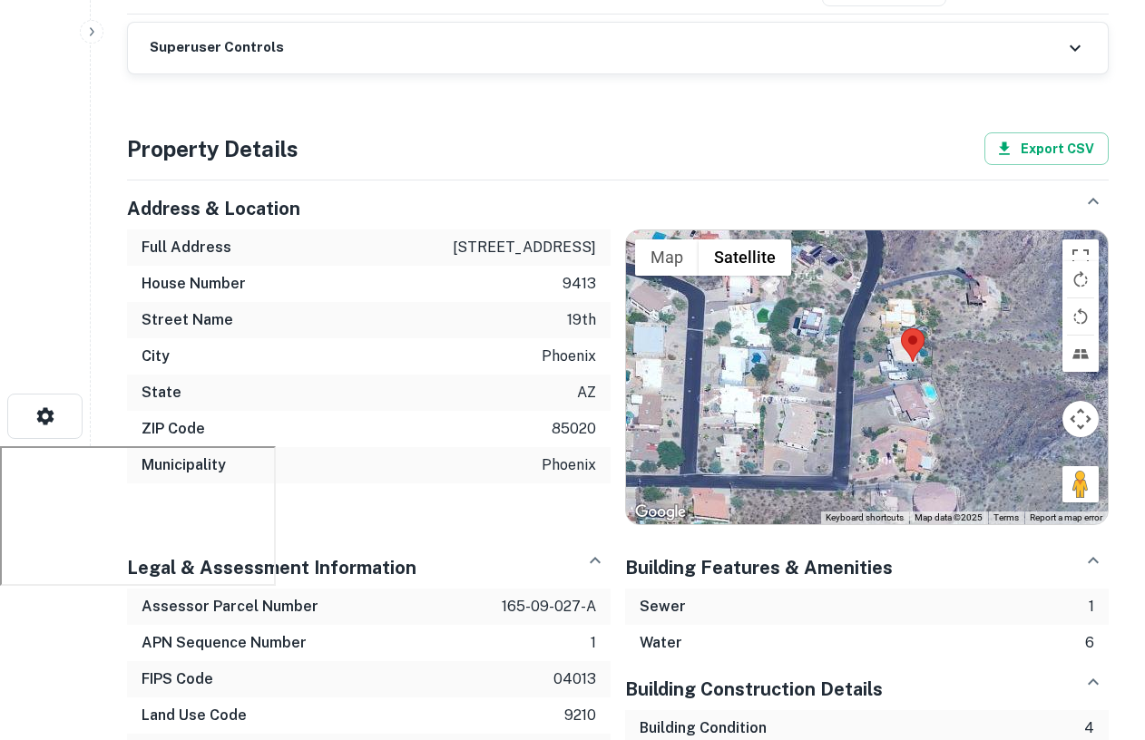
click at [921, 398] on div at bounding box center [867, 377] width 482 height 294
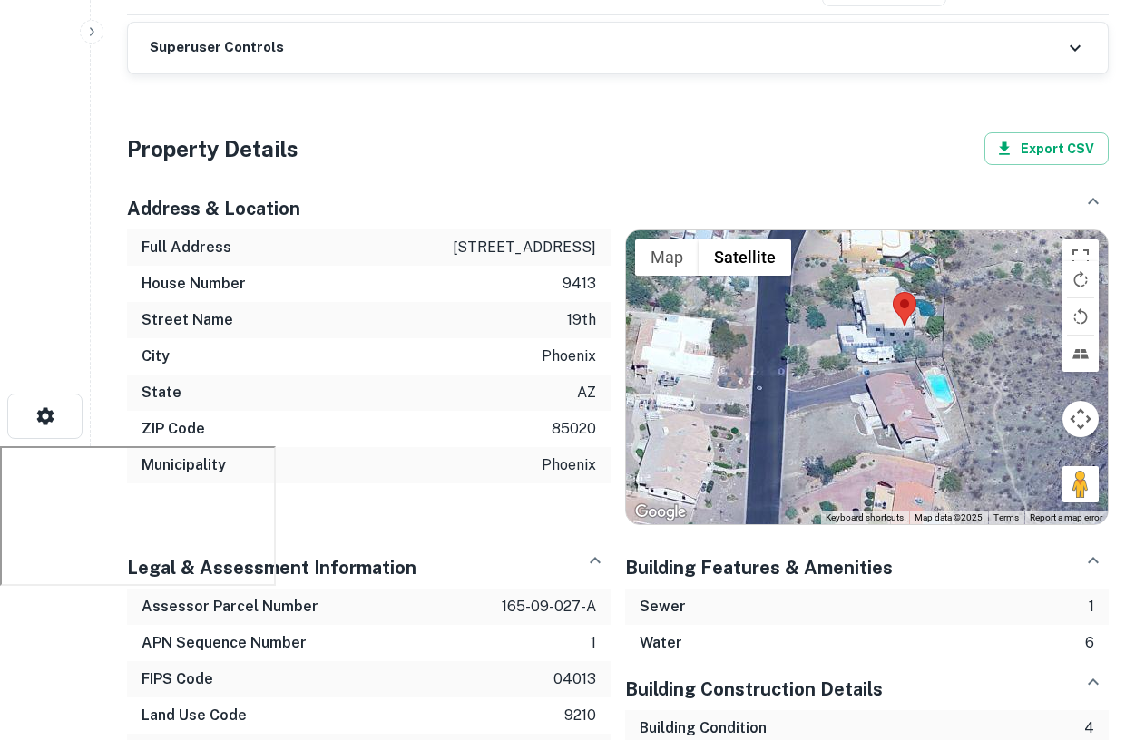
click at [914, 425] on div at bounding box center [867, 377] width 482 height 294
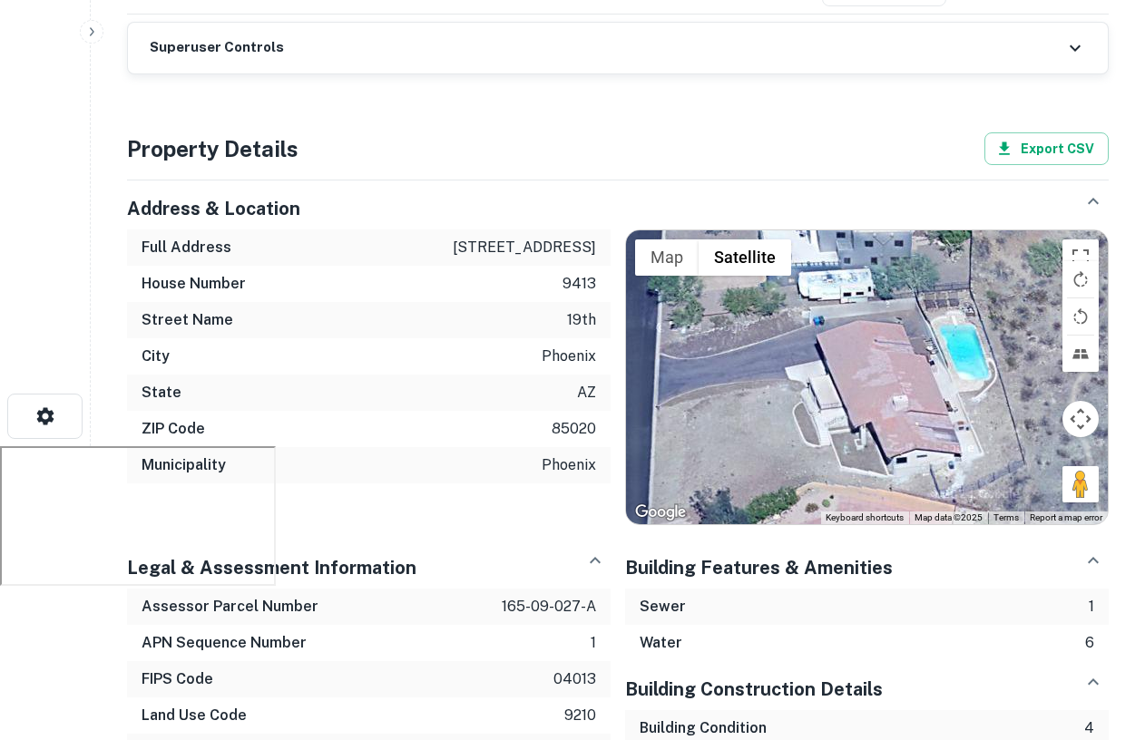
click at [941, 411] on div at bounding box center [867, 377] width 482 height 294
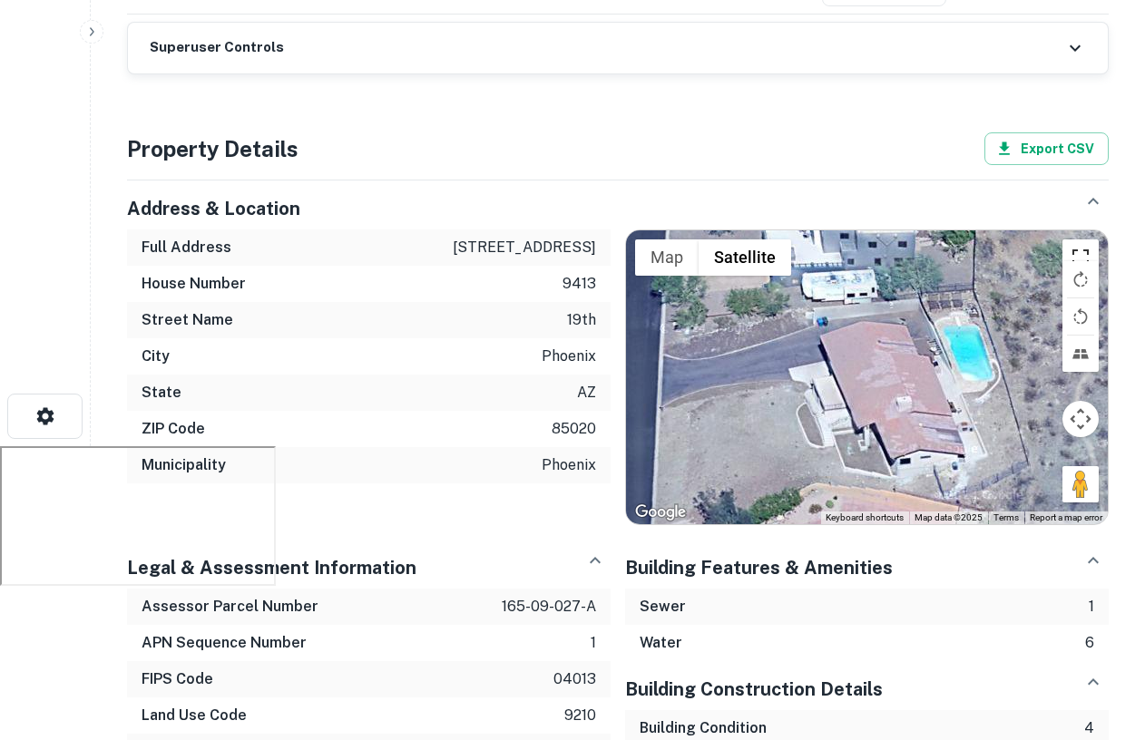
click at [1082, 246] on button "Toggle fullscreen view" at bounding box center [1081, 258] width 36 height 36
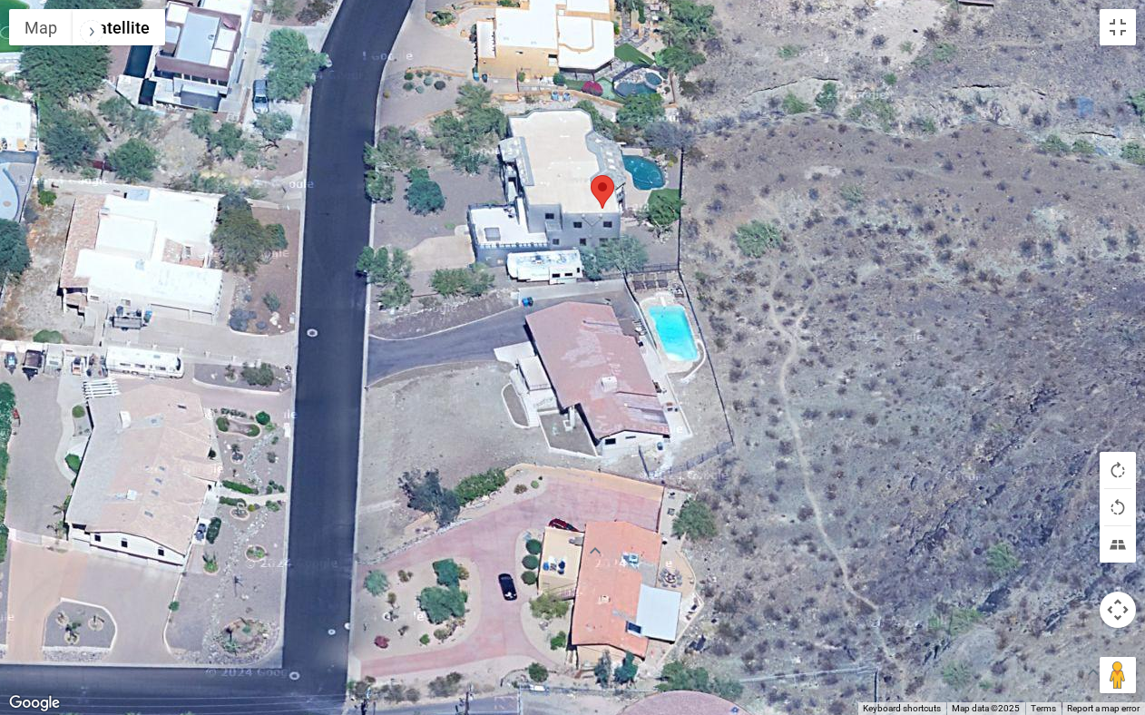
click at [583, 387] on div at bounding box center [572, 357] width 1145 height 715
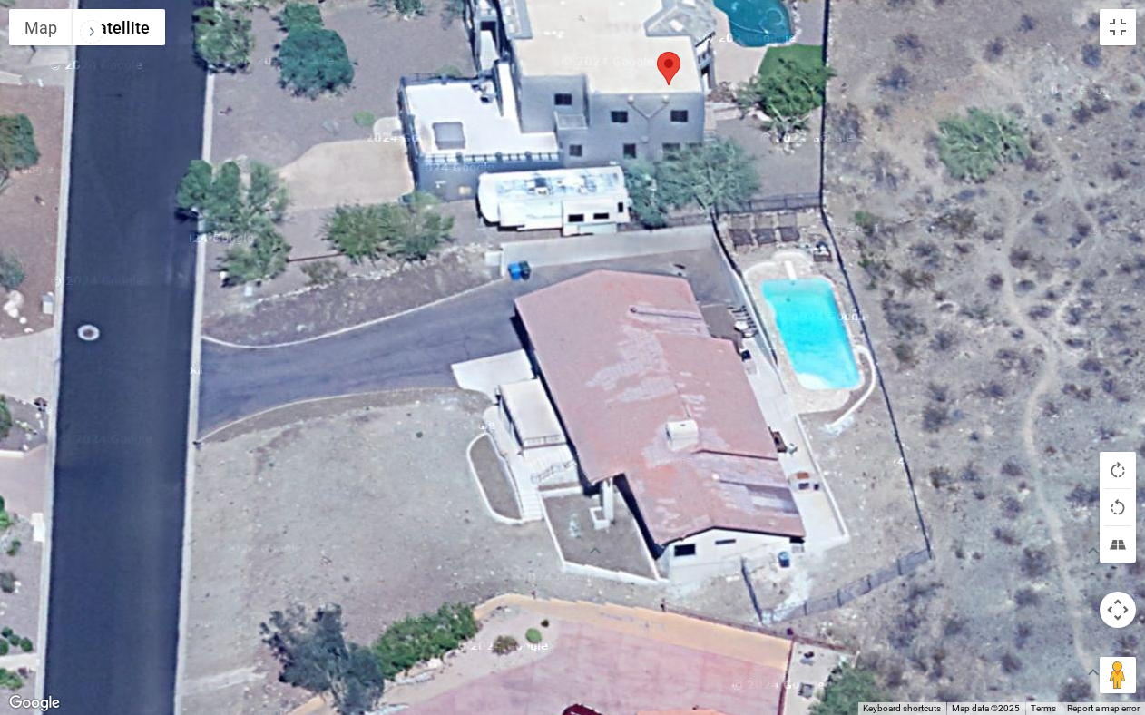
drag, startPoint x: 548, startPoint y: 368, endPoint x: 593, endPoint y: 423, distance: 70.3
click at [593, 423] on div at bounding box center [572, 357] width 1145 height 715
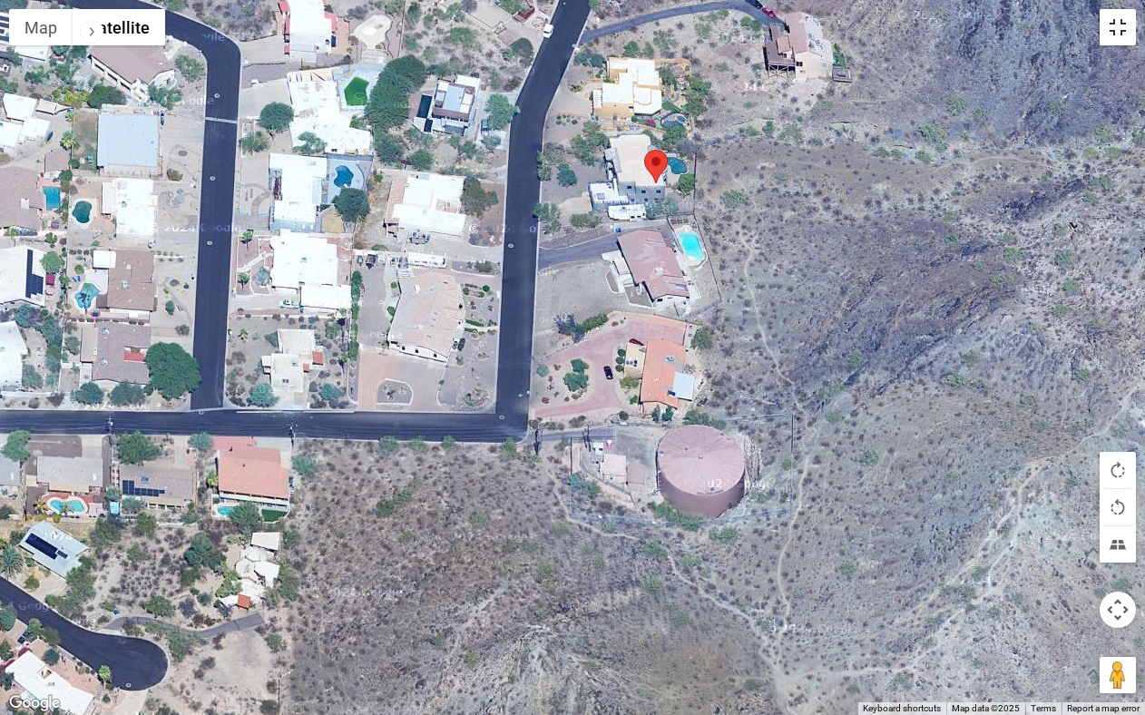
click at [1126, 34] on button "Toggle fullscreen view" at bounding box center [1118, 27] width 36 height 36
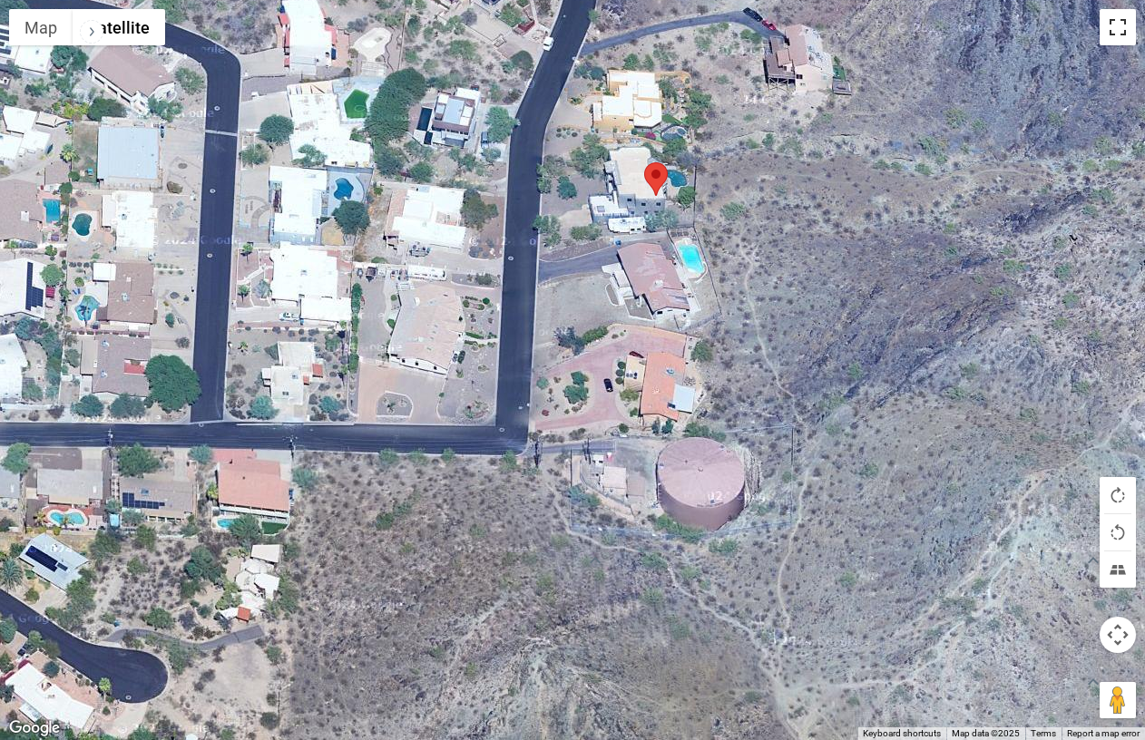
scroll to position [0, 0]
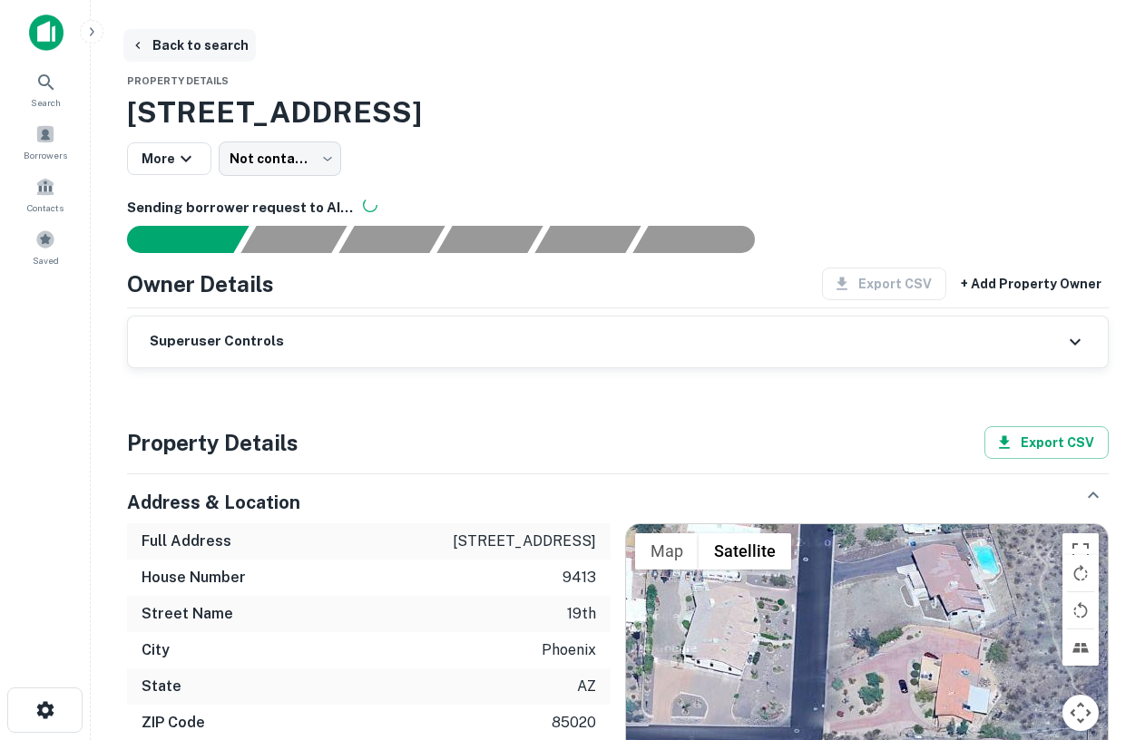
click at [173, 53] on button "Back to search" at bounding box center [189, 45] width 132 height 33
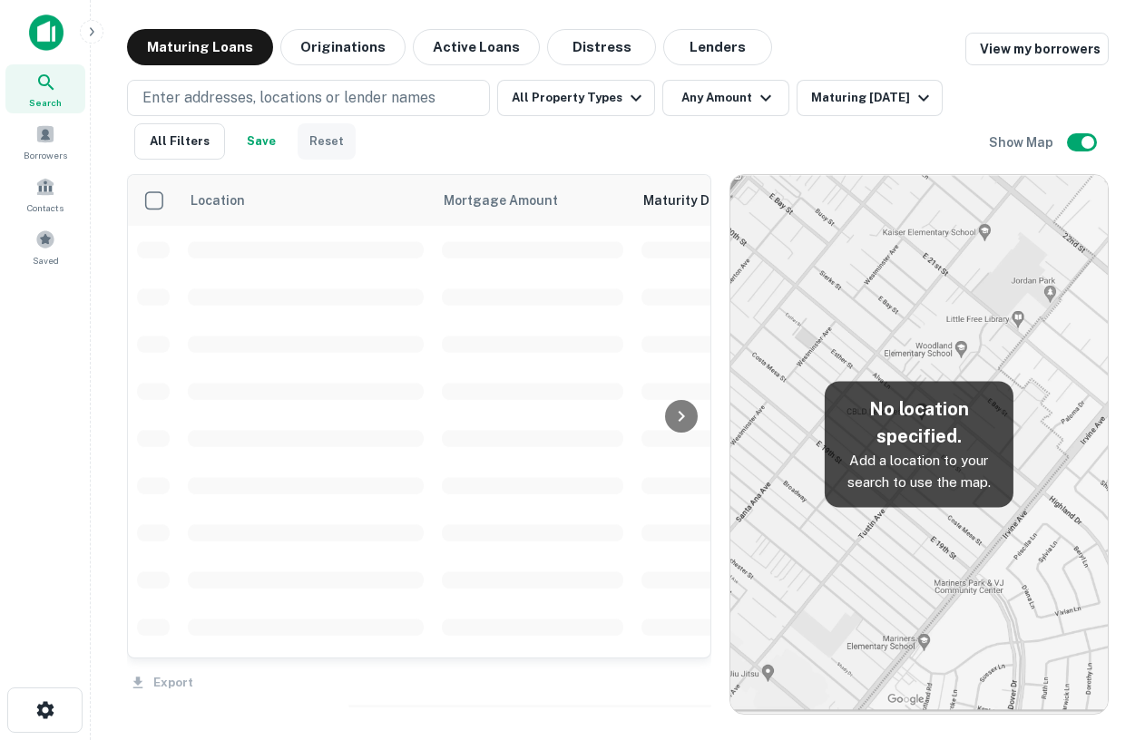
scroll to position [28, 0]
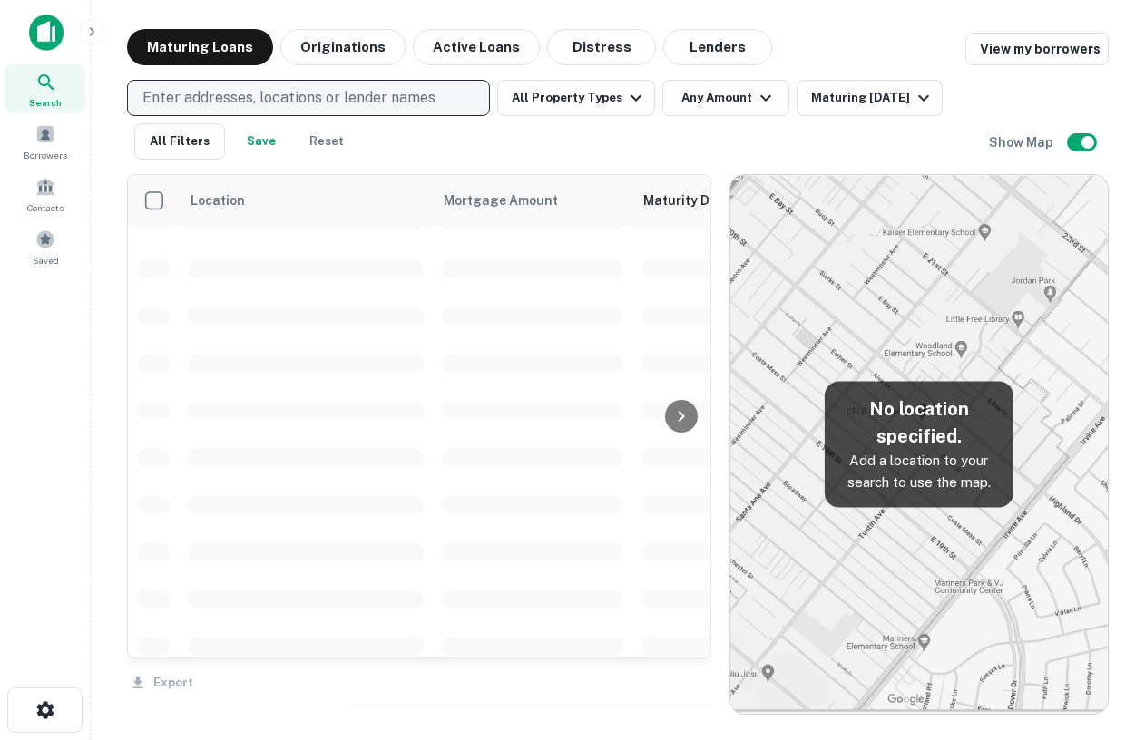
click at [313, 103] on p "Enter addresses, locations or lender names" at bounding box center [288, 98] width 293 height 22
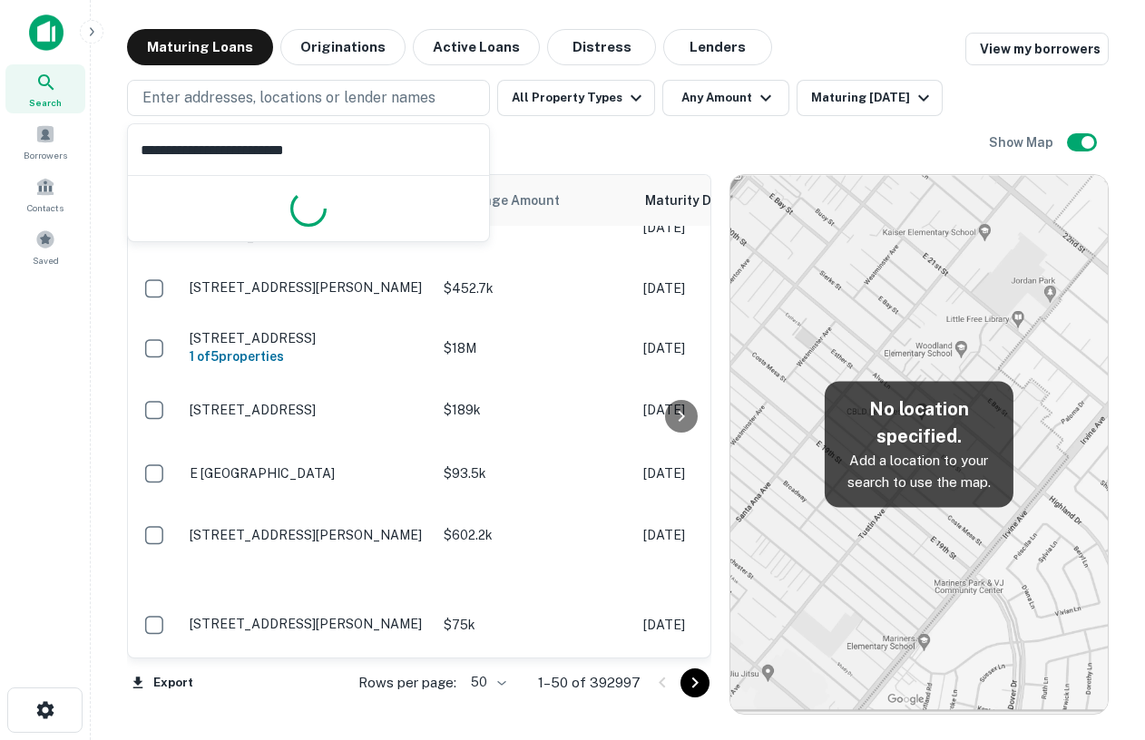
type input "**********"
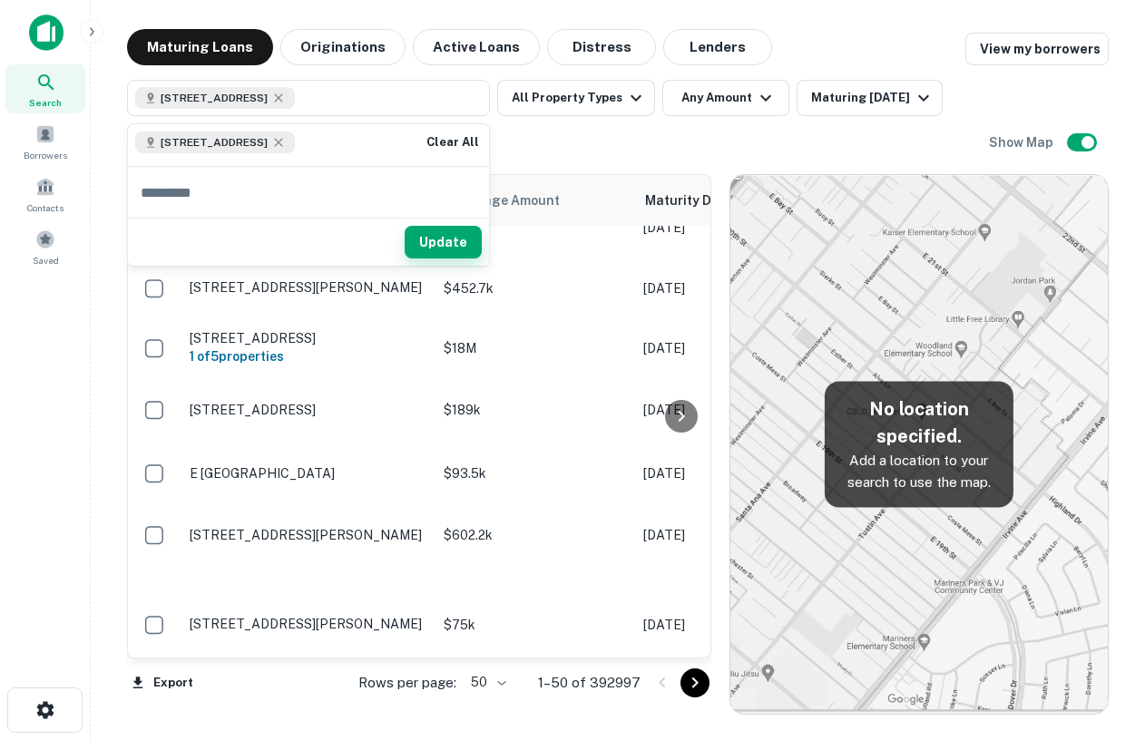
click at [448, 246] on button "Update" at bounding box center [443, 242] width 77 height 33
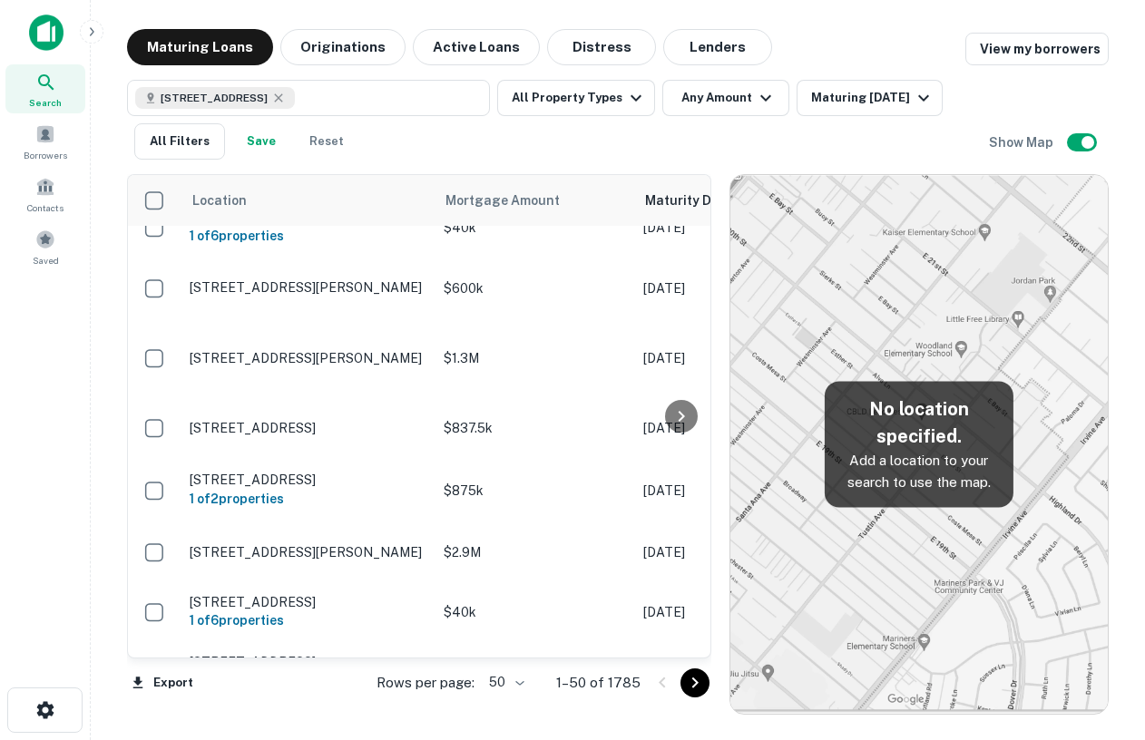
click at [54, 26] on img at bounding box center [46, 33] width 34 height 36
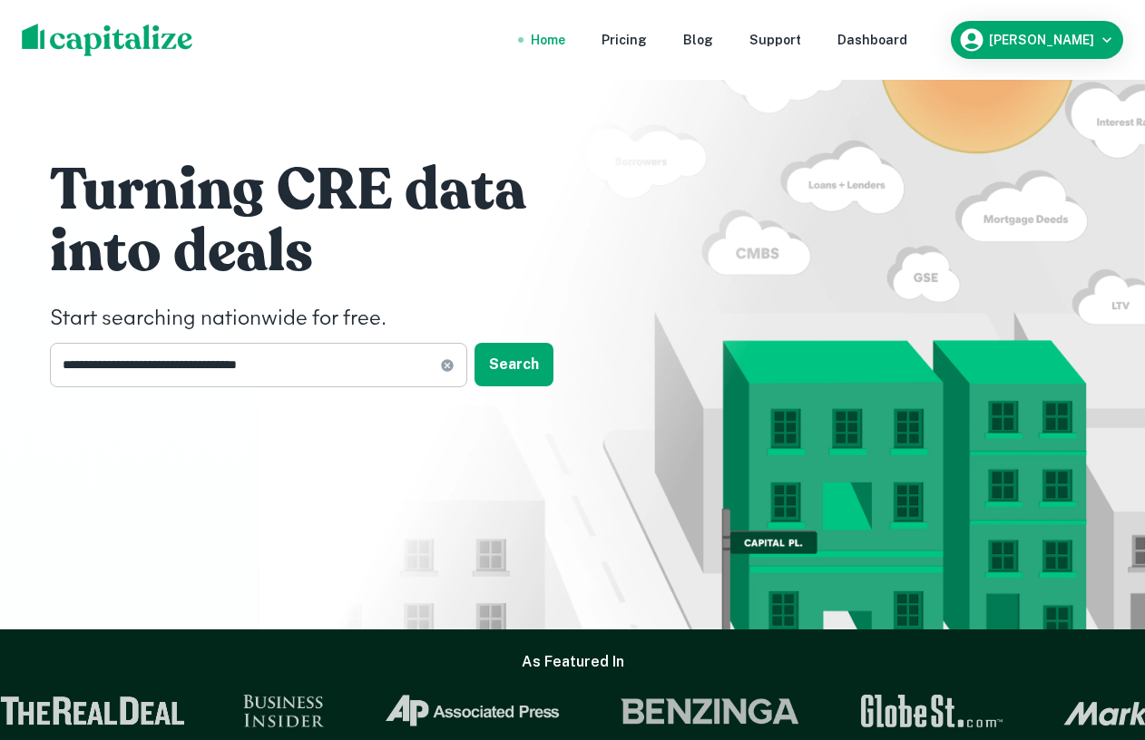
click at [318, 367] on input "**********" at bounding box center [245, 365] width 390 height 44
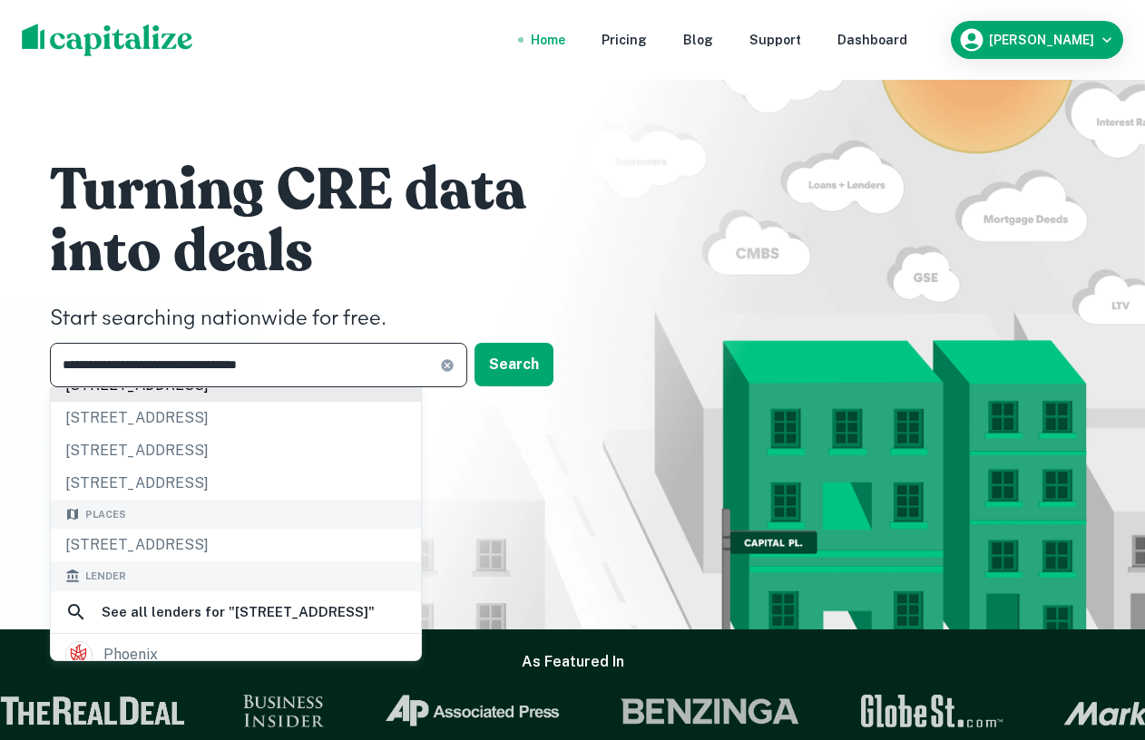
scroll to position [119, 0]
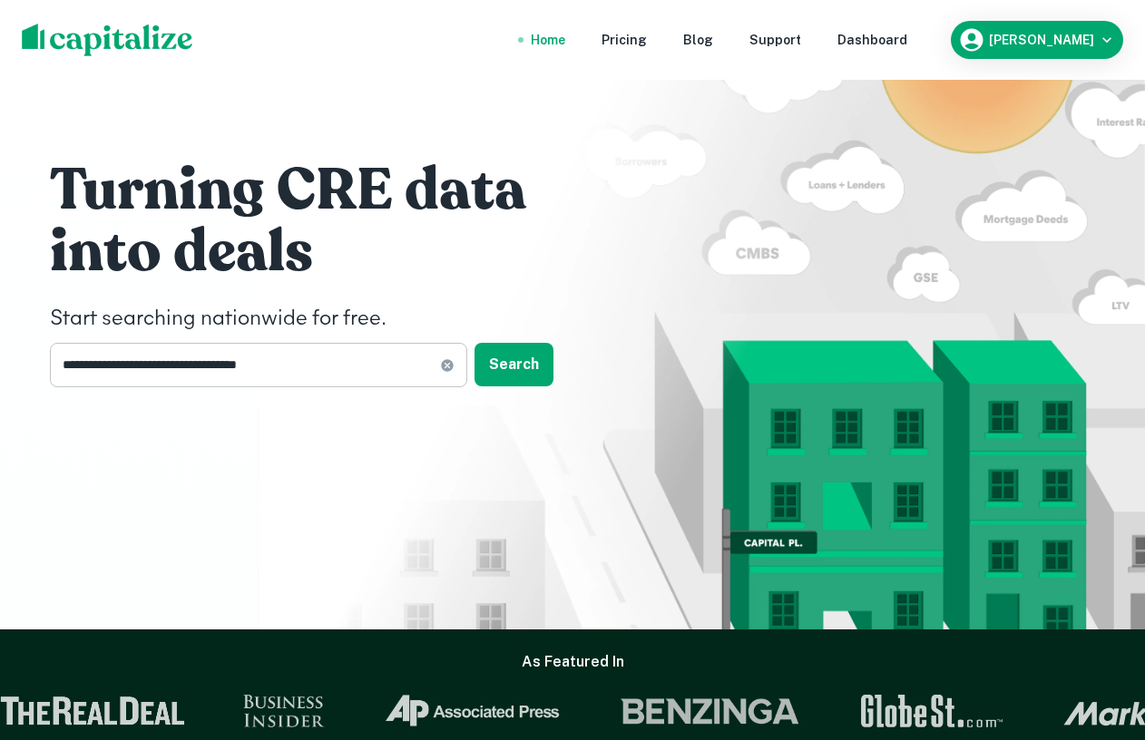
click at [336, 372] on input "**********" at bounding box center [245, 365] width 390 height 44
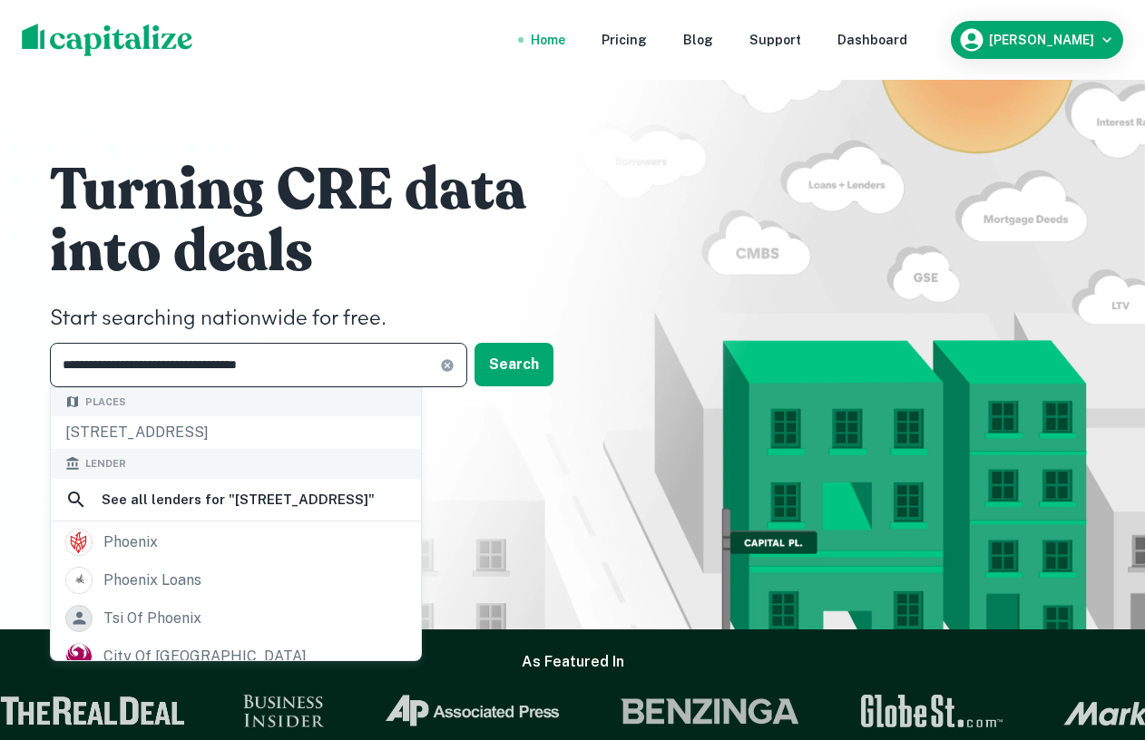
scroll to position [251, 0]
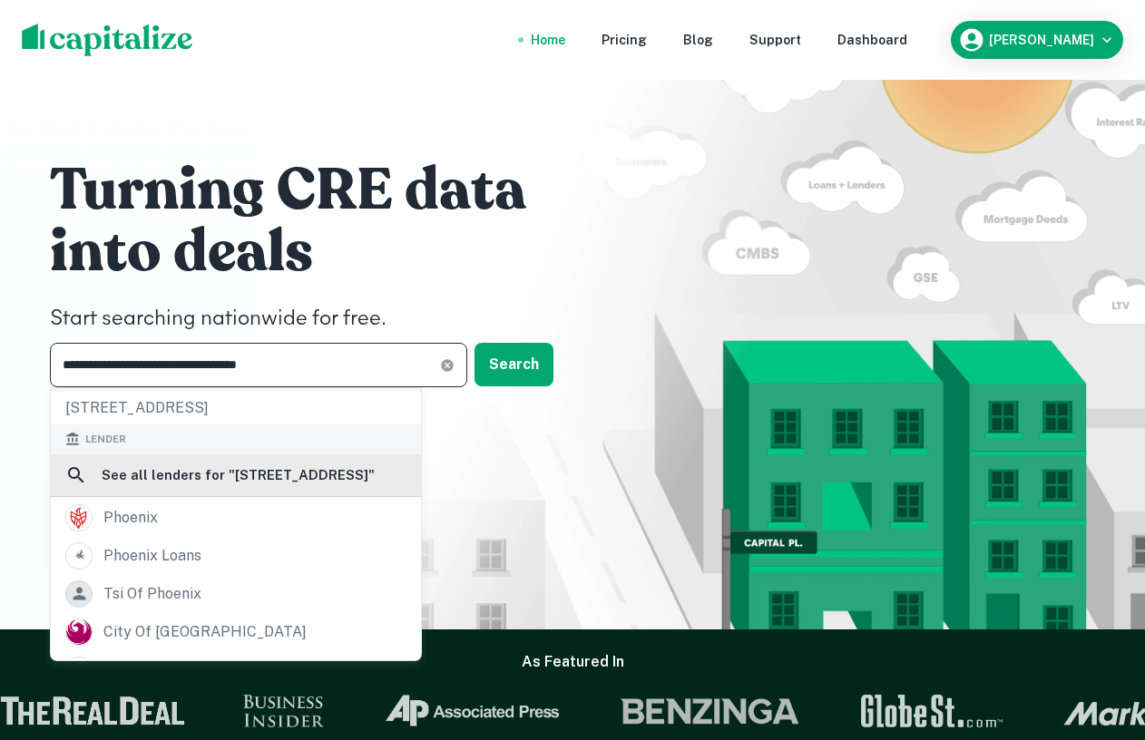
click at [181, 481] on h6 "See all lenders for " 9411 N 19th St, Phoenix, AZ 85020, USA "" at bounding box center [238, 476] width 273 height 22
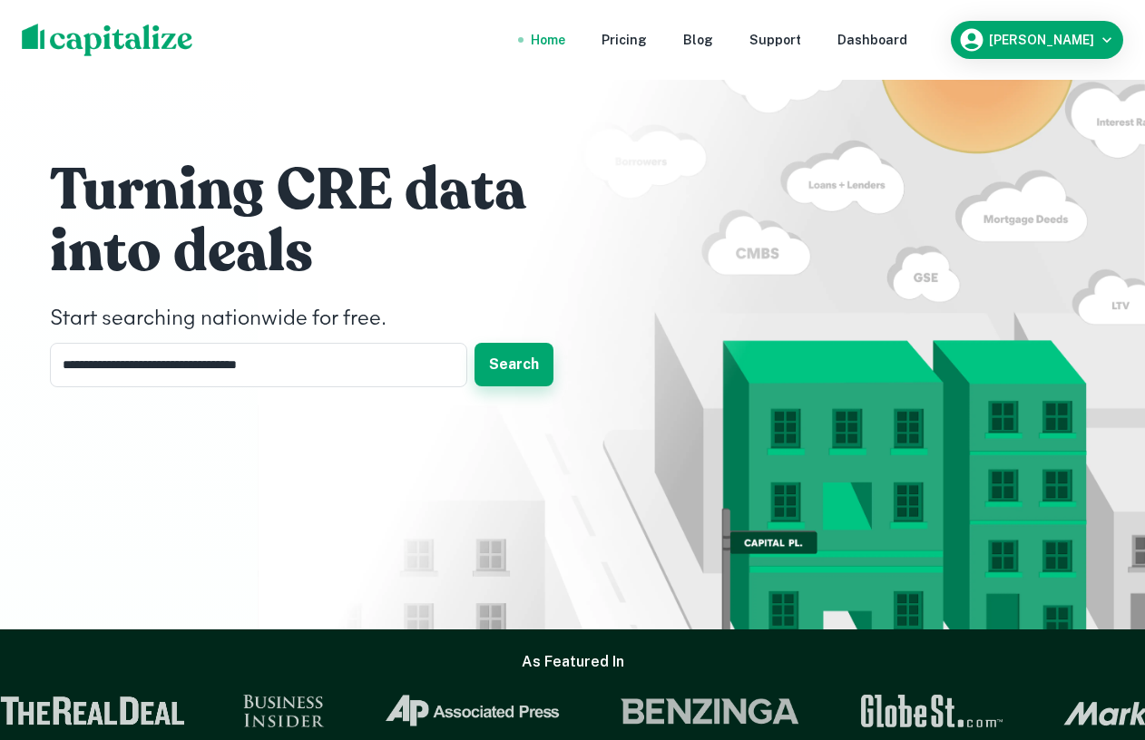
click at [490, 358] on button "Search" at bounding box center [514, 365] width 79 height 44
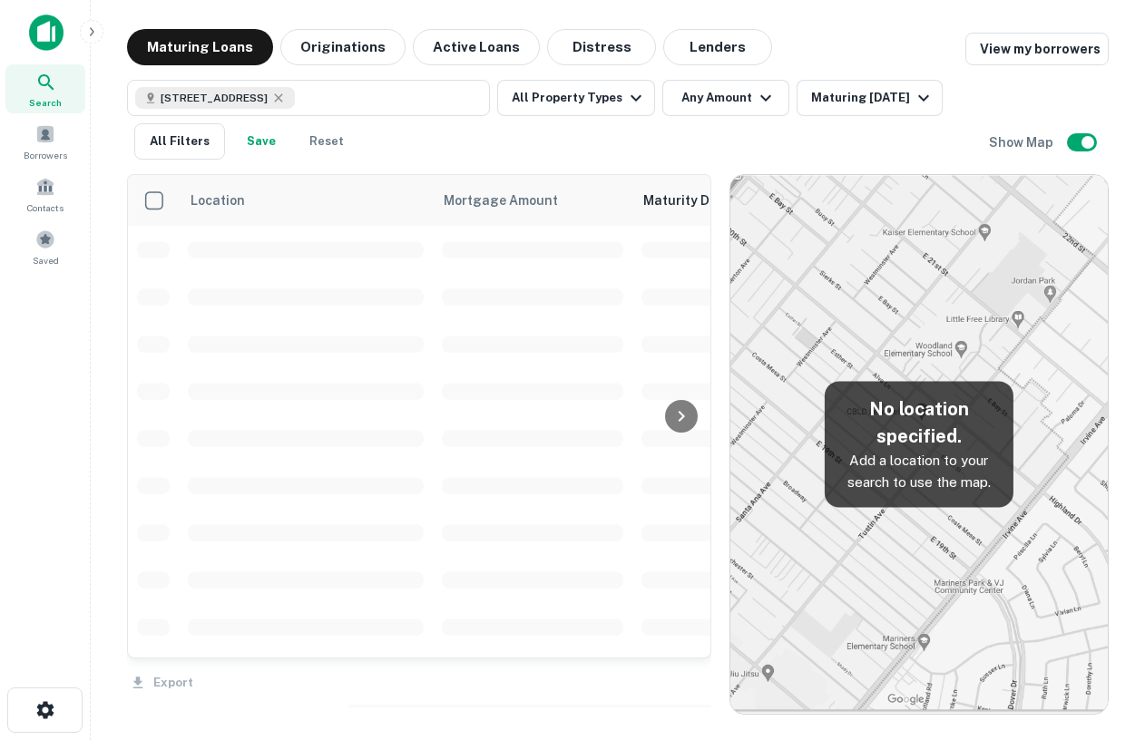
scroll to position [28, 0]
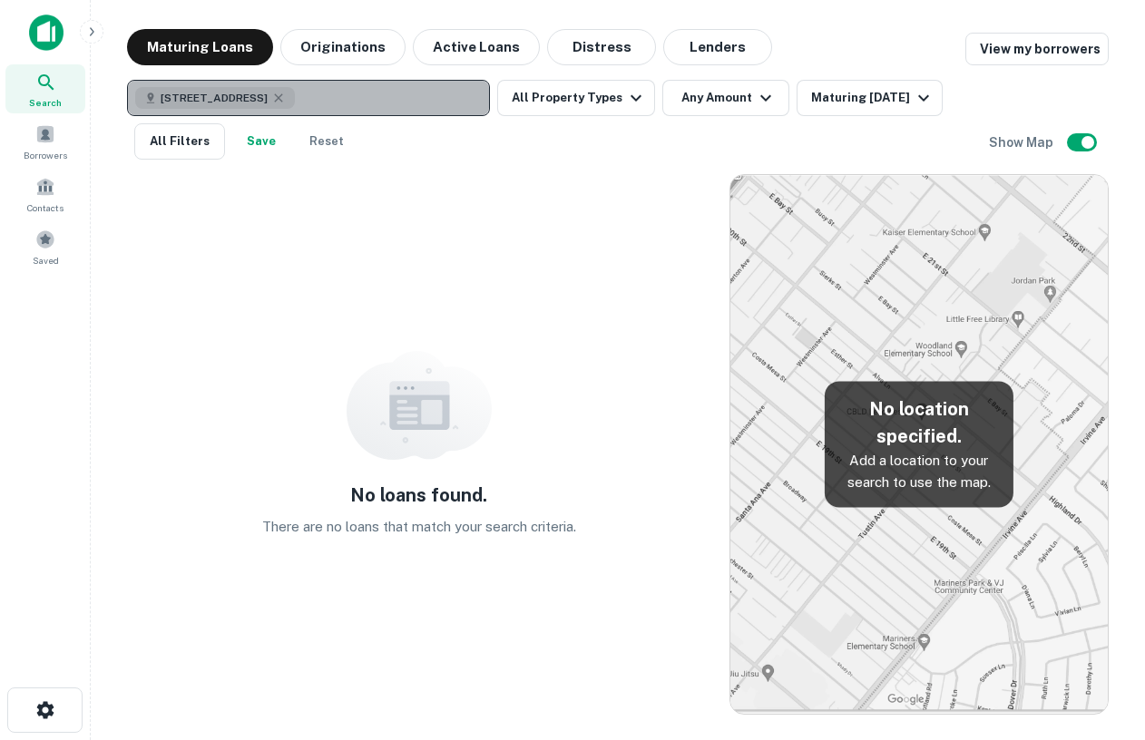
click at [269, 89] on div "9411 N 19th St, Phoenix, AZ 85020, USA" at bounding box center [215, 98] width 160 height 22
click at [286, 95] on icon "button" at bounding box center [278, 98] width 15 height 15
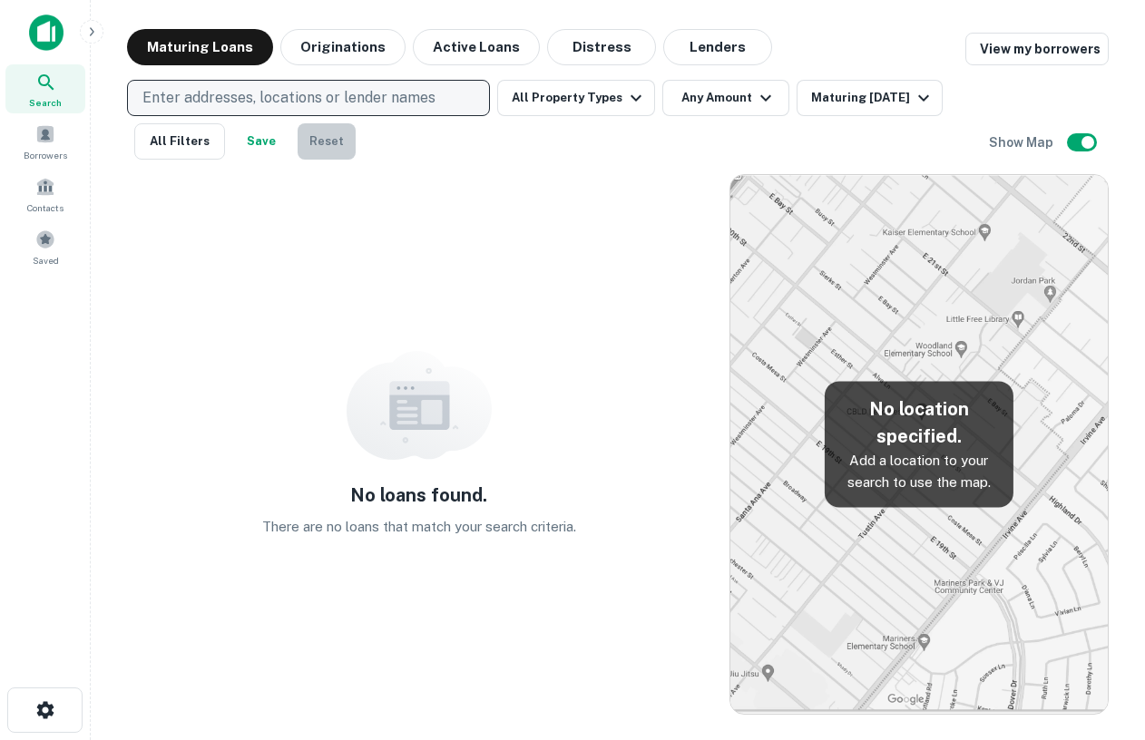
click at [345, 141] on button "Reset" at bounding box center [327, 141] width 58 height 36
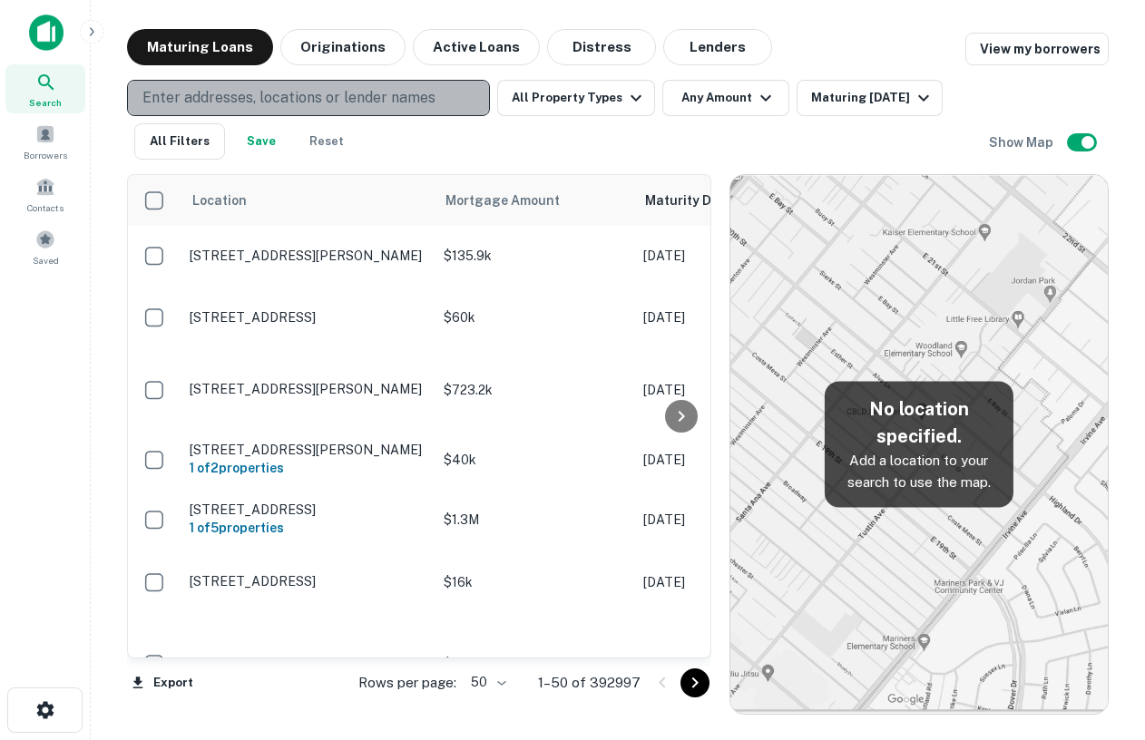
click at [338, 96] on p "Enter addresses, locations or lender names" at bounding box center [288, 98] width 293 height 22
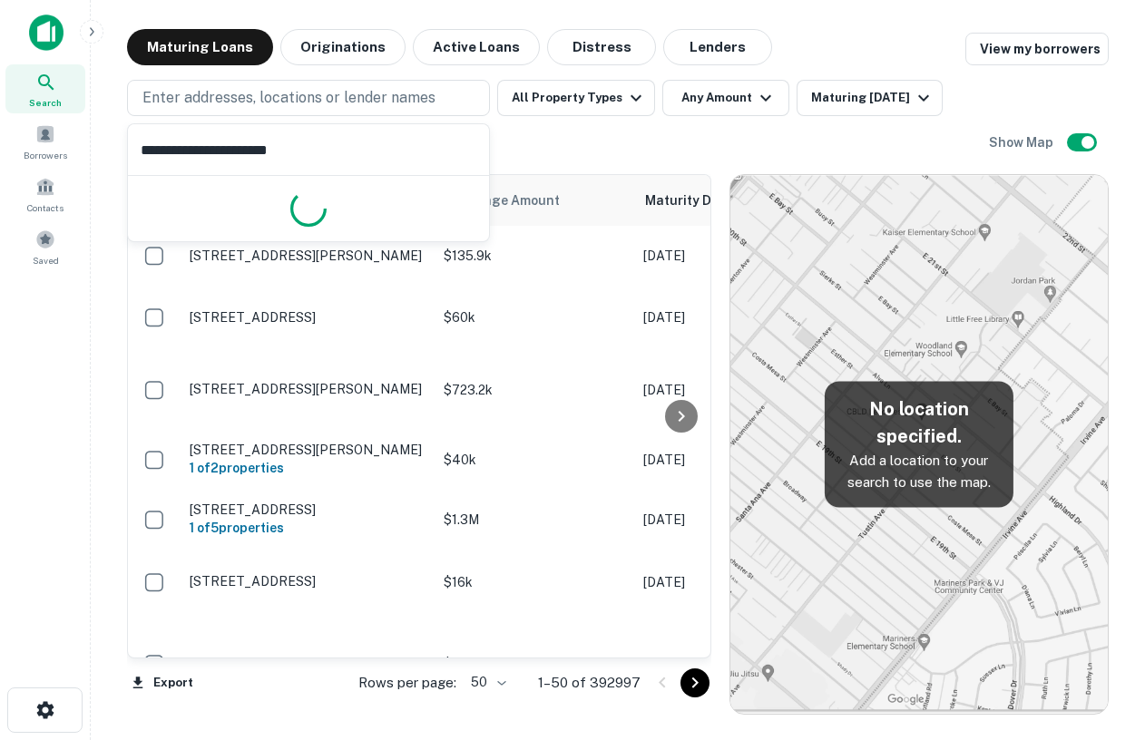
type input "**********"
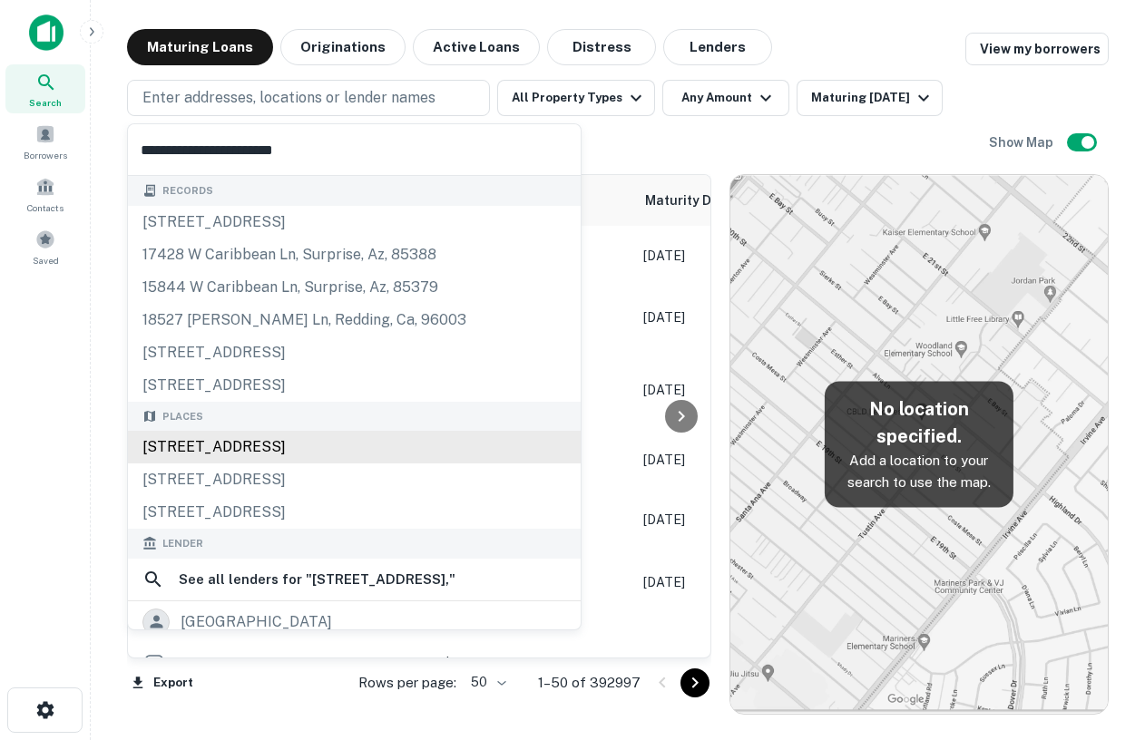
click at [234, 449] on div "18527 West Caribbean Lane, Surprise, AZ, USA" at bounding box center [354, 447] width 453 height 33
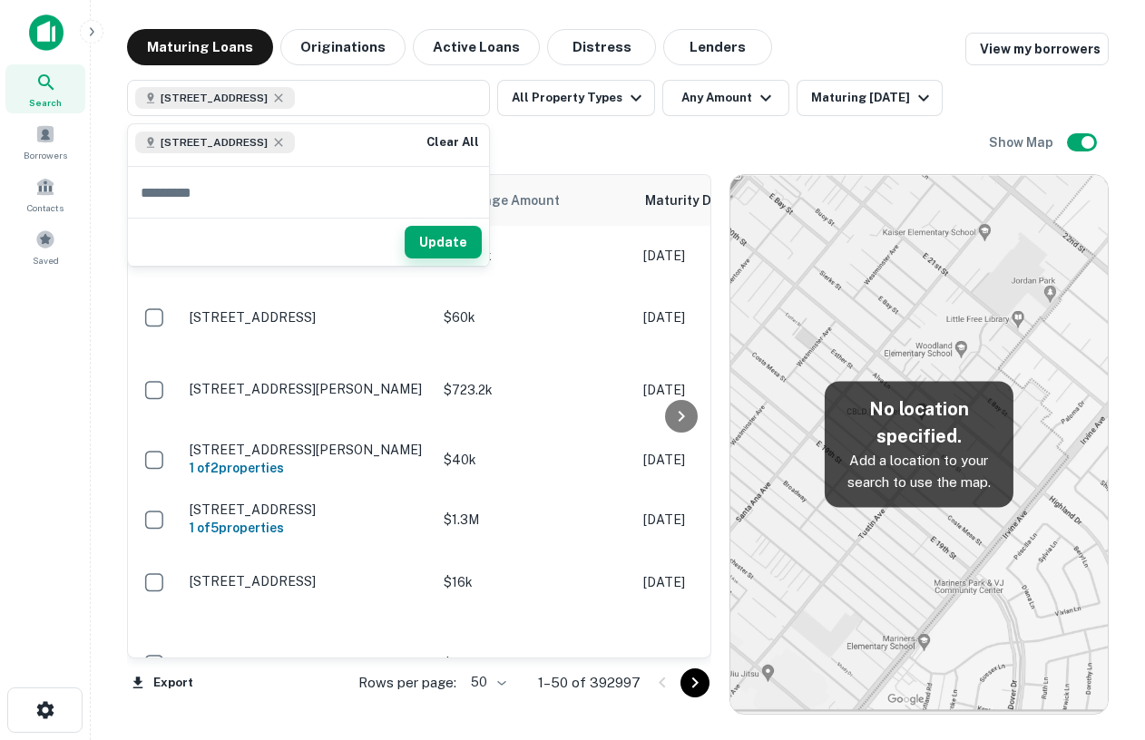
click at [440, 234] on button "Update" at bounding box center [443, 242] width 77 height 33
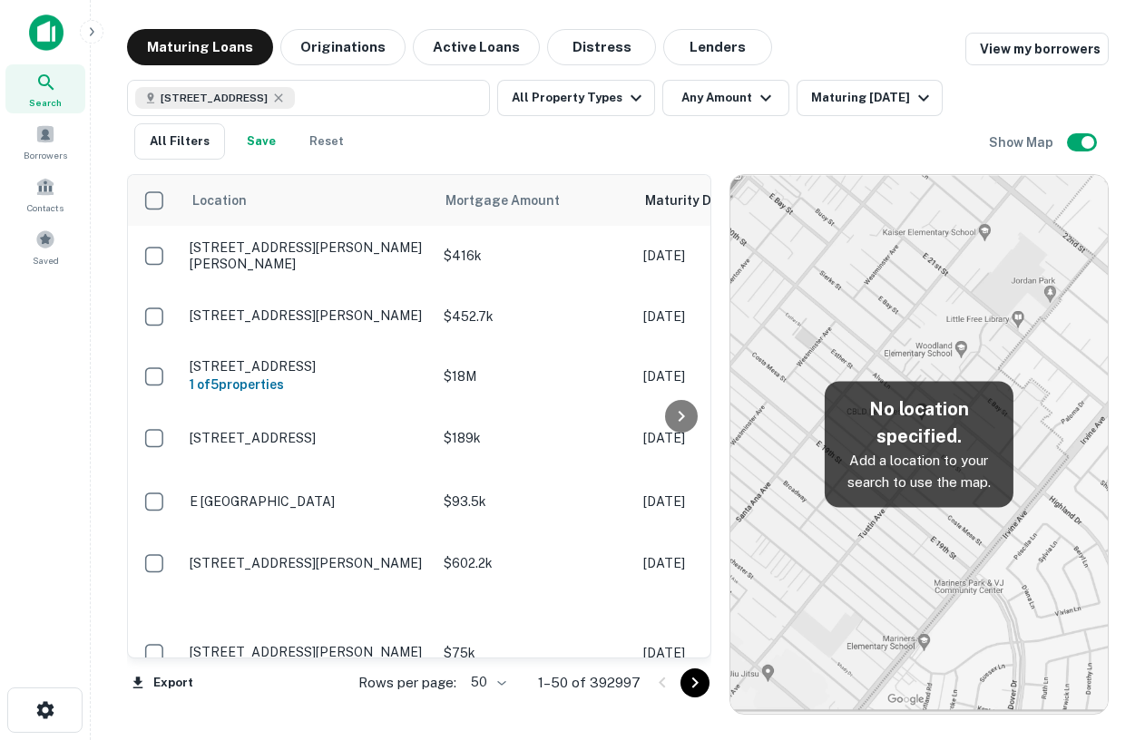
click at [47, 33] on img at bounding box center [46, 33] width 34 height 36
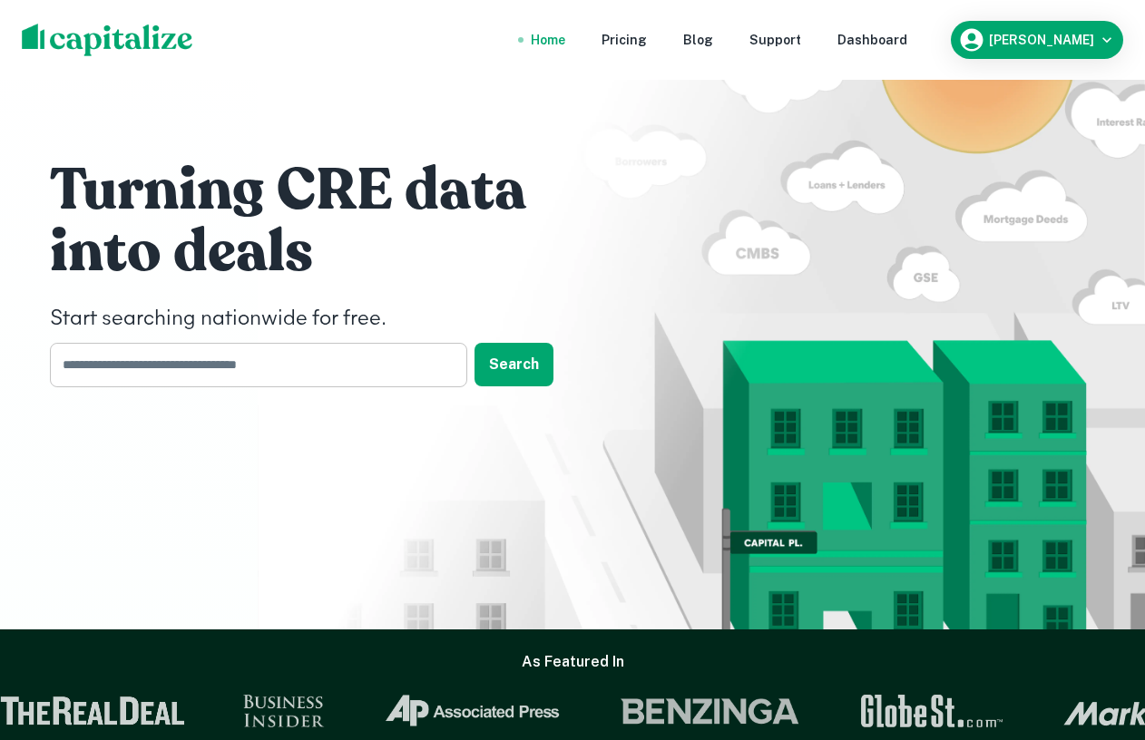
click at [350, 364] on input "text" at bounding box center [252, 365] width 405 height 44
type input "**********"
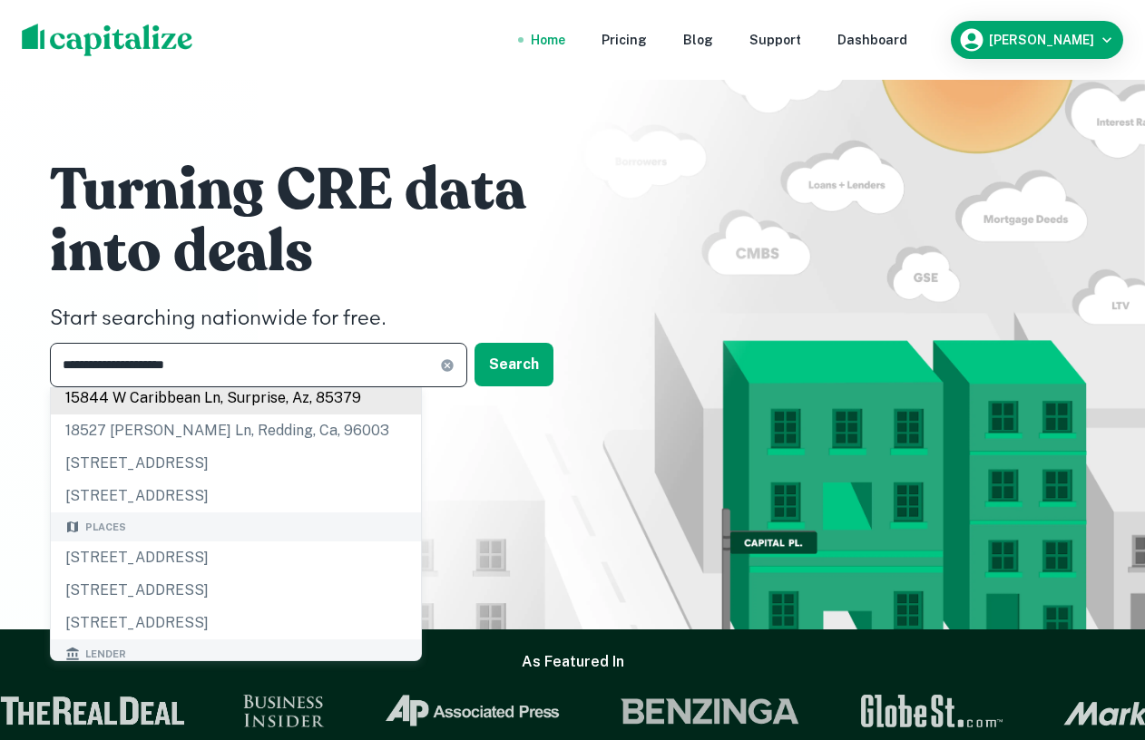
scroll to position [106, 0]
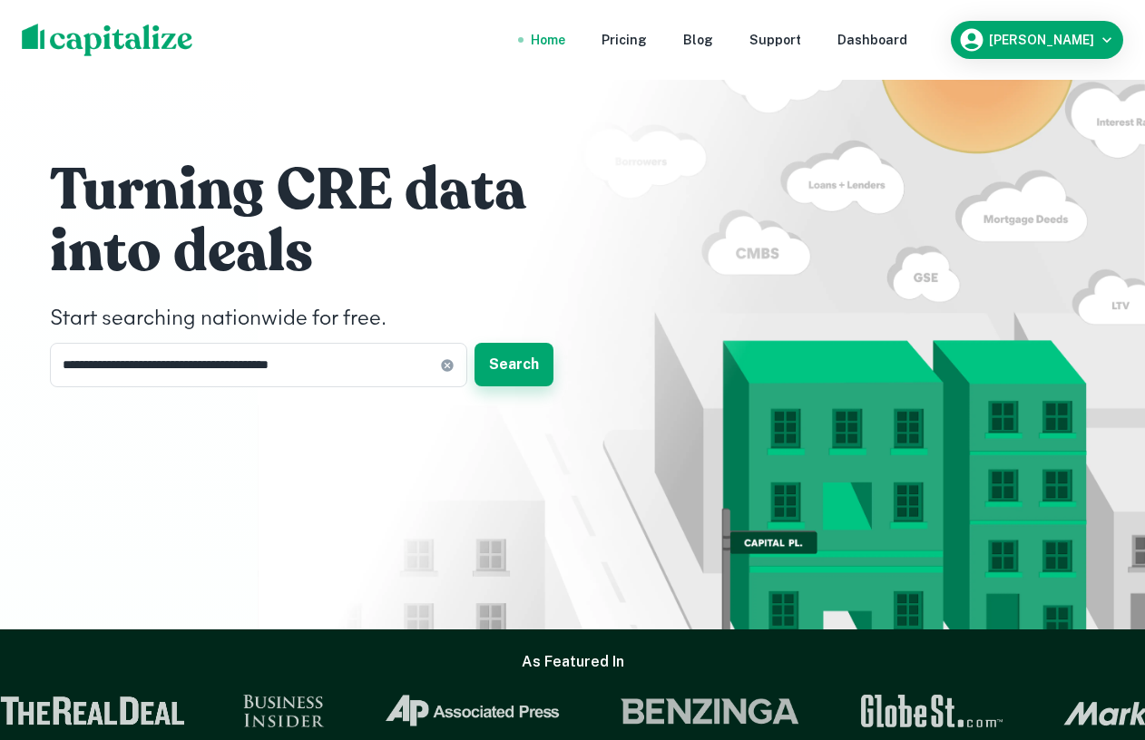
click at [508, 377] on button "Search" at bounding box center [514, 365] width 79 height 44
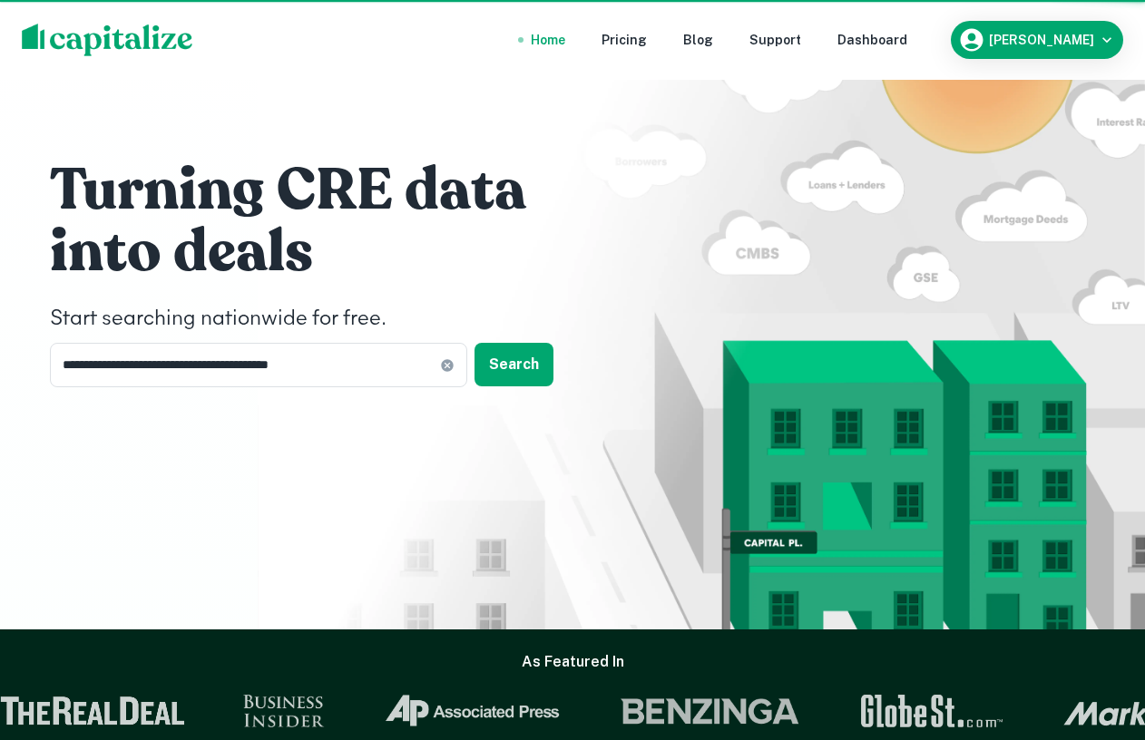
click at [533, 401] on div "18533 w caribbean ln, surprise, az, 85388" at bounding box center [573, 393] width 354 height 33
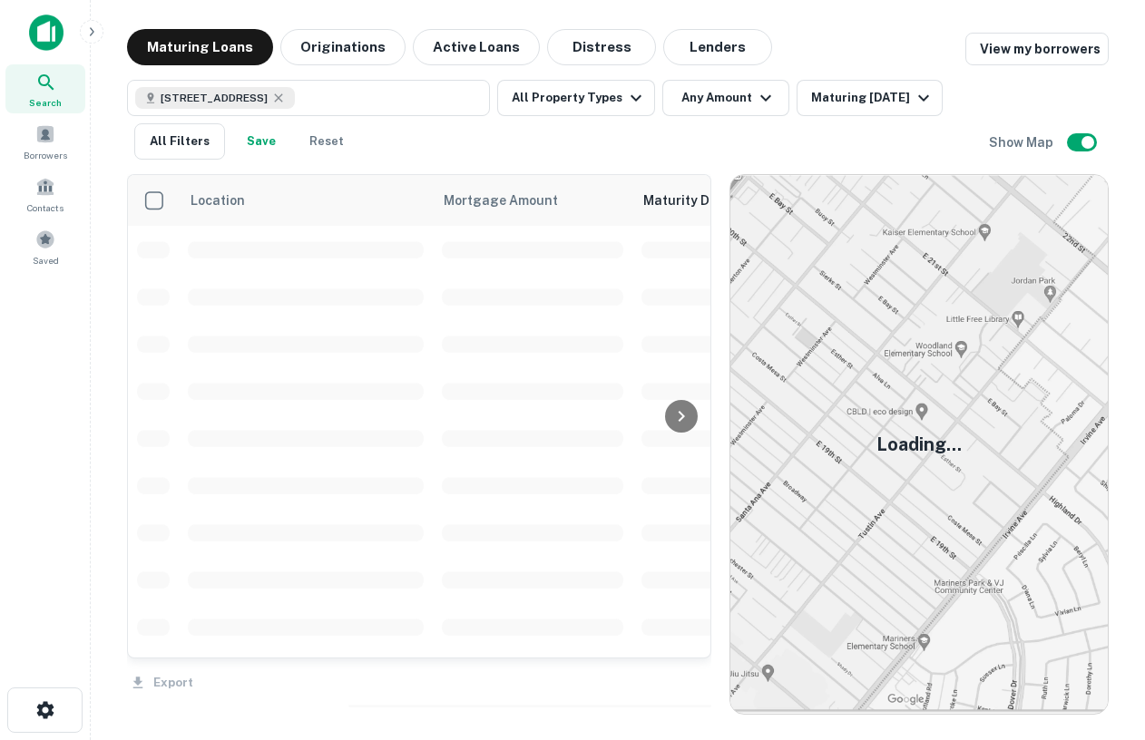
scroll to position [28, 0]
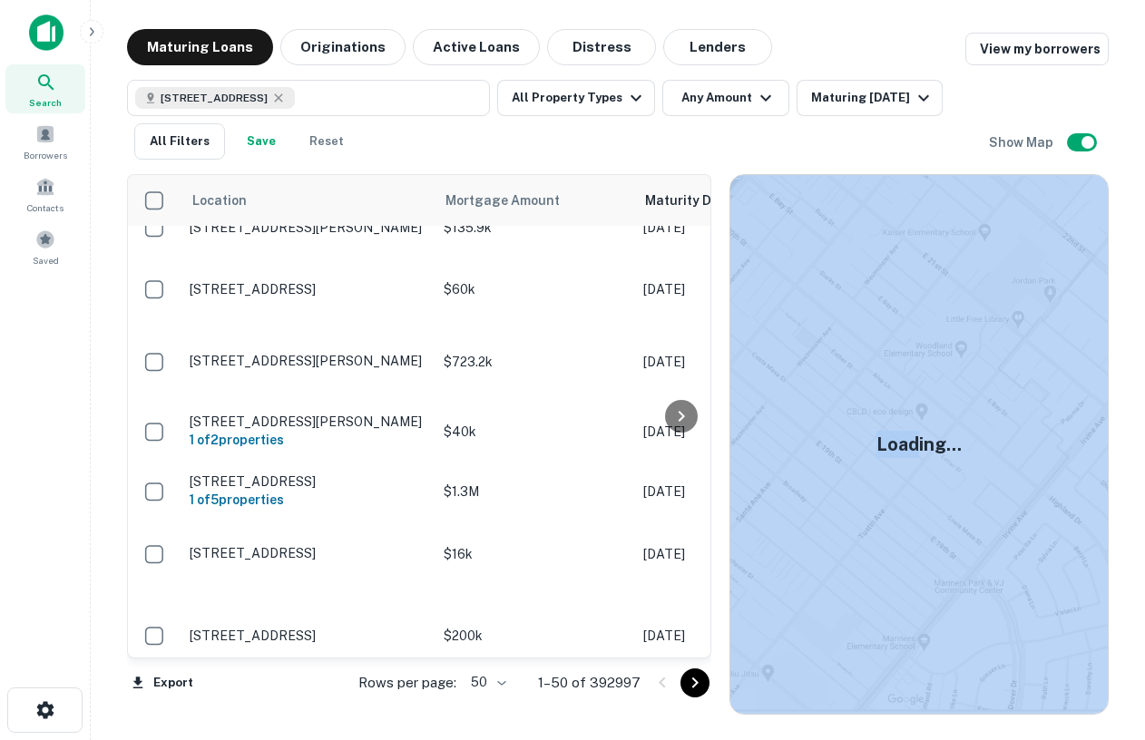
click at [860, 369] on div "Loading..." at bounding box center [918, 444] width 377 height 539
click at [948, 494] on img at bounding box center [918, 444] width 377 height 539
click at [1012, 427] on img at bounding box center [918, 444] width 377 height 539
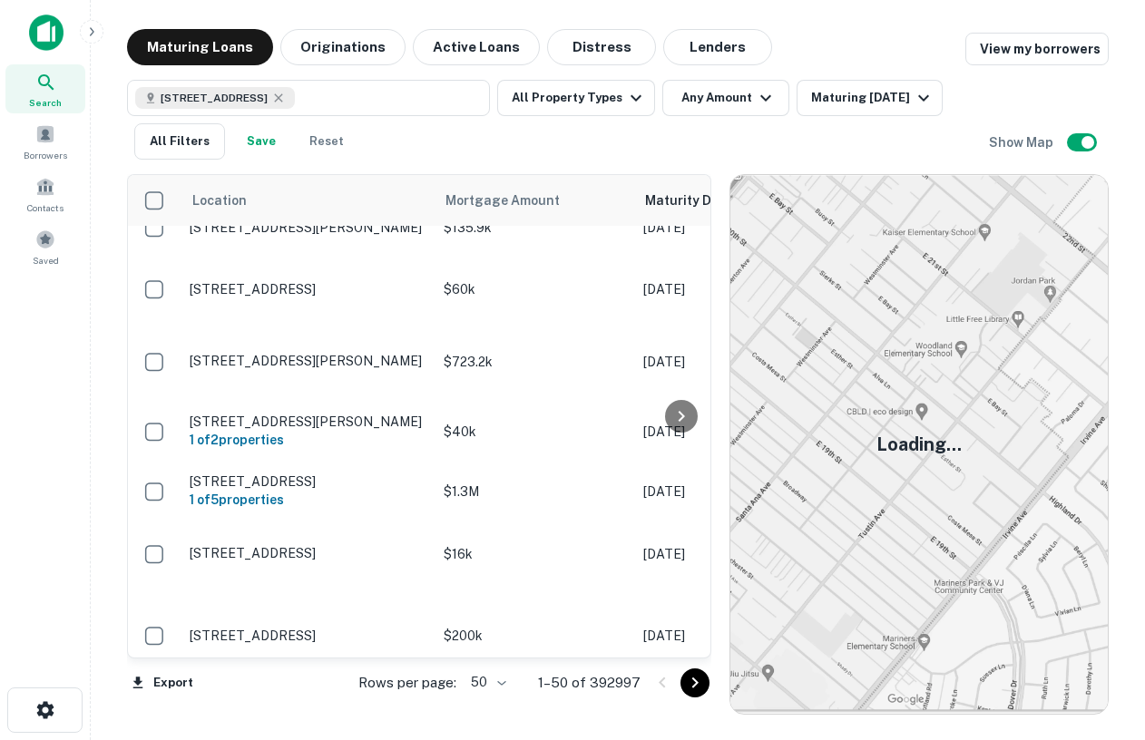
click at [803, 141] on div "18527 W Caribbean Ln, Surprise, AZ 85388, USA All Property Types Any Amount Mat…" at bounding box center [558, 120] width 862 height 80
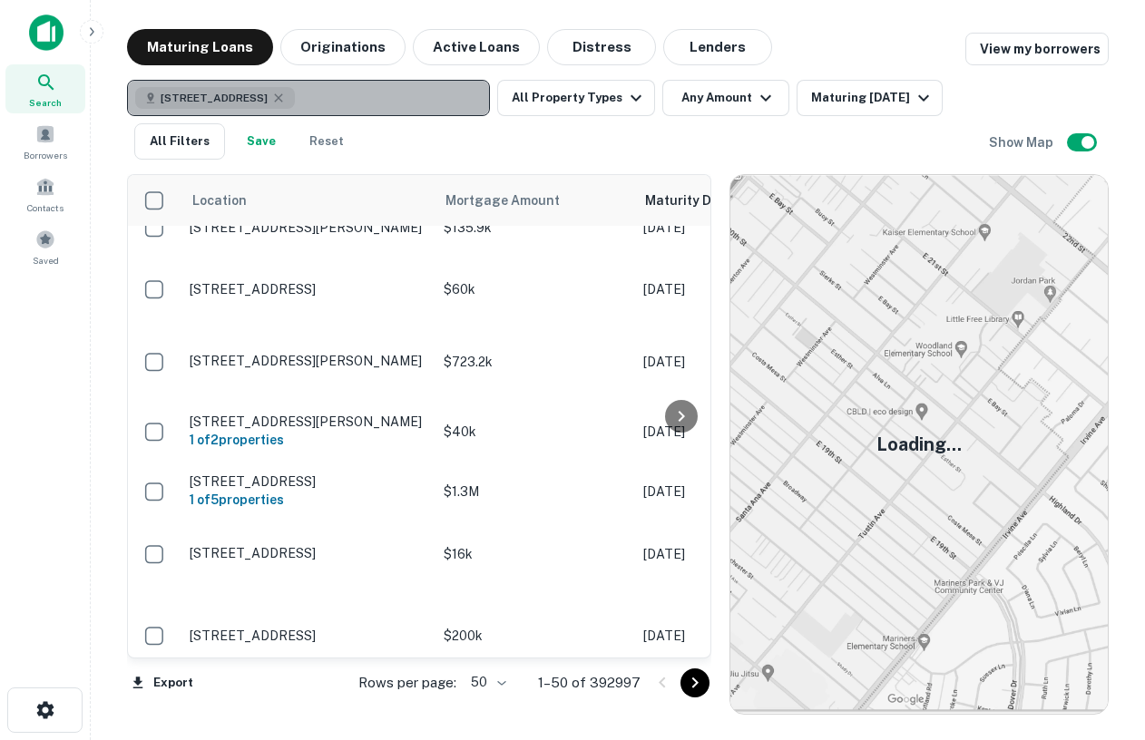
click at [372, 99] on button "18527 W Caribbean Ln, Surprise, AZ 85388, USA" at bounding box center [308, 98] width 363 height 36
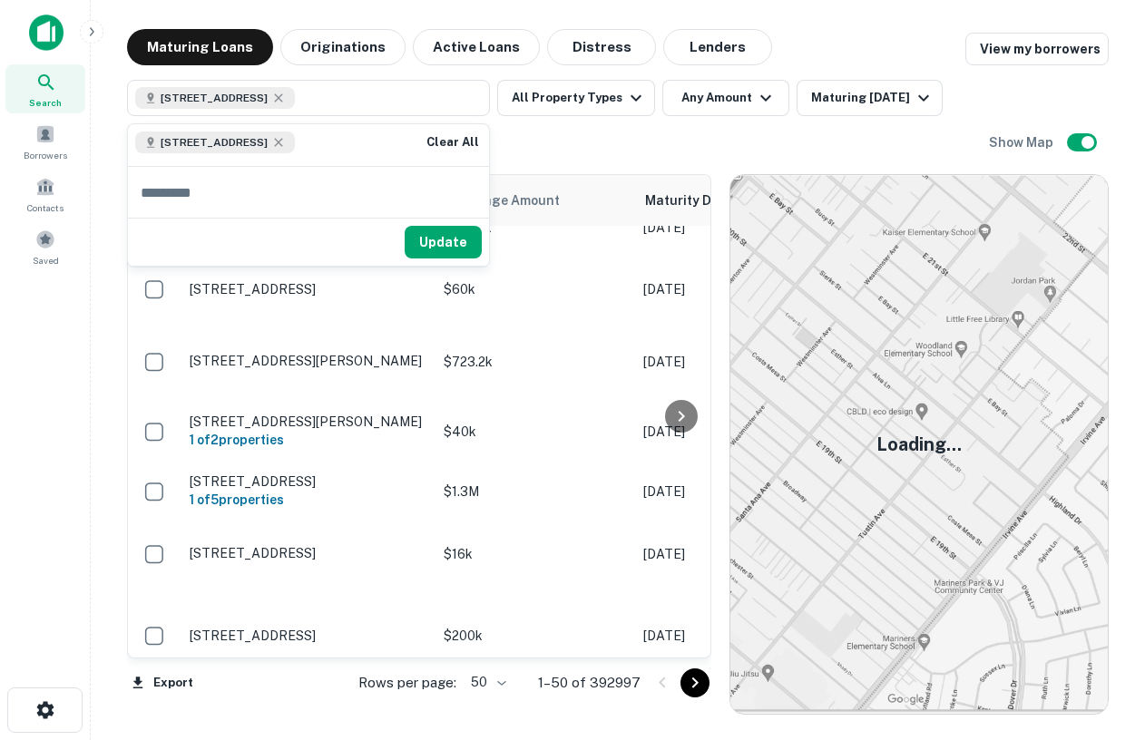
click at [867, 403] on img at bounding box center [918, 444] width 377 height 539
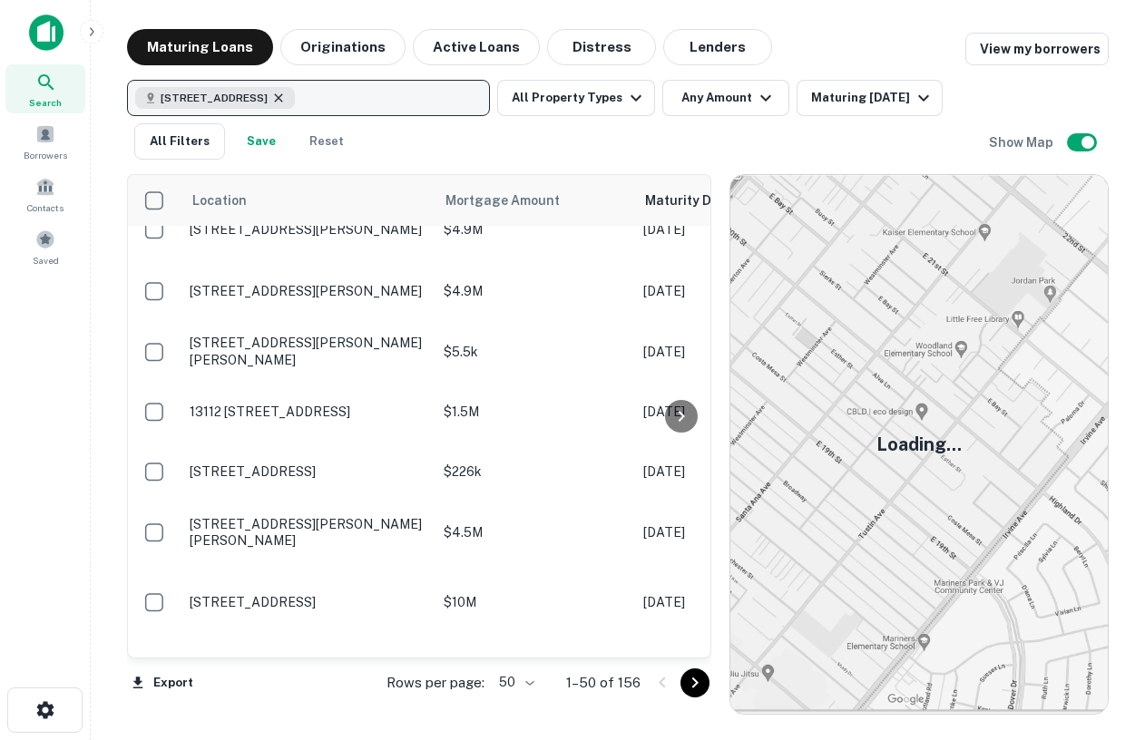
click at [282, 101] on icon "button" at bounding box center [278, 97] width 8 height 8
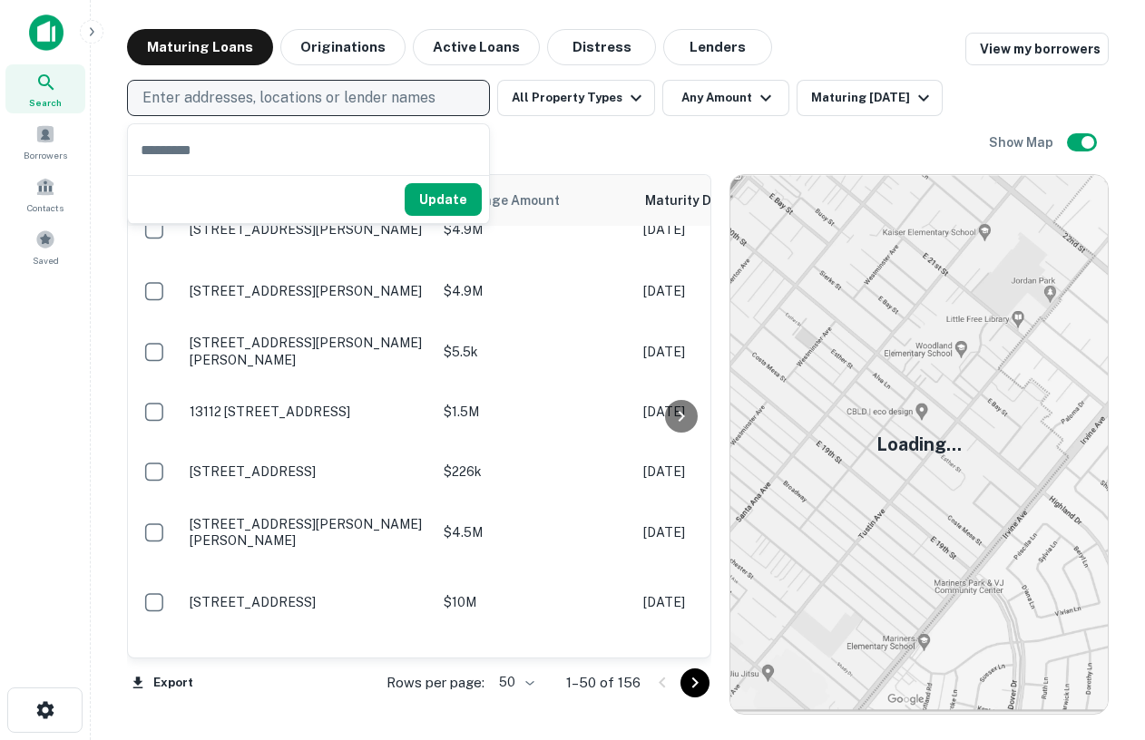
click at [652, 163] on div "Location Mortgage Amount Maturity Date sorted ascending Borrower Lender Purpose…" at bounding box center [618, 437] width 982 height 555
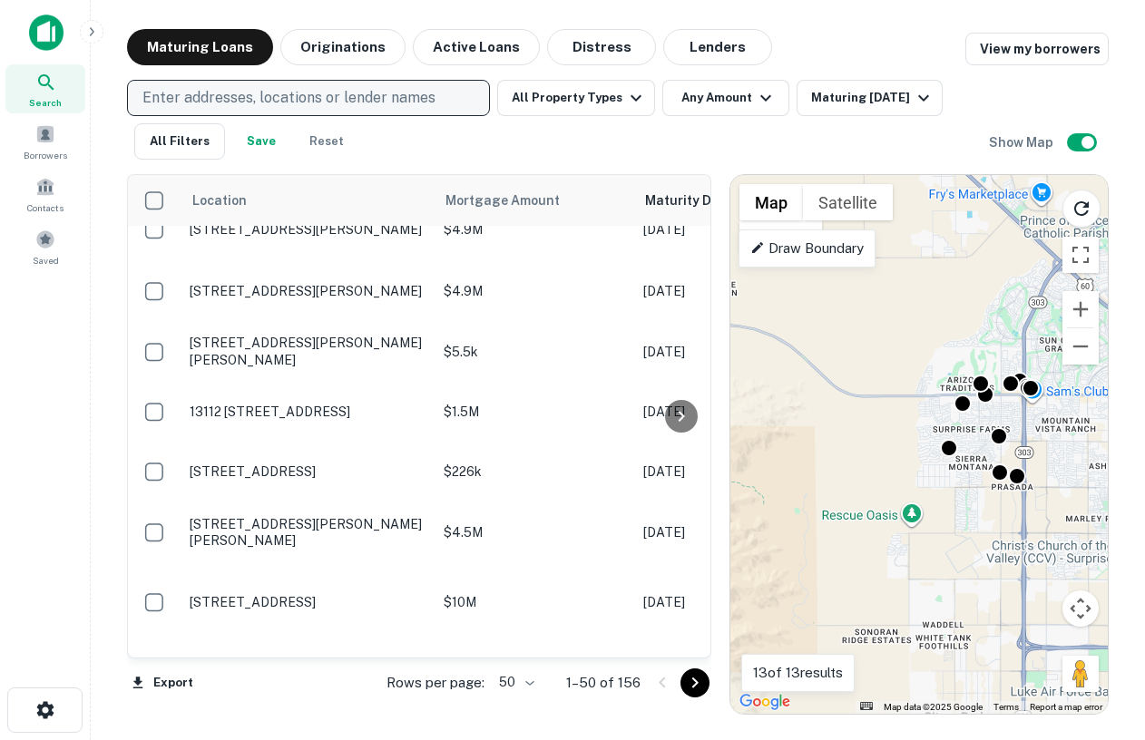
drag, startPoint x: 334, startPoint y: 135, endPoint x: 289, endPoint y: 98, distance: 58.7
click at [334, 135] on button "Reset" at bounding box center [327, 141] width 58 height 36
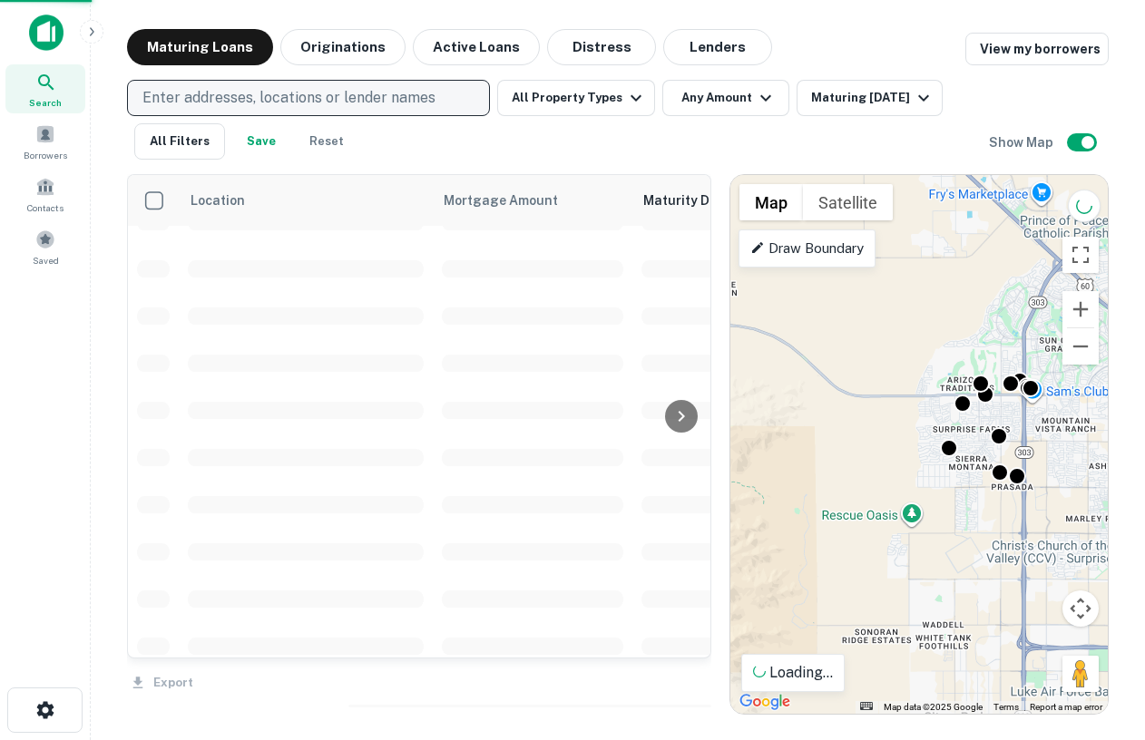
click at [287, 96] on p "Enter addresses, locations or lender names" at bounding box center [288, 98] width 293 height 22
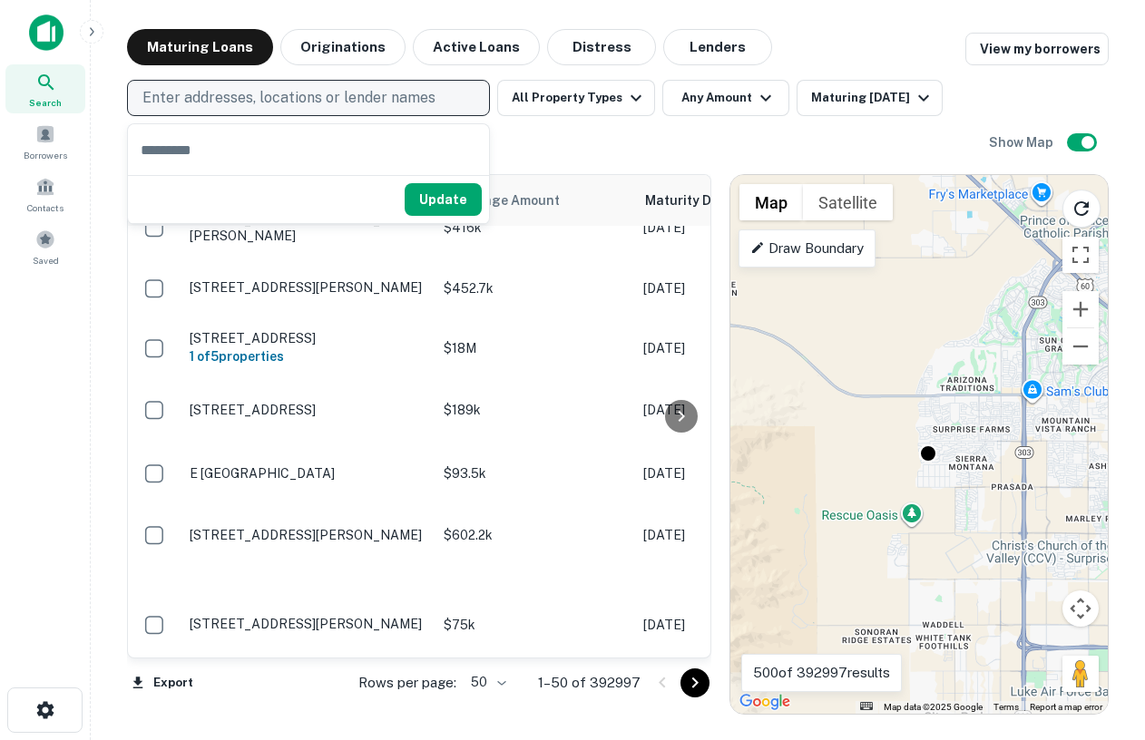
type input "*"
type input "**********"
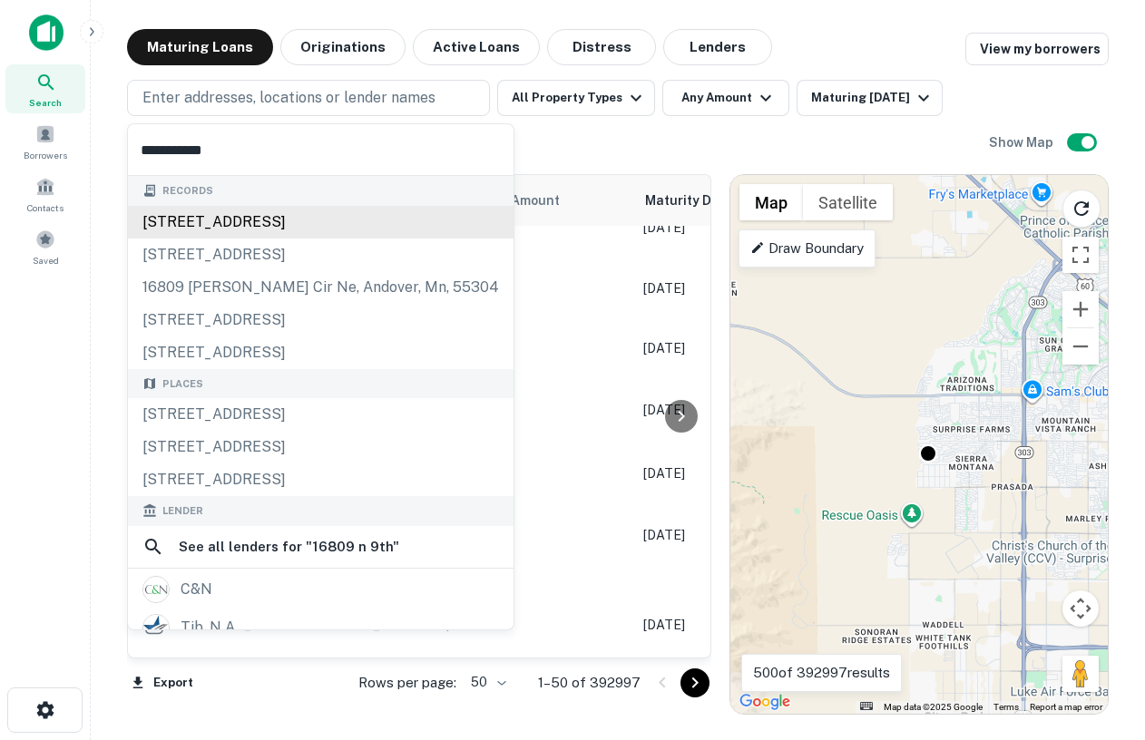
click at [302, 226] on div "16809 n 9th st, phoenix, az, 85022" at bounding box center [321, 222] width 386 height 33
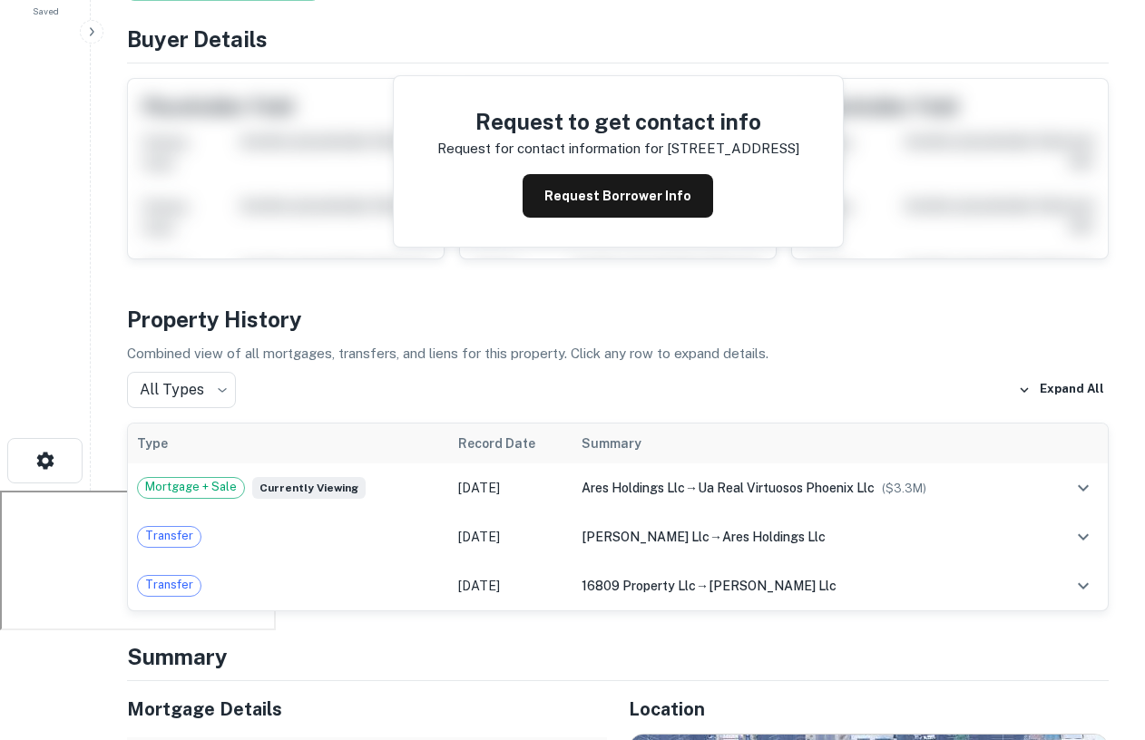
scroll to position [271, 0]
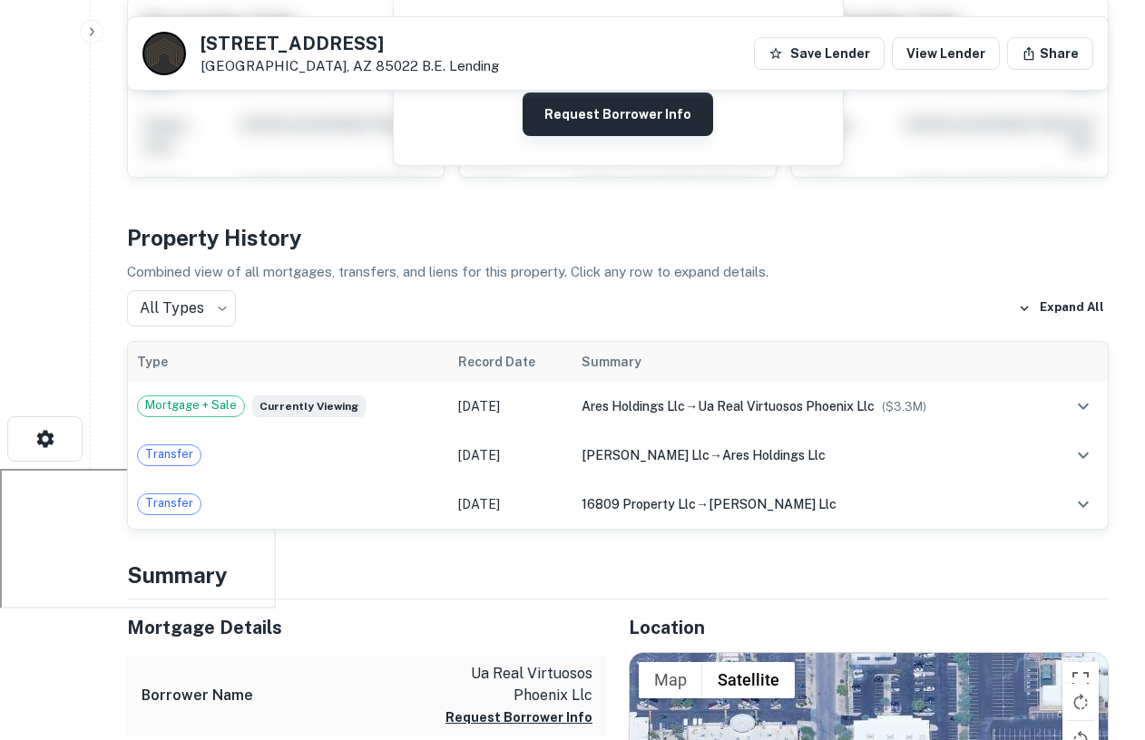
click at [625, 114] on button "Request Borrower Info" at bounding box center [618, 115] width 191 height 44
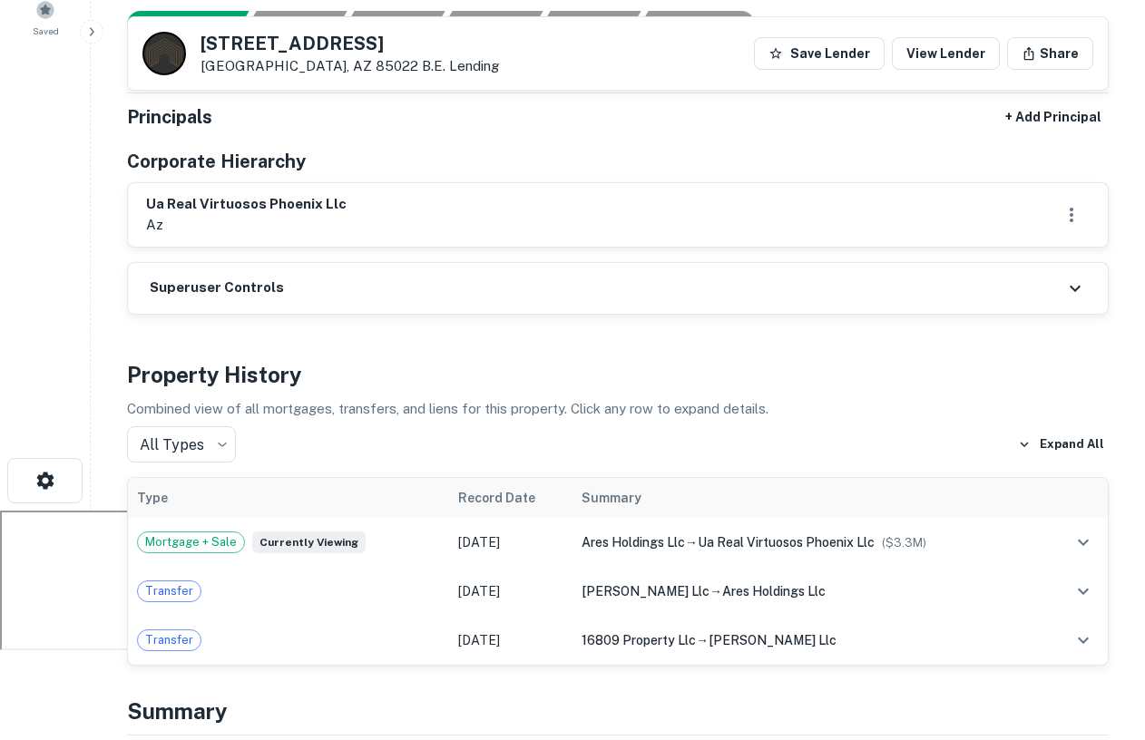
scroll to position [236, 0]
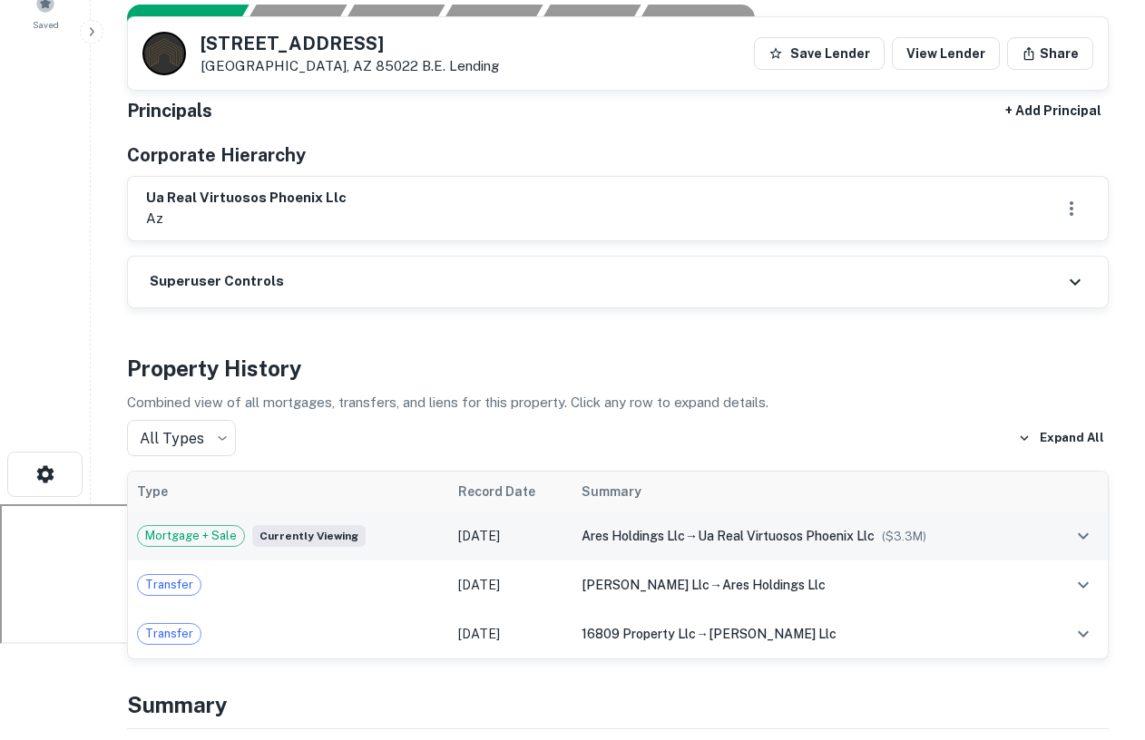
click at [727, 536] on span "ua real virtuosos phoenix llc" at bounding box center [786, 536] width 177 height 15
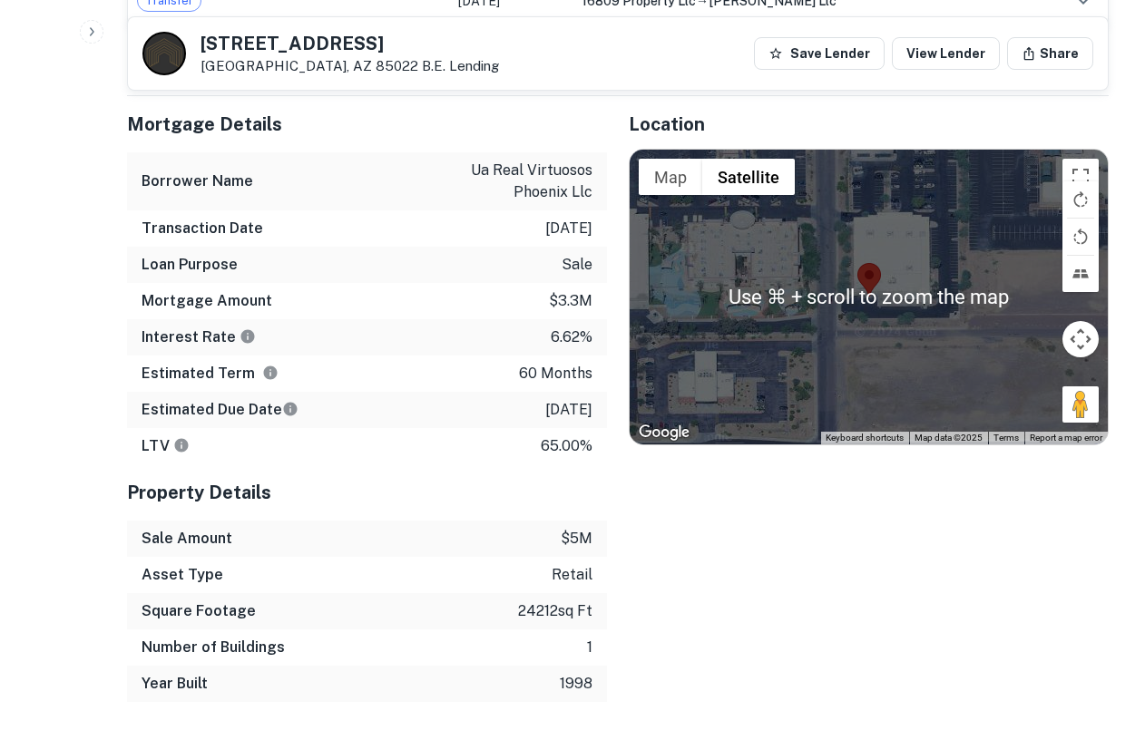
scroll to position [984, 0]
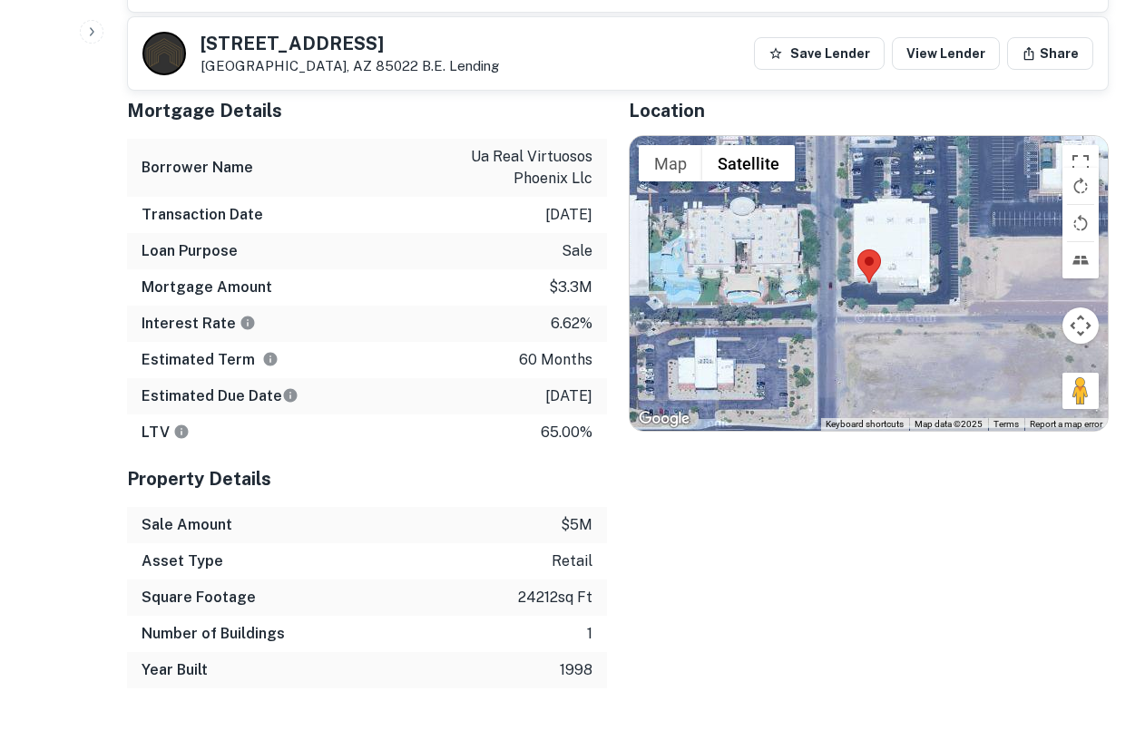
click at [884, 220] on div at bounding box center [869, 283] width 478 height 294
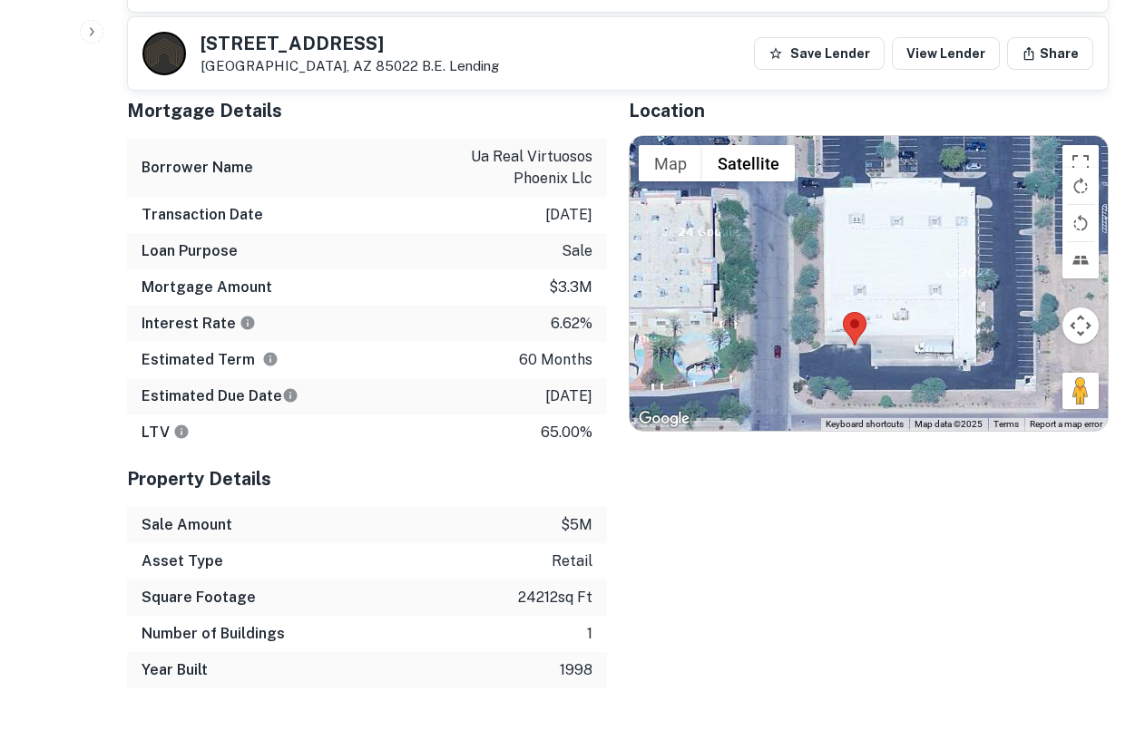
click at [884, 262] on div at bounding box center [869, 283] width 478 height 294
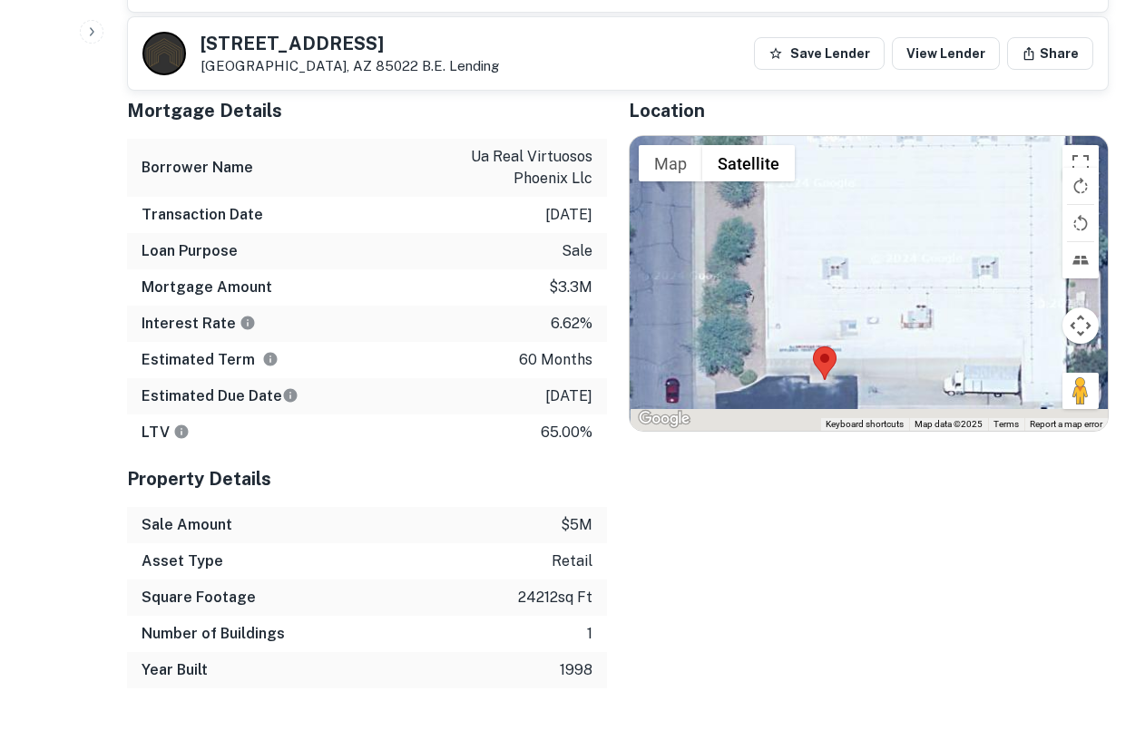
drag, startPoint x: 884, startPoint y: 262, endPoint x: 883, endPoint y: 214, distance: 48.1
click at [884, 214] on div at bounding box center [869, 283] width 478 height 294
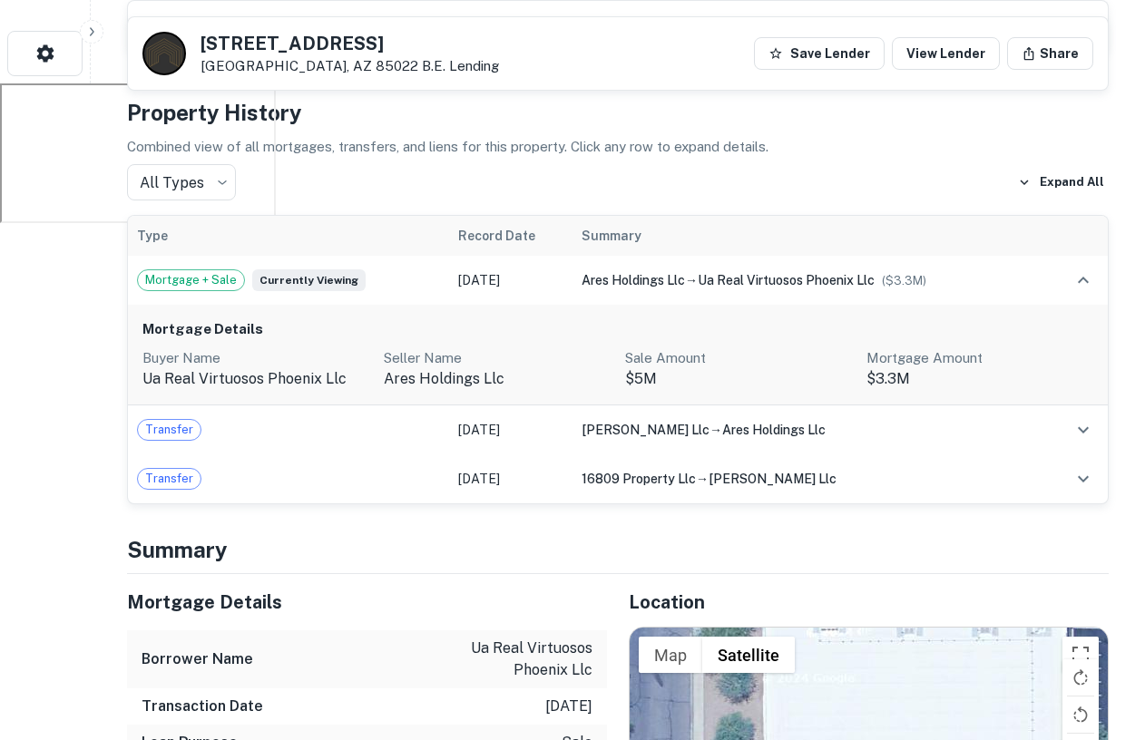
scroll to position [646, 0]
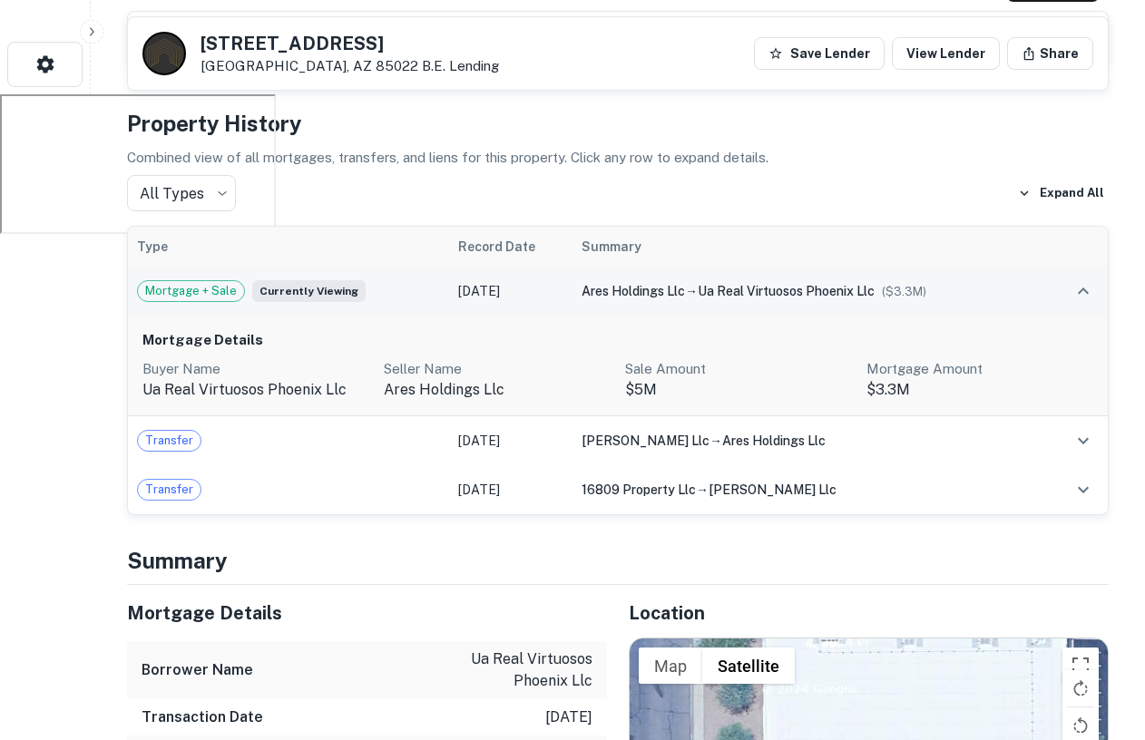
click at [1080, 292] on icon "expand row" at bounding box center [1083, 291] width 11 height 6
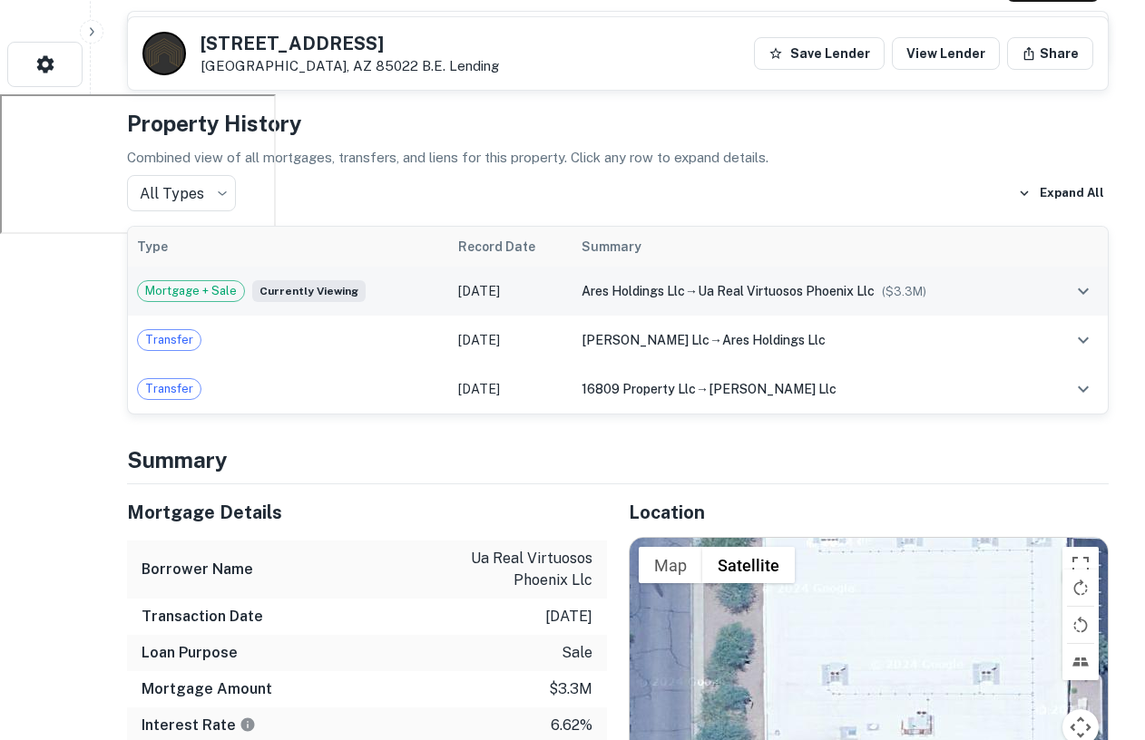
scroll to position [0, 0]
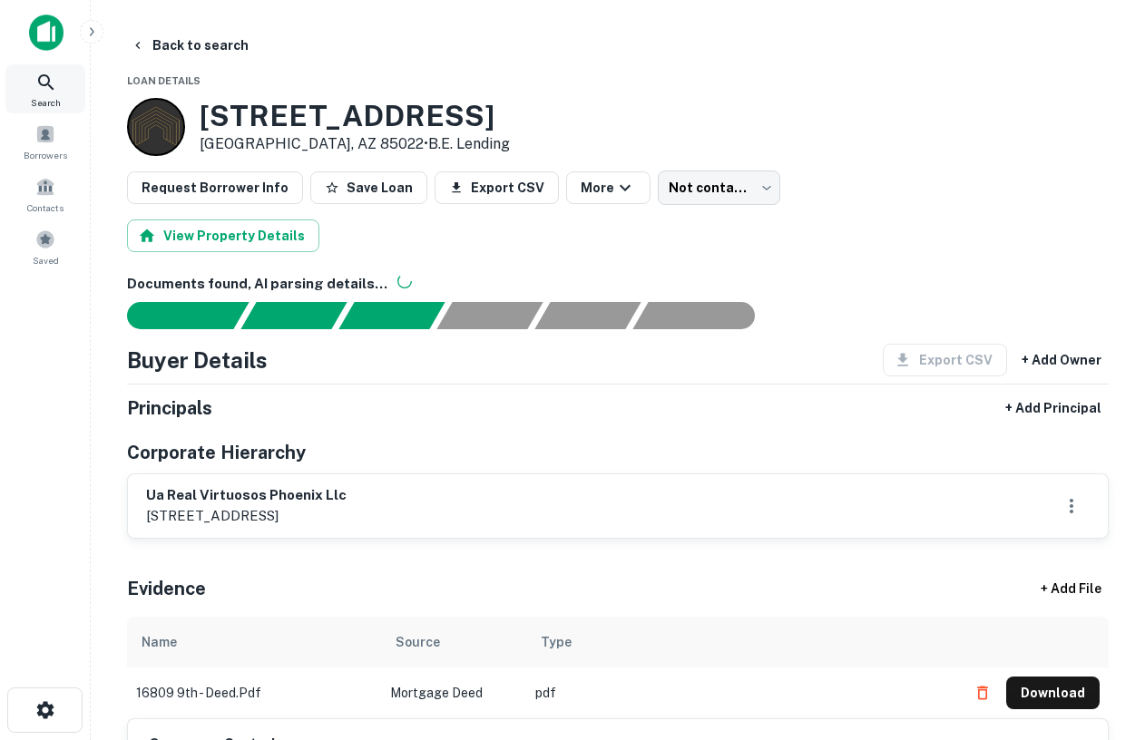
click at [35, 72] on icon at bounding box center [46, 83] width 22 height 22
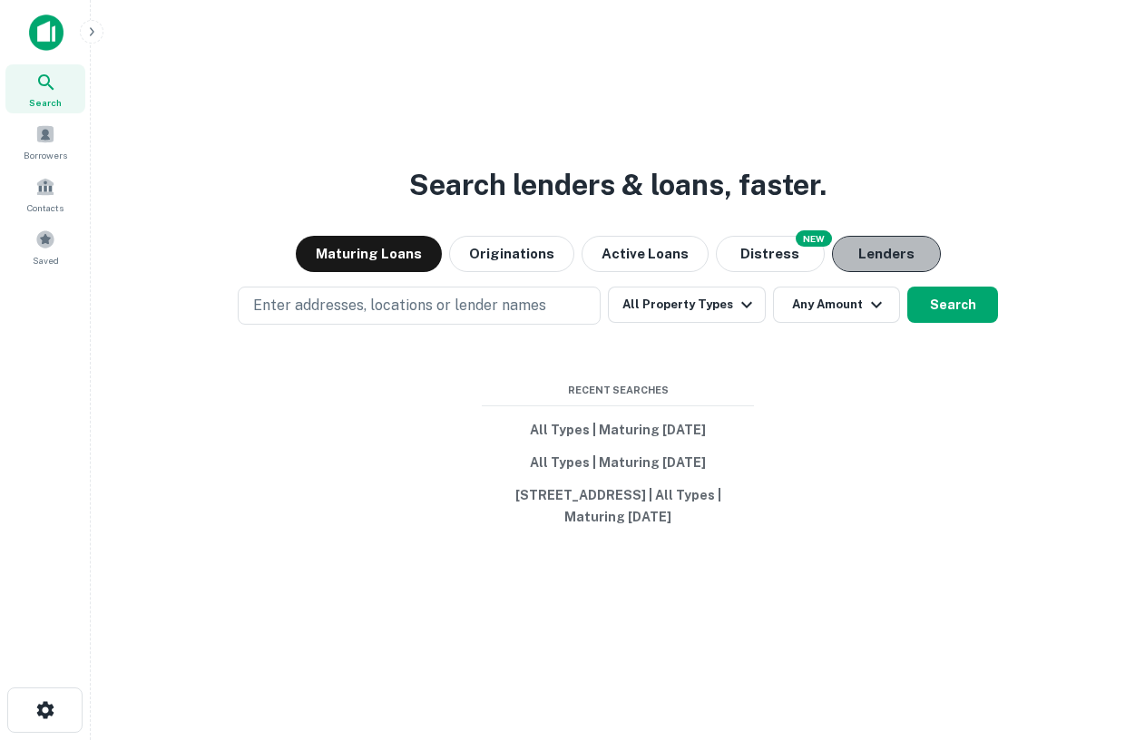
click at [903, 254] on button "Lenders" at bounding box center [886, 254] width 109 height 36
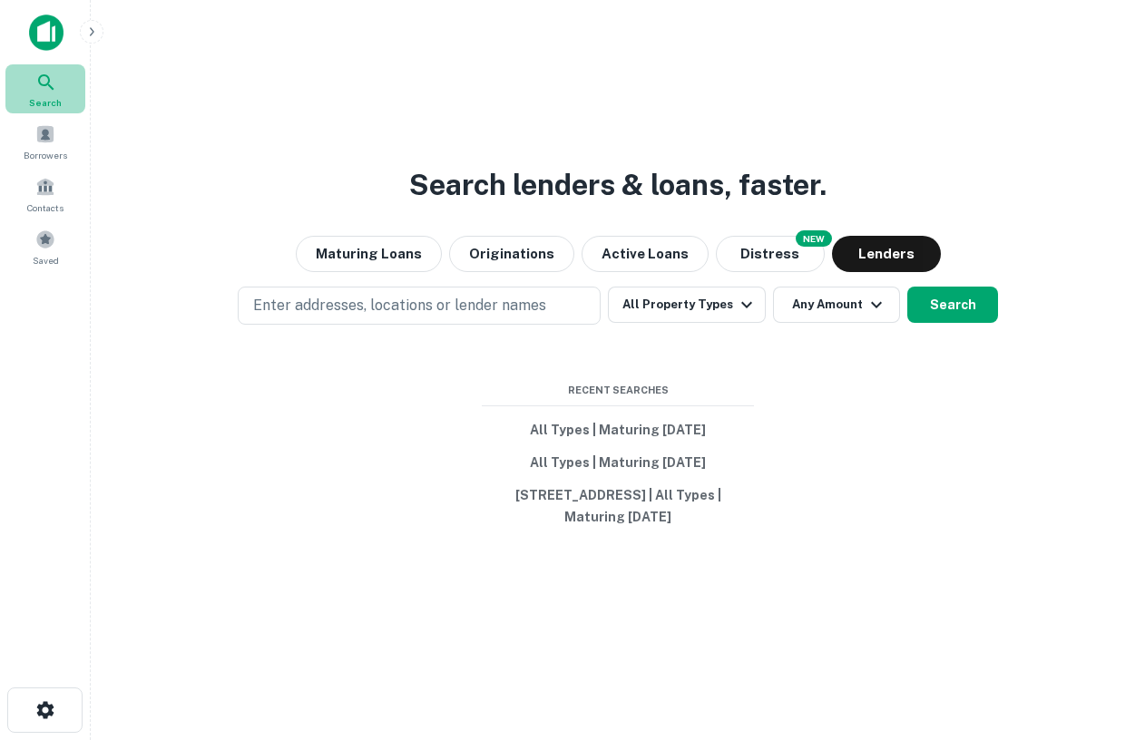
click at [26, 92] on div "Search" at bounding box center [45, 88] width 80 height 49
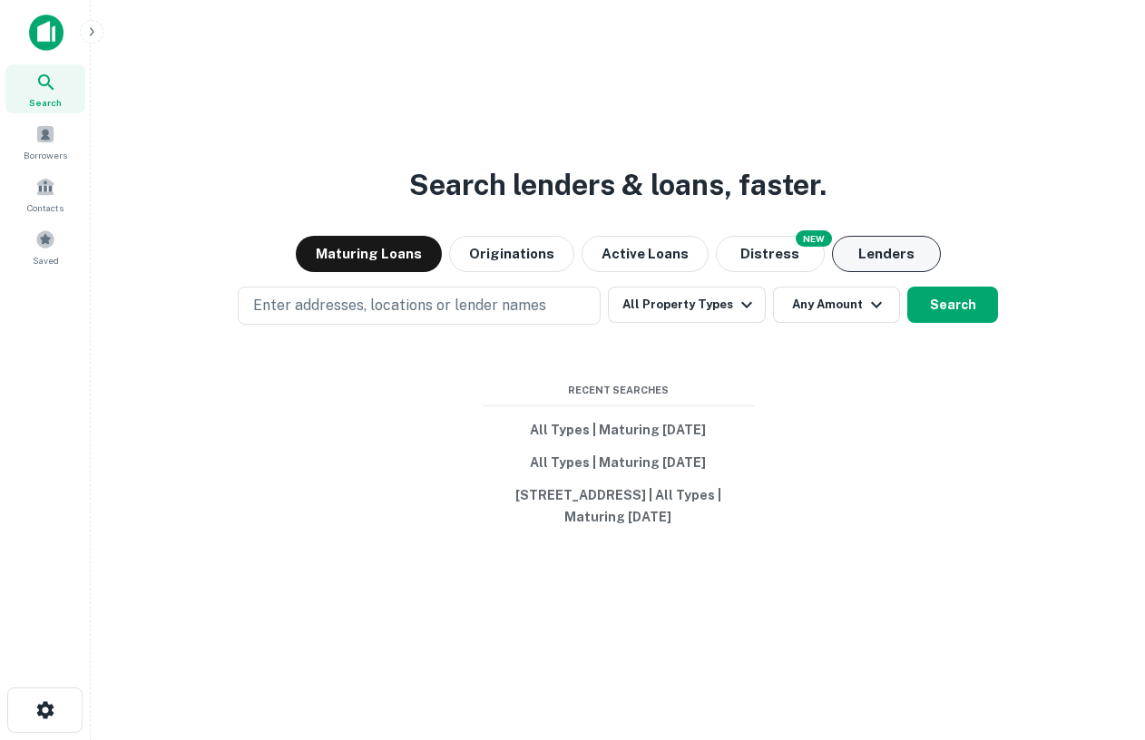
click at [891, 240] on button "Lenders" at bounding box center [886, 254] width 109 height 36
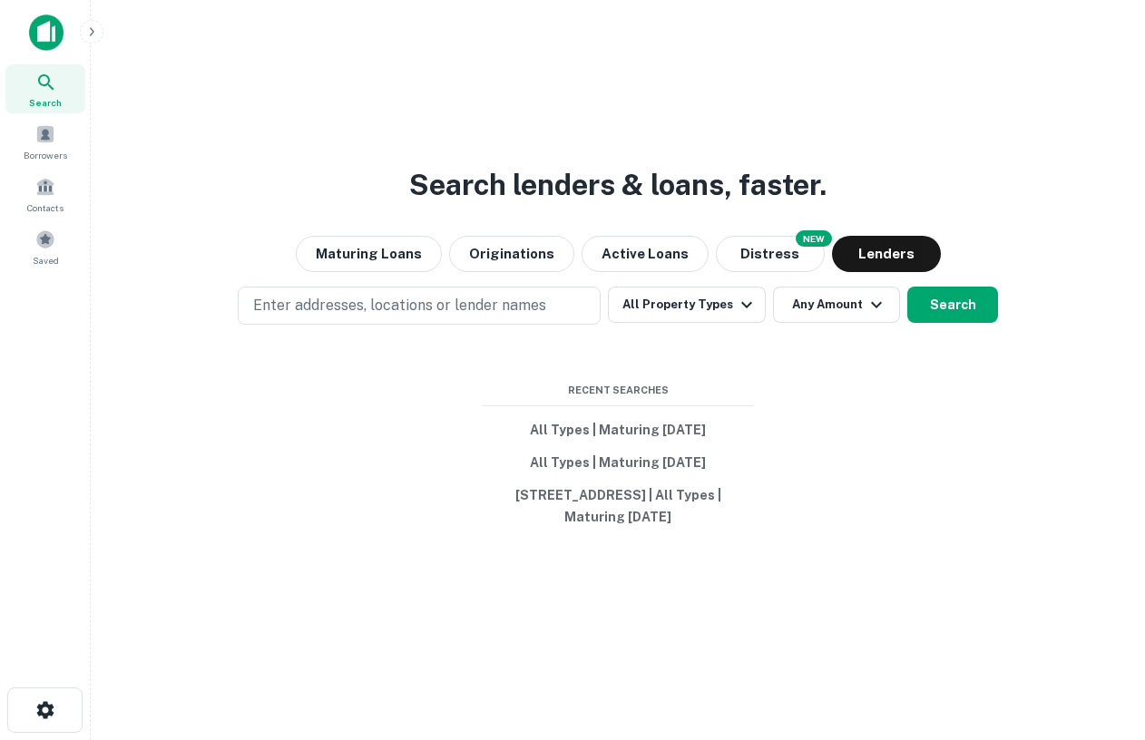
click at [49, 75] on icon at bounding box center [46, 83] width 22 height 22
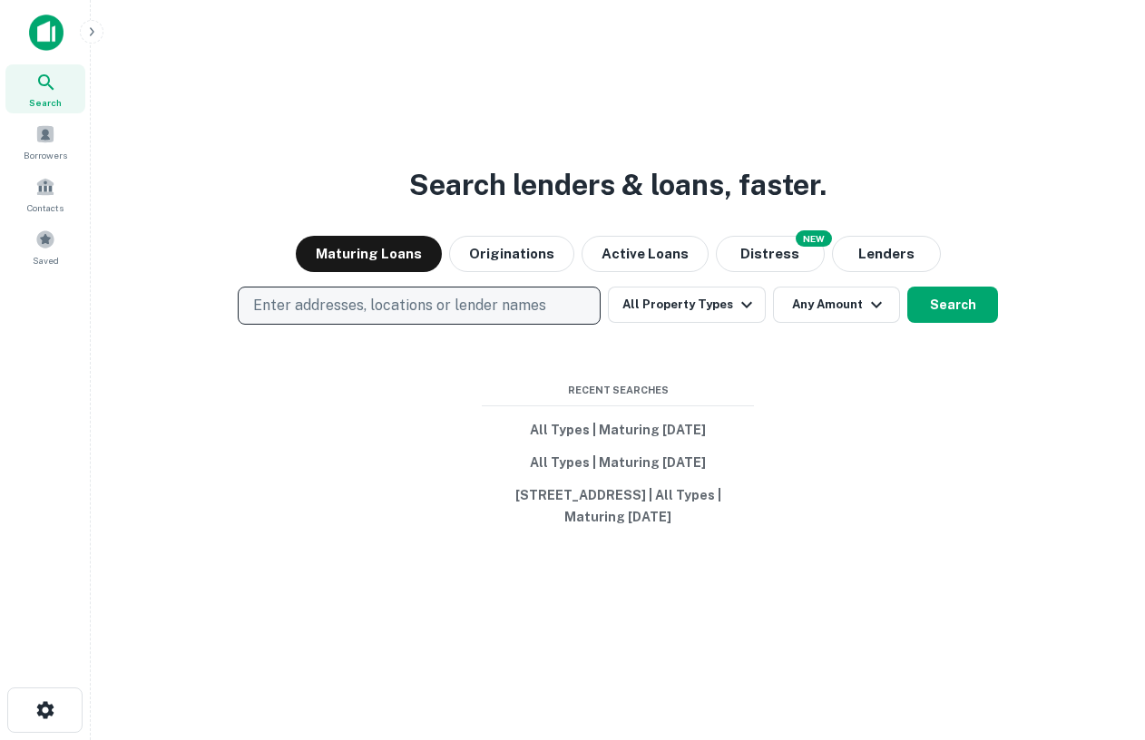
click at [400, 295] on p "Enter addresses, locations or lender names" at bounding box center [399, 306] width 293 height 22
type input "*"
type input "**********"
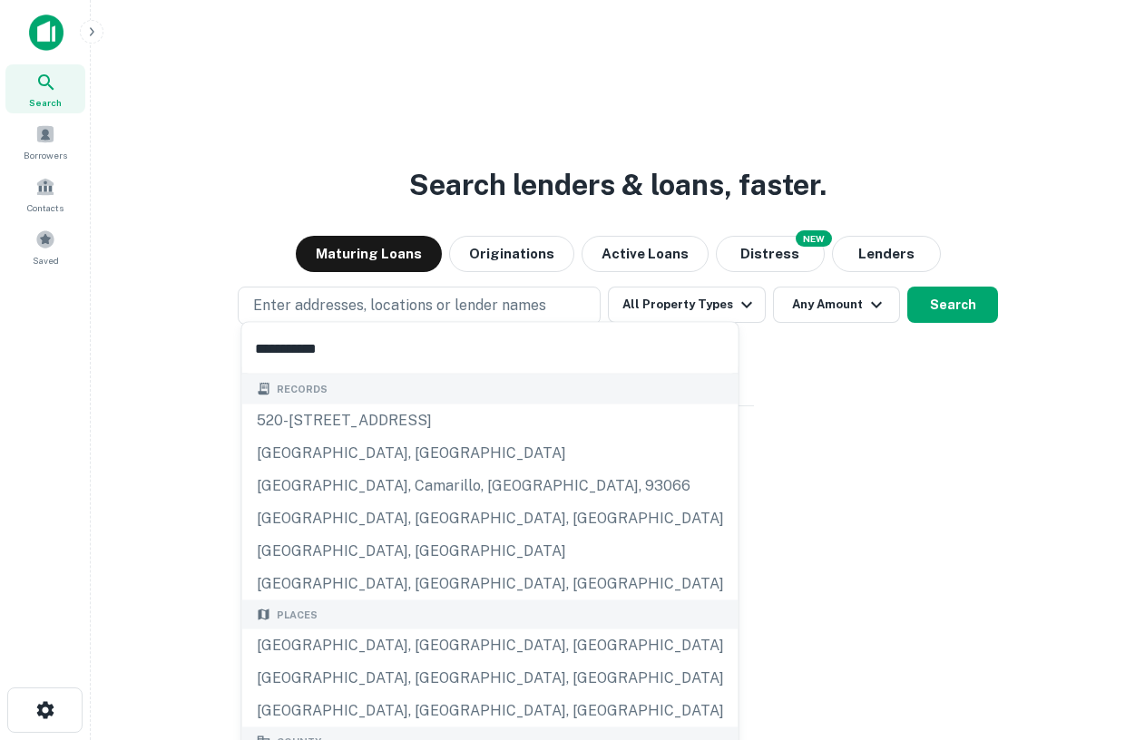
drag, startPoint x: 348, startPoint y: 355, endPoint x: 211, endPoint y: 355, distance: 137.9
click at [211, 355] on body "**********" at bounding box center [572, 370] width 1145 height 740
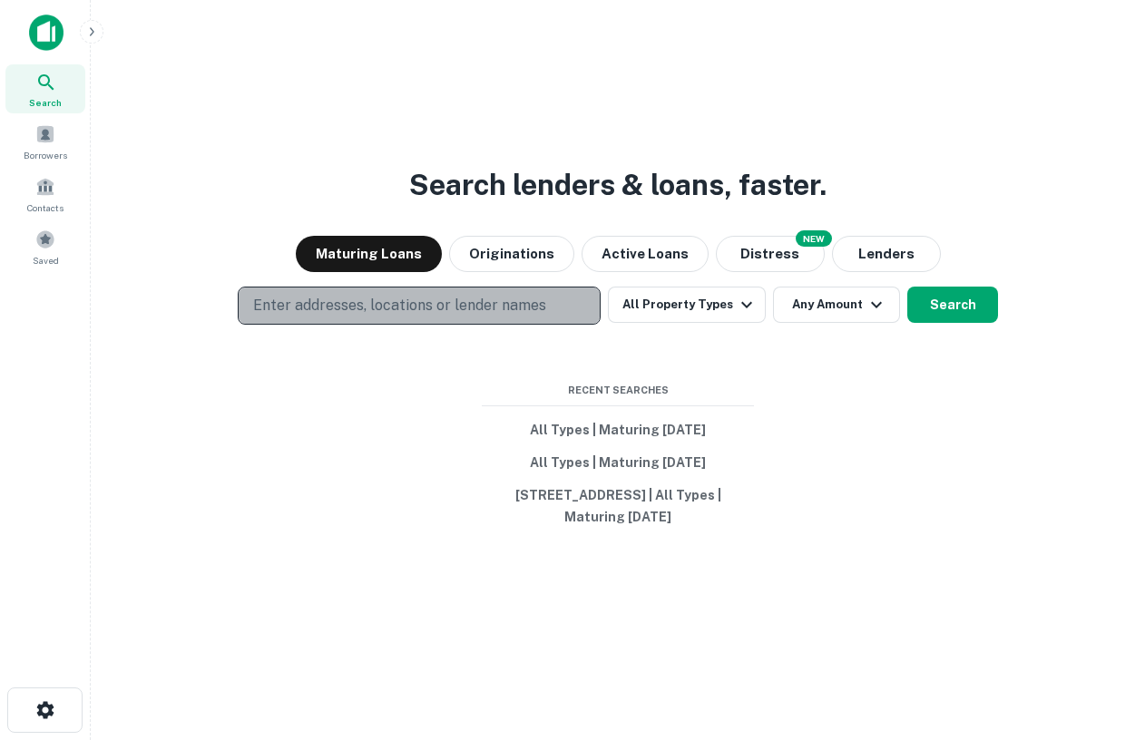
click at [297, 295] on p "Enter addresses, locations or lender names" at bounding box center [399, 306] width 293 height 22
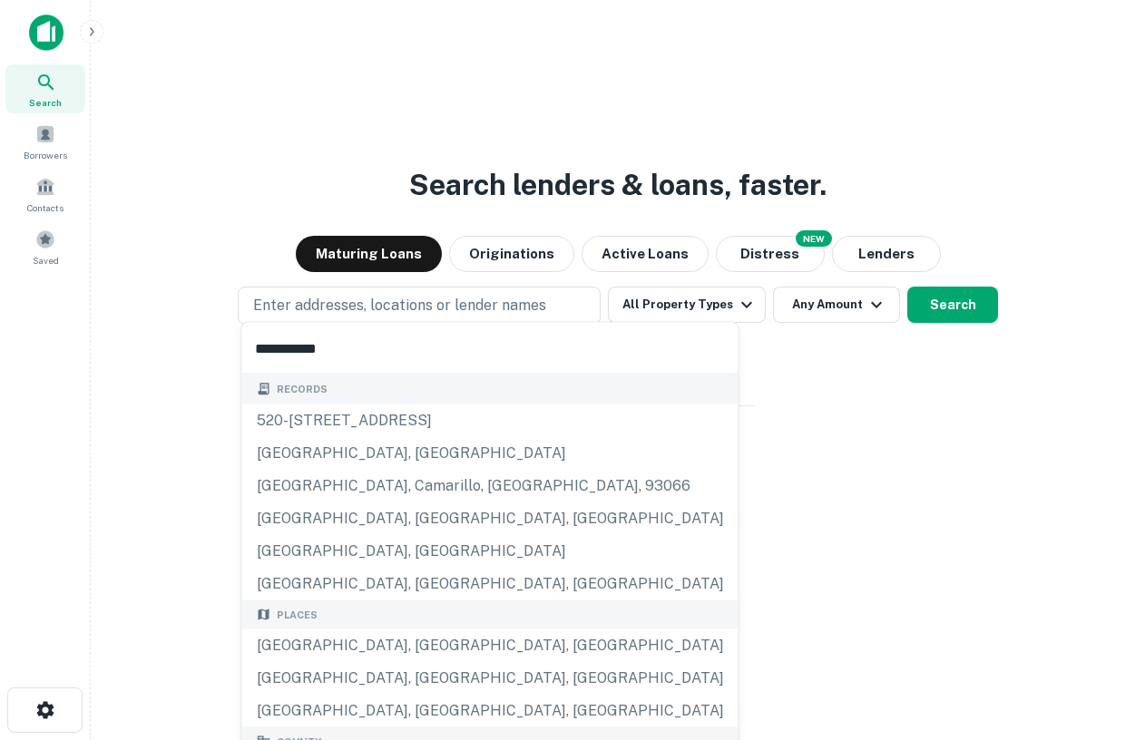
click at [341, 342] on input "**********" at bounding box center [490, 348] width 496 height 51
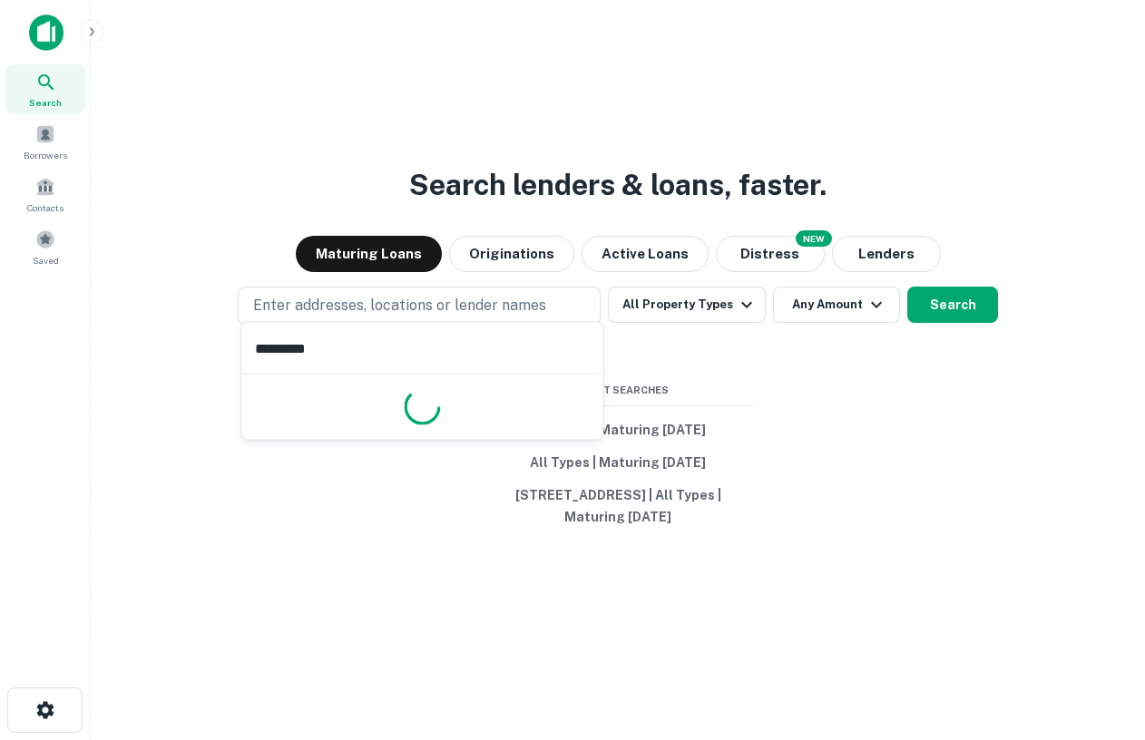
type input "**********"
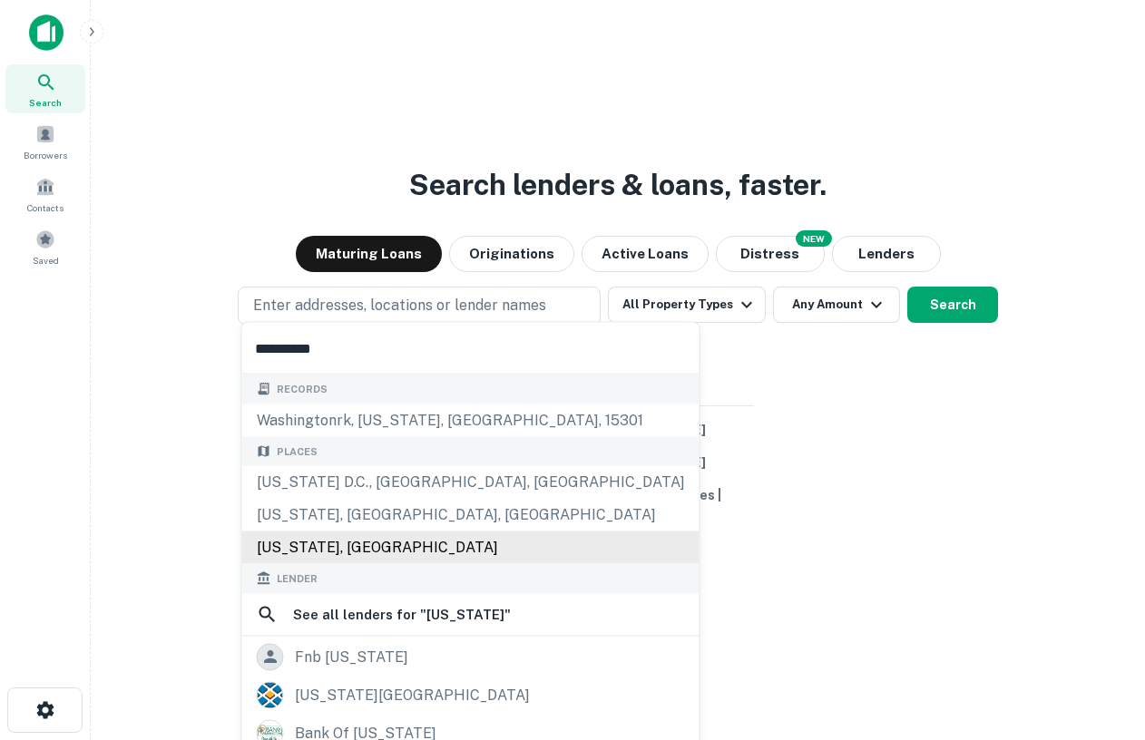
click at [339, 541] on div "[US_STATE], [GEOGRAPHIC_DATA]" at bounding box center [470, 548] width 457 height 33
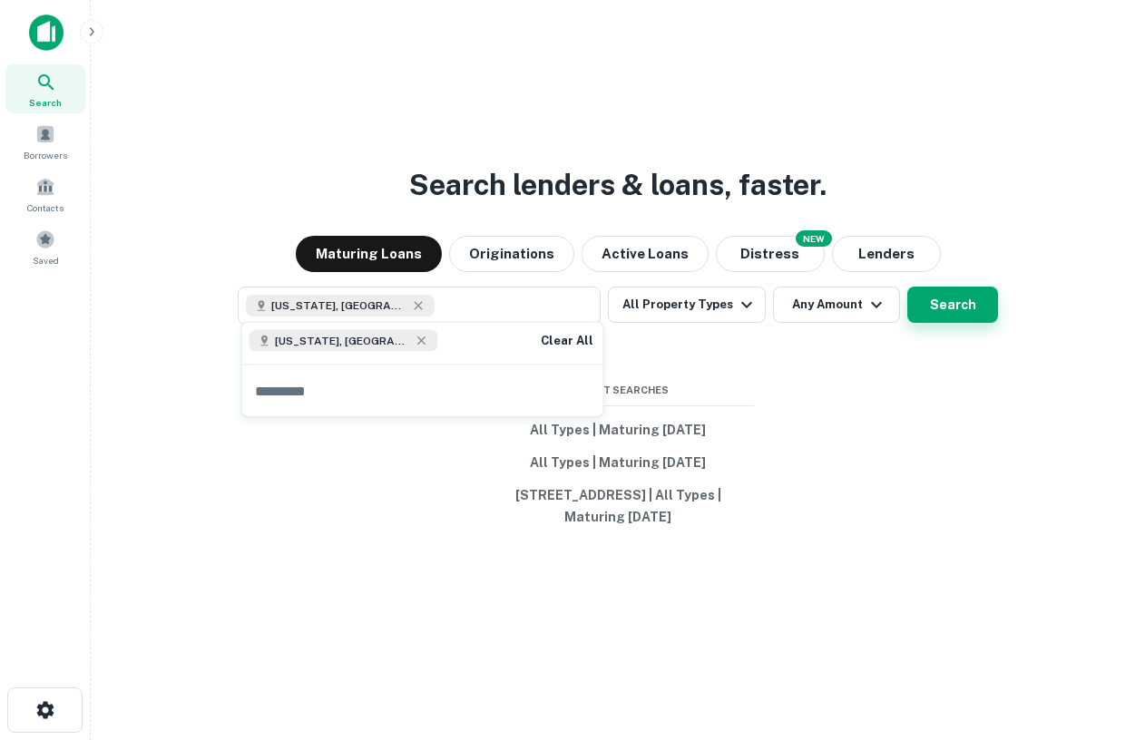
click at [953, 304] on button "Search" at bounding box center [952, 305] width 91 height 36
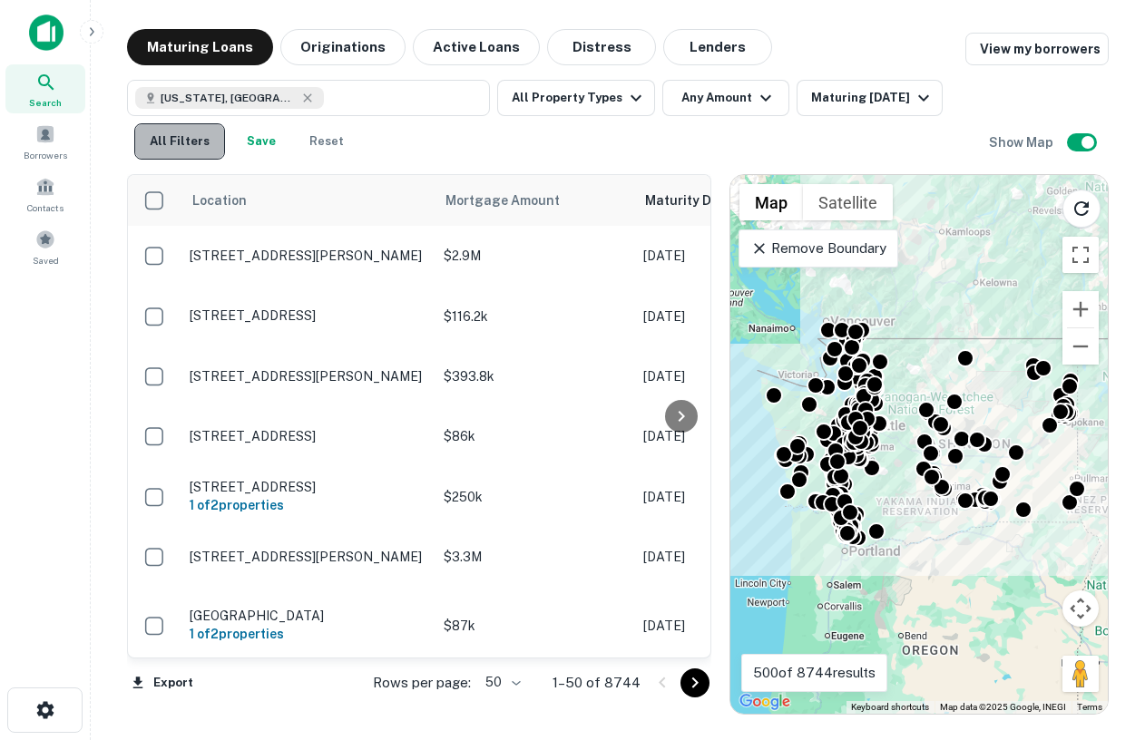
click at [184, 140] on button "All Filters" at bounding box center [179, 141] width 91 height 36
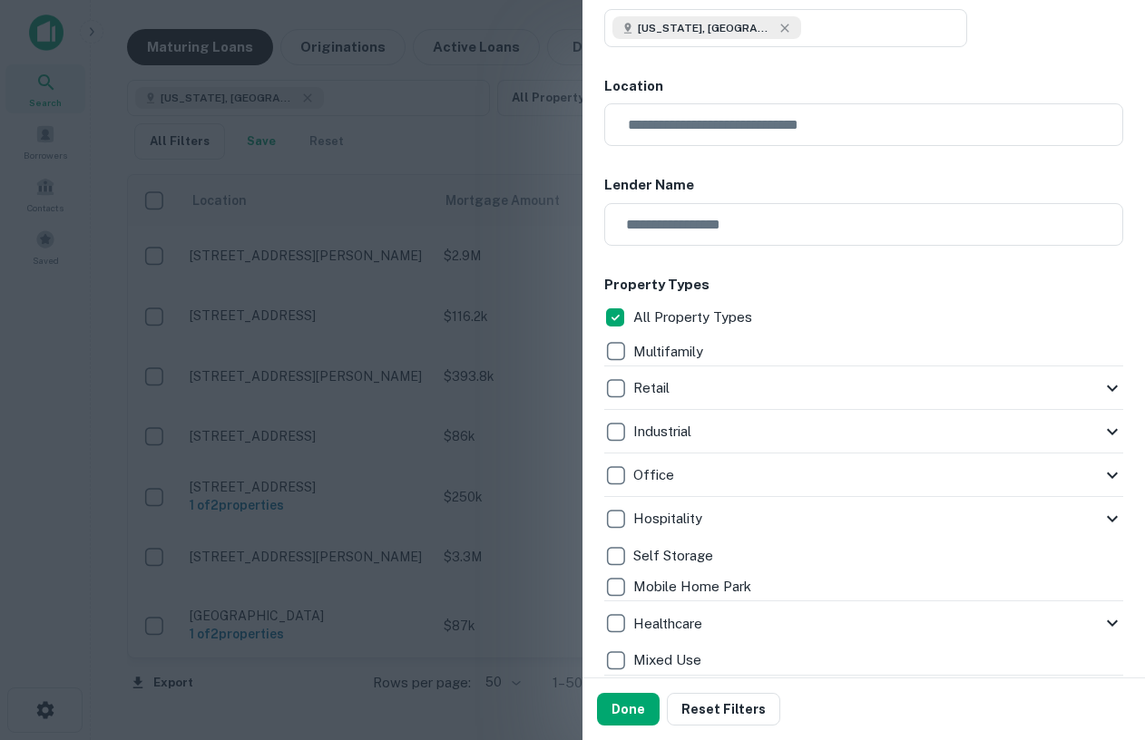
scroll to position [444, 0]
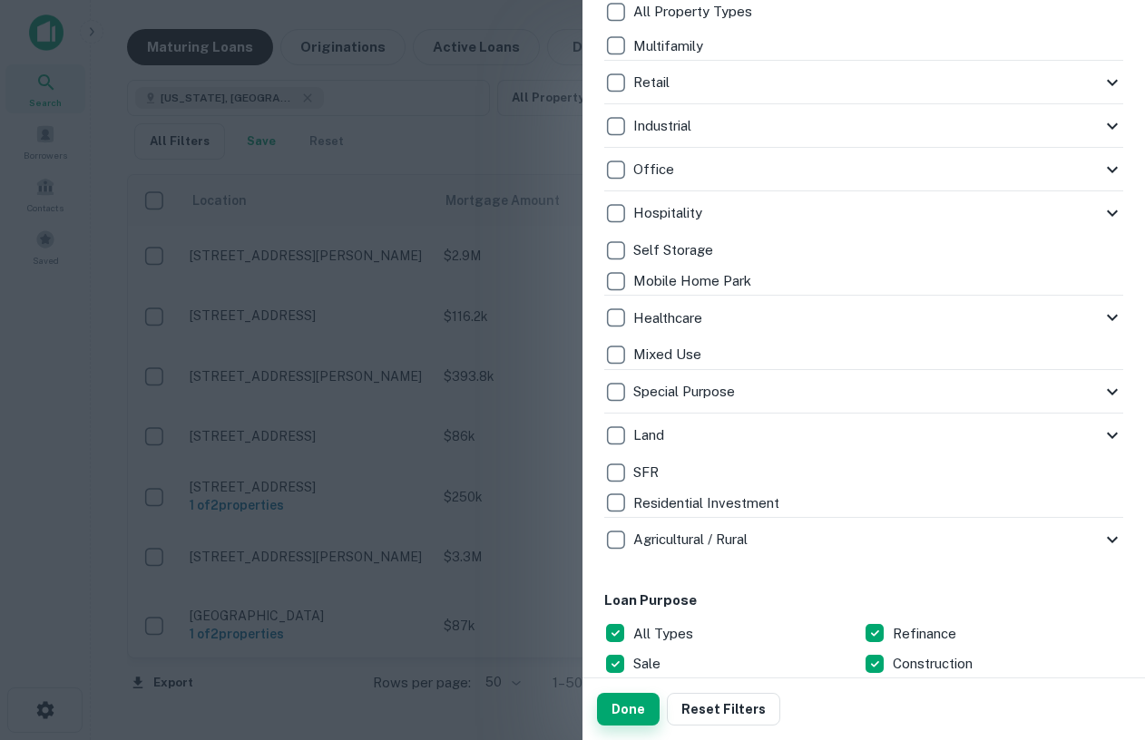
click at [630, 712] on button "Done" at bounding box center [628, 709] width 63 height 33
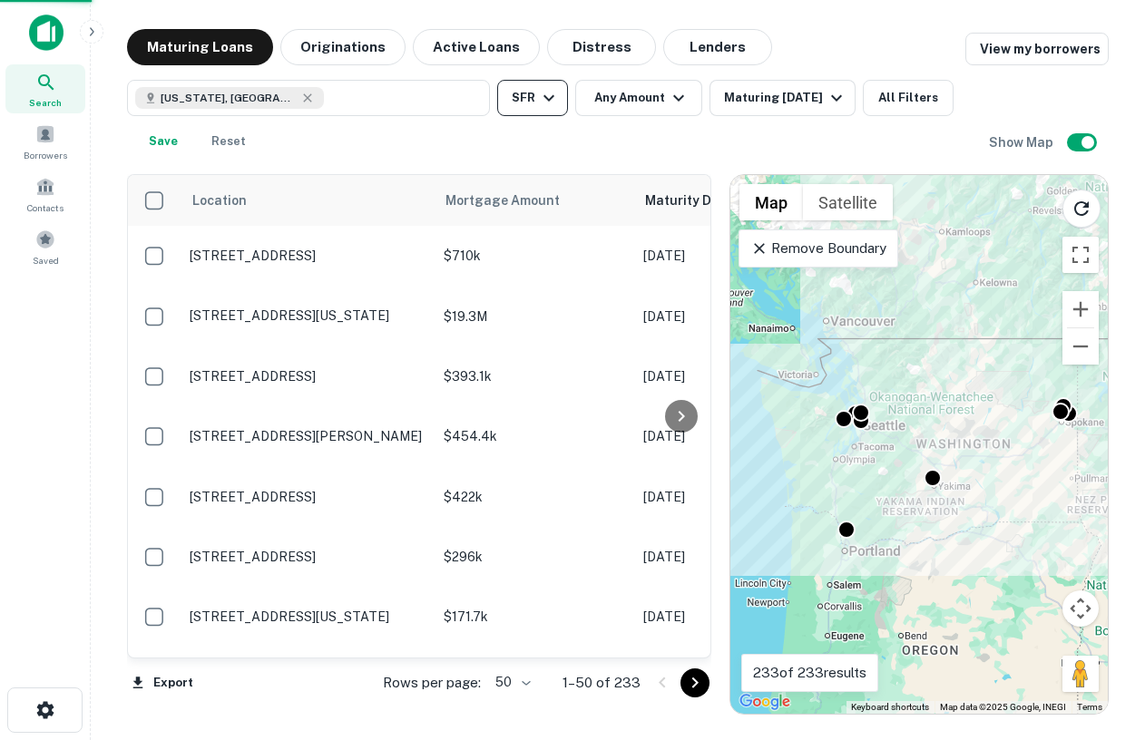
click at [548, 91] on icon "button" at bounding box center [549, 98] width 22 height 22
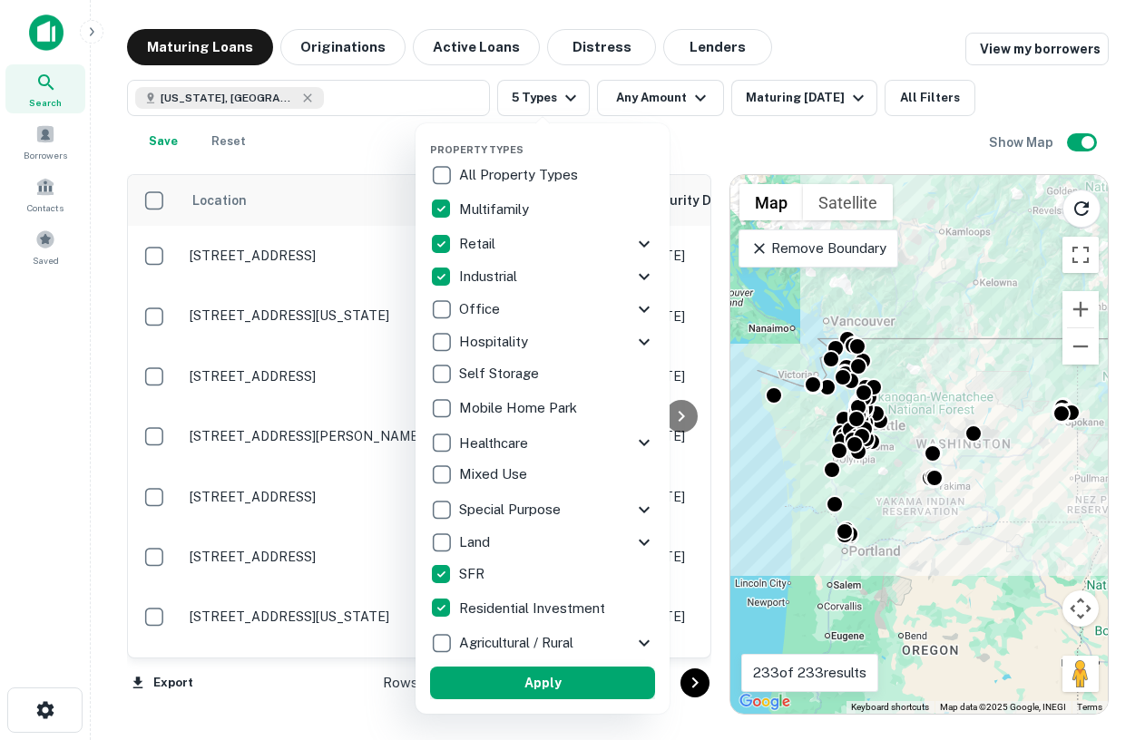
click at [526, 688] on button "Apply" at bounding box center [542, 683] width 225 height 33
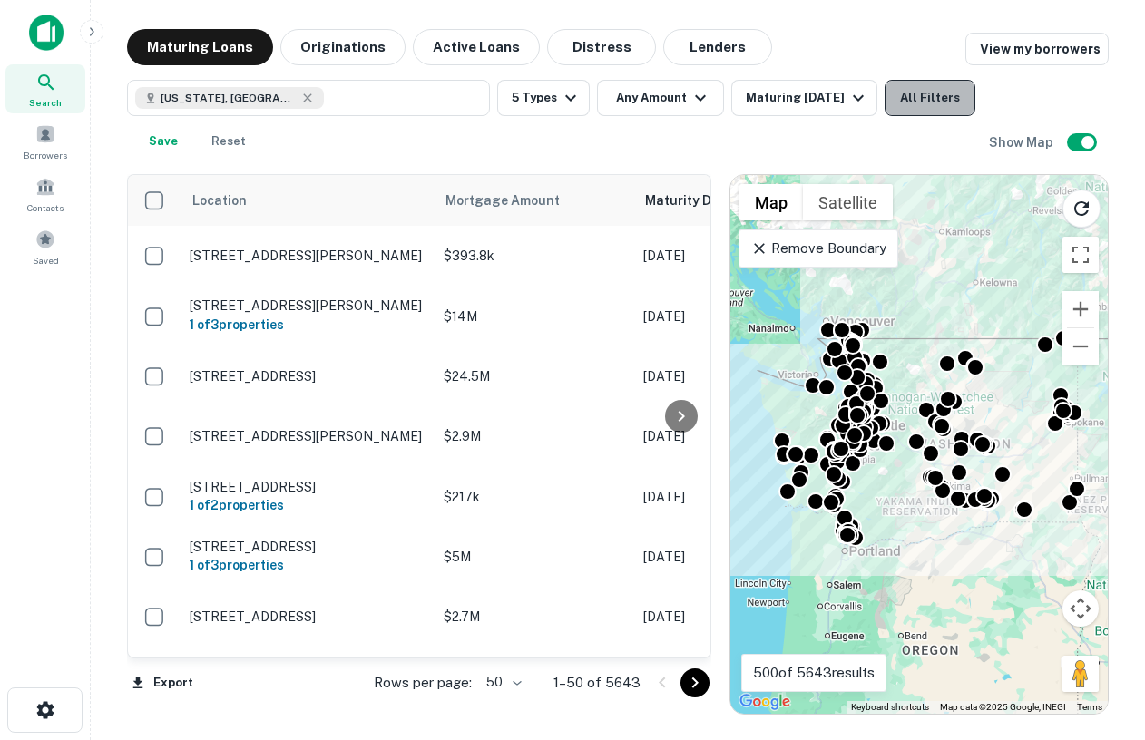
click at [929, 104] on button "All Filters" at bounding box center [930, 98] width 91 height 36
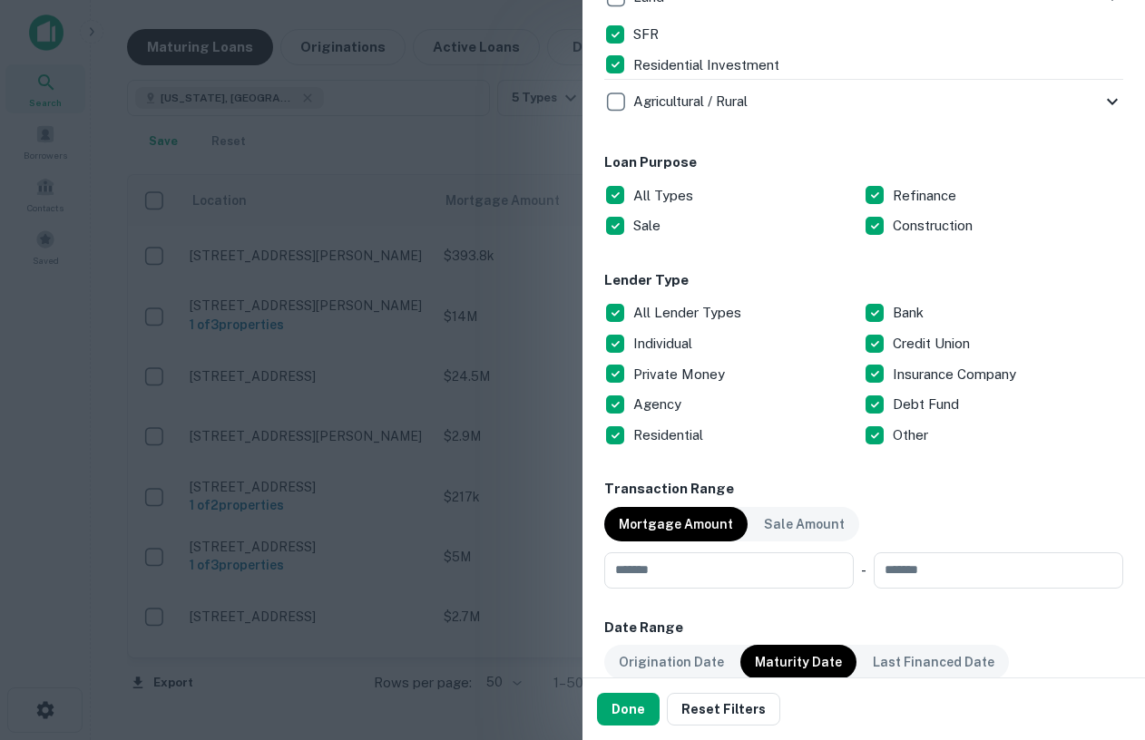
scroll to position [901, 0]
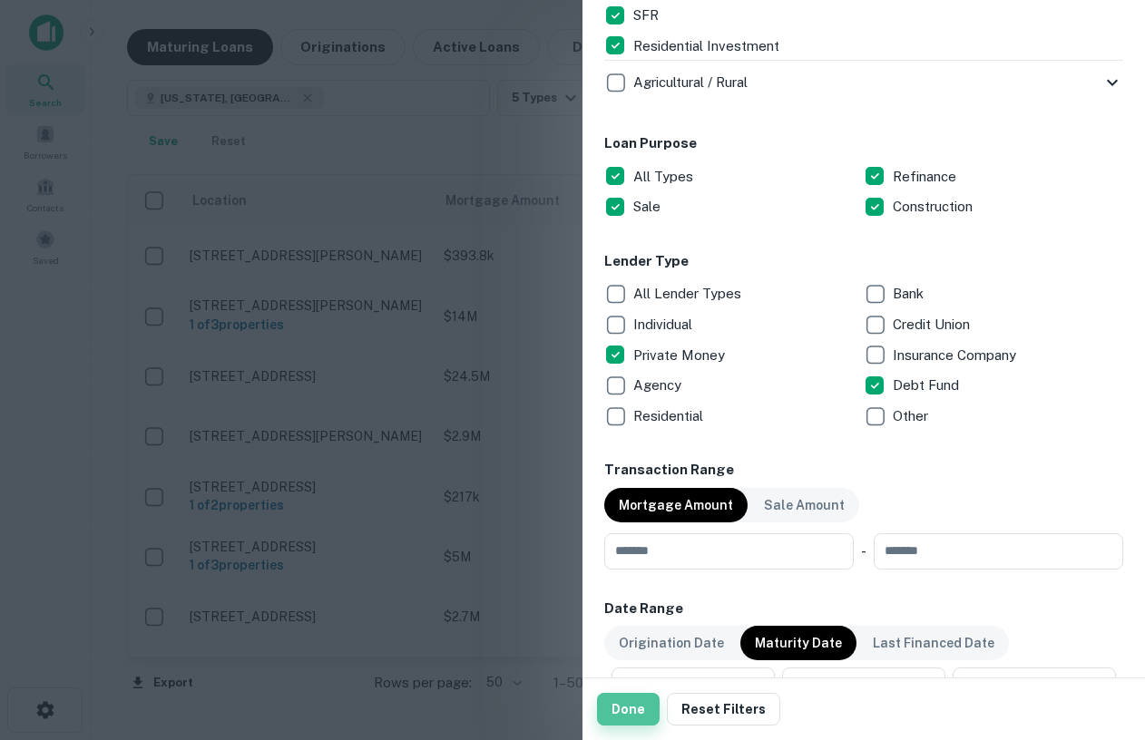
click at [638, 714] on button "Done" at bounding box center [628, 709] width 63 height 33
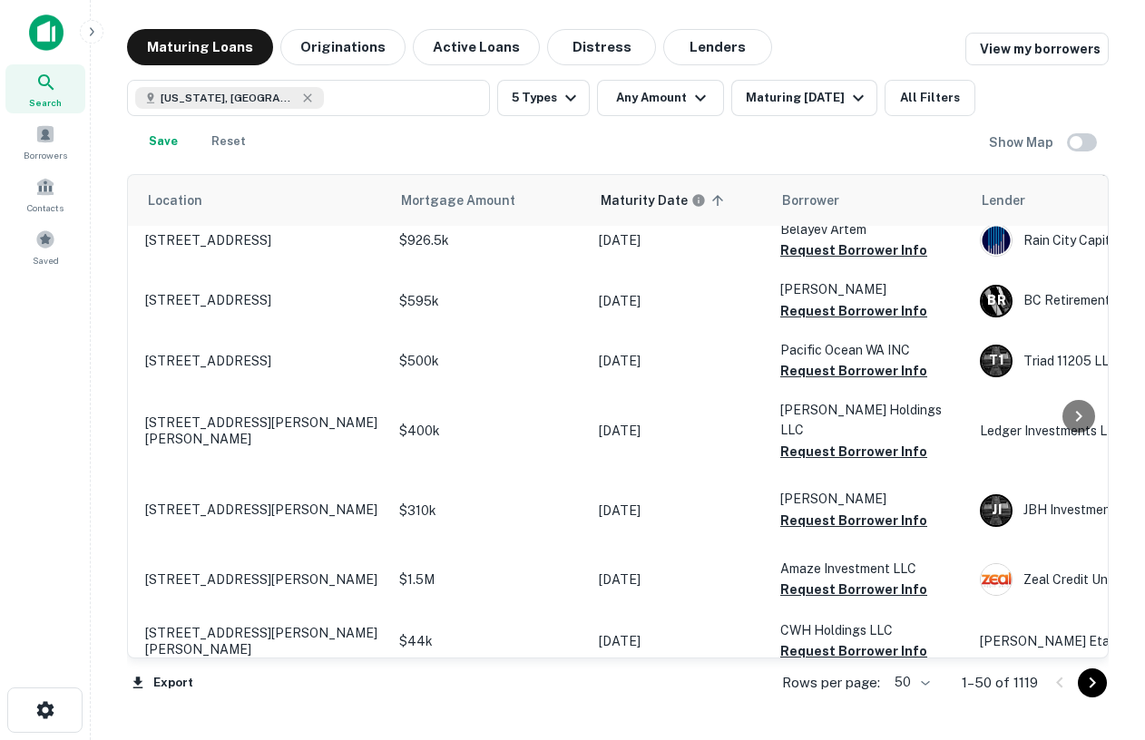
scroll to position [93, 15]
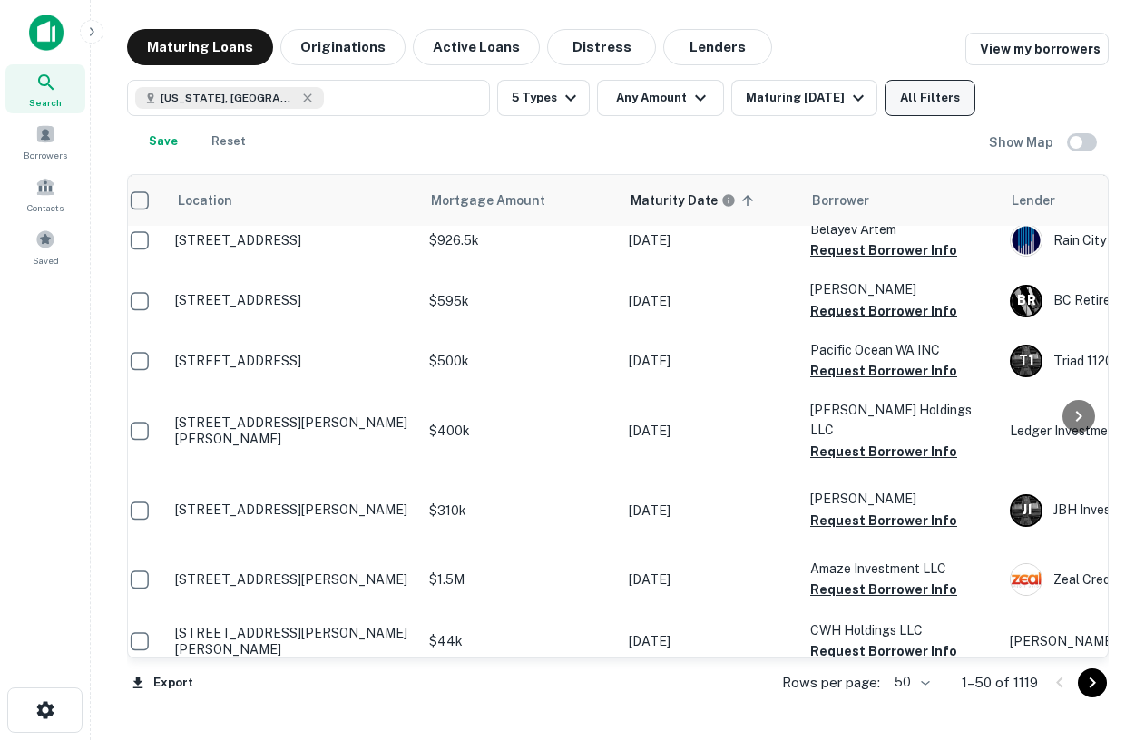
click at [934, 95] on button "All Filters" at bounding box center [930, 98] width 91 height 36
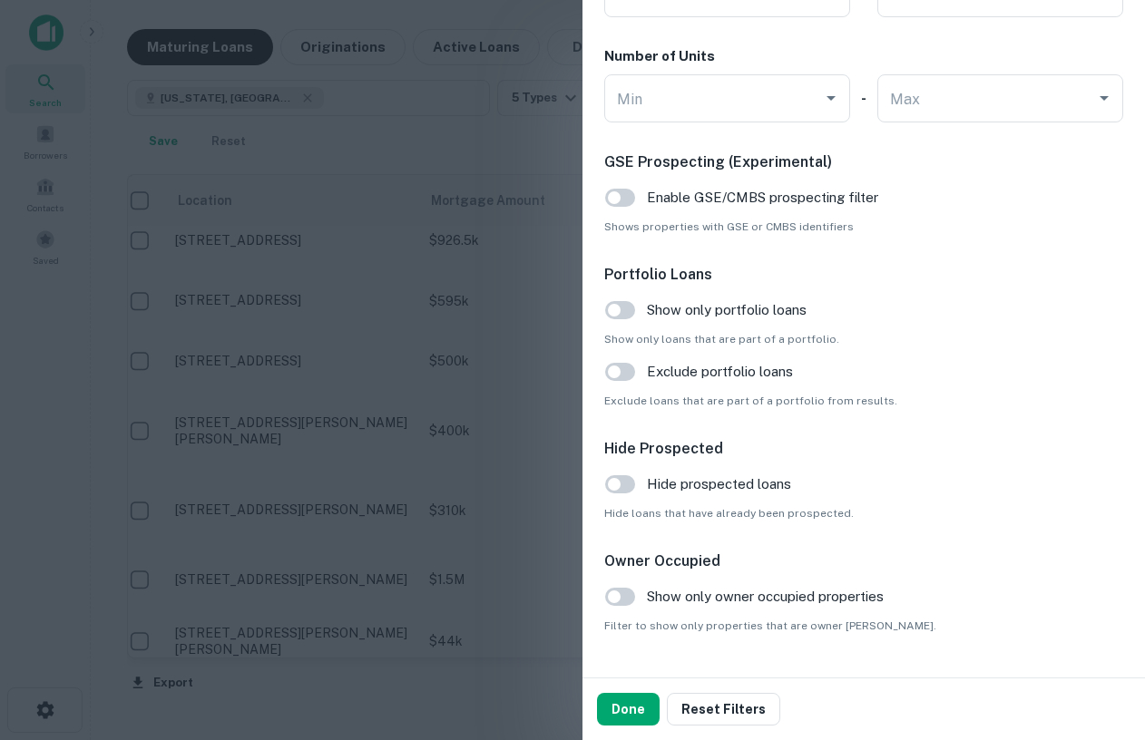
scroll to position [1769, 0]
click at [393, 288] on div at bounding box center [572, 370] width 1145 height 740
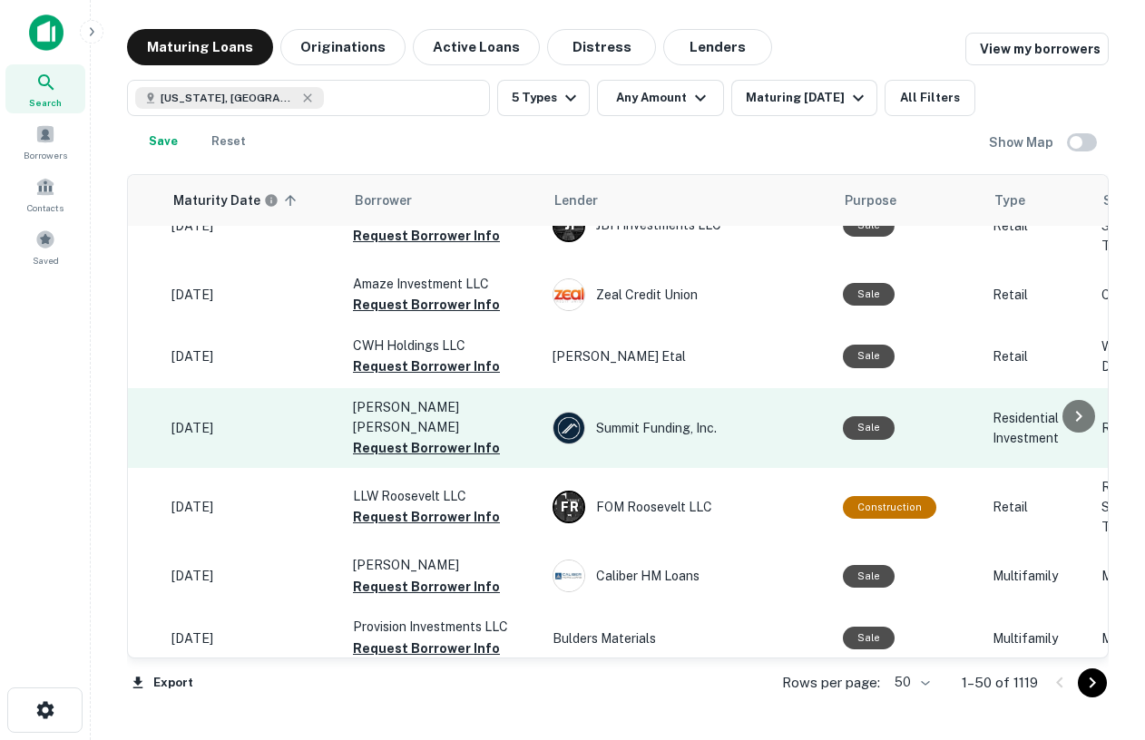
scroll to position [378, 0]
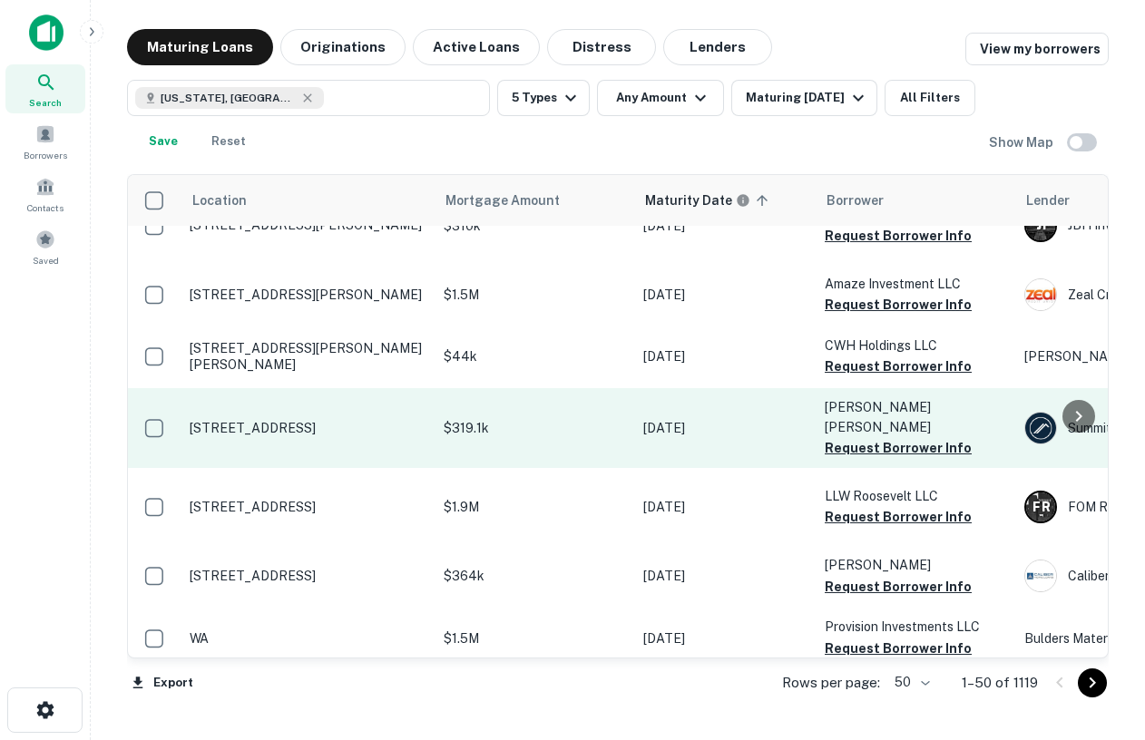
click at [338, 436] on p "[STREET_ADDRESS]" at bounding box center [308, 428] width 236 height 16
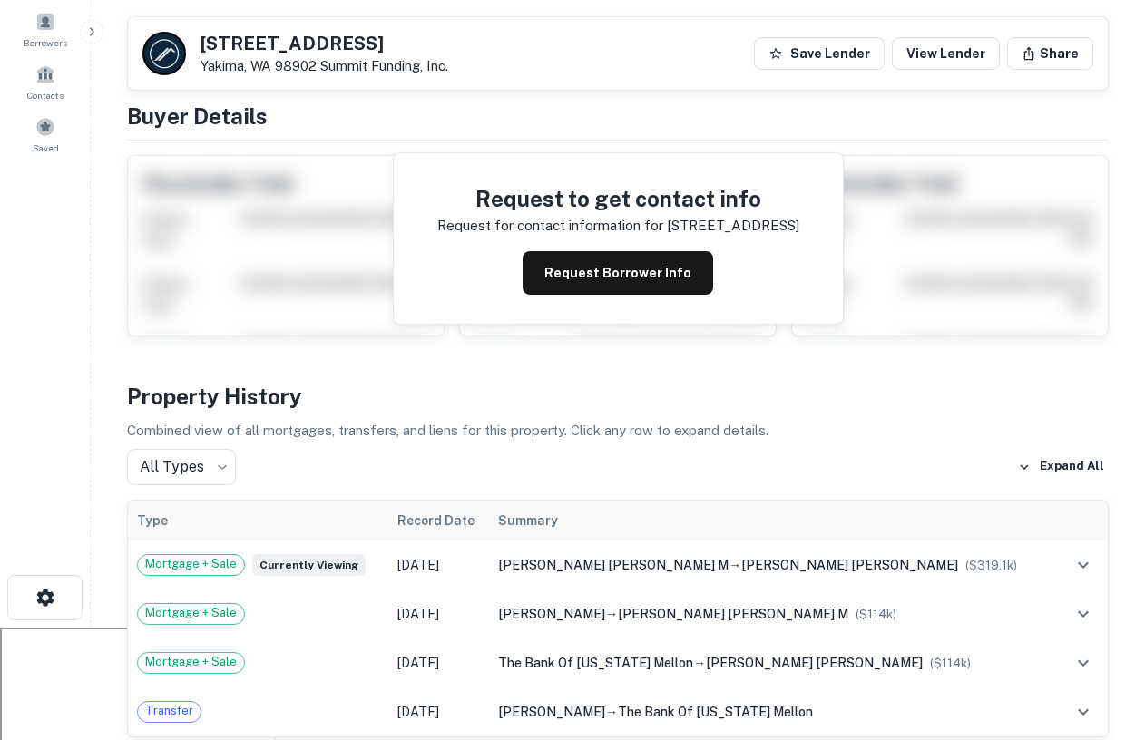
scroll to position [115, 0]
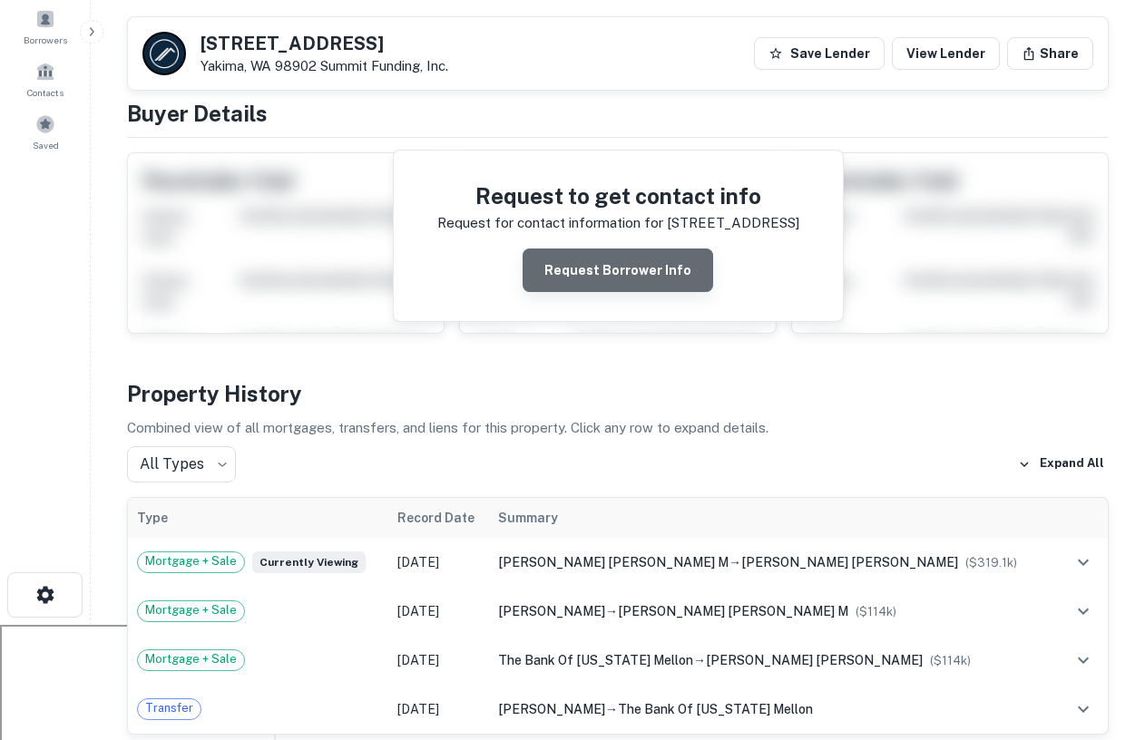
click at [632, 269] on button "Request Borrower Info" at bounding box center [618, 271] width 191 height 44
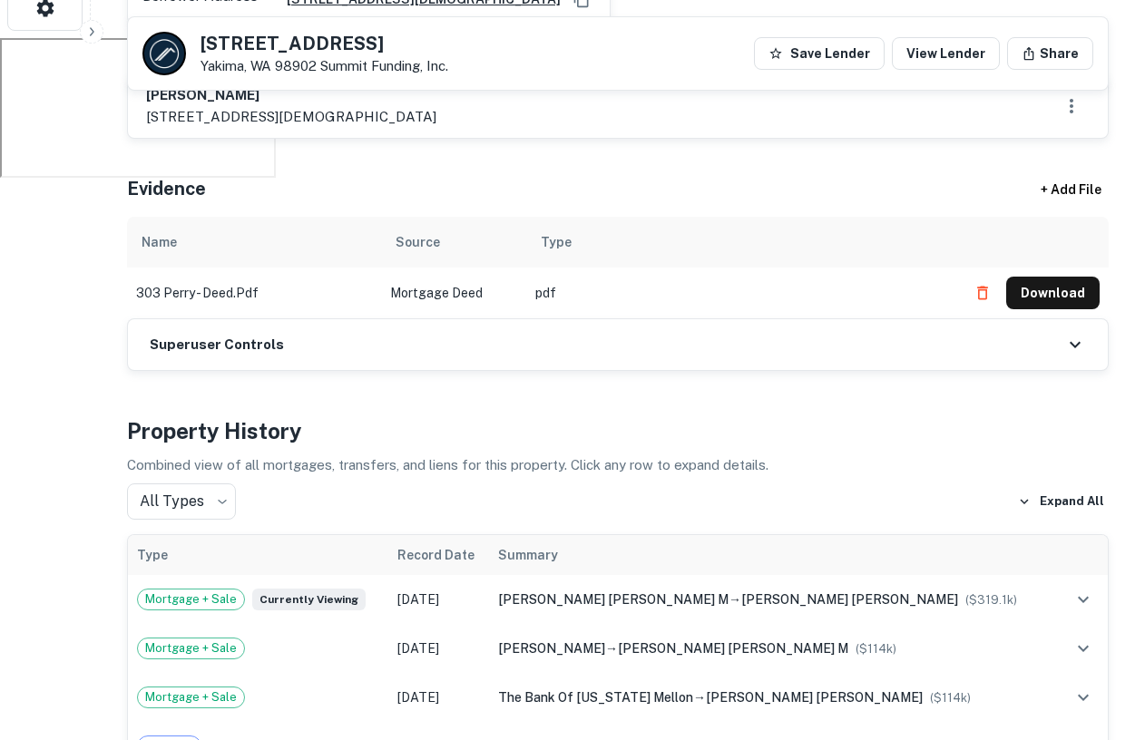
scroll to position [709, 0]
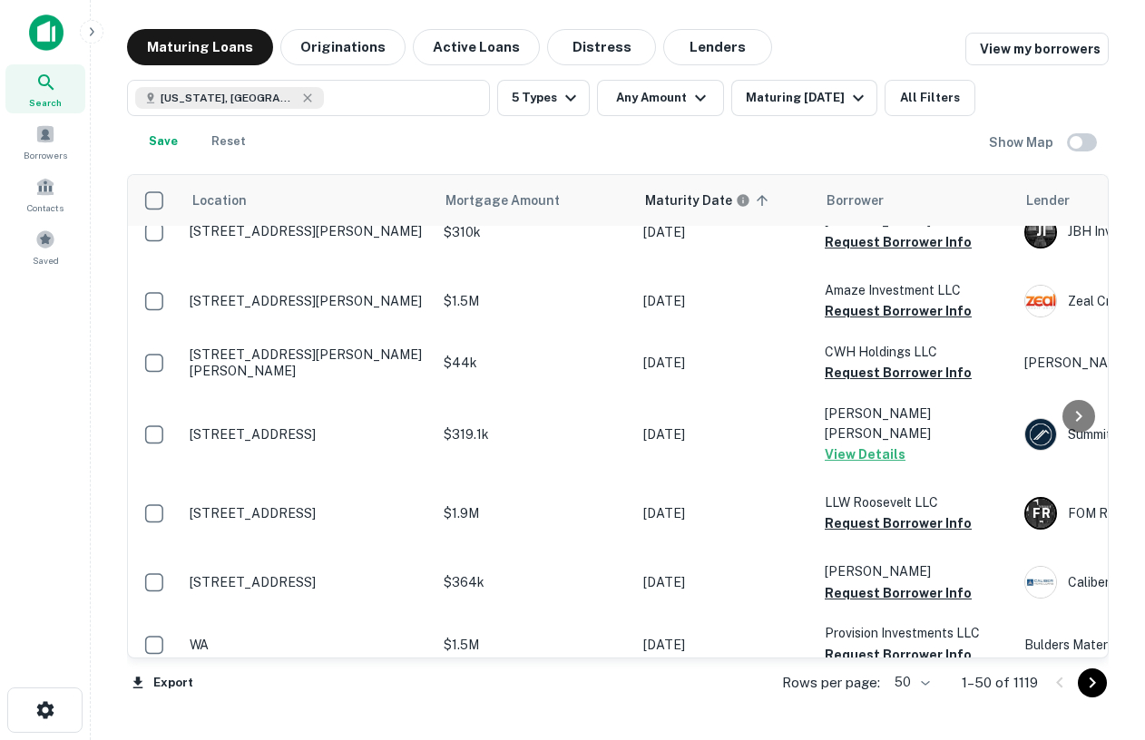
scroll to position [378, 0]
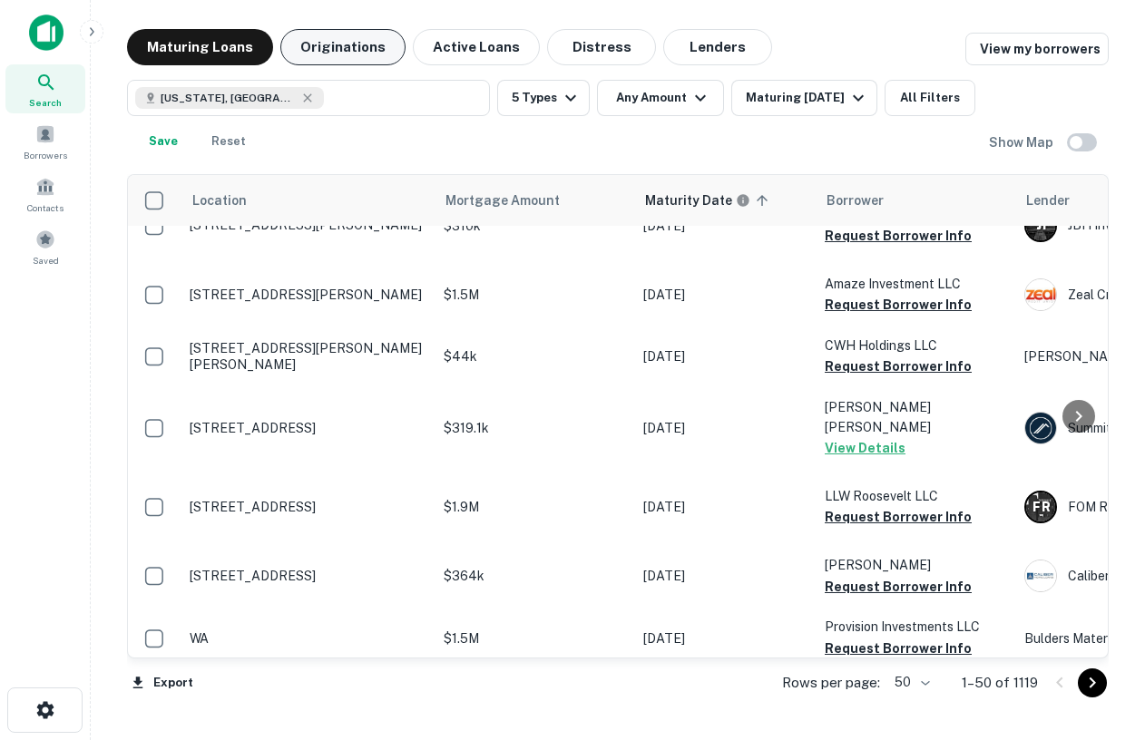
click at [342, 39] on button "Originations" at bounding box center [342, 47] width 125 height 36
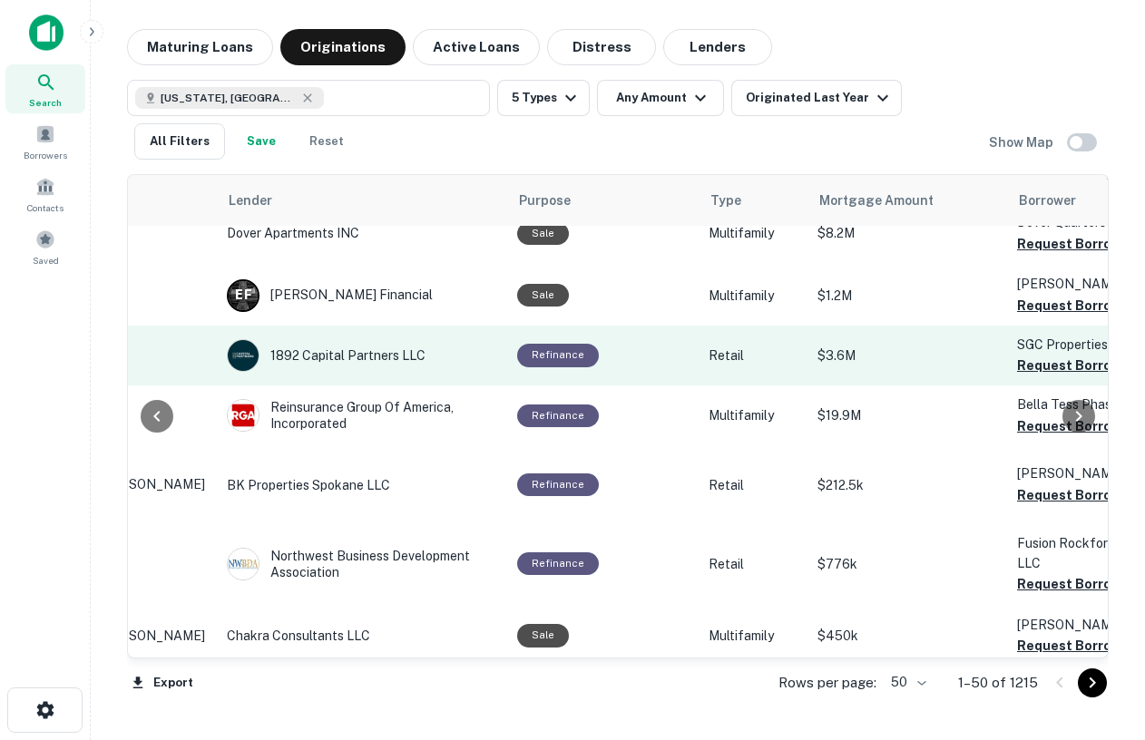
scroll to position [1111, 0]
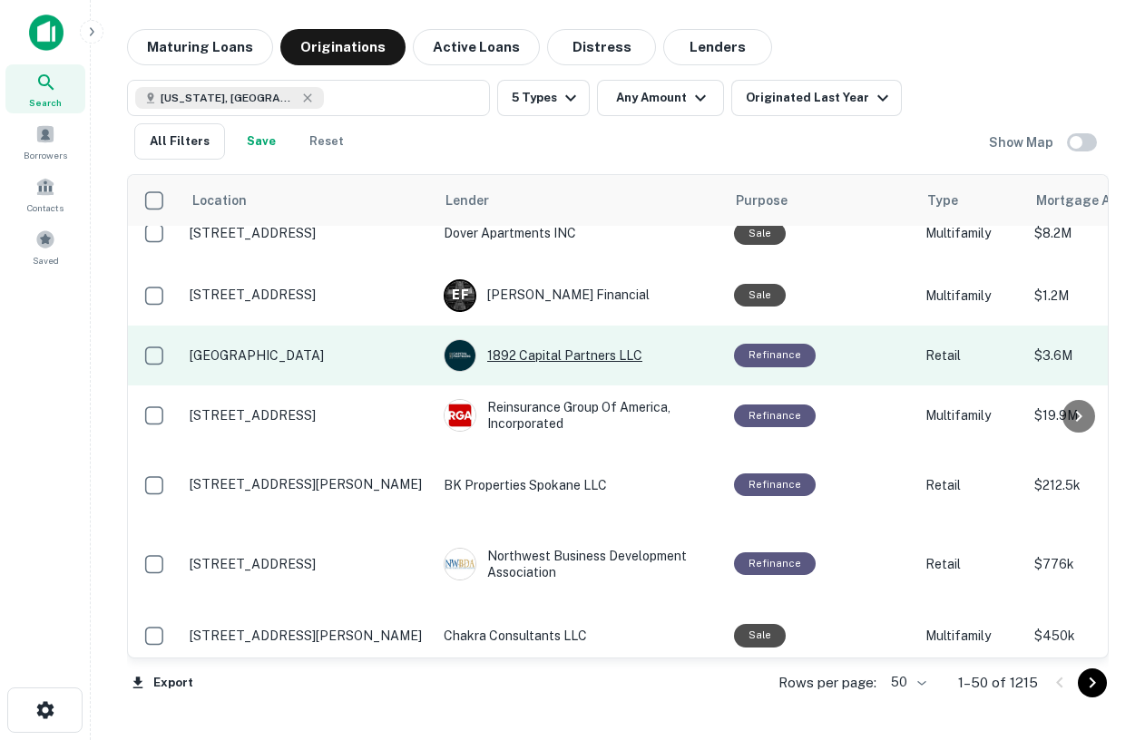
click at [567, 372] on div "1892 Capital Partners LLC" at bounding box center [580, 355] width 272 height 33
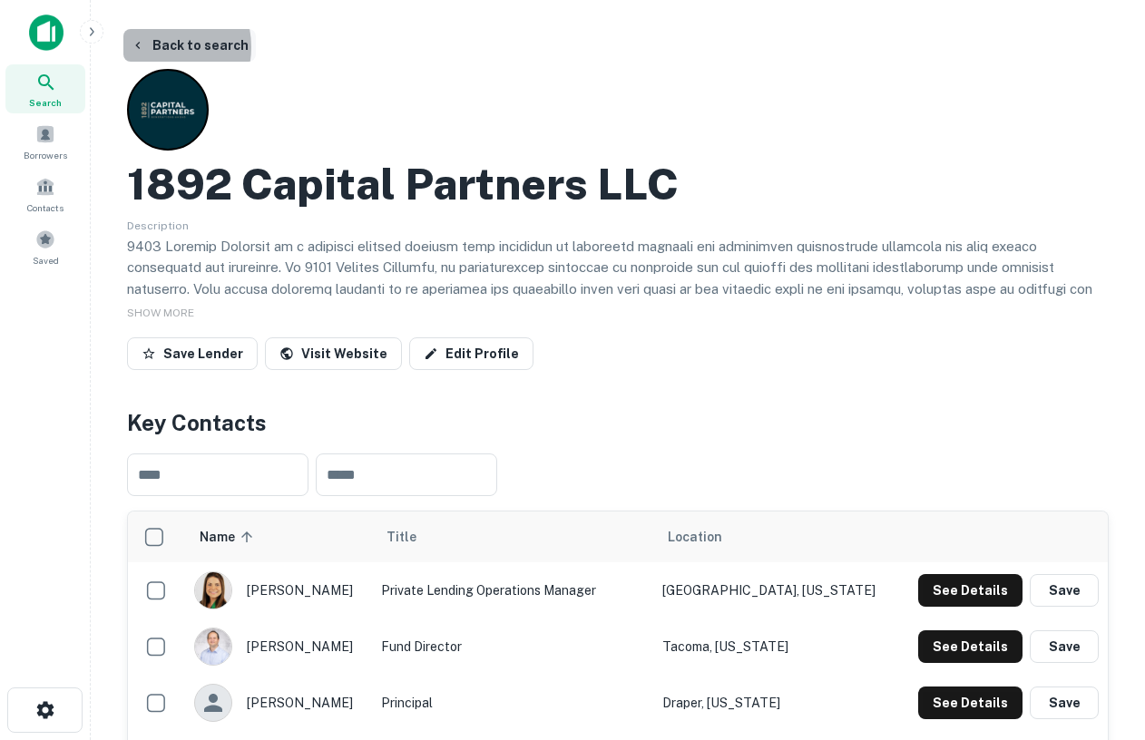
click at [150, 47] on button "Back to search" at bounding box center [189, 45] width 132 height 33
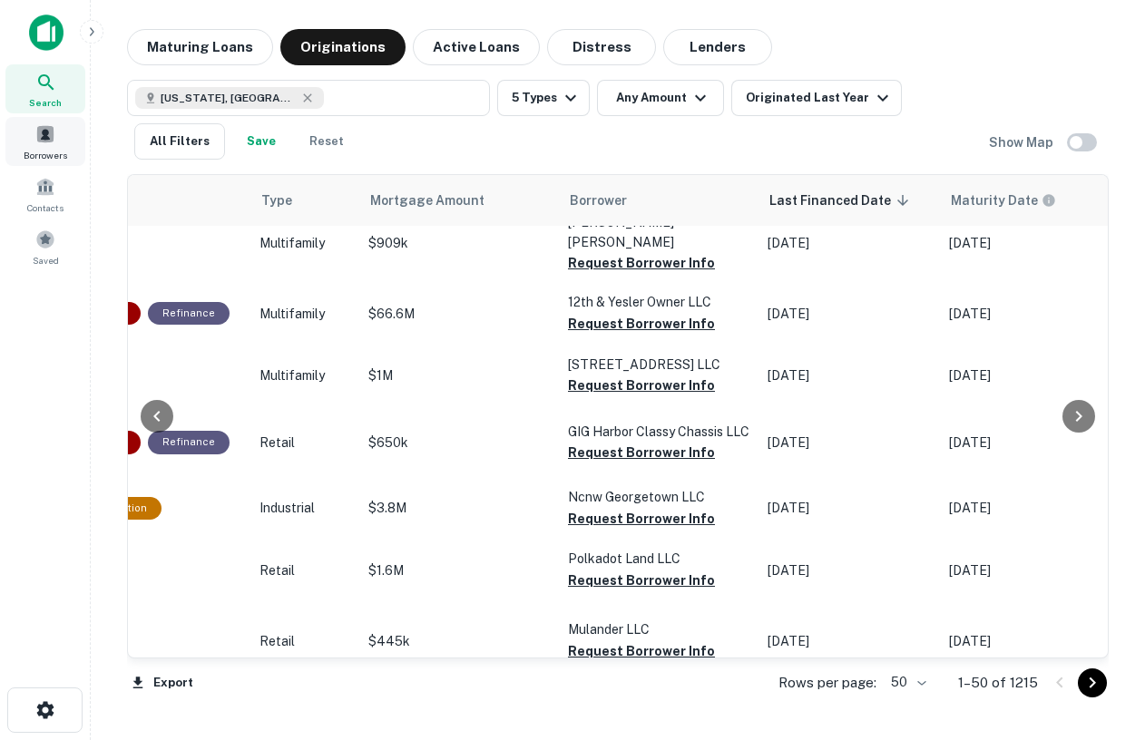
scroll to position [23, 0]
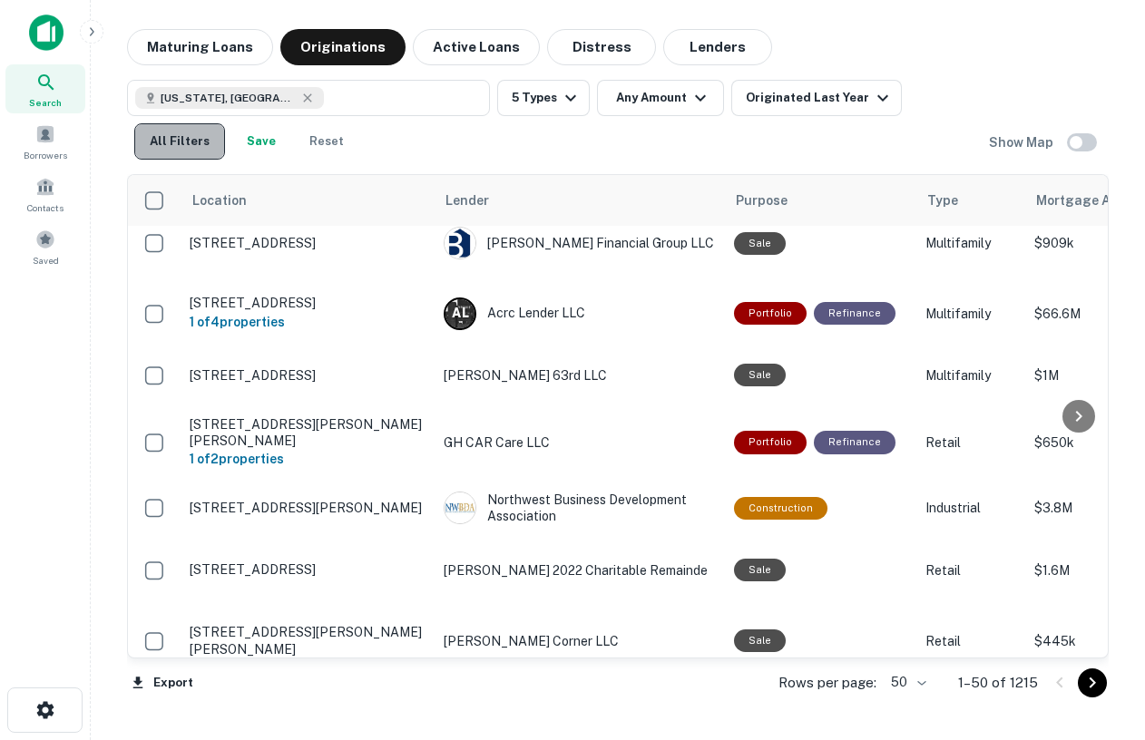
click at [190, 130] on button "All Filters" at bounding box center [179, 141] width 91 height 36
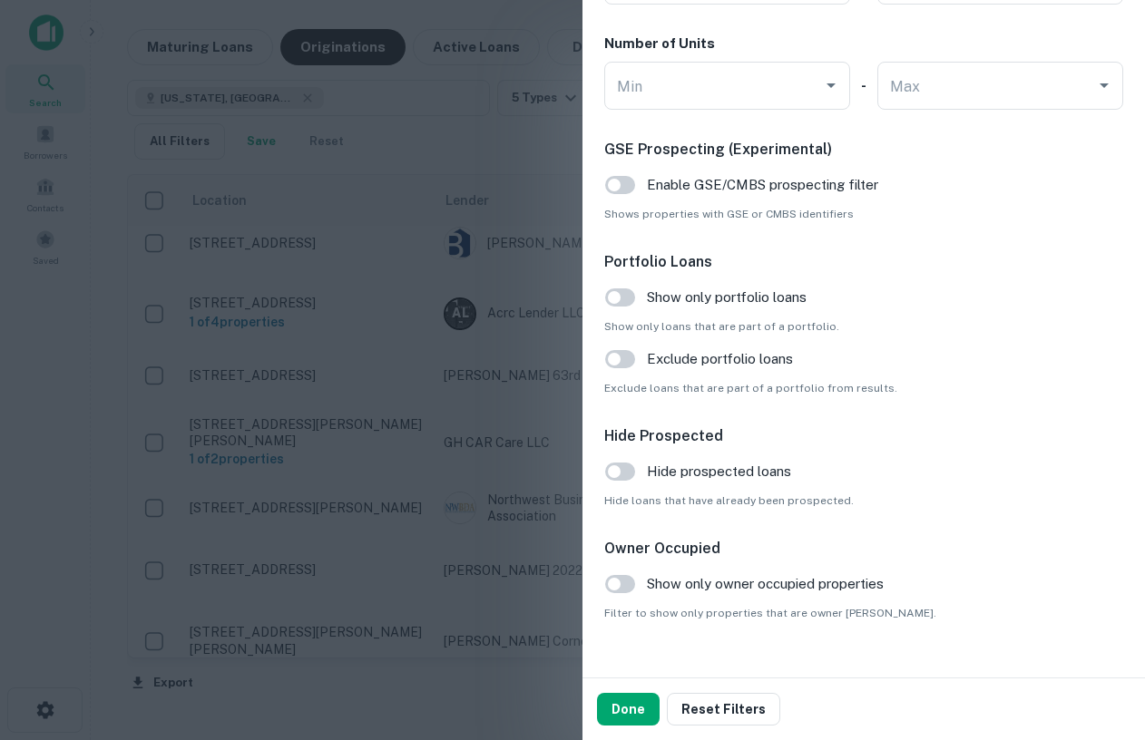
scroll to position [1812, 0]
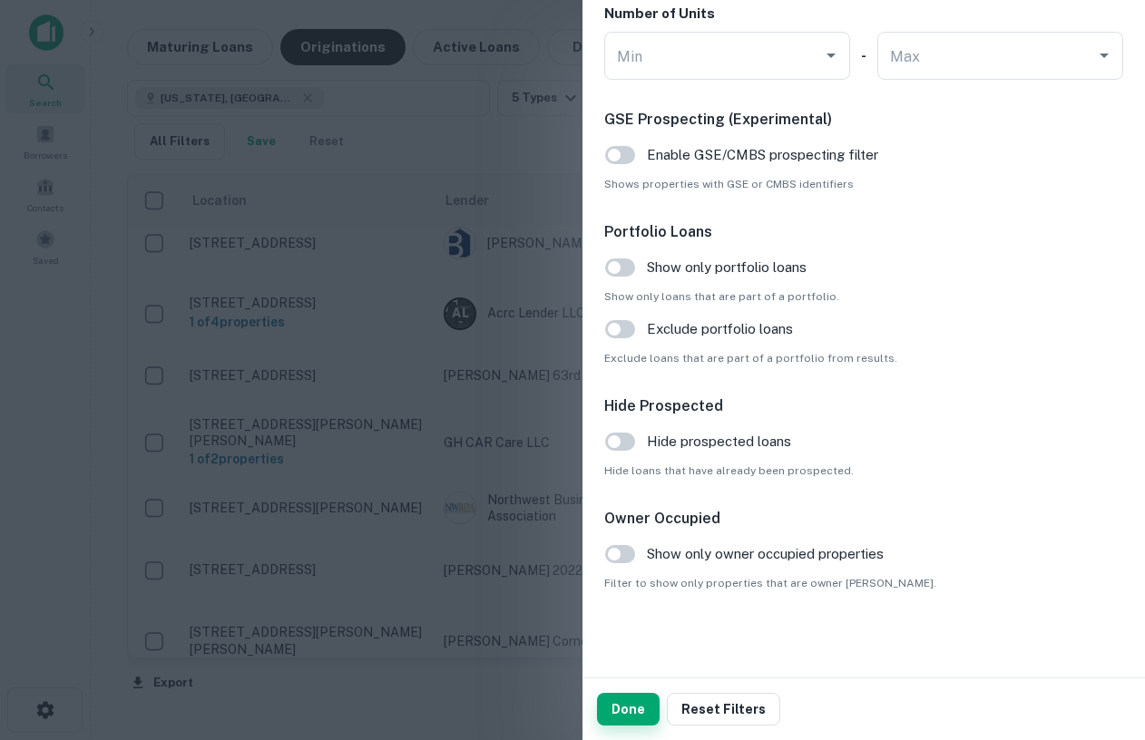
click at [618, 720] on button "Done" at bounding box center [628, 709] width 63 height 33
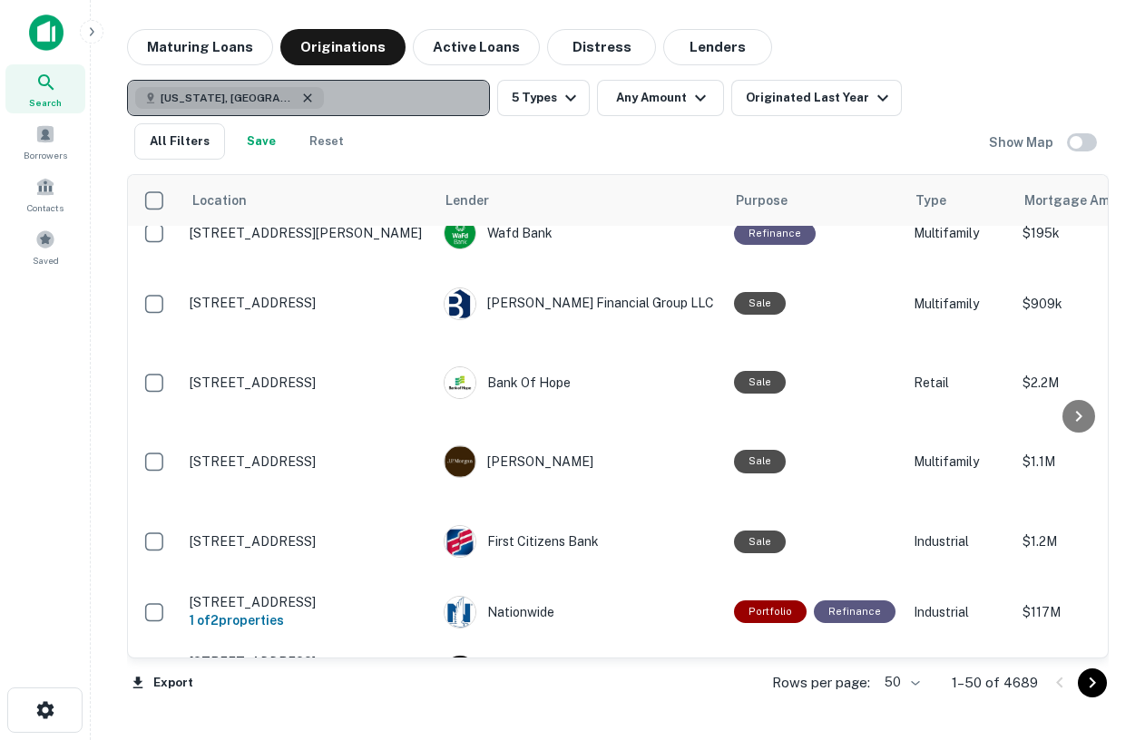
click at [300, 93] on icon "button" at bounding box center [307, 98] width 15 height 15
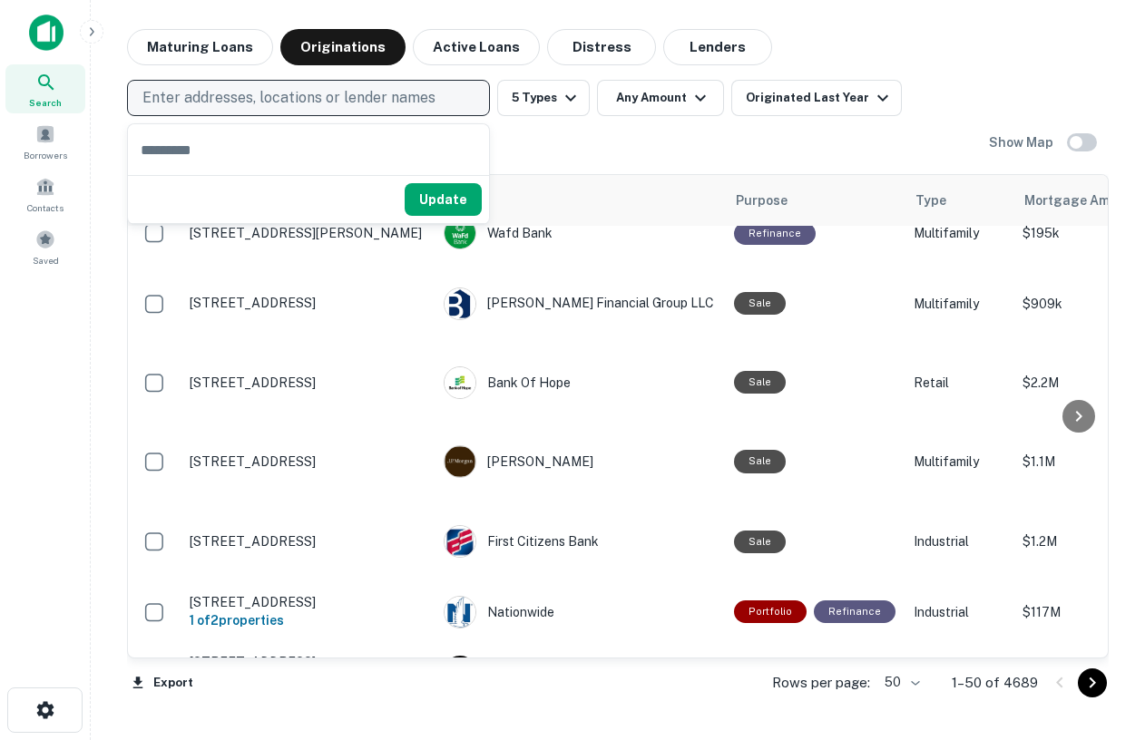
click at [897, 39] on div "Maturing Loans Originations Active Loans Distress Lenders" at bounding box center [618, 47] width 982 height 36
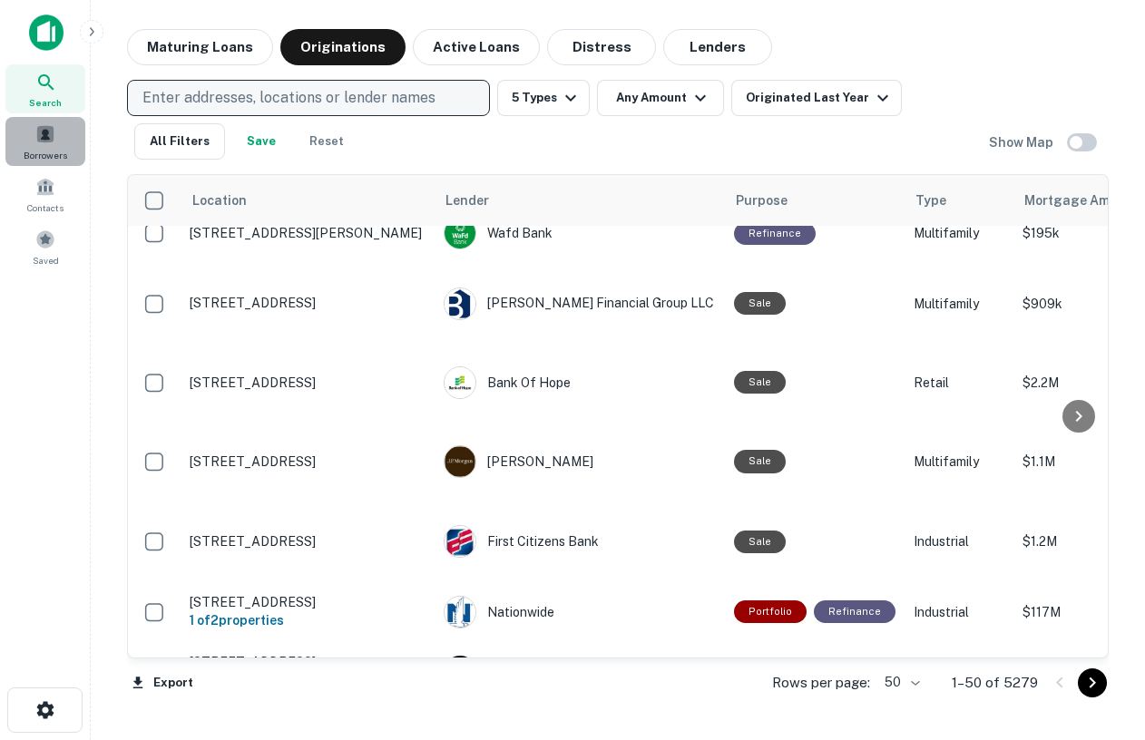
click at [49, 149] on span "Borrowers" at bounding box center [46, 155] width 44 height 15
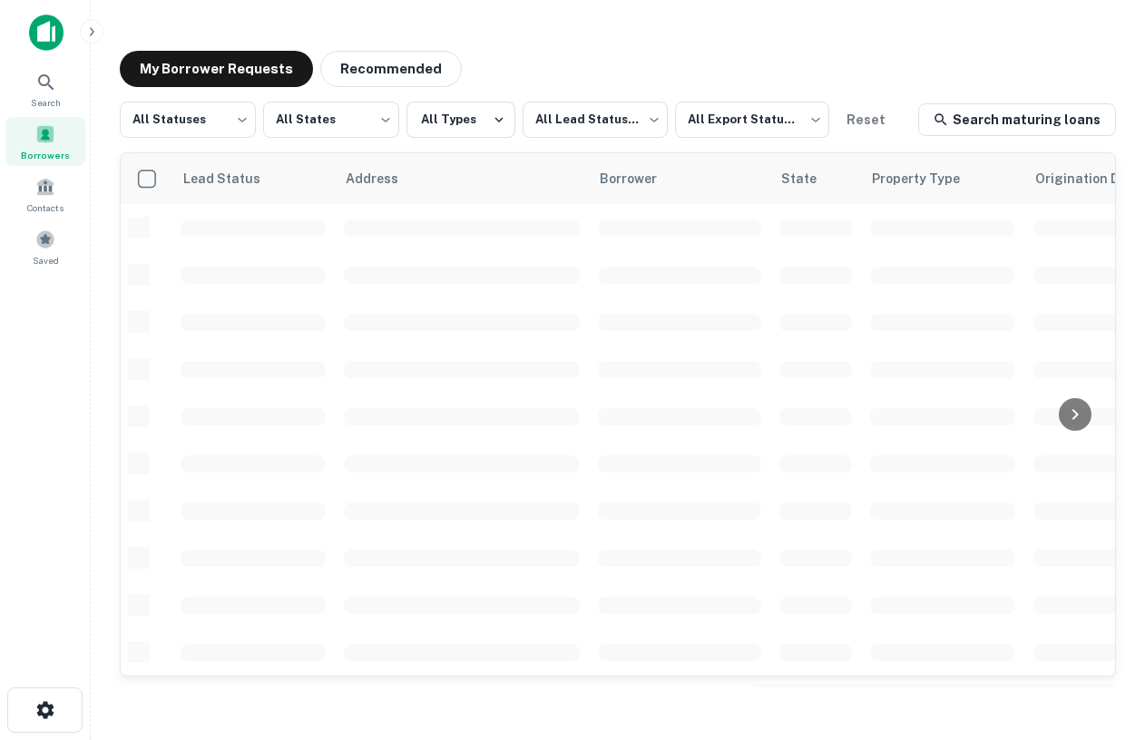
scroll to position [23, 0]
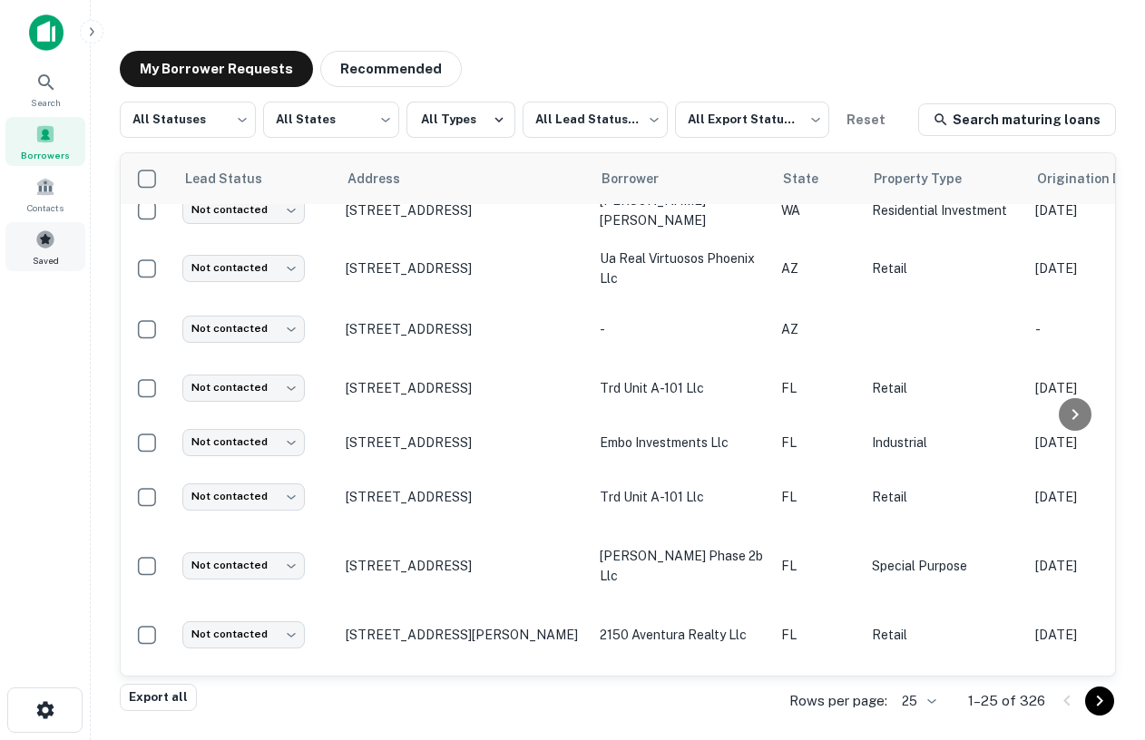
drag, startPoint x: 50, startPoint y: 113, endPoint x: 63, endPoint y: 223, distance: 111.4
click at [63, 223] on div "Search Borrowers Contacts Saved" at bounding box center [45, 167] width 91 height 207
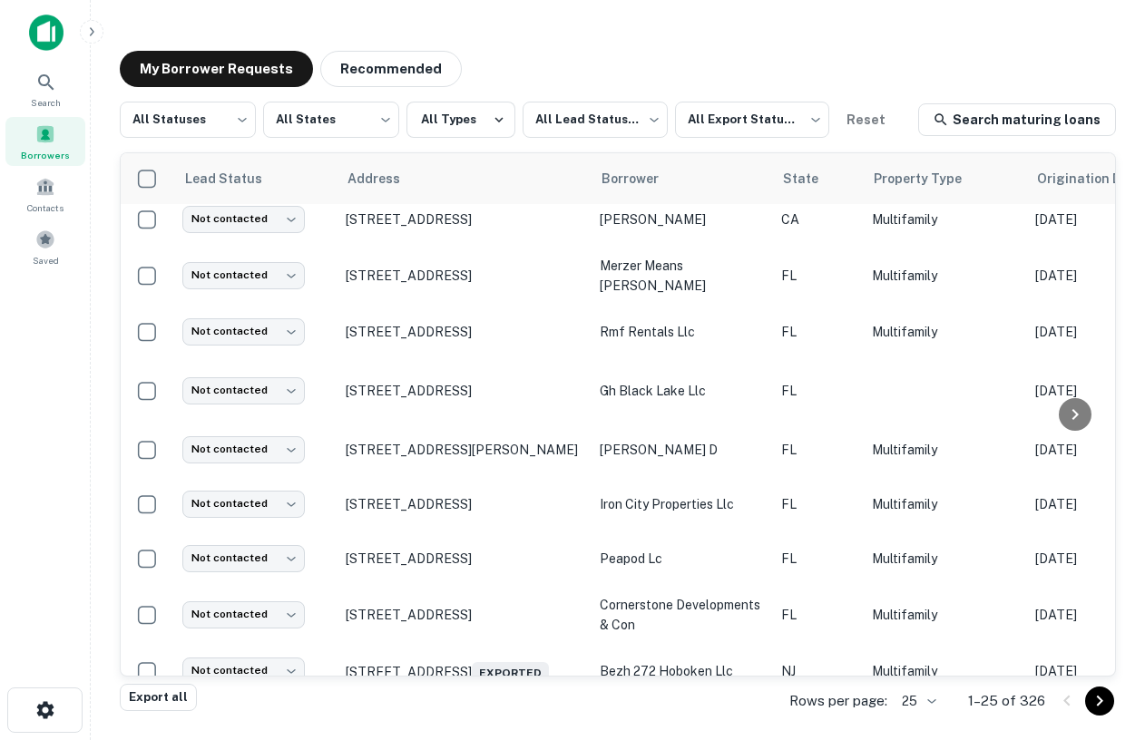
scroll to position [0, 0]
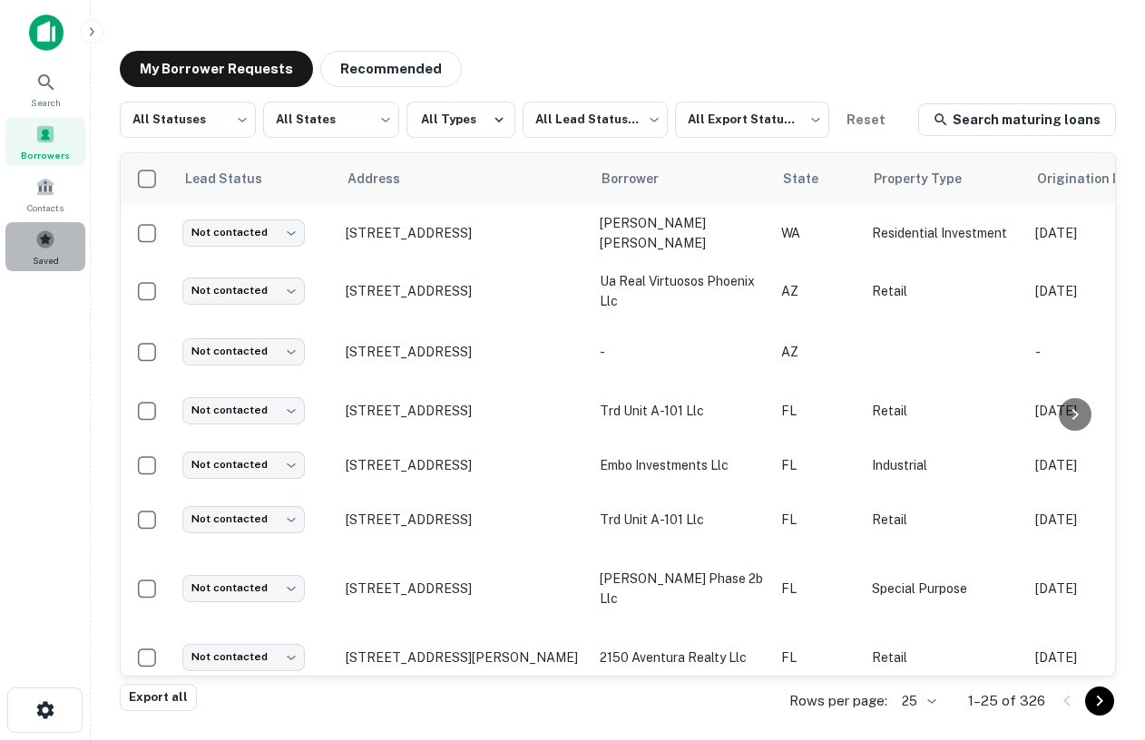
click at [60, 257] on div "Saved" at bounding box center [45, 246] width 80 height 49
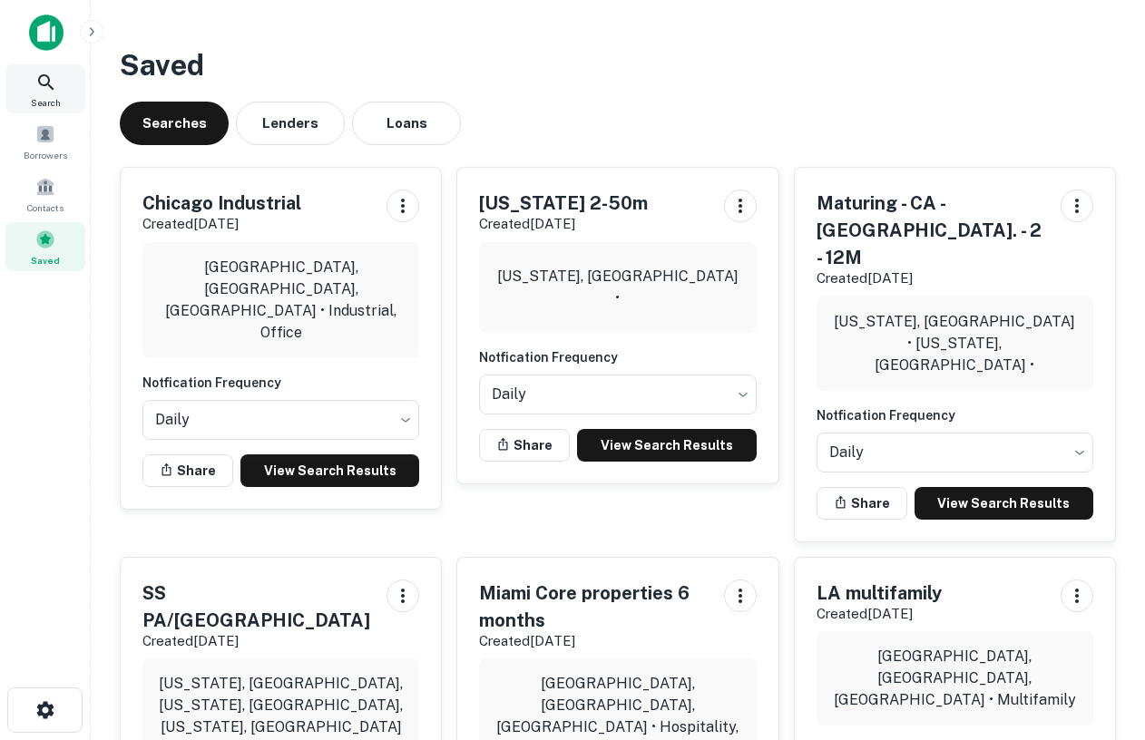
click at [39, 80] on icon at bounding box center [45, 81] width 15 height 15
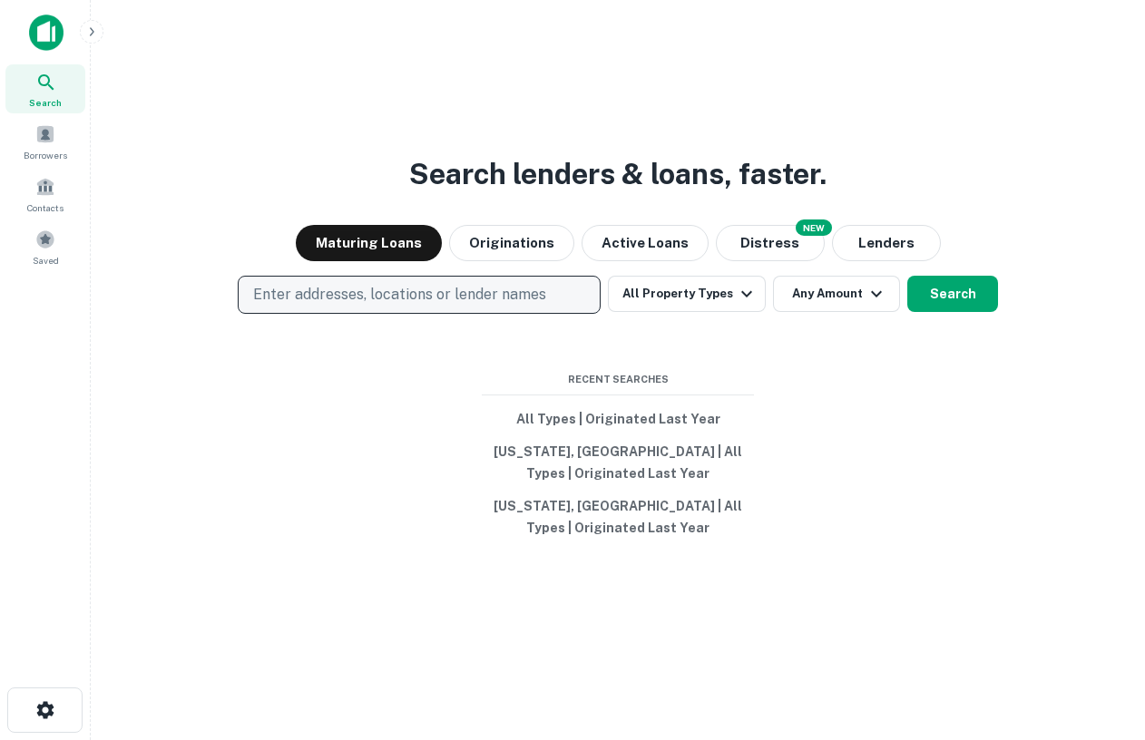
click at [476, 289] on p "Enter addresses, locations or lender names" at bounding box center [399, 295] width 293 height 22
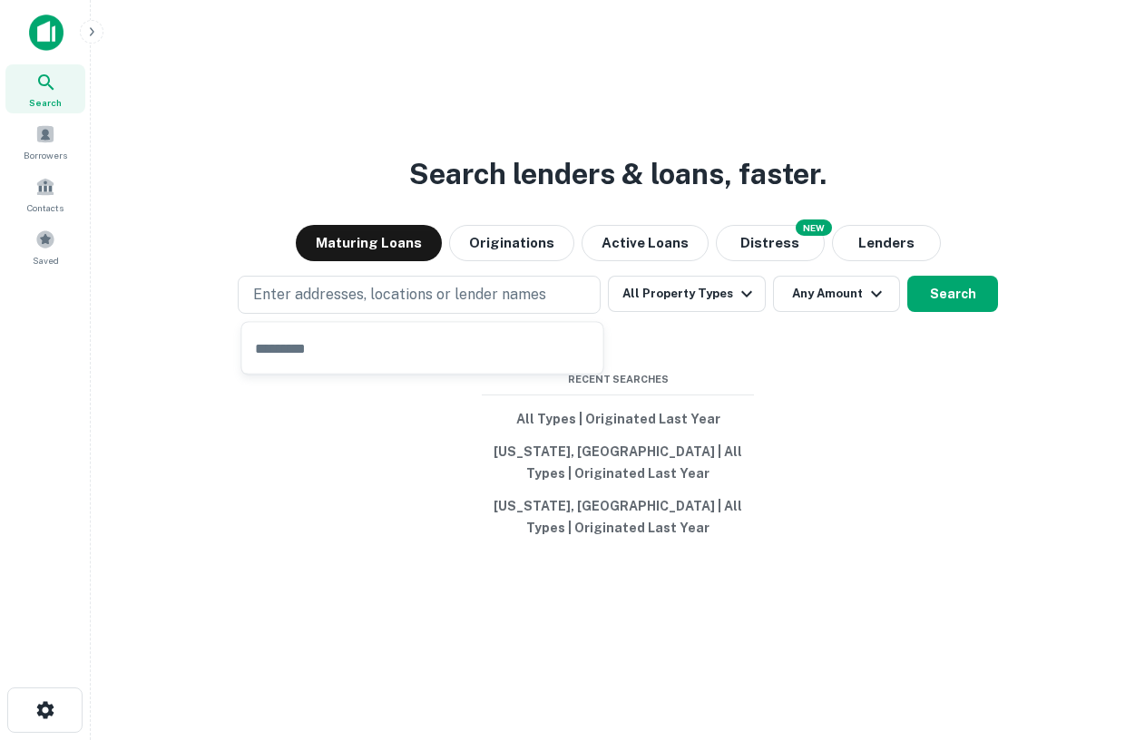
click at [602, 54] on div "Search lenders & loans, faster. Maturing Loans Originations Active Loans NEW Di…" at bounding box center [617, 414] width 1025 height 740
click at [547, 445] on button "[US_STATE], [GEOGRAPHIC_DATA] | All Types | Originated Last Year" at bounding box center [618, 463] width 272 height 54
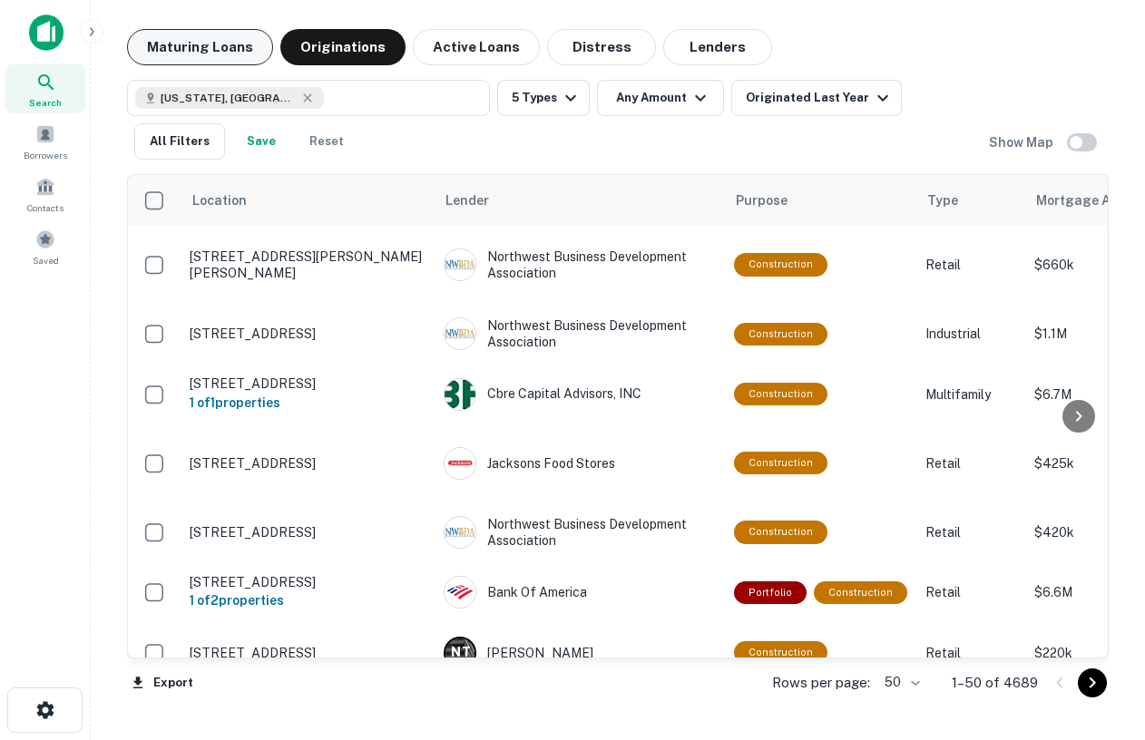
click at [187, 54] on button "Maturing Loans" at bounding box center [200, 47] width 146 height 36
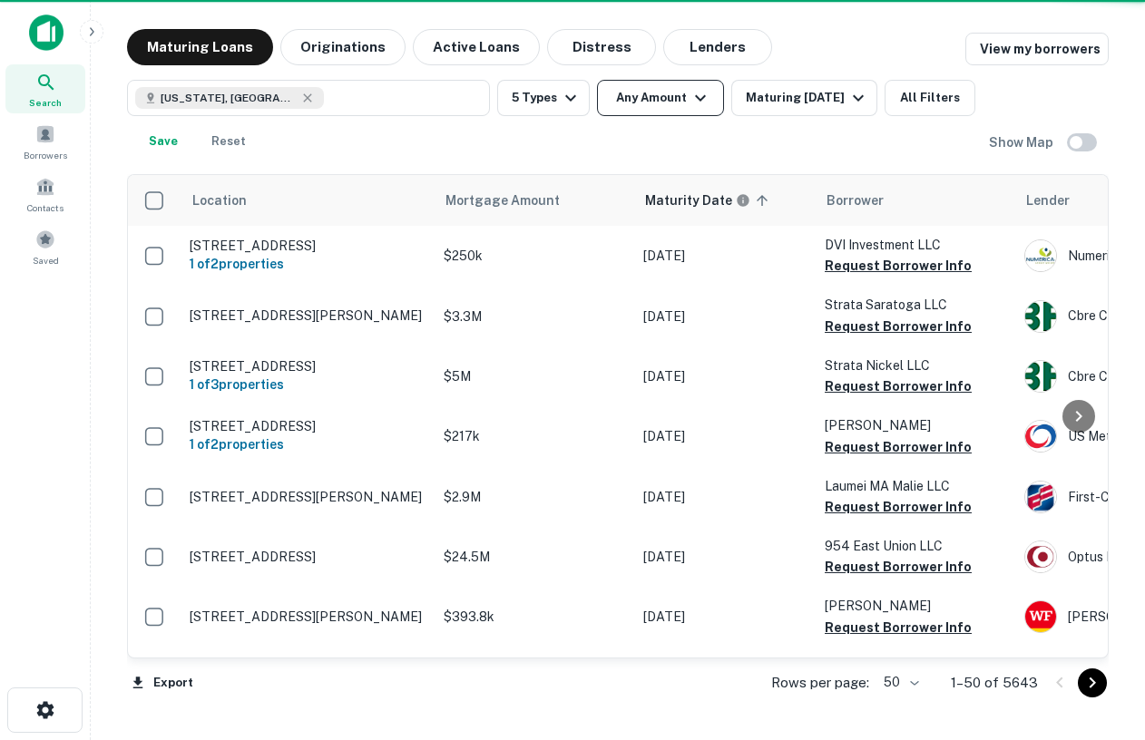
click at [644, 97] on button "Any Amount" at bounding box center [660, 98] width 127 height 36
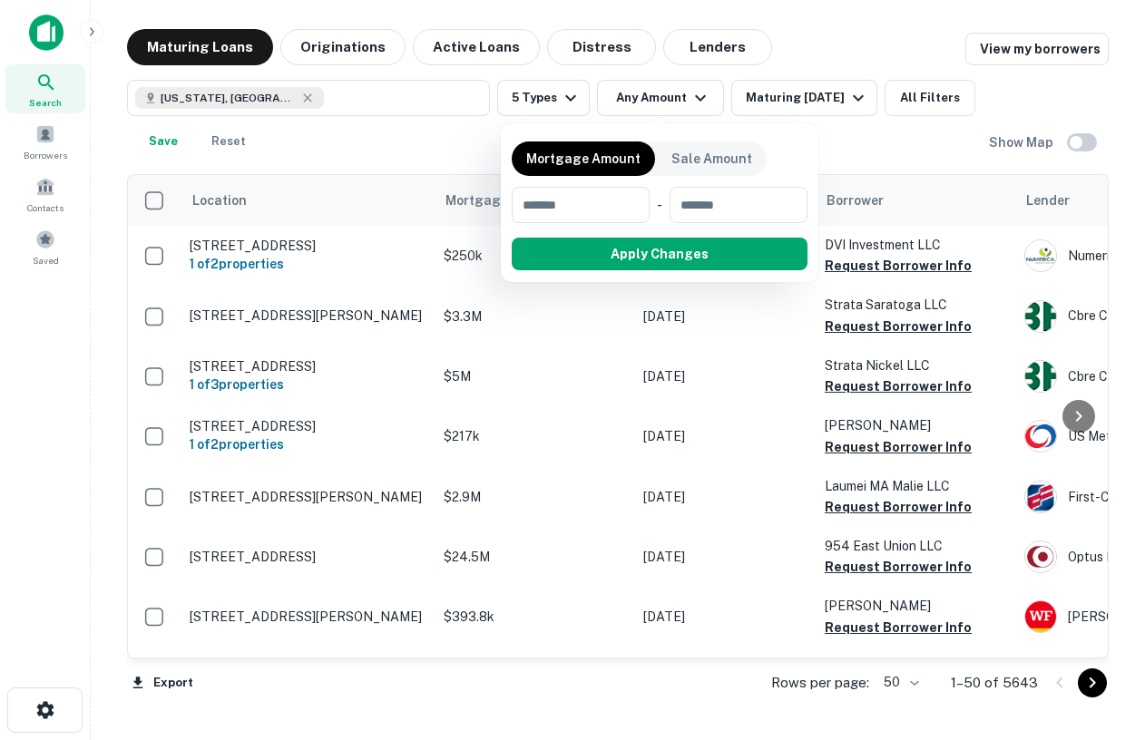
click at [541, 100] on div at bounding box center [572, 370] width 1145 height 740
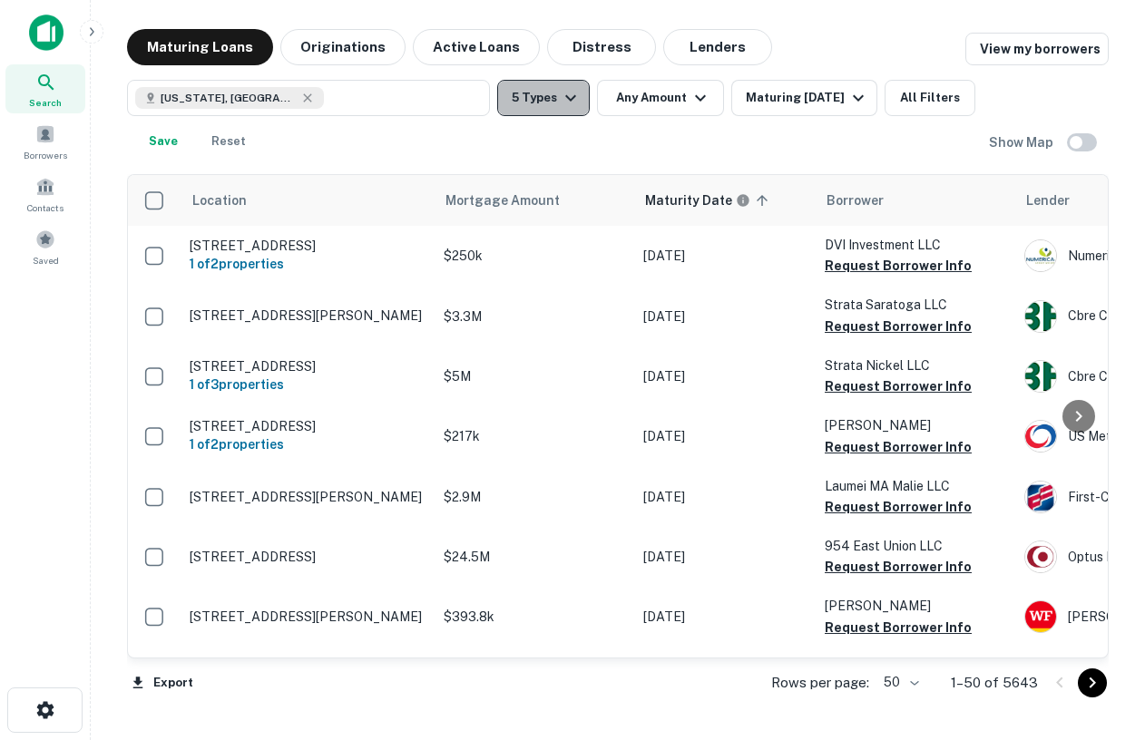
click at [541, 90] on button "5 Types" at bounding box center [543, 98] width 93 height 36
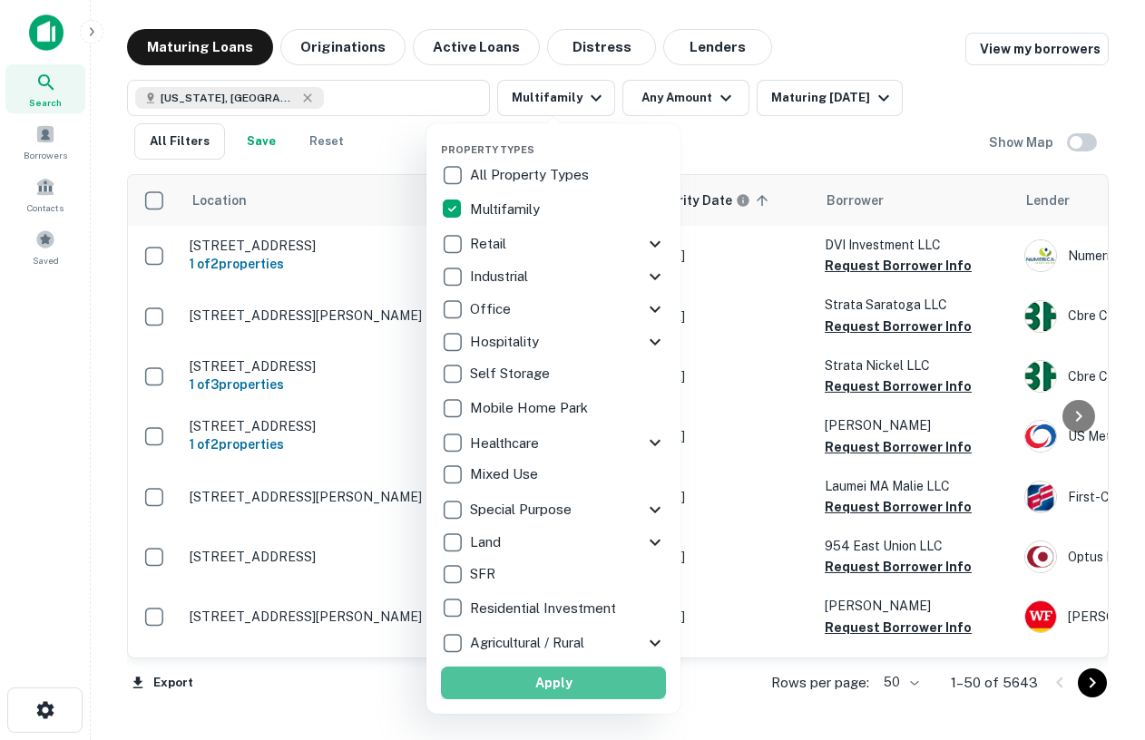
click at [510, 684] on button "Apply" at bounding box center [553, 683] width 225 height 33
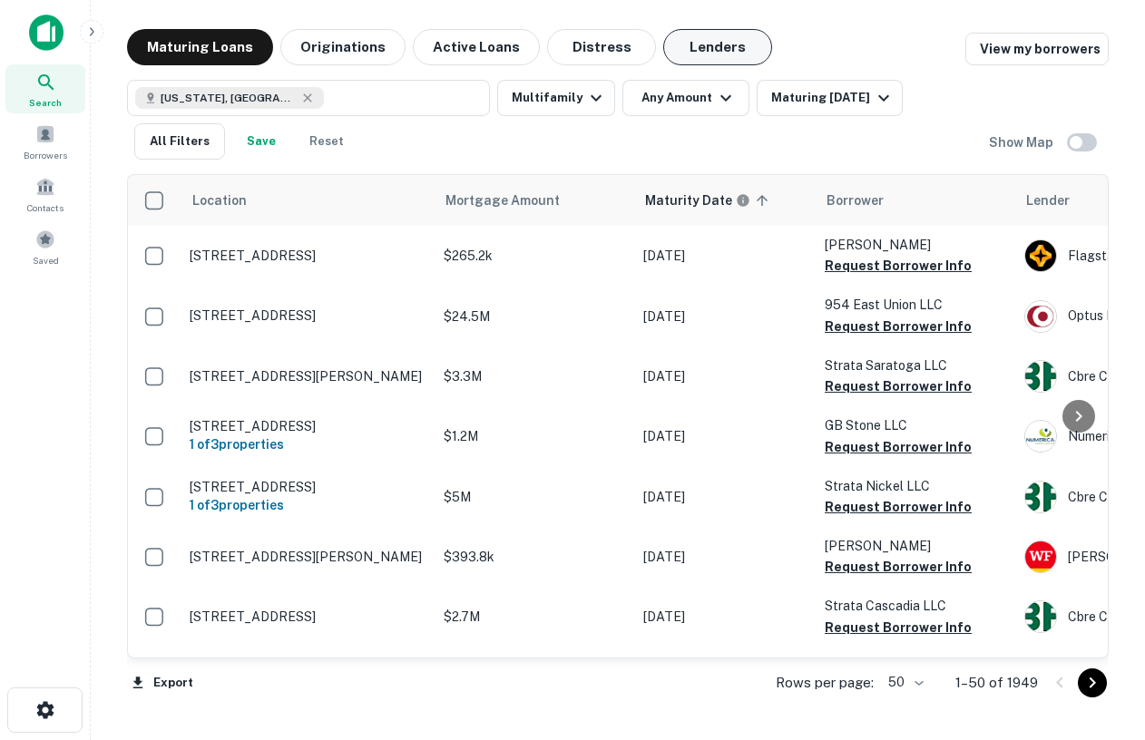
click at [714, 49] on button "Lenders" at bounding box center [717, 47] width 109 height 36
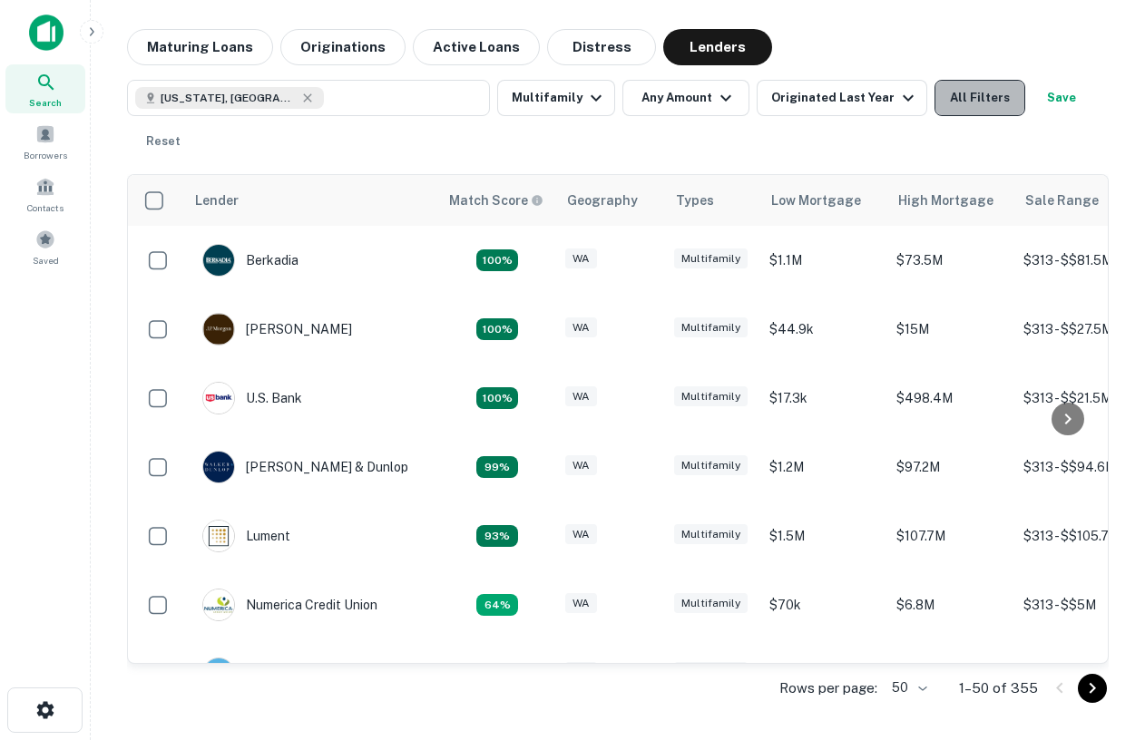
click at [951, 103] on button "All Filters" at bounding box center [980, 98] width 91 height 36
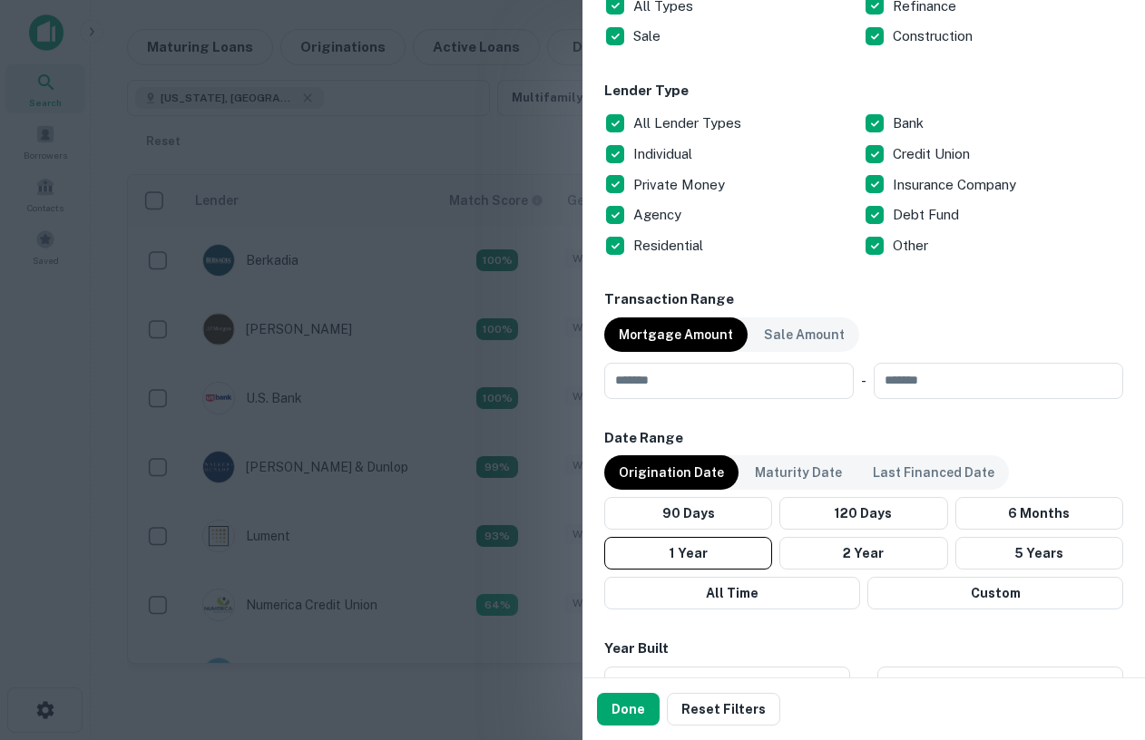
scroll to position [1117, 0]
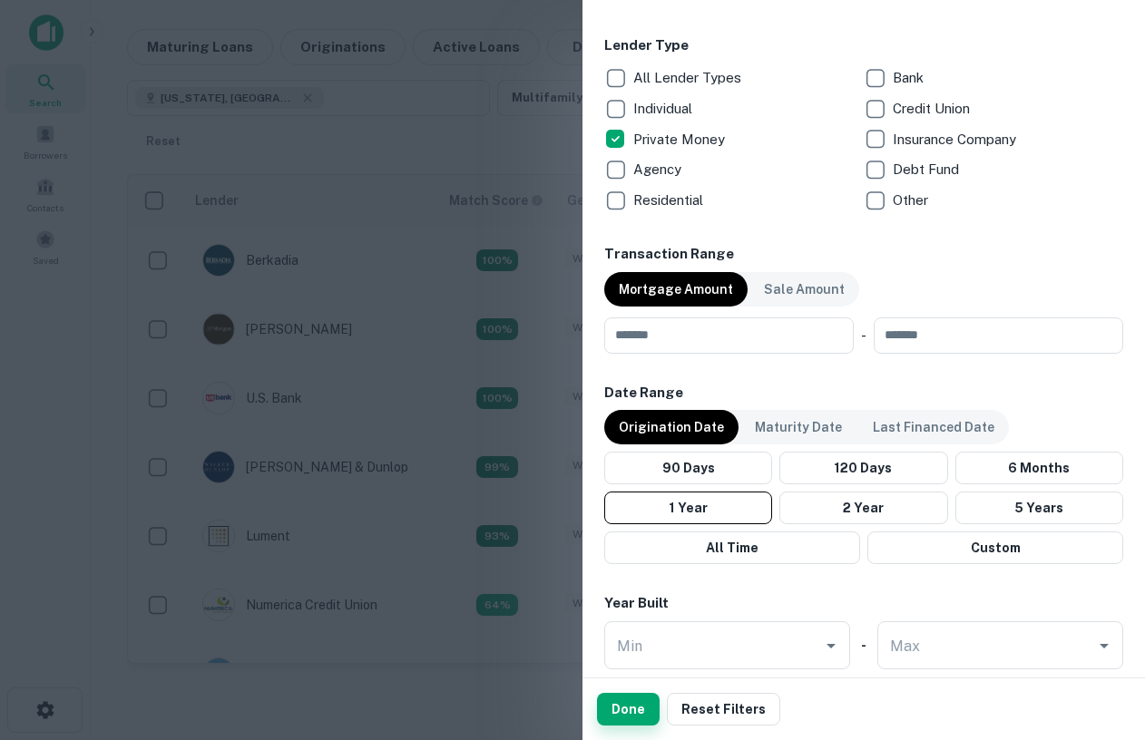
click at [620, 720] on button "Done" at bounding box center [628, 709] width 63 height 33
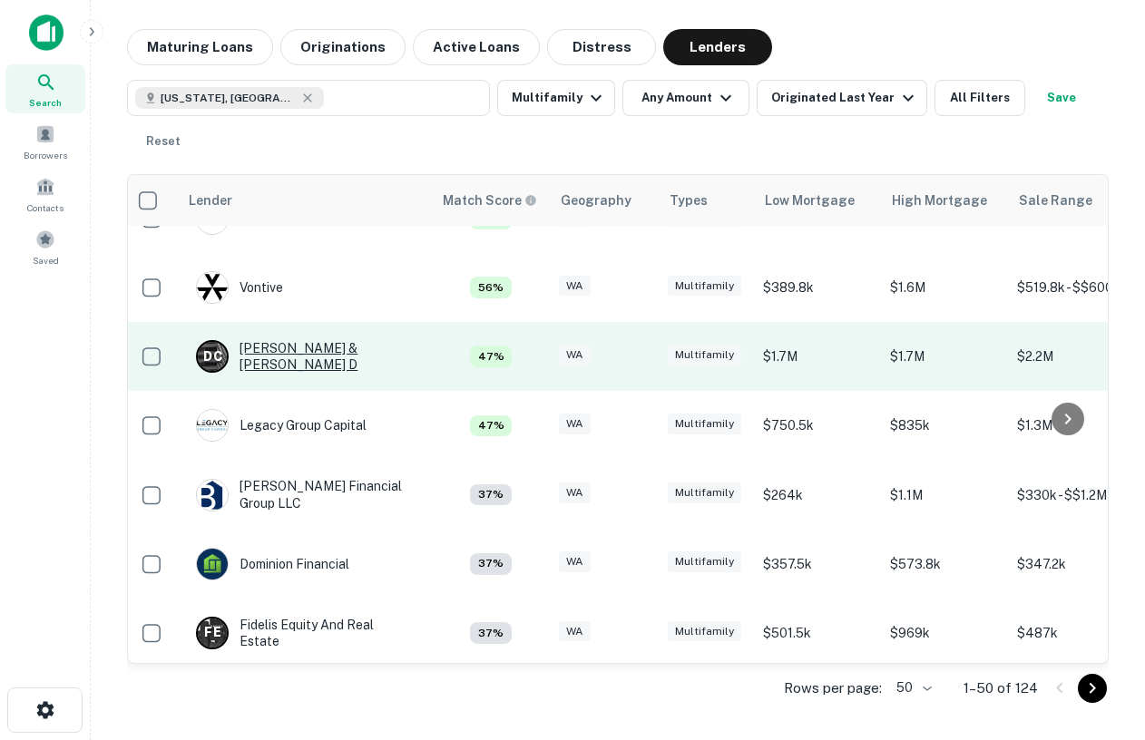
scroll to position [657, 6]
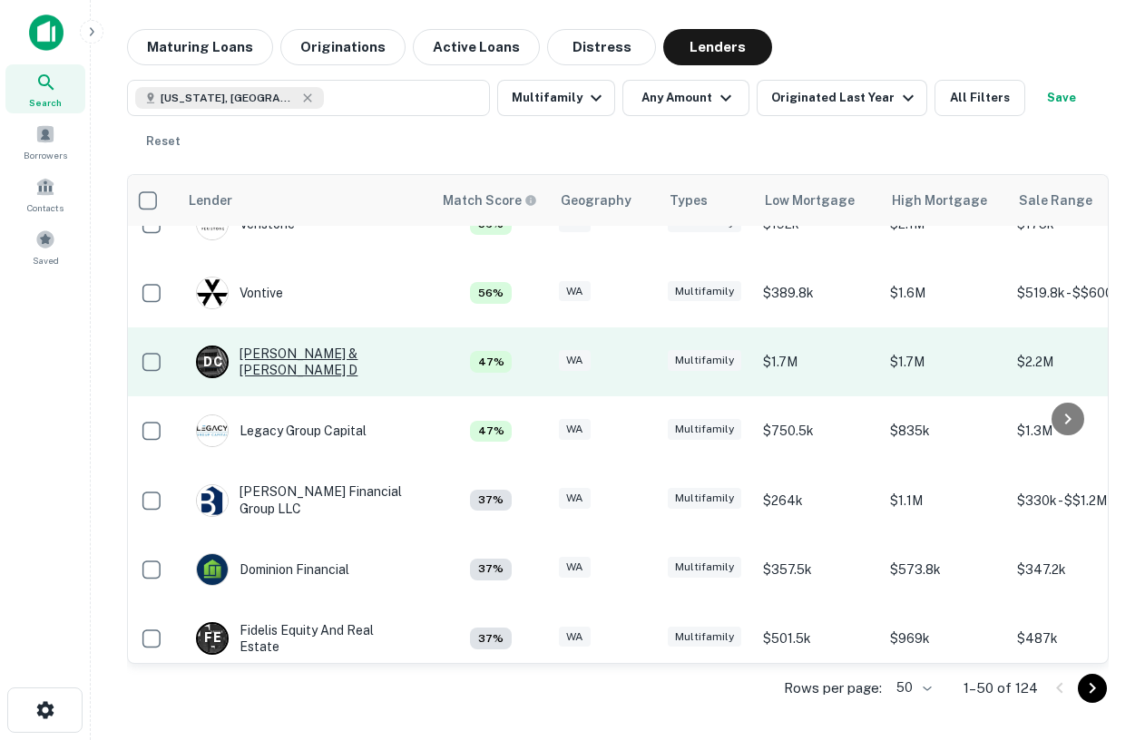
click at [328, 363] on div "D C Dwaine C Havens & Krystyn D" at bounding box center [305, 362] width 218 height 33
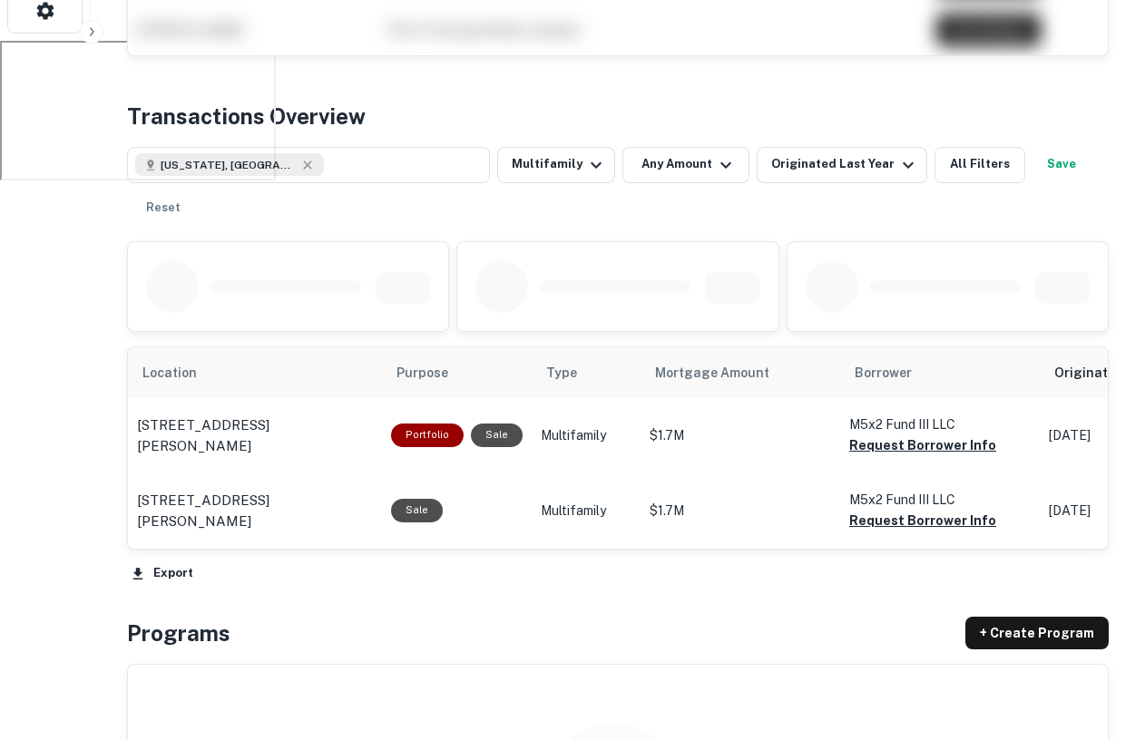
scroll to position [701, 0]
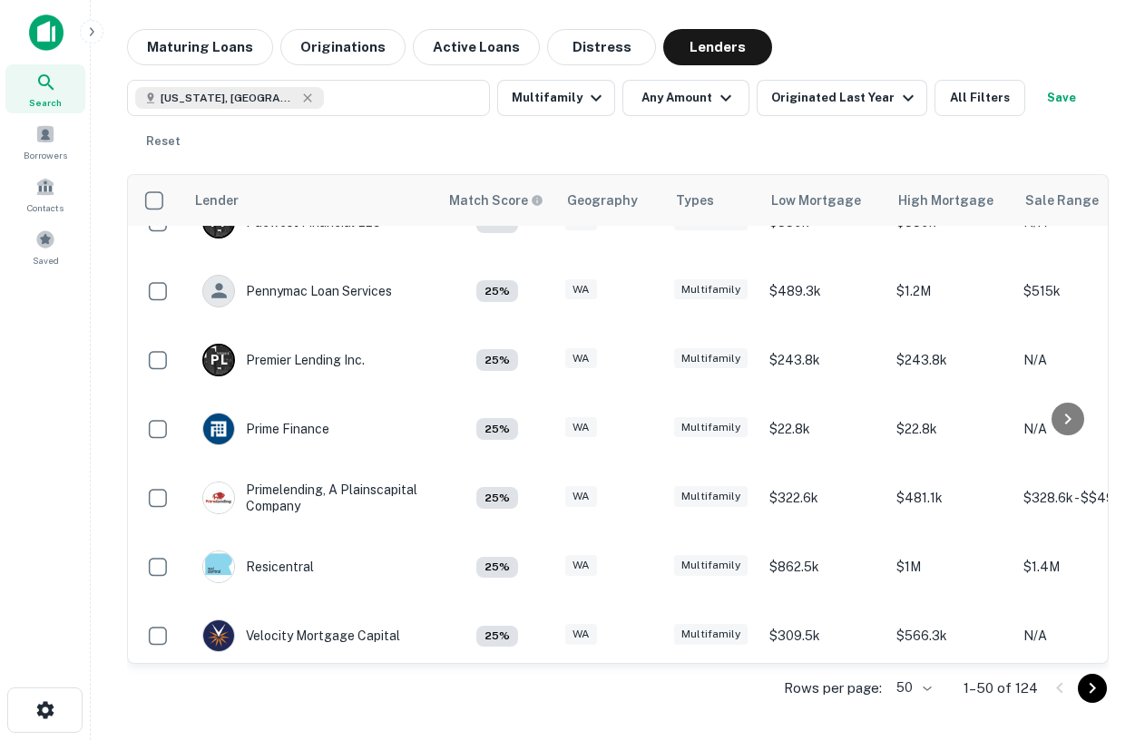
scroll to position [3013, 0]
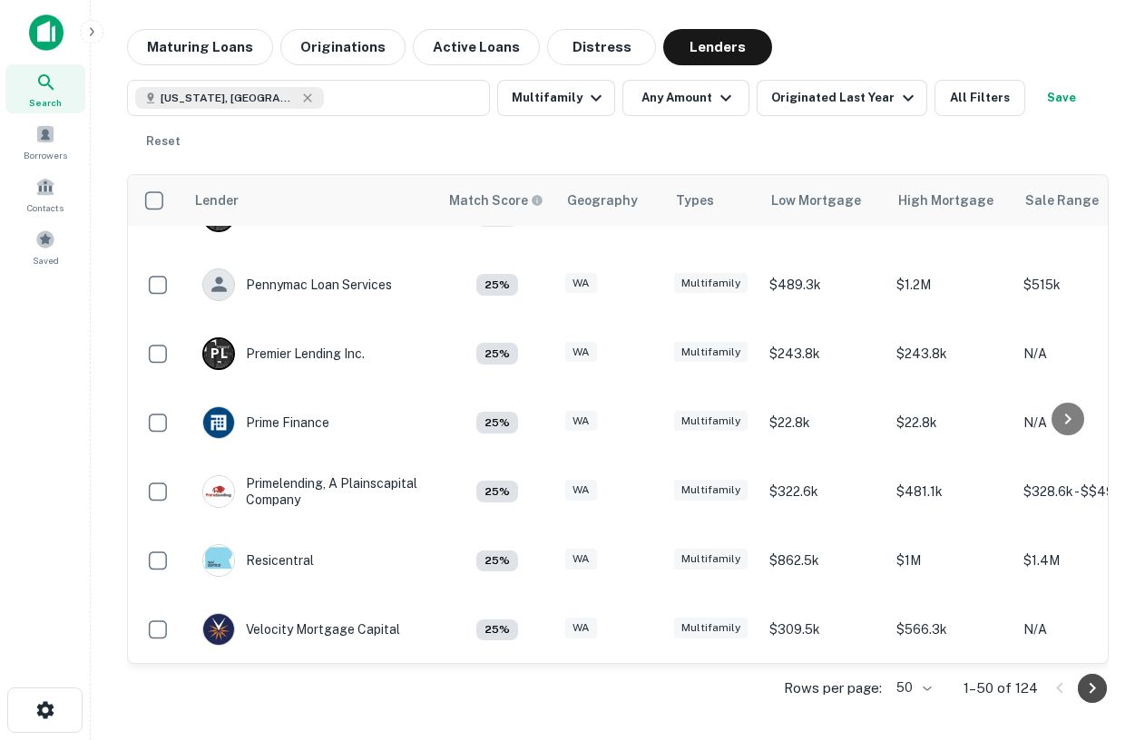
click at [1092, 684] on icon "Go to next page" at bounding box center [1093, 689] width 22 height 22
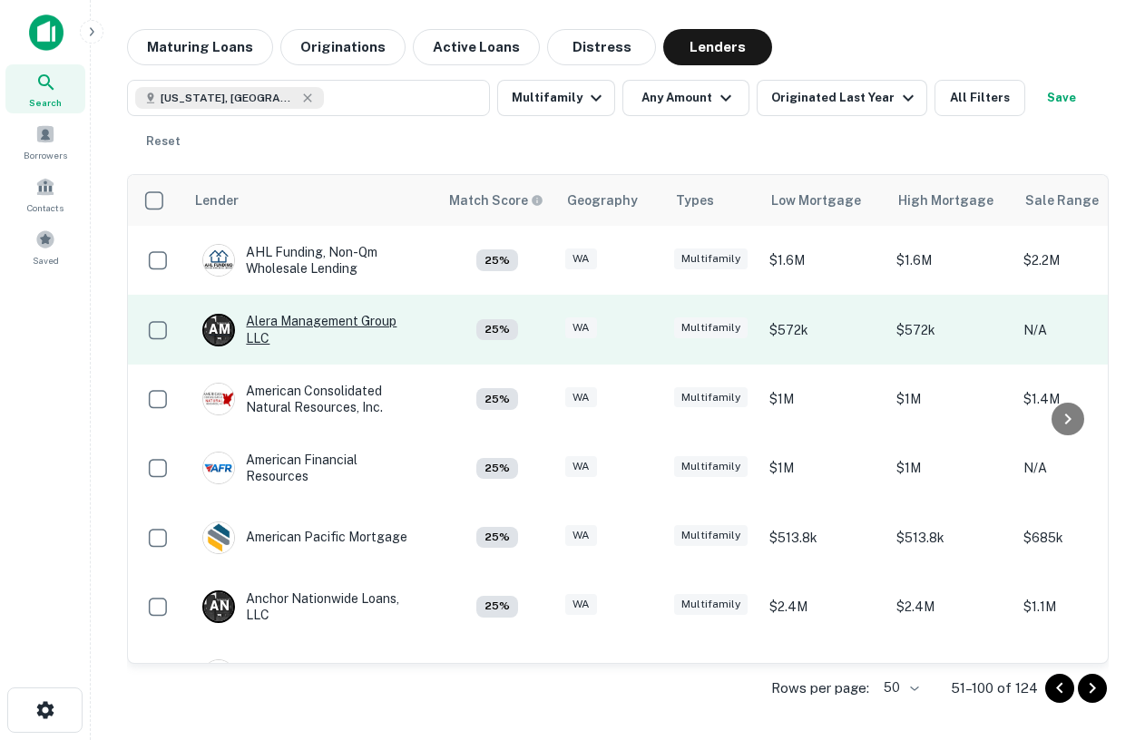
click at [269, 313] on div "A M Alera Management Group LLC" at bounding box center [311, 329] width 218 height 33
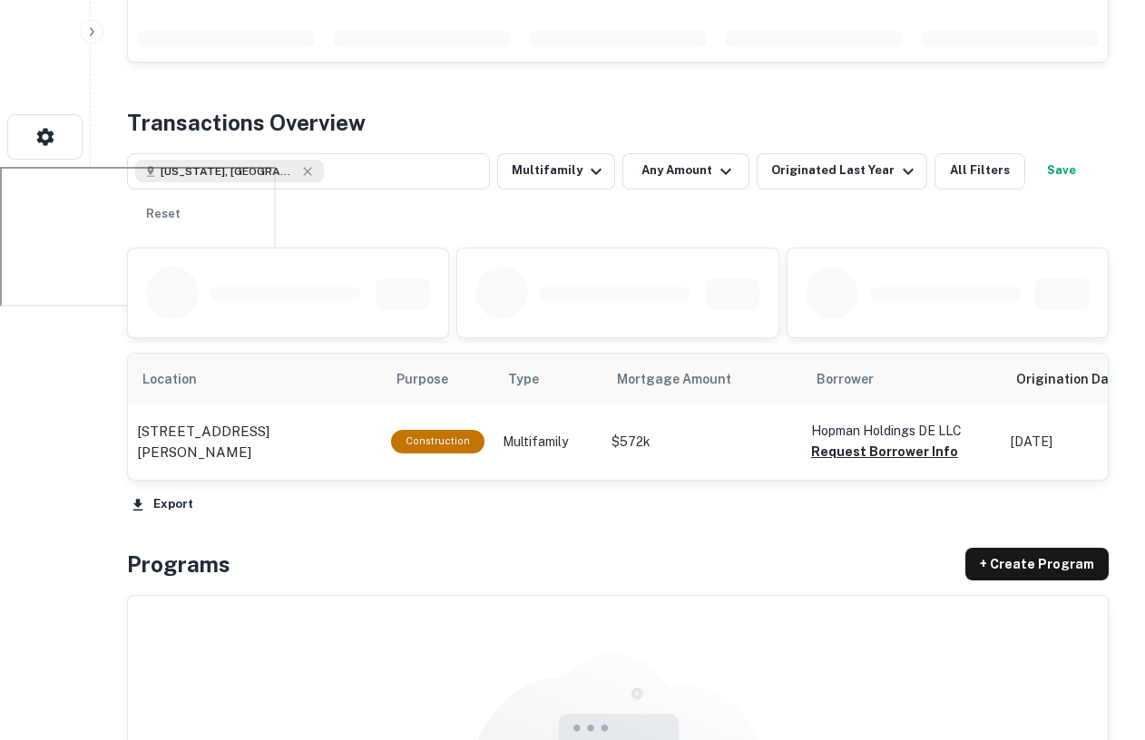
scroll to position [575, 0]
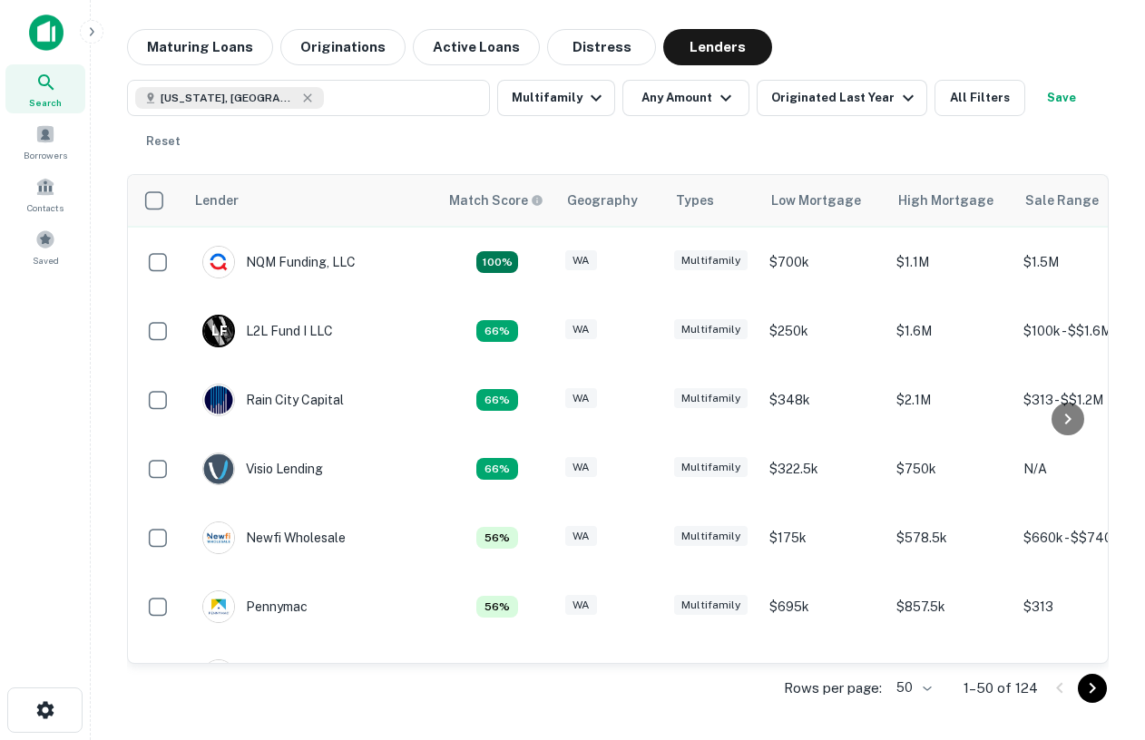
scroll to position [143, 0]
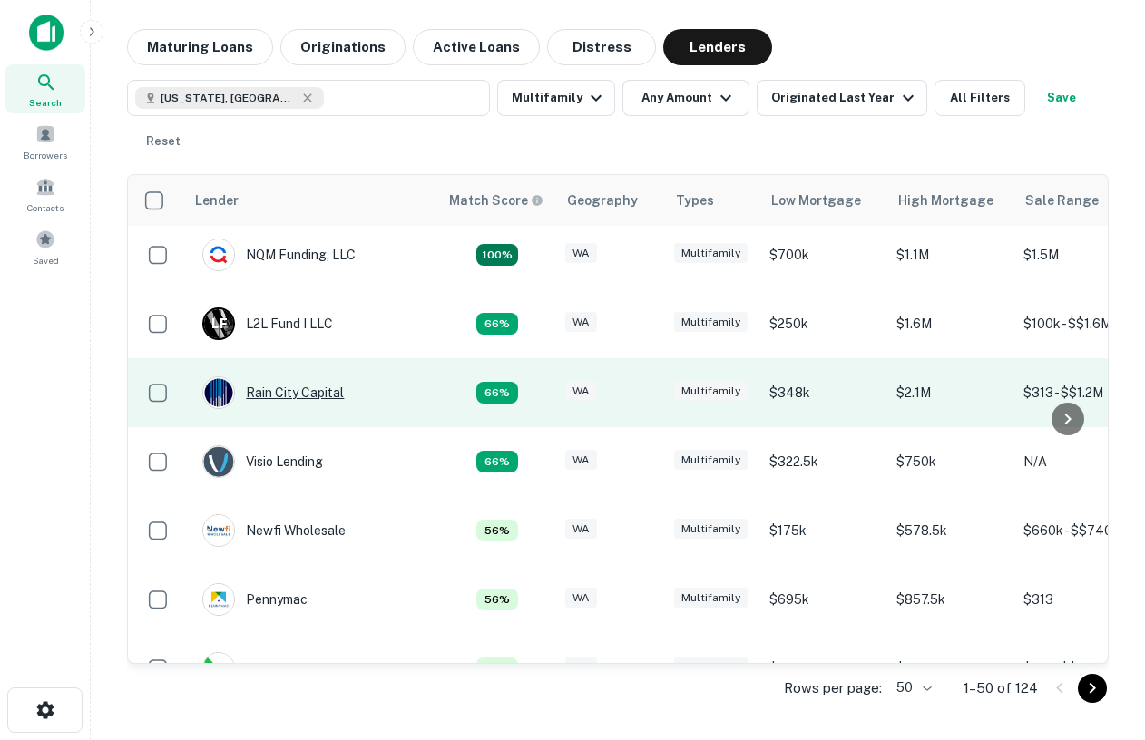
click at [296, 388] on div "Rain City Capital" at bounding box center [273, 393] width 142 height 33
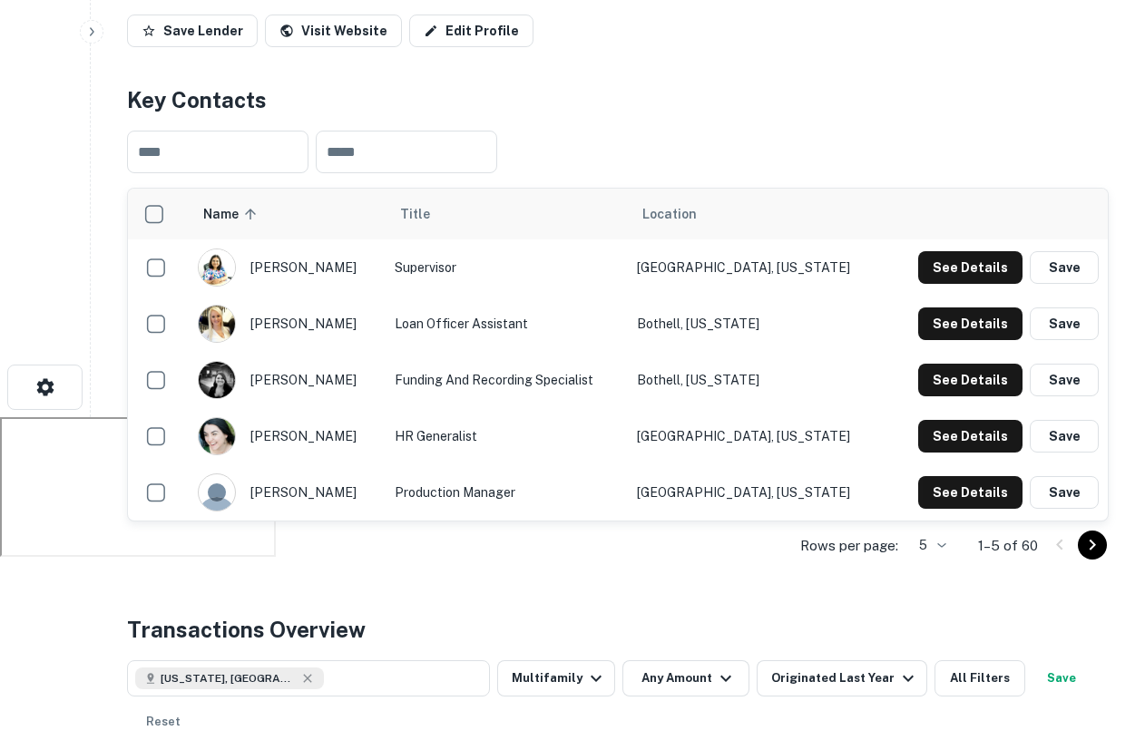
scroll to position [321, 0]
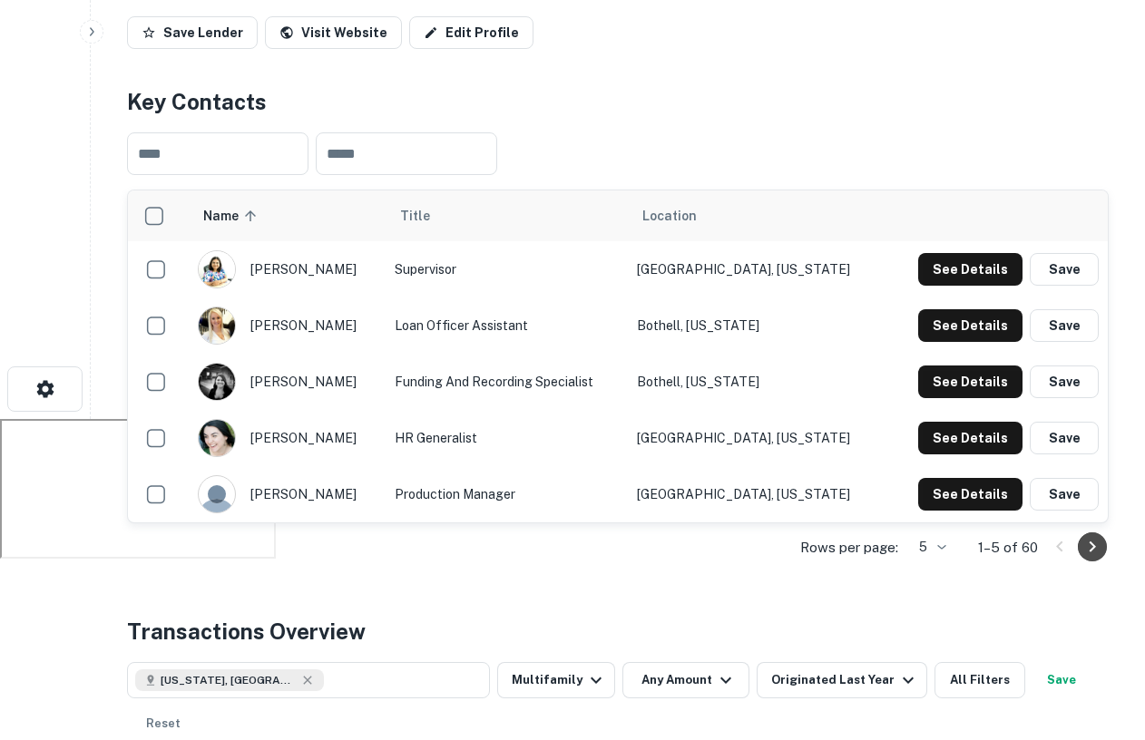
click at [1093, 554] on icon "Go to next page" at bounding box center [1093, 547] width 22 height 22
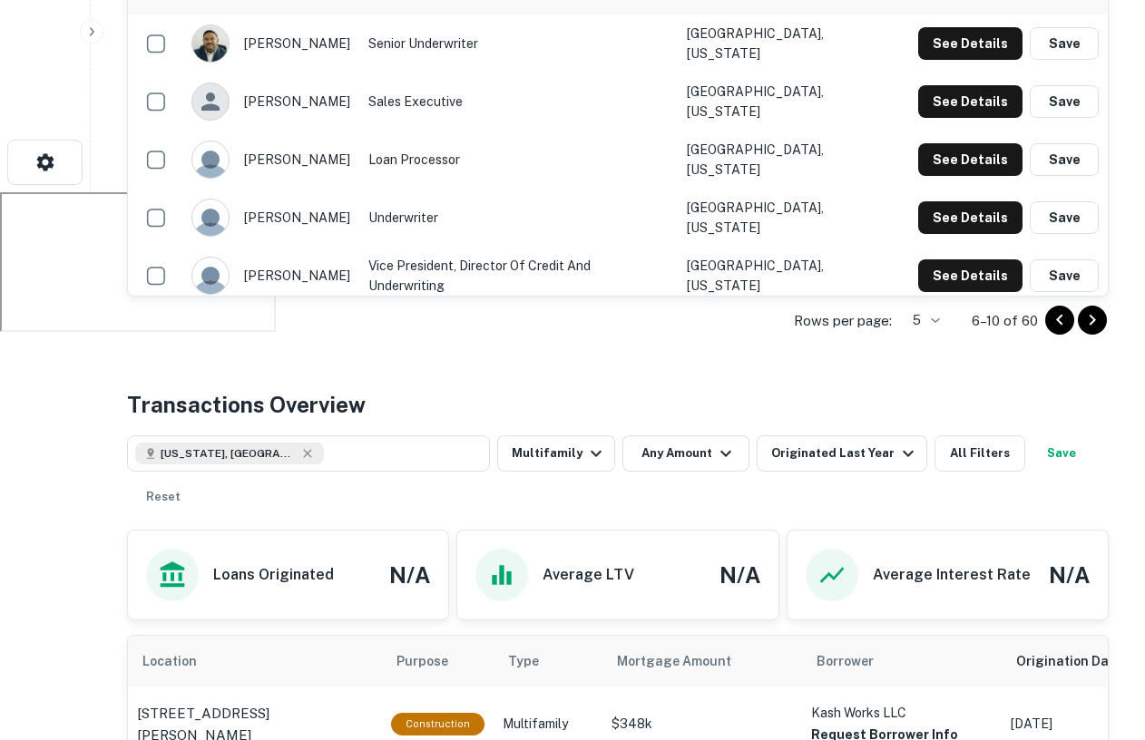
scroll to position [562, 0]
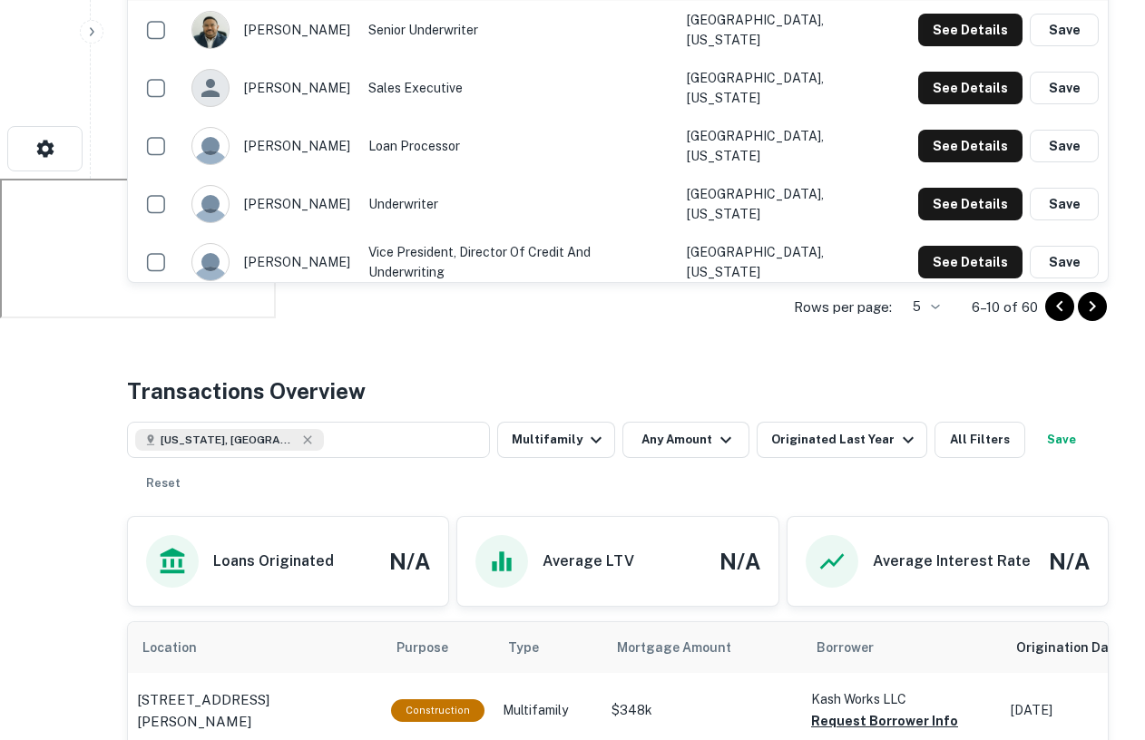
click at [1093, 308] on icon "Go to next page" at bounding box center [1093, 306] width 6 height 11
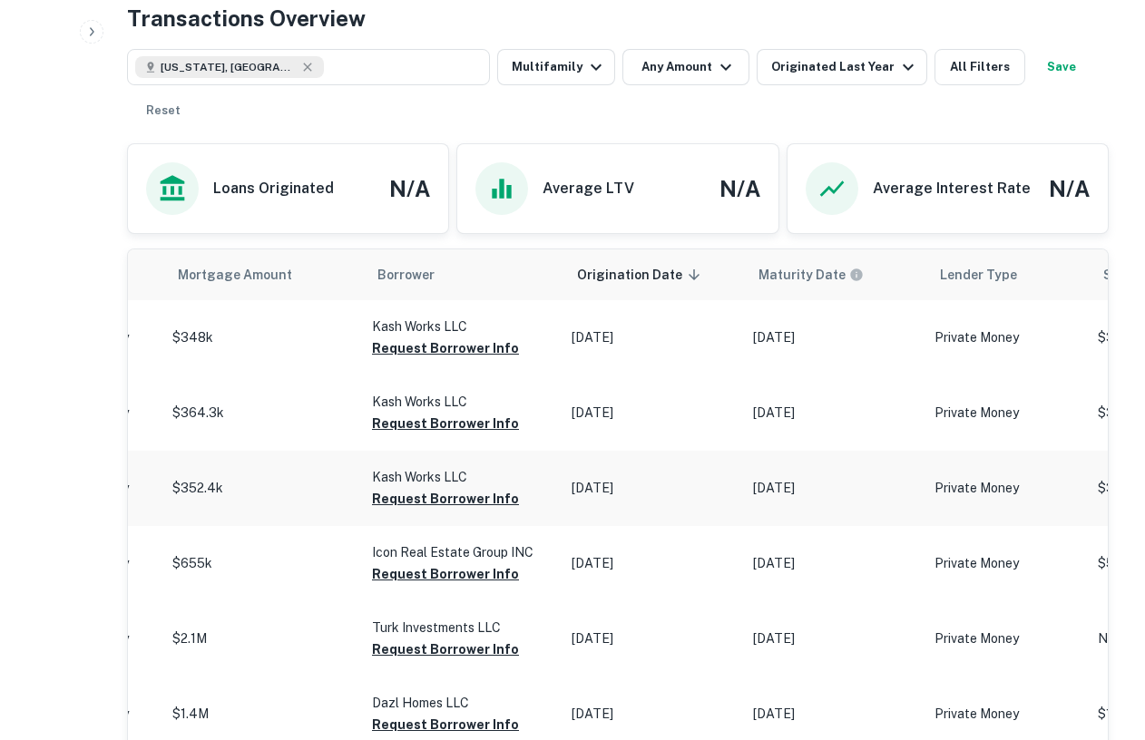
scroll to position [927, 0]
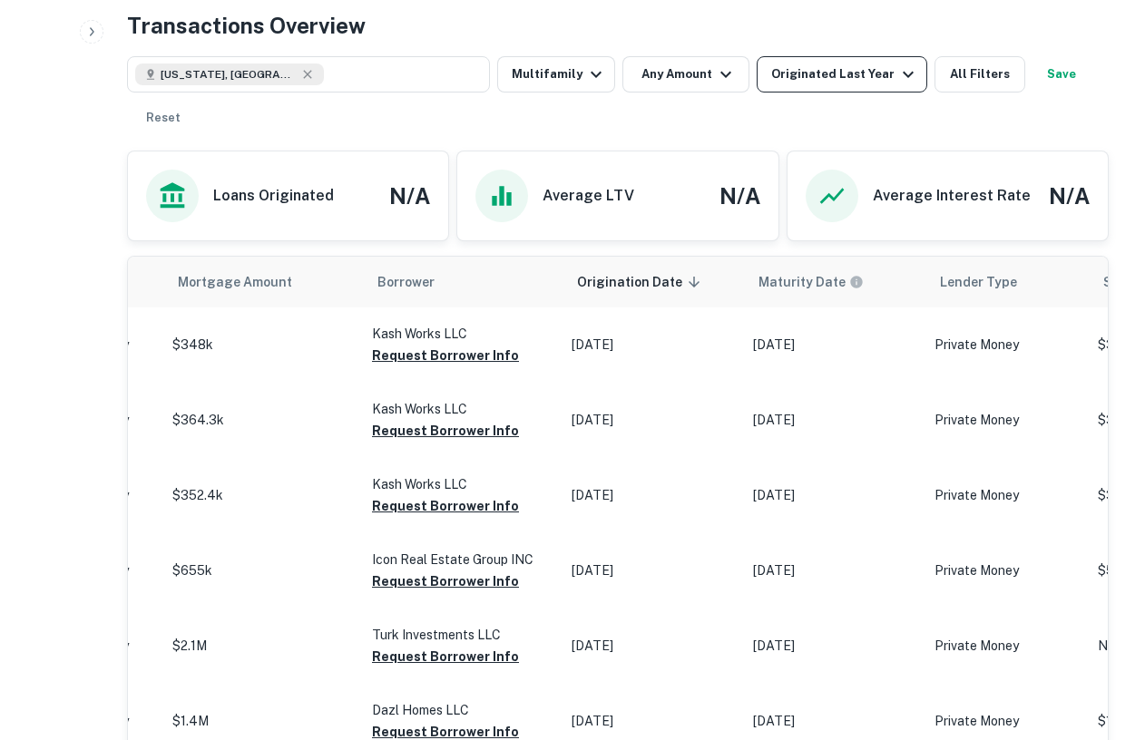
click at [810, 69] on div "Originated Last Year" at bounding box center [845, 75] width 148 height 22
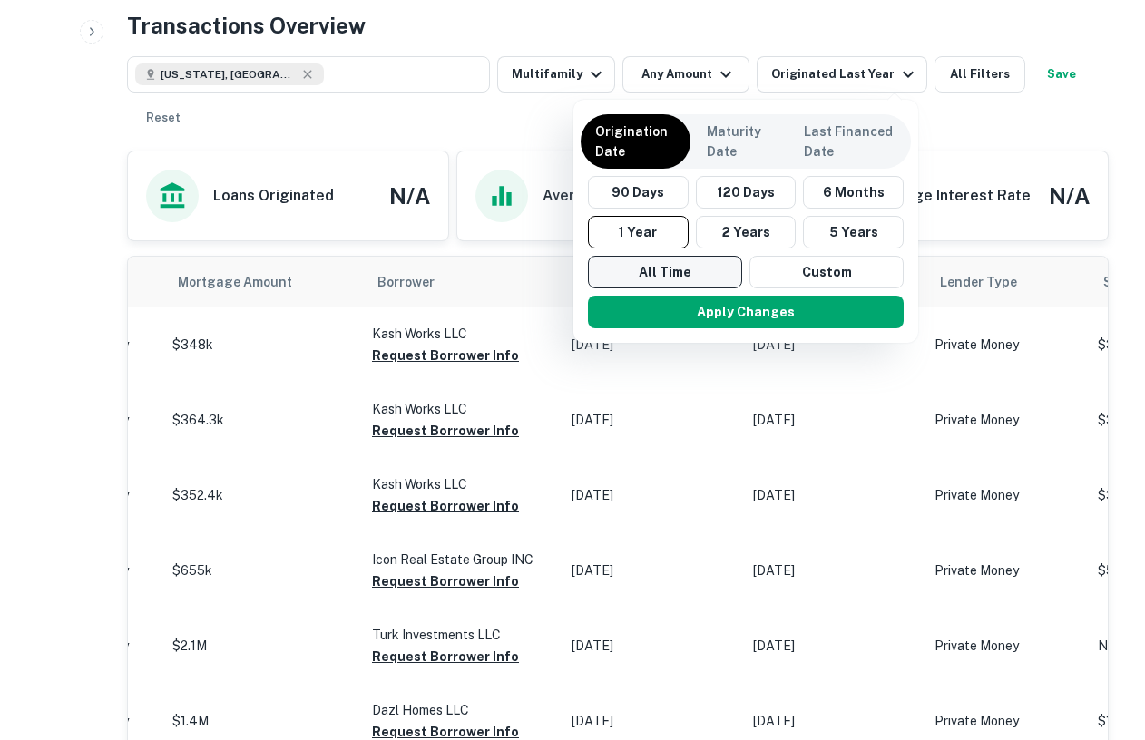
click at [694, 269] on button "All Time" at bounding box center [665, 272] width 154 height 33
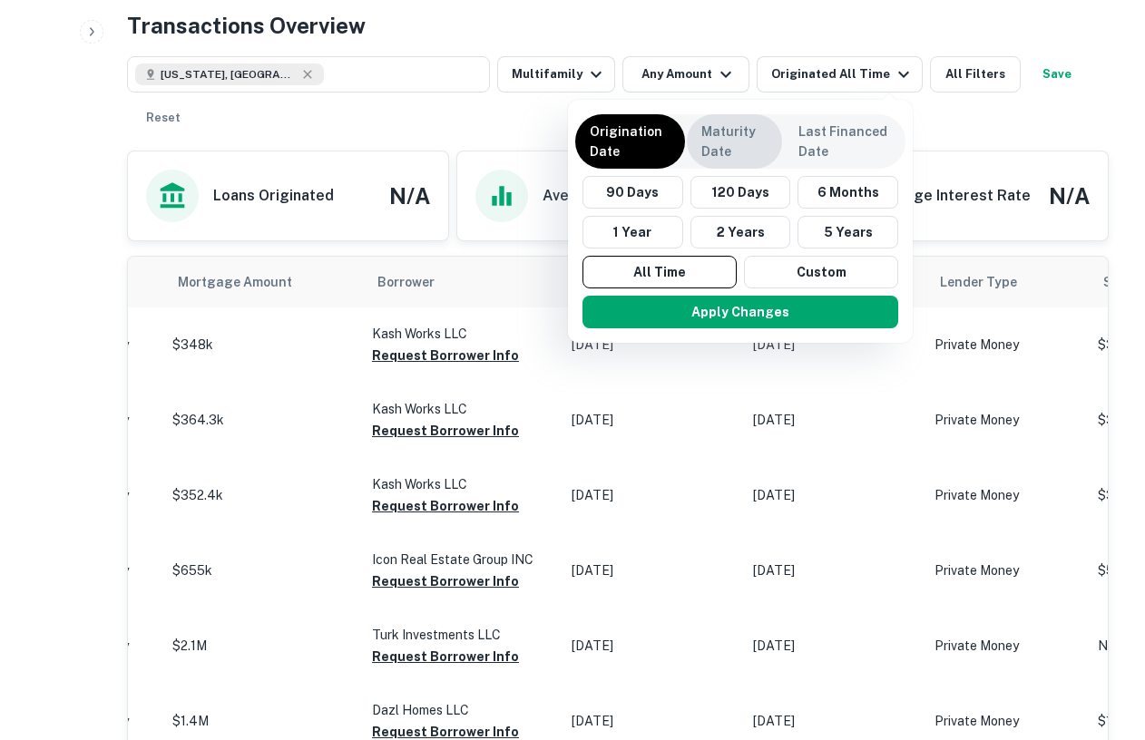
click at [735, 156] on p "Maturity Date" at bounding box center [734, 142] width 66 height 40
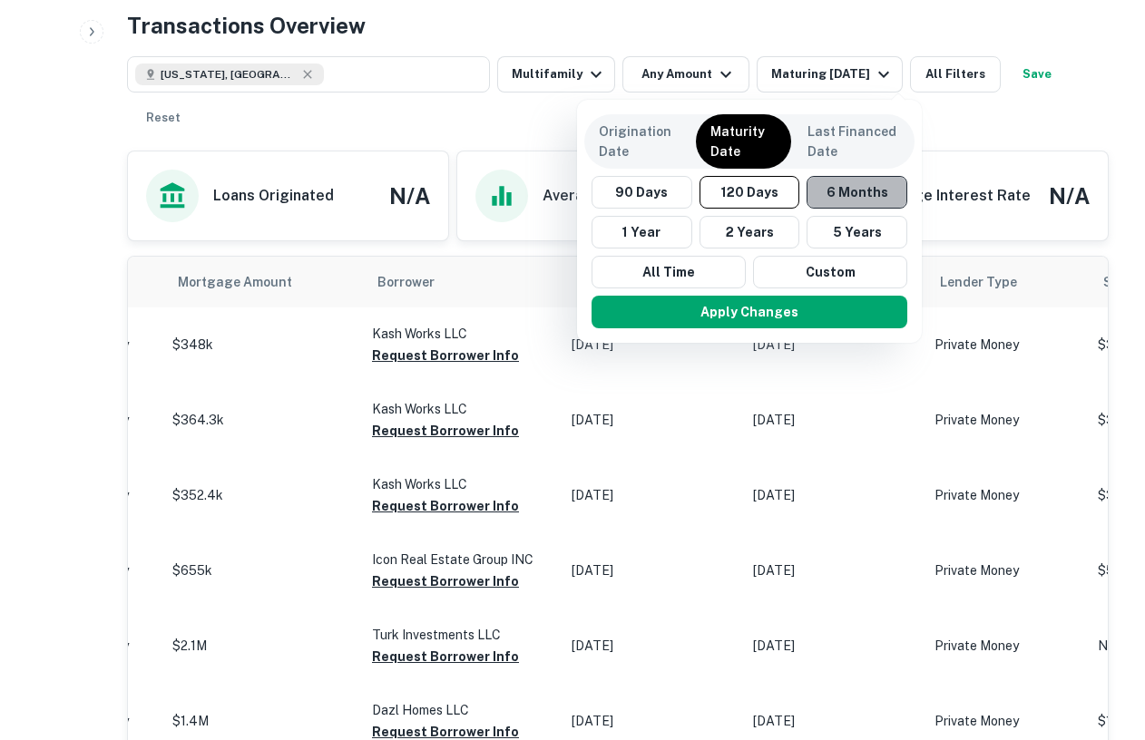
click at [841, 192] on button "6 Months" at bounding box center [857, 192] width 101 height 33
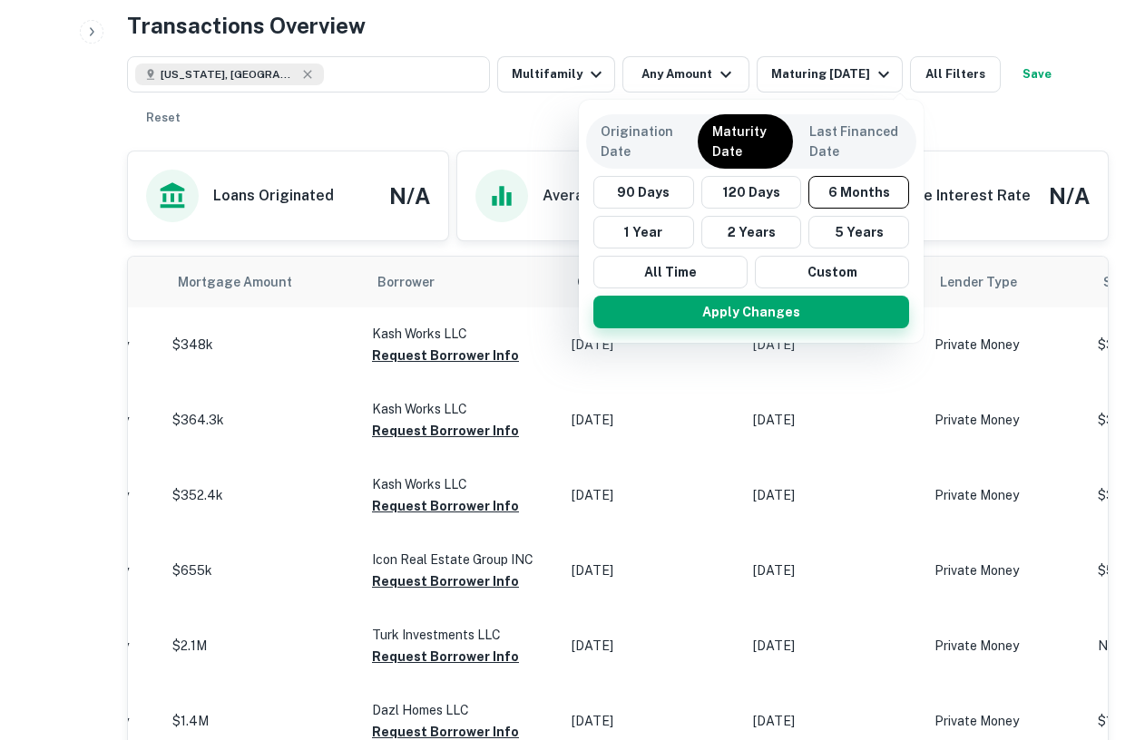
click at [773, 317] on button "Apply Changes" at bounding box center [751, 312] width 316 height 33
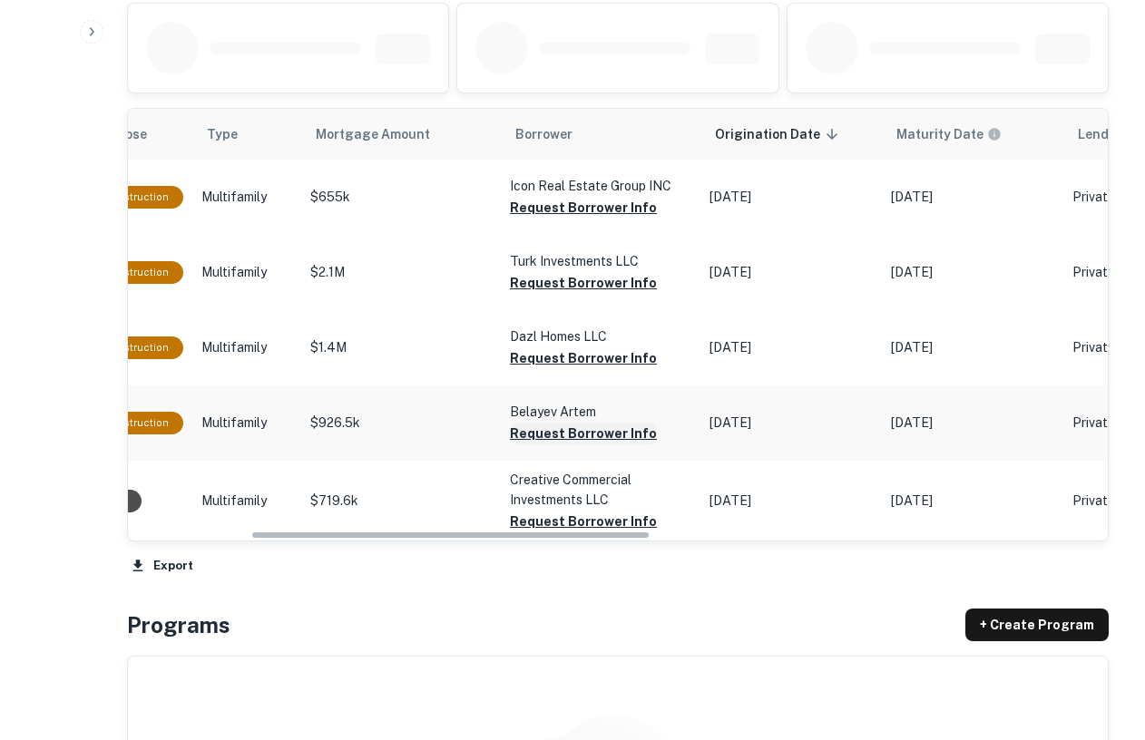
scroll to position [0, 300]
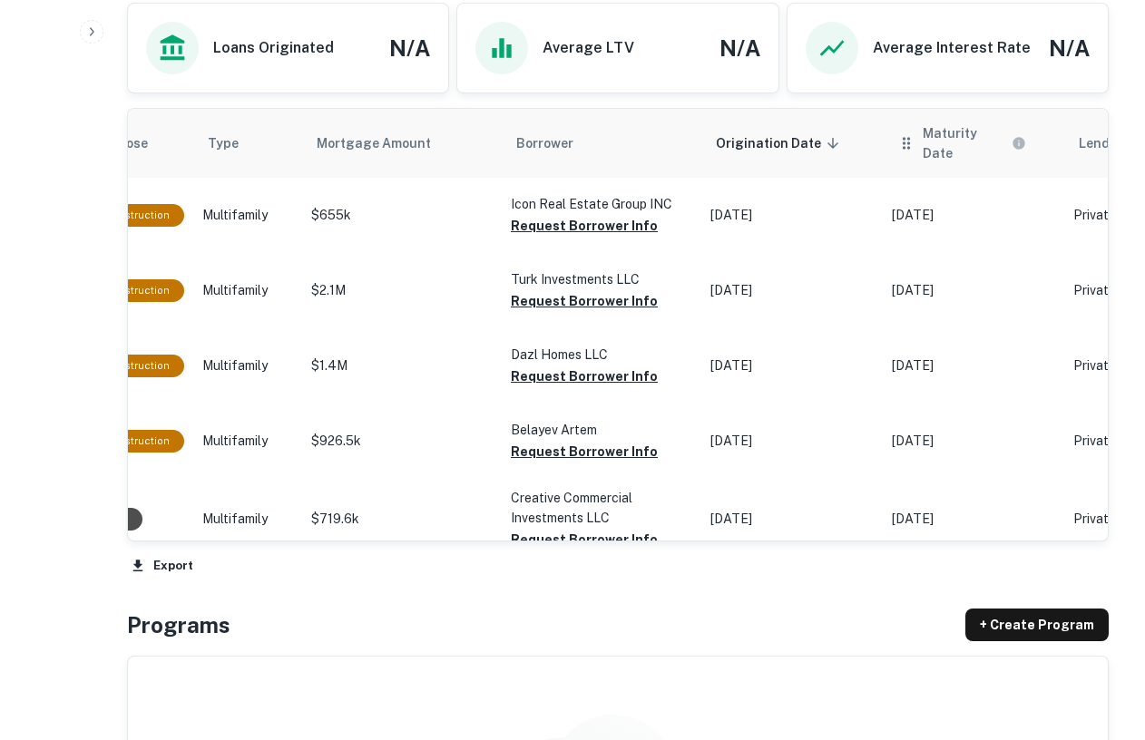
click at [972, 143] on div "Maturity Date" at bounding box center [973, 143] width 152 height 40
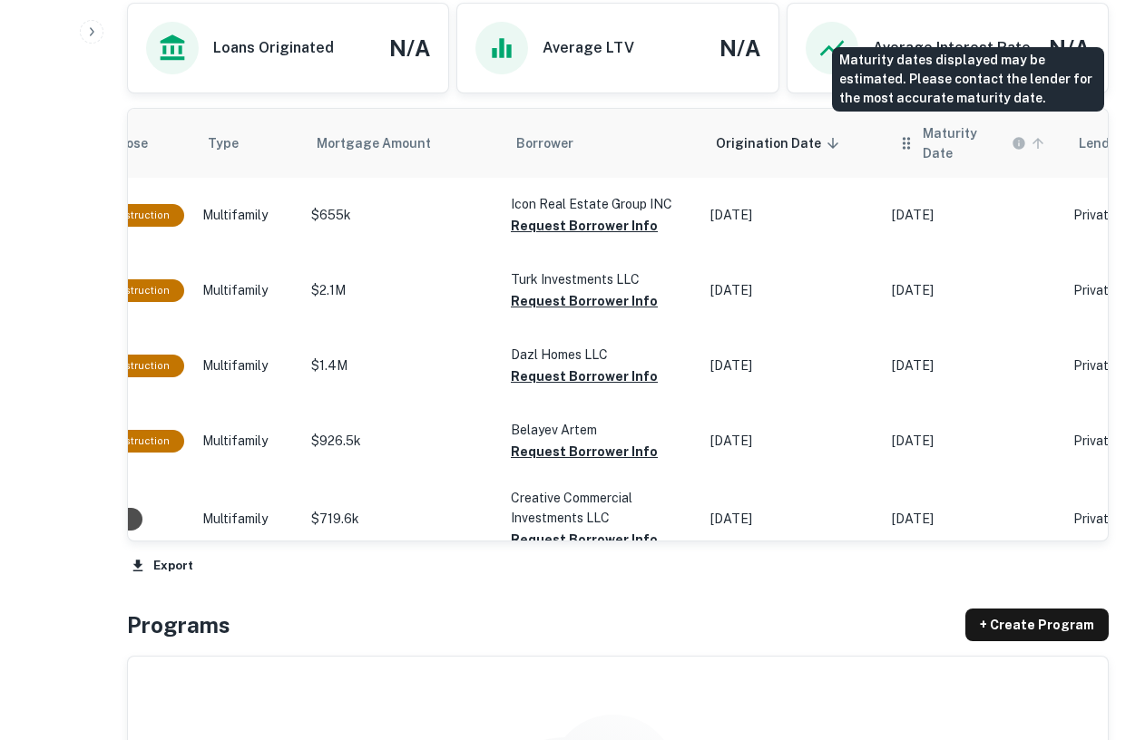
click at [1012, 138] on icon "Maturity dates displayed may be estimated. Please contact the lender for the mo…" at bounding box center [1019, 143] width 15 height 15
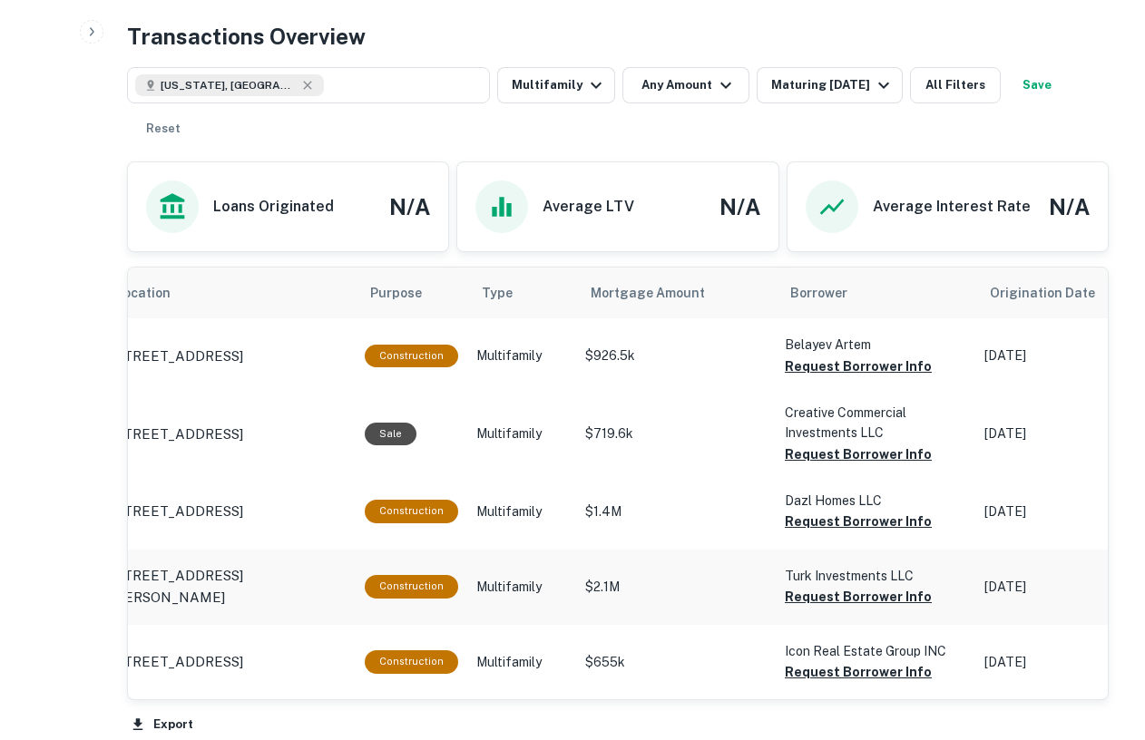
scroll to position [877, 0]
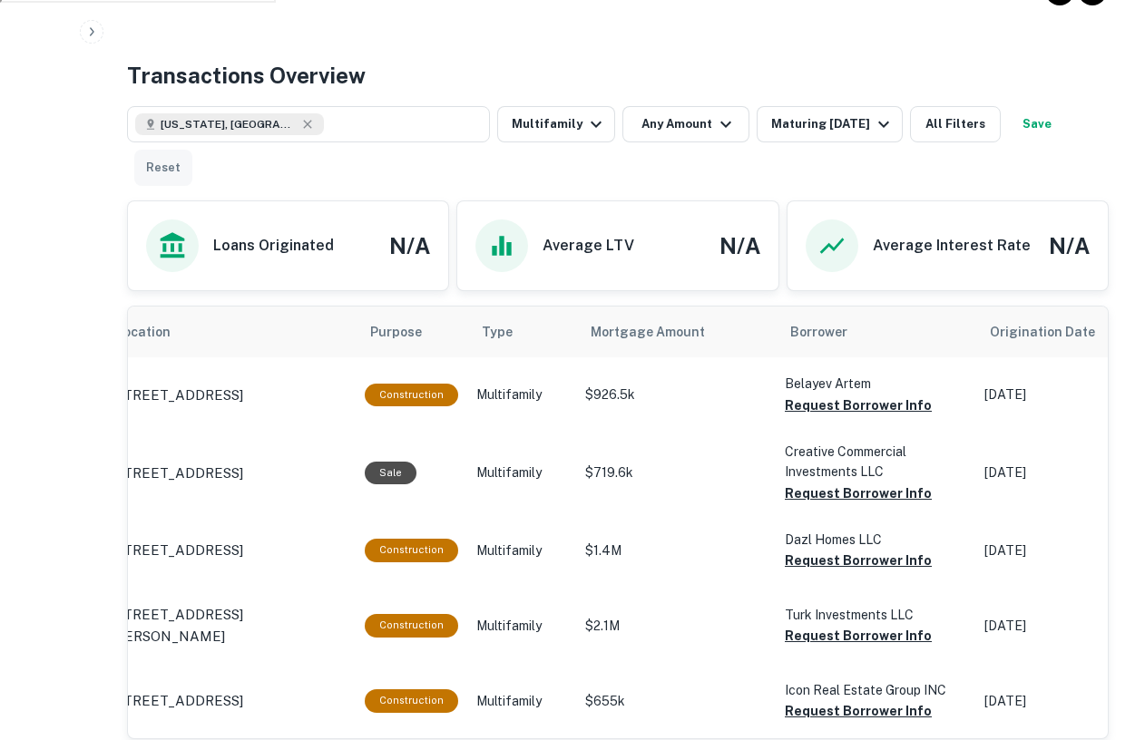
click at [174, 162] on button "Reset" at bounding box center [163, 168] width 58 height 36
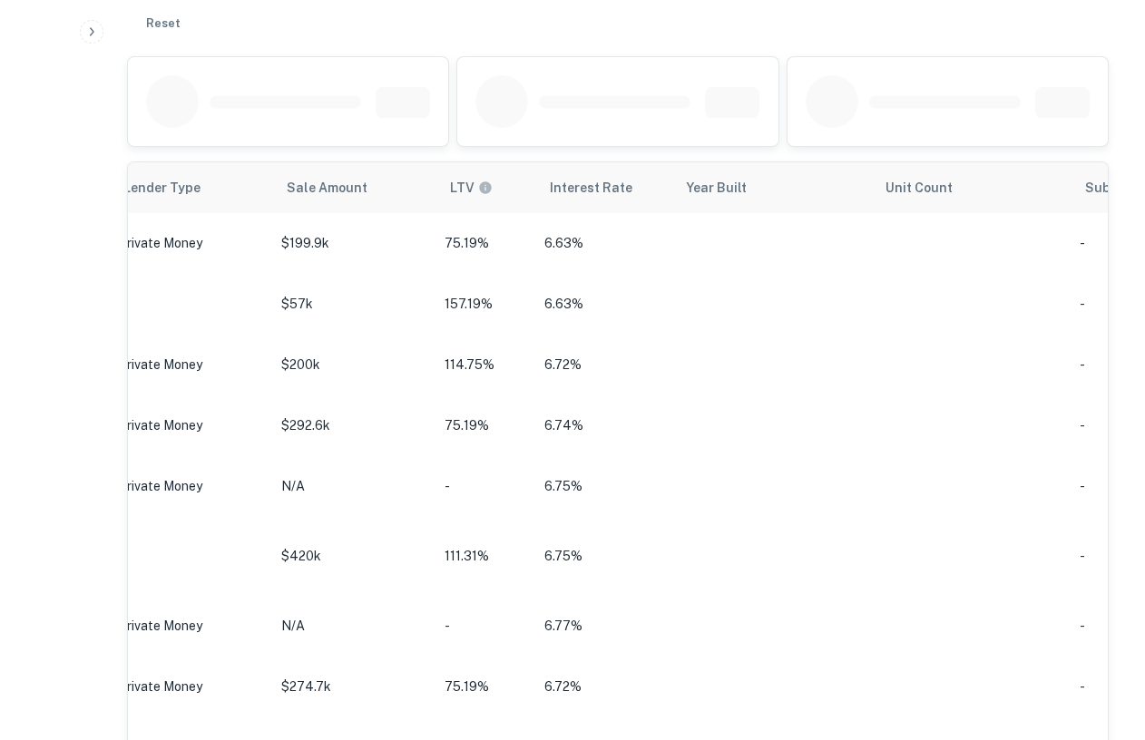
scroll to position [0, 1494]
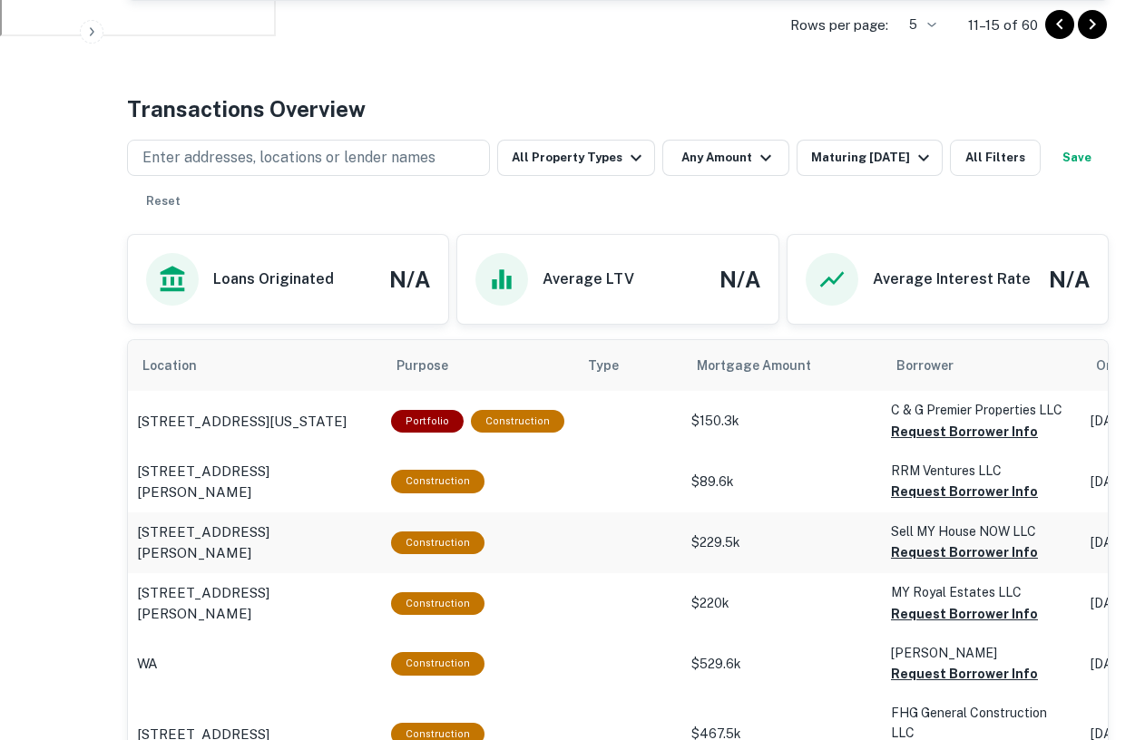
scroll to position [845, 0]
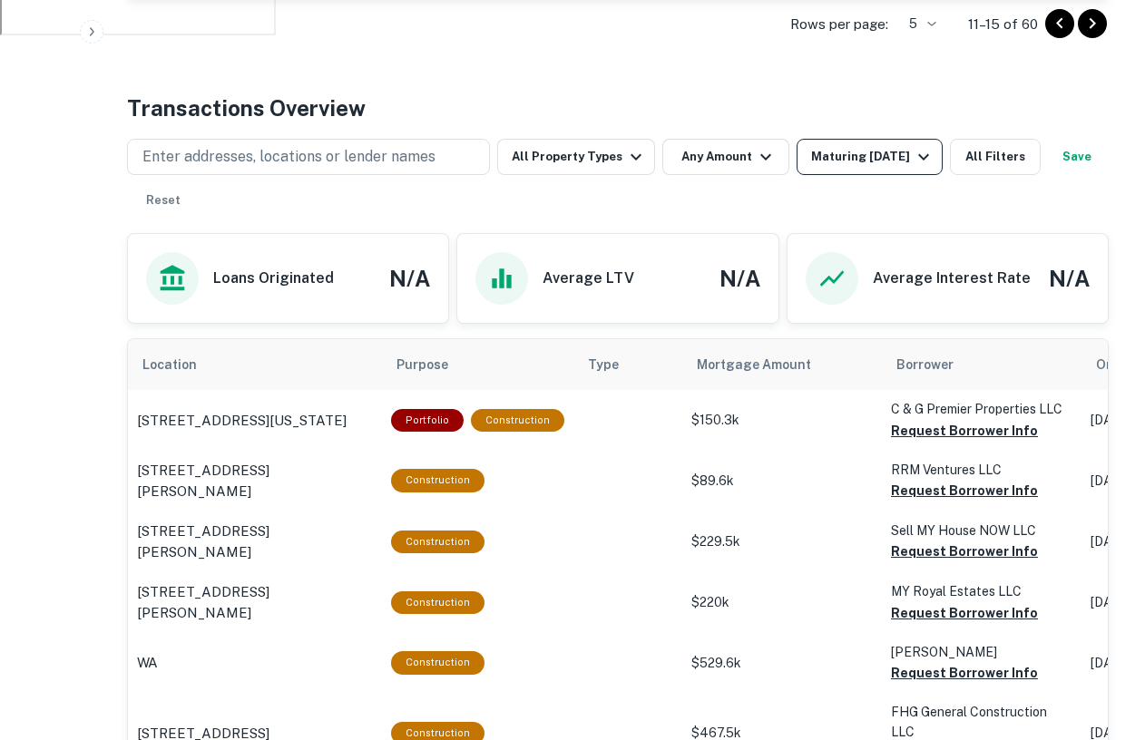
click at [872, 155] on div "Maturing In 1 Year" at bounding box center [872, 157] width 123 height 22
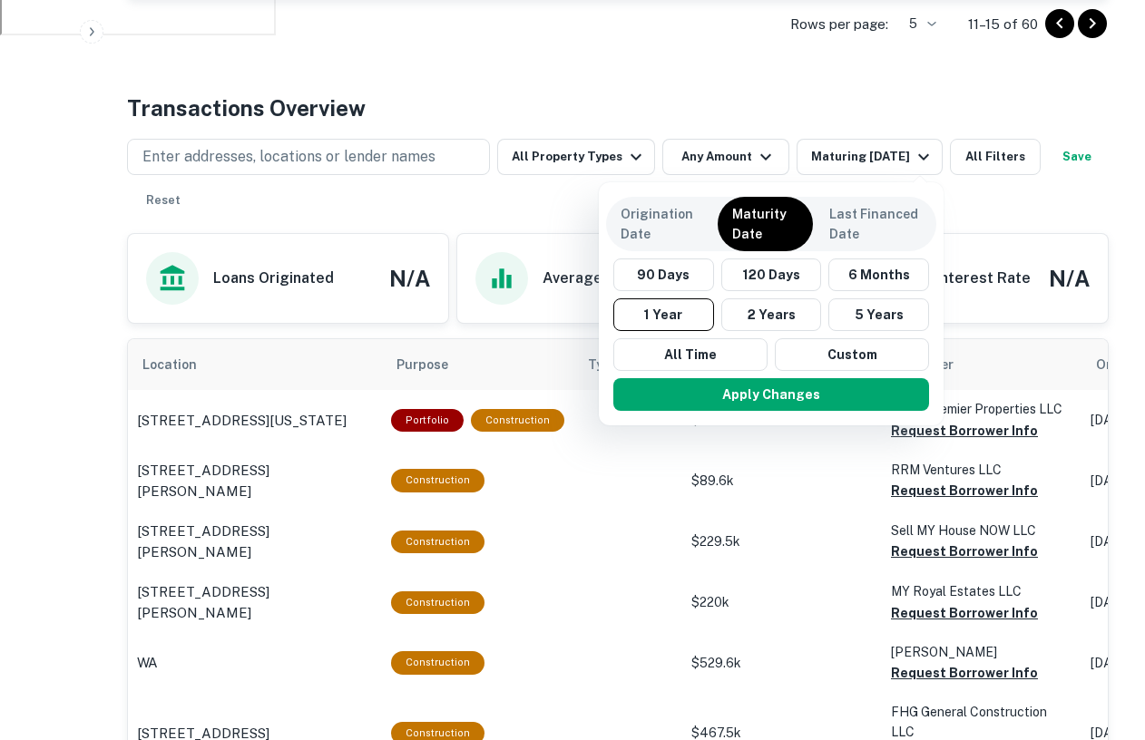
click at [593, 164] on div at bounding box center [572, 370] width 1145 height 740
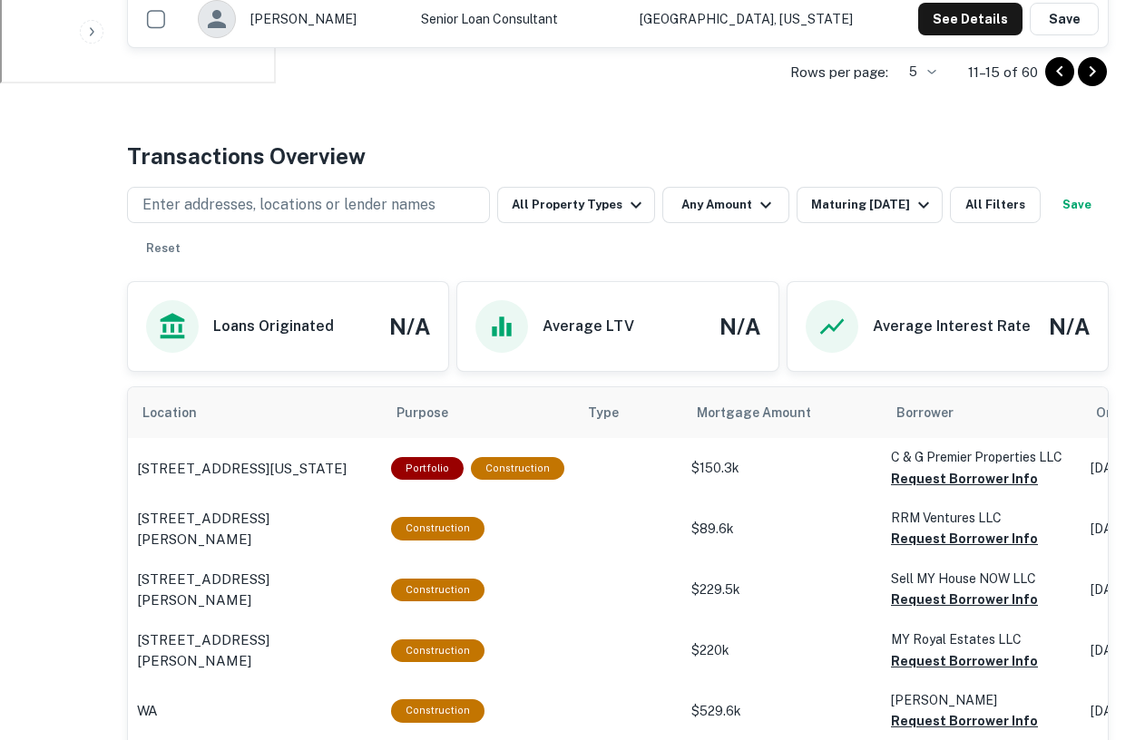
scroll to position [799, 0]
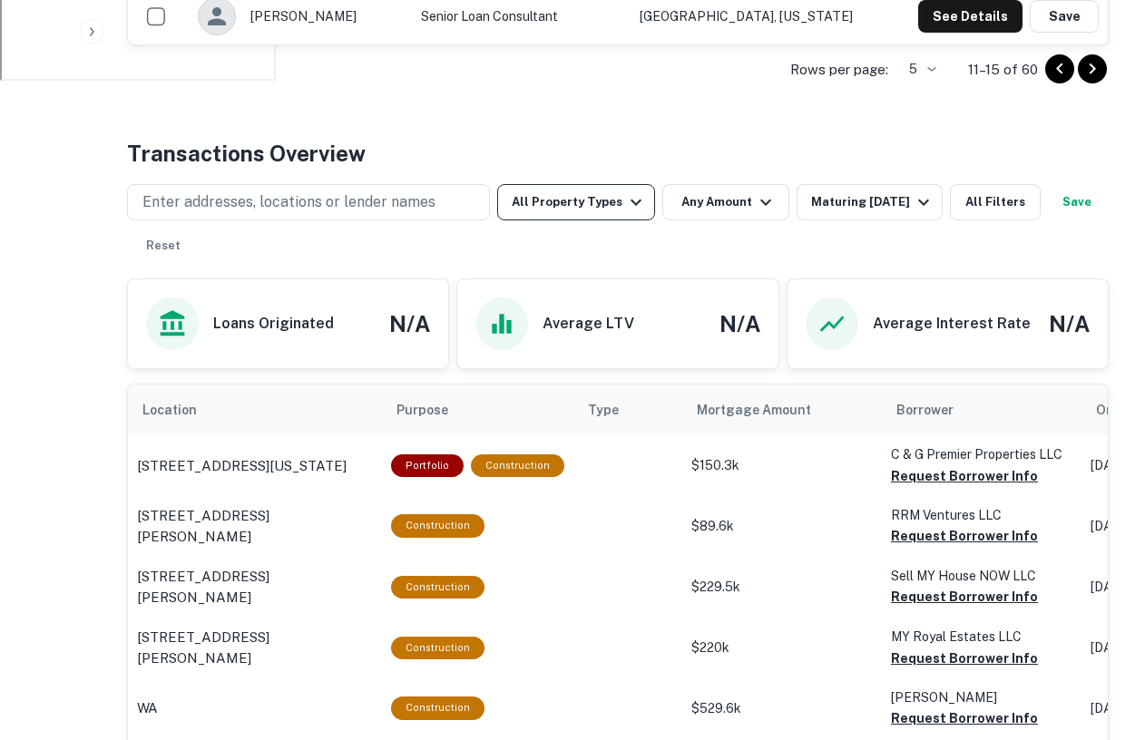
click at [603, 191] on button "All Property Types" at bounding box center [576, 202] width 158 height 36
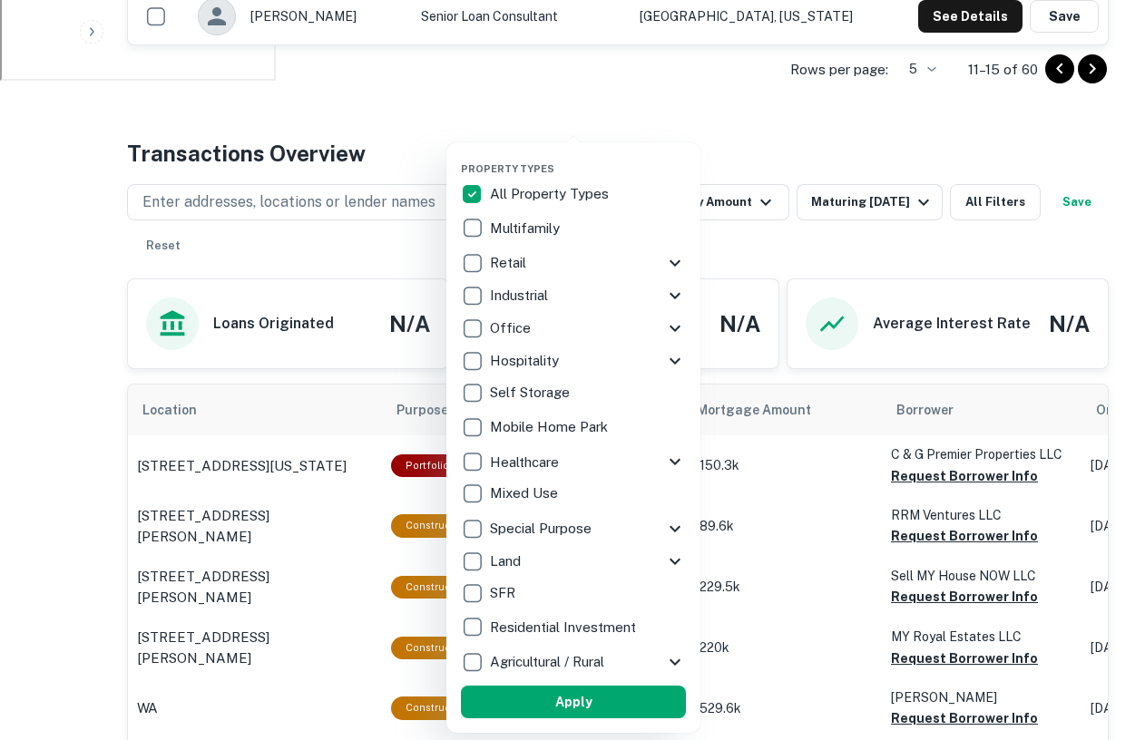
click at [615, 708] on button "Apply" at bounding box center [573, 702] width 225 height 33
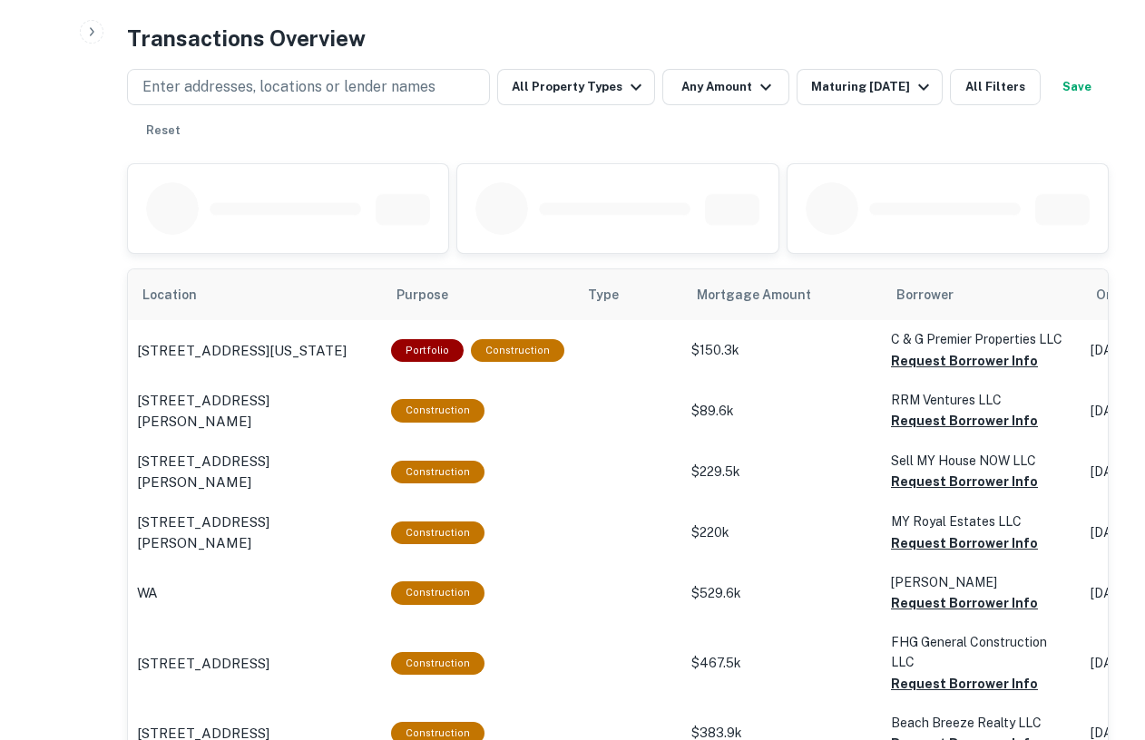
scroll to position [921, 0]
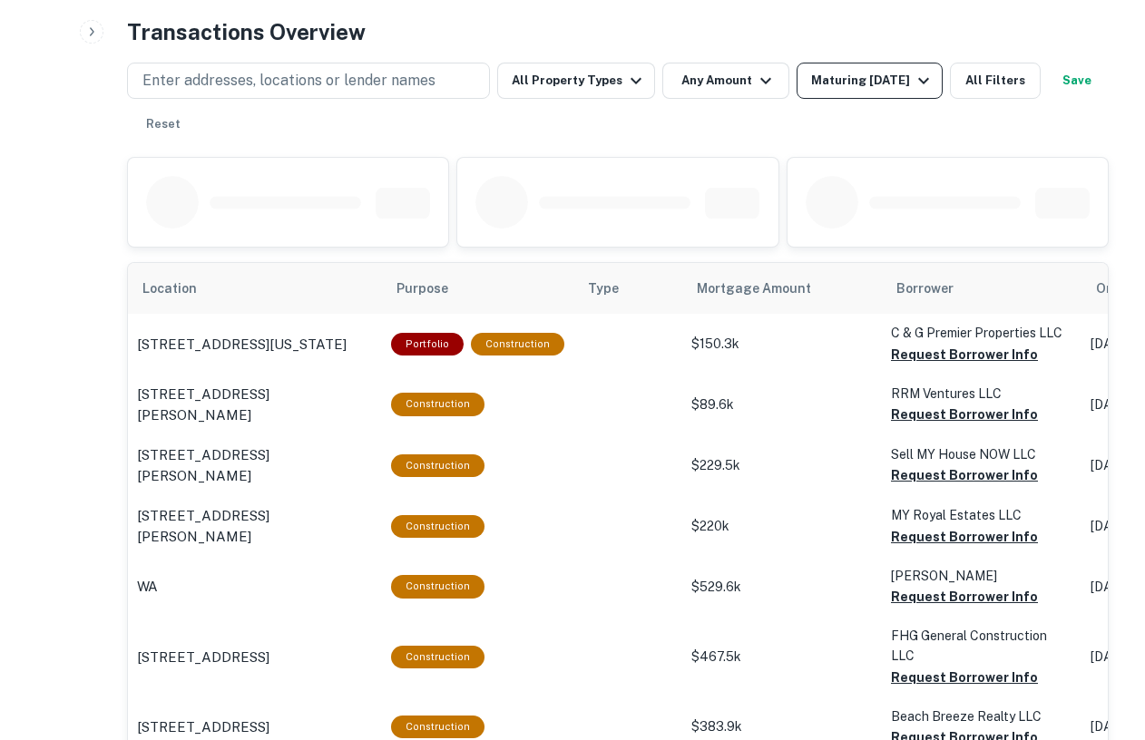
click at [856, 81] on div "Maturing In 1 Year" at bounding box center [872, 81] width 123 height 22
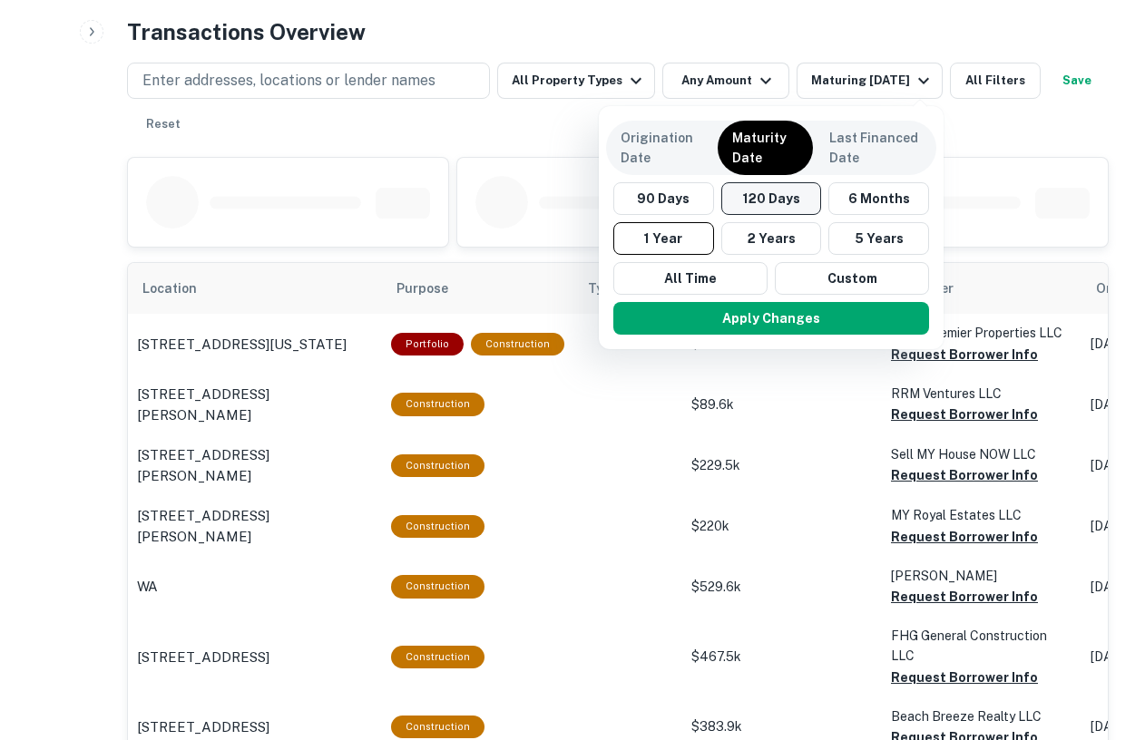
click at [779, 199] on button "120 Days" at bounding box center [771, 198] width 101 height 33
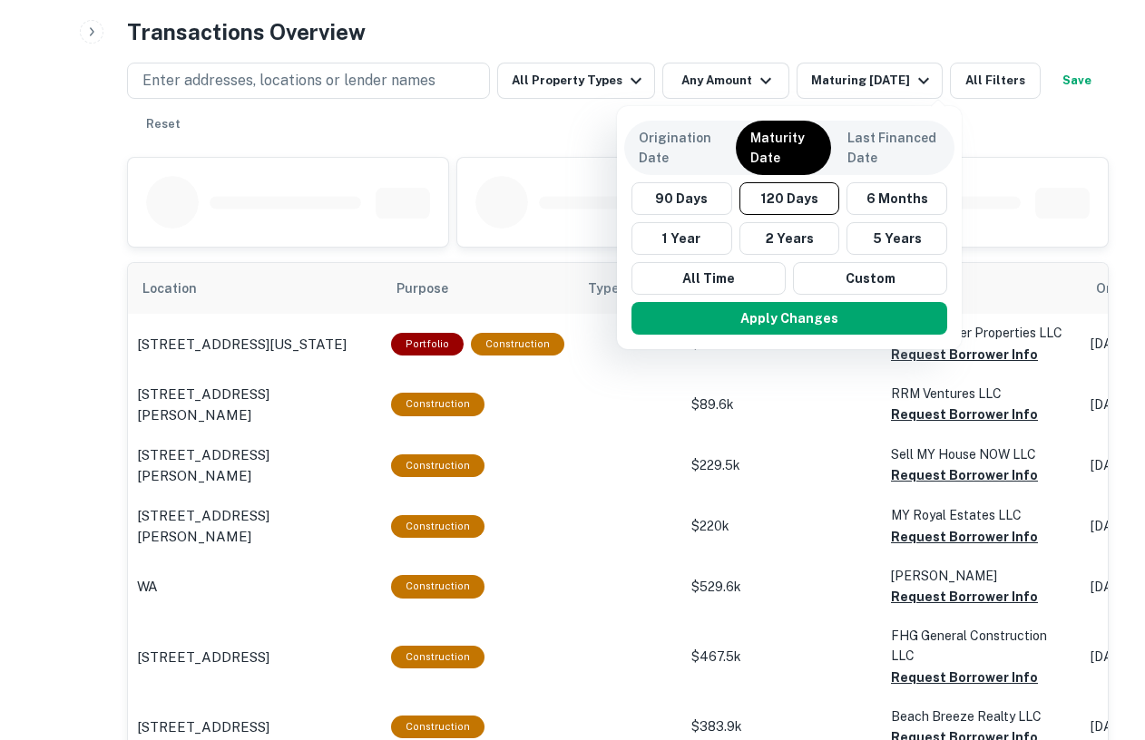
click at [781, 337] on div "Apply Changes" at bounding box center [789, 318] width 330 height 47
click at [780, 325] on button "Apply Changes" at bounding box center [790, 318] width 316 height 33
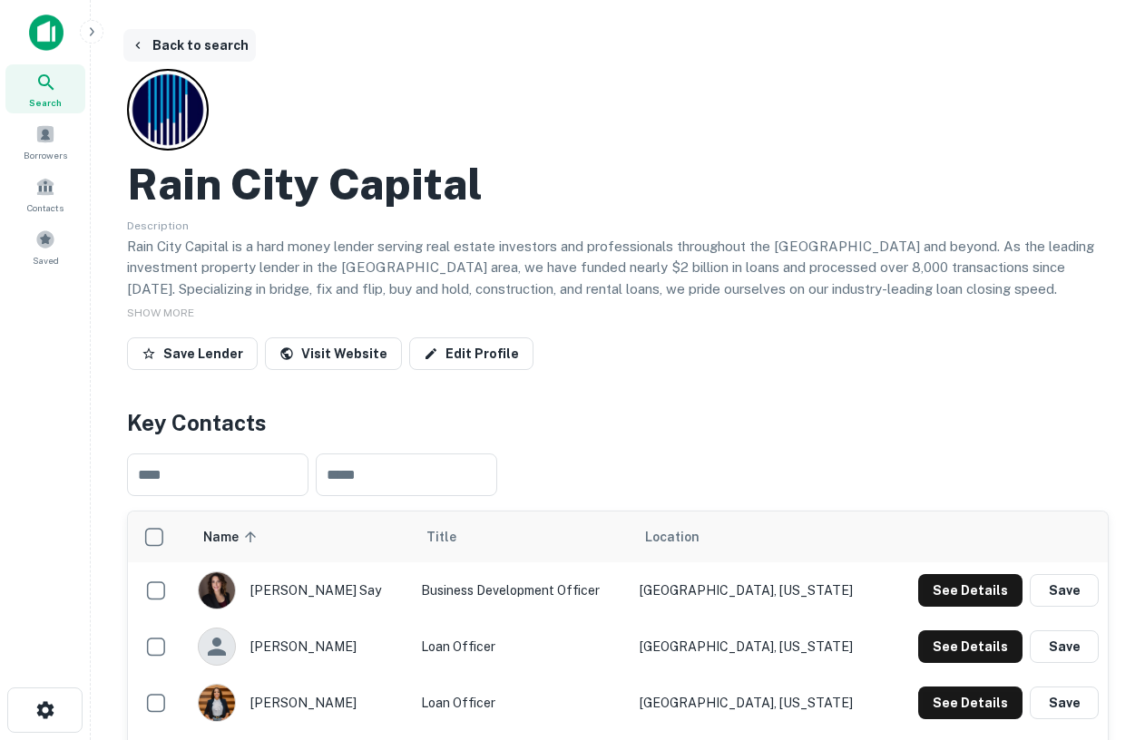
click at [155, 34] on button "Back to search" at bounding box center [189, 45] width 132 height 33
click at [53, 108] on span "Search" at bounding box center [45, 102] width 33 height 15
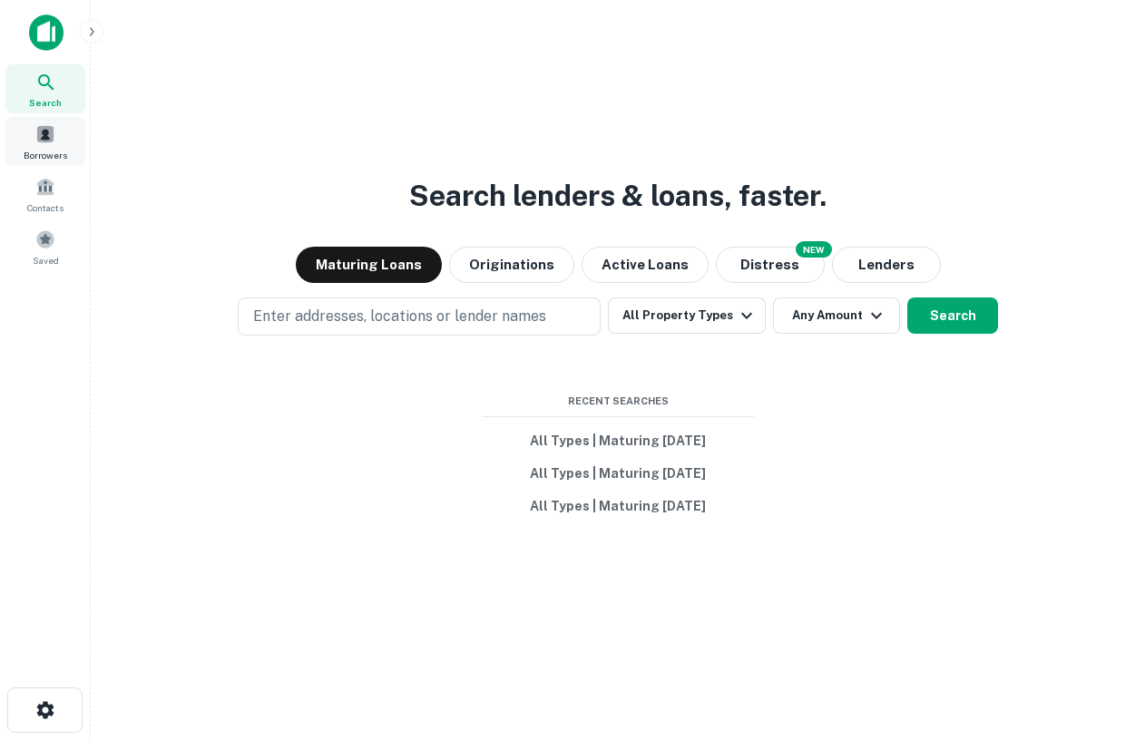
click at [24, 138] on div "Borrowers" at bounding box center [45, 141] width 80 height 49
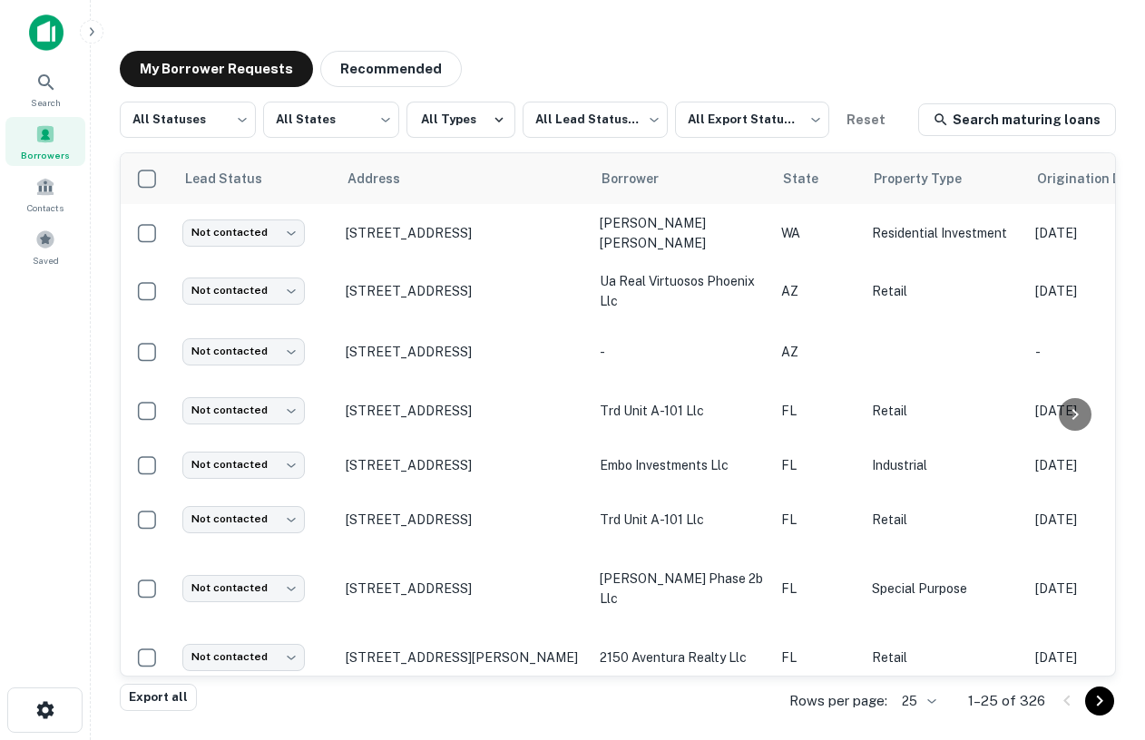
click at [95, 25] on icon "button" at bounding box center [91, 31] width 15 height 15
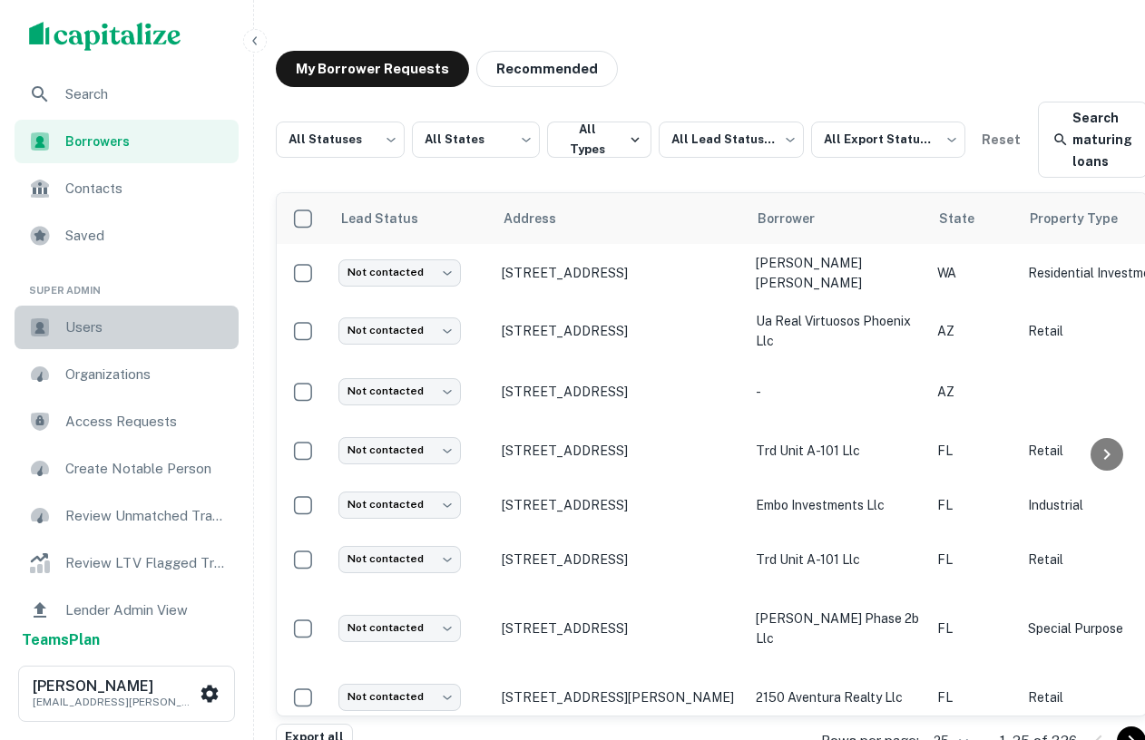
click at [92, 327] on span "Users" at bounding box center [146, 328] width 162 height 22
